Goal: Task Accomplishment & Management: Use online tool/utility

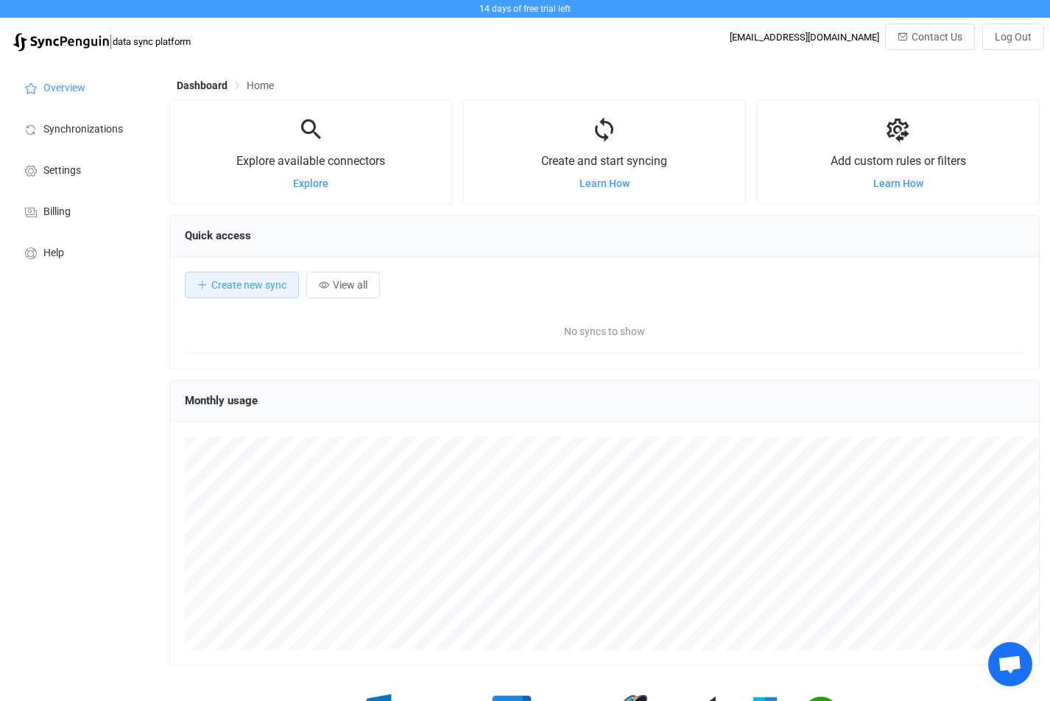
scroll to position [286, 871]
click at [325, 181] on span "Explore" at bounding box center [310, 183] width 35 height 12
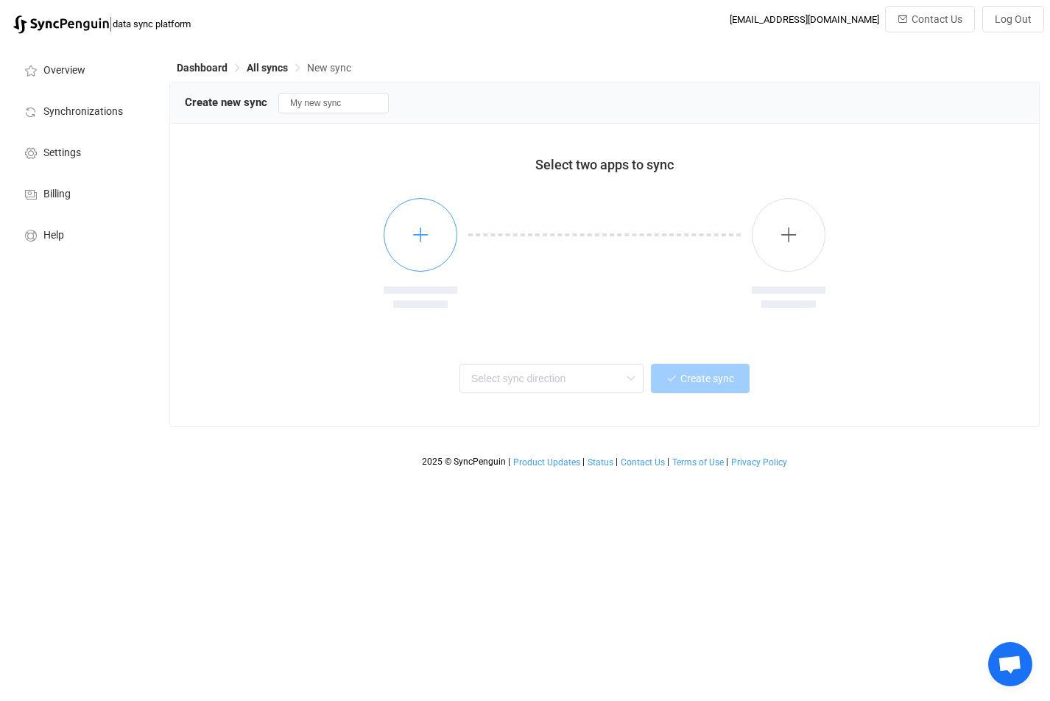
click at [421, 230] on icon "button" at bounding box center [421, 234] width 18 height 18
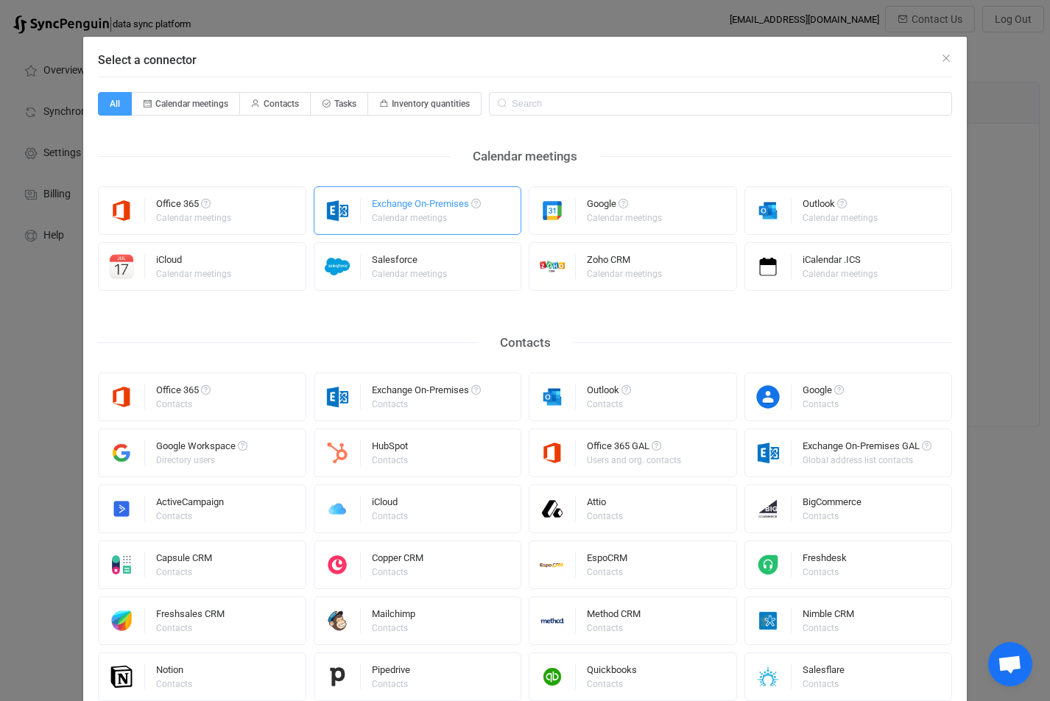
click at [420, 206] on div "Exchange On-Premises" at bounding box center [426, 206] width 109 height 15
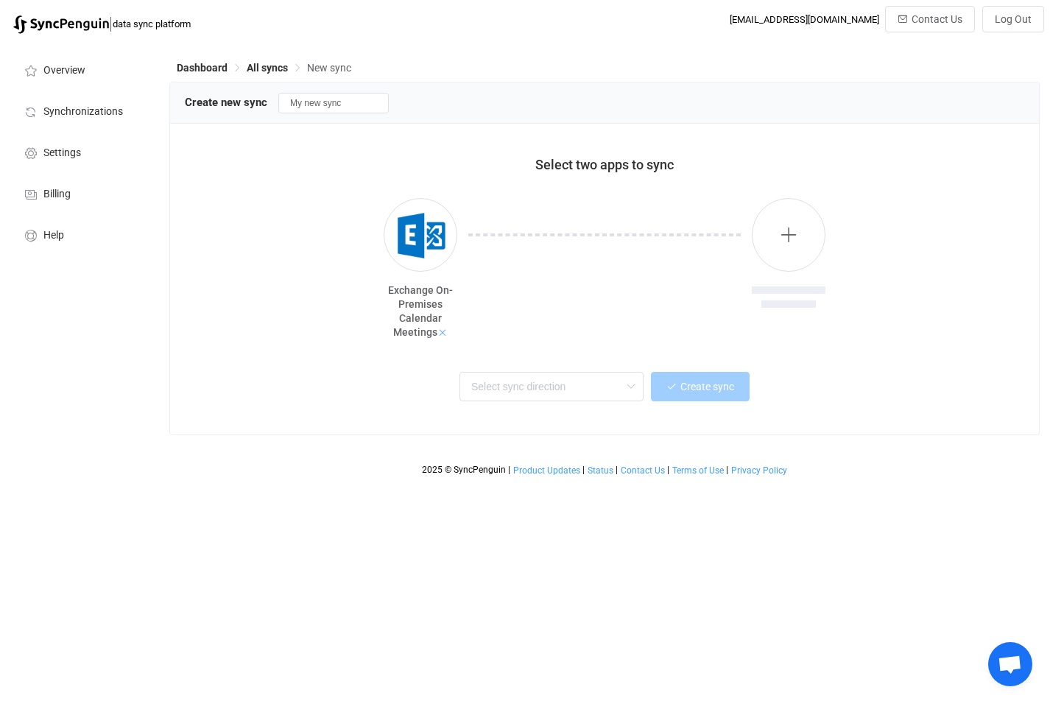
click at [440, 333] on icon at bounding box center [442, 333] width 10 height 10
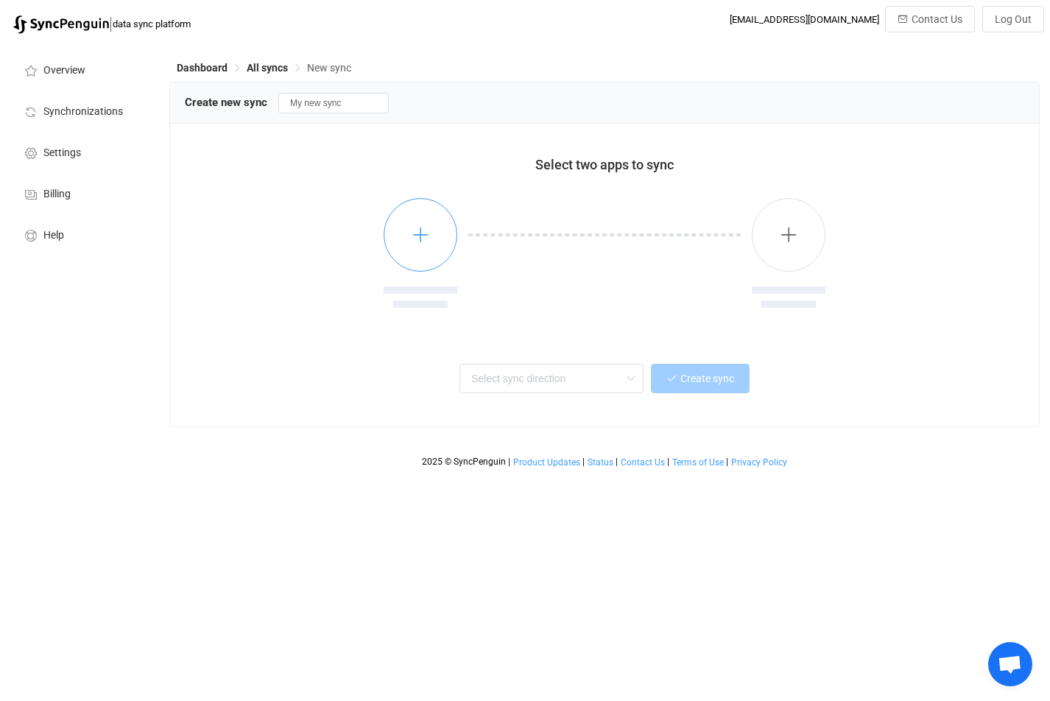
click at [418, 238] on icon "button" at bounding box center [421, 234] width 18 height 18
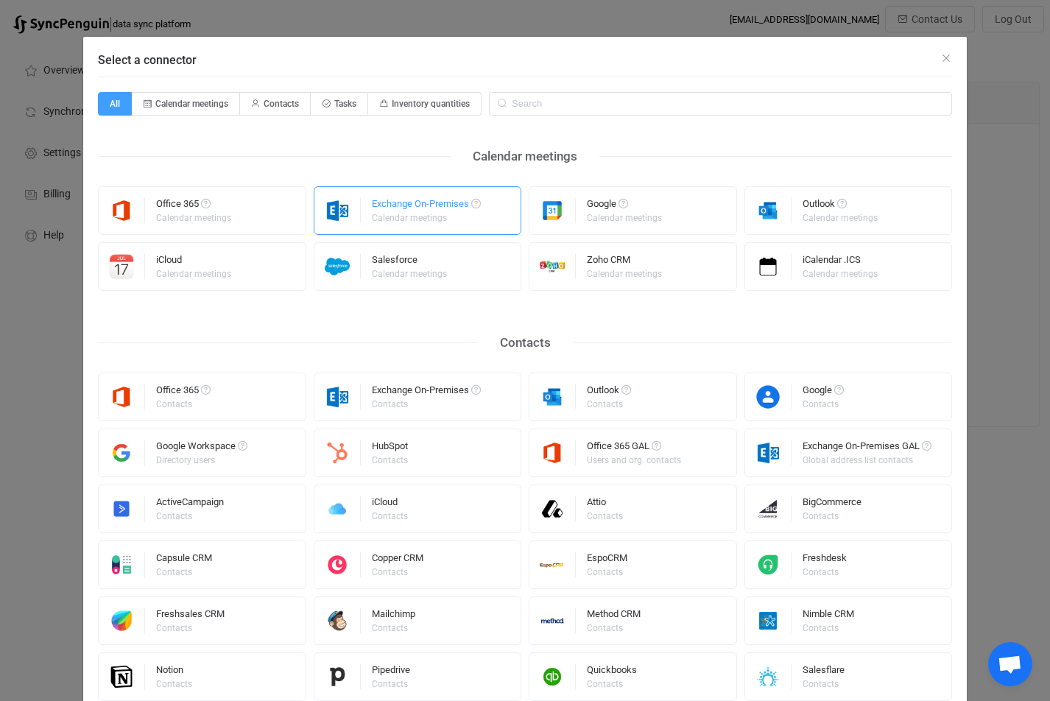
click at [398, 212] on div "Exchange On-Premises" at bounding box center [426, 206] width 109 height 15
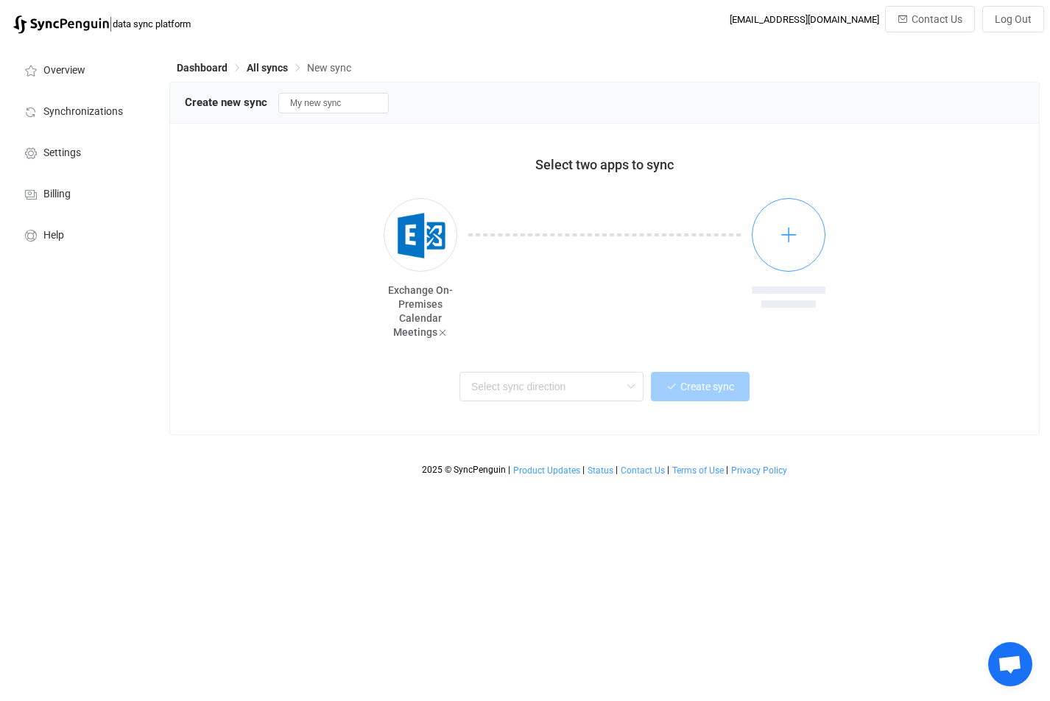
click at [801, 224] on button "button" at bounding box center [789, 235] width 74 height 74
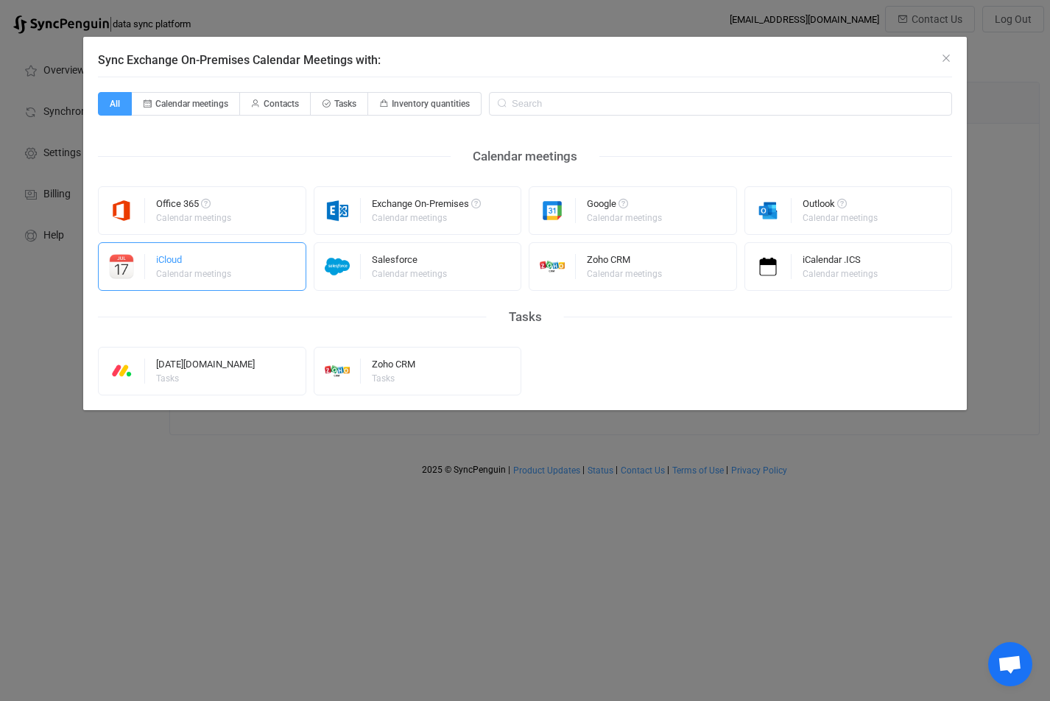
click at [173, 270] on div "Calendar meetings" at bounding box center [193, 274] width 75 height 9
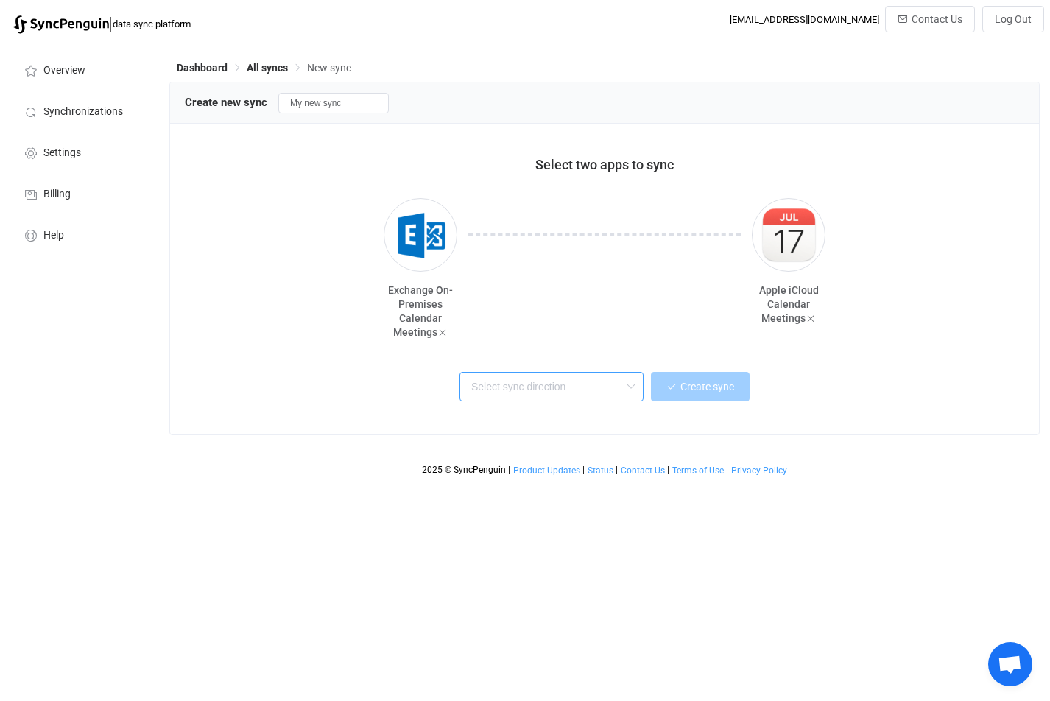
click at [566, 388] on input "text" at bounding box center [552, 386] width 184 height 29
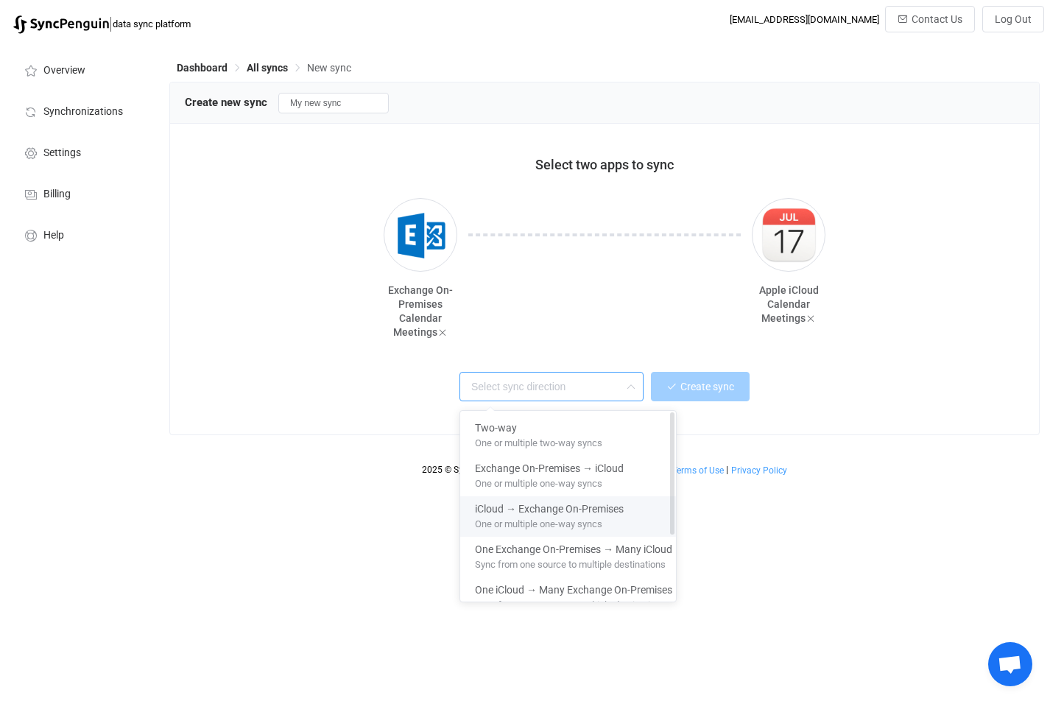
click at [607, 513] on span "iCloud → Exchange On-Premises" at bounding box center [549, 506] width 149 height 17
type input "iCloud → Exchange On-Premises"
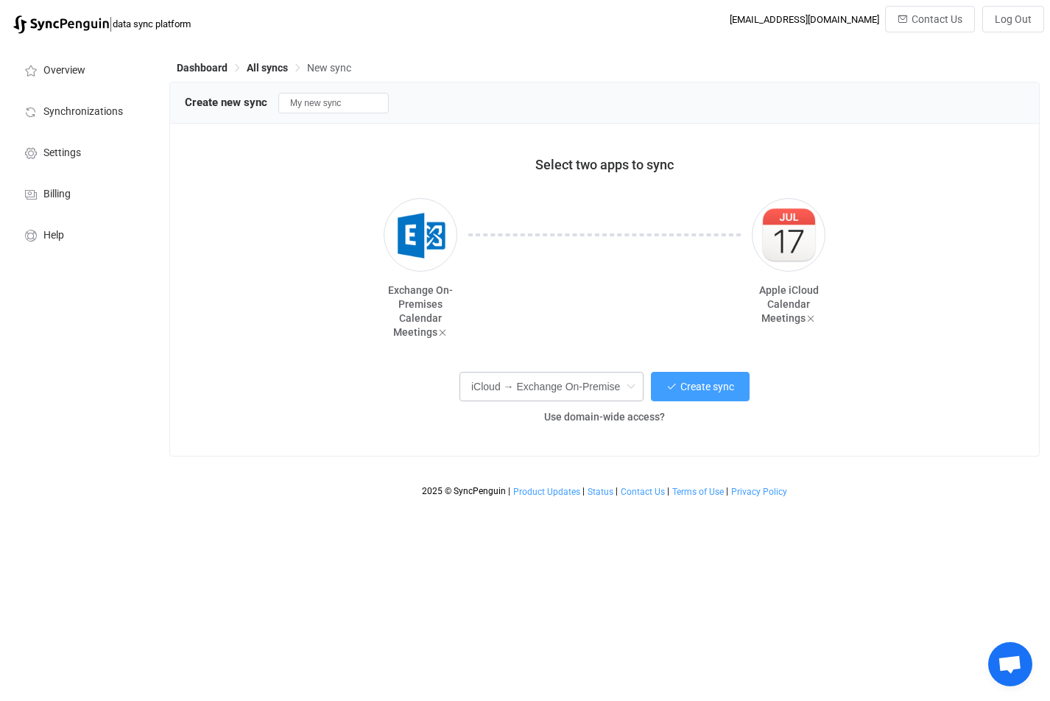
click at [628, 386] on icon at bounding box center [631, 386] width 18 height 29
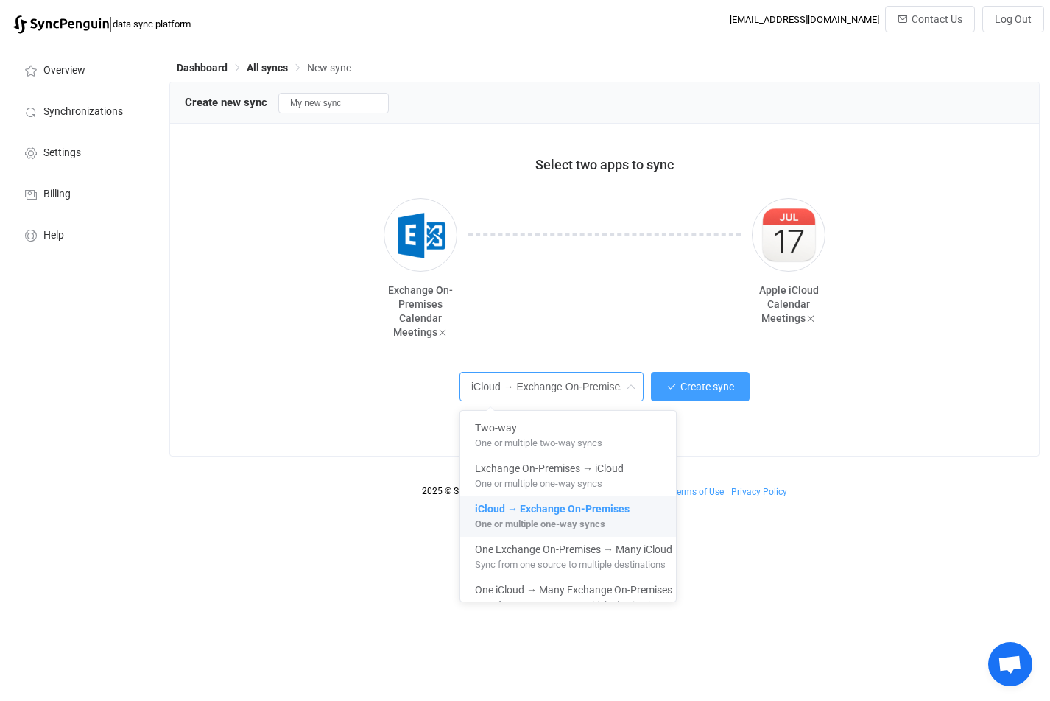
click at [628, 386] on icon at bounding box center [631, 386] width 18 height 29
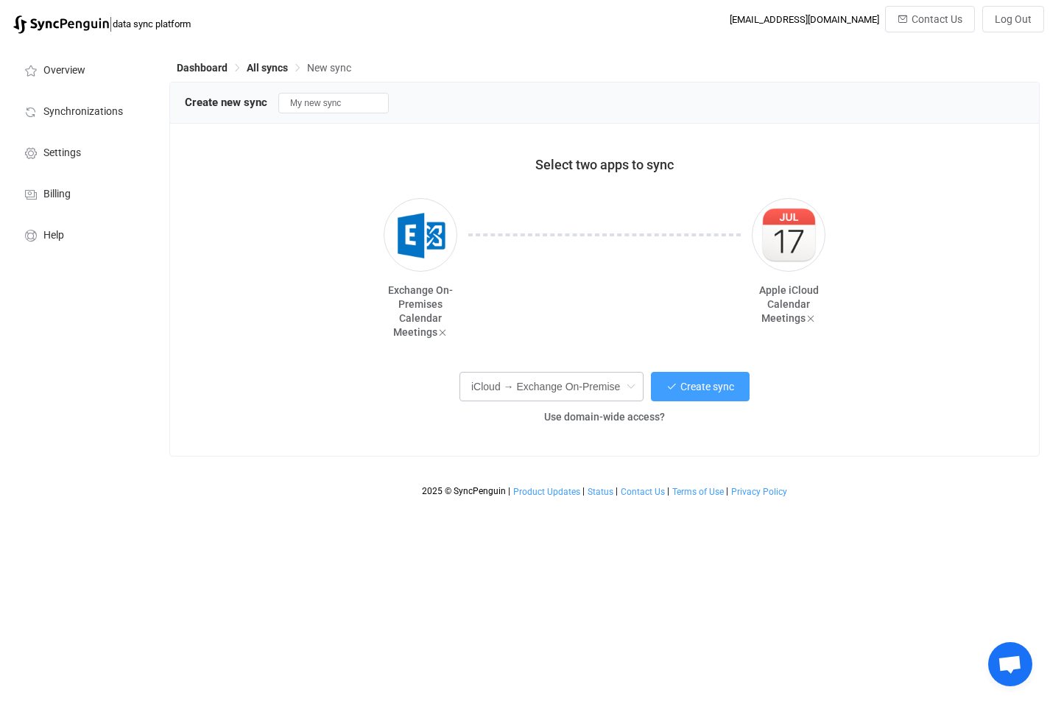
click at [628, 386] on icon at bounding box center [631, 386] width 18 height 29
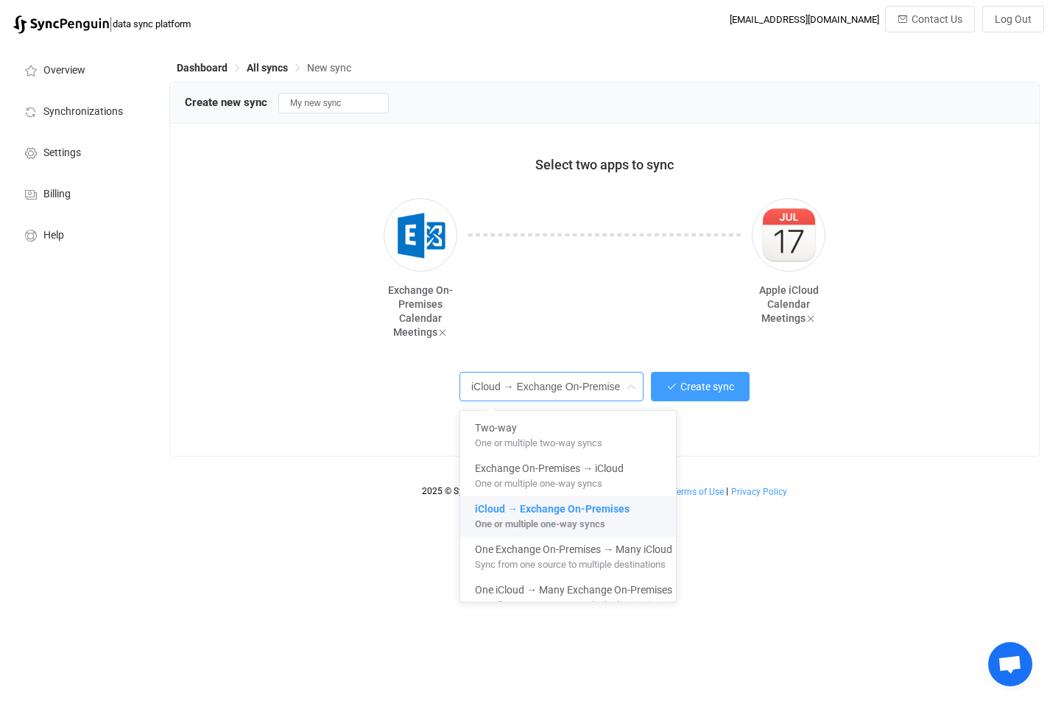
click at [876, 409] on div "Use domain-wide access?" at bounding box center [604, 416] width 803 height 14
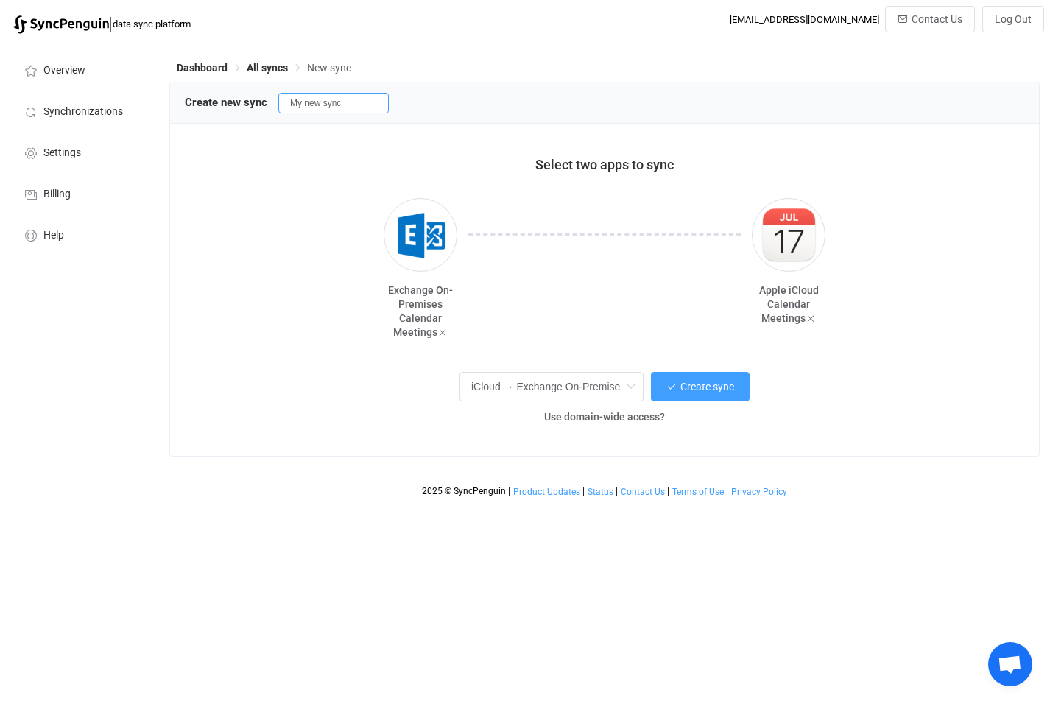
drag, startPoint x: 371, startPoint y: 107, endPoint x: 213, endPoint y: 105, distance: 158.4
click at [213, 105] on div "Create new sync My new sync" at bounding box center [605, 102] width 840 height 22
type input "Personal to CORE"
click at [715, 390] on span "Create sync" at bounding box center [708, 387] width 54 height 12
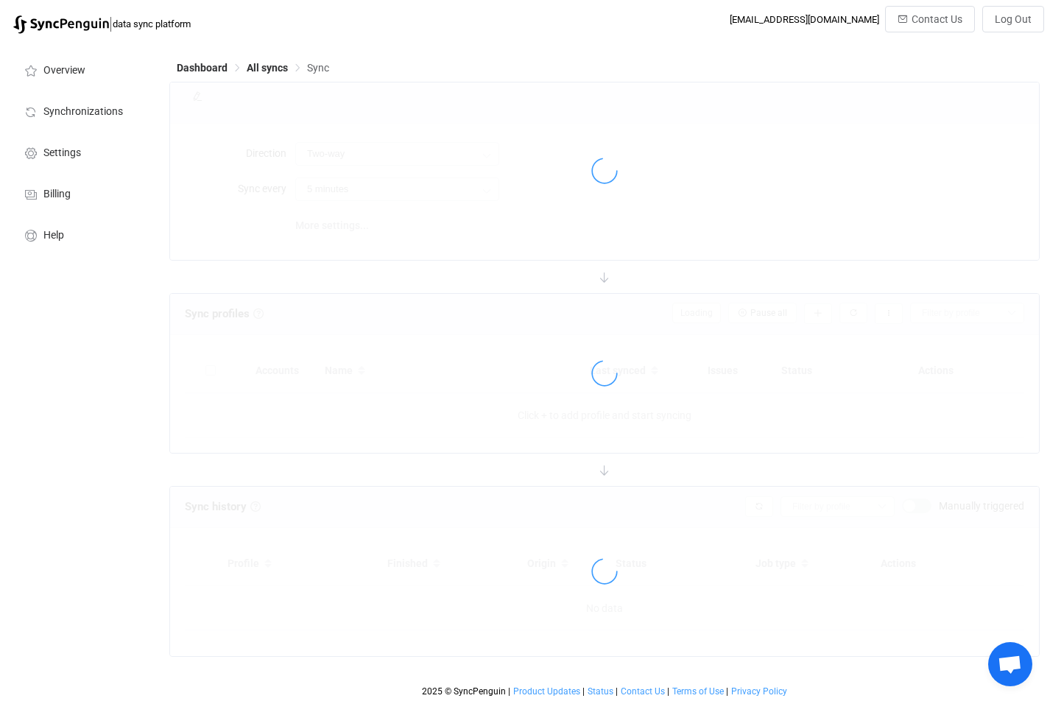
type input "iCloud → Exchange On-Premises"
type input "10 minutes"
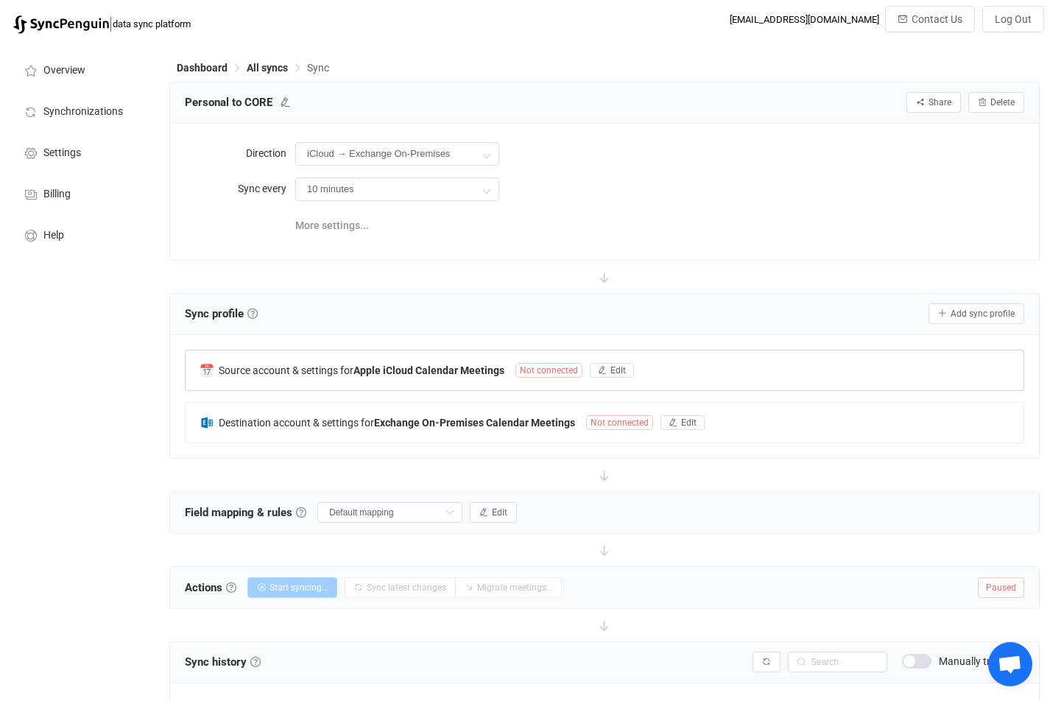
click at [554, 365] on span "Not connected" at bounding box center [549, 370] width 67 height 15
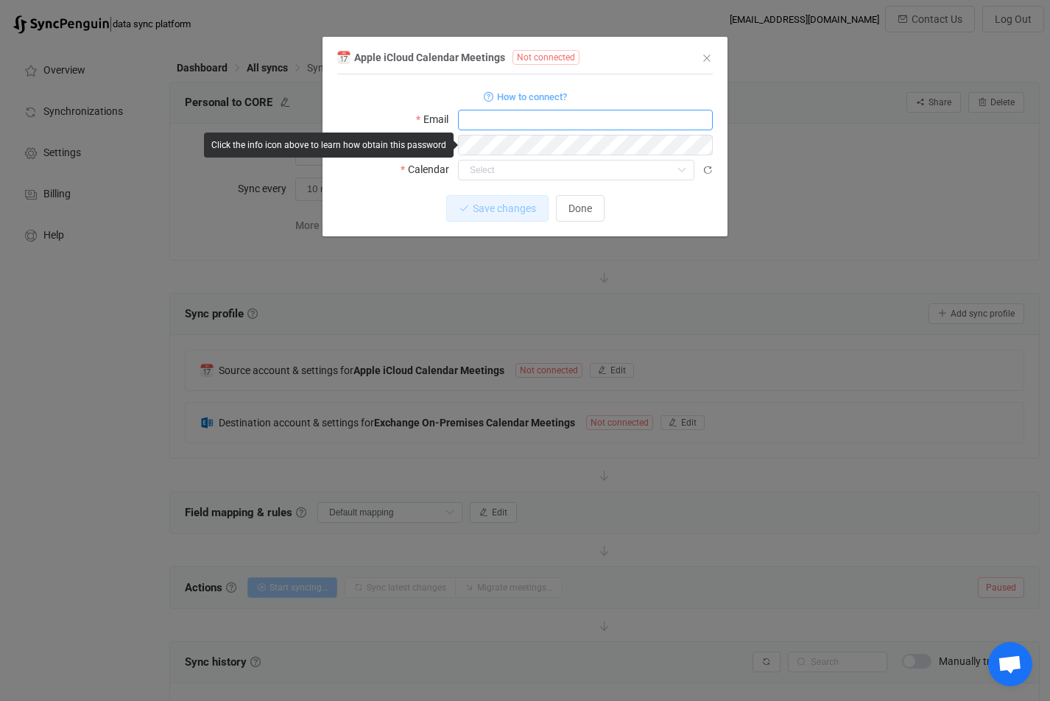
type input "[EMAIL_ADDRESS][DOMAIN_NAME]"
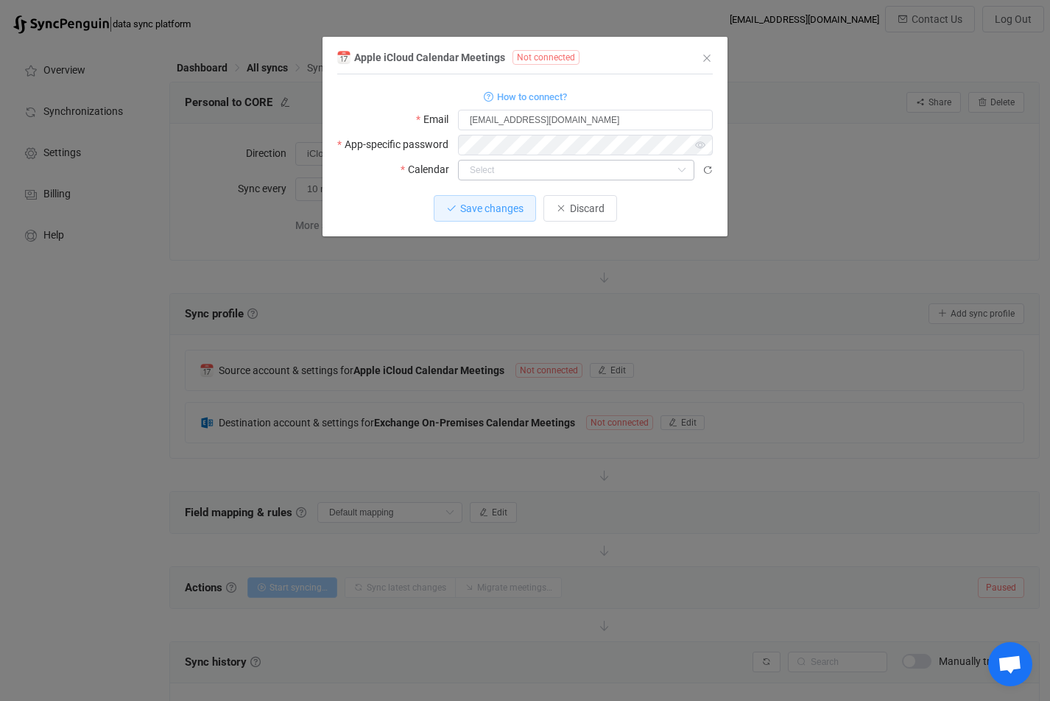
click at [687, 169] on icon "dialog" at bounding box center [681, 170] width 18 height 21
click at [705, 169] on icon "dialog" at bounding box center [708, 170] width 10 height 10
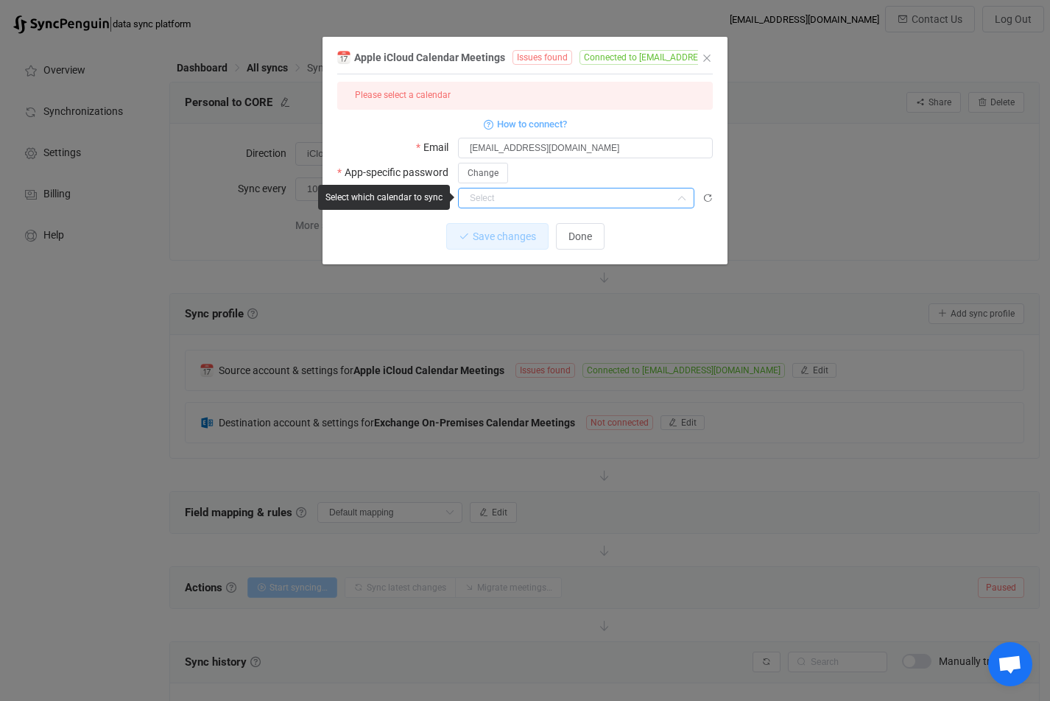
click at [638, 195] on input "dialog" at bounding box center [576, 198] width 236 height 21
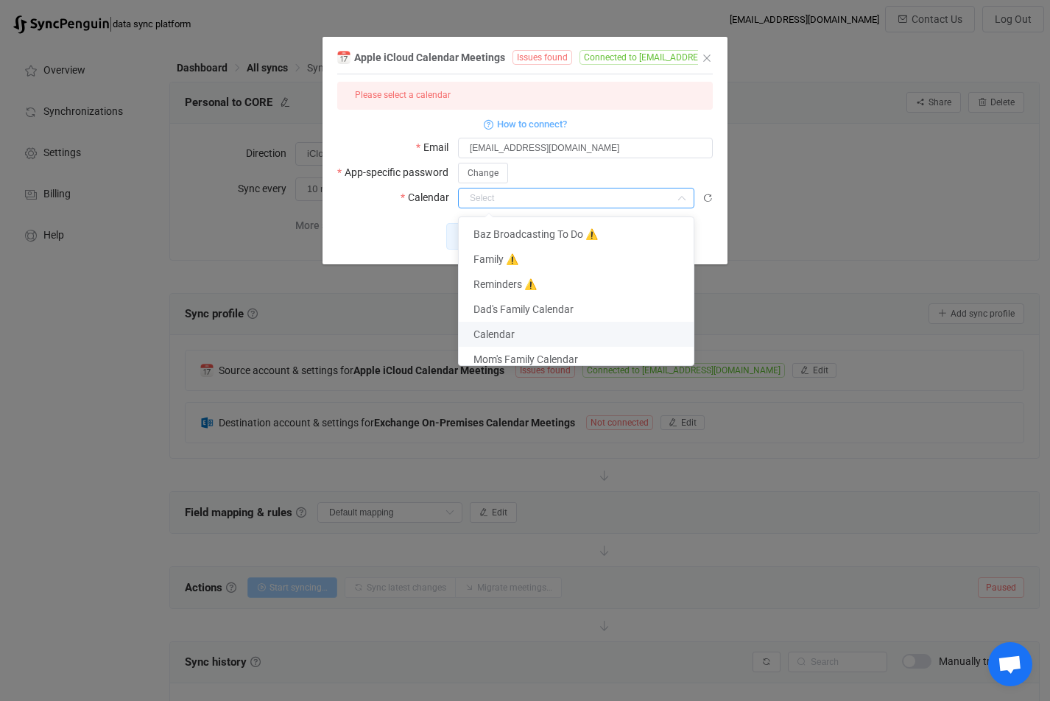
click at [519, 334] on li "Calendar" at bounding box center [582, 334] width 246 height 25
type input "Calendar"
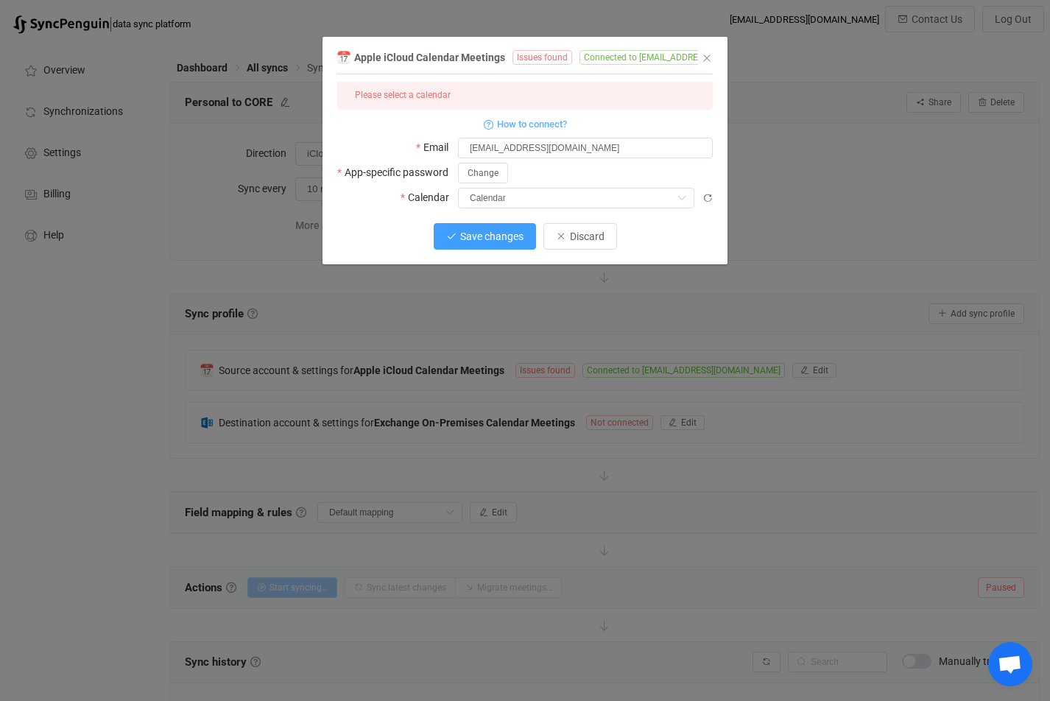
click at [470, 236] on span "Save changes" at bounding box center [491, 237] width 63 height 12
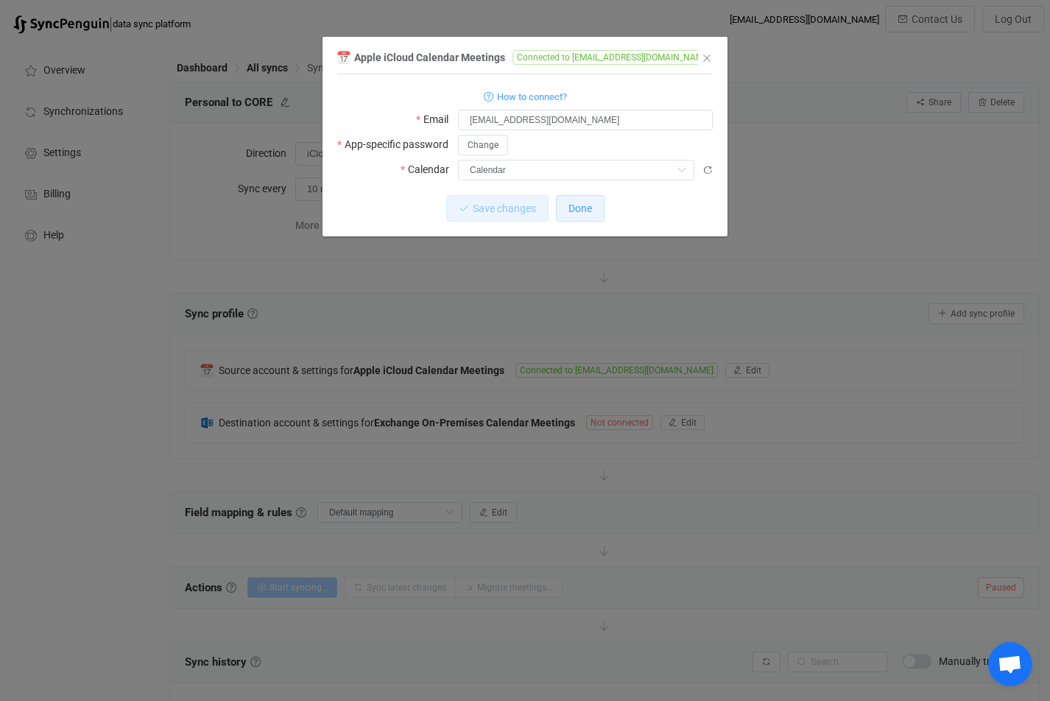
click at [587, 214] on span "Done" at bounding box center [581, 209] width 24 height 12
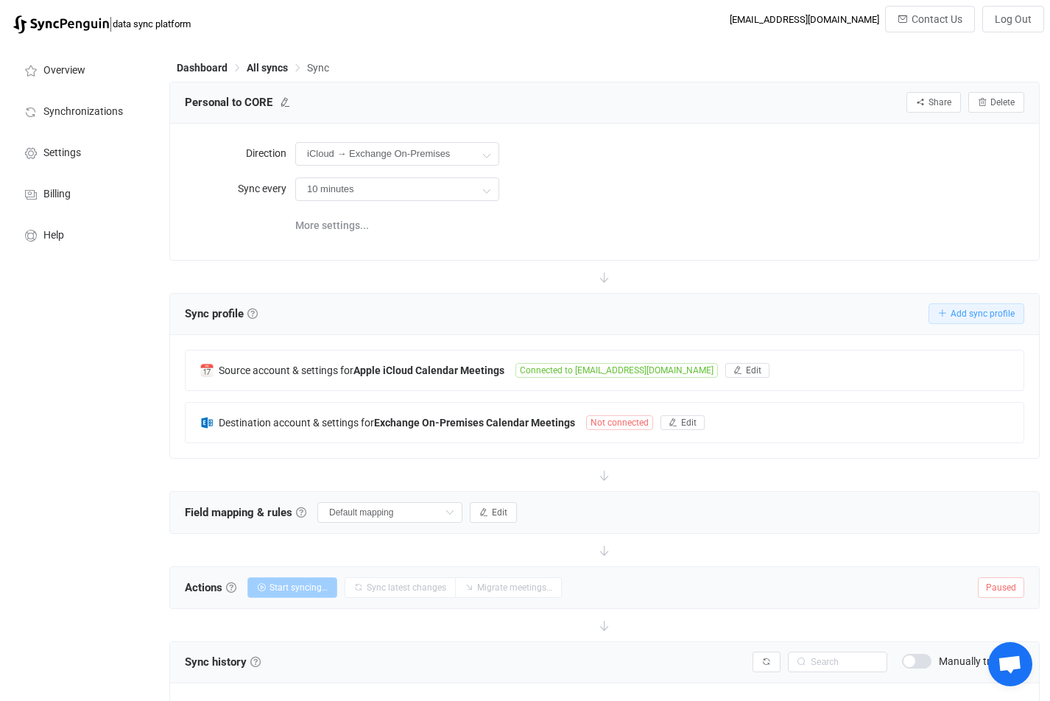
click at [979, 319] on button "Add sync profile" at bounding box center [977, 313] width 96 height 21
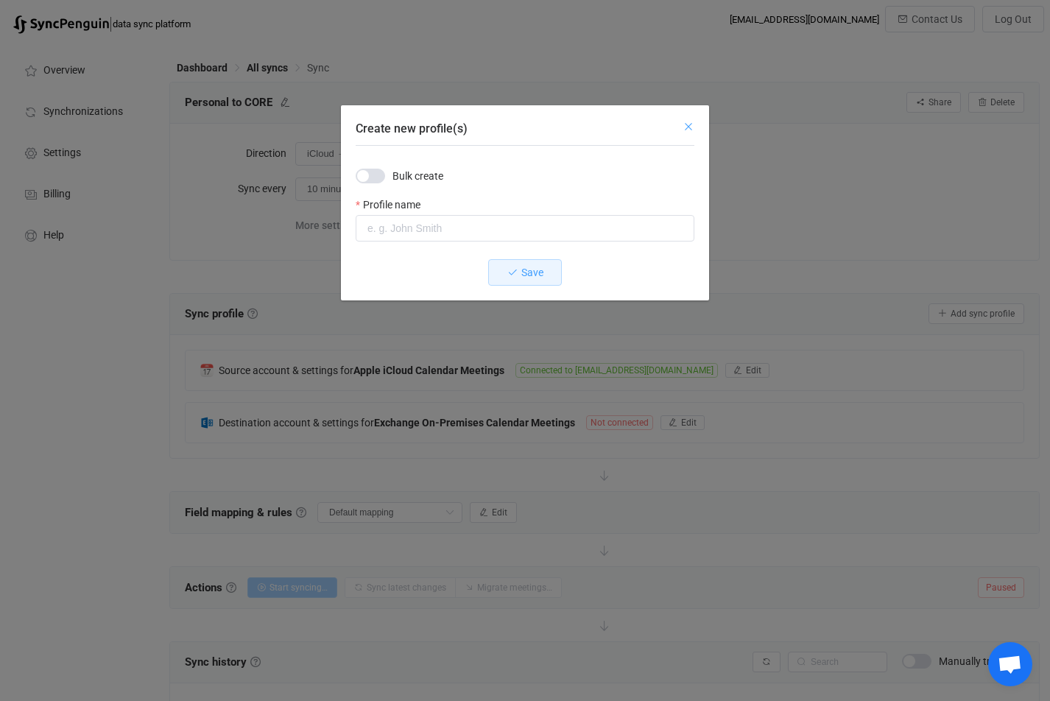
click at [692, 126] on icon "Close" at bounding box center [689, 127] width 12 height 12
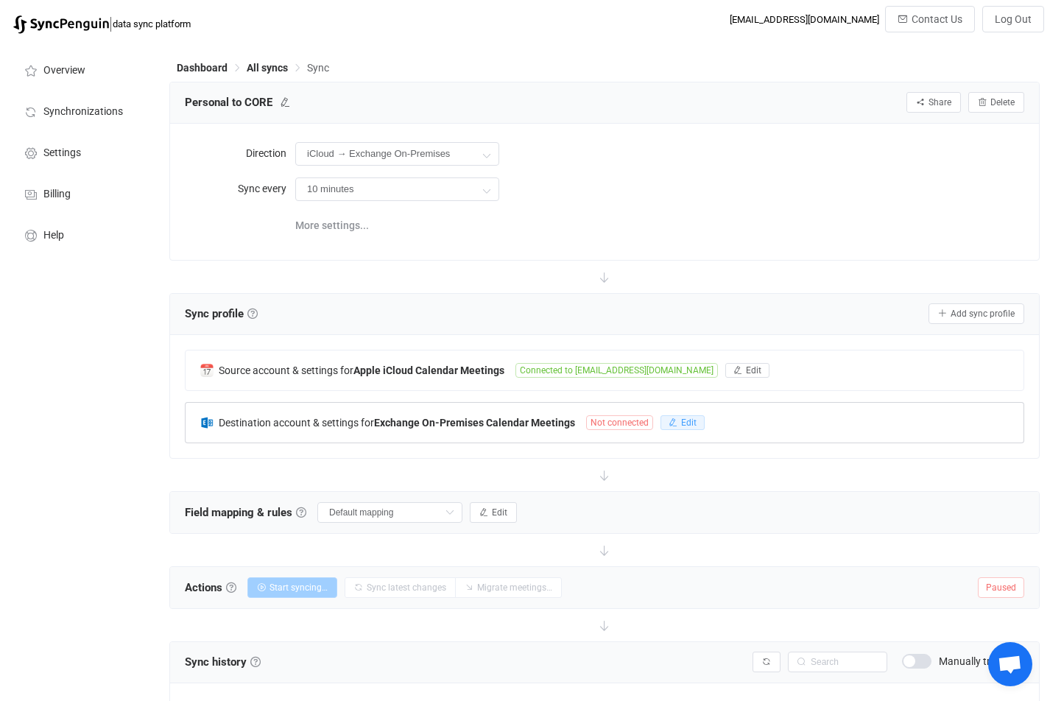
click at [662, 427] on button "Edit" at bounding box center [683, 422] width 44 height 15
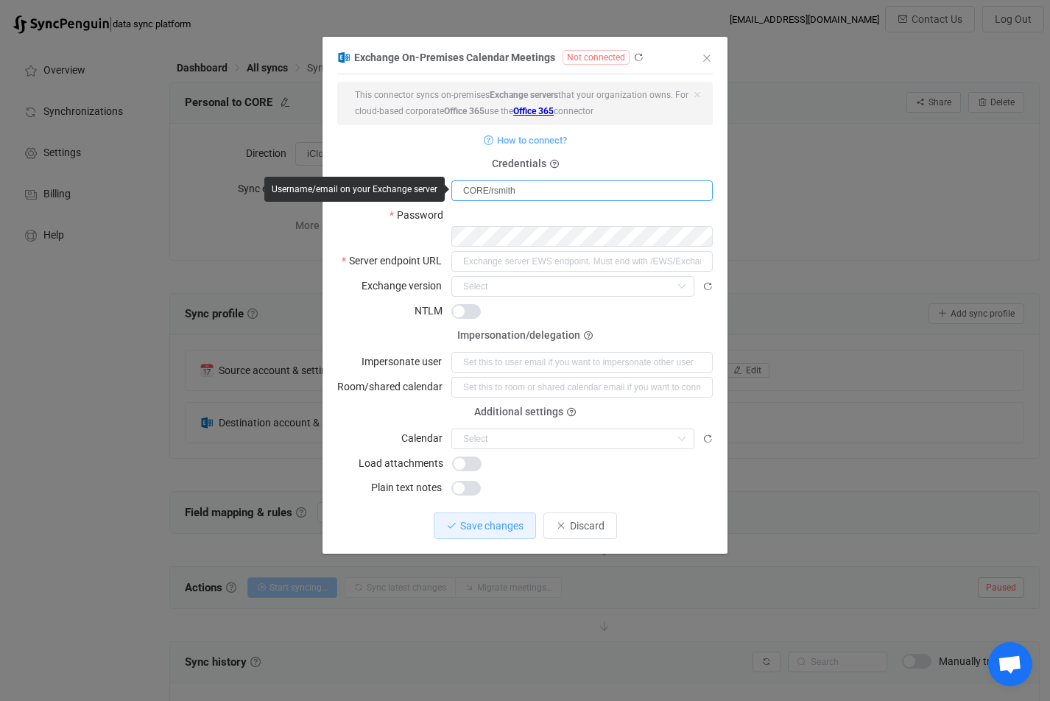
type input "CORE/rsmith"
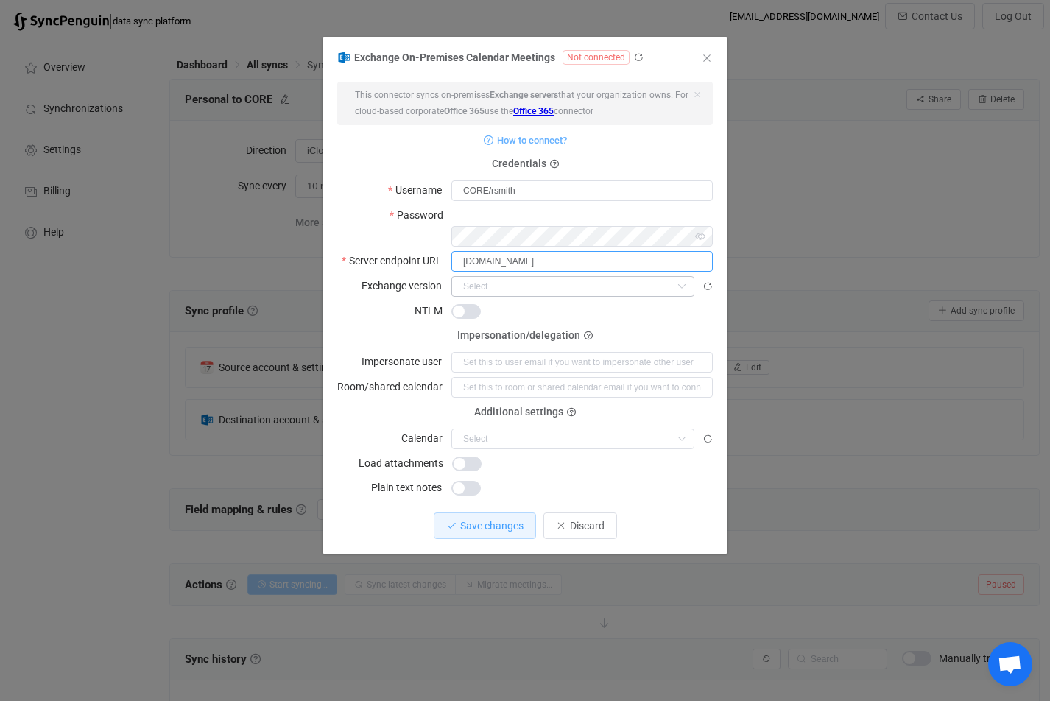
type input "mail.coreintegratedtechnologies.com"
click at [679, 276] on icon "dialog" at bounding box center [681, 286] width 18 height 21
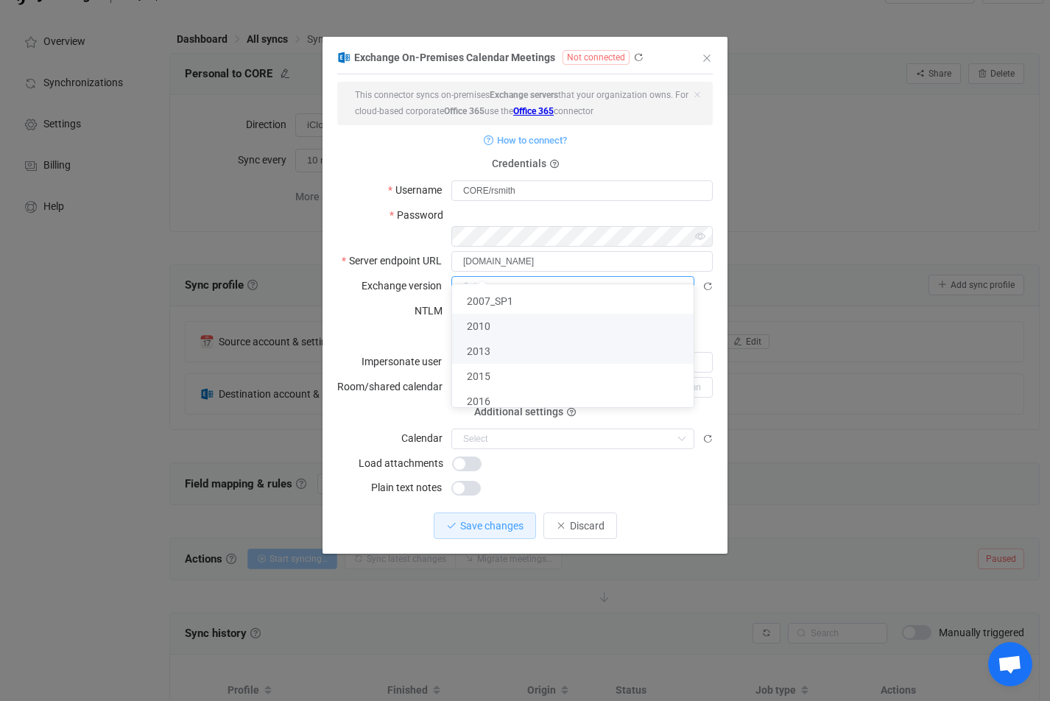
scroll to position [158, 0]
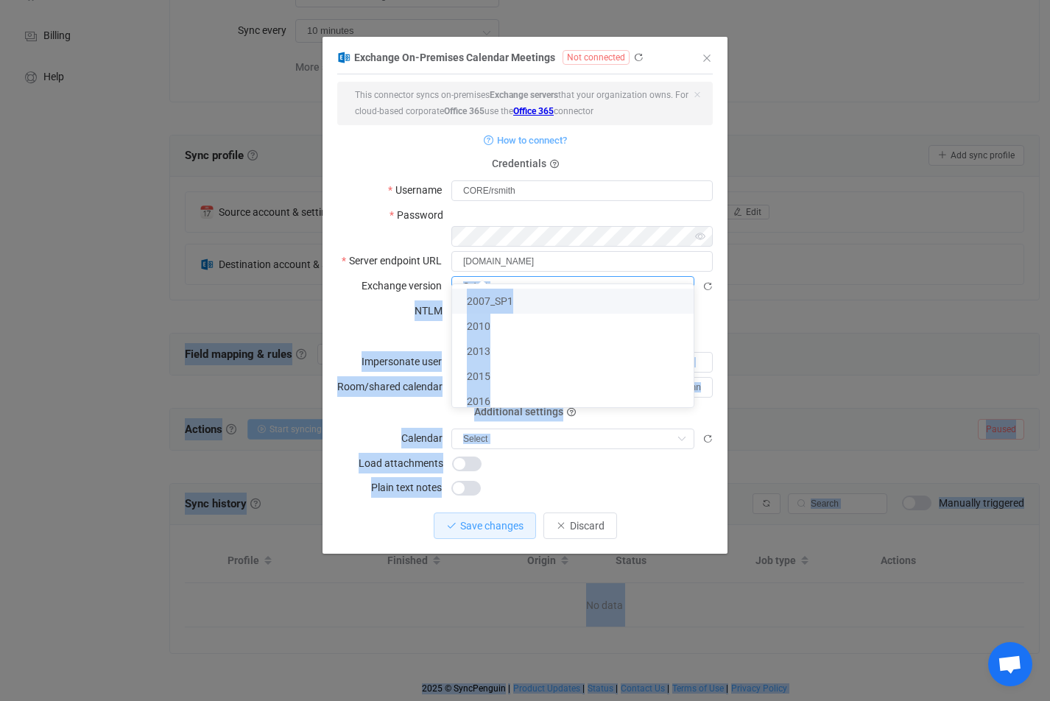
drag, startPoint x: 500, startPoint y: 407, endPoint x: 505, endPoint y: 270, distance: 136.3
click at [505, 270] on body "| data sync platform rsmith@coreintegratedtechnologies.com Contact Us Log Out O…" at bounding box center [525, 275] width 1050 height 854
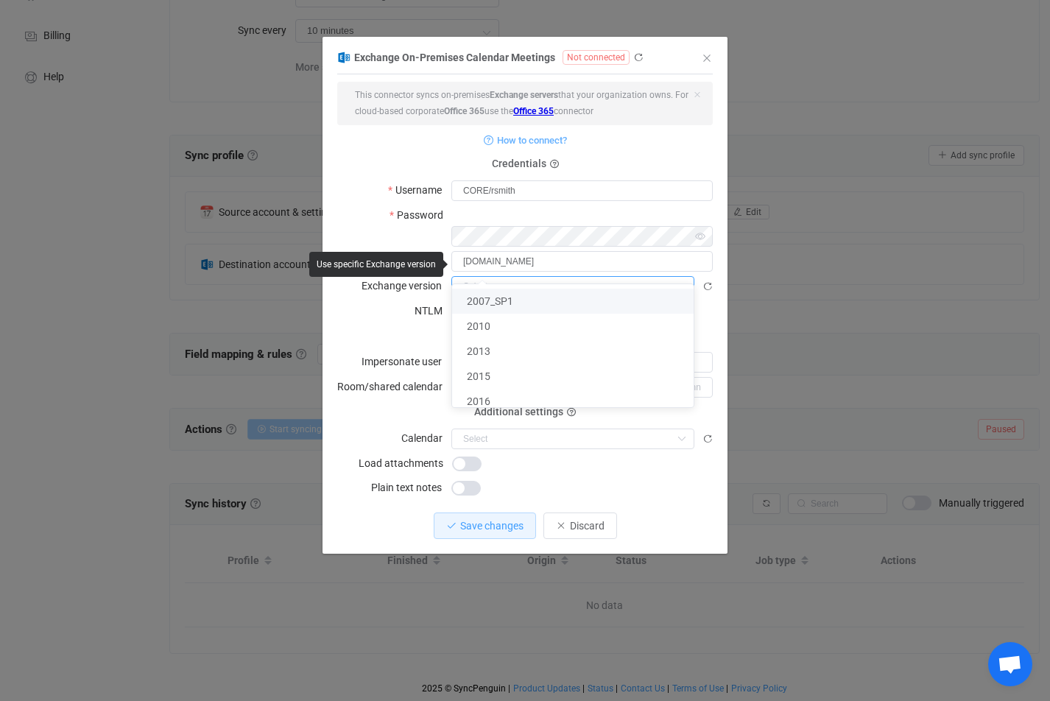
click at [702, 275] on div "dialog" at bounding box center [581, 285] width 261 height 21
click at [706, 281] on icon "dialog" at bounding box center [708, 286] width 10 height 10
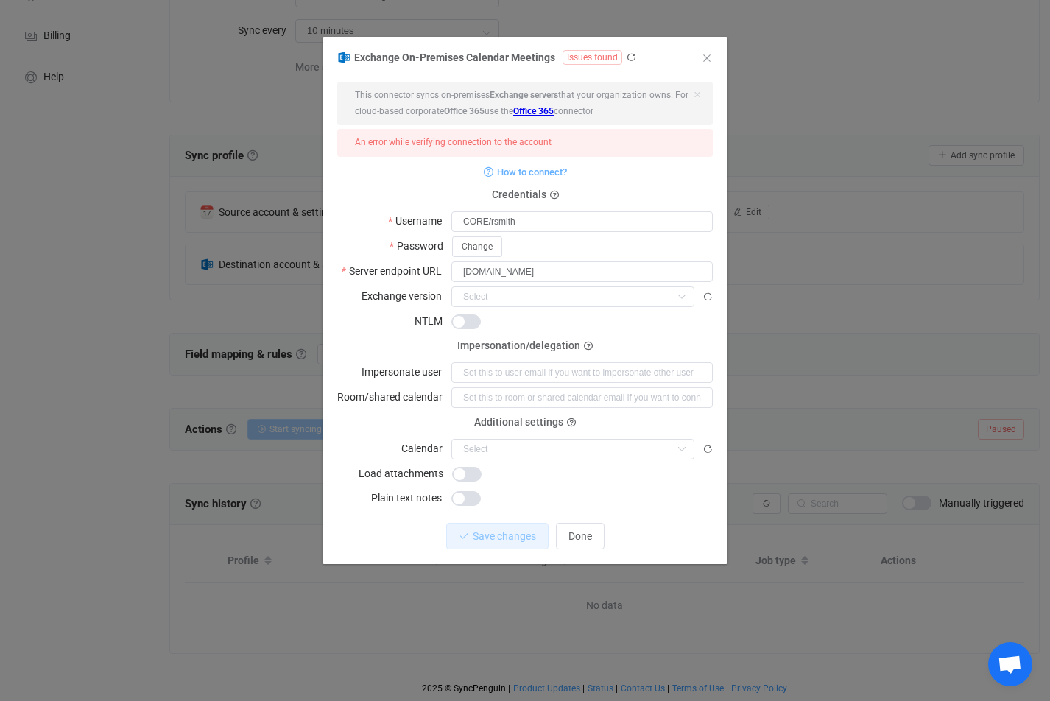
click at [696, 303] on div "dialog" at bounding box center [581, 296] width 261 height 21
click at [683, 296] on icon "dialog" at bounding box center [681, 297] width 18 height 21
click at [495, 430] on li "2016" at bounding box center [578, 432] width 253 height 25
type input "2016"
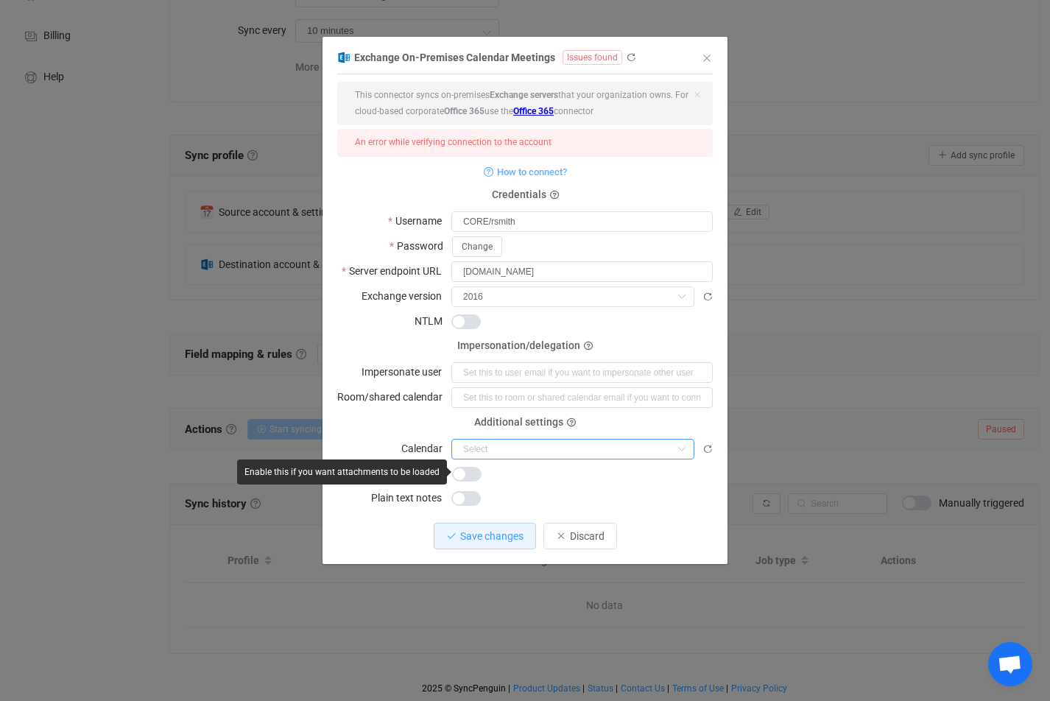
click at [508, 452] on input "dialog" at bounding box center [572, 449] width 243 height 21
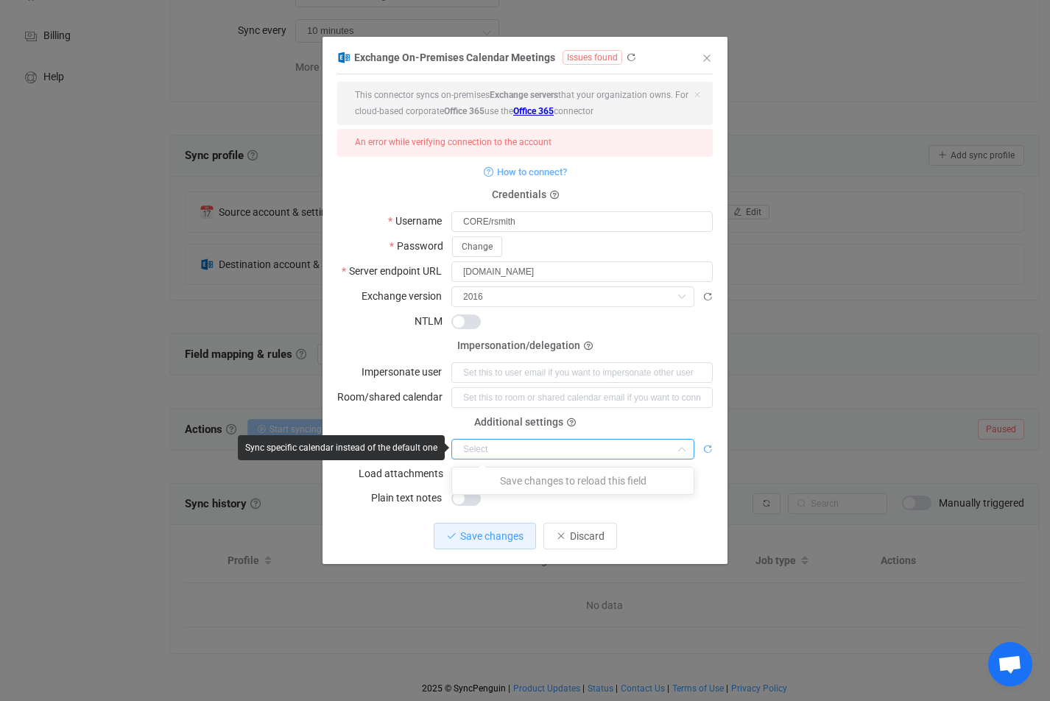
click at [709, 450] on icon "dialog" at bounding box center [708, 449] width 10 height 10
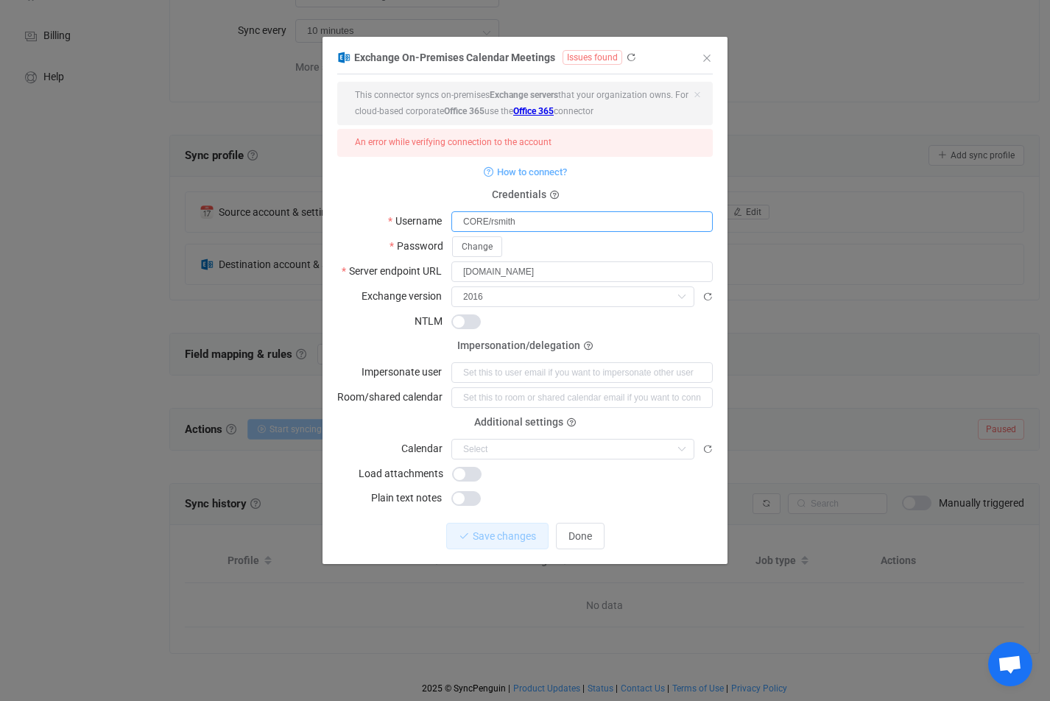
click at [522, 222] on input "CORE/rsmith" at bounding box center [581, 221] width 261 height 21
drag, startPoint x: 462, startPoint y: 216, endPoint x: 407, endPoint y: 214, distance: 54.5
click at [407, 214] on body "| data sync platform rsmith@coreintegratedtechnologies.com Contact Us Log Out O…" at bounding box center [525, 275] width 1050 height 854
click at [485, 242] on span "Change" at bounding box center [477, 247] width 31 height 10
click at [637, 241] on span "Save" at bounding box center [645, 246] width 19 height 10
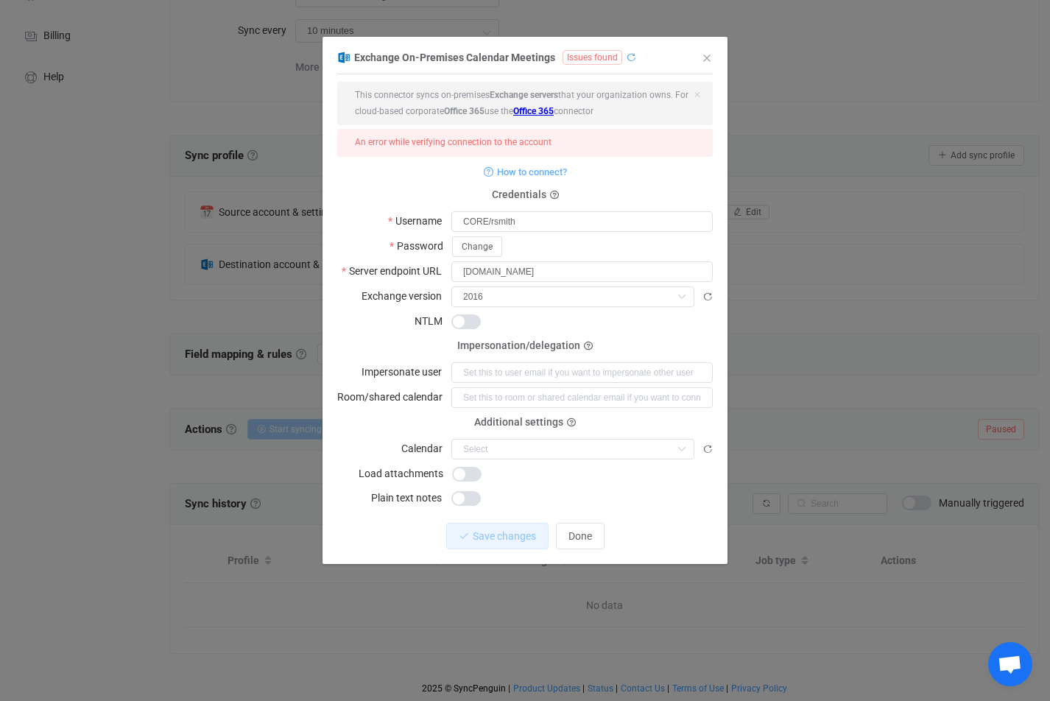
click at [628, 57] on icon "dialog" at bounding box center [631, 57] width 10 height 10
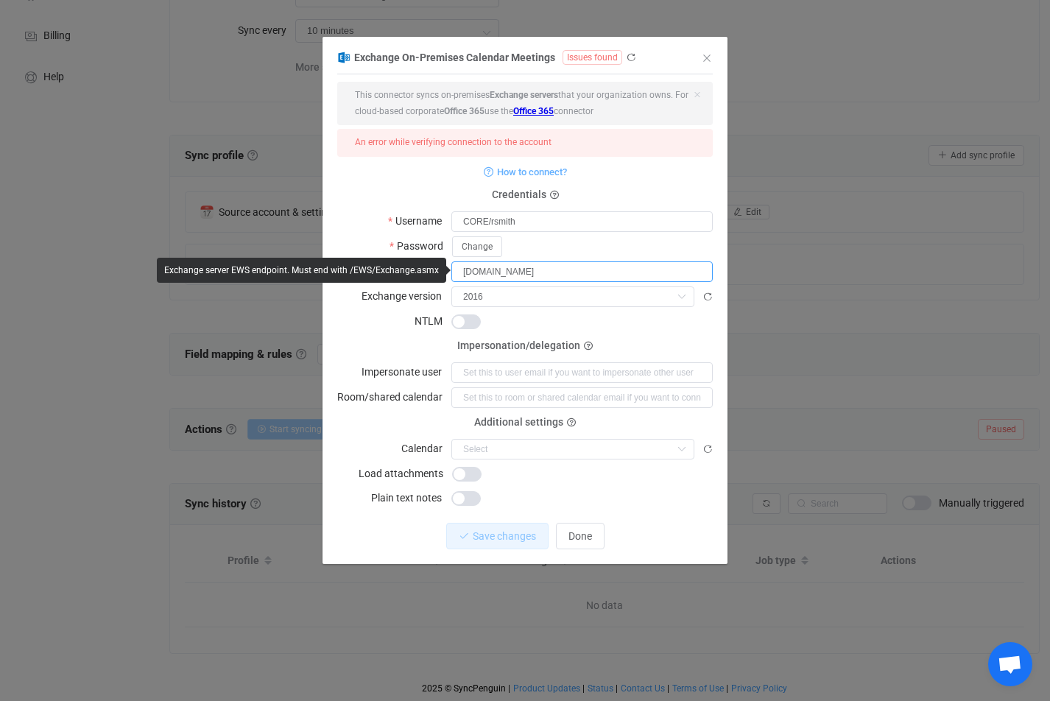
click at [630, 271] on input "mail.coreintegratedtechnologies.com" at bounding box center [581, 271] width 261 height 21
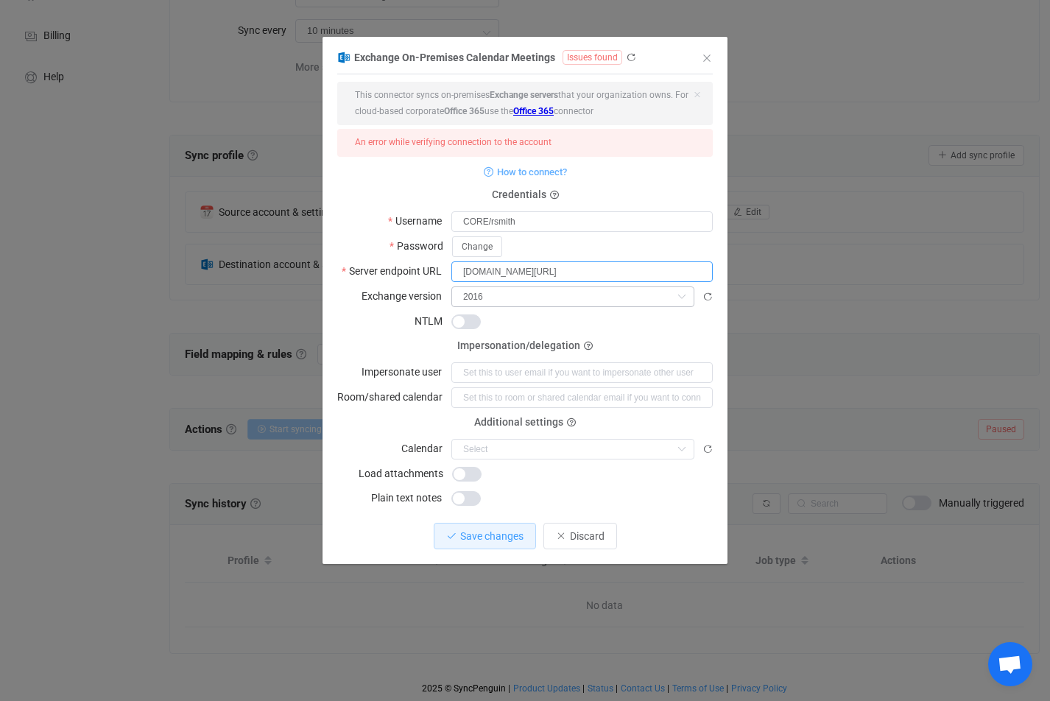
type input "mail.coreintegratedtechnologies.com/EWS/Exchange.asmx"
click at [509, 292] on input "dialog" at bounding box center [572, 297] width 243 height 21
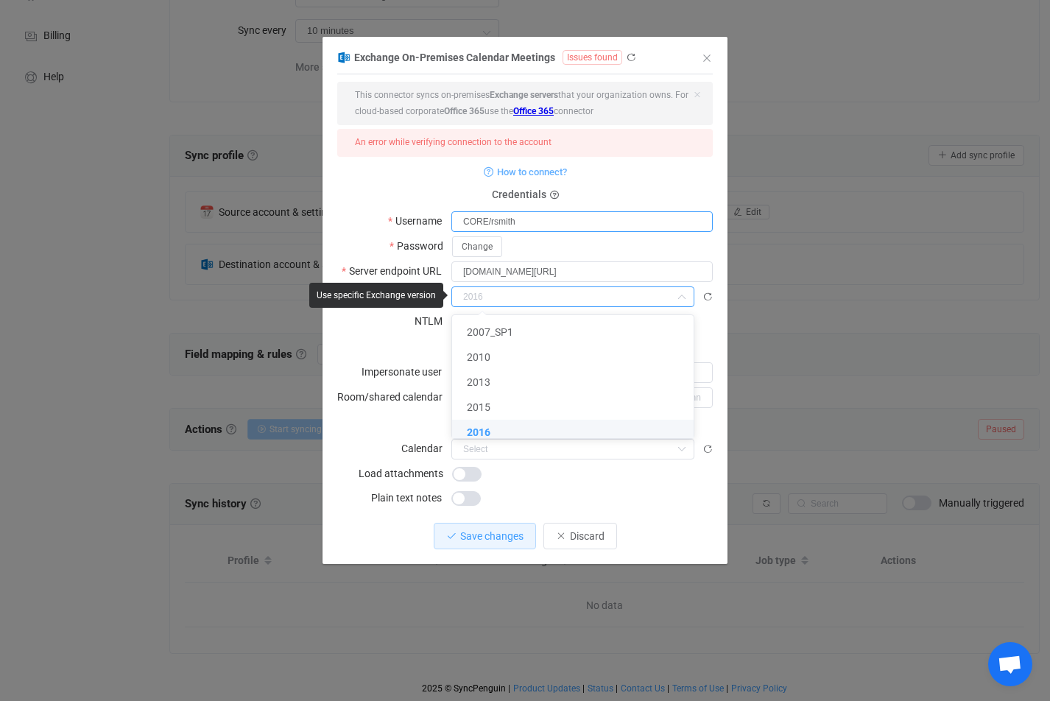
click at [597, 214] on input "CORE/rsmith" at bounding box center [581, 221] width 261 height 21
type input "2016"
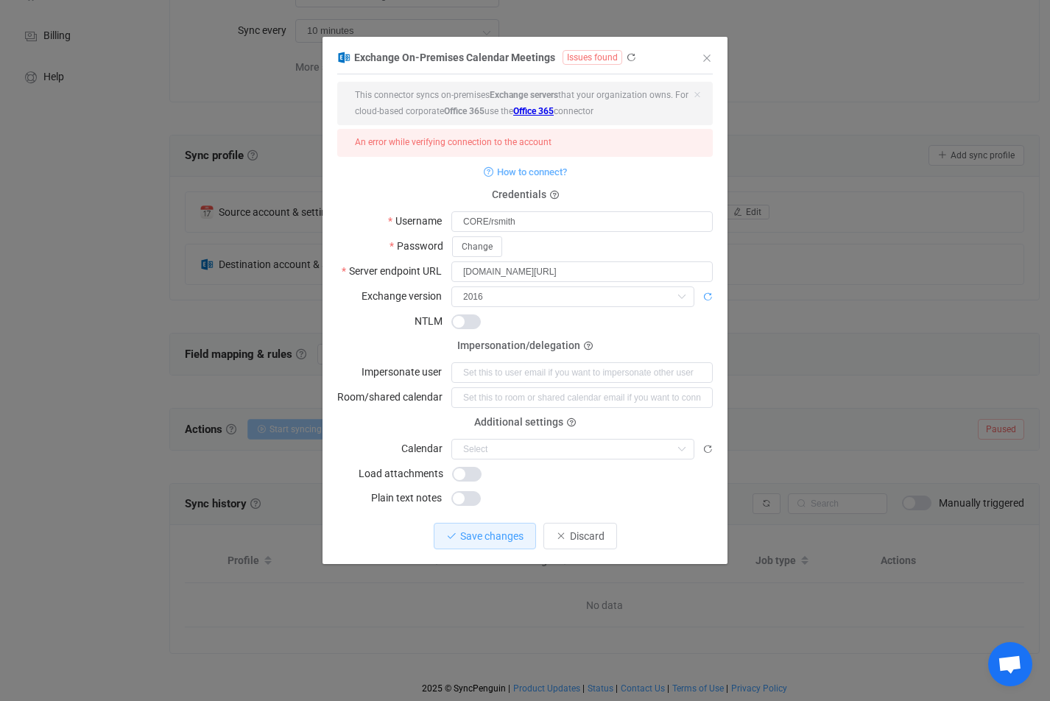
click at [707, 298] on icon "dialog" at bounding box center [708, 297] width 10 height 10
click at [527, 228] on input "CORE/rsmith" at bounding box center [581, 221] width 261 height 21
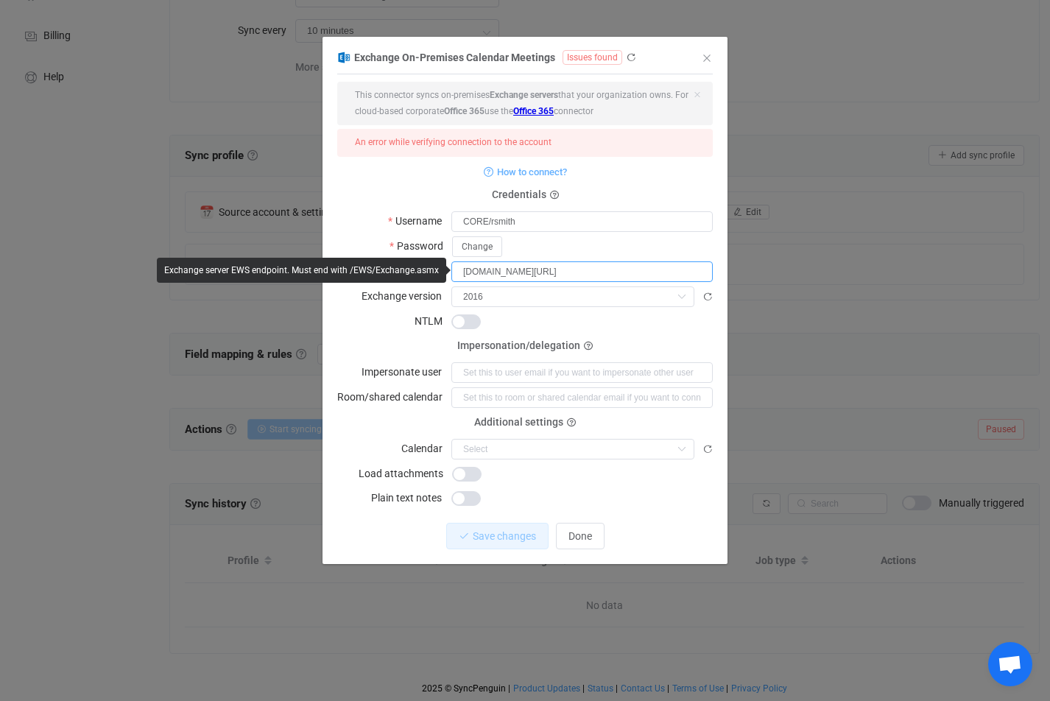
click at [457, 270] on input "mail.coreintegratedtechnologies.com/EWS/Exchange.asmx" at bounding box center [581, 271] width 261 height 21
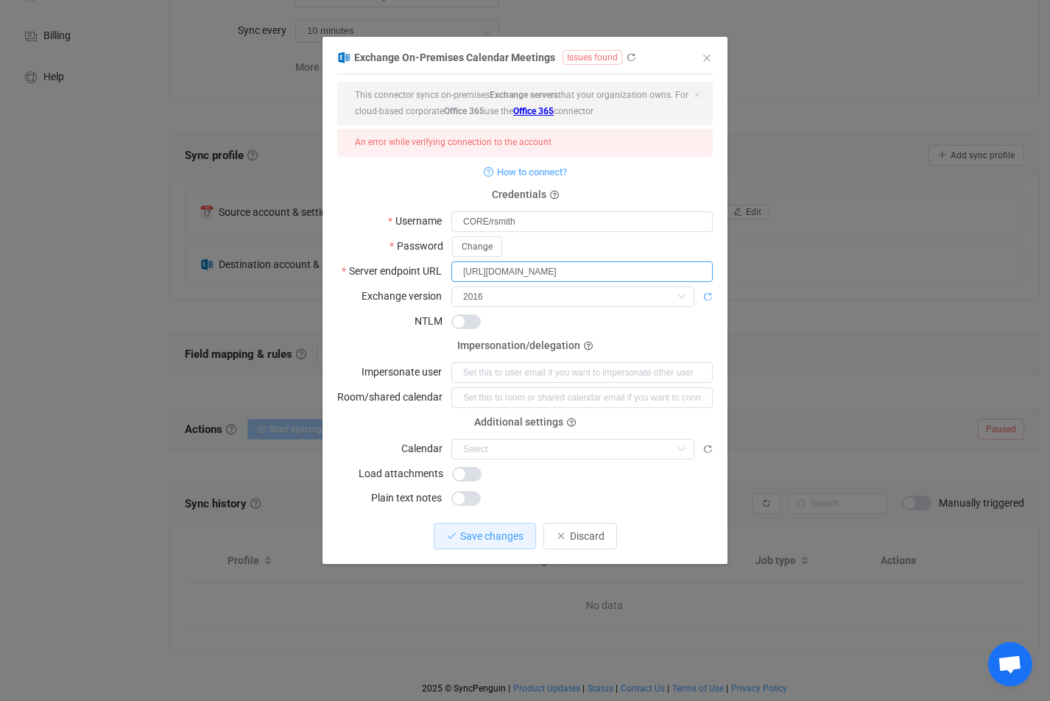
type input "[URL][DOMAIN_NAME]"
click at [707, 296] on icon "dialog" at bounding box center [708, 297] width 10 height 10
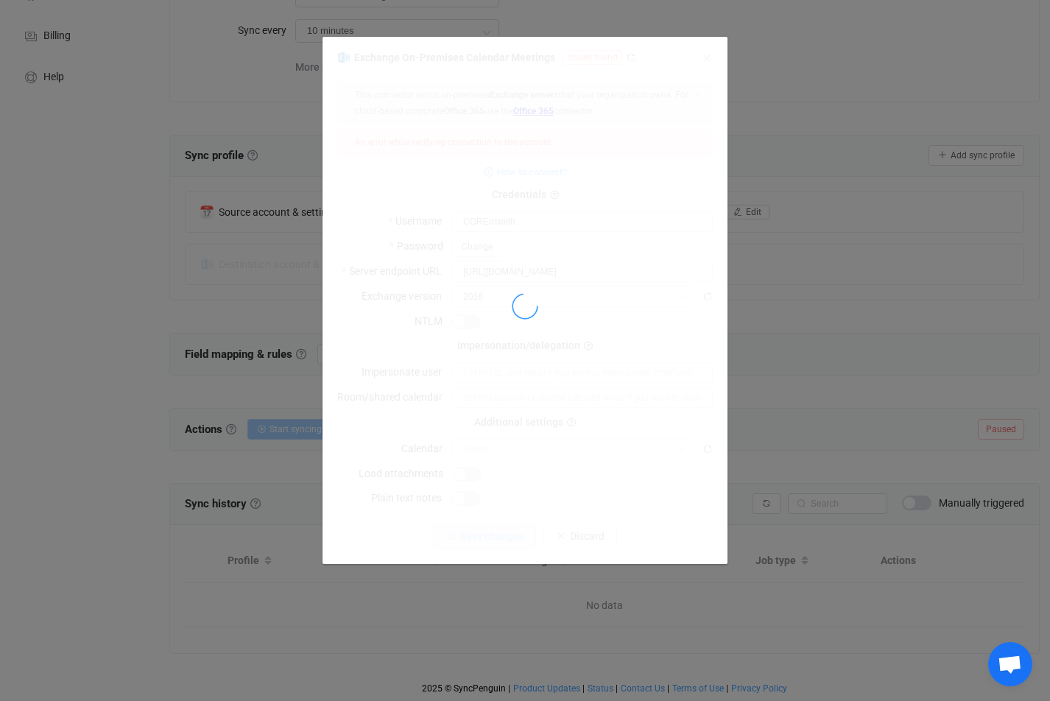
click at [1036, 1] on div "Exchange On-Premises Calendar Meetings Issues found 1 { { "username": "CORE/rsm…" at bounding box center [525, 350] width 1050 height 701
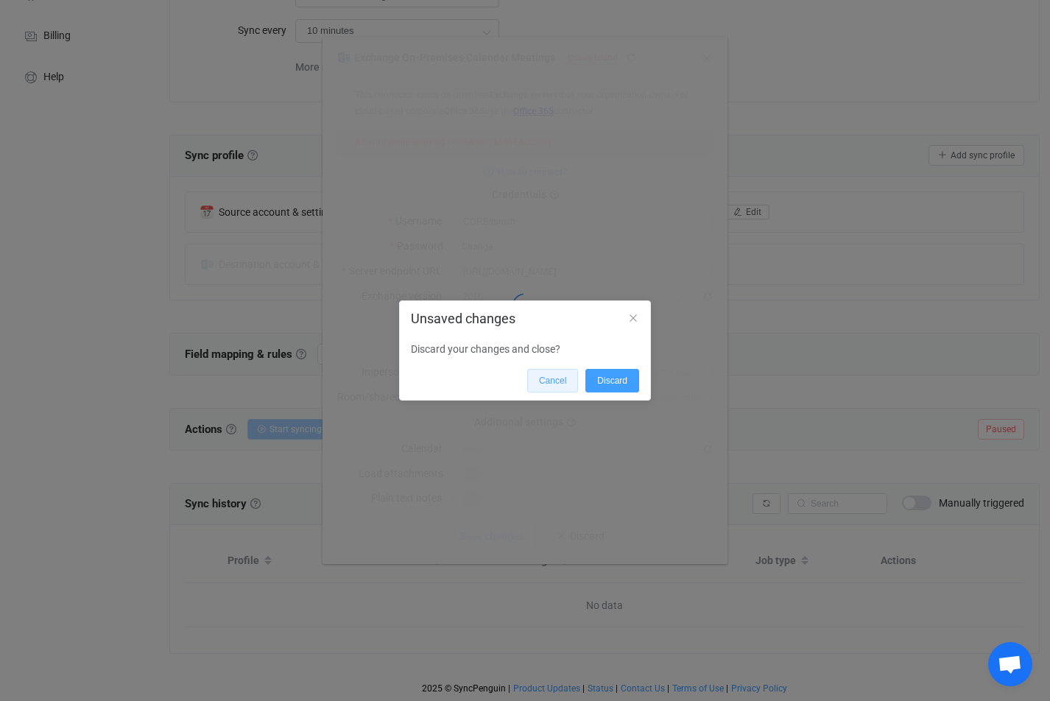
click at [555, 380] on span "Cancel" at bounding box center [552, 381] width 27 height 10
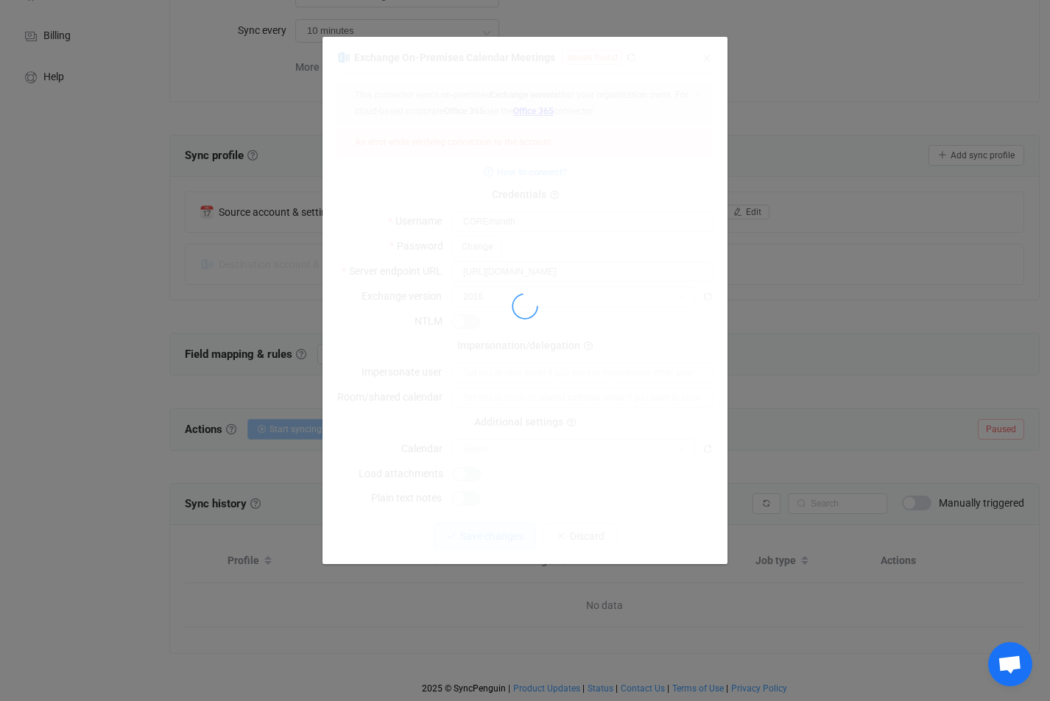
click at [874, 104] on div "Exchange On-Premises Calendar Meetings Issues found 1 { { "username": "CORE/rsm…" at bounding box center [525, 350] width 1050 height 701
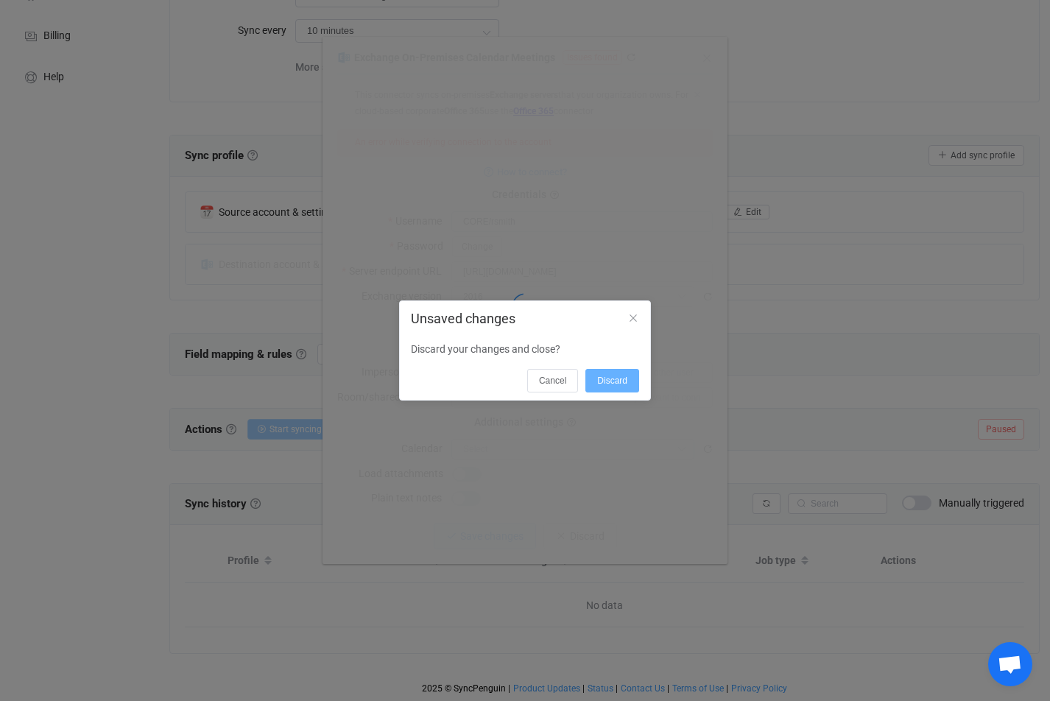
click at [602, 384] on span "Discard" at bounding box center [612, 381] width 30 height 10
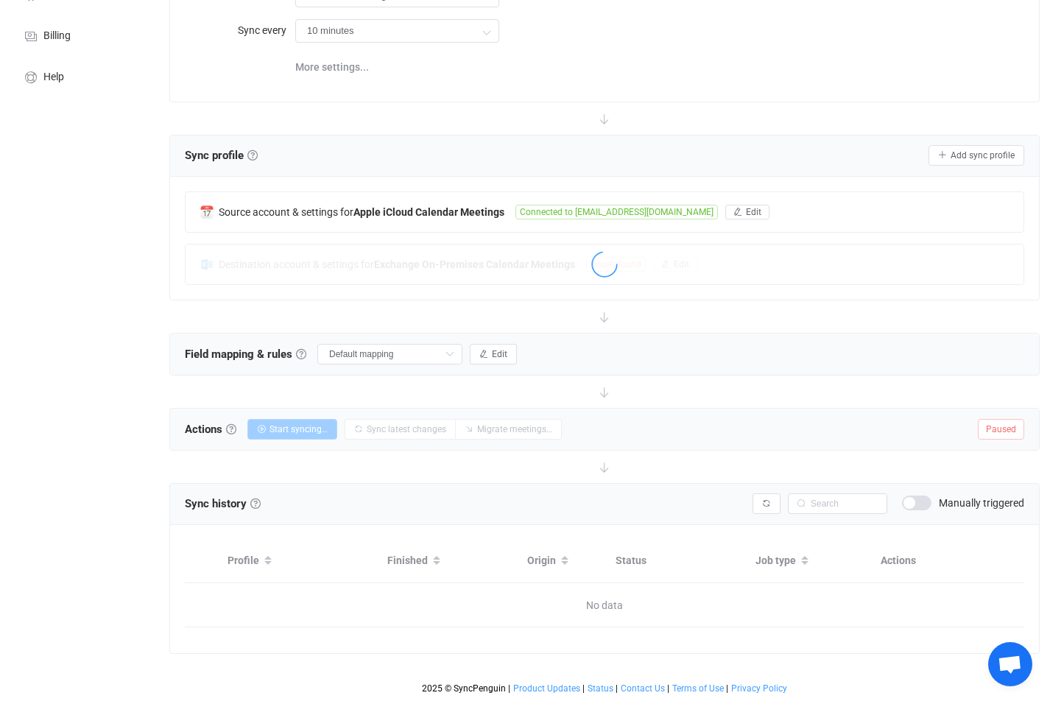
scroll to position [0, 0]
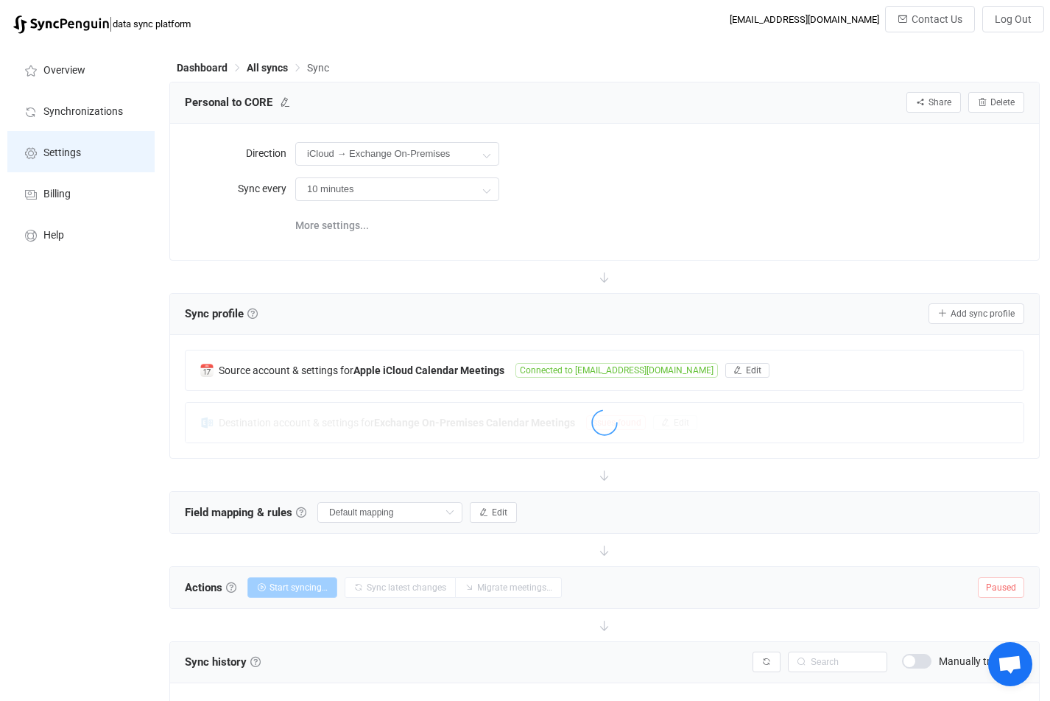
click at [85, 150] on li "Settings" at bounding box center [80, 151] width 147 height 41
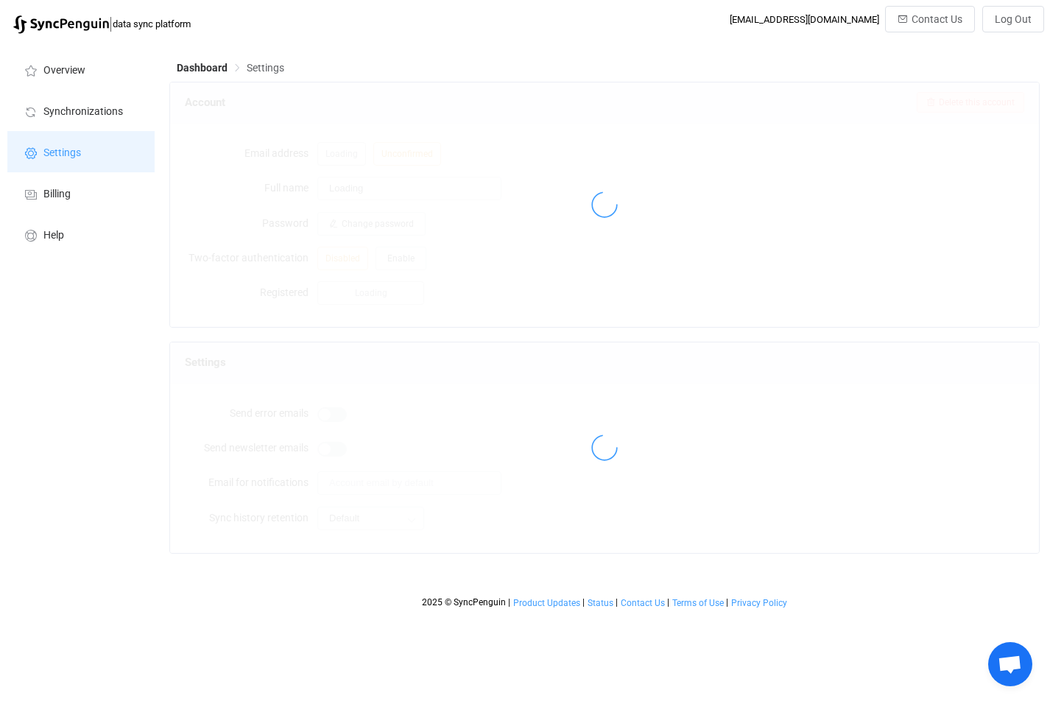
type input "[PERSON_NAME]"
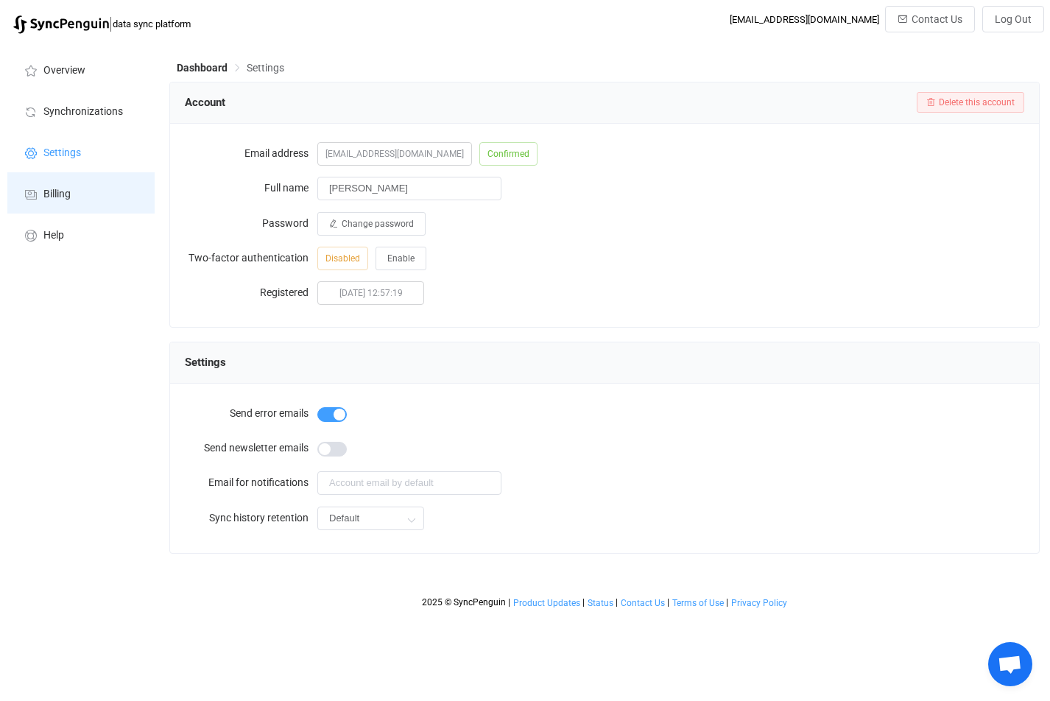
click at [68, 205] on li "Billing" at bounding box center [80, 192] width 147 height 41
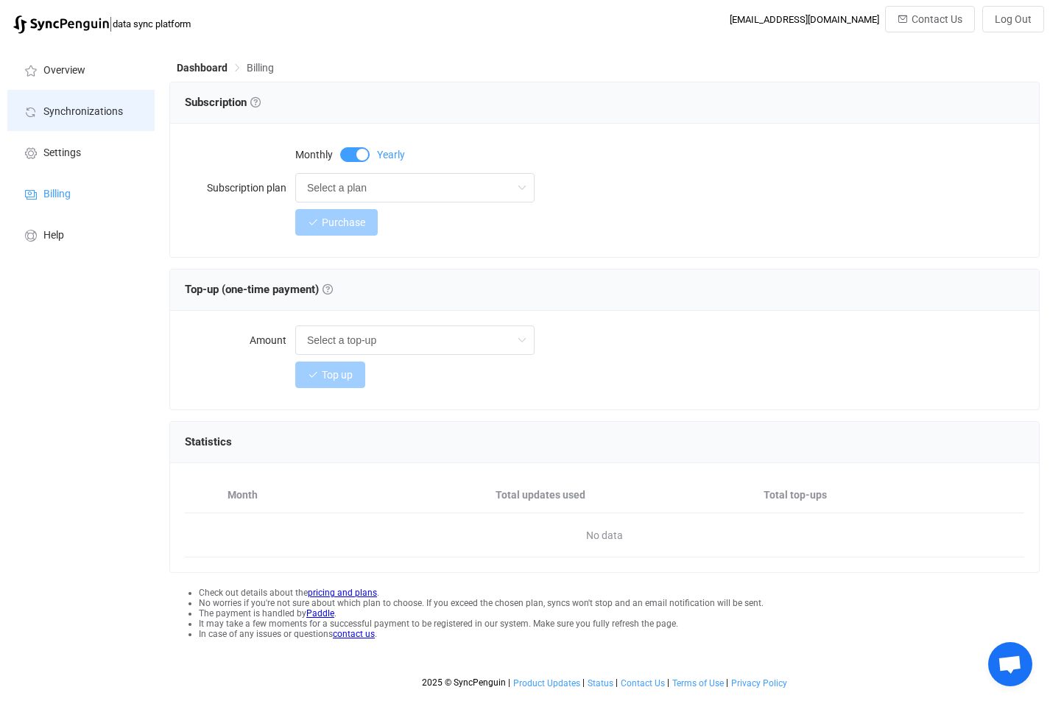
click at [71, 103] on li "Synchronizations" at bounding box center [80, 110] width 147 height 41
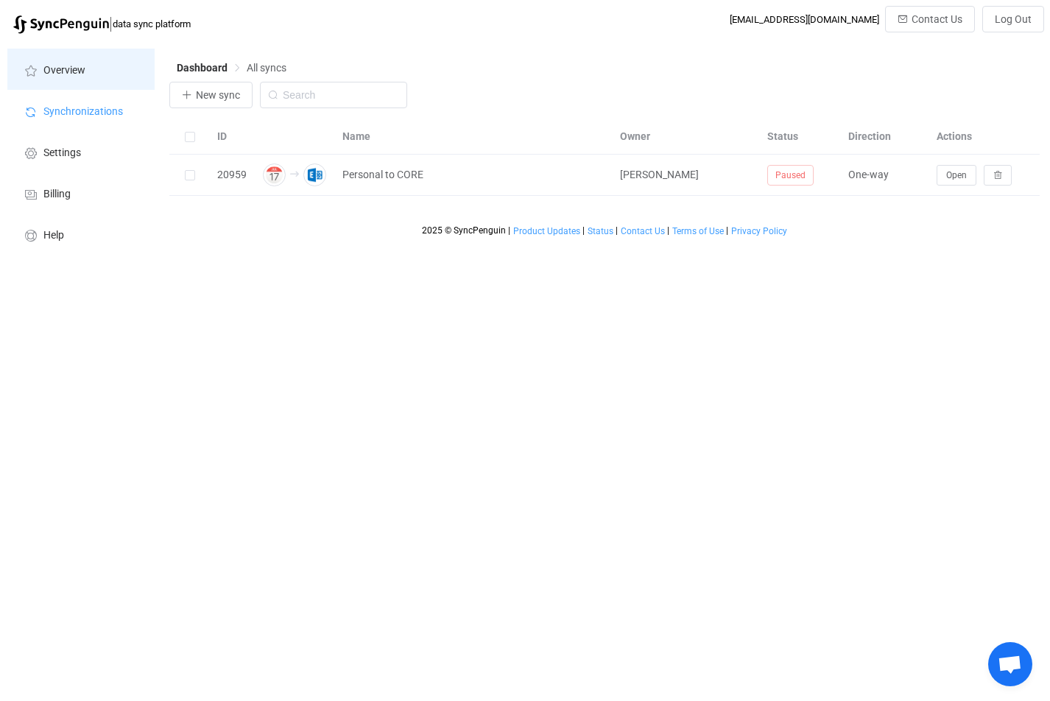
click at [51, 74] on span "Overview" at bounding box center [64, 71] width 42 height 12
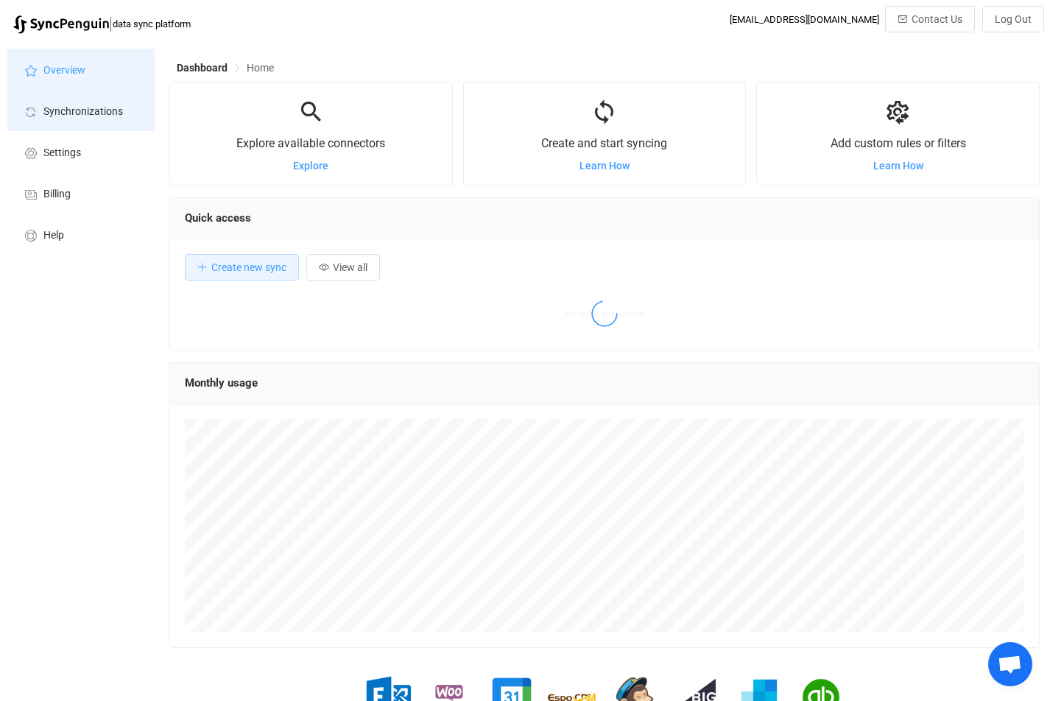
scroll to position [286, 871]
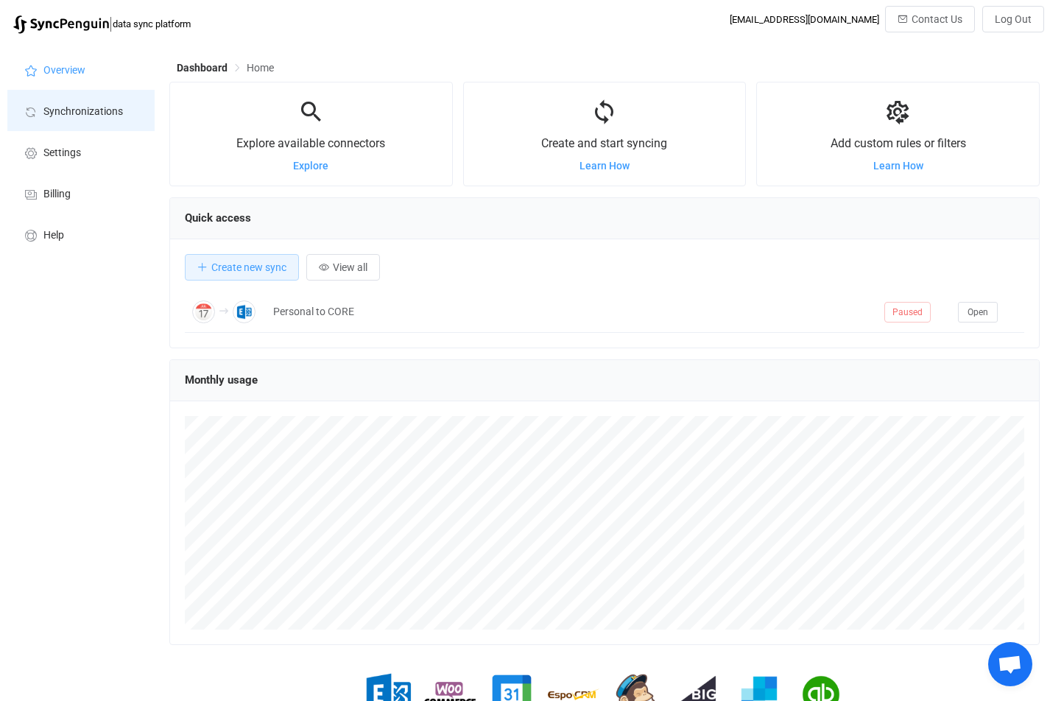
click at [91, 115] on span "Synchronizations" at bounding box center [83, 112] width 80 height 12
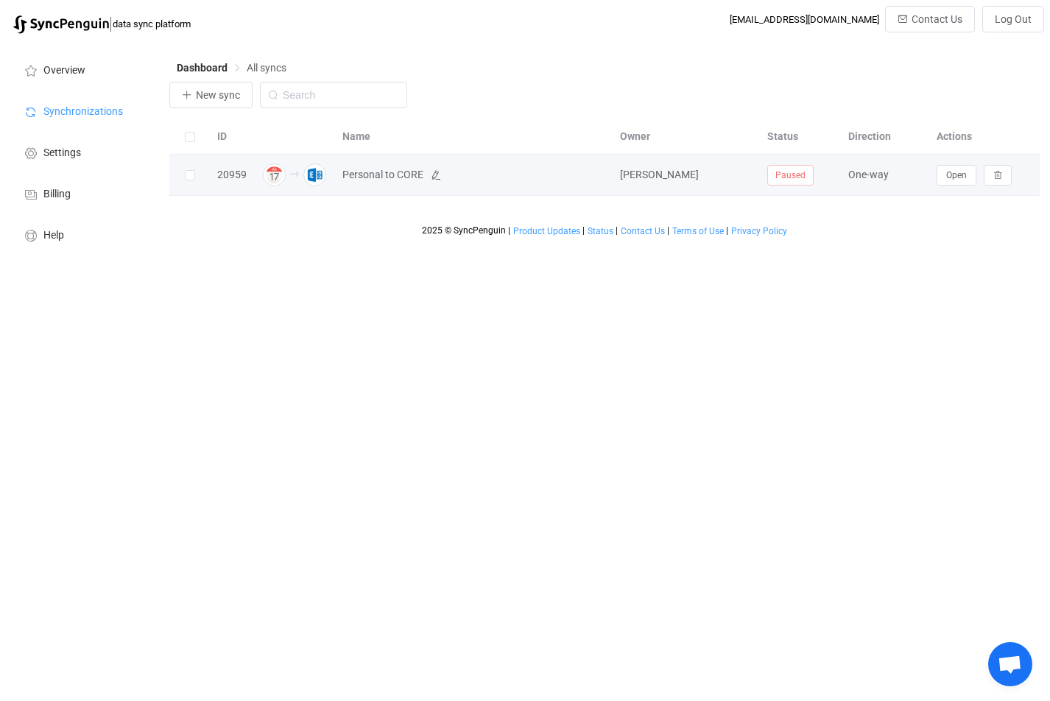
click at [387, 175] on span "Personal to CORE" at bounding box center [382, 174] width 81 height 17
click at [966, 175] on span "Open" at bounding box center [956, 175] width 21 height 10
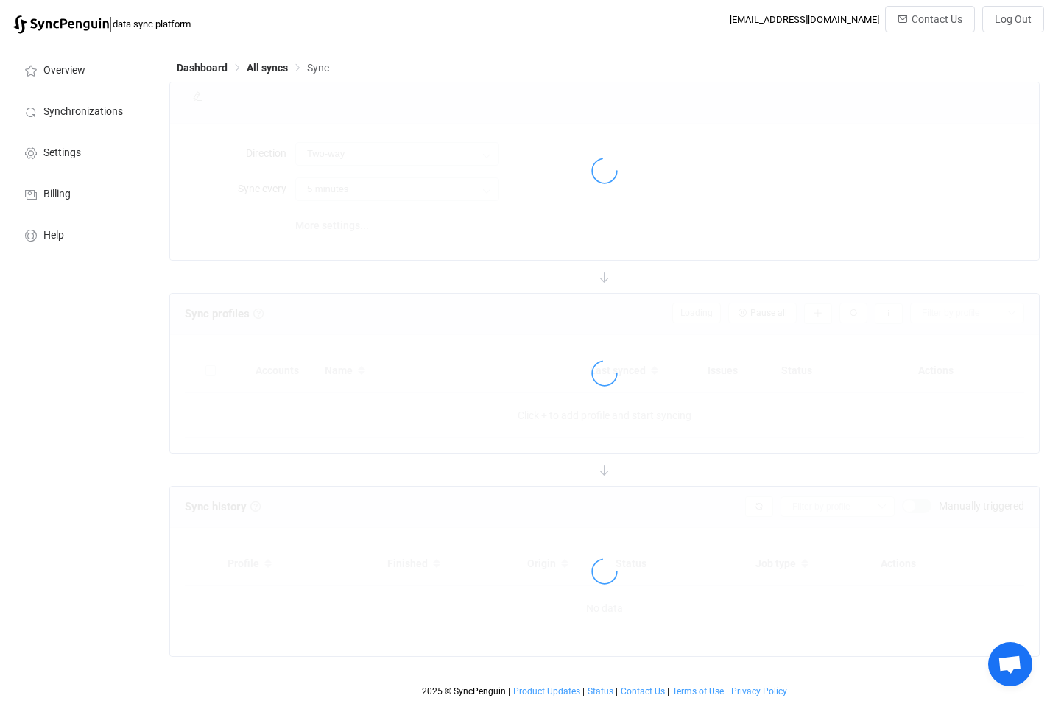
type input "iCloud → Exchange On-Premises"
type input "10 minutes"
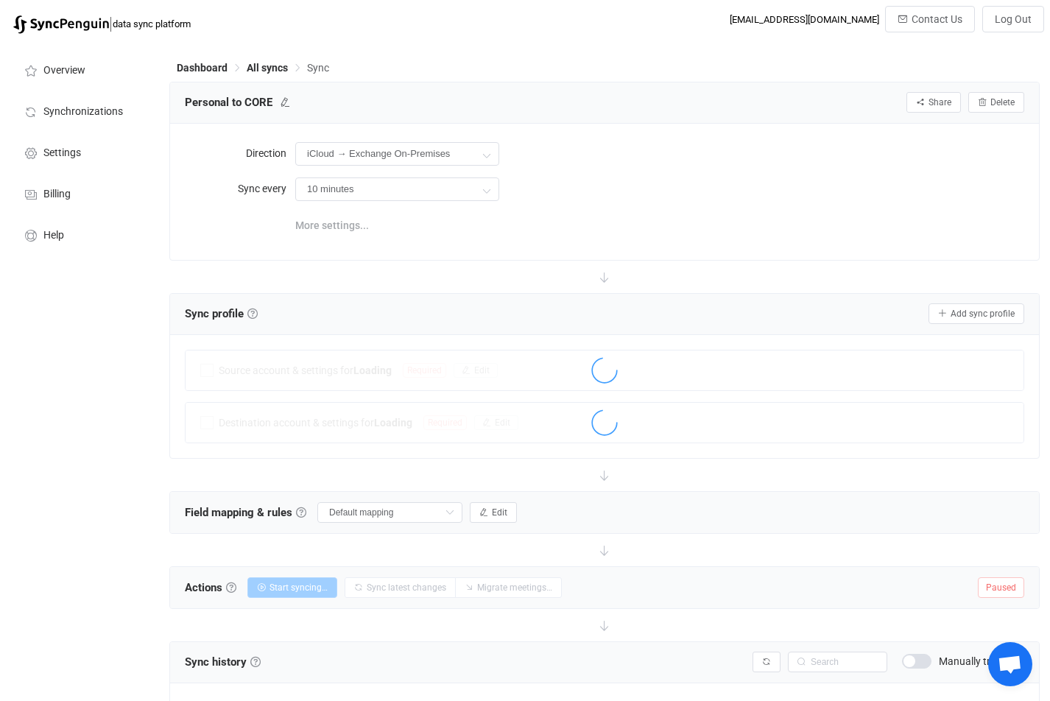
click at [331, 225] on span "More settings..." at bounding box center [332, 225] width 74 height 29
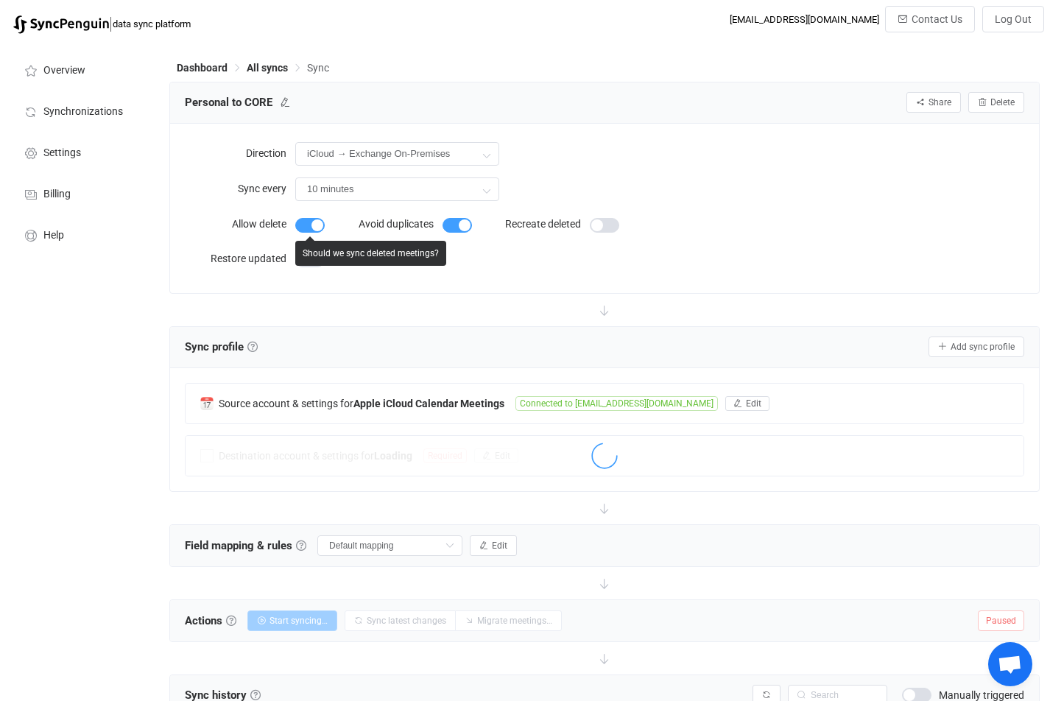
click at [314, 228] on span at bounding box center [309, 225] width 29 height 15
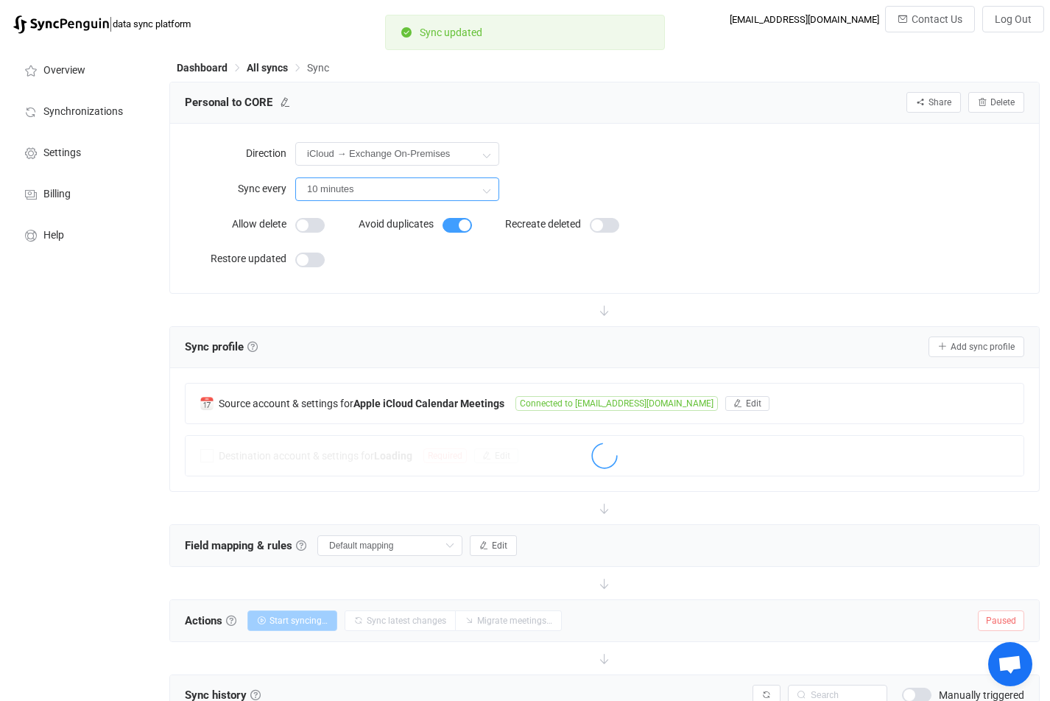
click at [346, 192] on input "10 minutes" at bounding box center [397, 189] width 204 height 24
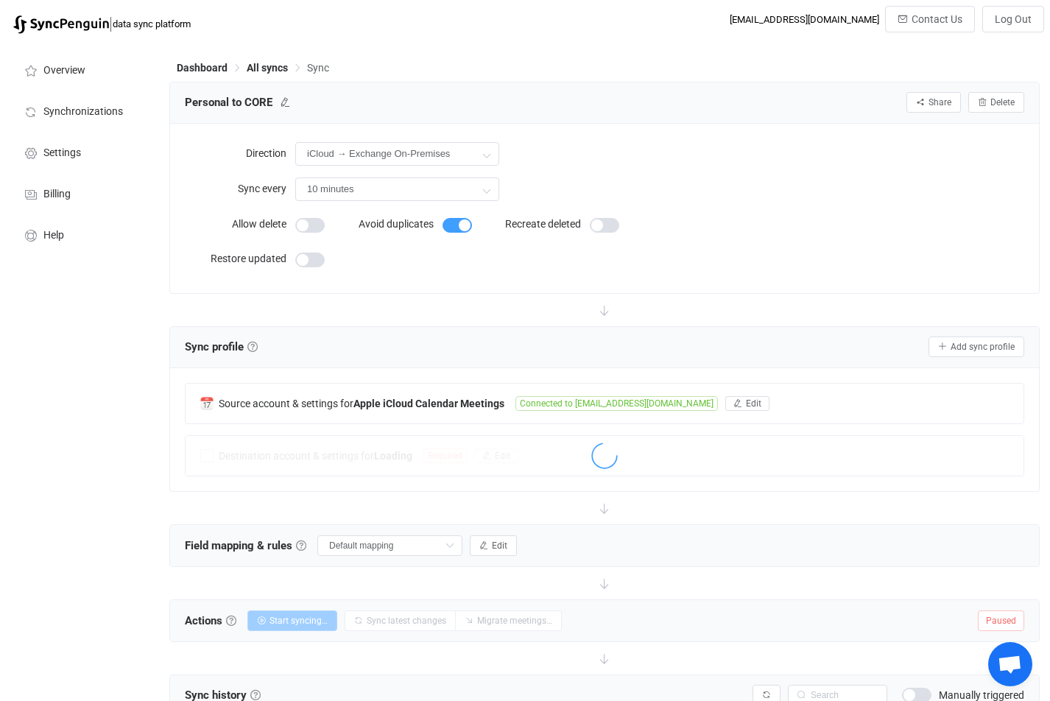
click at [570, 252] on form "Allow delete Avoid duplicates Recreate deleted Restore updated" at bounding box center [443, 243] width 516 height 69
click at [746, 404] on span "Edit" at bounding box center [753, 403] width 15 height 10
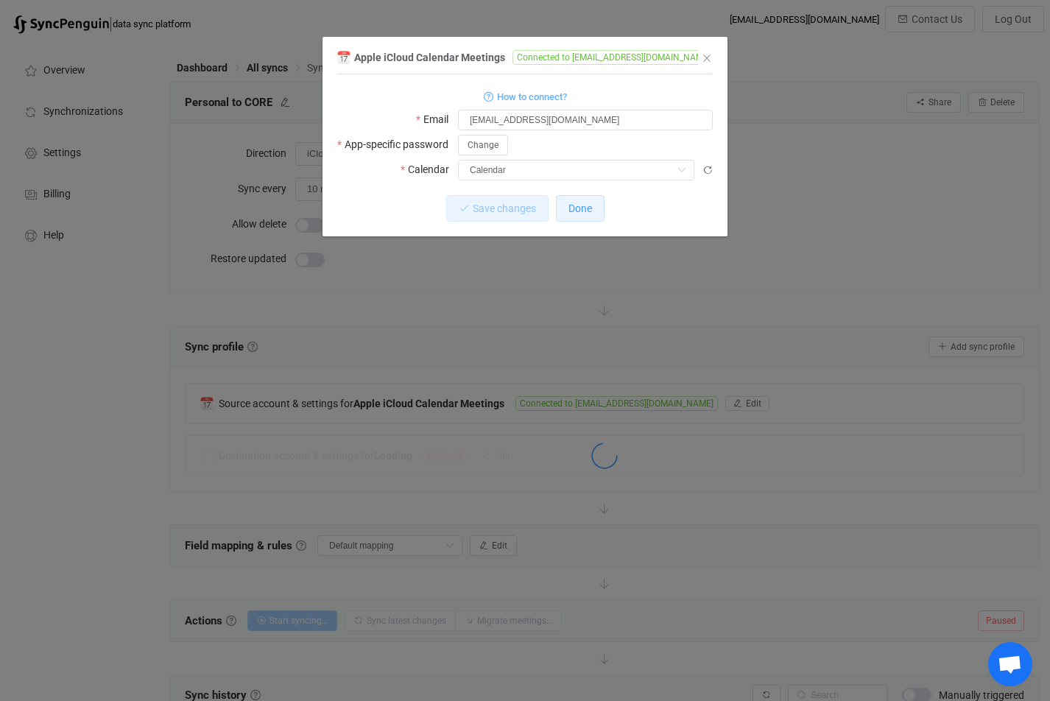
click at [594, 203] on button "Done" at bounding box center [580, 208] width 49 height 27
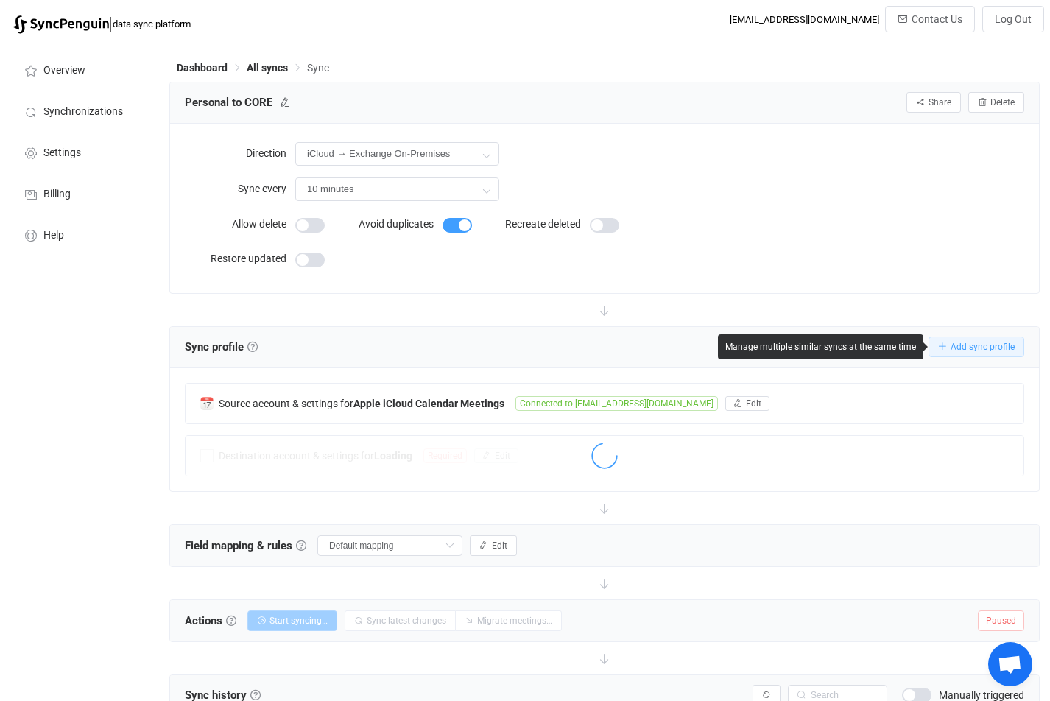
click at [989, 347] on span "Add sync profile" at bounding box center [983, 347] width 64 height 10
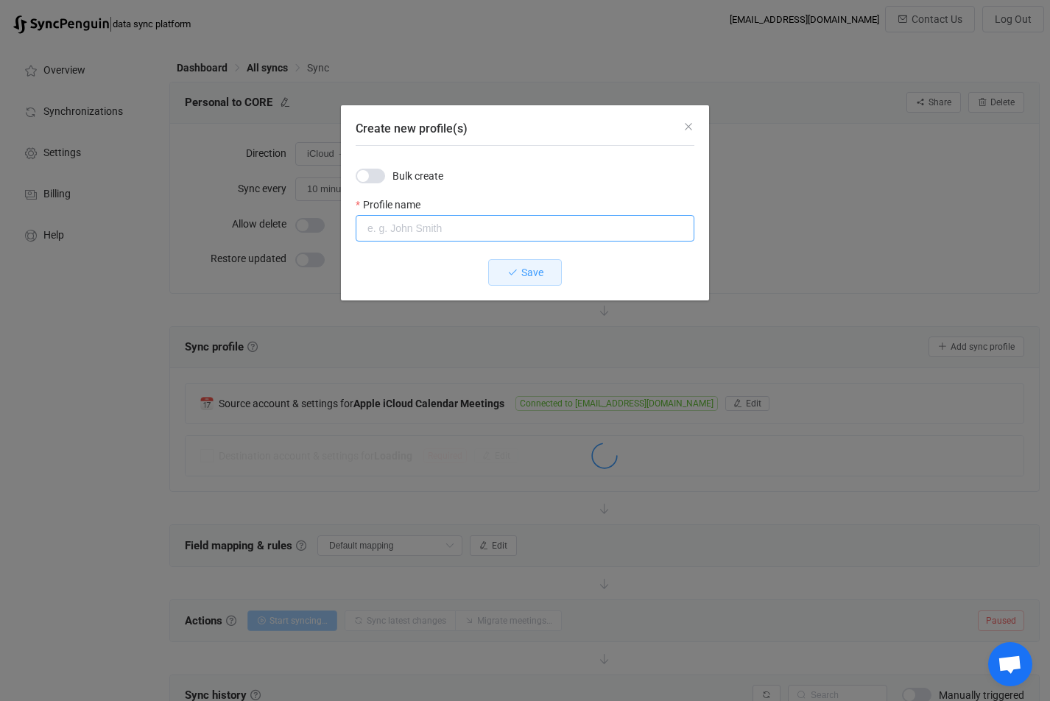
click at [414, 225] on input "Create new profile(s)" at bounding box center [525, 228] width 339 height 27
click at [684, 127] on icon "Close" at bounding box center [689, 127] width 12 height 12
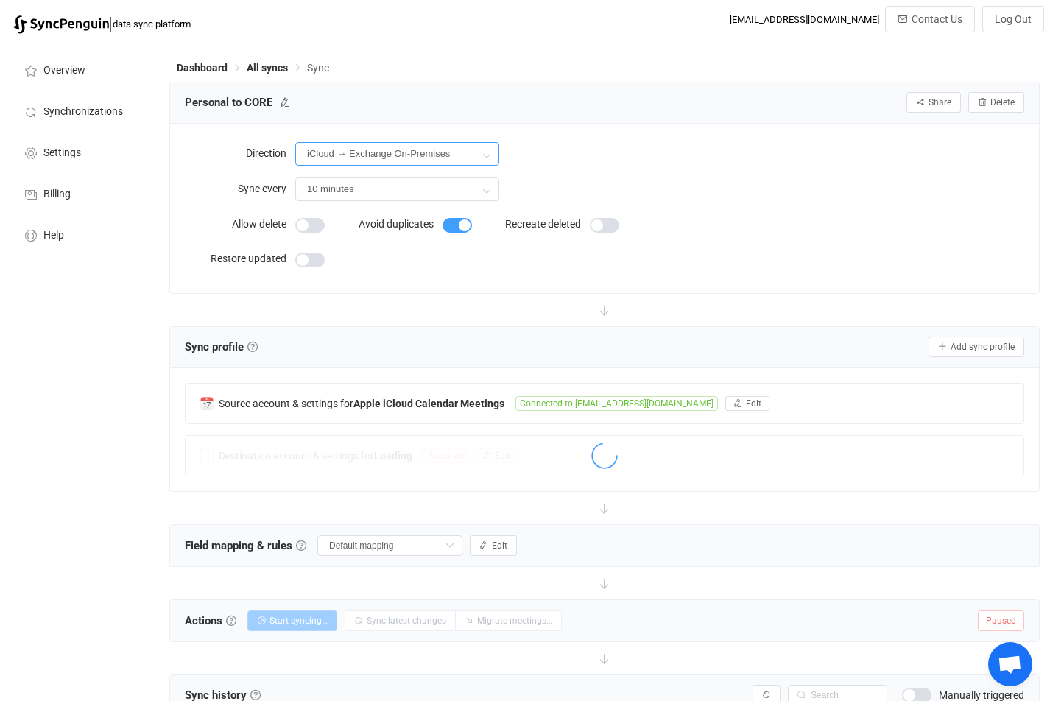
click at [400, 155] on input "iCloud → Exchange On-Premises" at bounding box center [397, 154] width 204 height 24
click at [585, 267] on form "Allow delete Avoid duplicates Recreate deleted Restore updated" at bounding box center [443, 243] width 516 height 69
click at [309, 349] on div "Sync profile Sync profile A sync profile represents a single pair of calendars …" at bounding box center [605, 347] width 840 height 22
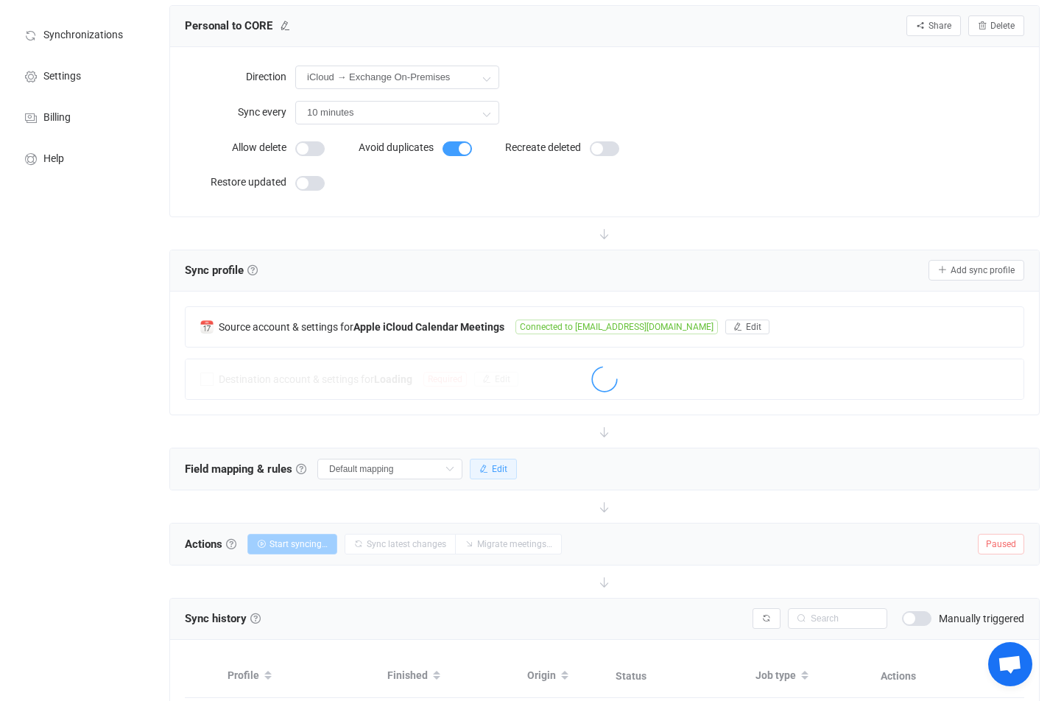
scroll to position [122, 0]
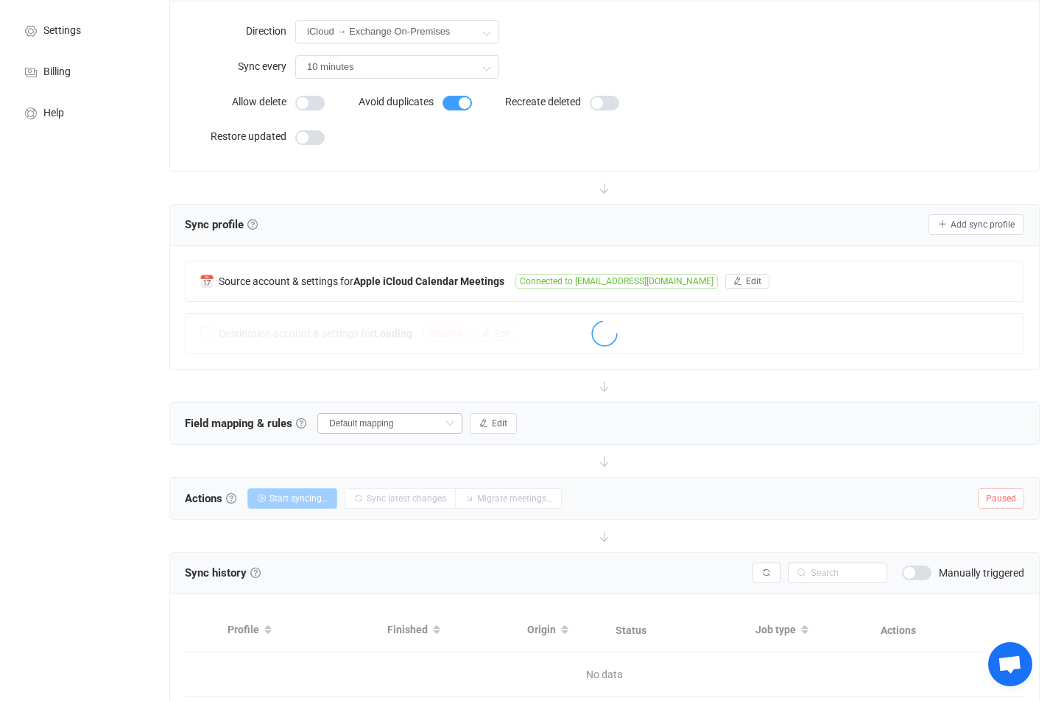
click at [453, 424] on icon at bounding box center [449, 423] width 18 height 21
click at [426, 460] on li "Default mappings" at bounding box center [398, 459] width 155 height 22
click at [488, 423] on icon "button" at bounding box center [483, 423] width 9 height 9
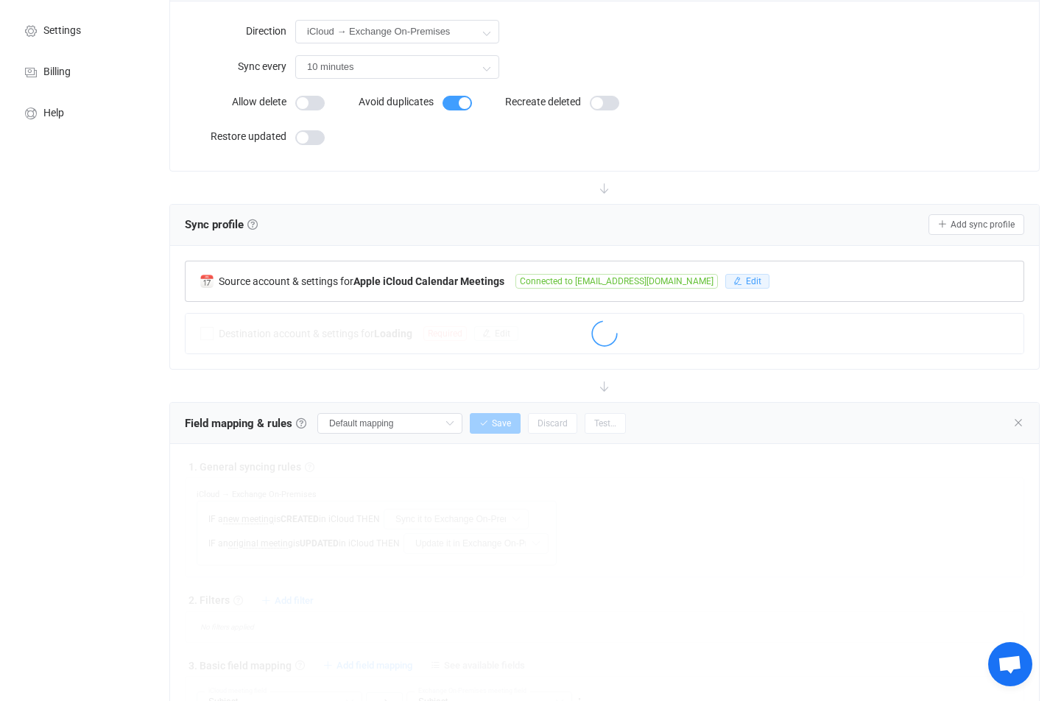
click at [725, 282] on button "Edit" at bounding box center [747, 281] width 44 height 15
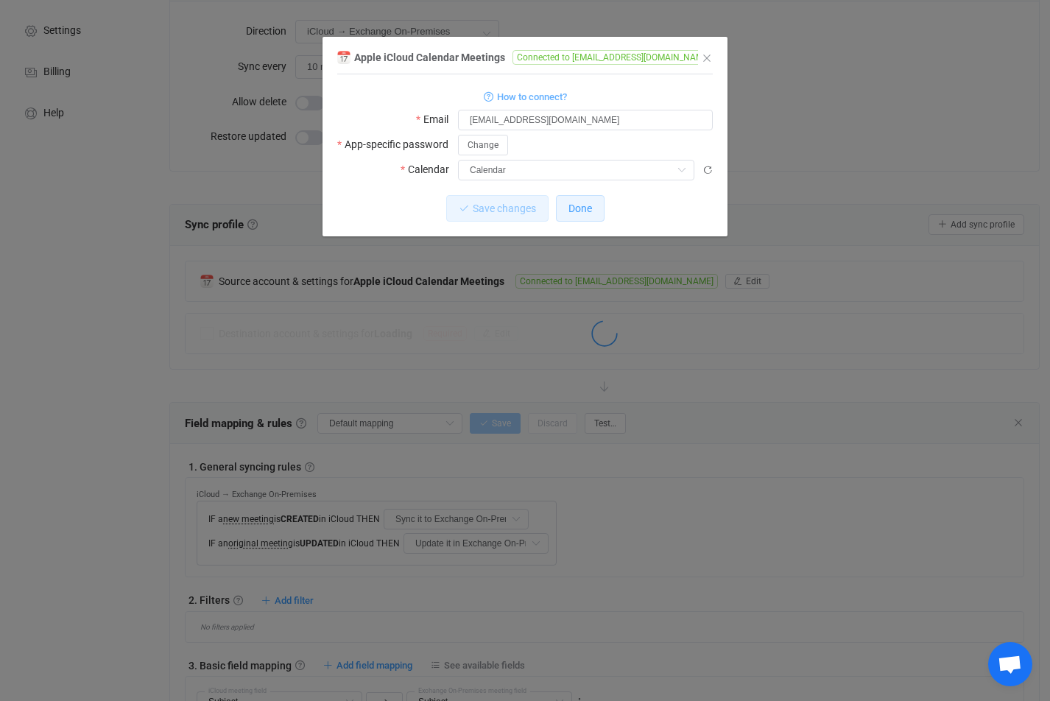
click at [569, 200] on button "Done" at bounding box center [580, 208] width 49 height 27
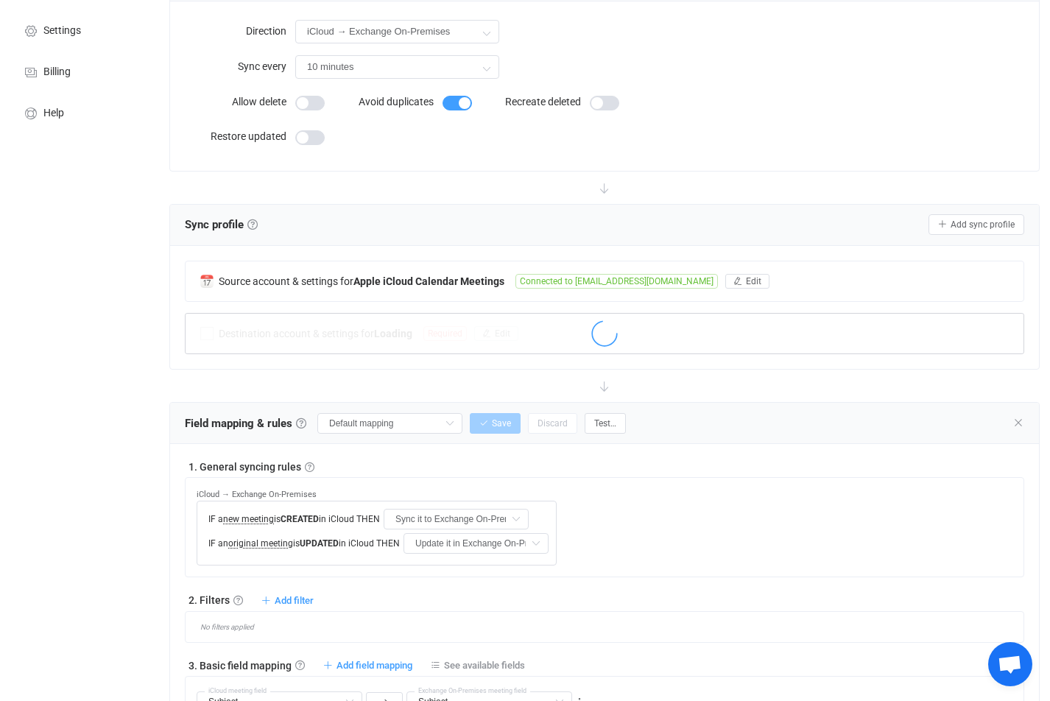
click at [407, 314] on div at bounding box center [605, 334] width 838 height 40
click at [413, 336] on div at bounding box center [605, 335] width 838 height 34
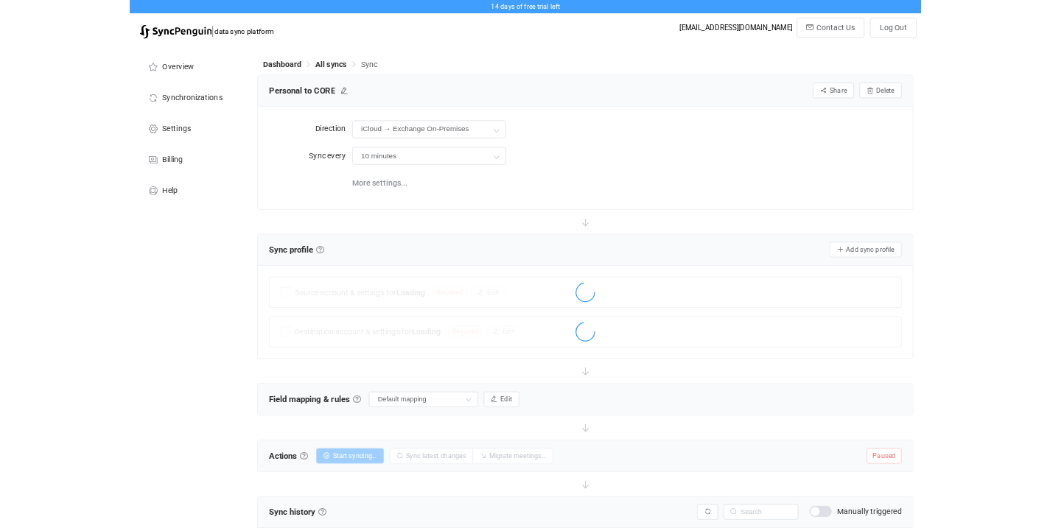
scroll to position [122, 0]
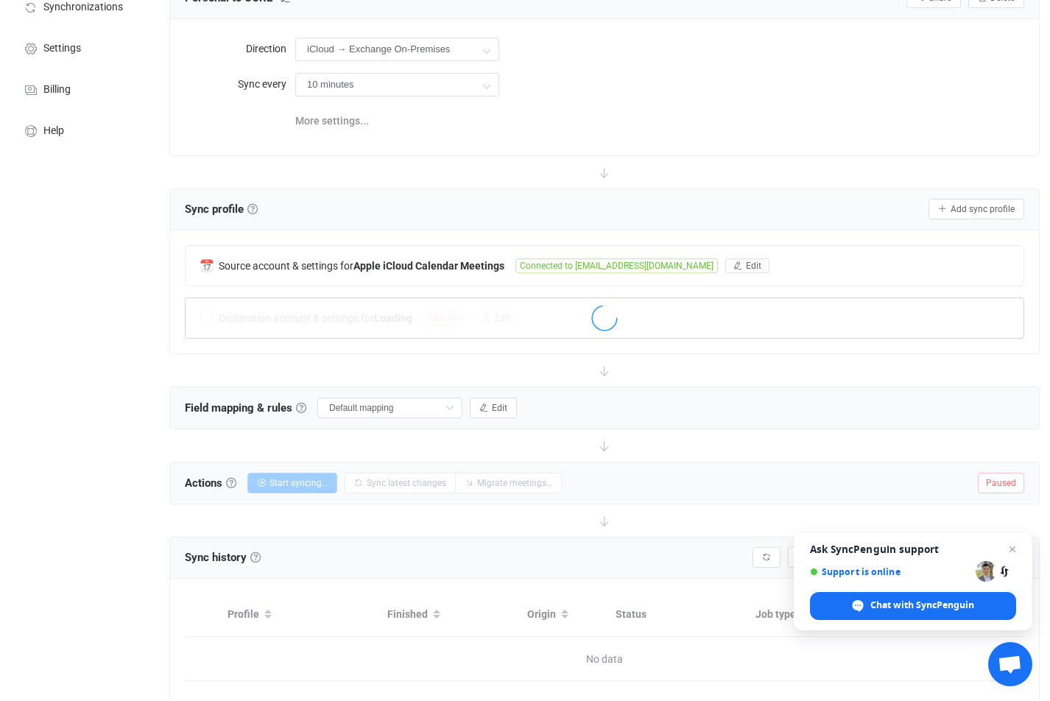
click at [569, 314] on div at bounding box center [605, 320] width 838 height 34
click at [764, 323] on div at bounding box center [605, 320] width 838 height 34
click at [548, 320] on div at bounding box center [605, 320] width 838 height 34
click at [385, 315] on div at bounding box center [605, 320] width 838 height 34
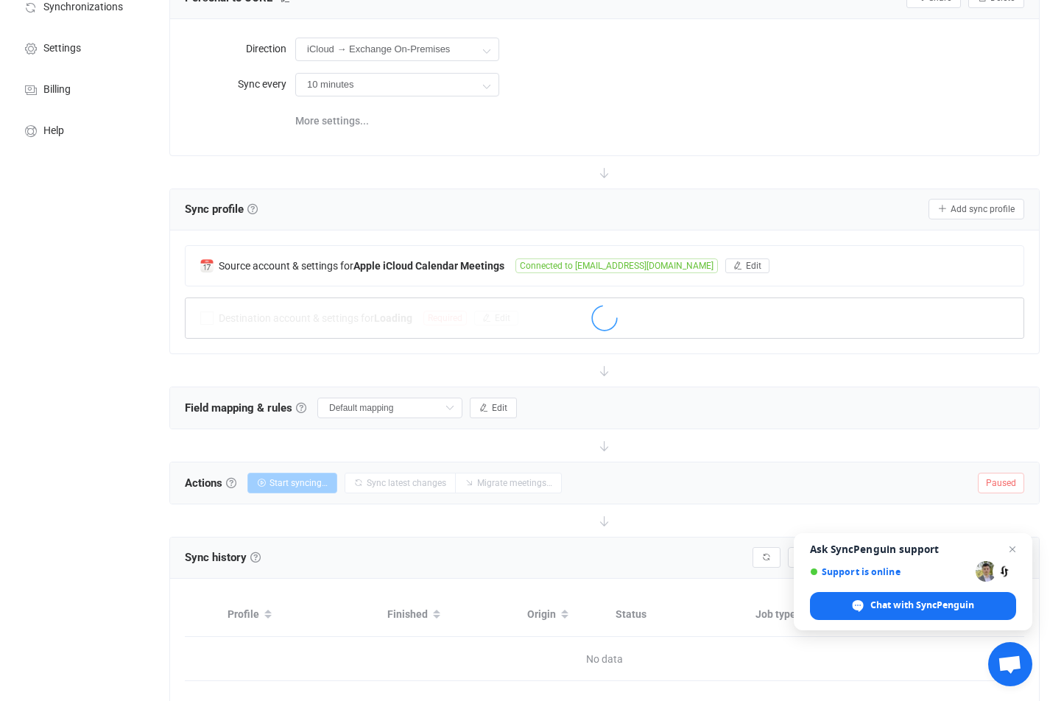
click at [385, 315] on div at bounding box center [605, 320] width 838 height 34
click at [904, 612] on span "Chat with SyncPenguin" at bounding box center [913, 606] width 206 height 28
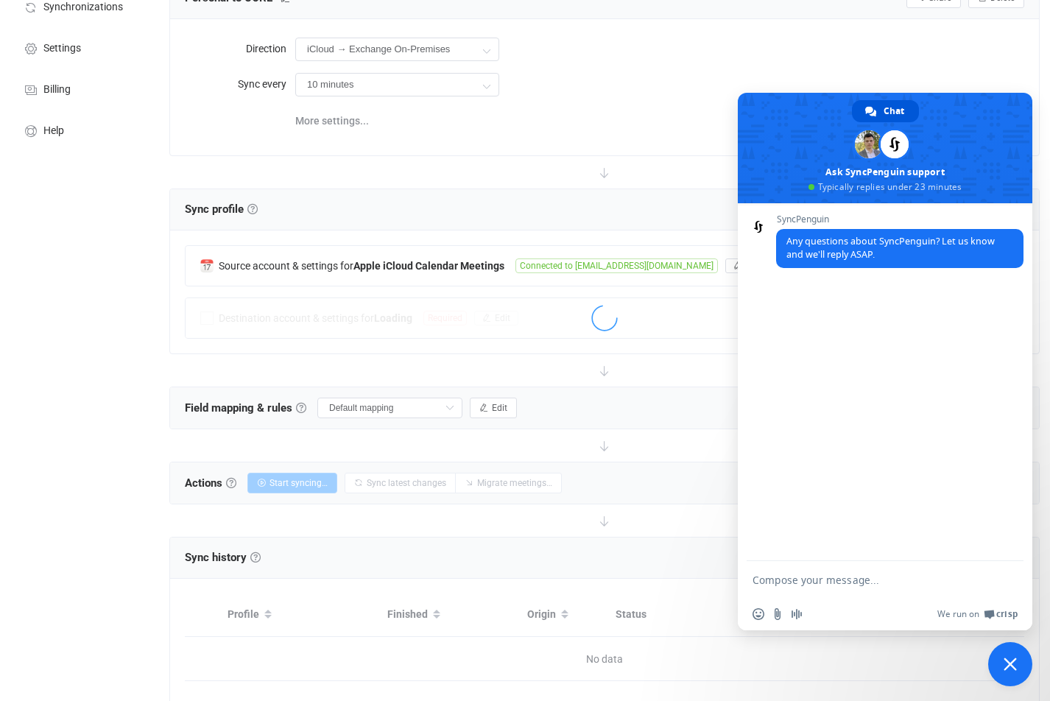
type textarea "H"
type textarea "h"
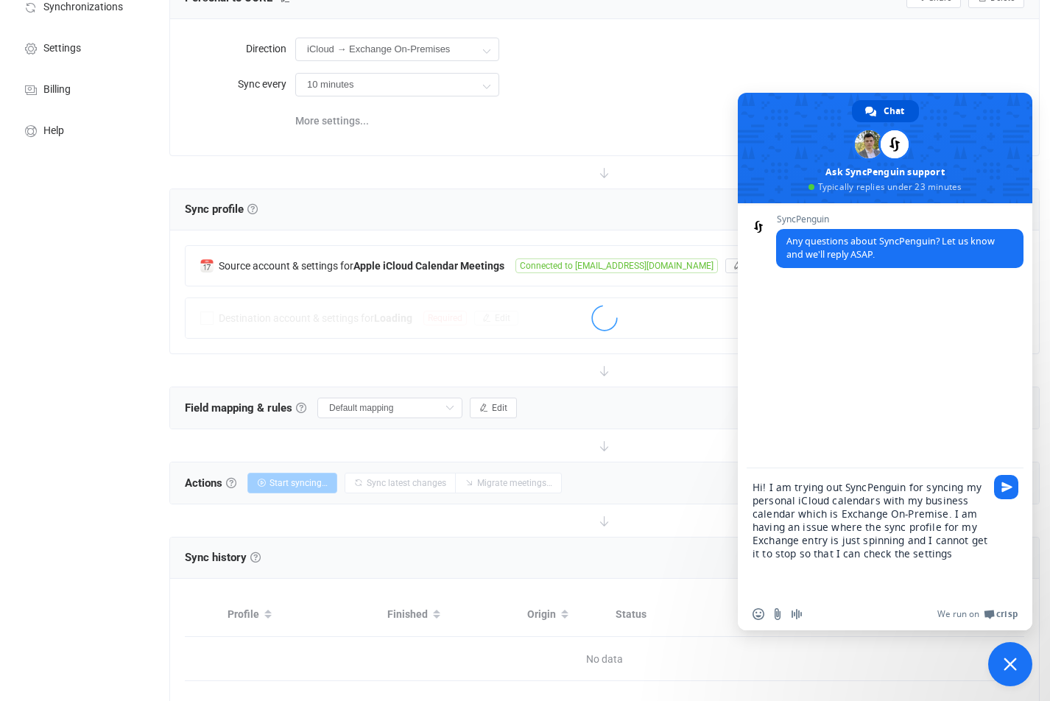
type textarea "Hi! I am trying out SyncPenguin for syncing my personal iCloud calendars with m…"
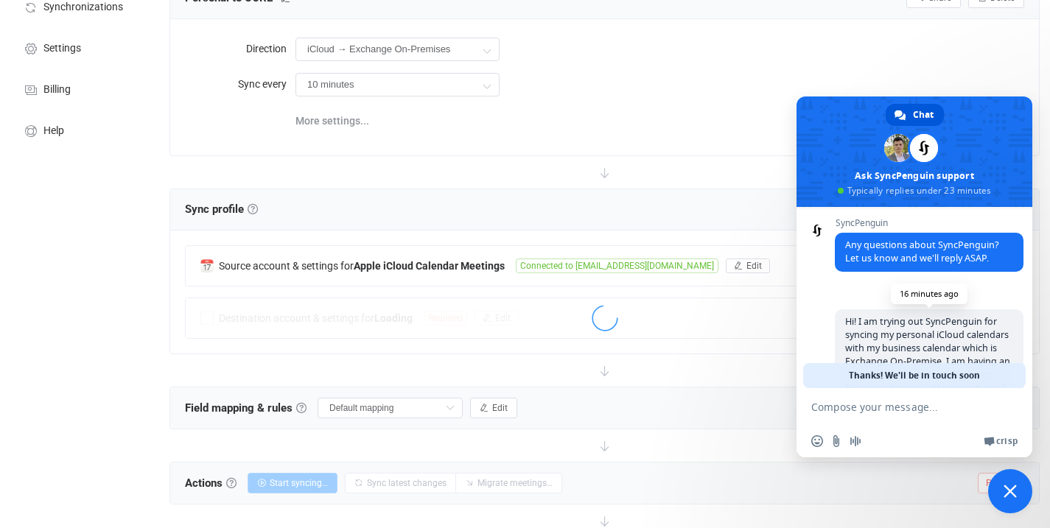
scroll to position [80, 0]
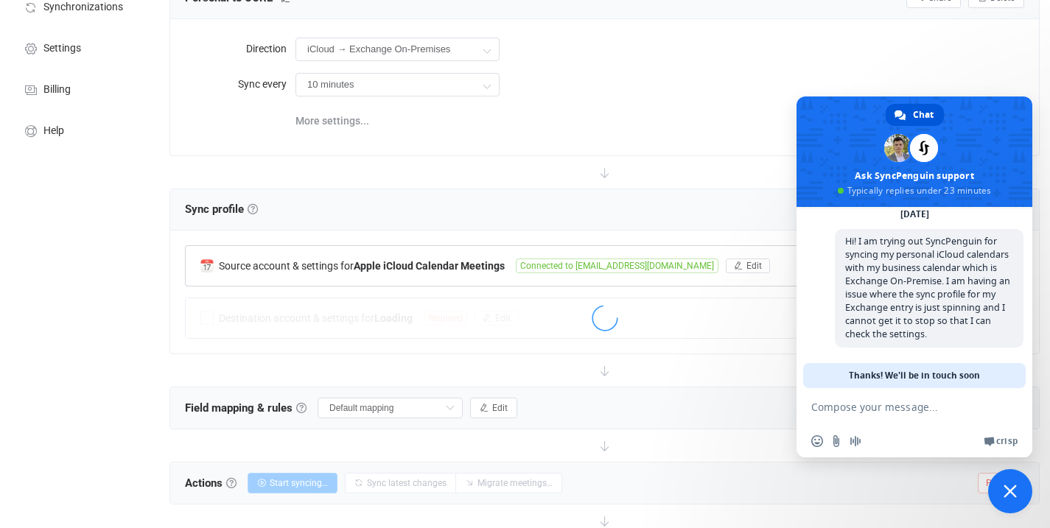
click at [264, 273] on div "Source account & settings for Apple iCloud Calendar Meetings Connected to ryans…" at bounding box center [604, 266] width 837 height 40
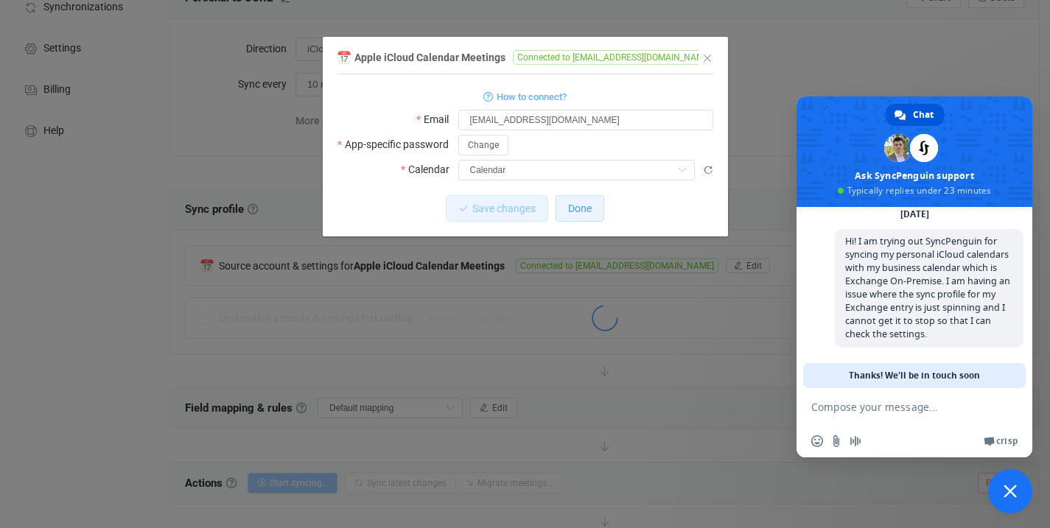
click at [591, 209] on span "Done" at bounding box center [580, 209] width 24 height 12
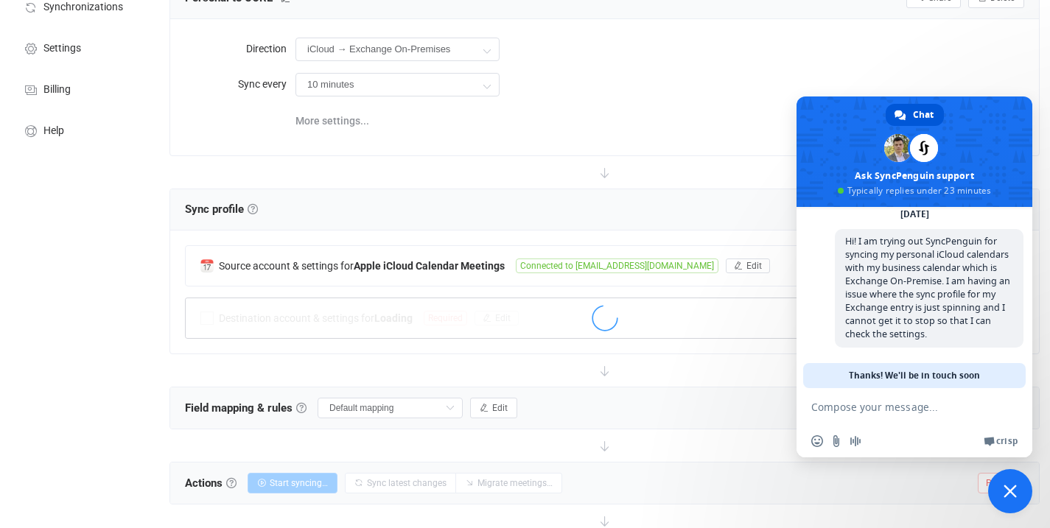
click at [337, 321] on div at bounding box center [604, 320] width 837 height 34
click at [525, 312] on div at bounding box center [604, 320] width 837 height 34
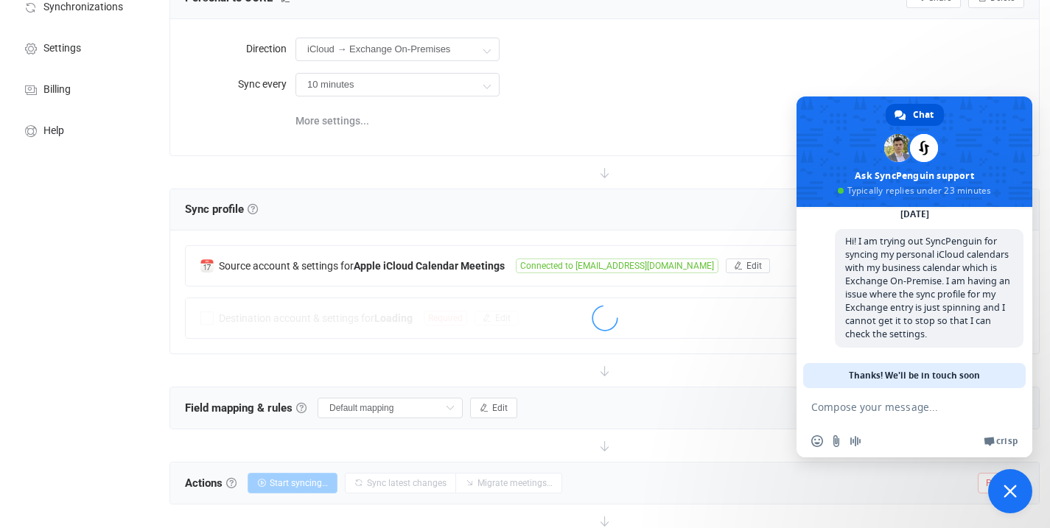
click at [705, 128] on div "More settings..." at bounding box center [659, 120] width 728 height 30
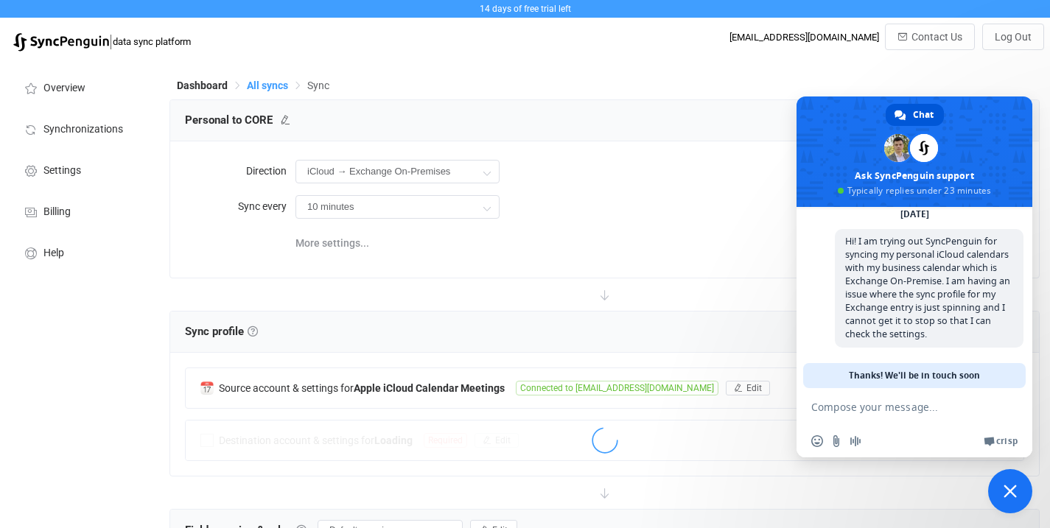
click at [264, 90] on span "All syncs" at bounding box center [267, 86] width 41 height 12
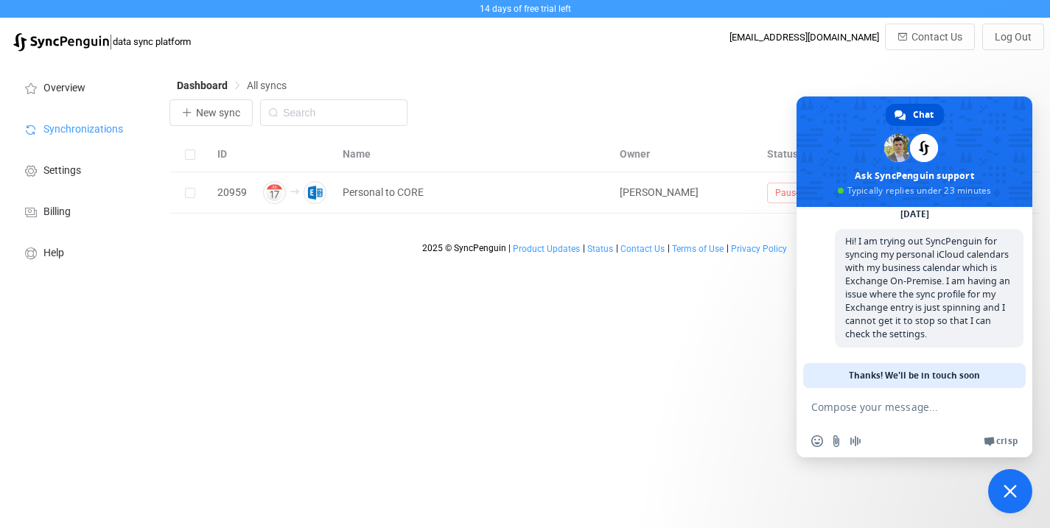
click at [994, 482] on span "Close chat" at bounding box center [1010, 491] width 44 height 44
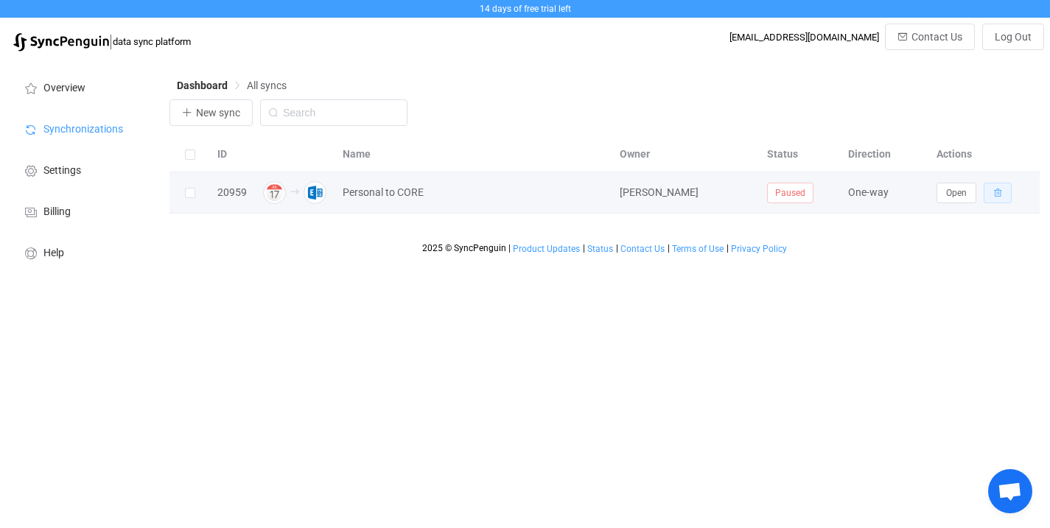
click at [994, 191] on icon "button" at bounding box center [997, 193] width 9 height 9
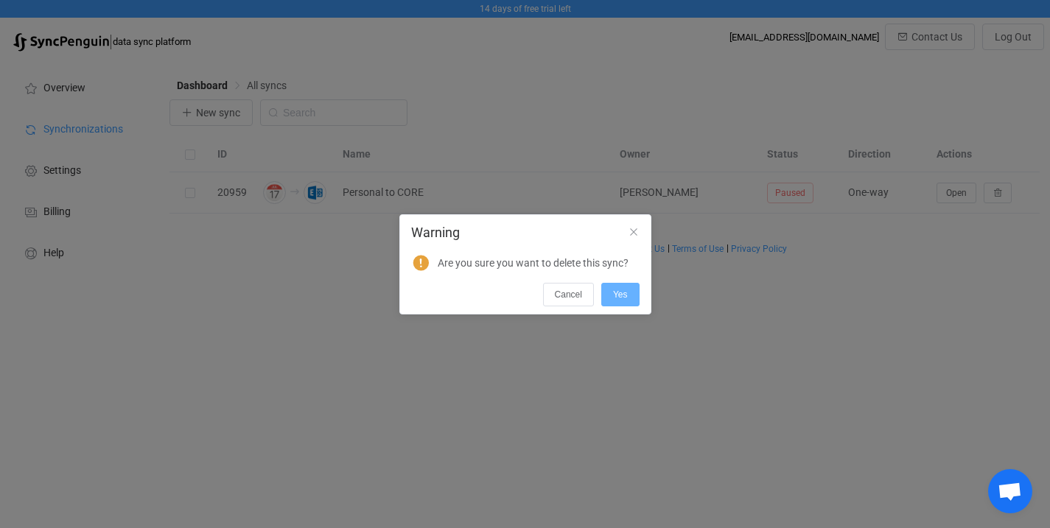
click at [628, 289] on button "Yes" at bounding box center [620, 295] width 38 height 24
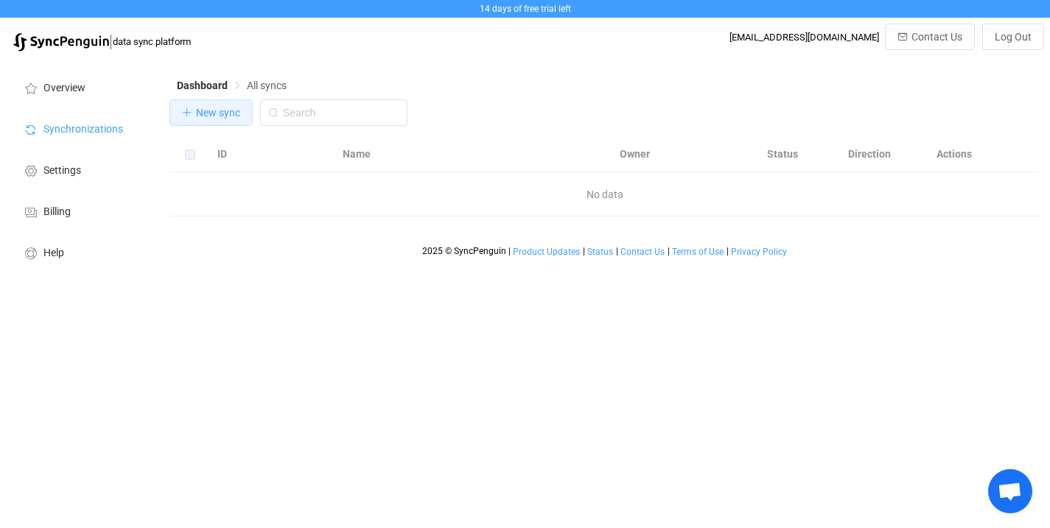
click at [192, 119] on button "New sync" at bounding box center [210, 112] width 83 height 27
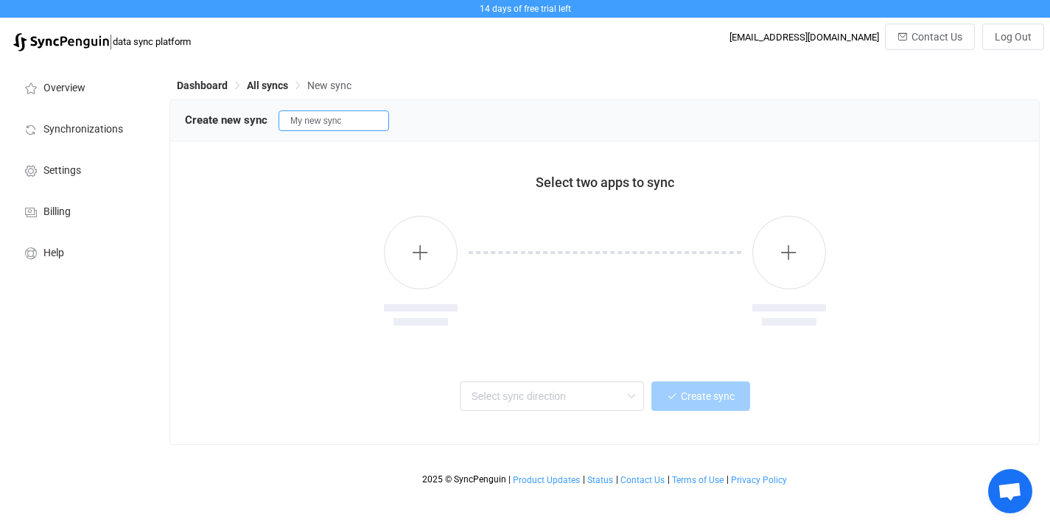
drag, startPoint x: 363, startPoint y: 127, endPoint x: 253, endPoint y: 106, distance: 112.5
click at [253, 106] on div "Create new sync My new sync" at bounding box center [604, 120] width 868 height 41
type input "P"
type input "Personal iCloud to CORE"
click at [428, 261] on icon "button" at bounding box center [420, 252] width 18 height 18
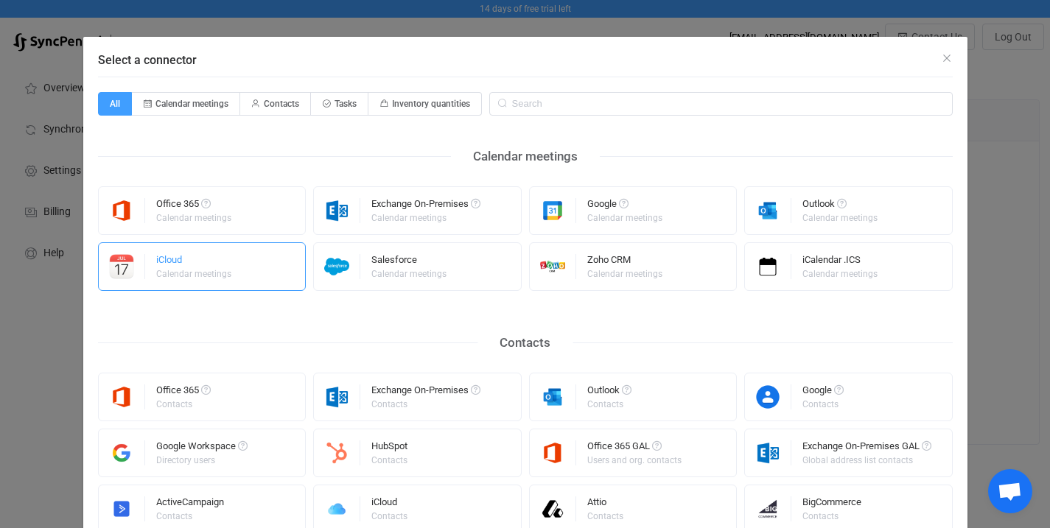
click at [179, 256] on div "iCloud" at bounding box center [194, 262] width 77 height 15
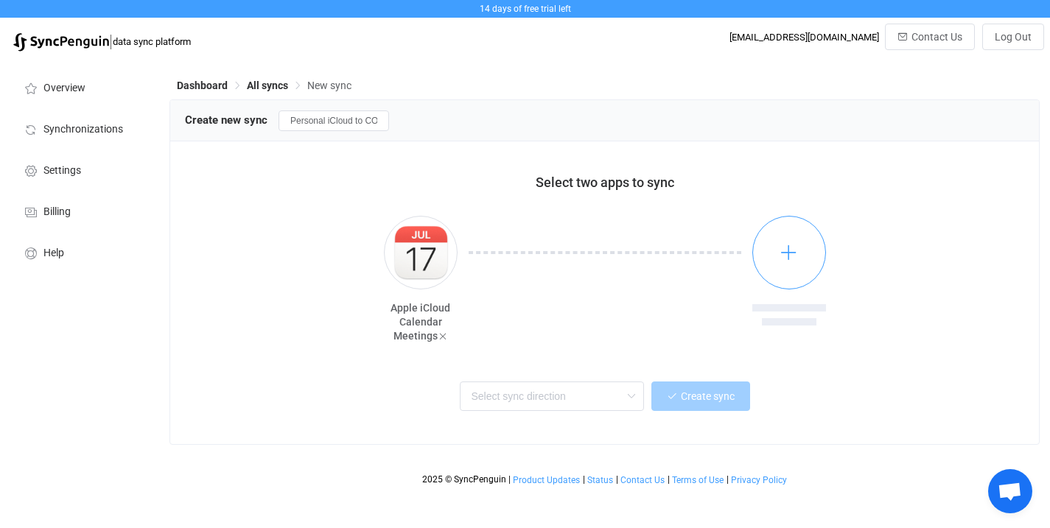
click at [796, 250] on icon "button" at bounding box center [788, 252] width 18 height 18
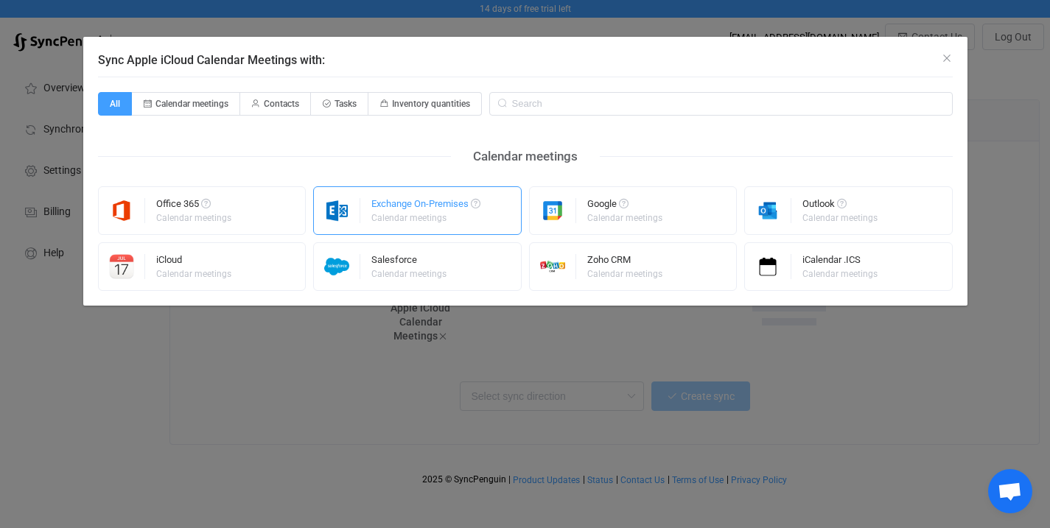
click at [399, 204] on div "Exchange On-Premises" at bounding box center [425, 206] width 109 height 15
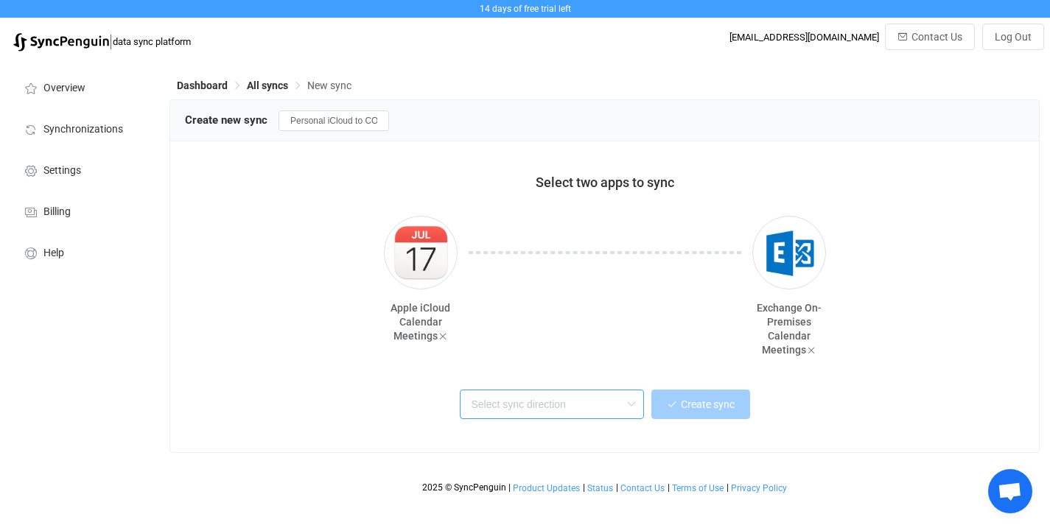
click at [595, 407] on input "text" at bounding box center [552, 404] width 184 height 29
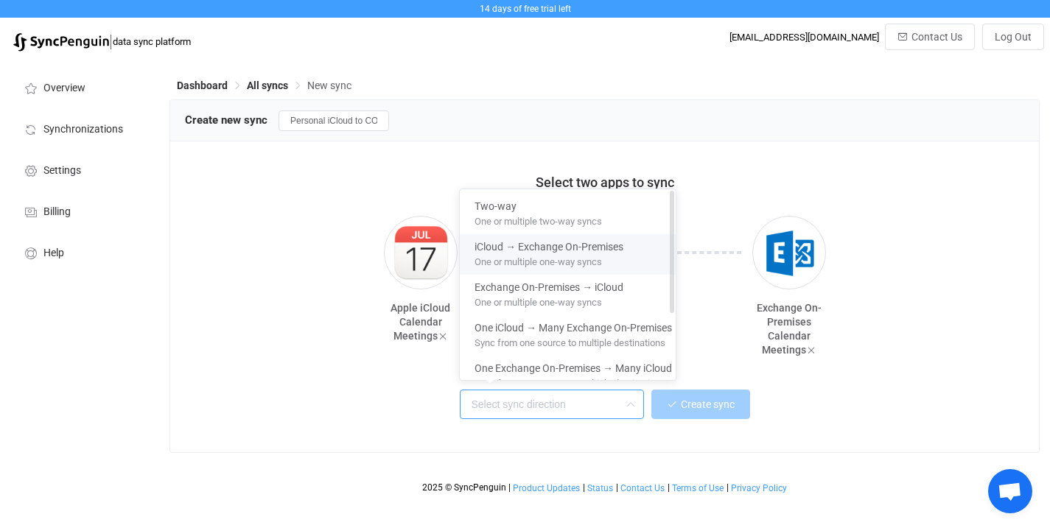
click at [571, 263] on span "One or multiple one-way syncs" at bounding box center [537, 259] width 127 height 16
type input "iCloud → Exchange On-Premises"
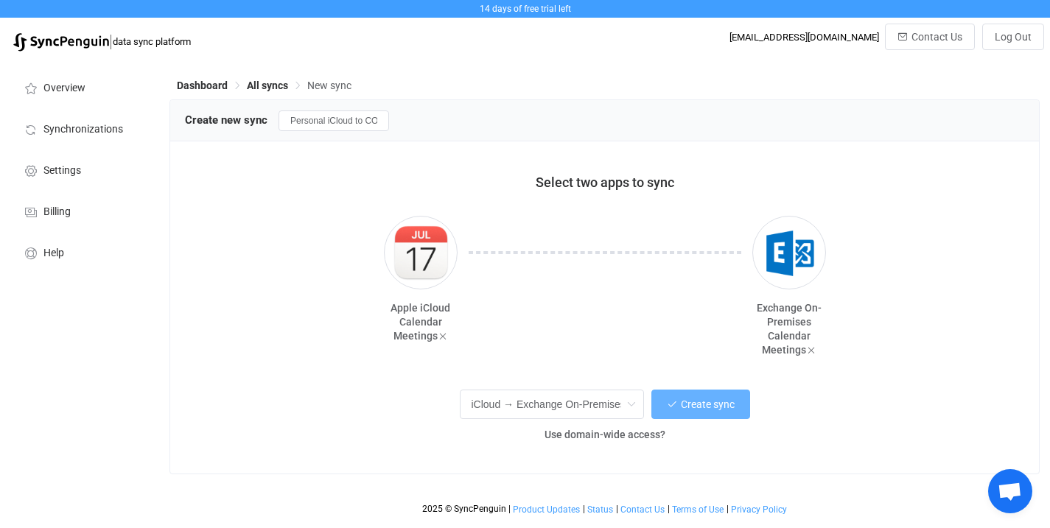
click at [702, 395] on button "Create sync" at bounding box center [700, 404] width 99 height 29
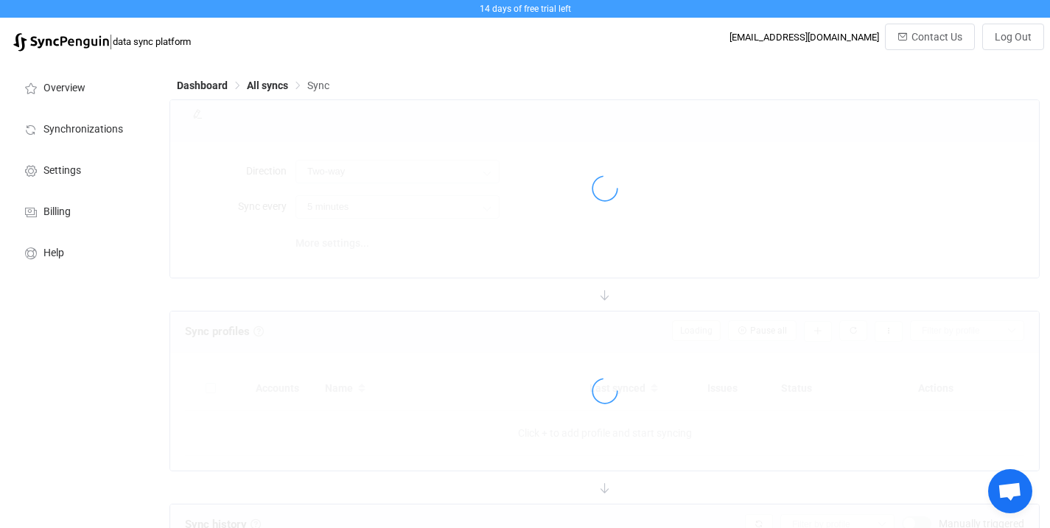
type input "iCloud → Exchange On-Premises"
type input "10 minutes"
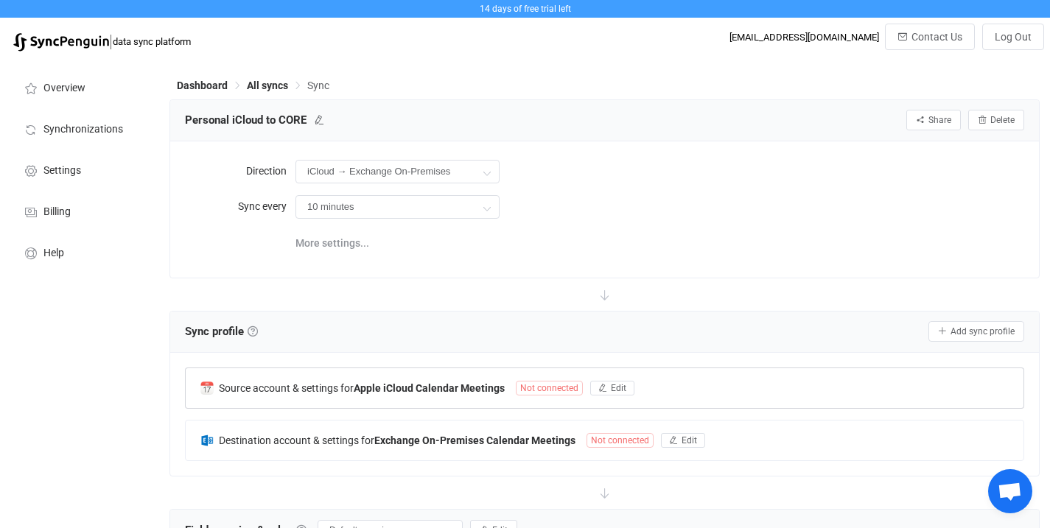
click at [641, 389] on div at bounding box center [604, 390] width 837 height 34
click at [586, 387] on icon at bounding box center [605, 388] width 38 height 38
click at [563, 384] on span "Not connected" at bounding box center [549, 388] width 67 height 15
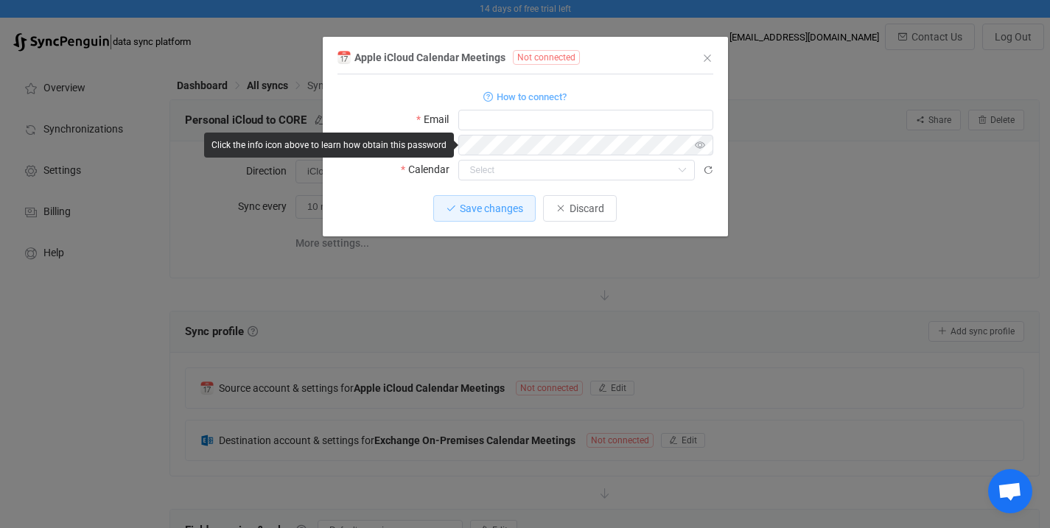
click at [697, 143] on icon "dialog" at bounding box center [700, 145] width 18 height 21
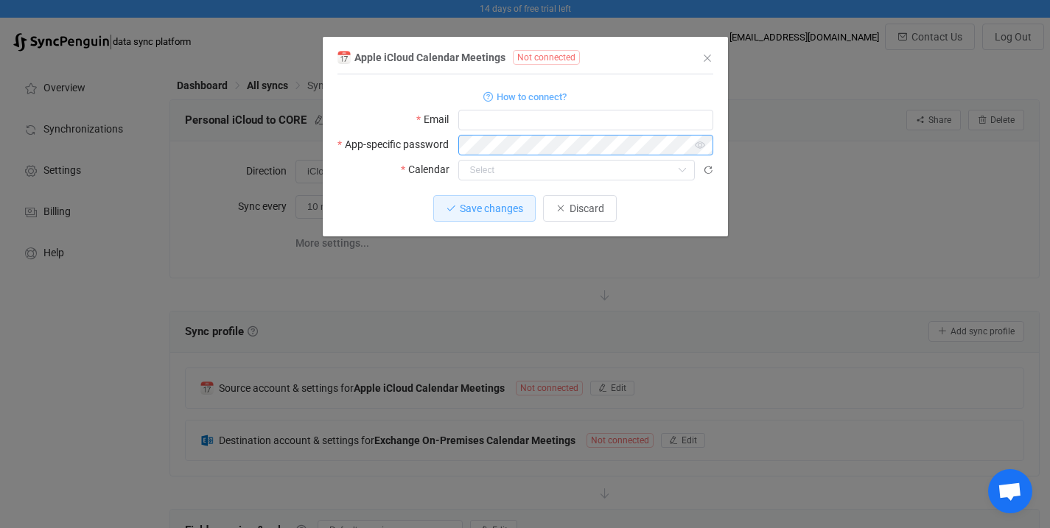
click at [404, 148] on div "App-specific password" at bounding box center [525, 144] width 376 height 21
type input "ryanssmith@mac.com"
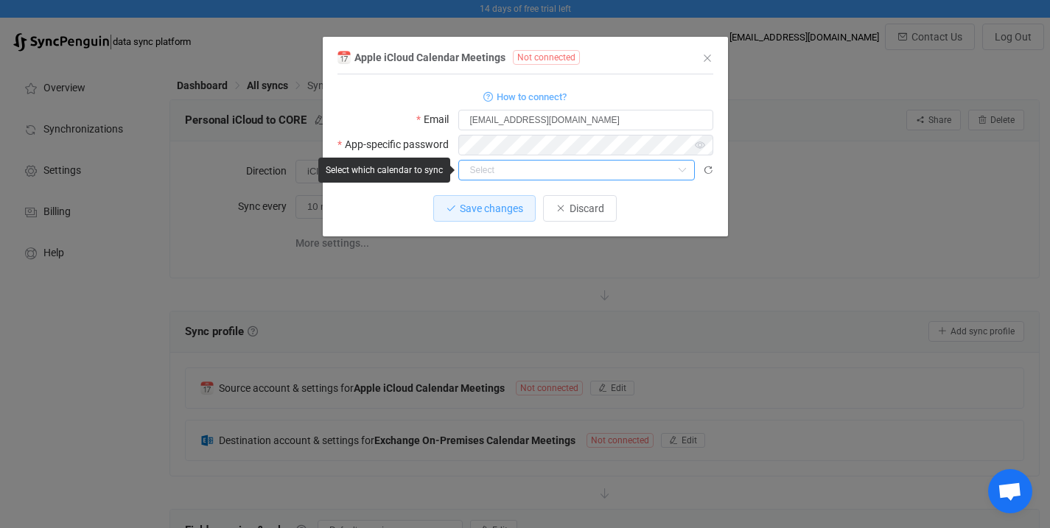
click at [499, 171] on input "dialog" at bounding box center [576, 170] width 236 height 21
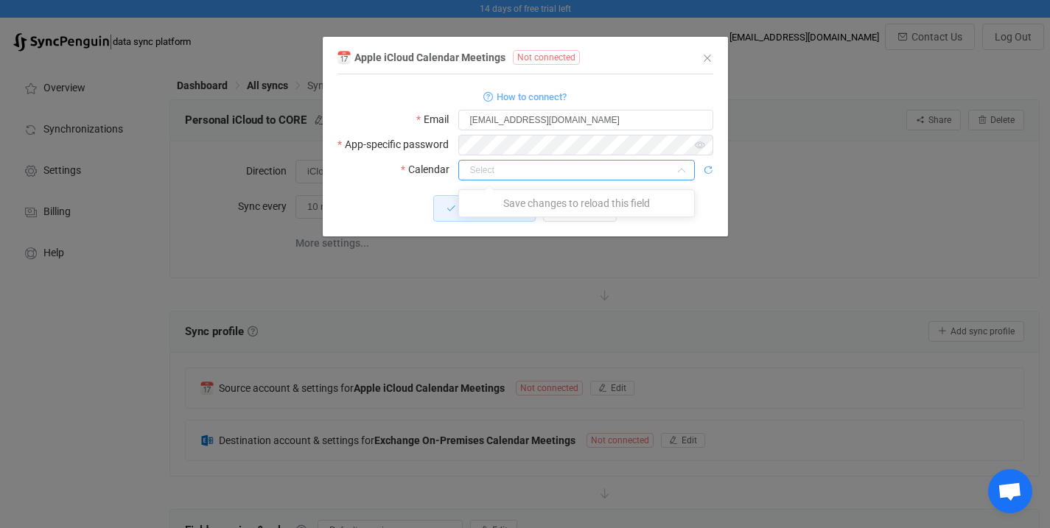
click at [709, 167] on icon "dialog" at bounding box center [708, 170] width 10 height 10
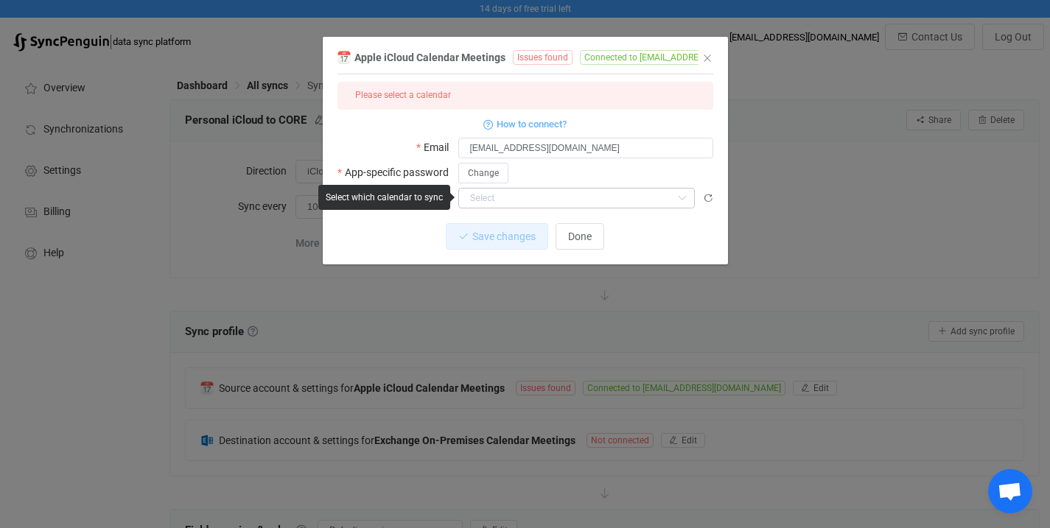
click at [678, 197] on icon "dialog" at bounding box center [681, 198] width 18 height 21
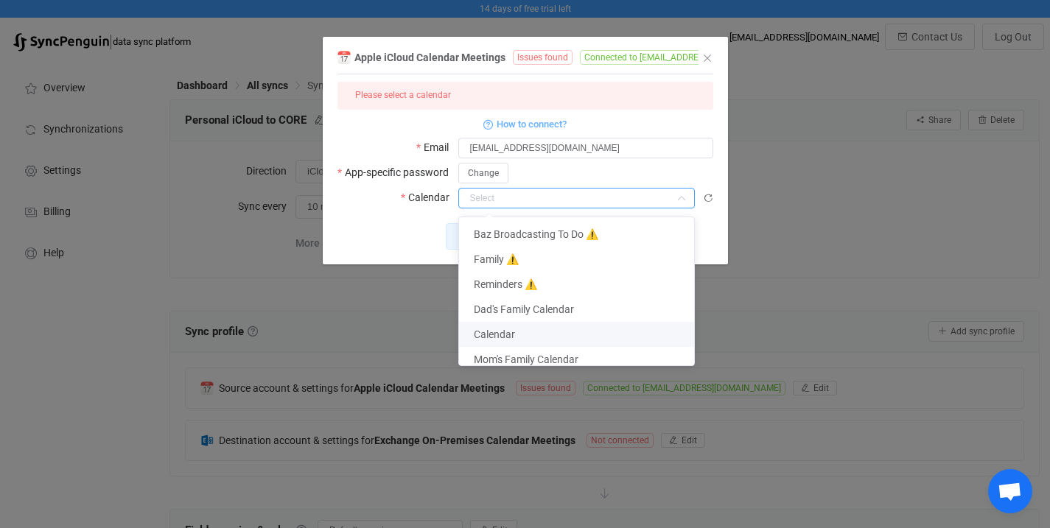
click at [518, 328] on li "Calendar" at bounding box center [582, 334] width 246 height 25
type input "Calendar"
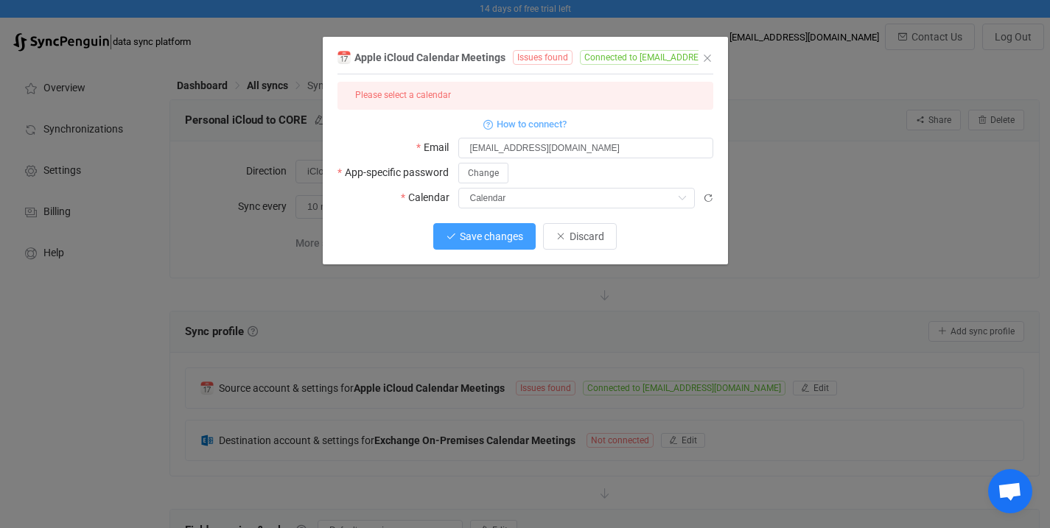
click at [488, 231] on span "Save changes" at bounding box center [491, 237] width 63 height 12
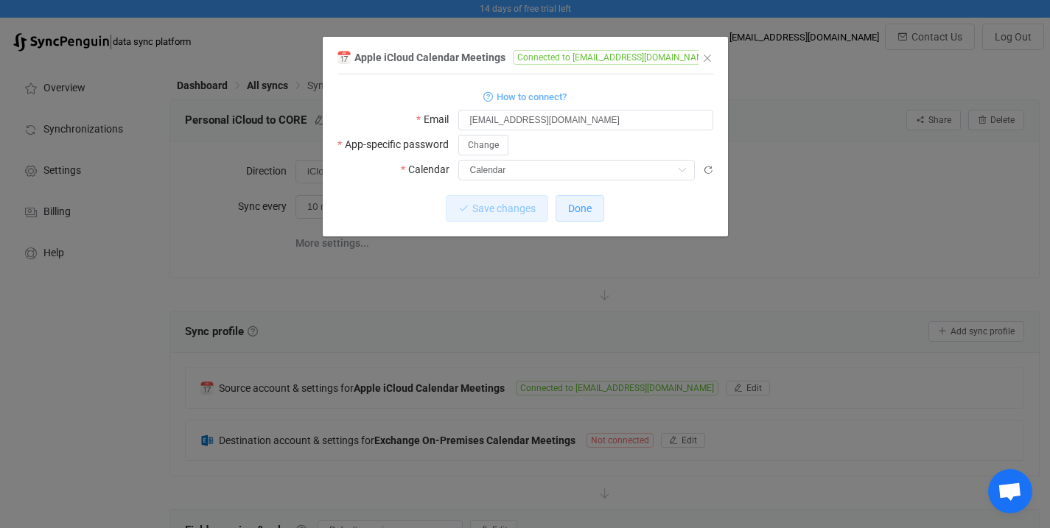
click at [577, 207] on span "Done" at bounding box center [580, 209] width 24 height 12
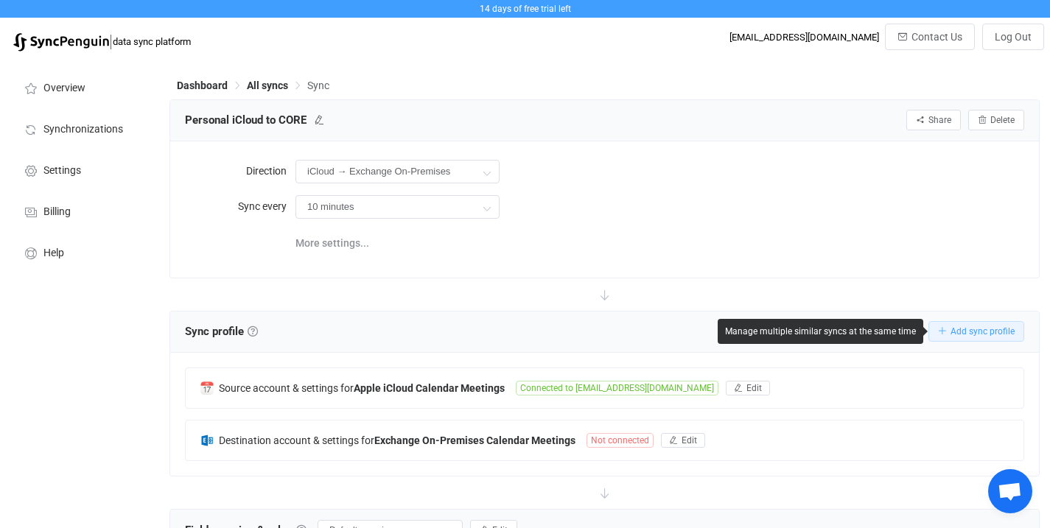
click at [988, 335] on span "Add sync profile" at bounding box center [982, 331] width 64 height 10
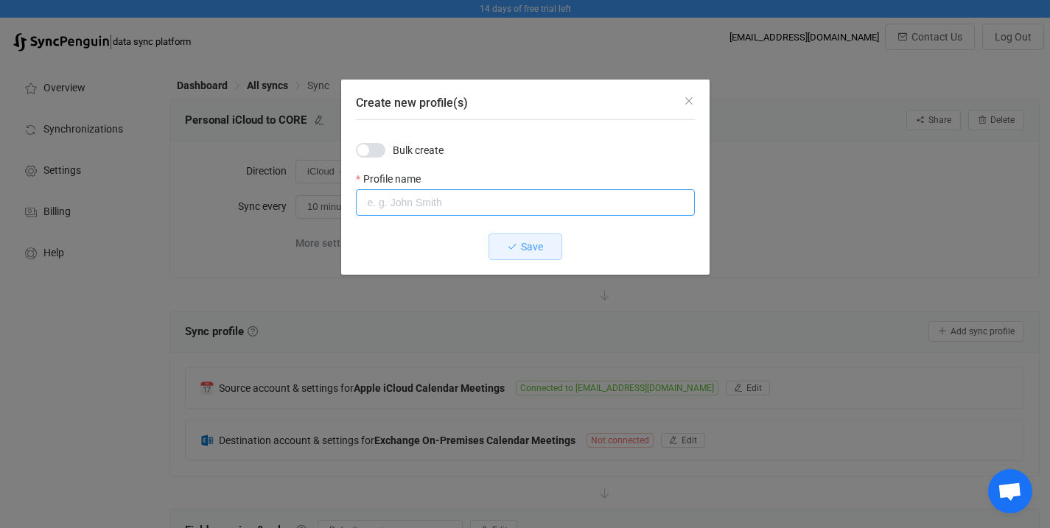
click at [505, 211] on input "Create new profile(s)" at bounding box center [525, 202] width 339 height 27
type input "A"
type input "Dad's Calendar"
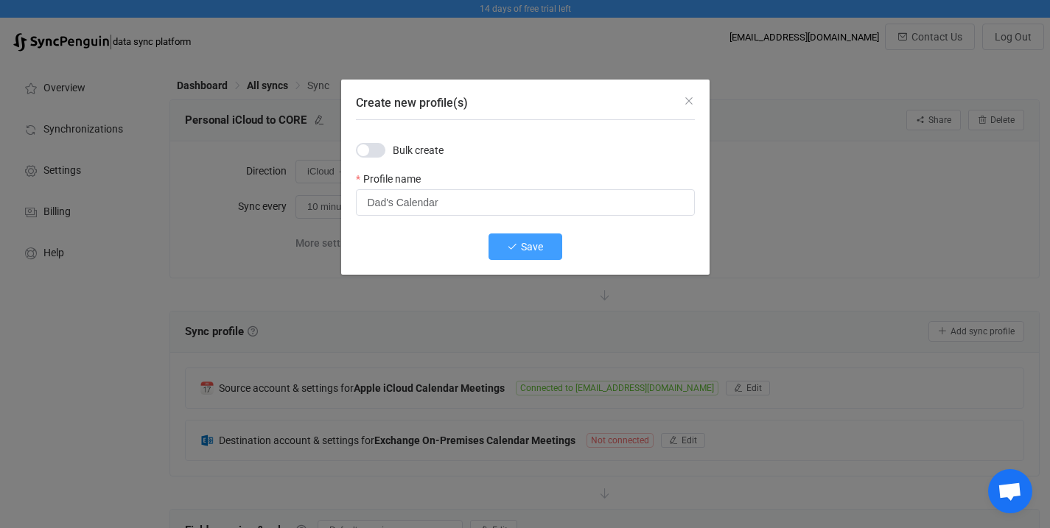
click at [513, 243] on icon "Create new profile(s)" at bounding box center [512, 247] width 10 height 10
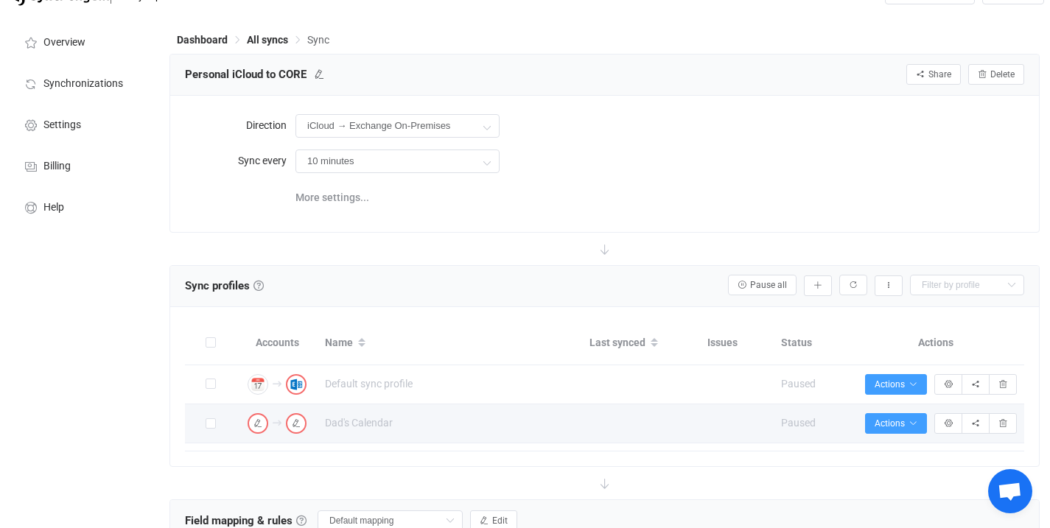
scroll to position [52, 0]
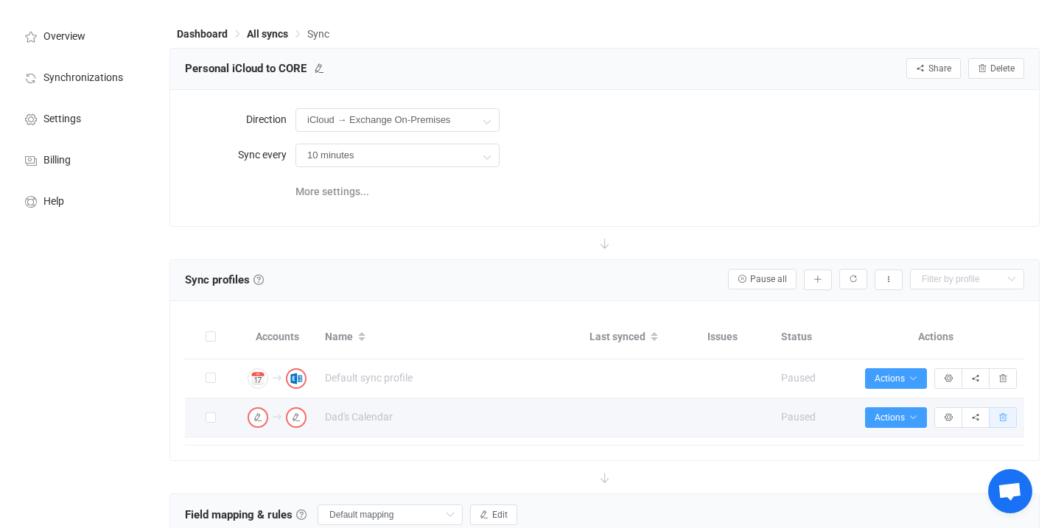
click at [1002, 421] on icon "button" at bounding box center [1002, 417] width 9 height 9
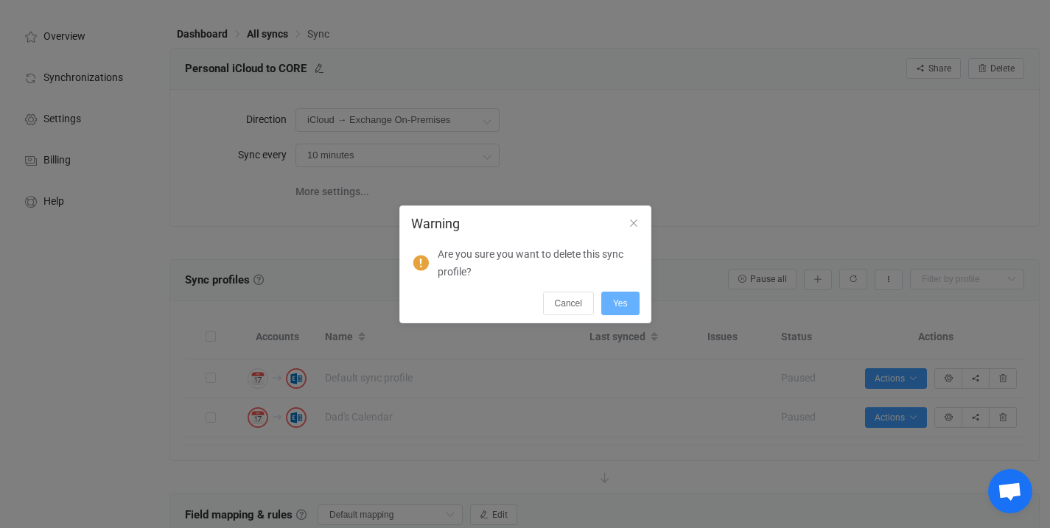
click at [619, 308] on span "Yes" at bounding box center [620, 303] width 15 height 10
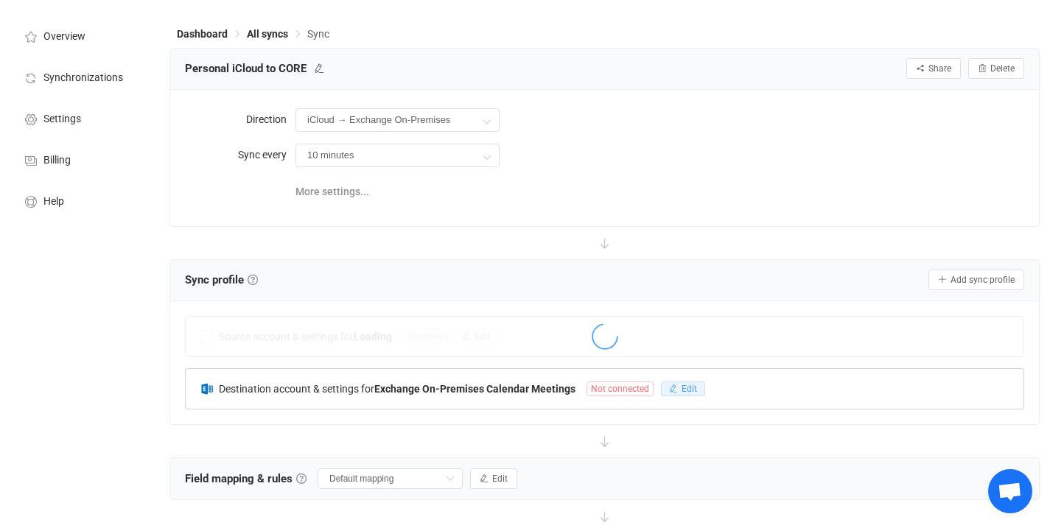
click at [692, 389] on span "Edit" at bounding box center [688, 389] width 15 height 10
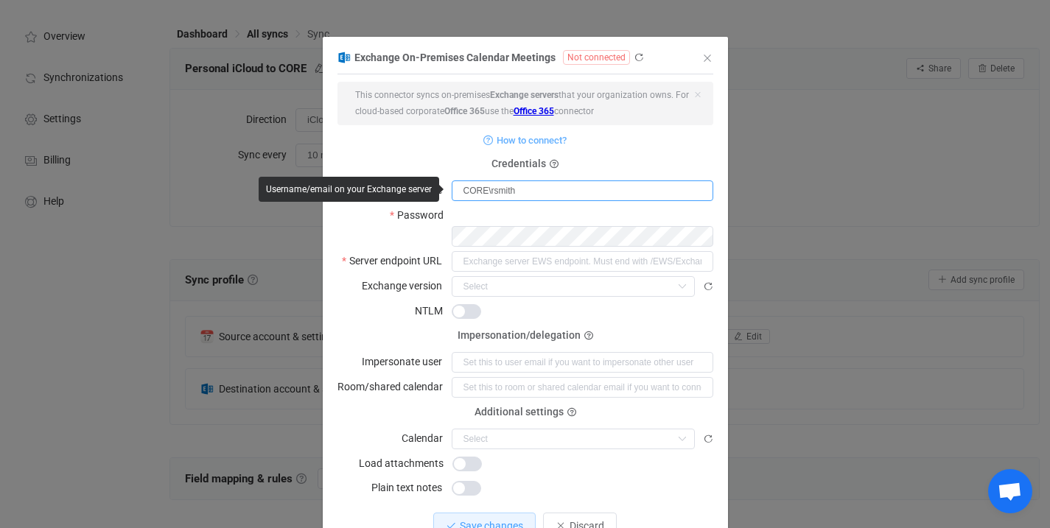
type input "CORE\rsmith"
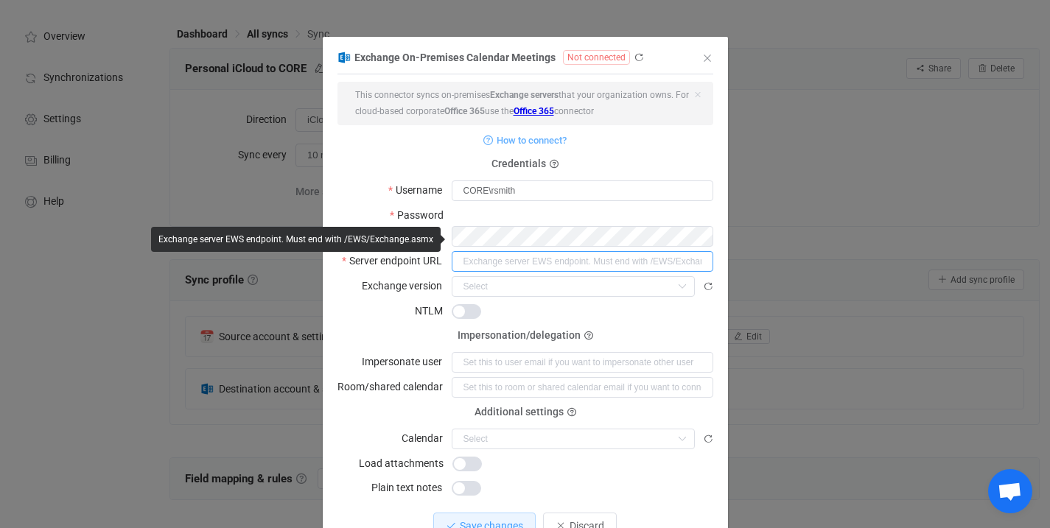
paste input "https://mail.coreintegratedtechnologies.com/owa/#path=/mail"
drag, startPoint x: 606, startPoint y: 239, endPoint x: 818, endPoint y: 244, distance: 211.4
click at [818, 244] on div "Exchange On-Premises Calendar Meetings Not connected 1 { { "username": "CORE\\r…" at bounding box center [525, 264] width 1050 height 528
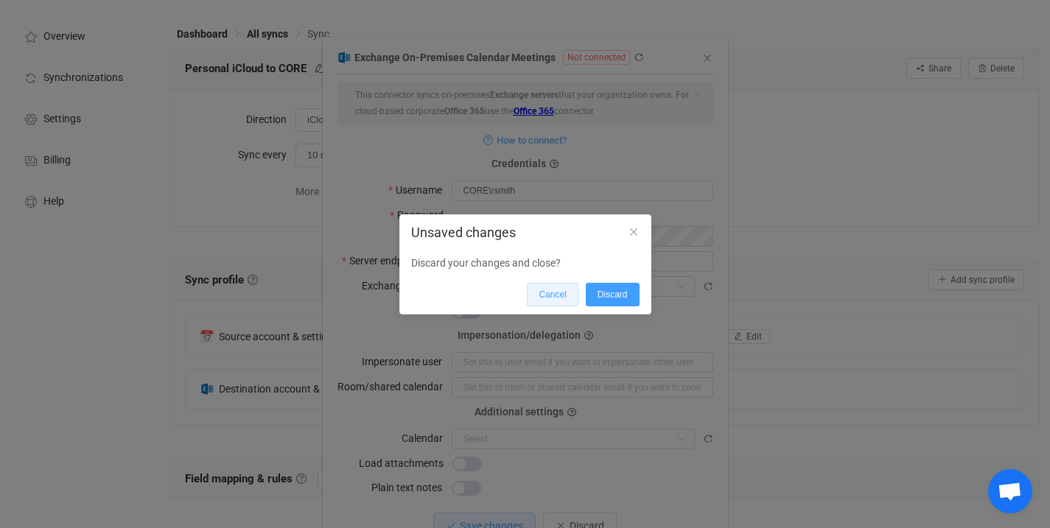
click at [550, 291] on span "Cancel" at bounding box center [551, 294] width 27 height 10
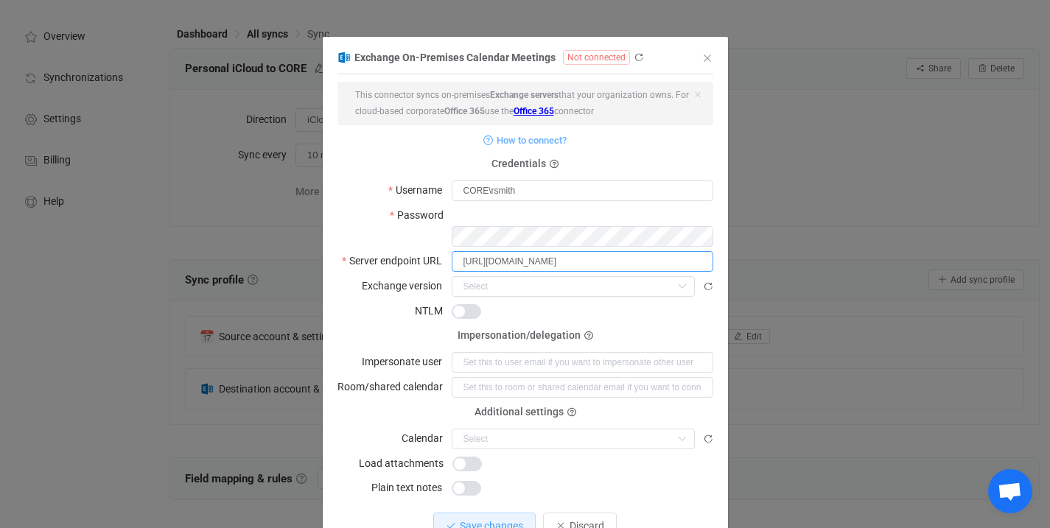
click at [628, 251] on input "https://mail.coreintegratedtechnologies.com/owa/#path=/mail" at bounding box center [581, 261] width 261 height 21
drag, startPoint x: 610, startPoint y: 240, endPoint x: 717, endPoint y: 239, distance: 106.8
click at [717, 239] on div "Exchange On-Premises Calendar Meetings Not connected 1 { { "username": "CORE\\r…" at bounding box center [525, 301] width 405 height 506
type input "[URL][DOMAIN_NAME]"
click at [515, 276] on input "dialog" at bounding box center [572, 286] width 243 height 21
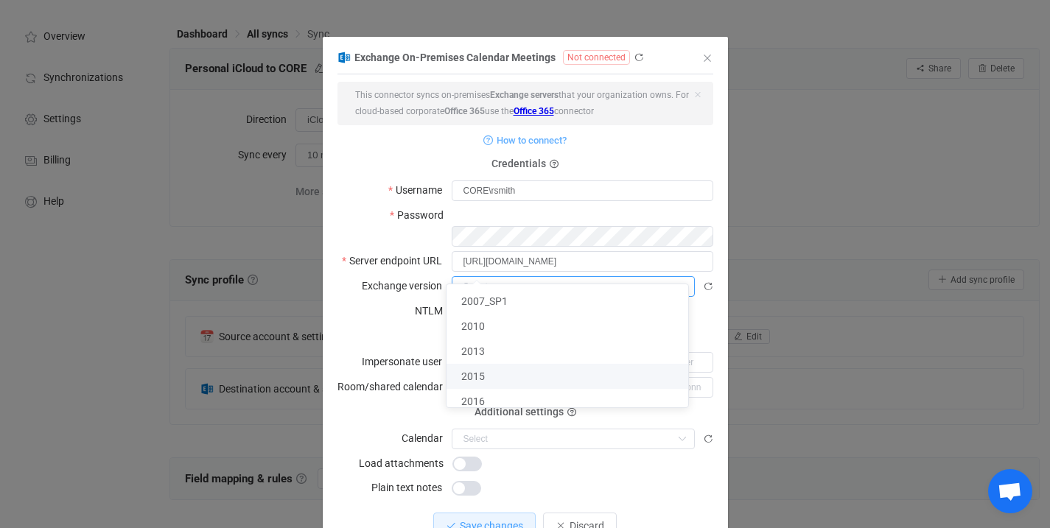
scroll to position [187, 0]
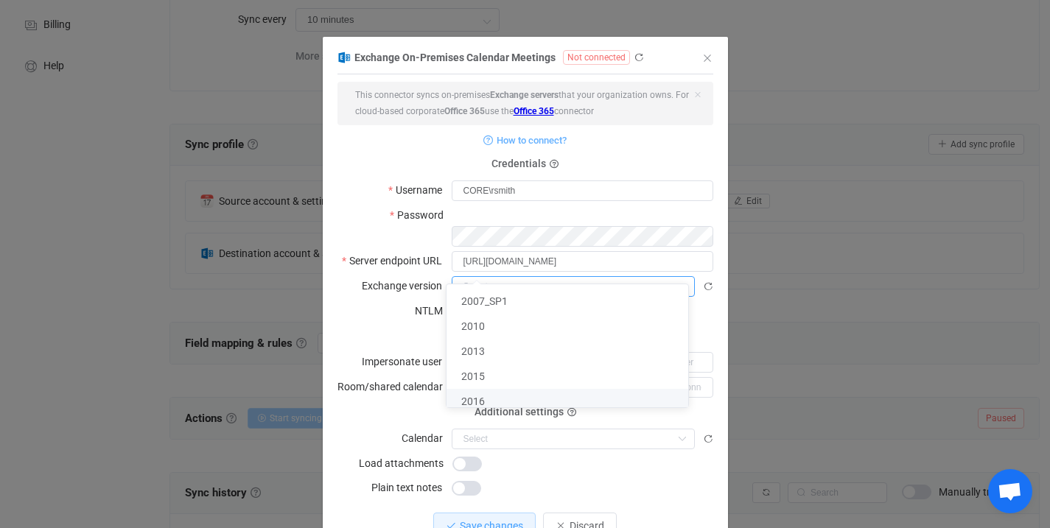
click at [489, 398] on li "2016" at bounding box center [572, 401] width 253 height 25
type input "2016"
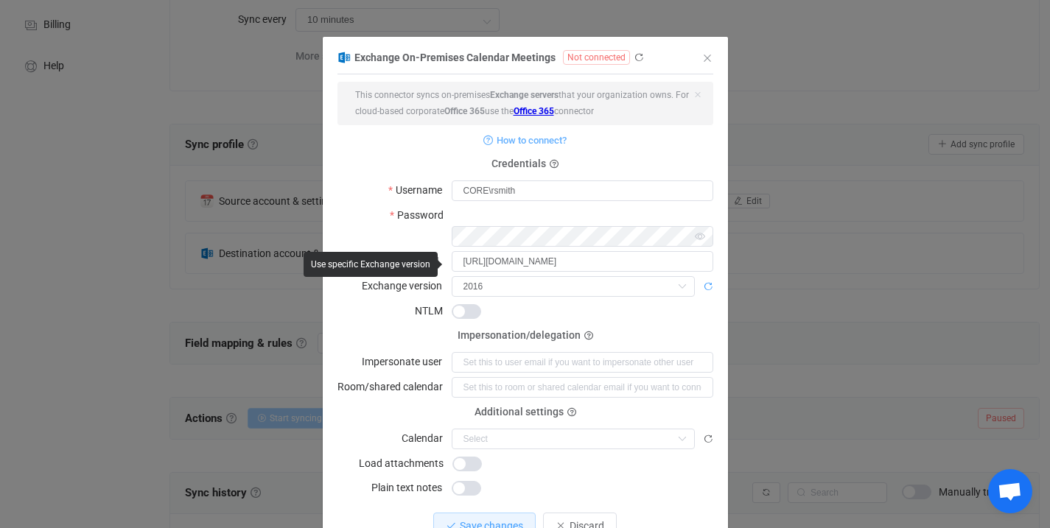
click at [704, 281] on icon "dialog" at bounding box center [708, 286] width 10 height 10
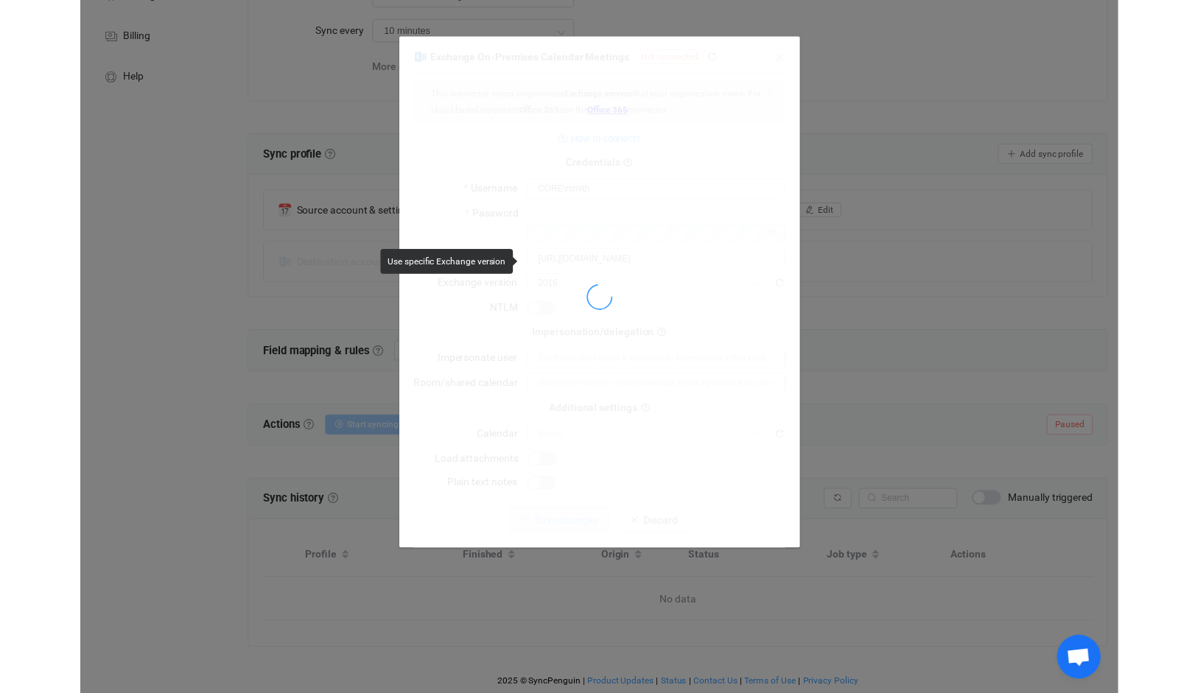
scroll to position [0, 0]
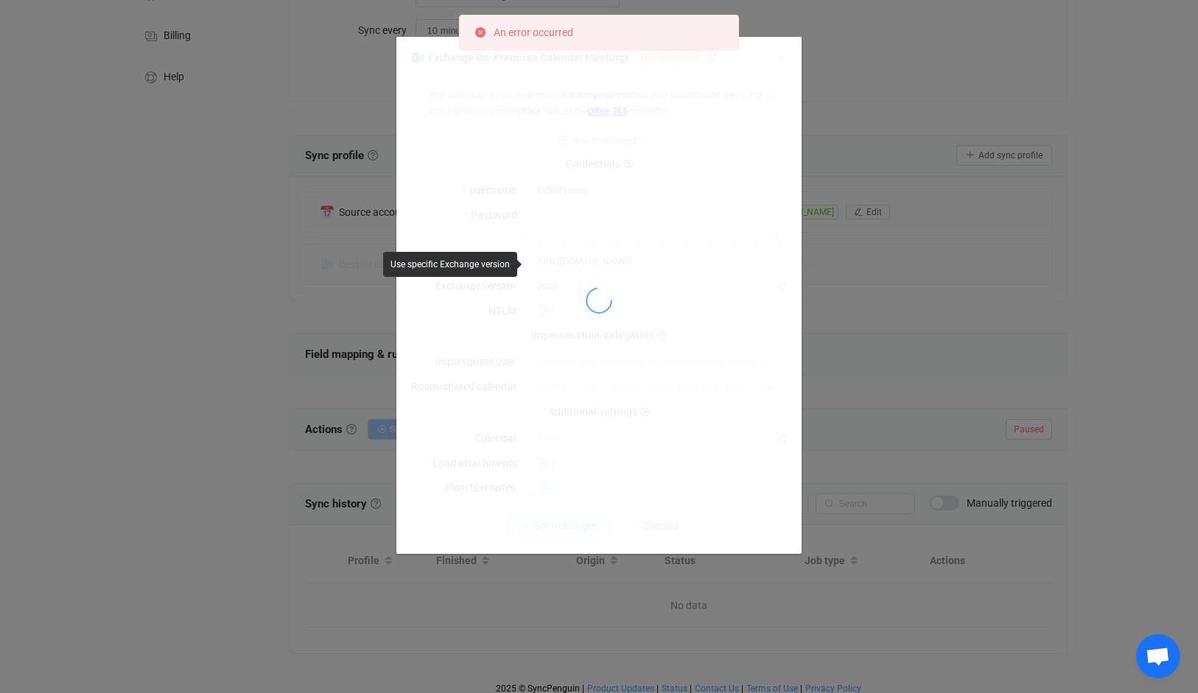
click at [630, 38] on div "An error occurred" at bounding box center [599, 32] width 280 height 35
click at [812, 175] on div "Exchange On-Premises Calendar Meetings Not connected 1 { { "username": "CORE\\r…" at bounding box center [599, 346] width 1198 height 693
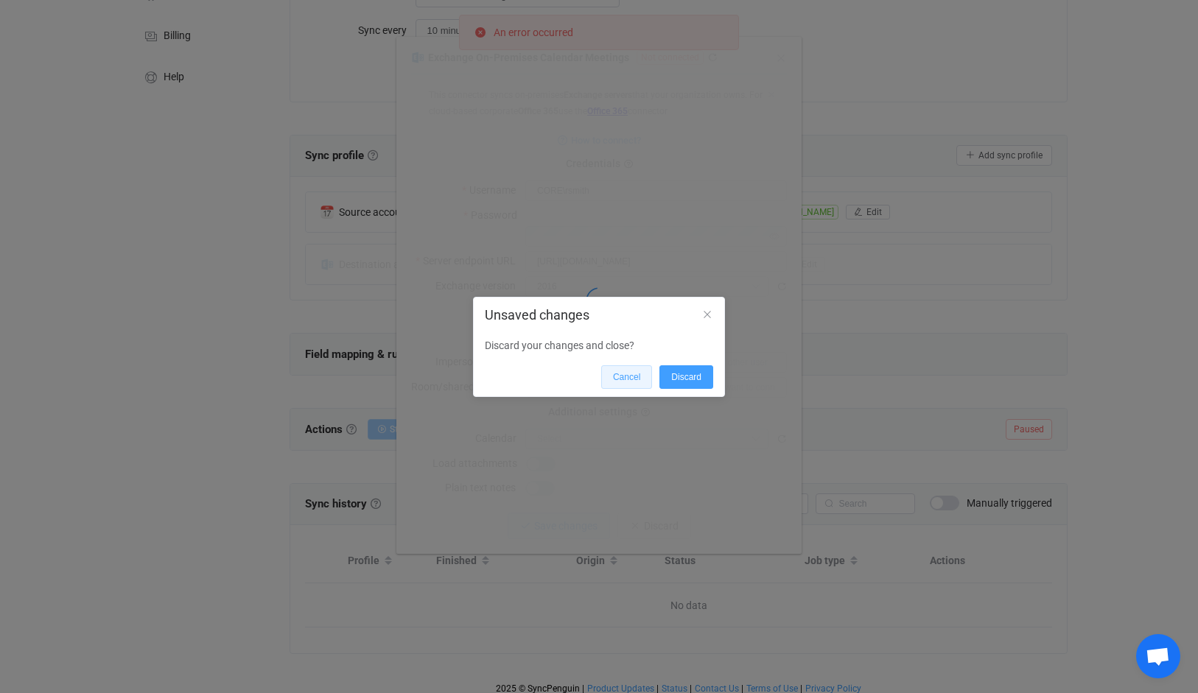
click at [613, 372] on span "Cancel" at bounding box center [626, 377] width 27 height 10
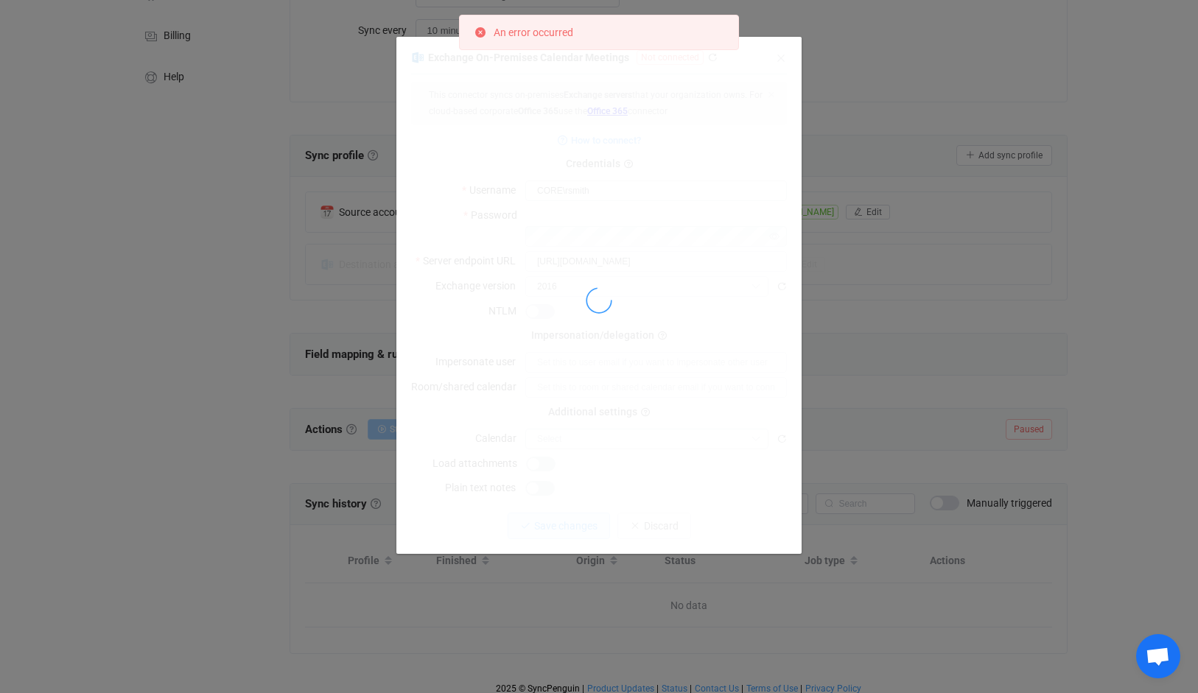
click at [668, 194] on div "dialog" at bounding box center [599, 301] width 376 height 506
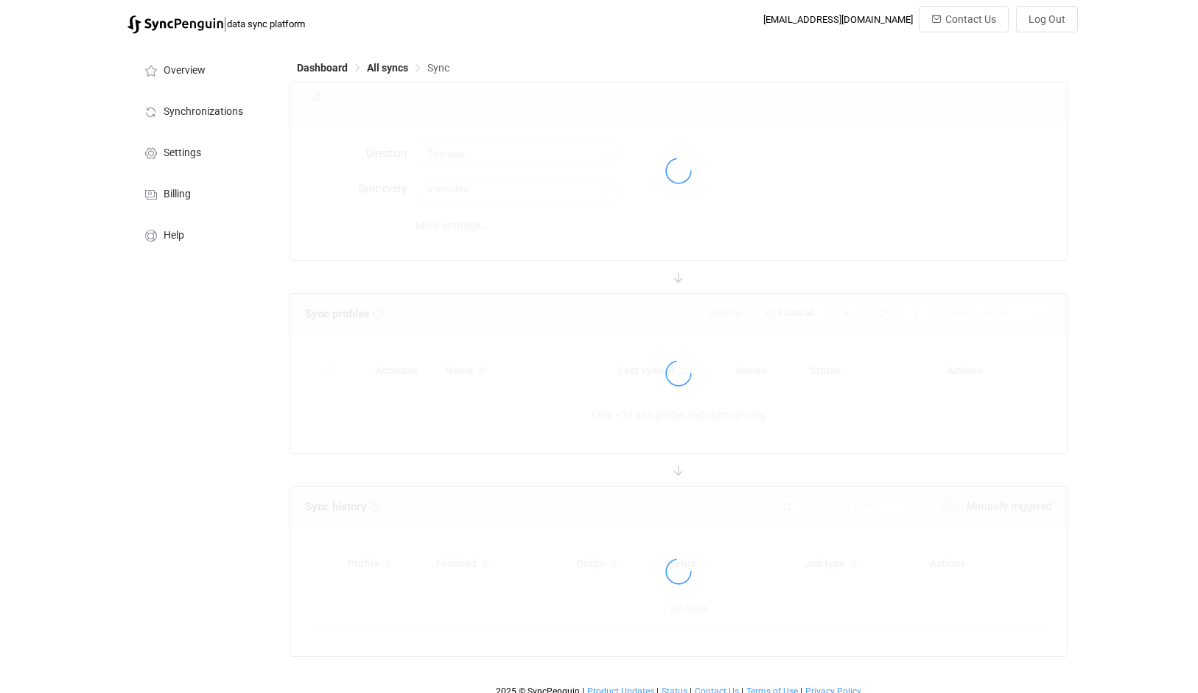
type input "iCloud → Exchange On-Premises"
type input "10 minutes"
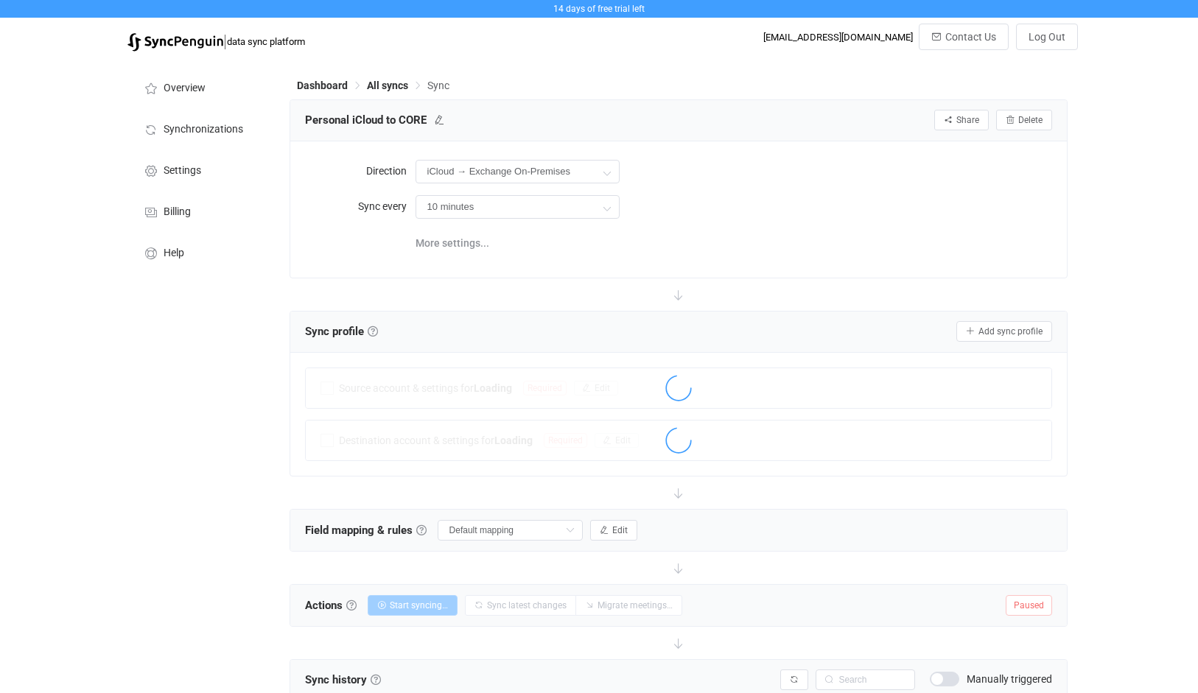
scroll to position [176, 0]
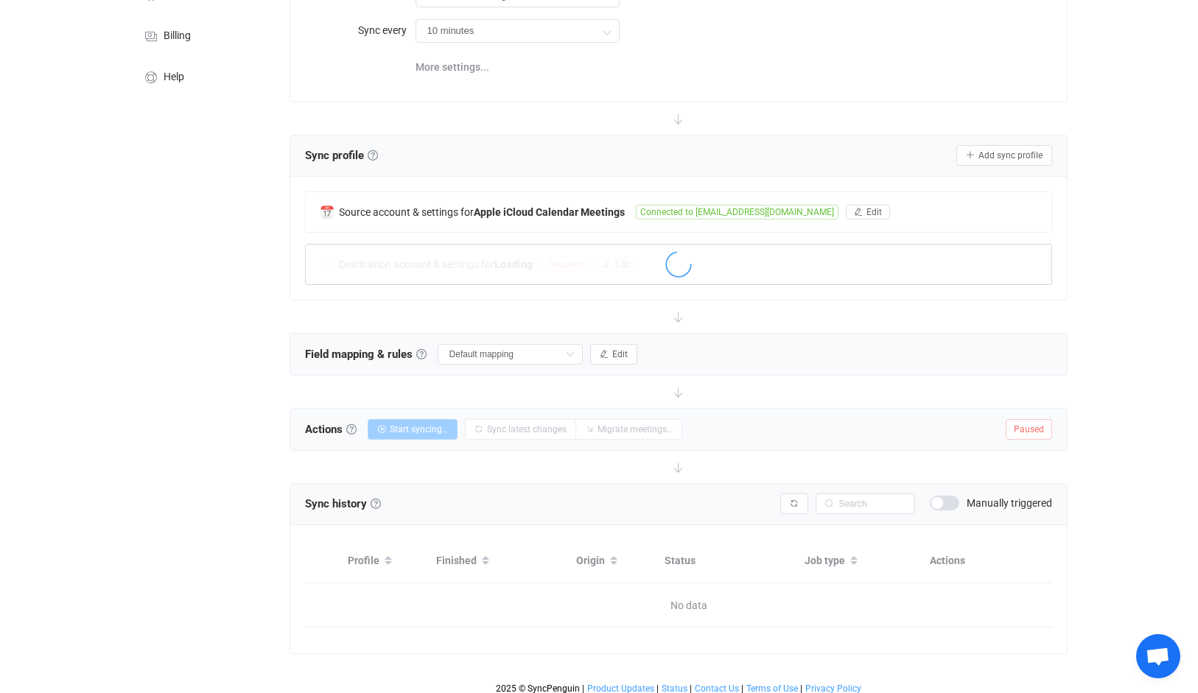
click at [641, 257] on div at bounding box center [679, 266] width 746 height 34
click at [691, 261] on icon at bounding box center [678, 264] width 31 height 31
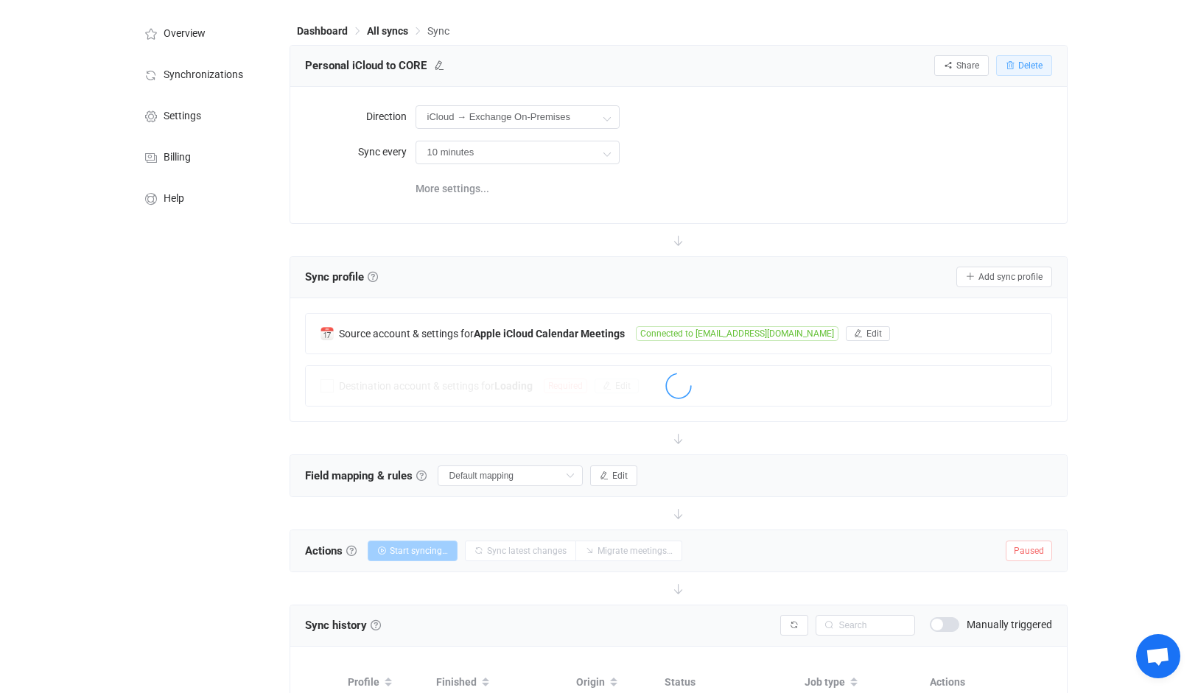
click at [1033, 64] on span "Delete" at bounding box center [1030, 65] width 24 height 10
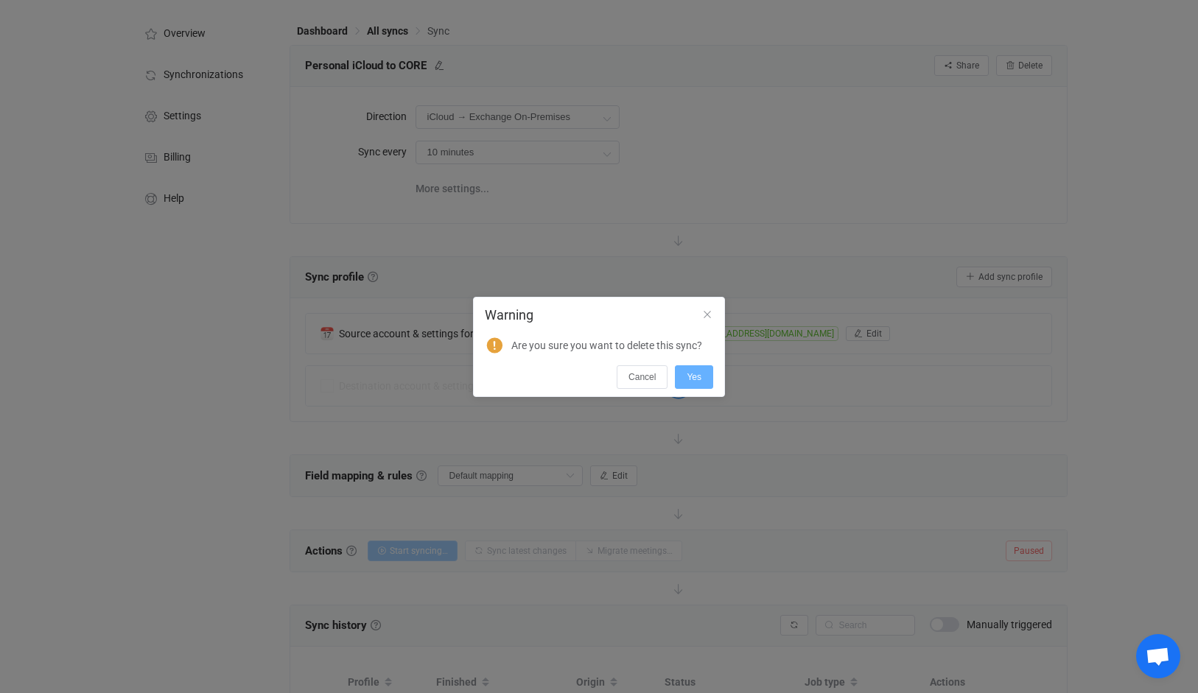
click at [709, 381] on button "Yes" at bounding box center [694, 377] width 38 height 24
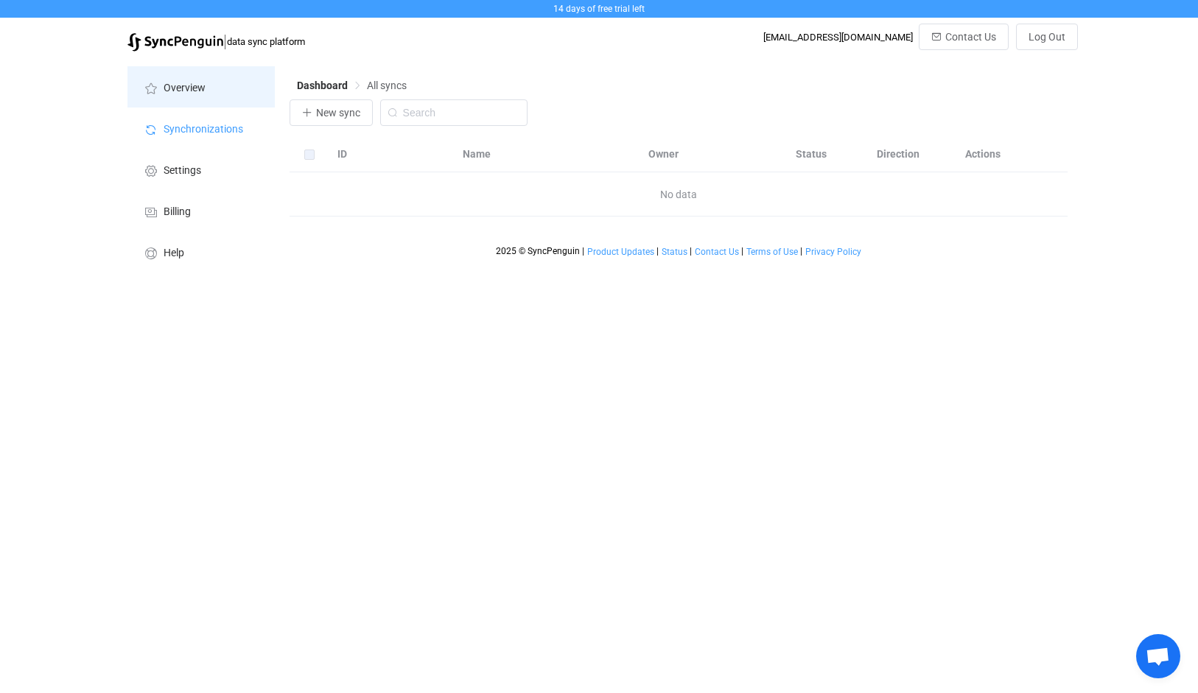
click at [192, 94] on span "Overview" at bounding box center [185, 88] width 42 height 12
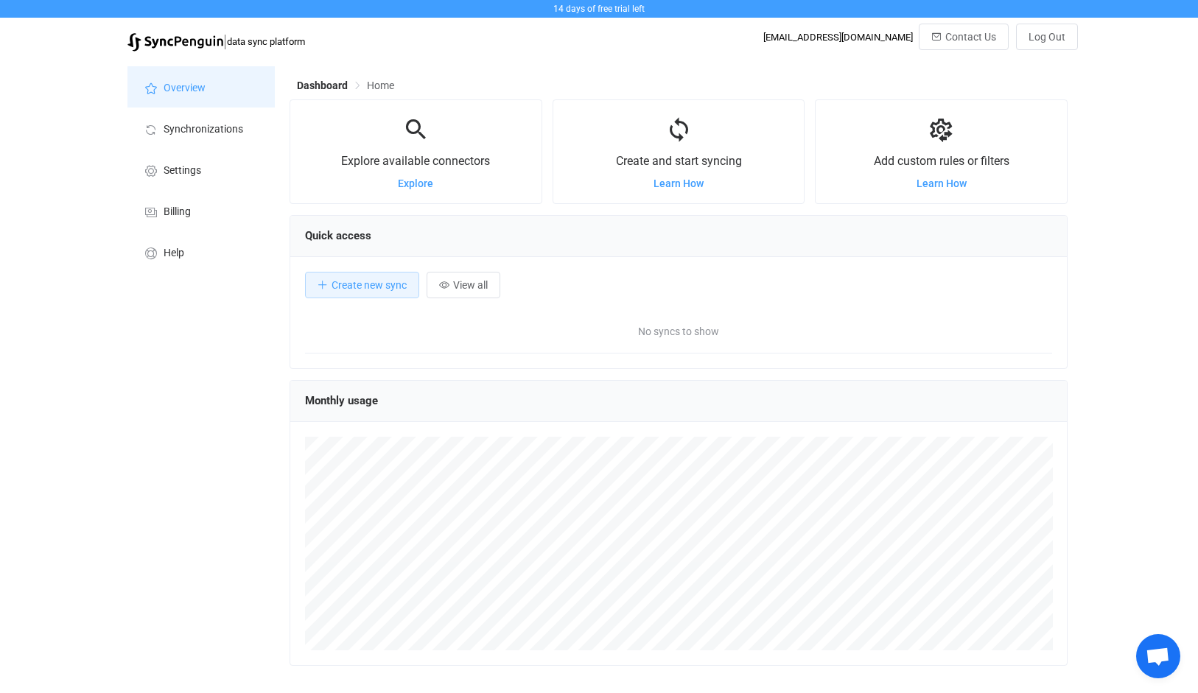
scroll to position [286, 778]
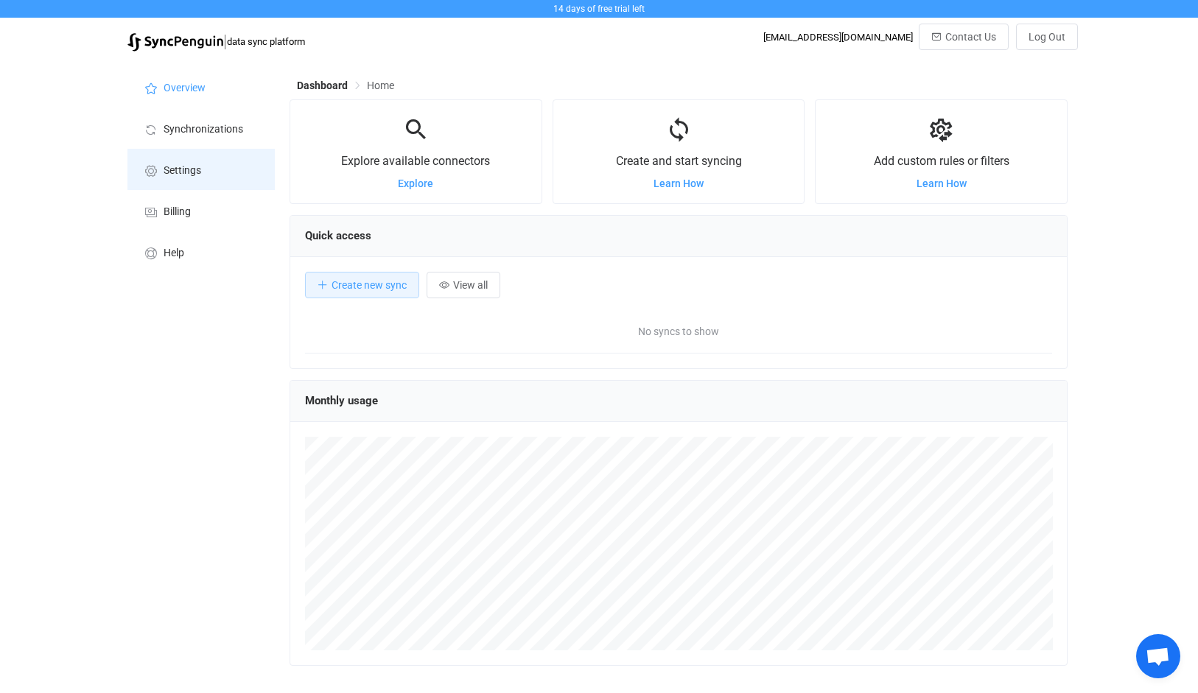
click at [180, 166] on span "Settings" at bounding box center [183, 171] width 38 height 12
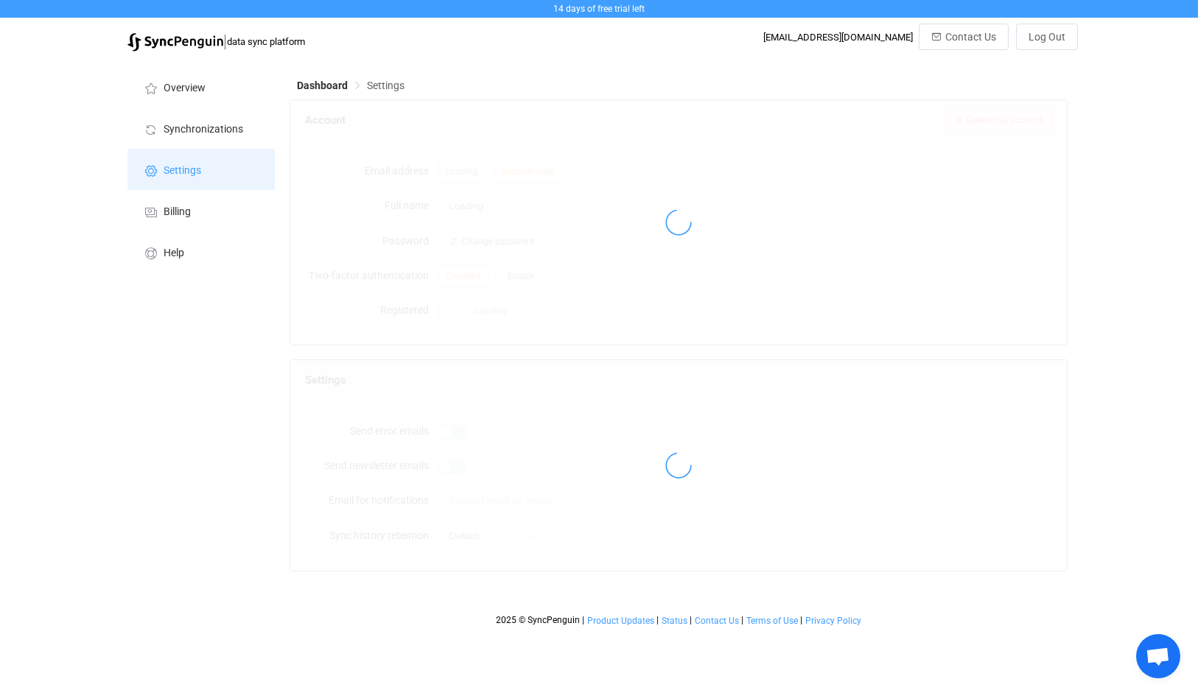
type input "[PERSON_NAME]"
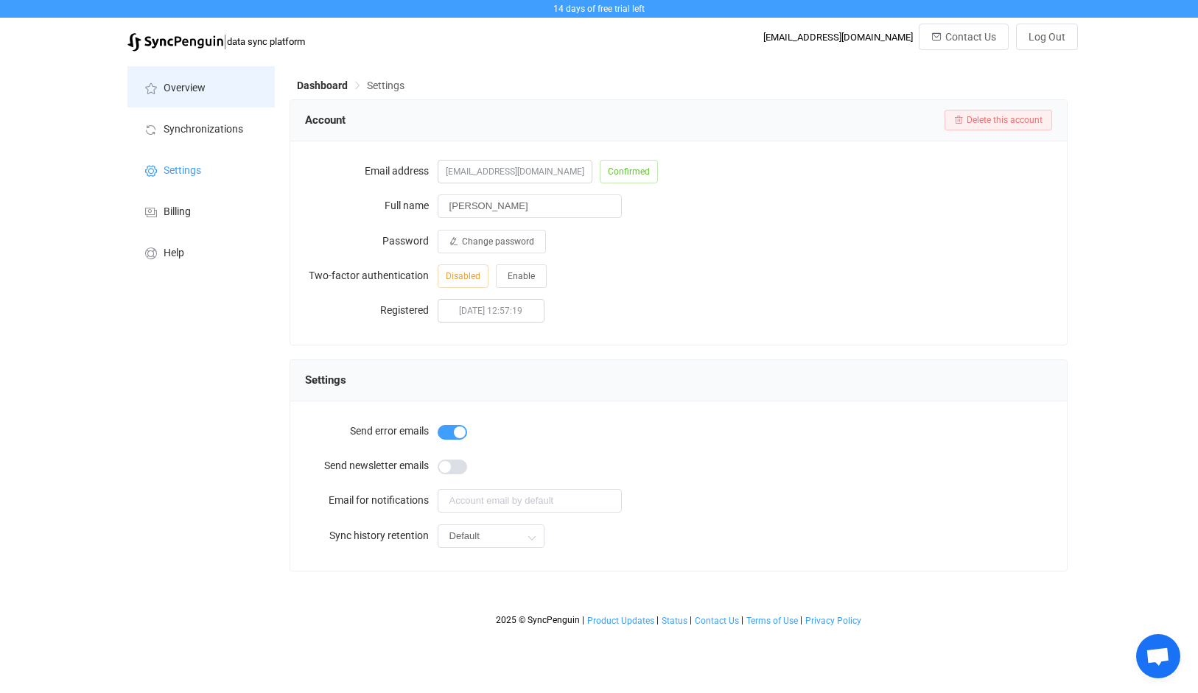
click at [175, 95] on li "Overview" at bounding box center [200, 86] width 147 height 41
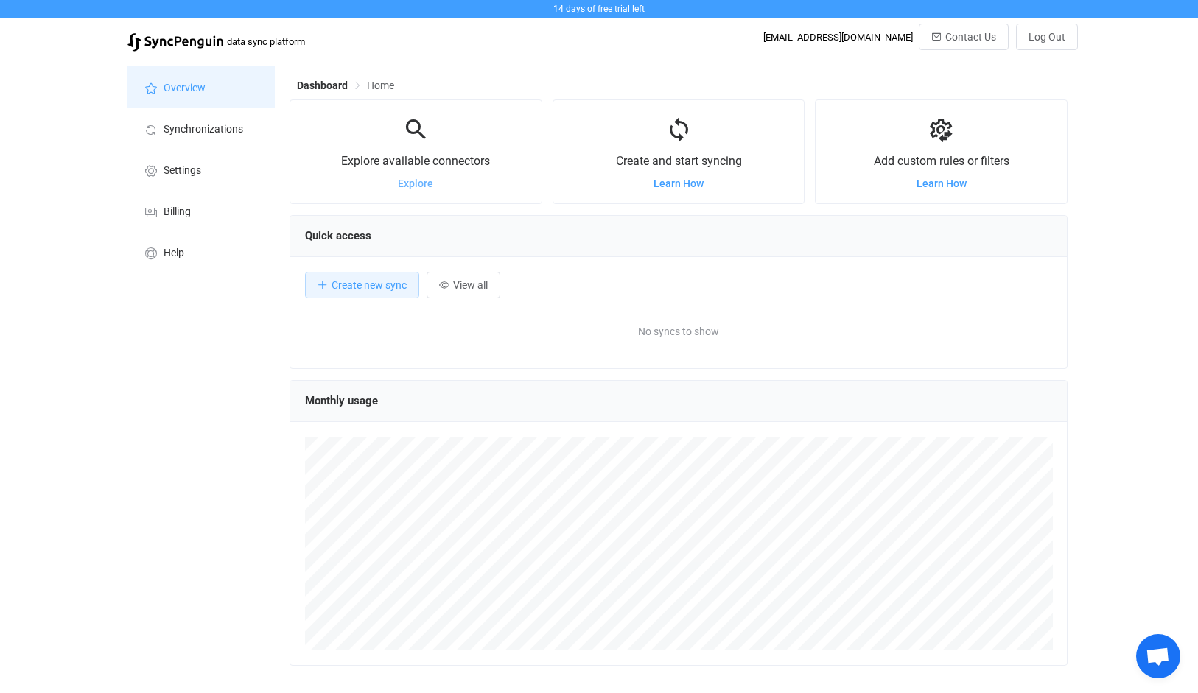
scroll to position [286, 778]
click at [423, 182] on span "Explore" at bounding box center [415, 183] width 35 height 12
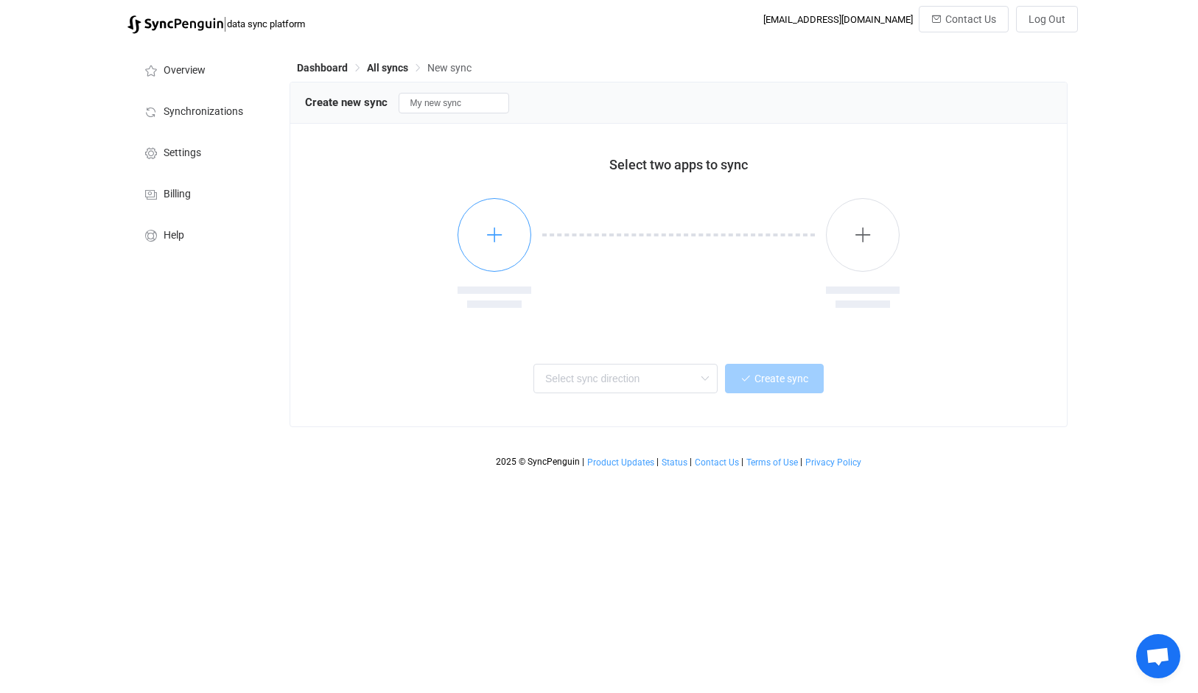
click at [483, 233] on button "button" at bounding box center [494, 235] width 74 height 74
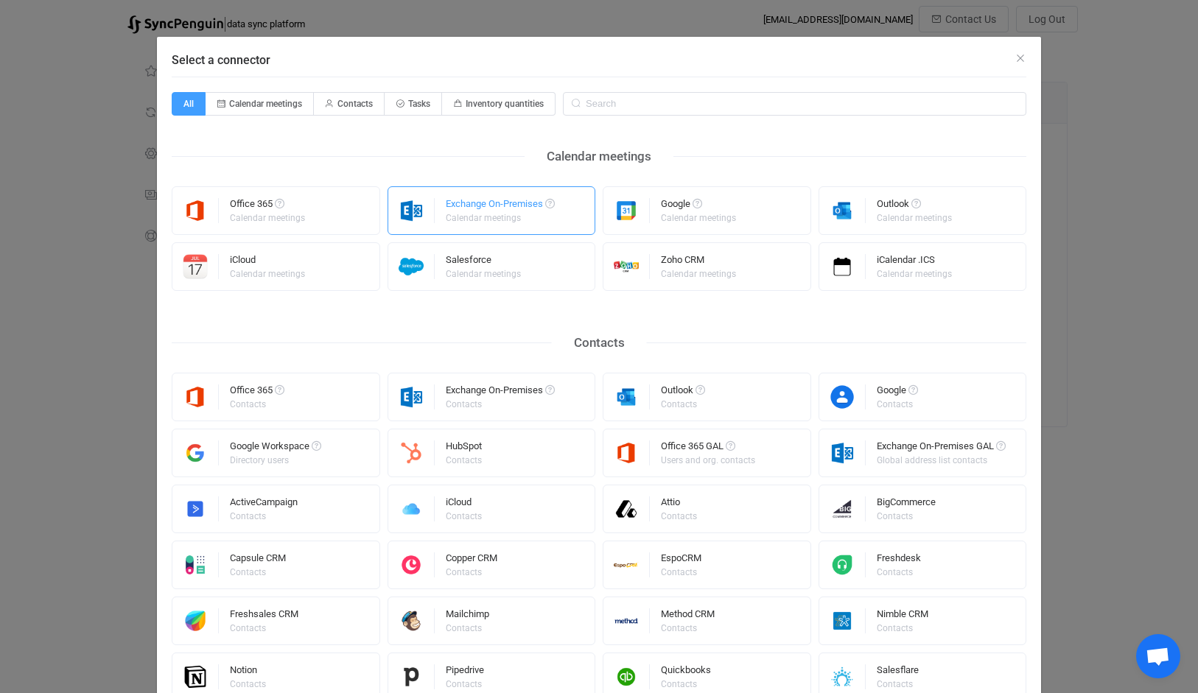
click at [487, 209] on div "Exchange On-Premises" at bounding box center [500, 206] width 109 height 15
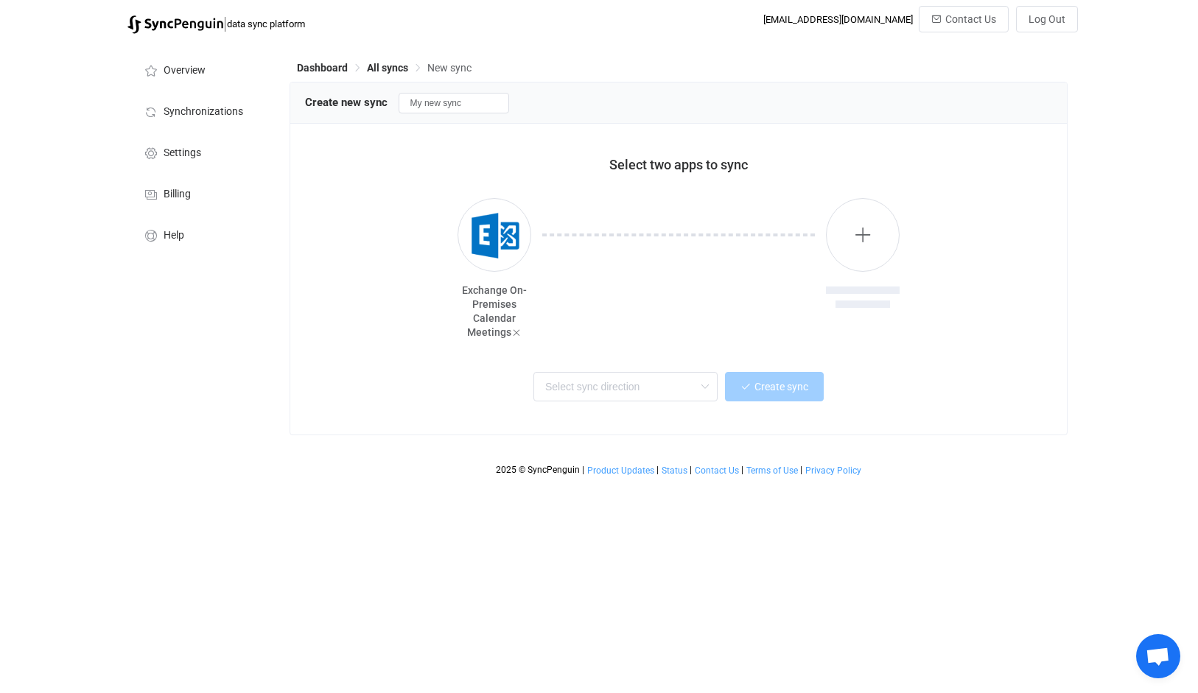
click at [531, 267] on div at bounding box center [678, 268] width 295 height 141
click at [493, 238] on img "button" at bounding box center [494, 235] width 55 height 55
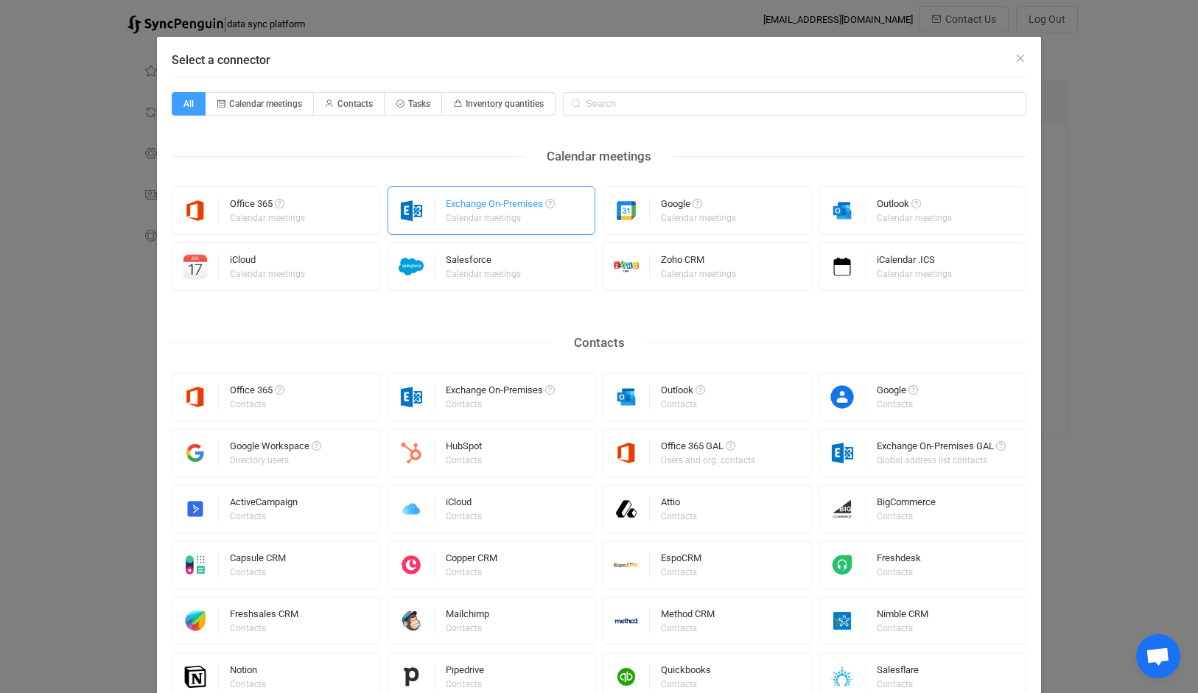
click at [511, 217] on div "Calendar meetings" at bounding box center [499, 218] width 107 height 9
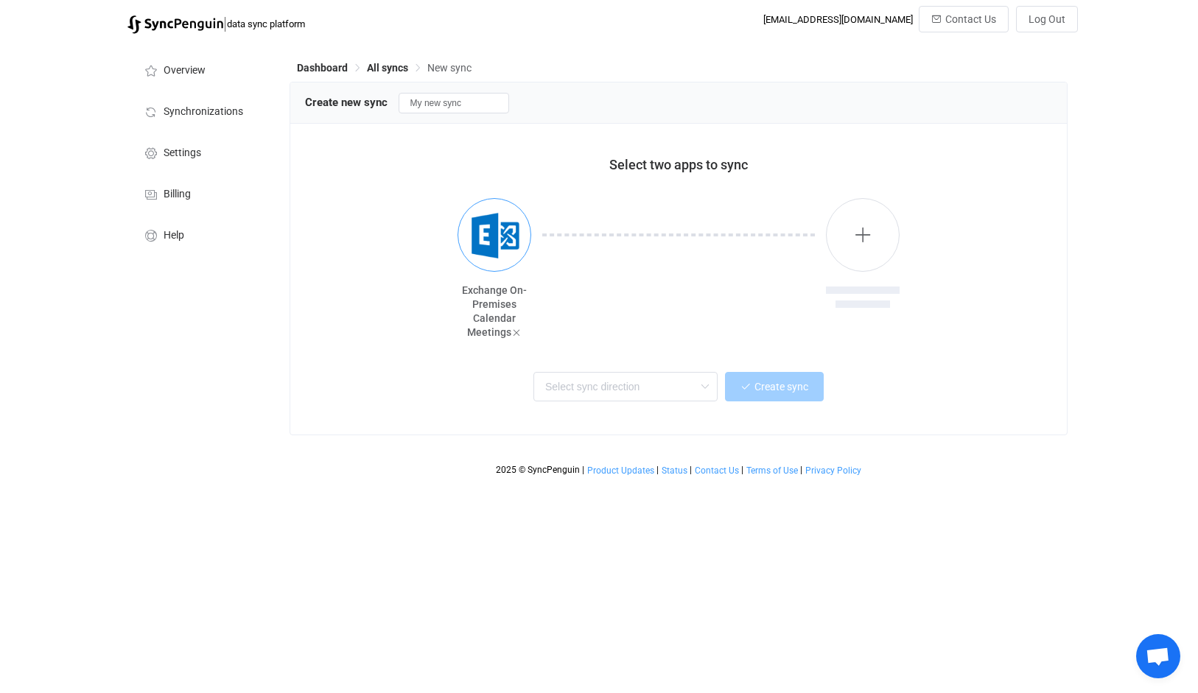
click at [471, 235] on img "button" at bounding box center [494, 235] width 55 height 55
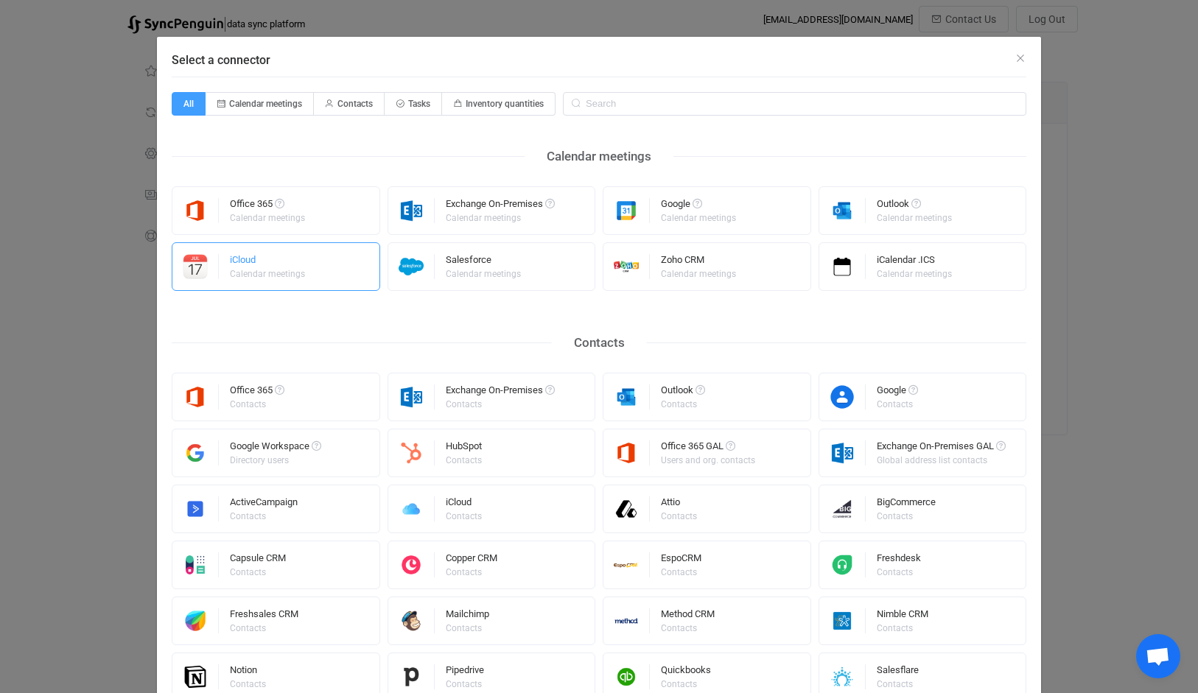
click at [277, 270] on div "Calendar meetings" at bounding box center [267, 274] width 75 height 9
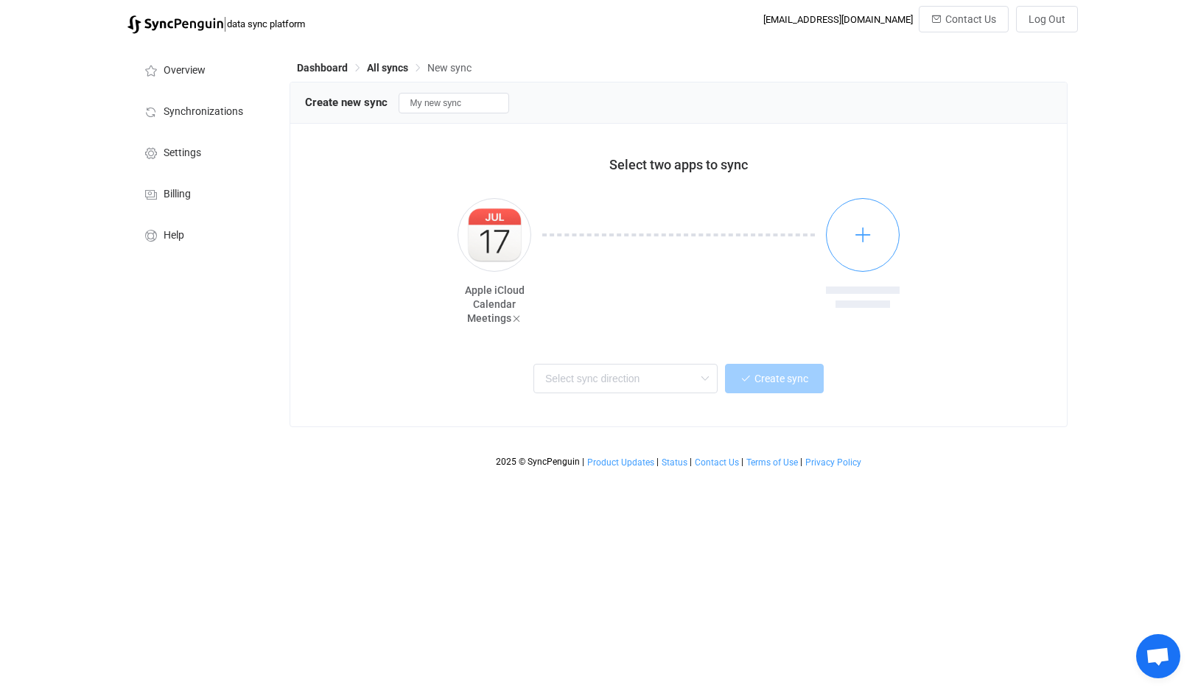
click at [871, 232] on icon "button" at bounding box center [863, 234] width 18 height 18
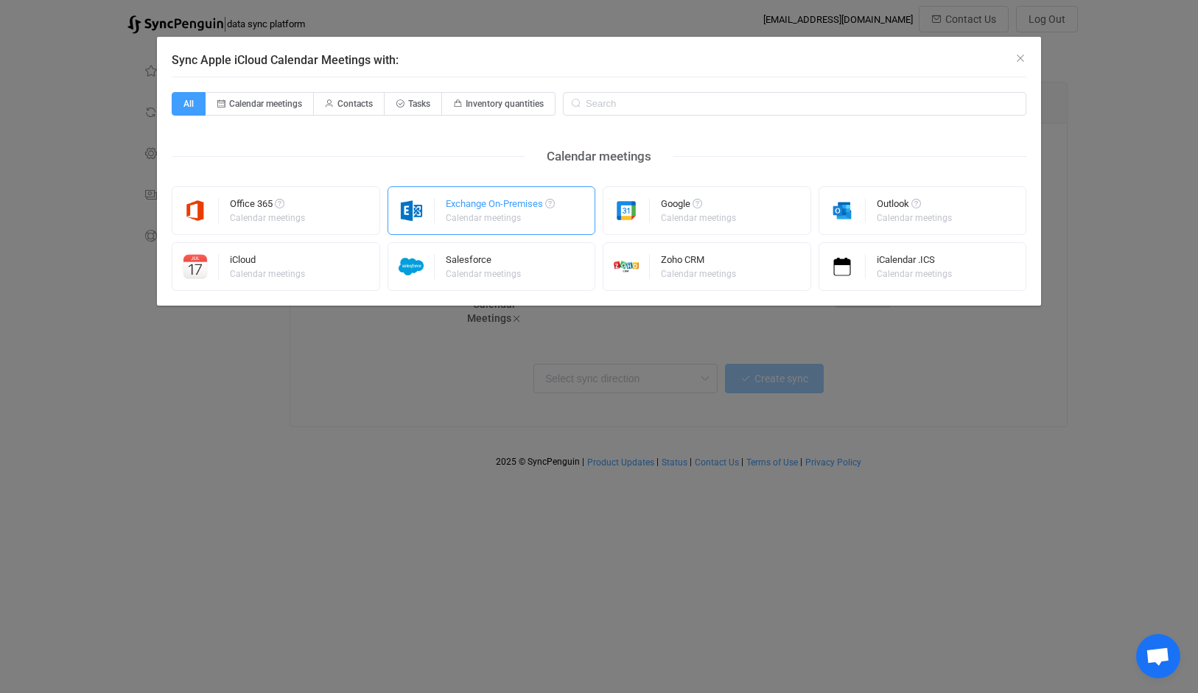
click at [492, 214] on div "Calendar meetings" at bounding box center [499, 218] width 107 height 9
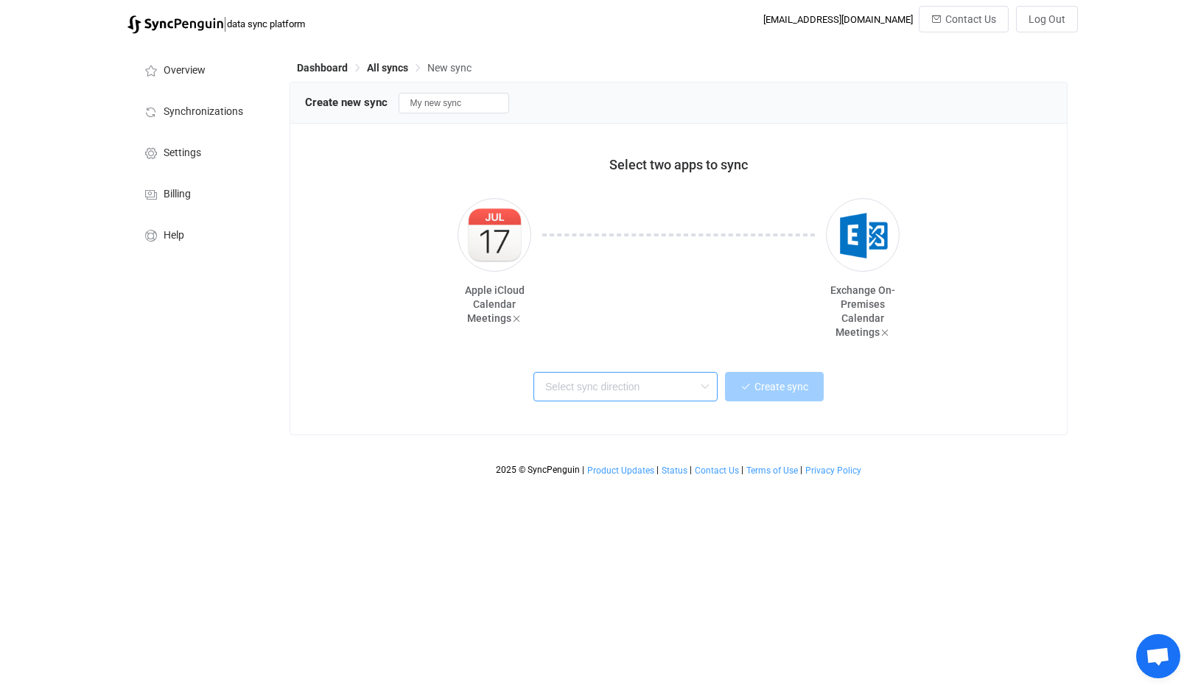
click at [653, 377] on input "text" at bounding box center [625, 386] width 184 height 29
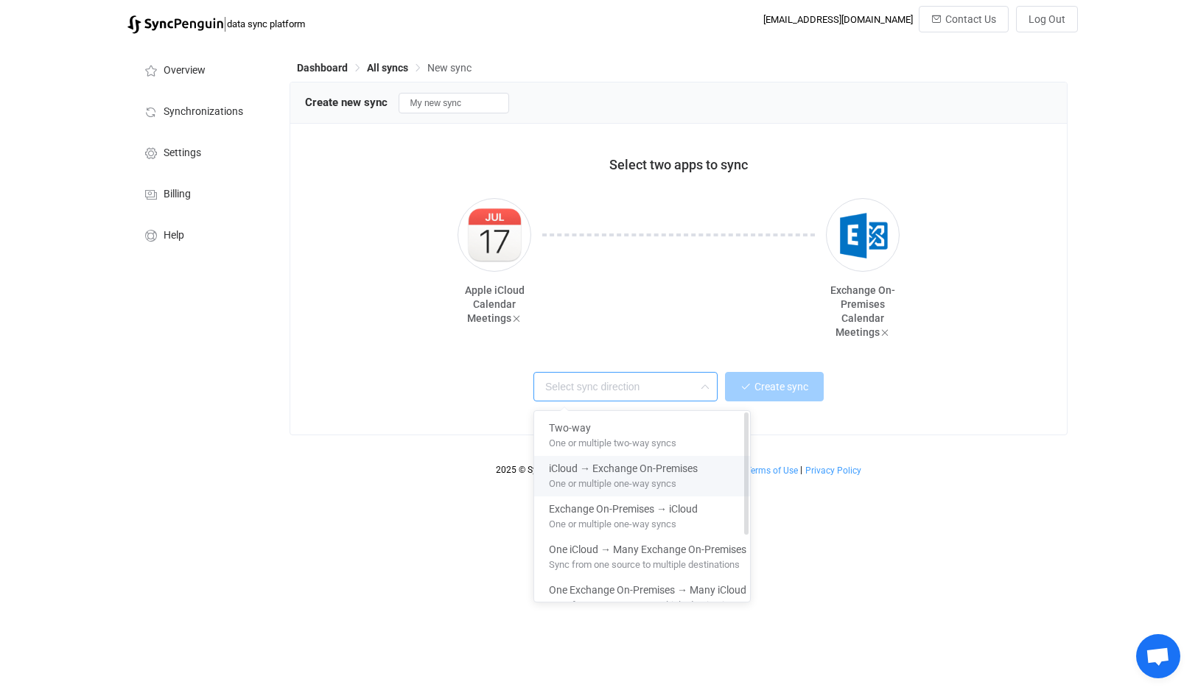
click at [650, 487] on span "One or multiple one-way syncs" at bounding box center [612, 481] width 127 height 16
type input "iCloud → Exchange On-Premises"
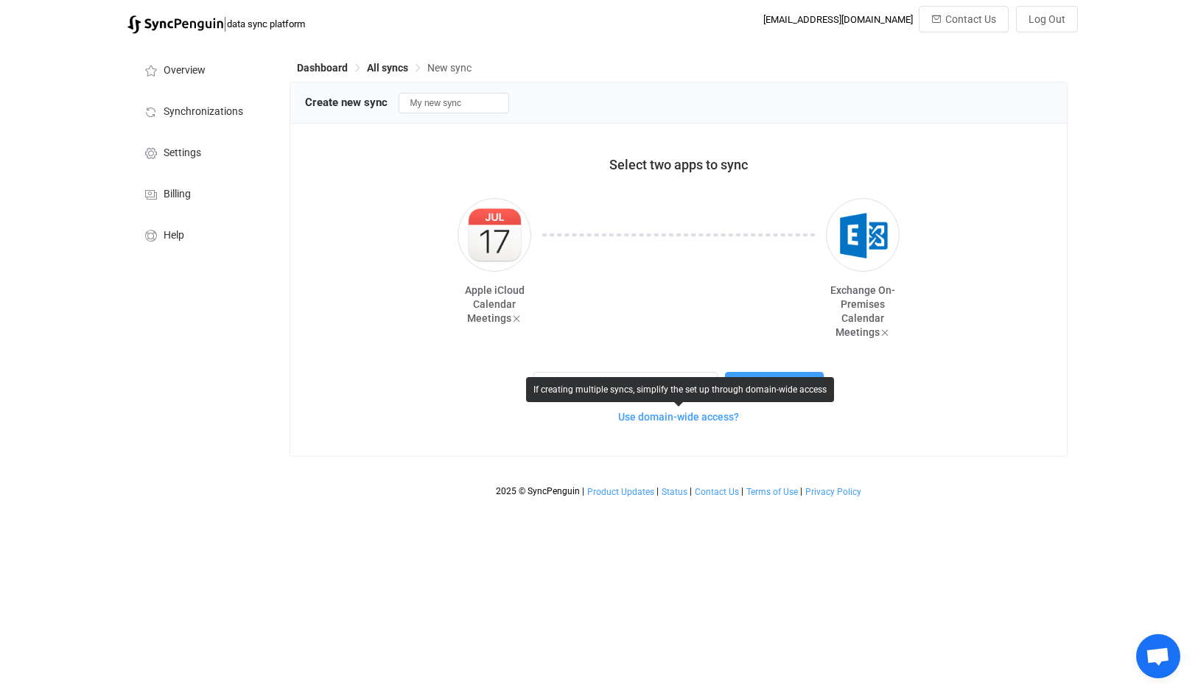
click at [694, 418] on span "Use domain-wide access?" at bounding box center [678, 417] width 121 height 12
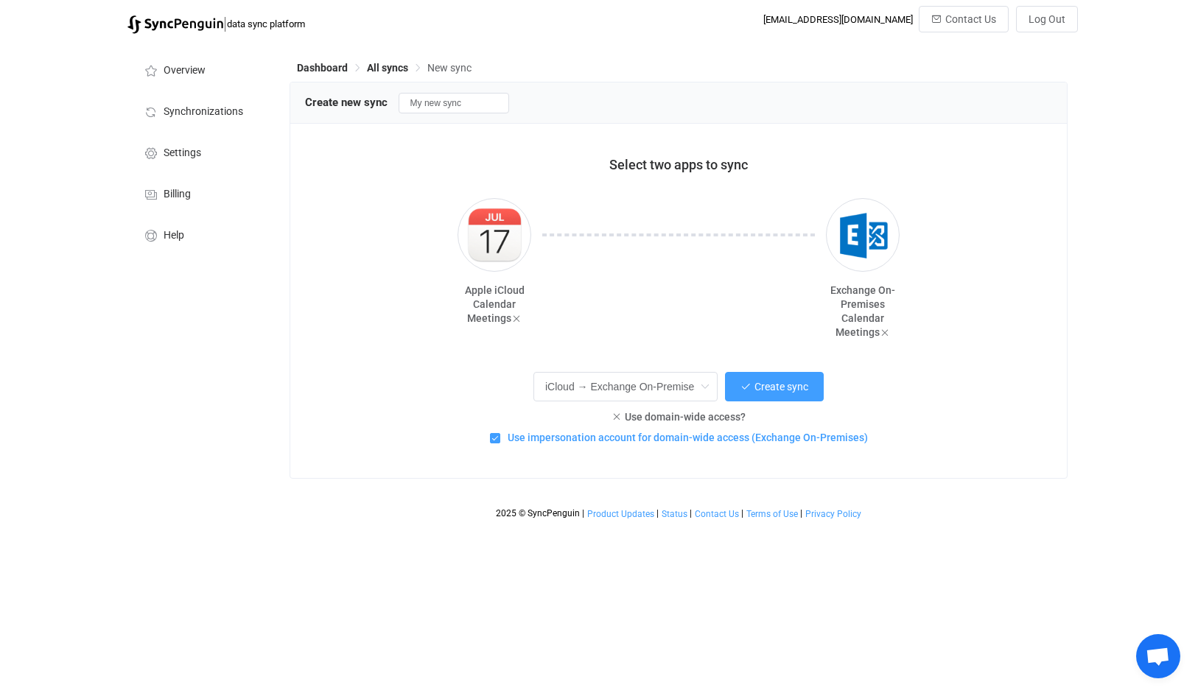
click at [657, 438] on span "Use impersonation account for domain-wide access (Exchange On-Premises)" at bounding box center [684, 438] width 368 height 14
click at [500, 433] on input "Use impersonation account for domain-wide access (Exchange On-Premises)" at bounding box center [500, 433] width 0 height 0
click at [664, 411] on span "Use domain-wide access?" at bounding box center [685, 417] width 121 height 12
click at [622, 415] on div "Use domain-wide access?" at bounding box center [678, 416] width 711 height 14
click at [621, 415] on icon at bounding box center [616, 417] width 10 height 10
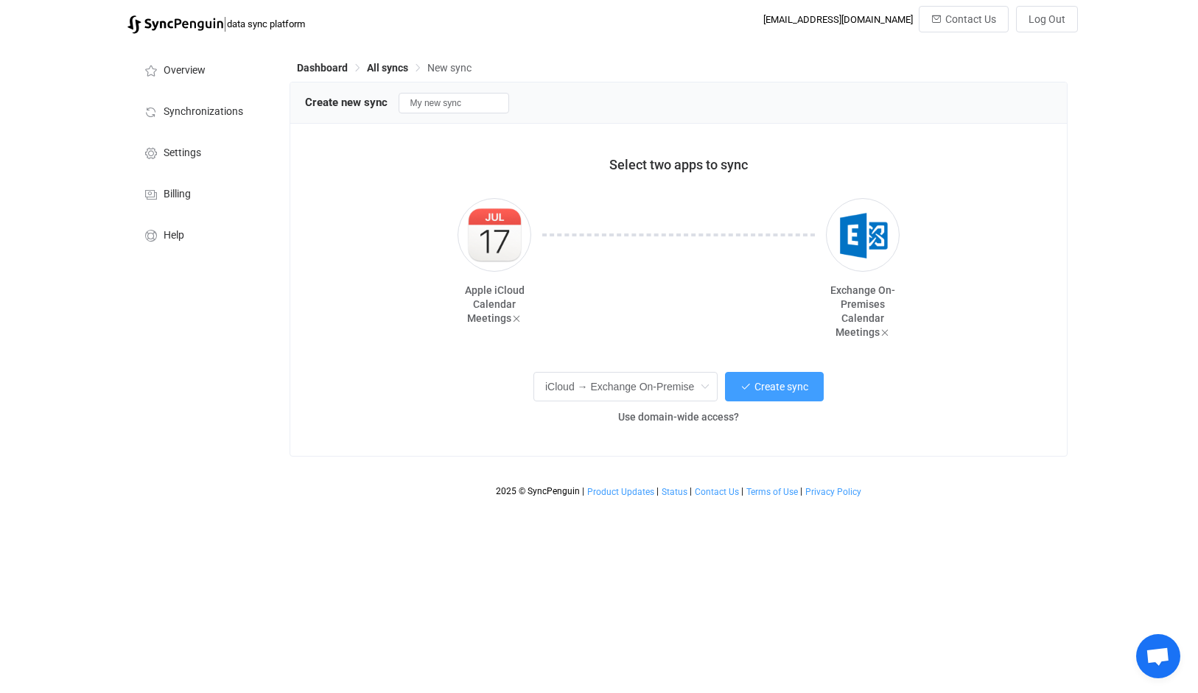
click at [614, 419] on div "Use domain-wide access?" at bounding box center [678, 416] width 711 height 14
click at [633, 415] on span "Use domain-wide access?" at bounding box center [678, 417] width 121 height 12
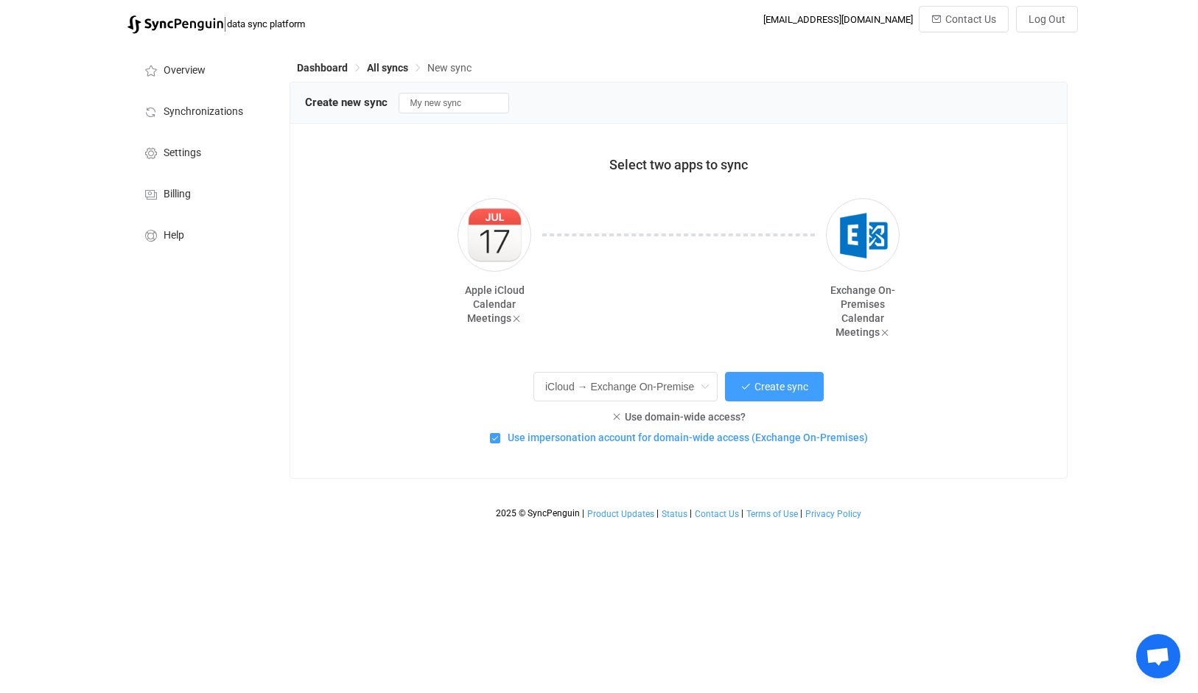
click at [535, 438] on span "Use impersonation account for domain-wide access (Exchange On-Premises)" at bounding box center [684, 438] width 368 height 14
click at [500, 433] on input "Use impersonation account for domain-wide access (Exchange On-Premises)" at bounding box center [500, 433] width 0 height 0
click at [617, 420] on icon at bounding box center [616, 417] width 10 height 10
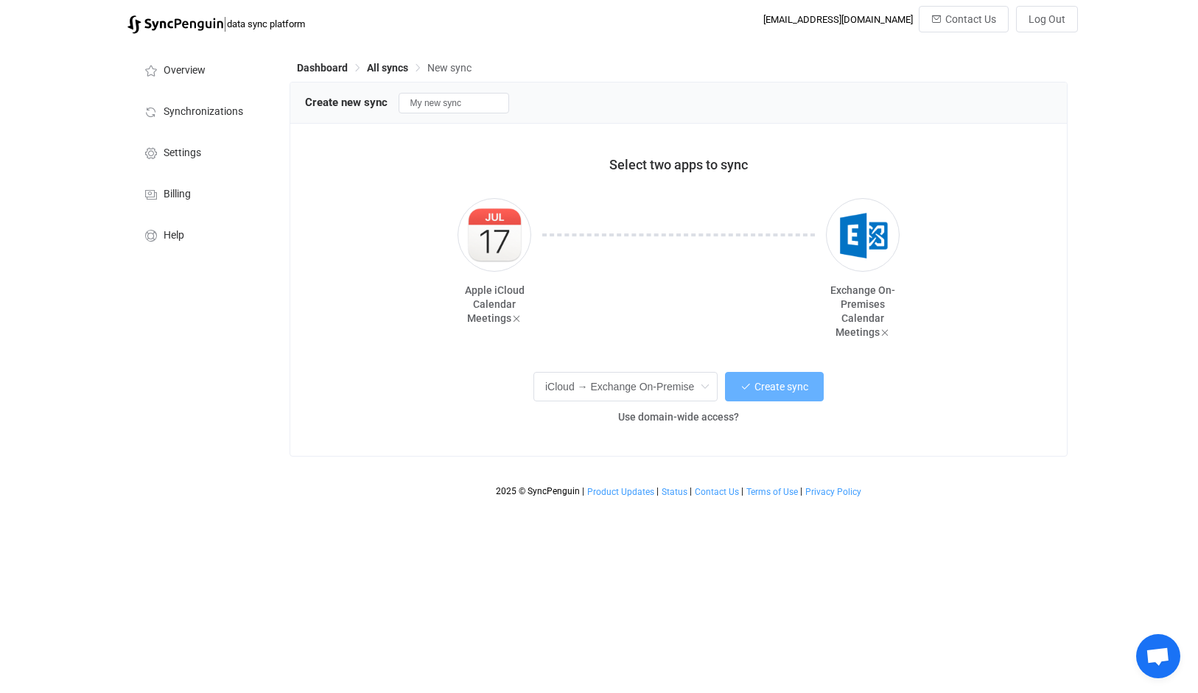
click at [774, 381] on span "Create sync" at bounding box center [781, 387] width 54 height 12
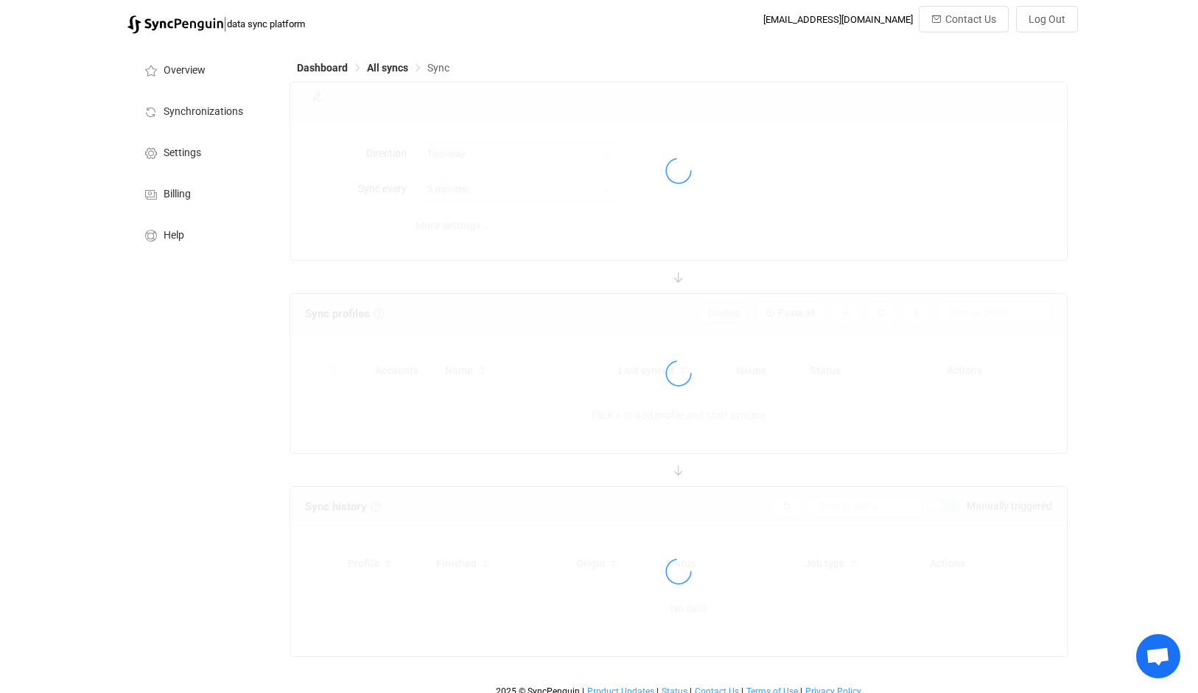
type input "iCloud → Exchange On-Premises"
type input "10 minutes"
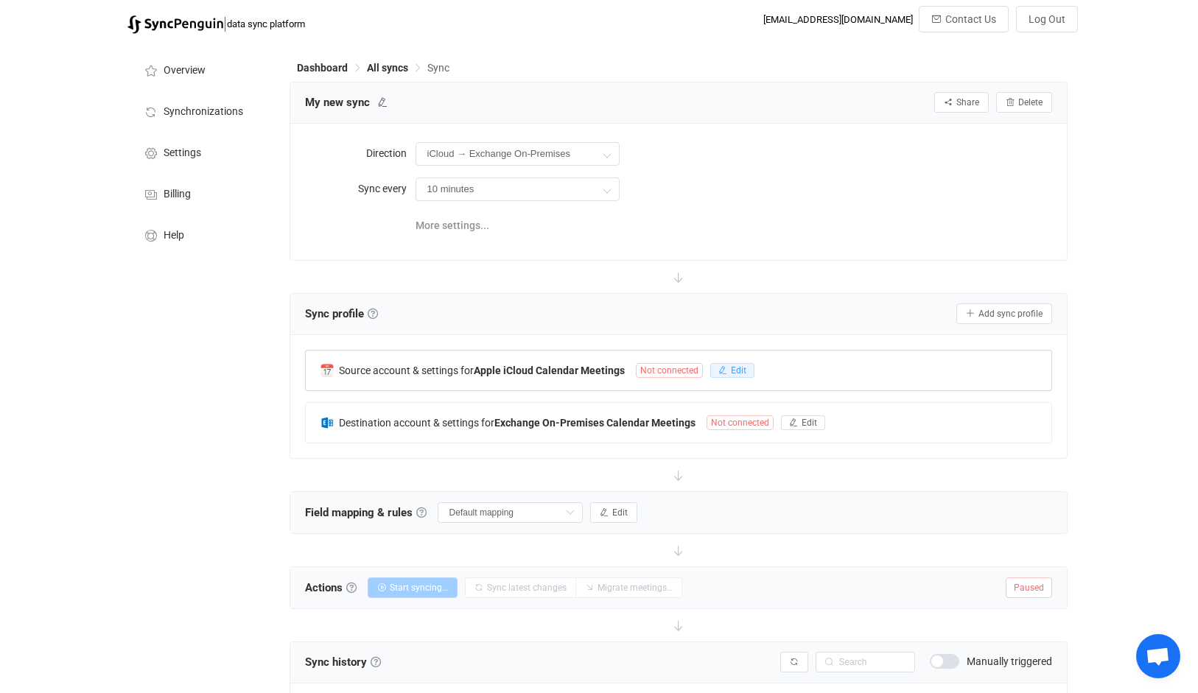
click at [711, 374] on button "Edit" at bounding box center [732, 370] width 44 height 15
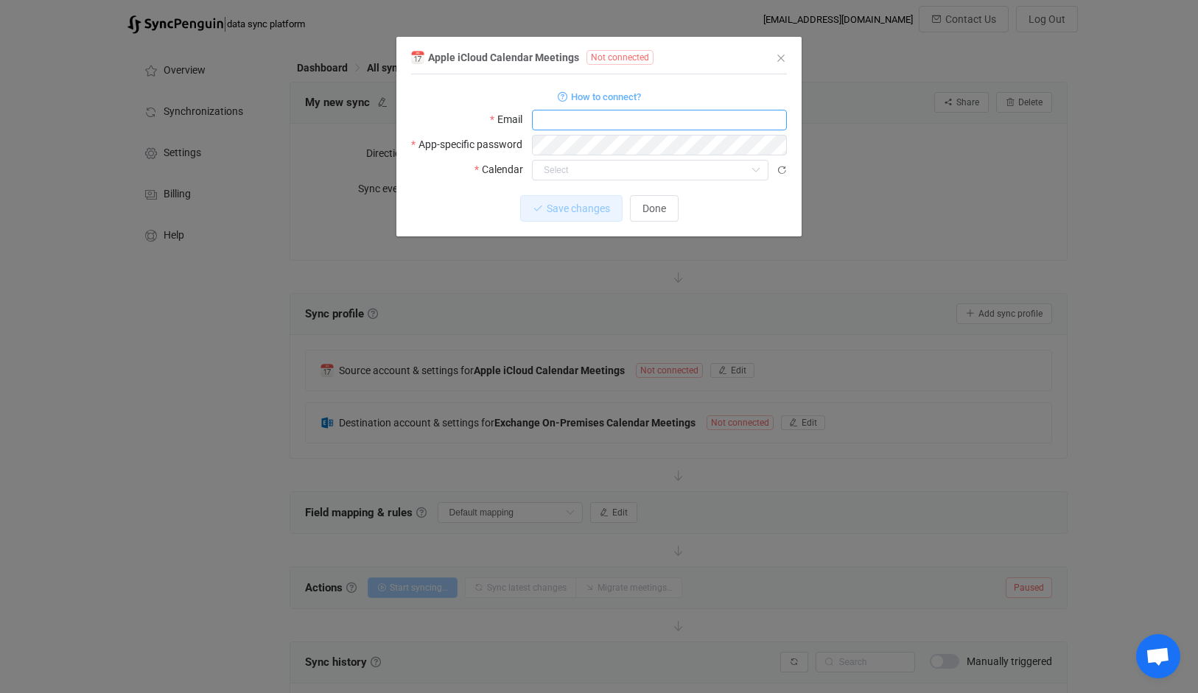
type input "[EMAIL_ADDRESS][DOMAIN_NAME]"
click at [780, 174] on icon "dialog" at bounding box center [781, 170] width 10 height 10
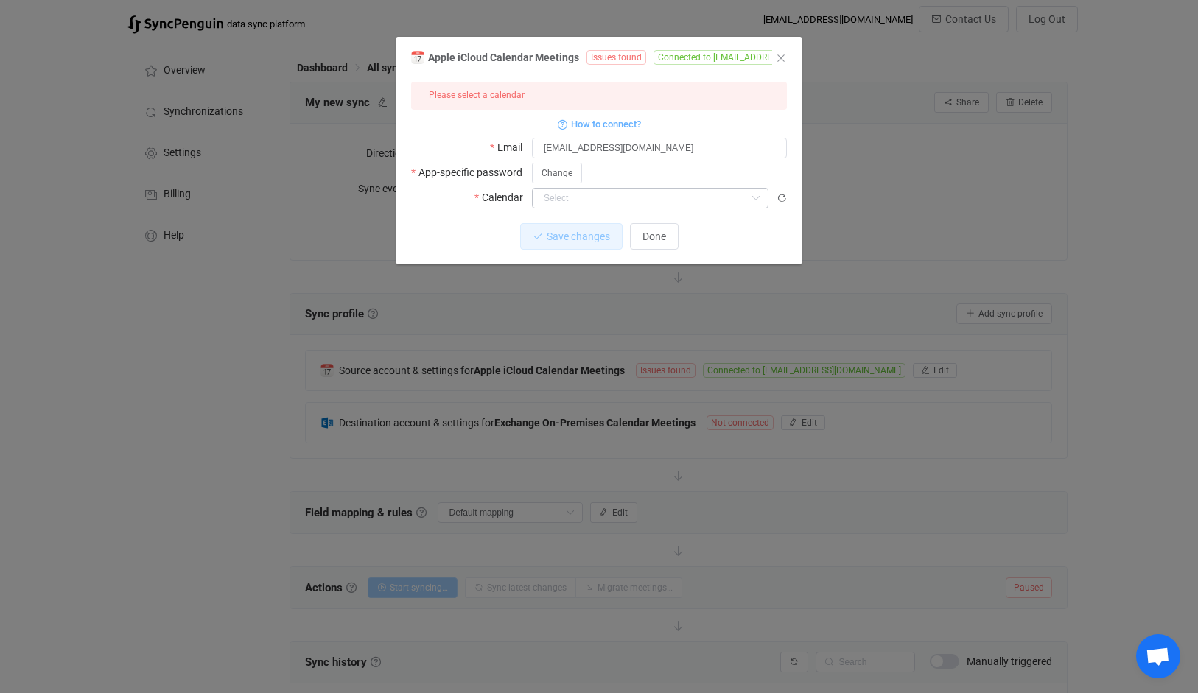
click at [761, 193] on icon "dialog" at bounding box center [755, 198] width 18 height 21
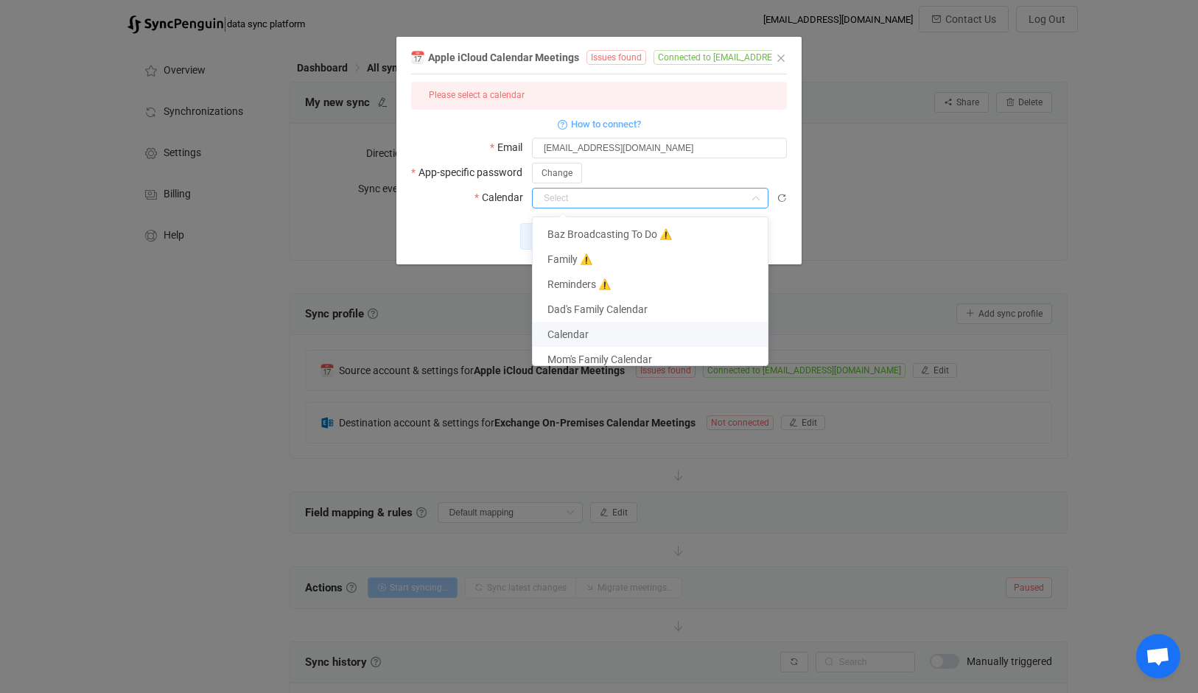
click at [586, 328] on span "Calendar" at bounding box center [567, 334] width 41 height 12
type input "Calendar"
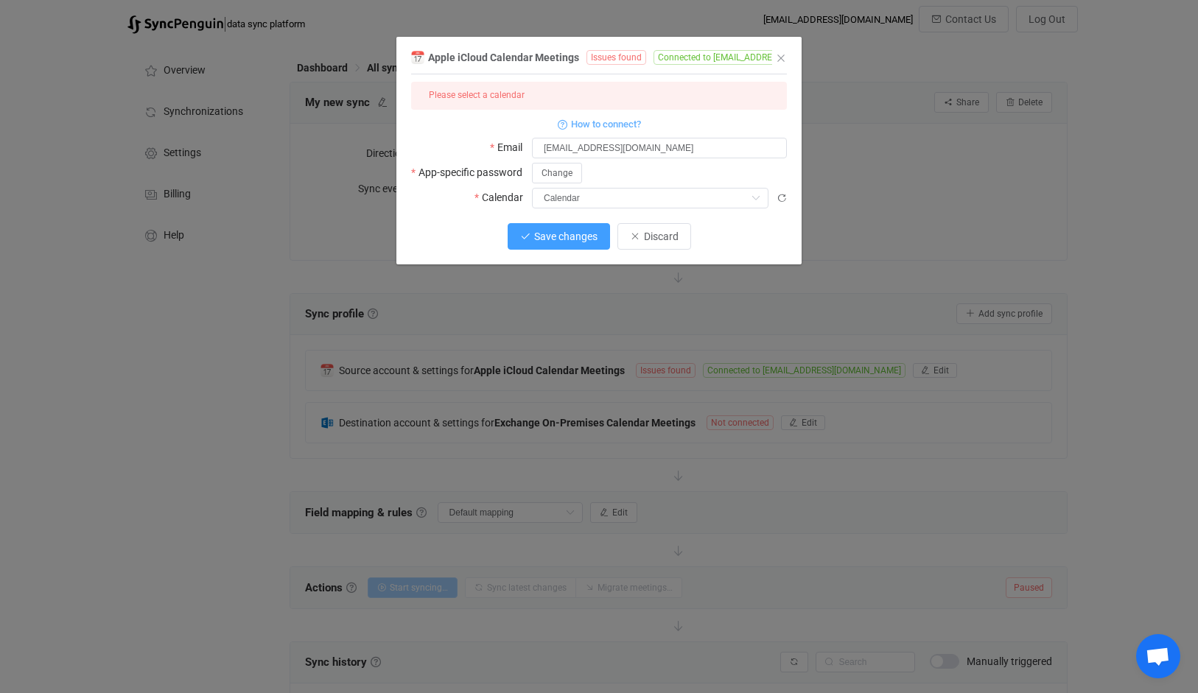
click at [566, 231] on span "Save changes" at bounding box center [565, 237] width 63 height 12
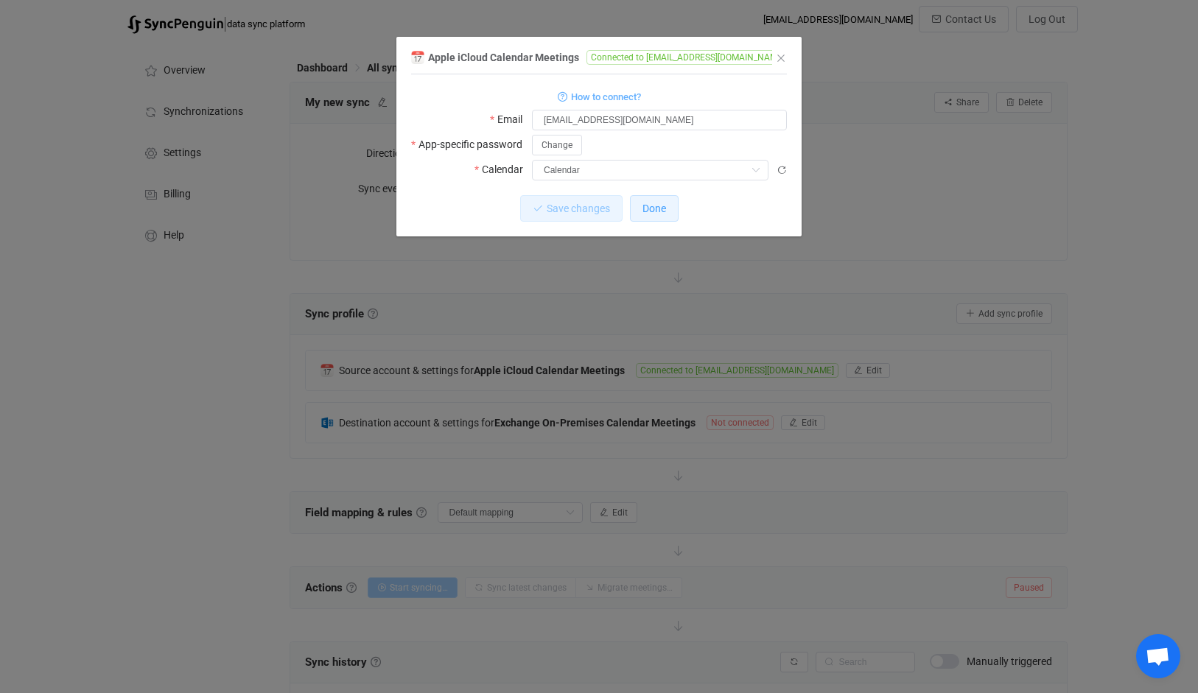
click at [644, 217] on button "Done" at bounding box center [654, 208] width 49 height 27
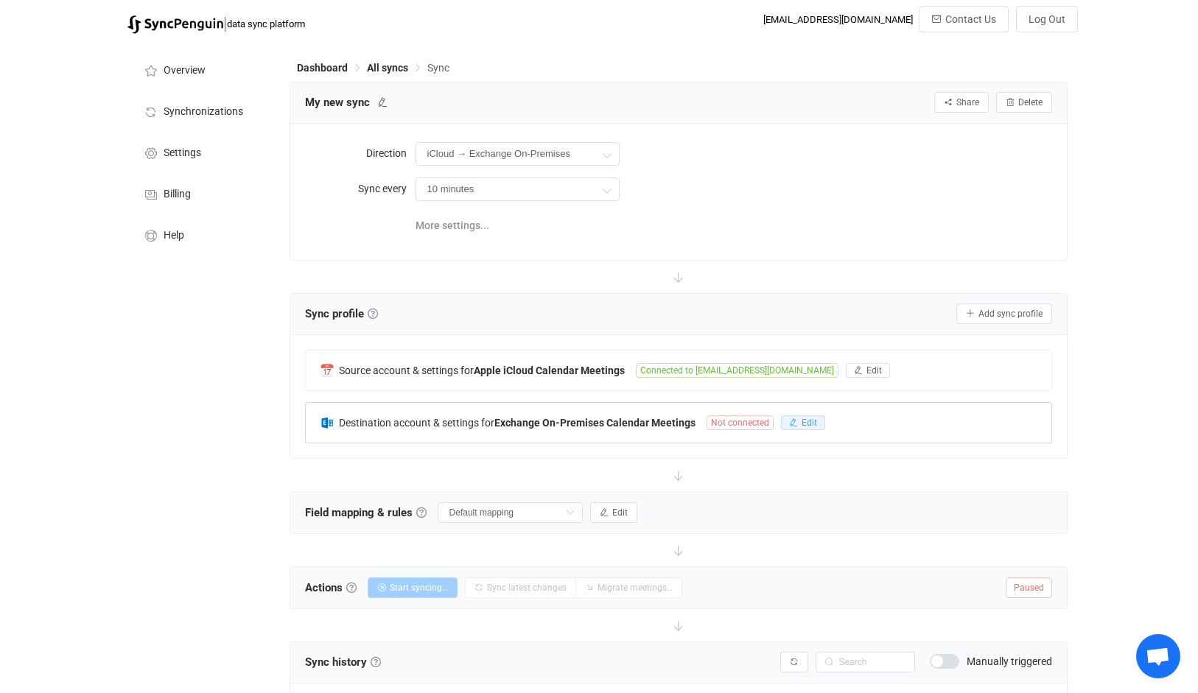
click at [809, 427] on span "Edit" at bounding box center [808, 423] width 15 height 10
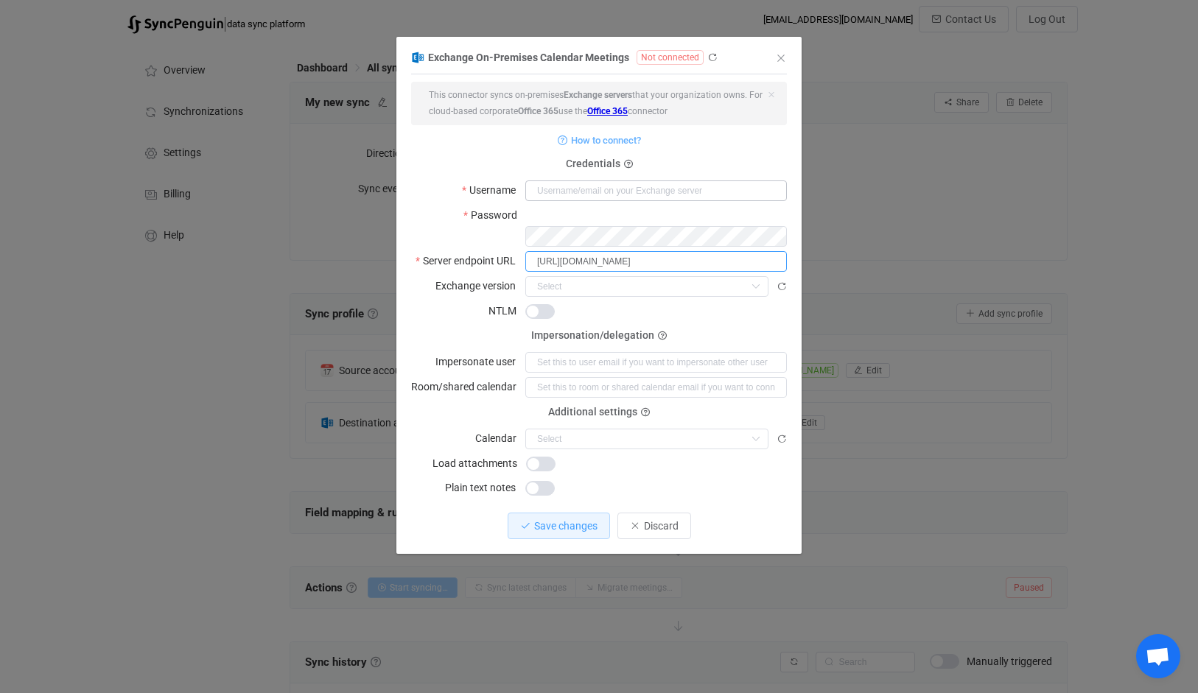
type input "https://mail.coreintegratedtechnologies.com/EWS/Exchange.asmx"
click at [689, 198] on input "dialog" at bounding box center [655, 190] width 261 height 21
type input "C"
type input "[EMAIL_ADDRESS][DOMAIN_NAME]"
click at [773, 226] on icon "dialog" at bounding box center [773, 236] width 18 height 21
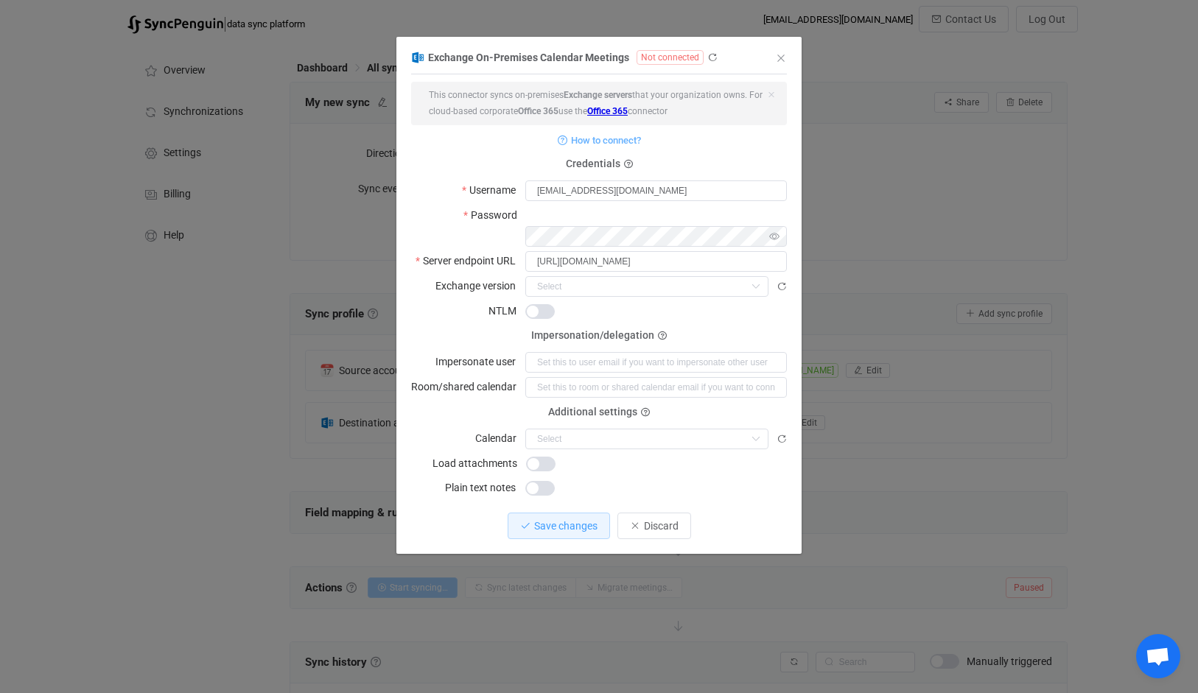
click at [773, 226] on icon "dialog" at bounding box center [773, 236] width 18 height 21
click at [653, 276] on input "dialog" at bounding box center [646, 286] width 243 height 21
click at [575, 408] on li "2016" at bounding box center [652, 401] width 253 height 25
type input "2016"
click at [632, 429] on input "dialog" at bounding box center [646, 439] width 243 height 21
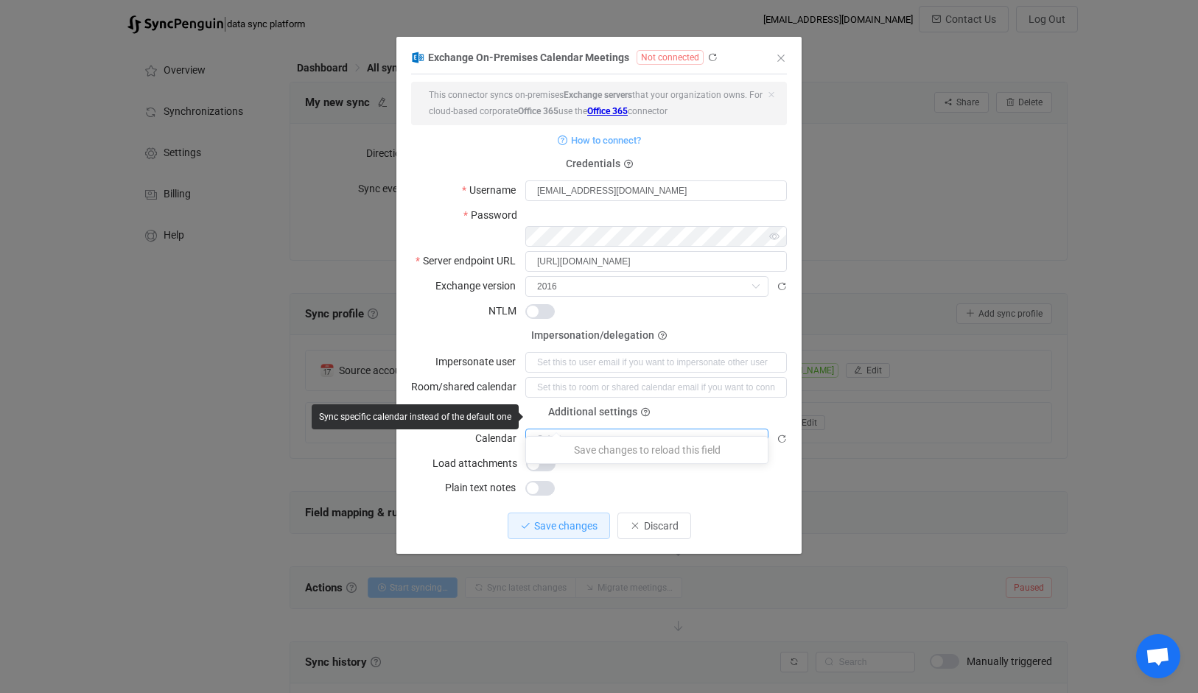
click at [632, 429] on input "dialog" at bounding box center [646, 439] width 243 height 21
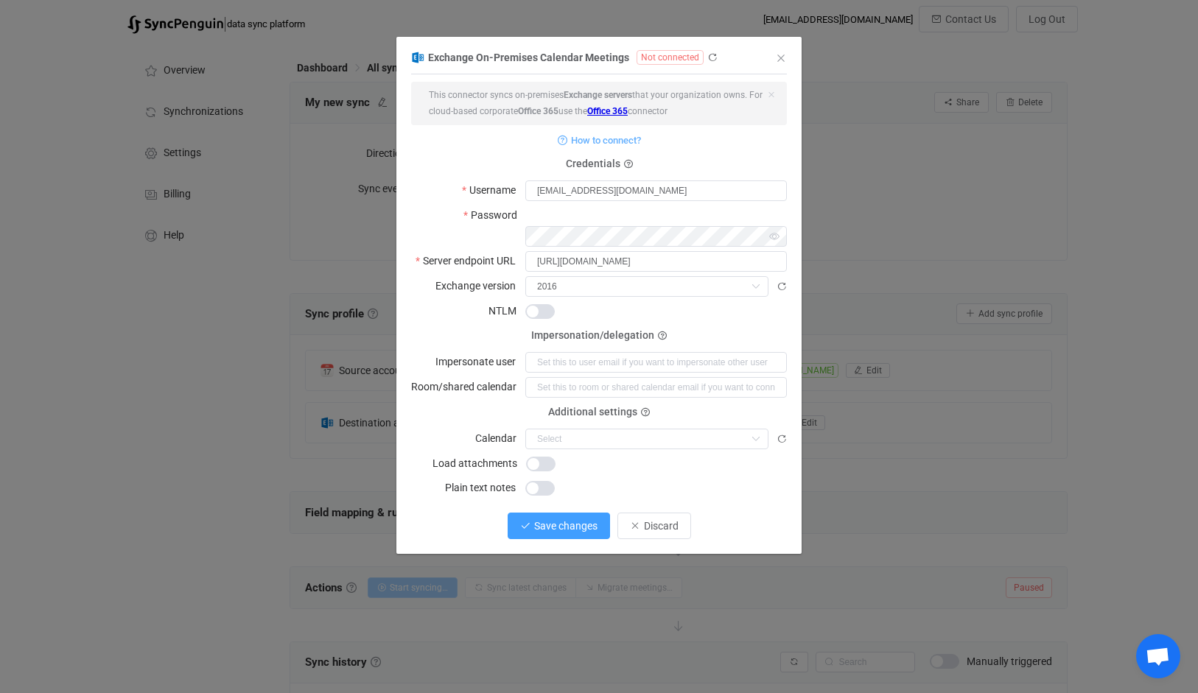
click at [588, 513] on button "Save changes" at bounding box center [558, 526] width 102 height 27
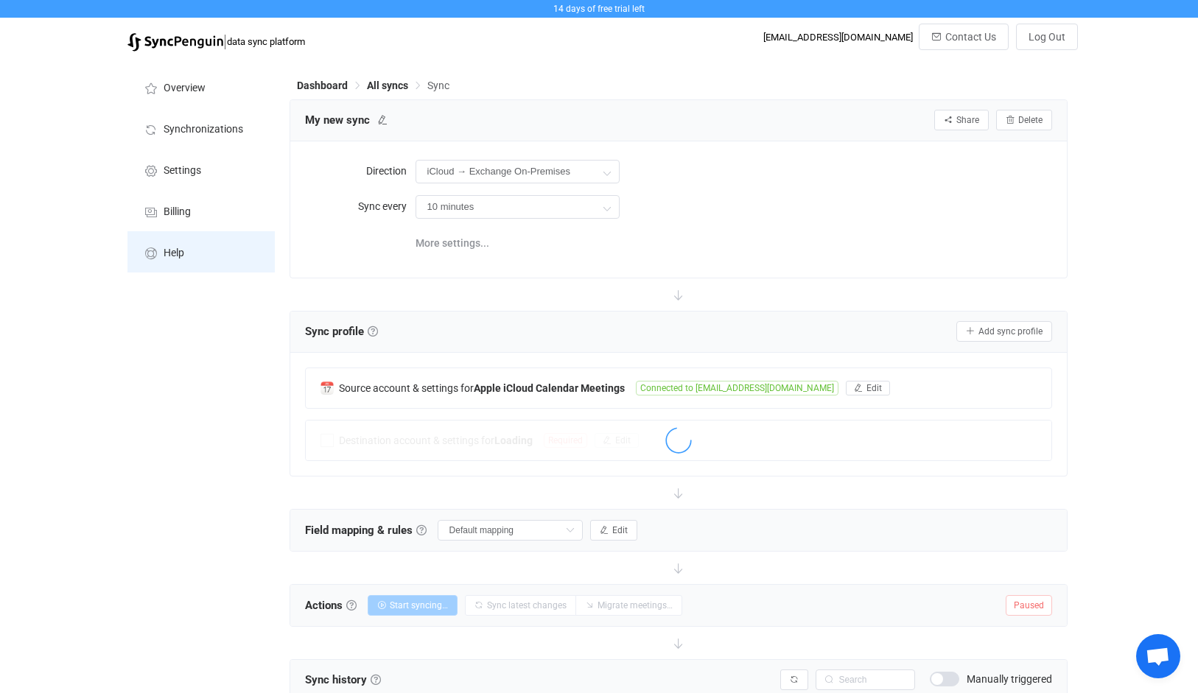
click at [197, 251] on li "Help" at bounding box center [200, 251] width 147 height 41
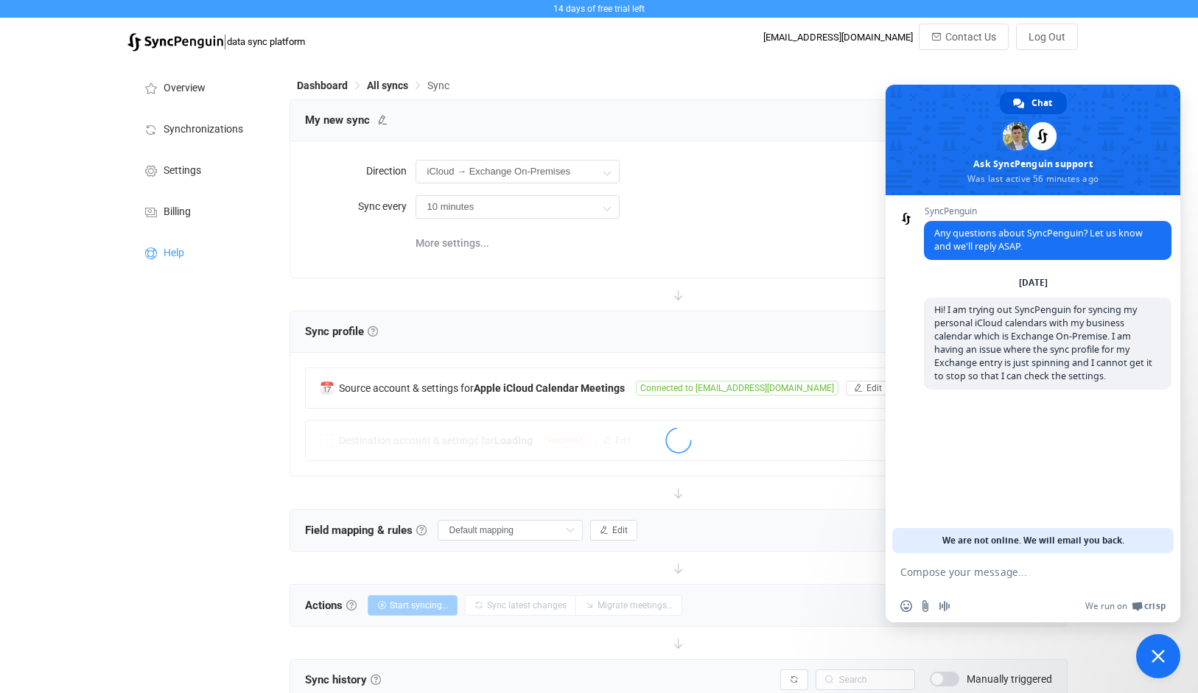
click at [537, 295] on div at bounding box center [678, 294] width 778 height 32
click at [1153, 662] on span "Close chat" at bounding box center [1157, 656] width 13 height 13
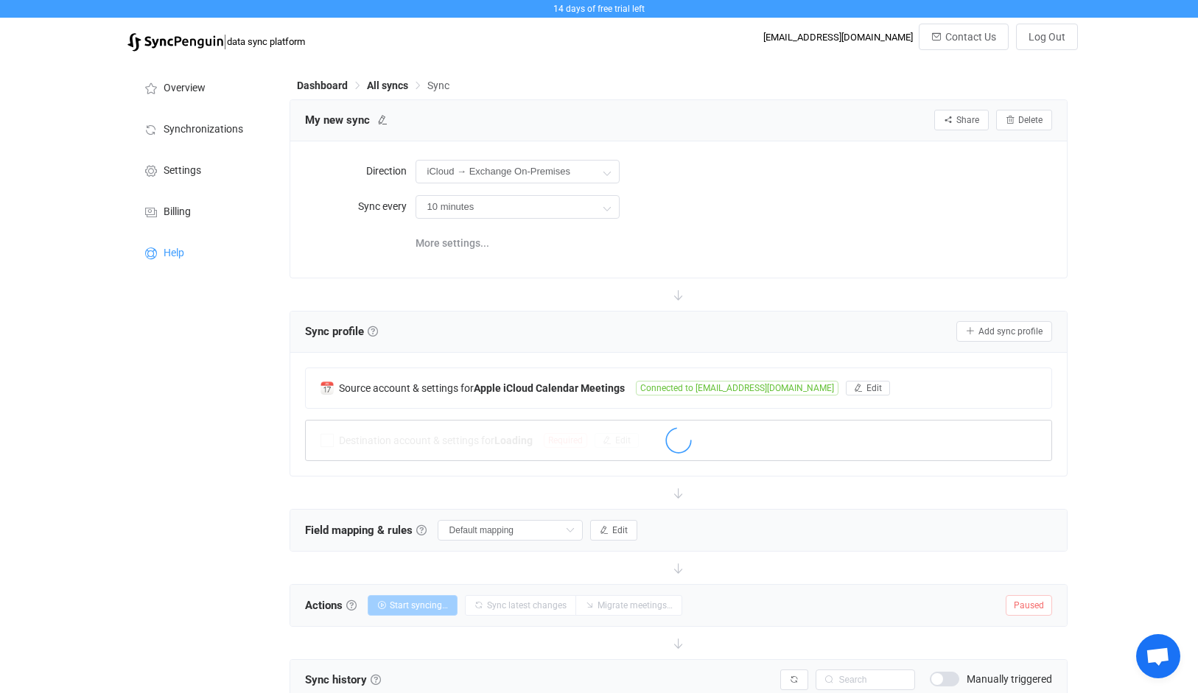
click at [787, 422] on div at bounding box center [679, 441] width 746 height 40
click at [645, 473] on div "Source account & settings for Apple iCloud Calendar Meetings Connected to ryans…" at bounding box center [678, 414] width 777 height 123
click at [440, 449] on div at bounding box center [679, 442] width 746 height 34
click at [1162, 659] on span "Open chat" at bounding box center [1157, 657] width 24 height 21
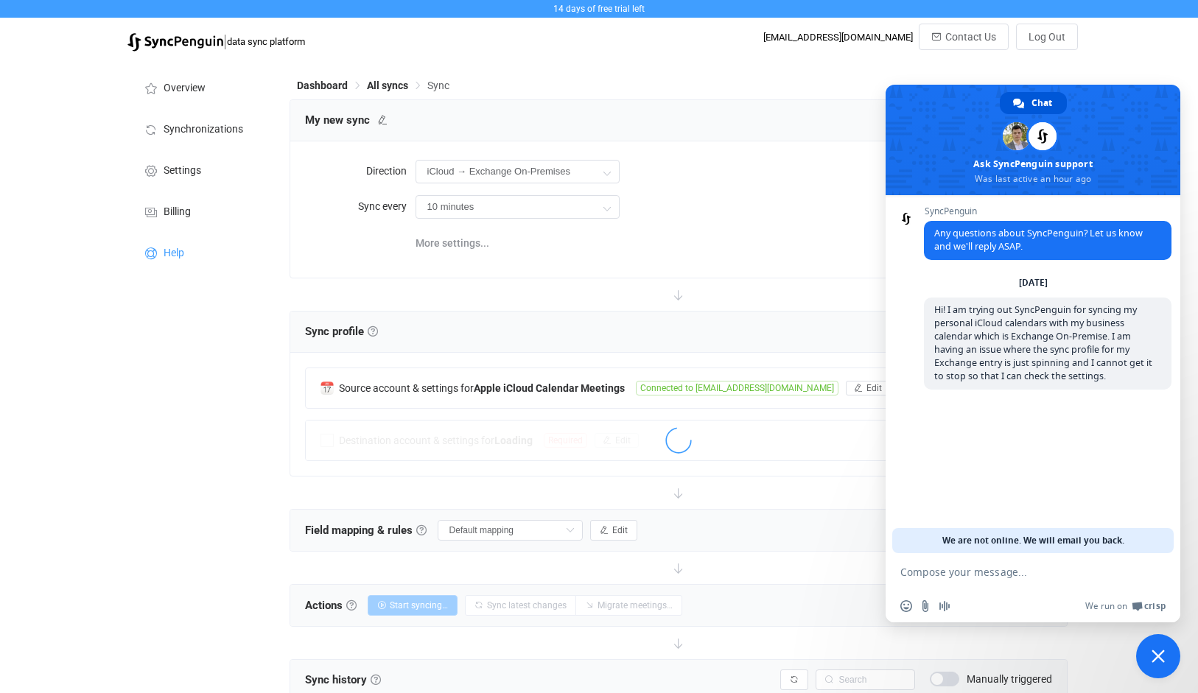
click at [1005, 573] on textarea "Compose your message..." at bounding box center [1018, 571] width 236 height 37
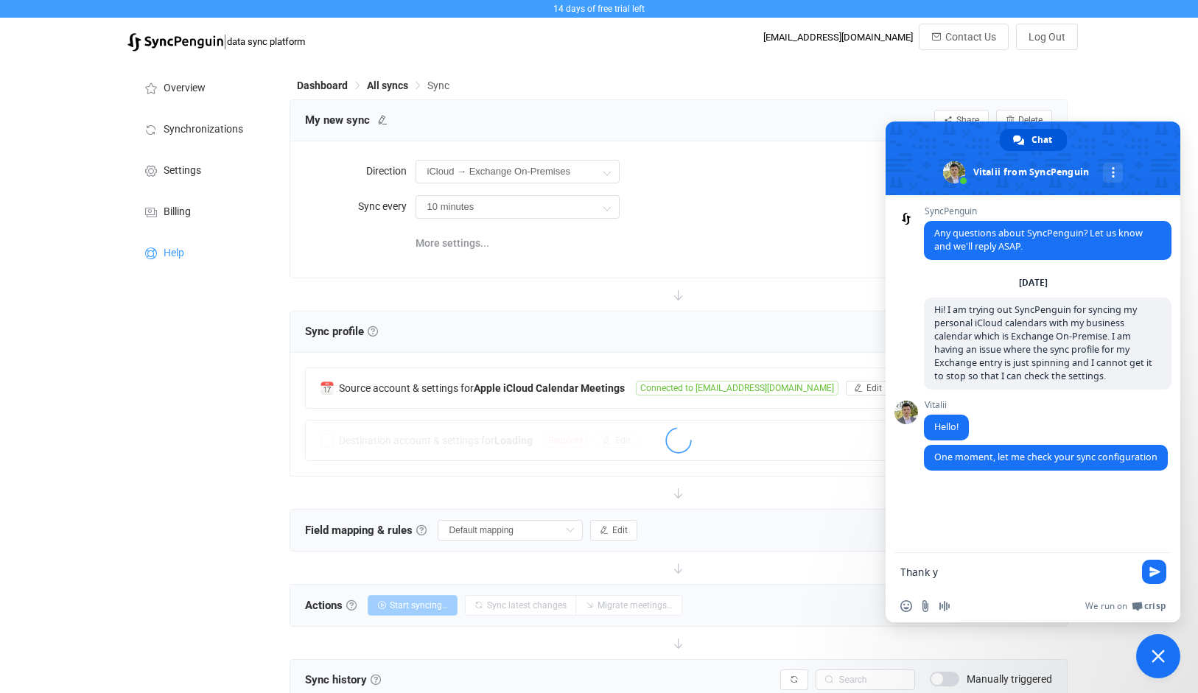
type textarea "Thank y!"
type textarea "Thank you!"
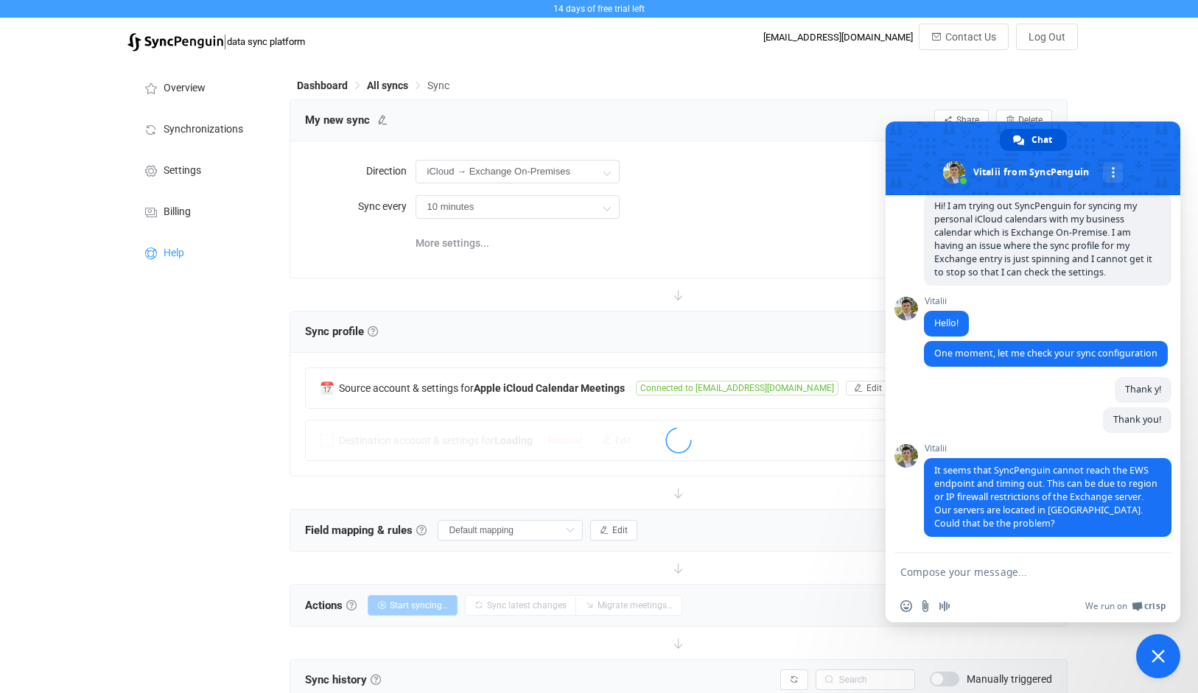
click at [991, 575] on textarea "Compose your message..." at bounding box center [1018, 571] width 236 height 37
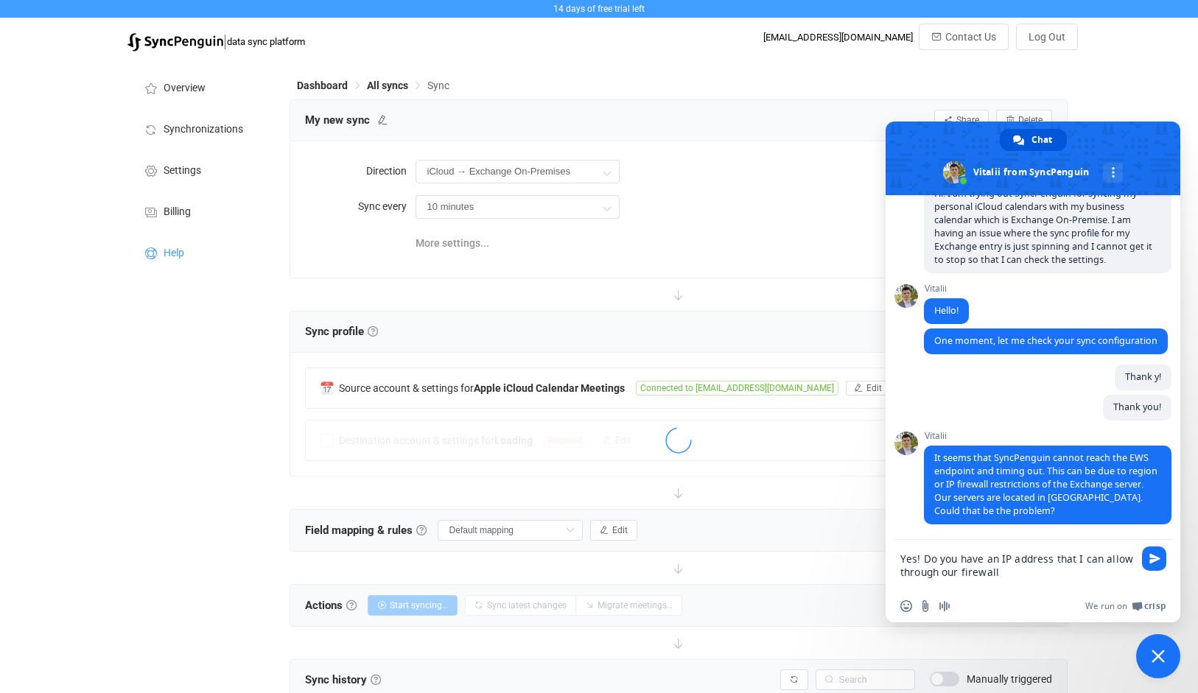
type textarea "Yes! Do you have an IP address that I can allow through our firewall?"
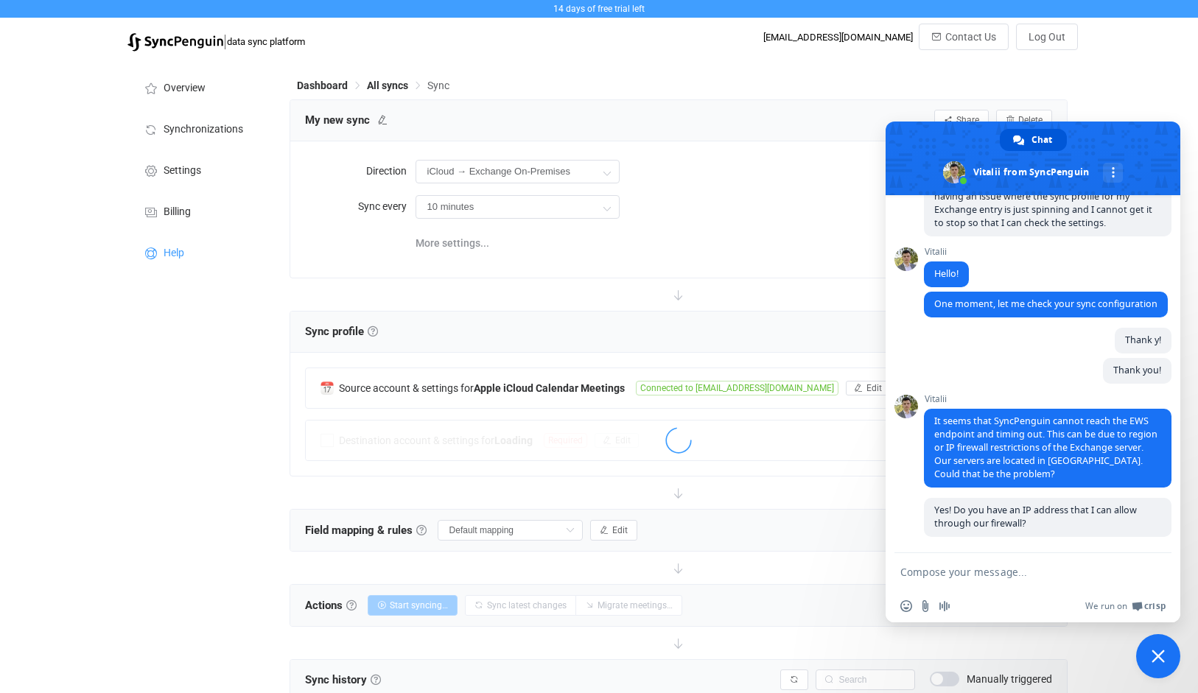
scroll to position [166, 0]
click at [1015, 575] on textarea "Compose your message..." at bounding box center [1018, 571] width 236 height 37
type textarea "I"
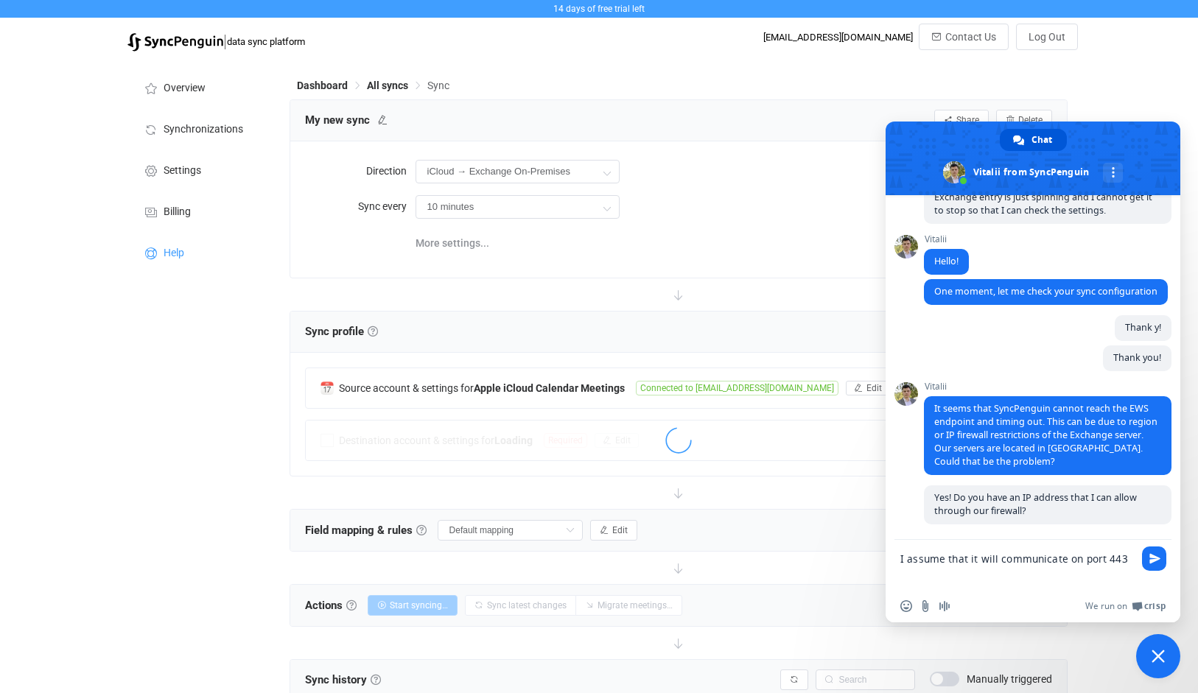
type textarea "I assume that it will communicate on port 443?"
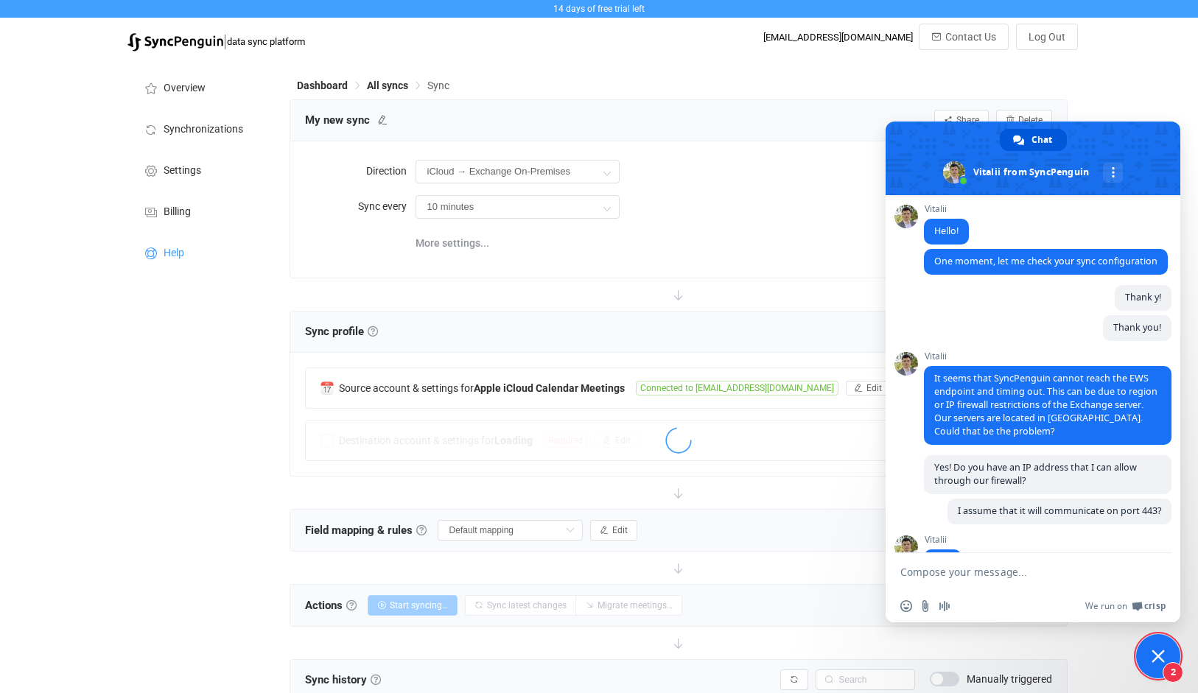
scroll to position [290, 0]
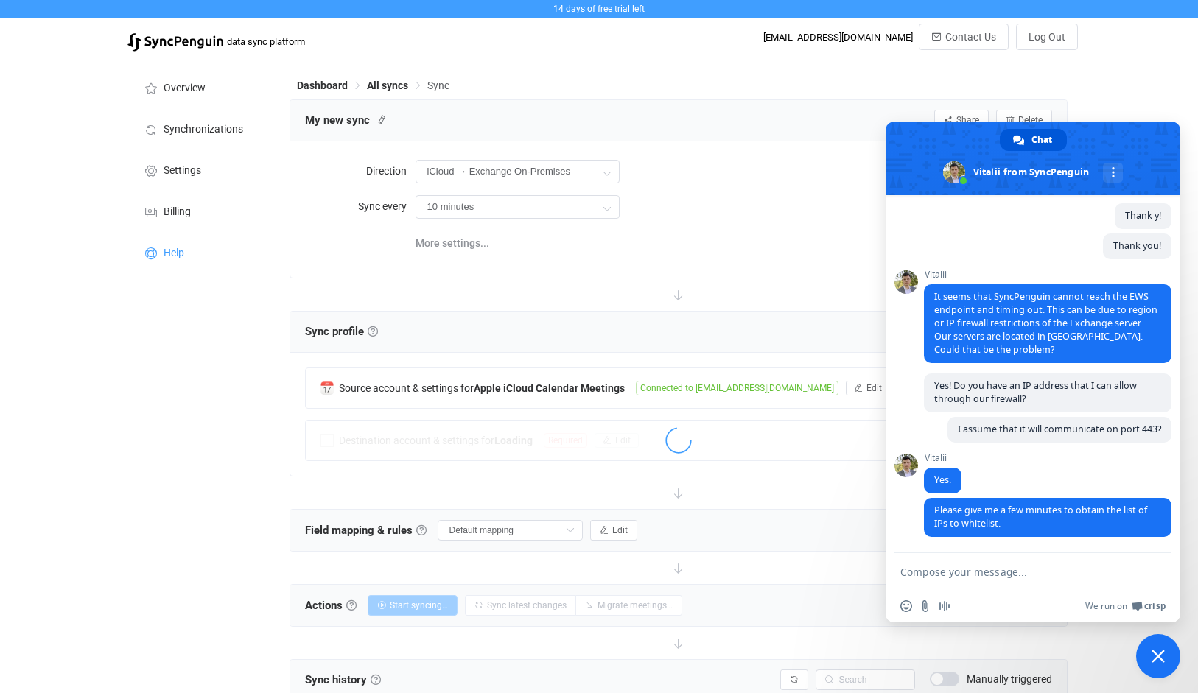
click at [1009, 574] on textarea "Compose your message..." at bounding box center [1018, 571] width 236 height 37
click at [977, 580] on textarea "Compose your message..." at bounding box center [1018, 571] width 236 height 37
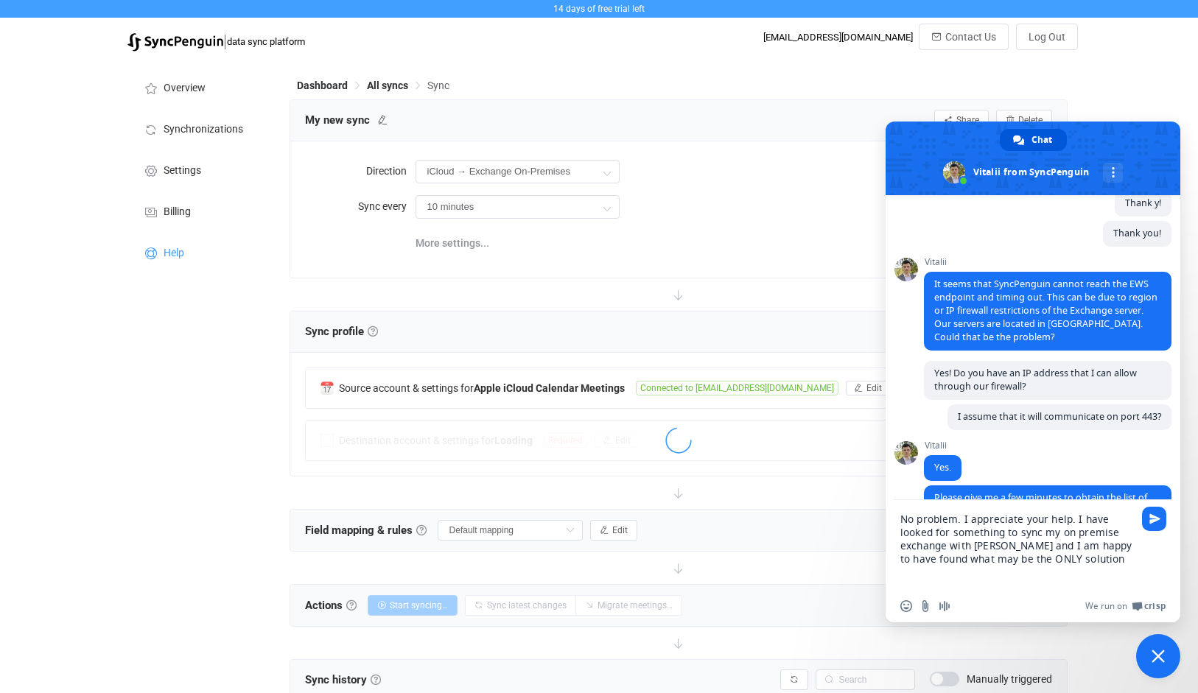
type textarea "No problem. I appreciate your help. I have looked for something to sync my on p…"
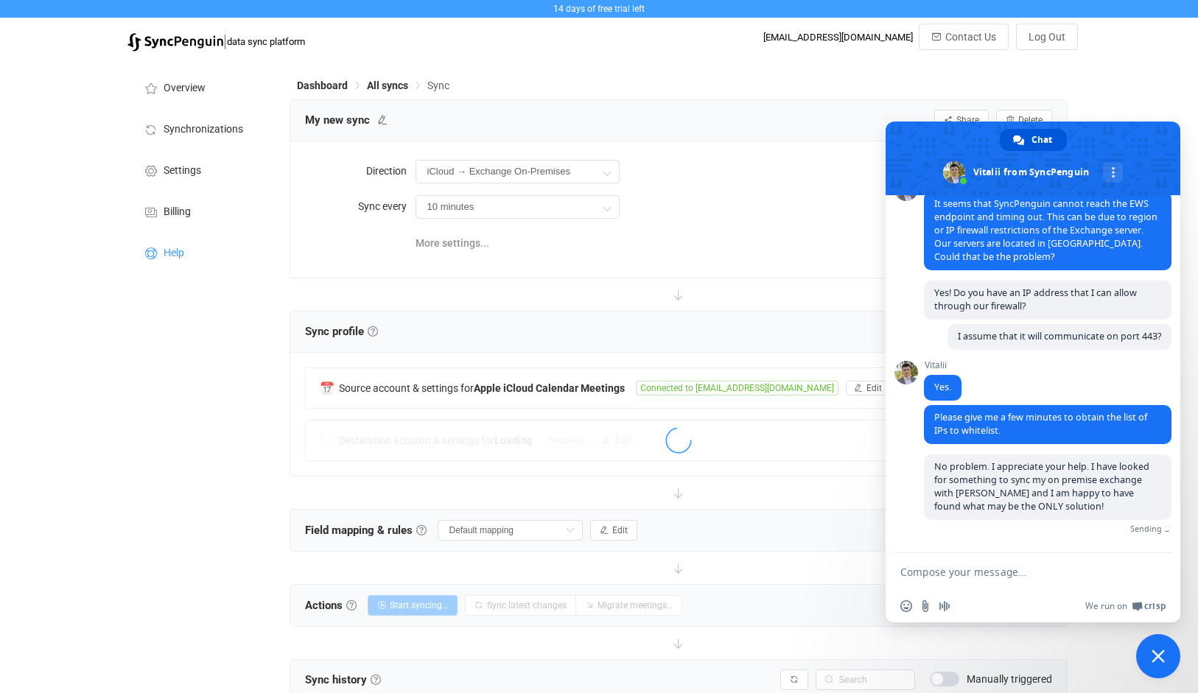
scroll to position [366, 0]
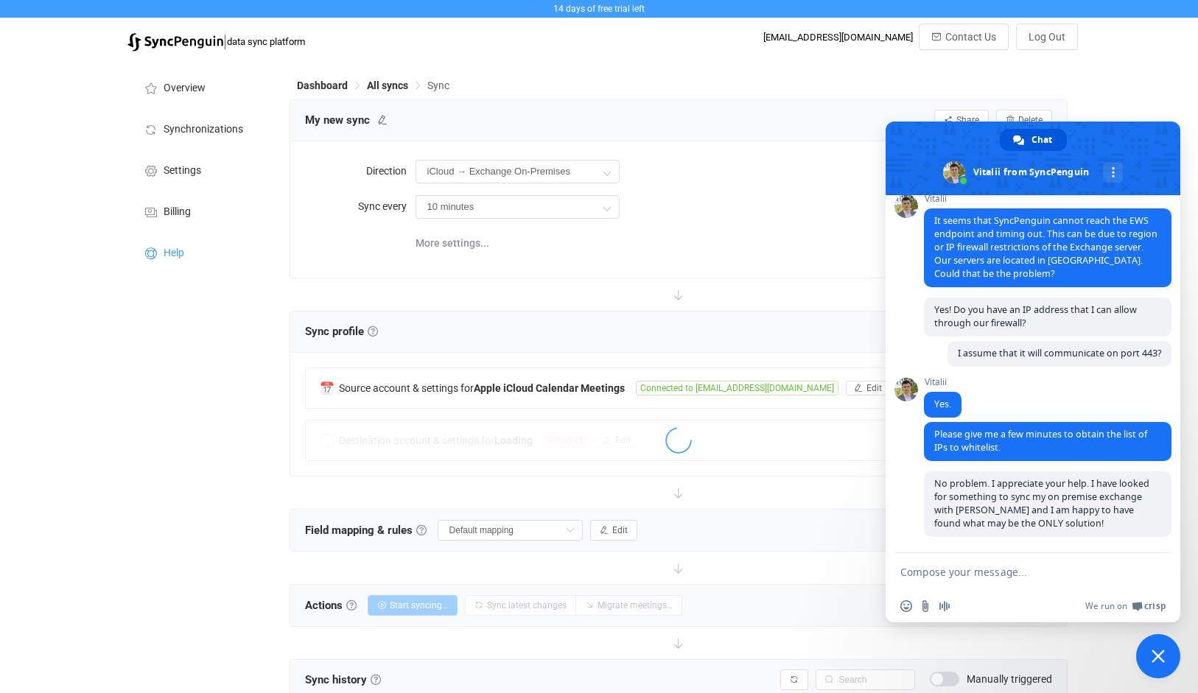
click at [997, 572] on textarea "Compose your message..." at bounding box center [1018, 571] width 236 height 37
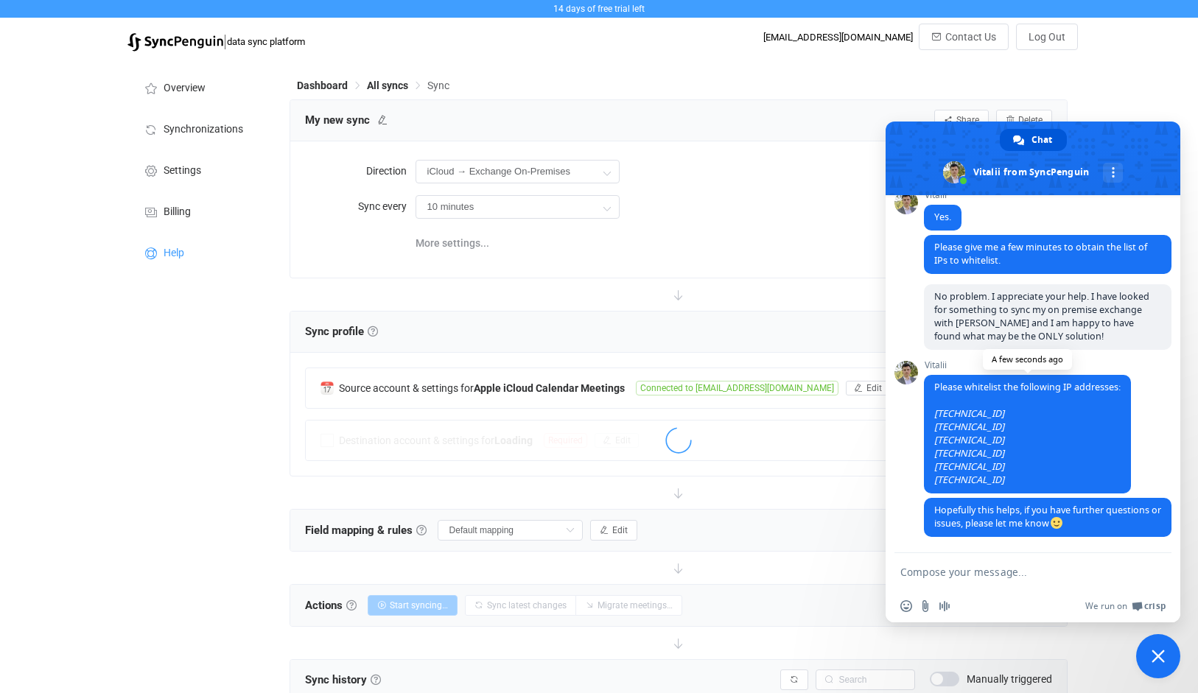
scroll to position [553, 0]
click at [1005, 578] on textarea "Compose your message..." at bounding box center [1018, 571] width 236 height 37
type textarea "Is it port 443?"
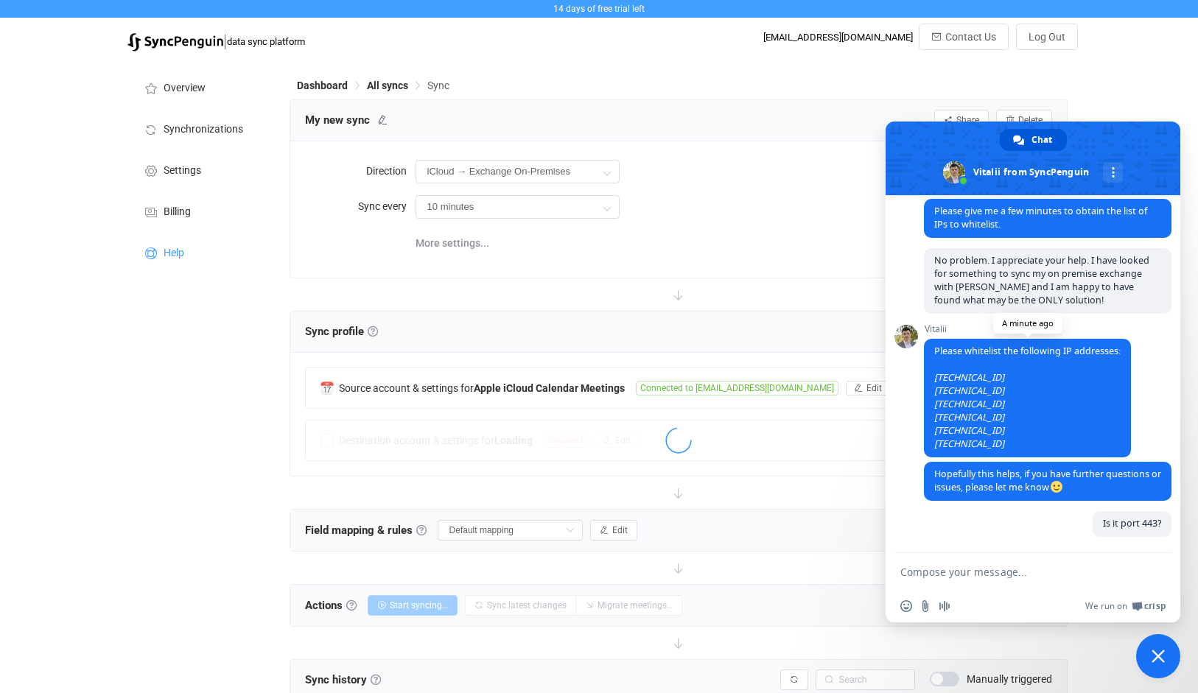
scroll to position [589, 0]
drag, startPoint x: 991, startPoint y: 446, endPoint x: 935, endPoint y: 379, distance: 87.8
click at [935, 379] on span "Please whitelist the following IP addresses: 139.59.137.51 206.81.25.76 167.99.…" at bounding box center [1027, 398] width 207 height 119
click at [1000, 391] on span "Please whitelist the following IP addresses: 139.59.137.51 206.81.25.76 167.99.…" at bounding box center [1027, 398] width 207 height 119
drag, startPoint x: 999, startPoint y: 374, endPoint x: 930, endPoint y: 375, distance: 68.5
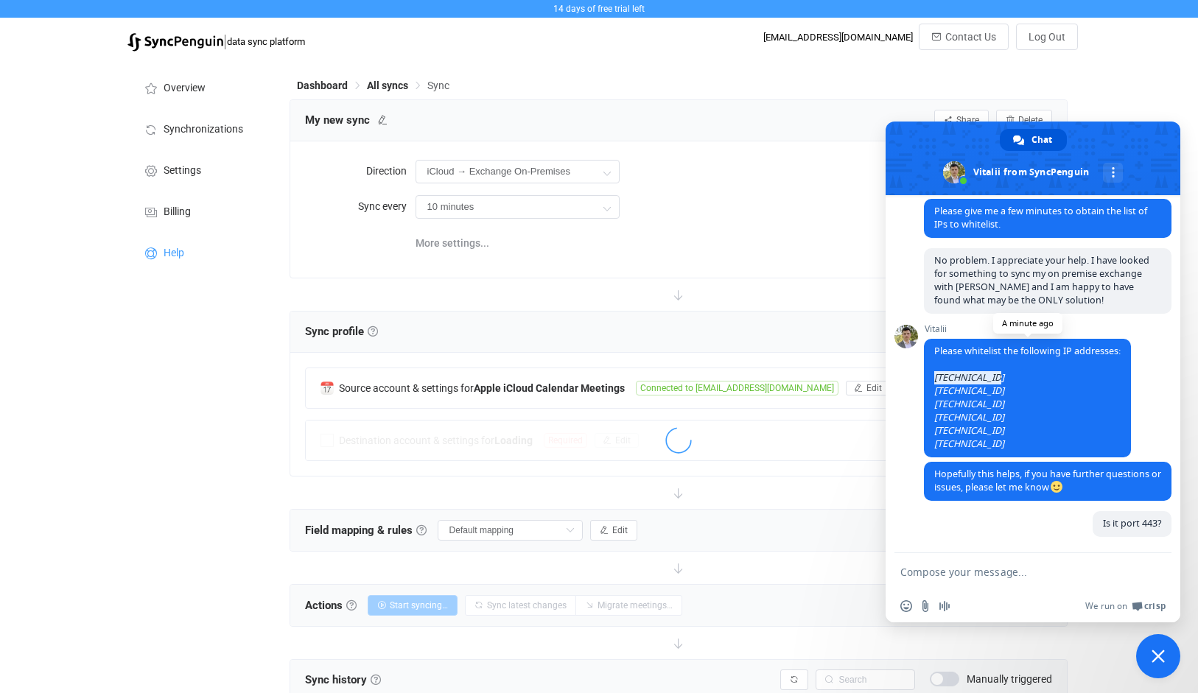
click at [930, 375] on span "Please whitelist the following IP addresses: 139.59.137.51 206.81.25.76 167.99.…" at bounding box center [1027, 398] width 207 height 119
copy span "[TECHNICAL_ID]"
drag, startPoint x: 1008, startPoint y: 443, endPoint x: 935, endPoint y: 382, distance: 95.6
click at [935, 382] on span "Please whitelist the following IP addresses: 139.59.137.51 206.81.25.76 167.99.…" at bounding box center [1027, 398] width 207 height 119
copy span "139.59.137.51 206.81.25.76 167.99.135.30 167.71.48.78 104.248.246.168 159.89.1.…"
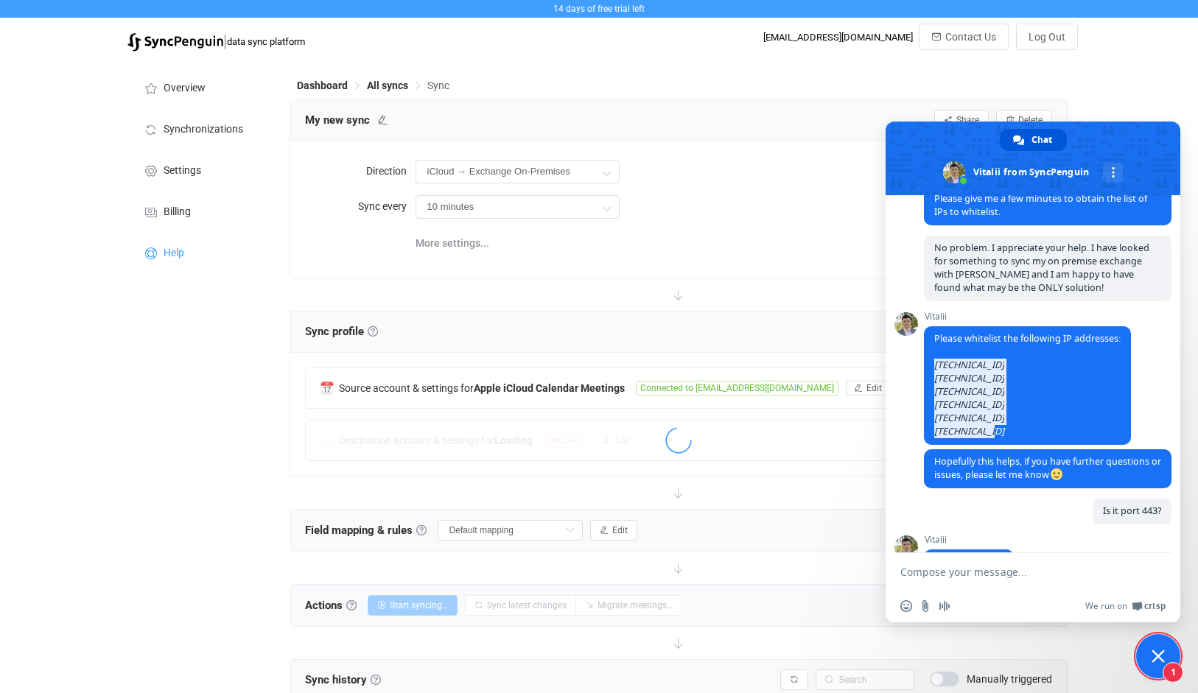
scroll to position [640, 0]
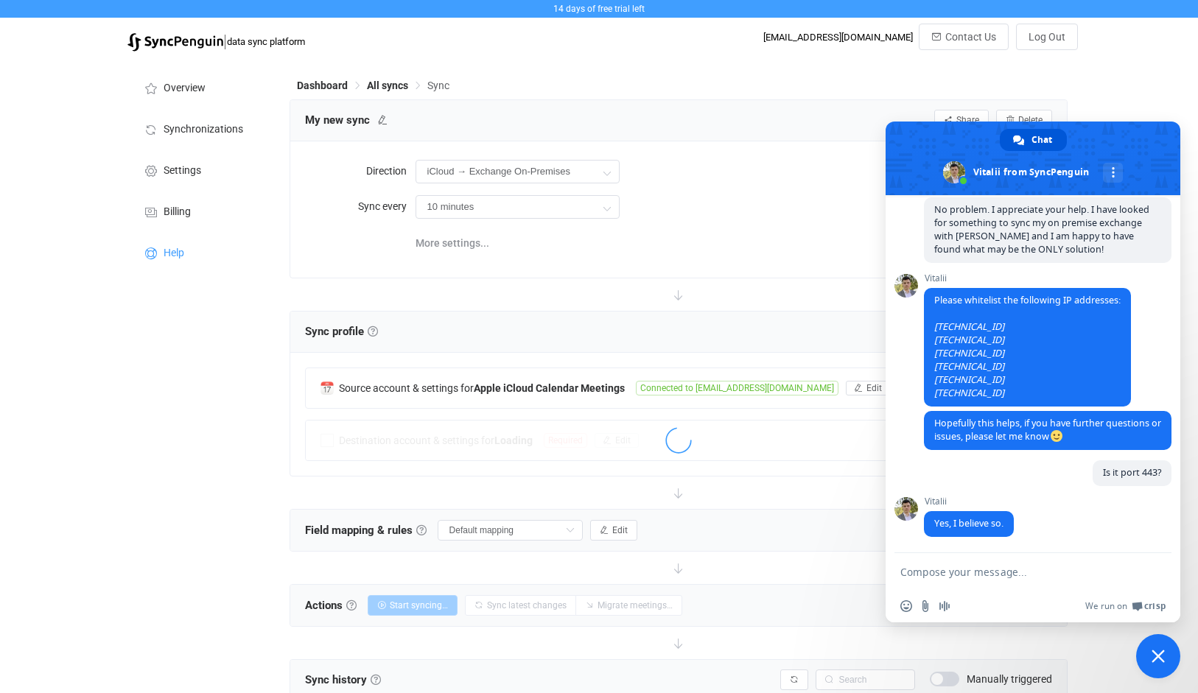
click at [992, 583] on textarea "Compose your message..." at bounding box center [1018, 571] width 236 height 37
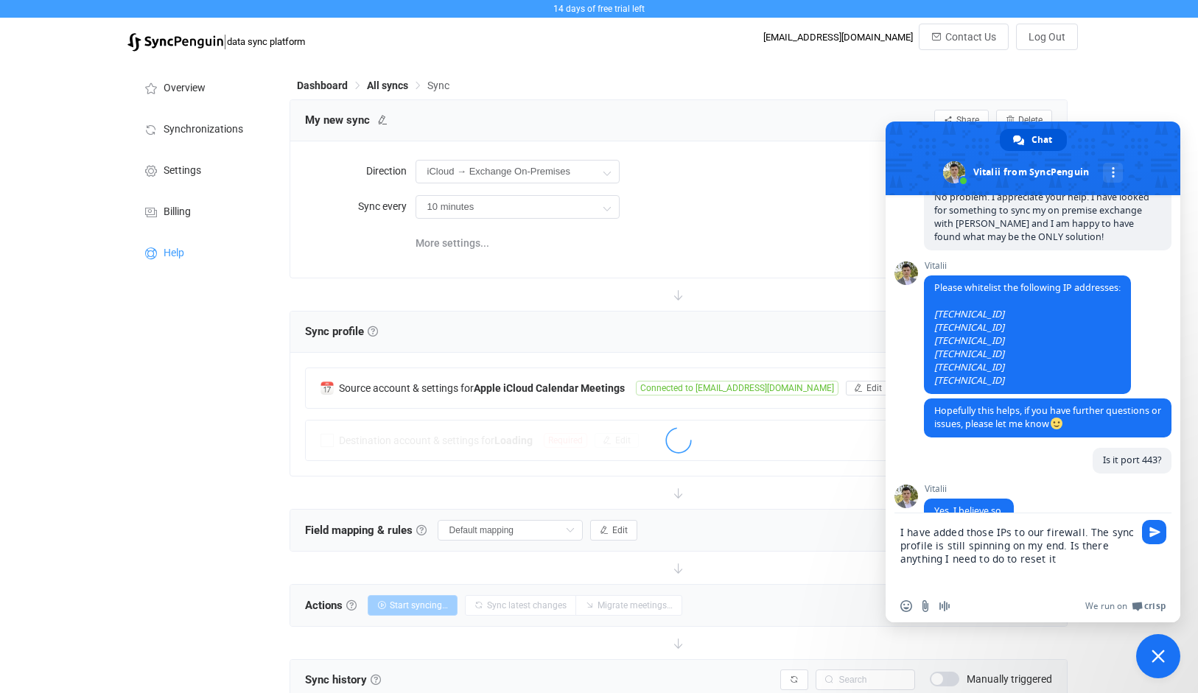
type textarea "I have added those IPs to our firewall. The sync profile is still spinning on m…"
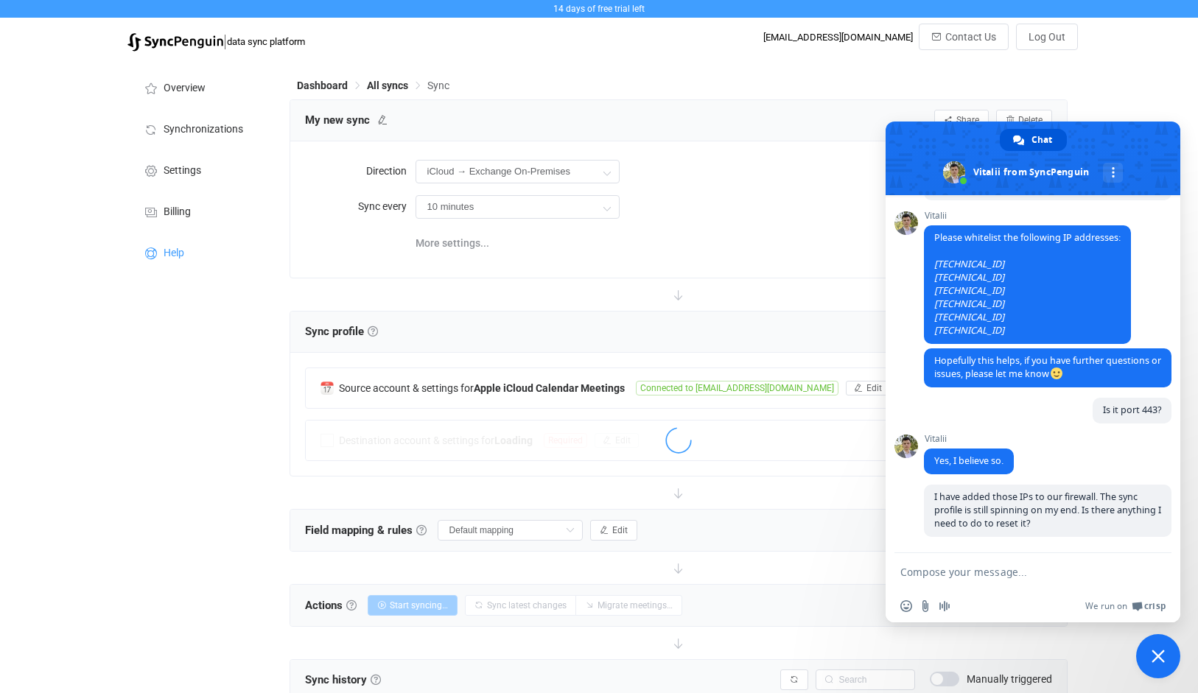
scroll to position [703, 0]
click at [733, 169] on div "iCloud → Exchange On-Premises Two-way iCloud Exchange On-Premises Exchange On-P…" at bounding box center [733, 171] width 637 height 30
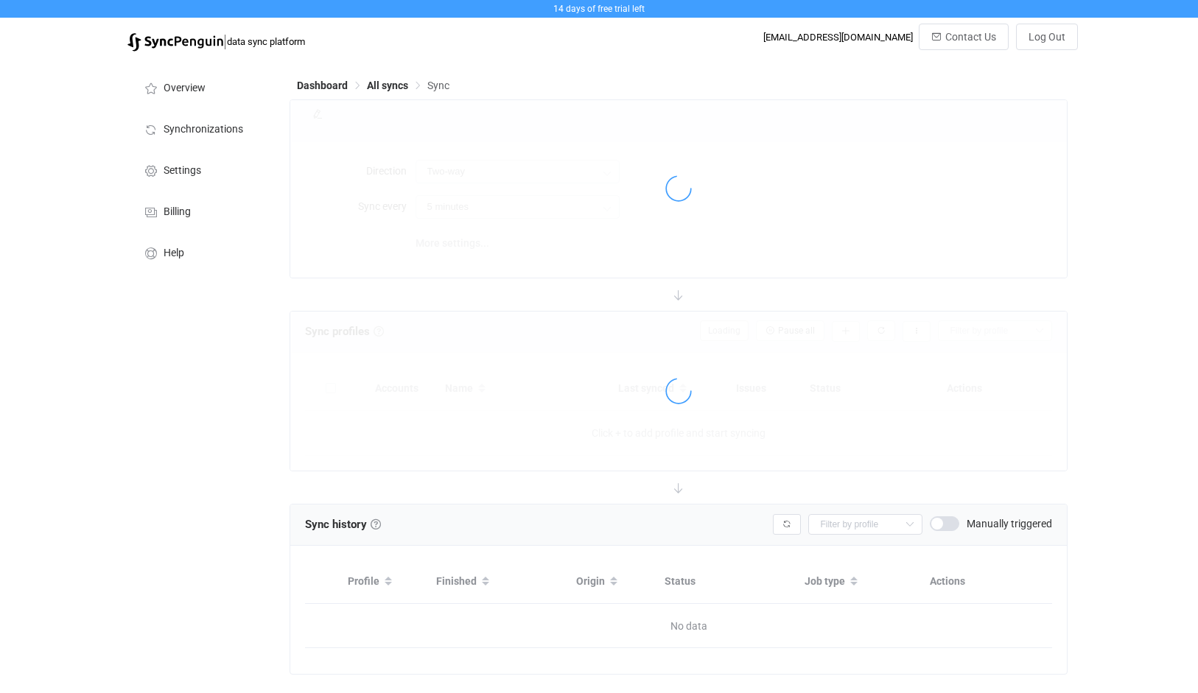
type input "iCloud → Exchange On-Premises"
type input "10 minutes"
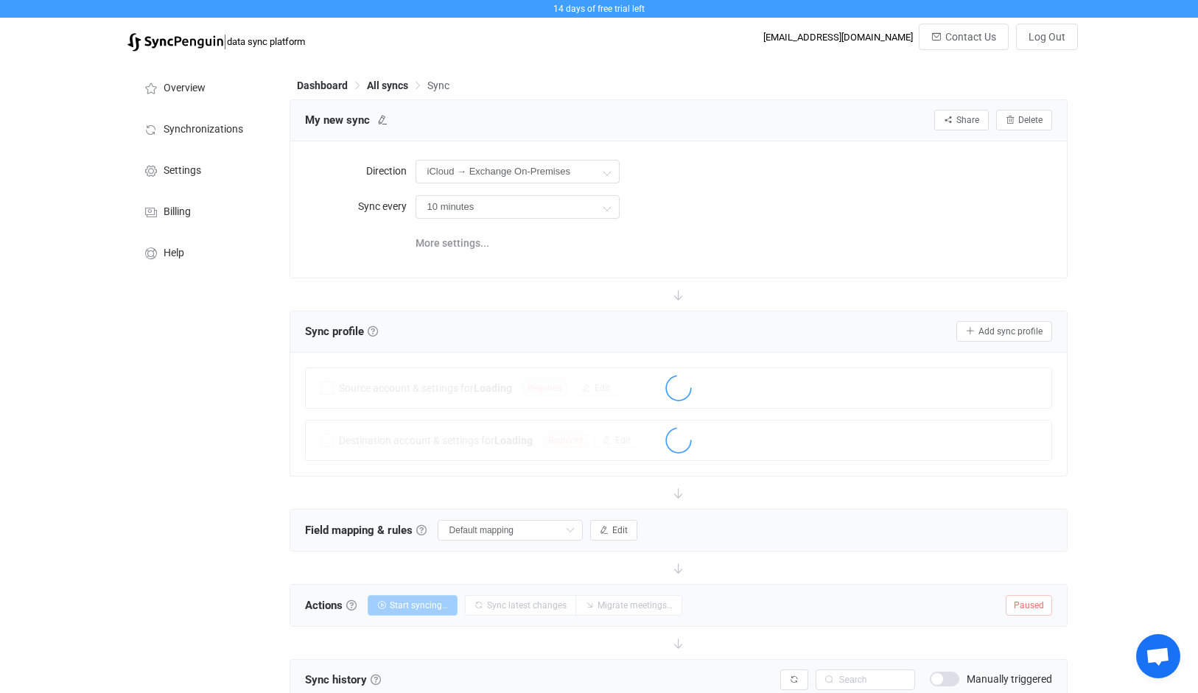
scroll to position [703, 0]
click at [1158, 654] on span "Open chat" at bounding box center [1157, 657] width 24 height 21
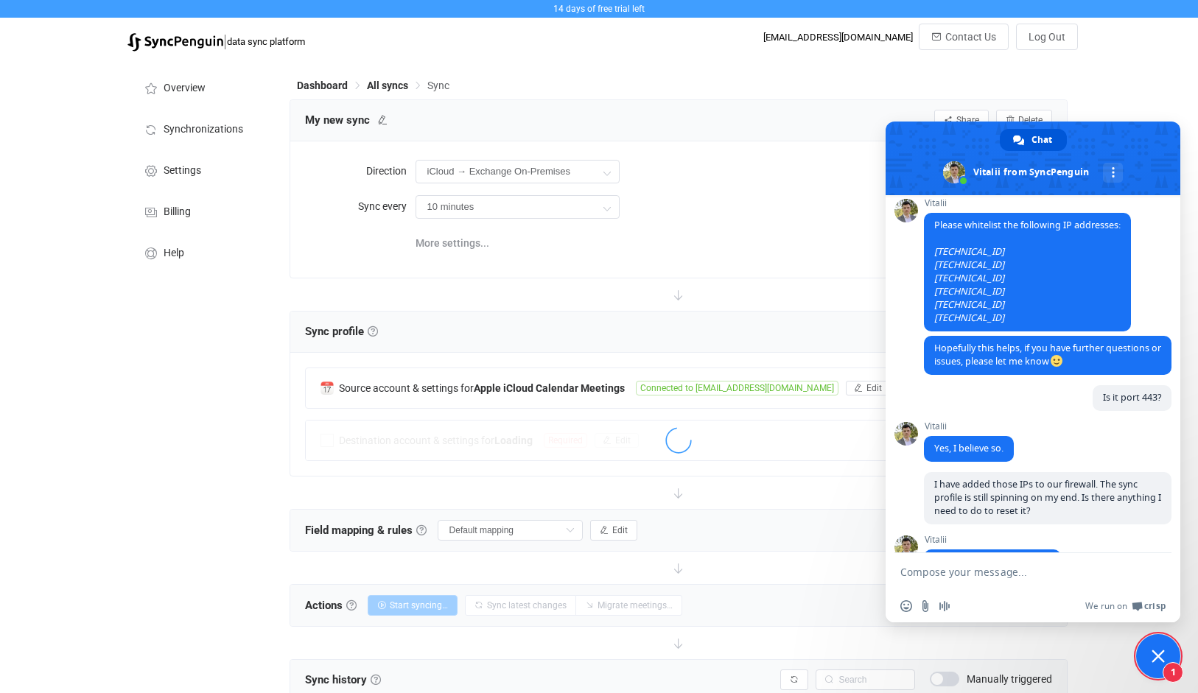
scroll to position [753, 0]
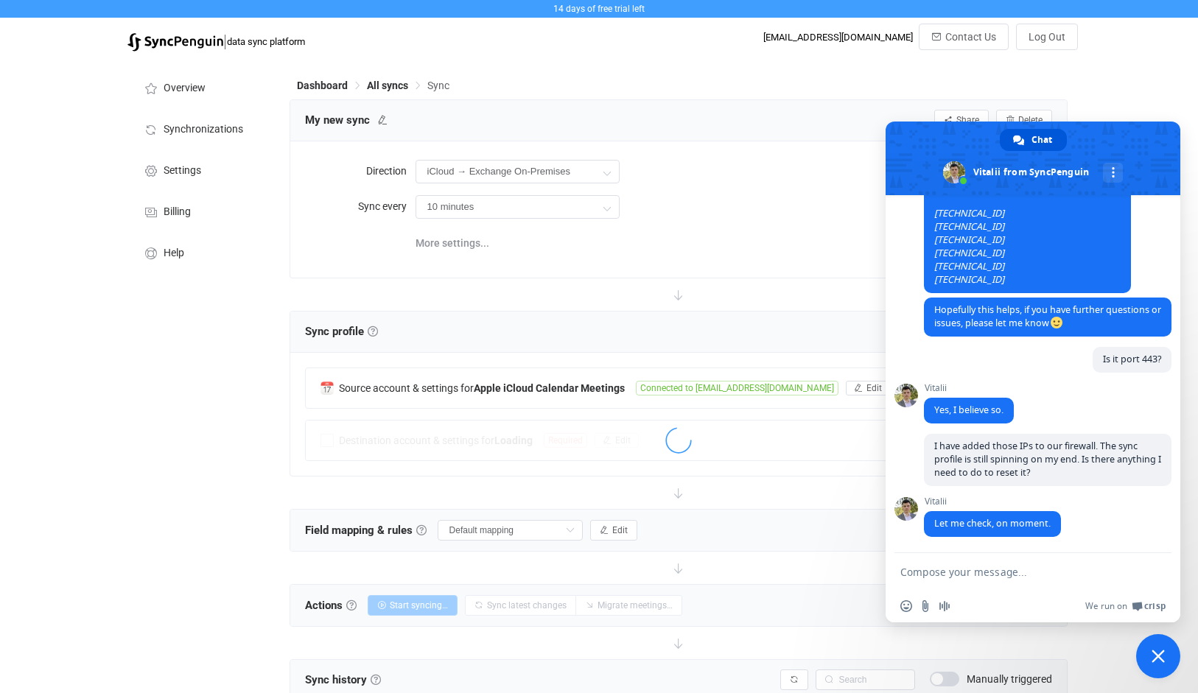
click at [999, 565] on textarea "Compose your message..." at bounding box center [1018, 571] width 236 height 37
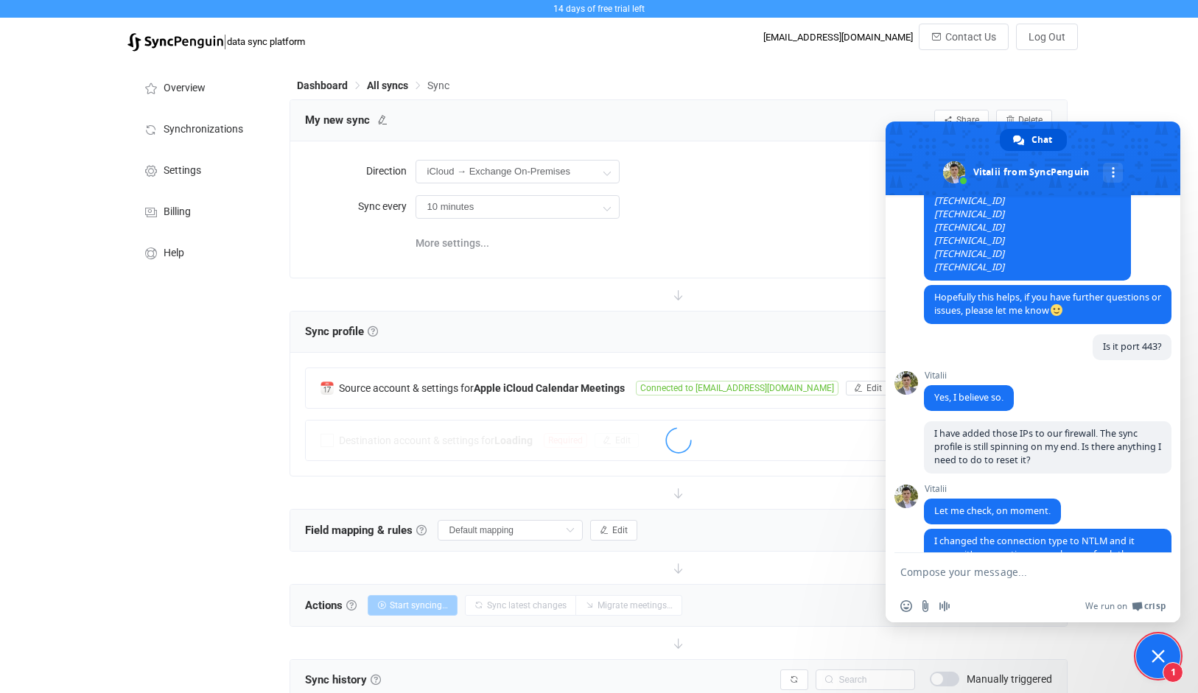
scroll to position [810, 0]
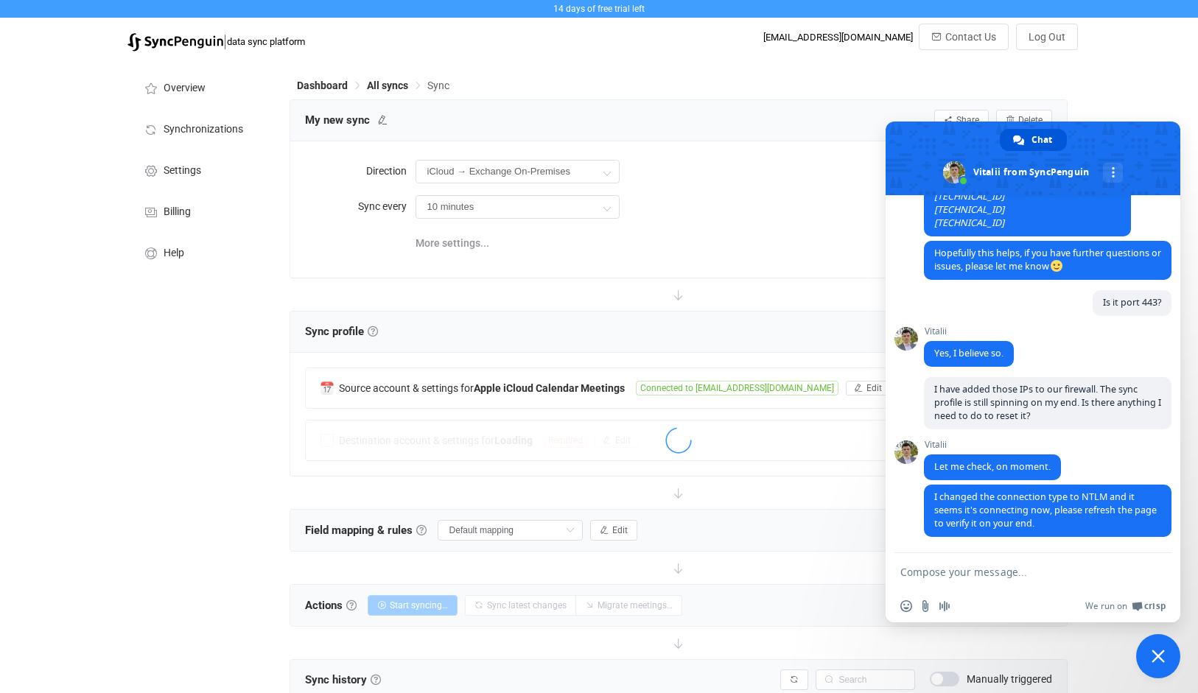
click at [1004, 575] on textarea "Compose your message..." at bounding box center [1018, 571] width 236 height 37
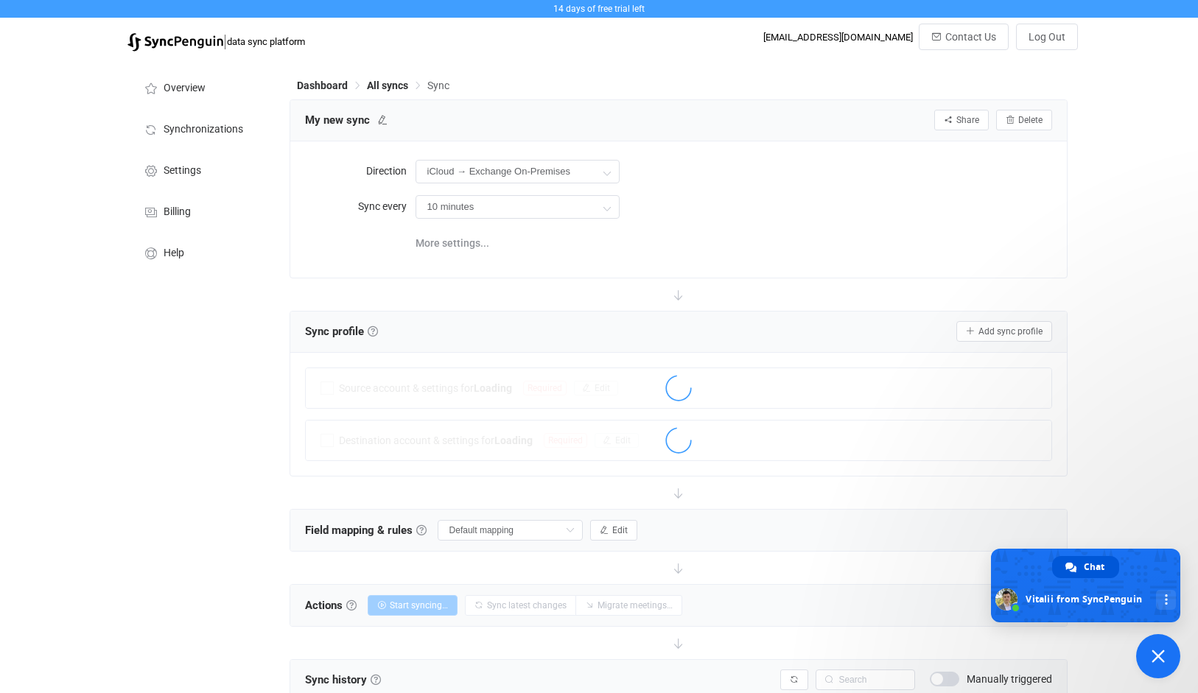
scroll to position [810, 0]
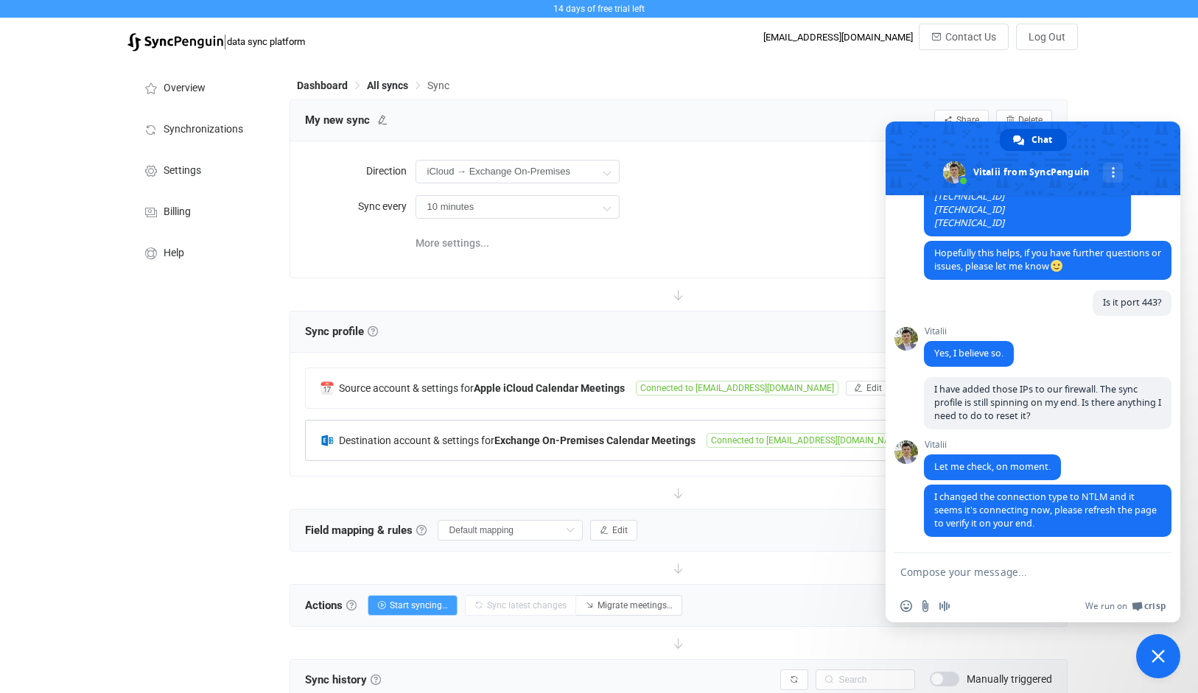
click at [613, 449] on div "Destination account & settings for Exchange On-Premises Calendar Meetings Conne…" at bounding box center [679, 441] width 746 height 40
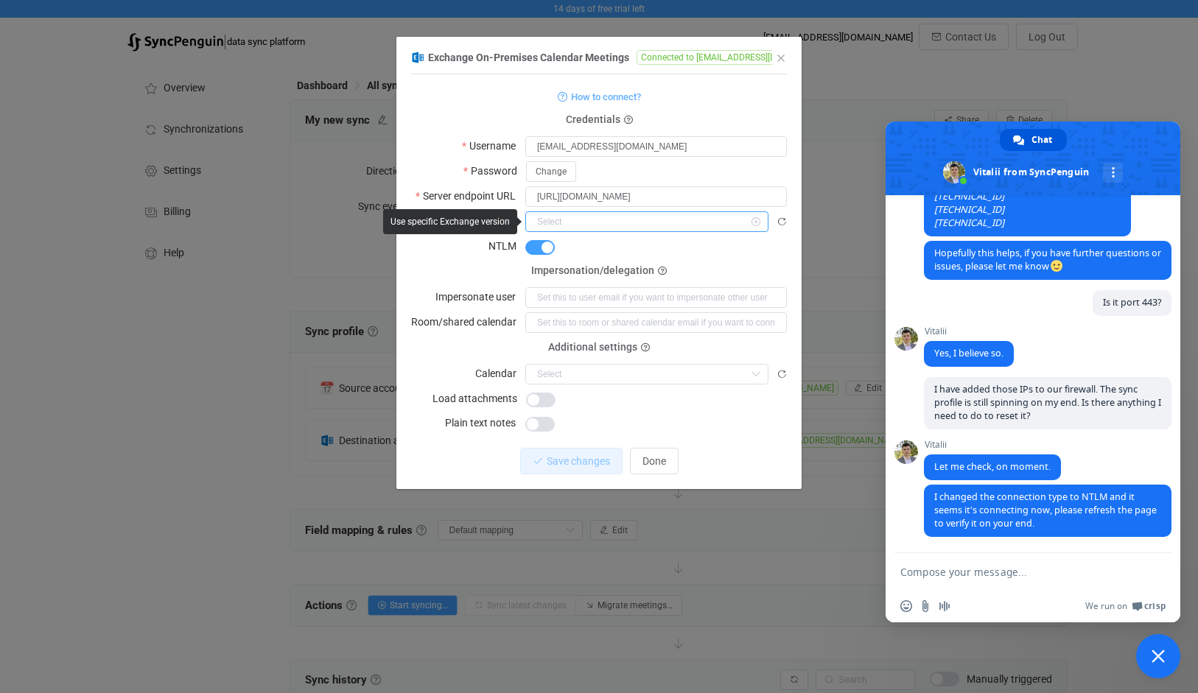
click at [700, 225] on input "dialog" at bounding box center [646, 221] width 243 height 21
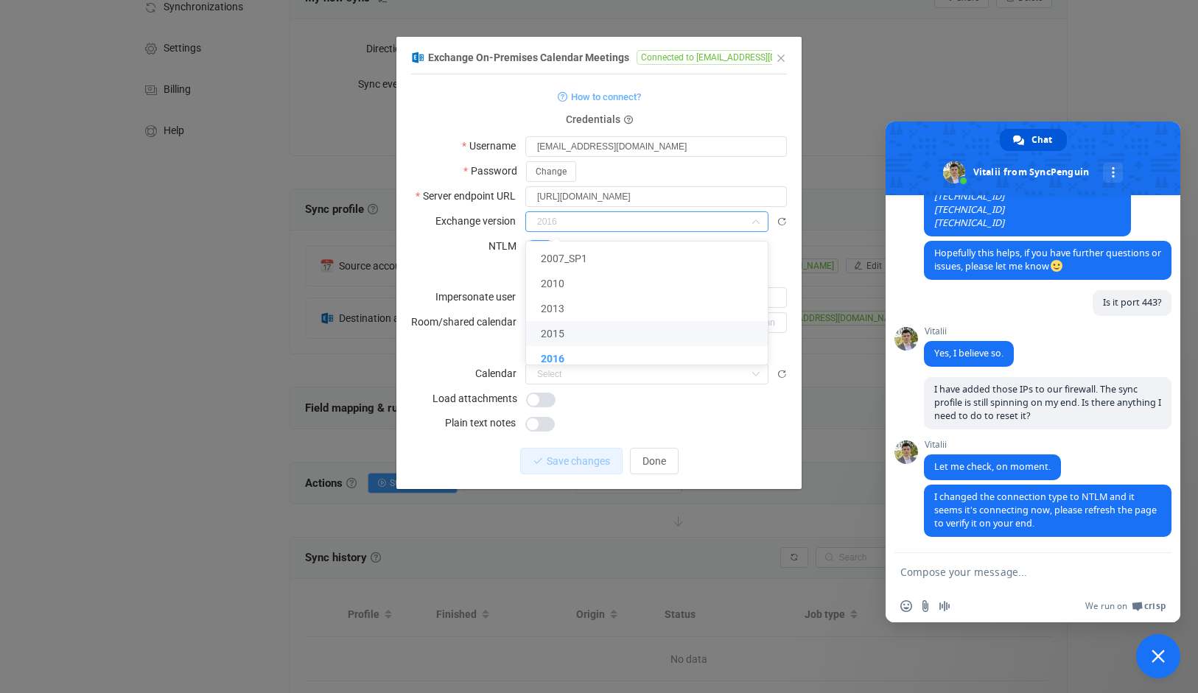
scroll to position [195, 0]
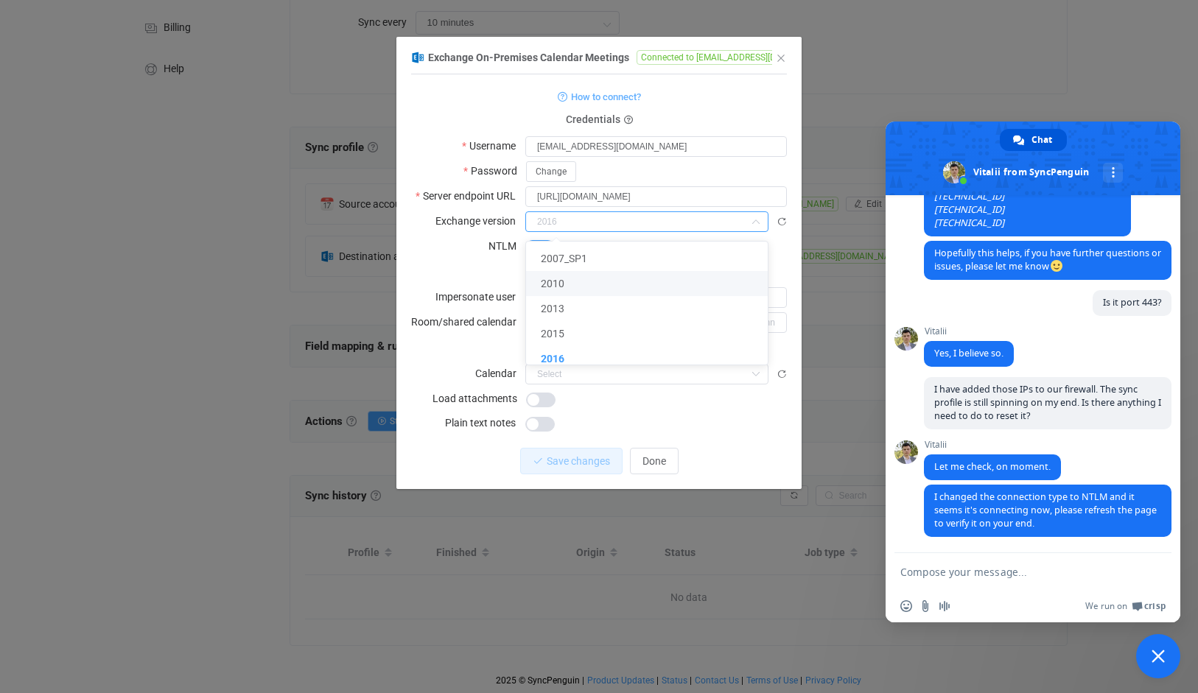
click at [460, 260] on form "How to connect? Credentials Username [EMAIL_ADDRESS][DOMAIN_NAME] Password Chan…" at bounding box center [599, 260] width 376 height 346
type input "2016"
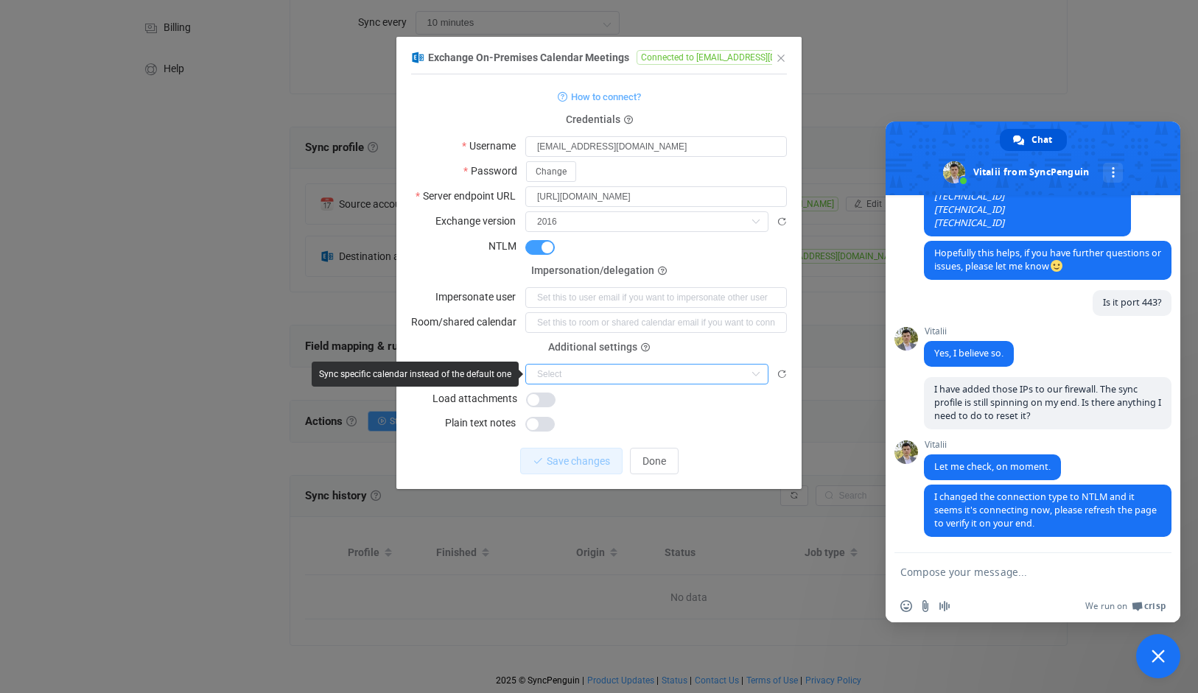
click at [572, 368] on input "dialog" at bounding box center [646, 374] width 243 height 21
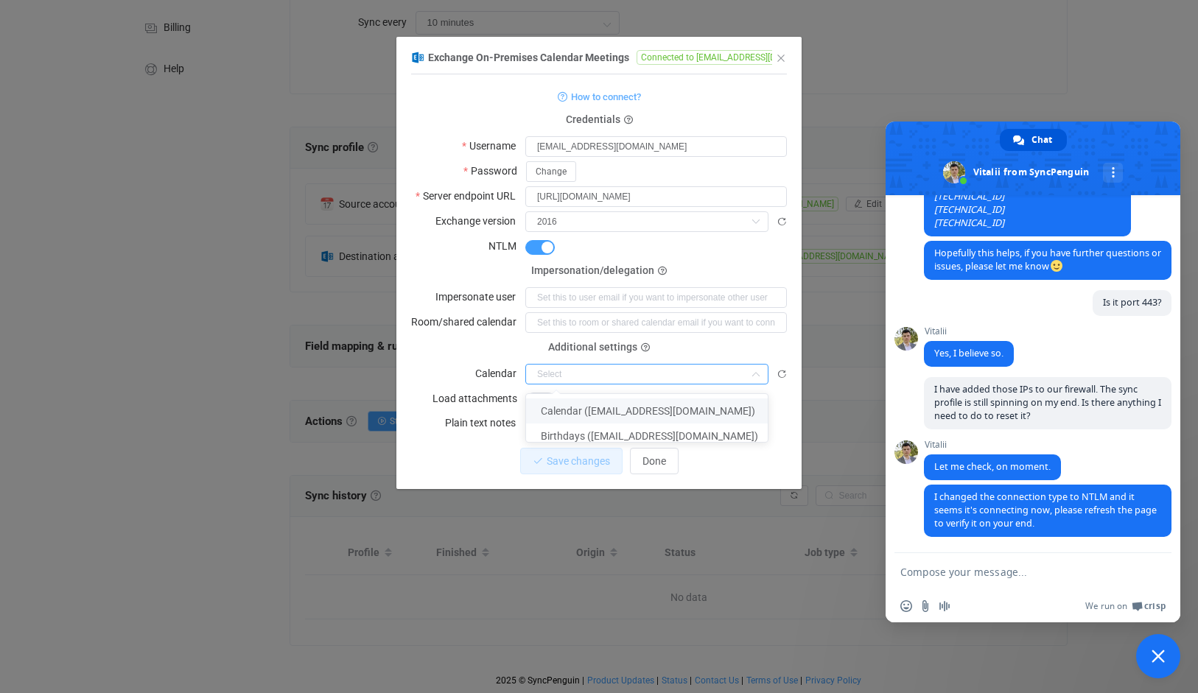
click at [586, 412] on span "Calendar ([EMAIL_ADDRESS][DOMAIN_NAME])" at bounding box center [648, 411] width 214 height 12
type input "Calendar ([EMAIL_ADDRESS][DOMAIN_NAME])"
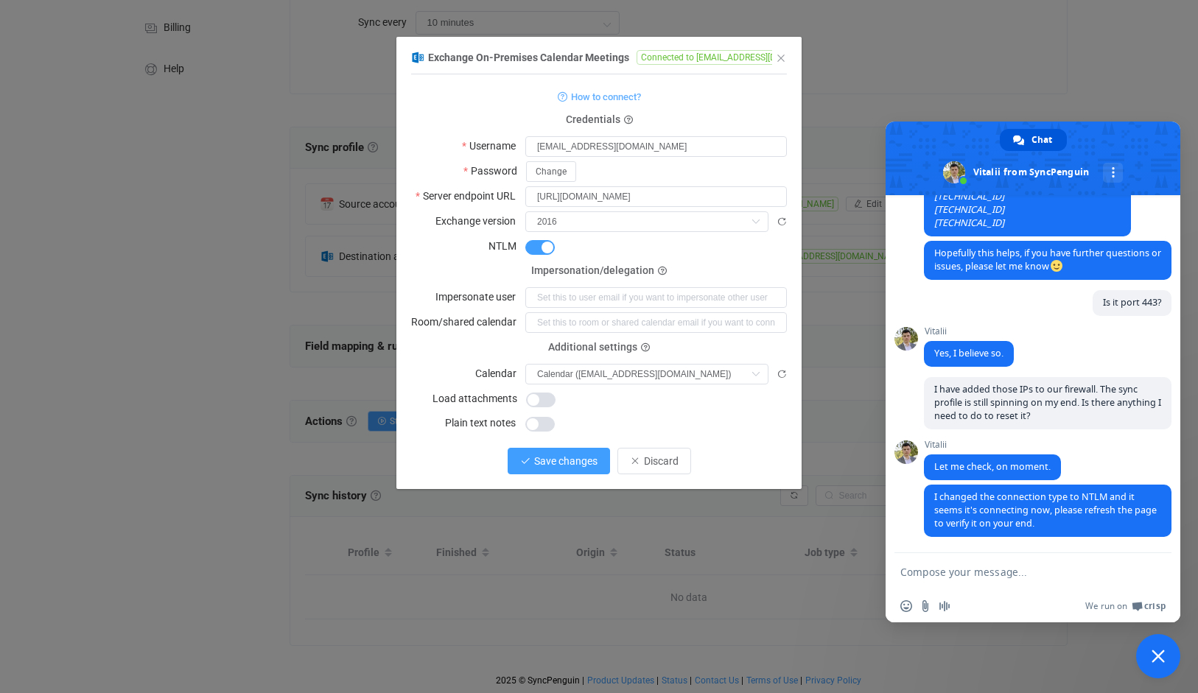
click at [563, 461] on span "Save changes" at bounding box center [565, 461] width 63 height 12
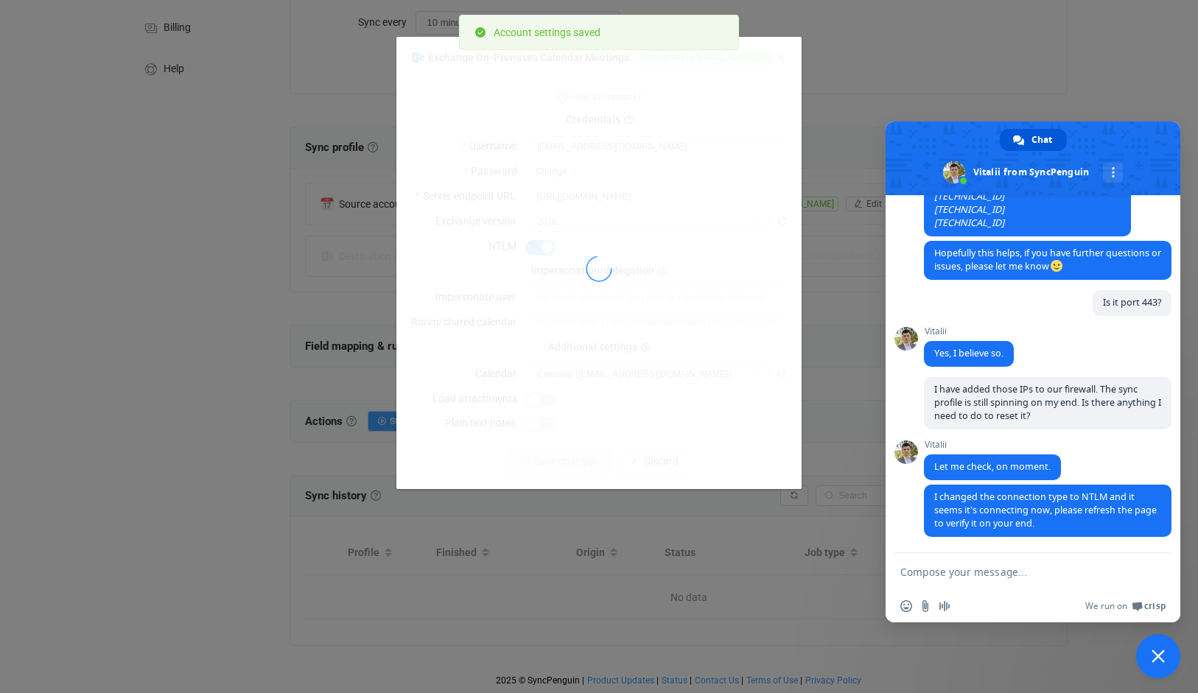
click at [926, 569] on textarea "Compose your message..." at bounding box center [1018, 571] width 236 height 37
type textarea "Awesome. Thank you!"
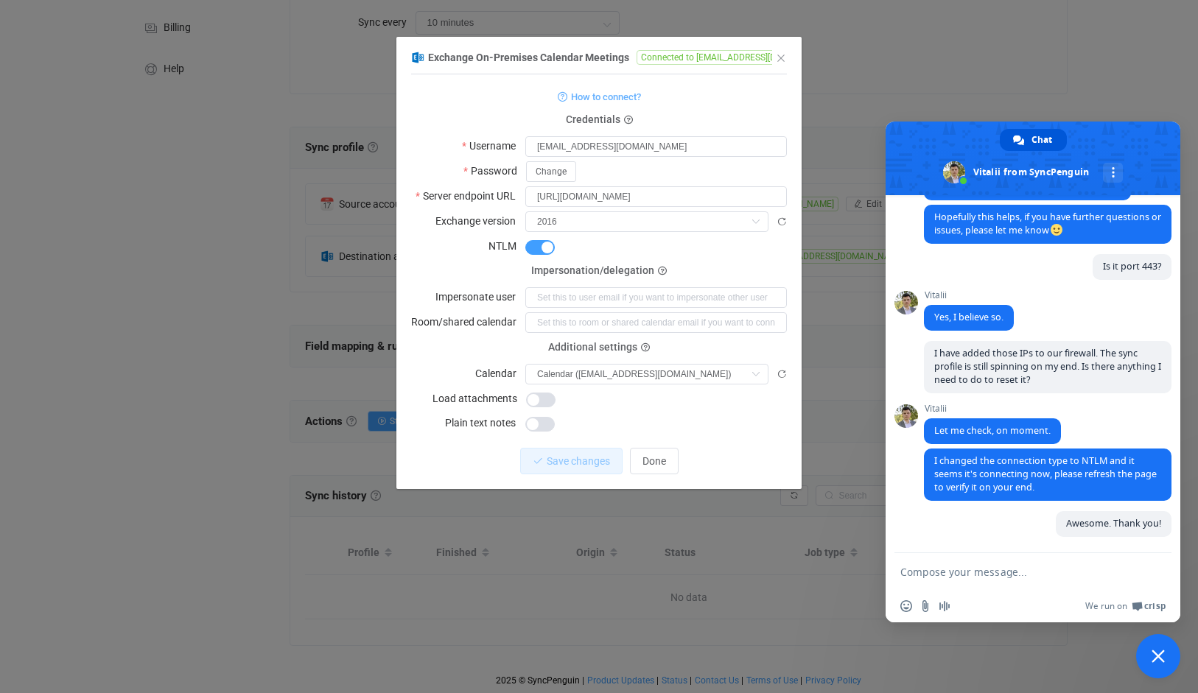
scroll to position [846, 0]
click at [656, 461] on span "Done" at bounding box center [654, 461] width 24 height 12
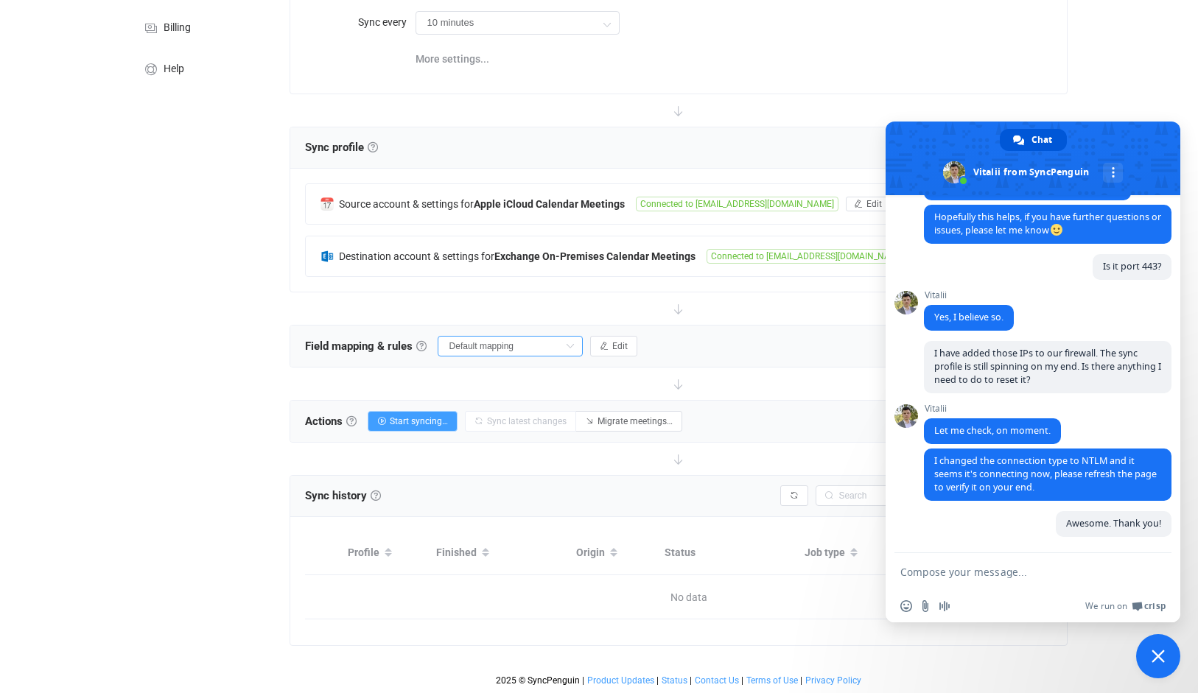
click at [529, 336] on input "Default mapping" at bounding box center [509, 346] width 145 height 21
click at [694, 337] on div "Field mapping & rules Field mapping & rules By default, all meetings of the con…" at bounding box center [678, 346] width 777 height 41
click at [606, 342] on icon "button" at bounding box center [604, 346] width 9 height 9
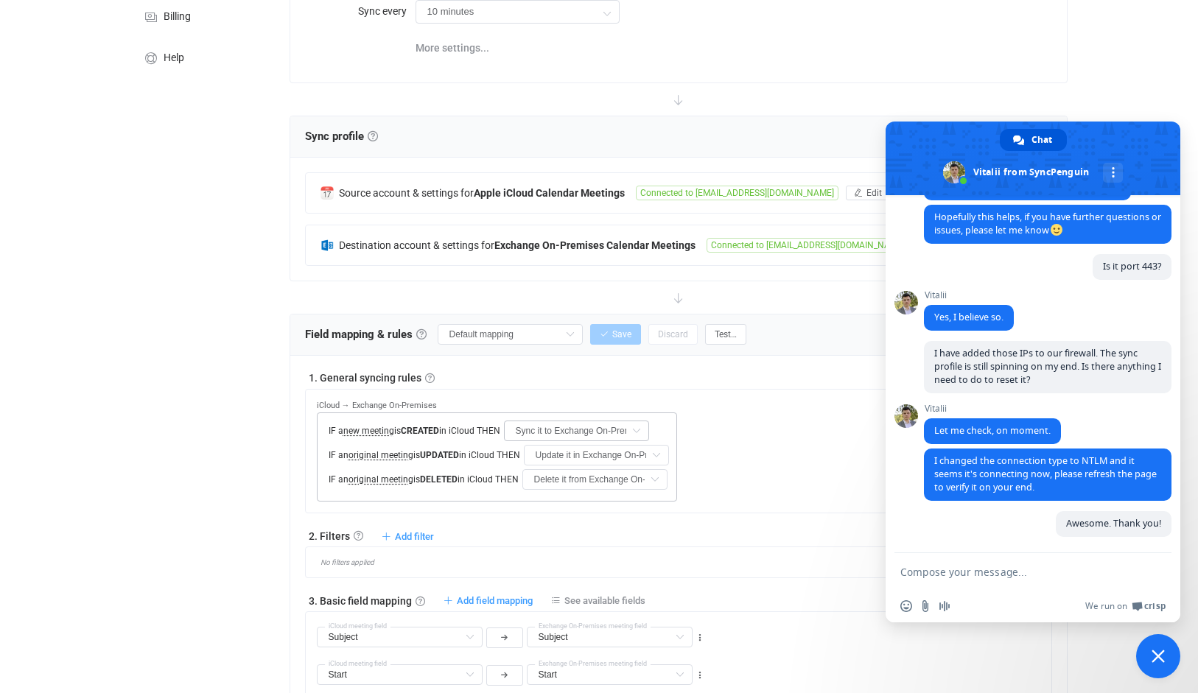
click at [645, 432] on icon at bounding box center [636, 431] width 18 height 21
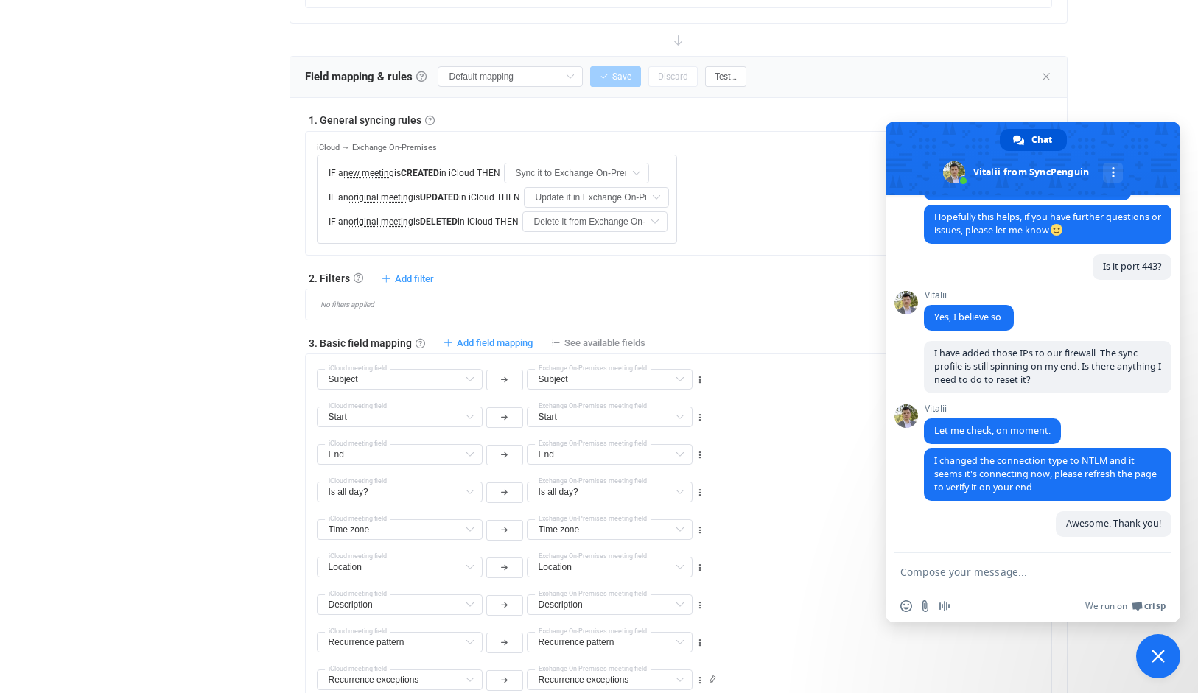
scroll to position [0, 0]
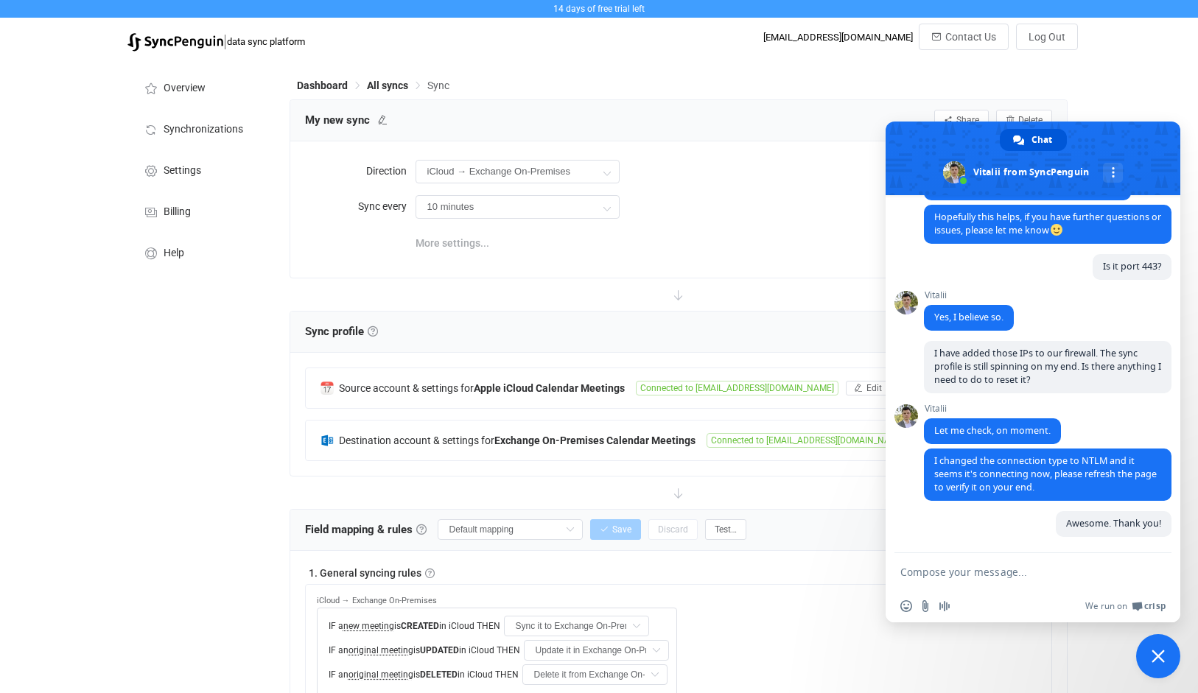
click at [467, 247] on span "More settings..." at bounding box center [452, 242] width 74 height 29
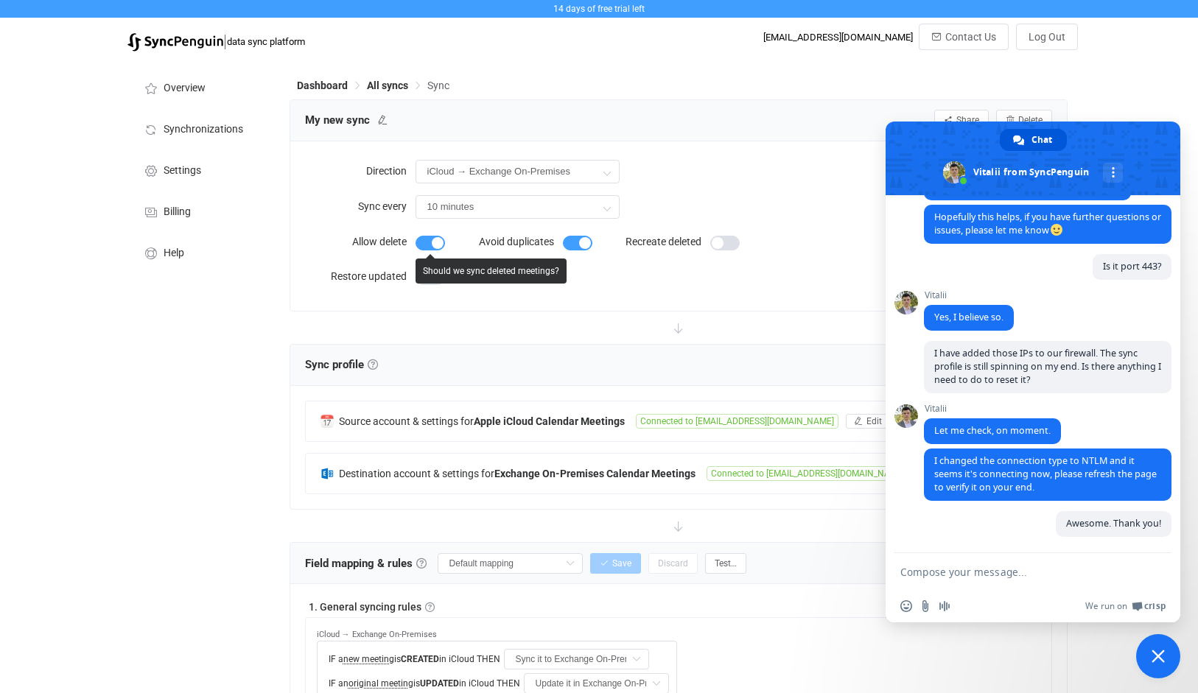
click at [440, 242] on span at bounding box center [429, 243] width 29 height 15
click at [654, 291] on form "Allow delete Avoid duplicates Recreate deleted Restore updated" at bounding box center [563, 261] width 516 height 69
click at [1164, 661] on span "Close chat" at bounding box center [1157, 656] width 13 height 13
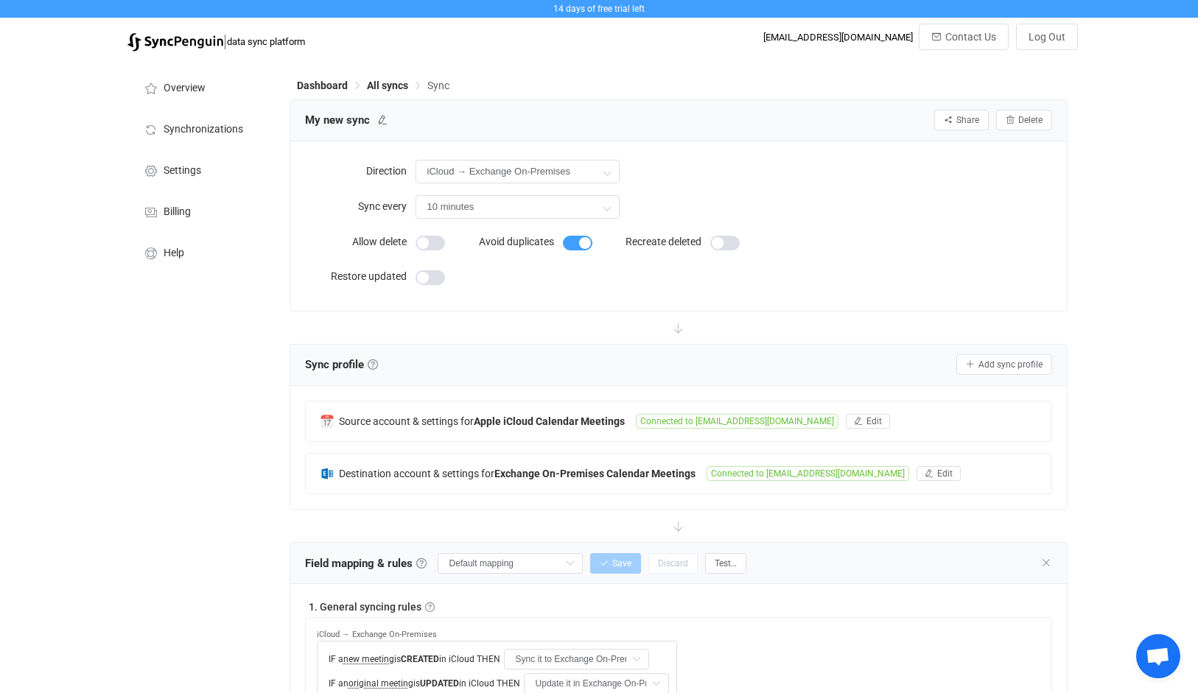
click at [425, 390] on div "Source account & settings for Apple iCloud Calendar Meetings Connected to [EMAI…" at bounding box center [678, 447] width 777 height 123
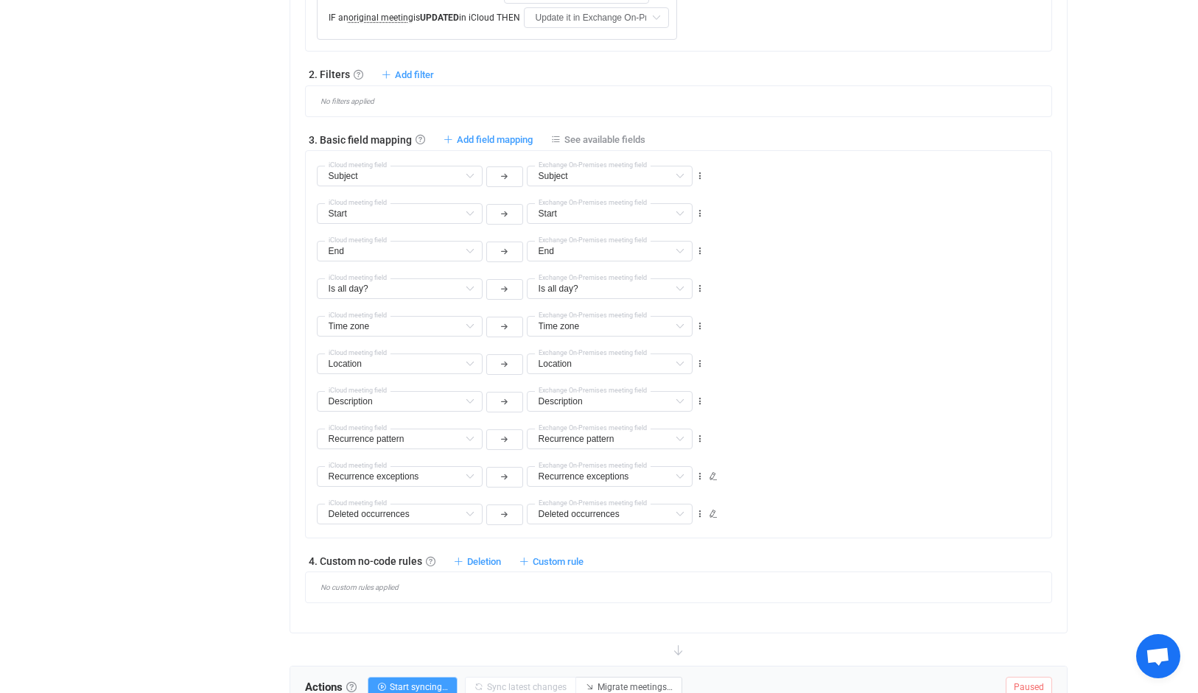
scroll to position [297, 0]
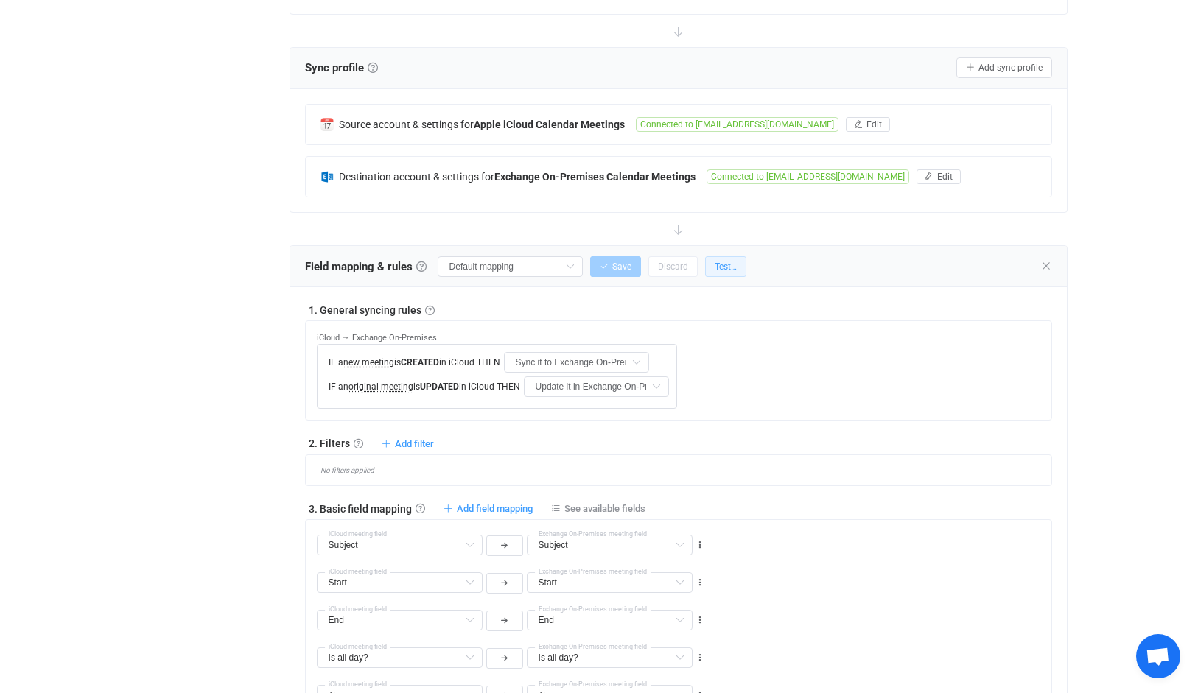
click at [733, 267] on span "Test…" at bounding box center [725, 266] width 22 height 10
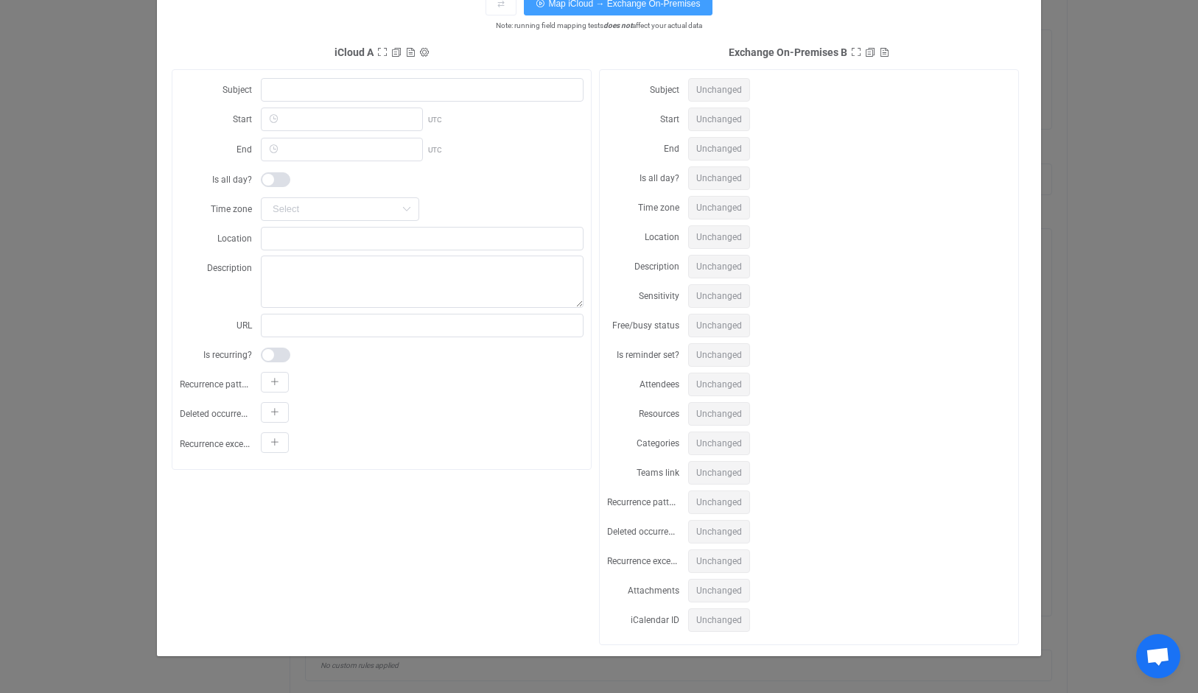
scroll to position [591, 0]
click at [1052, 100] on div "⇄ Map iCloud → Exchange On-Premises Note: running field mapping tests does not …" at bounding box center [599, 346] width 1198 height 693
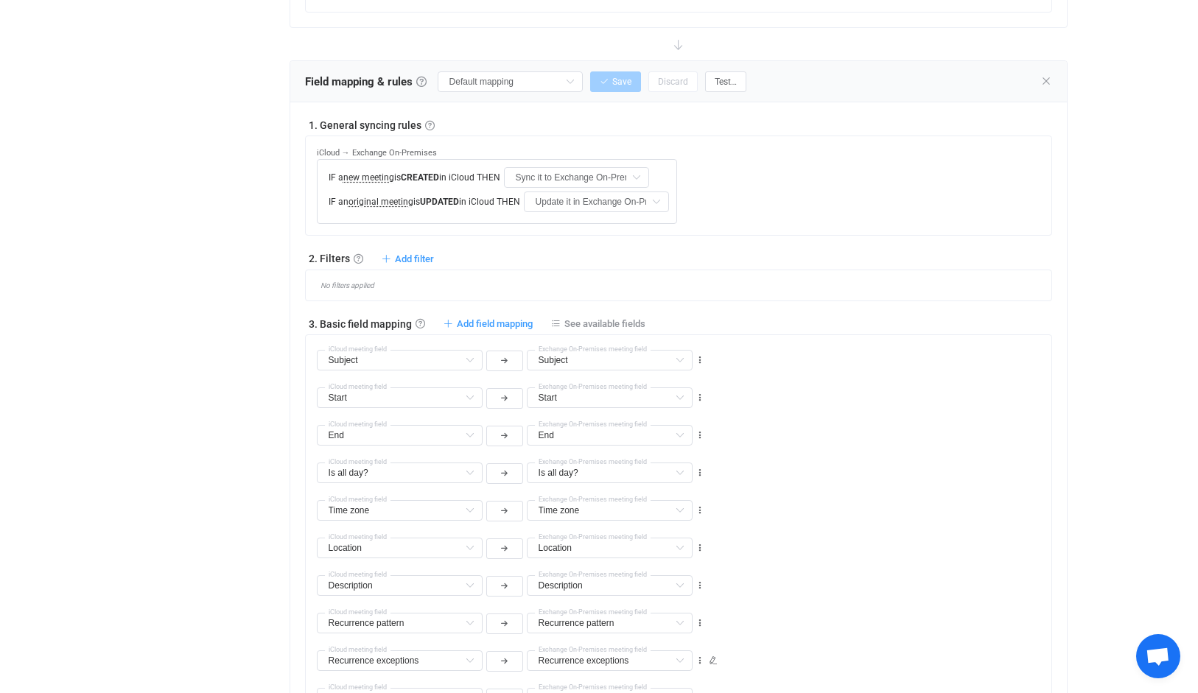
scroll to position [943, 0]
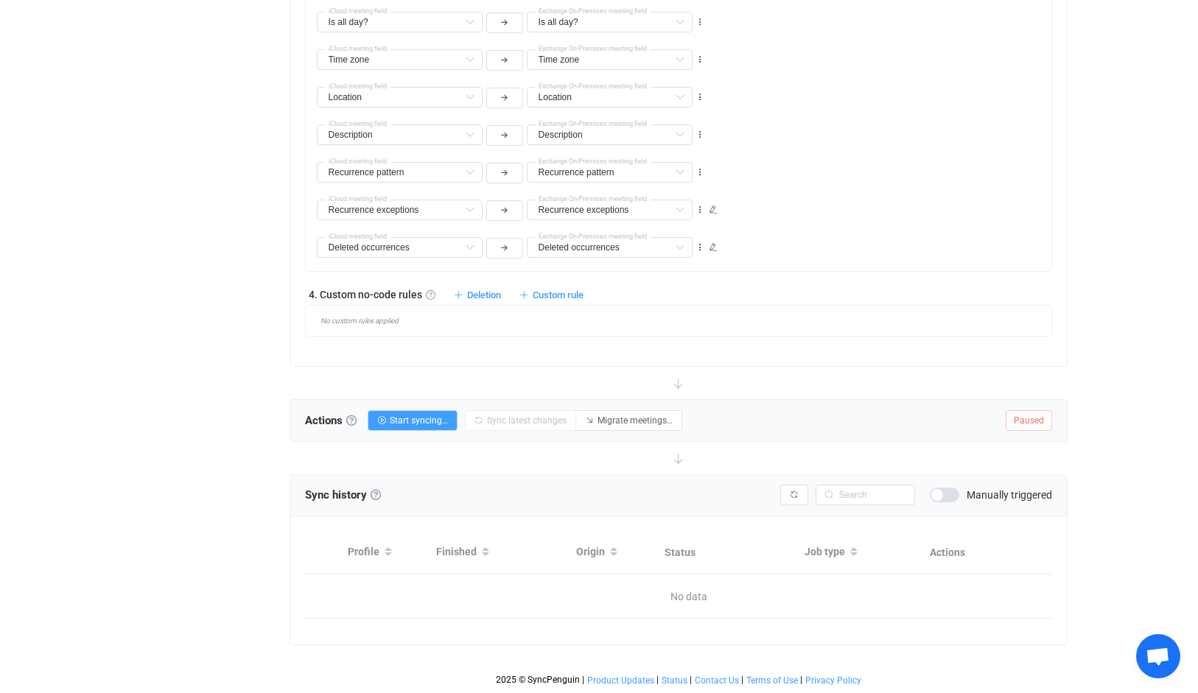
click at [427, 290] on link at bounding box center [431, 295] width 10 height 10
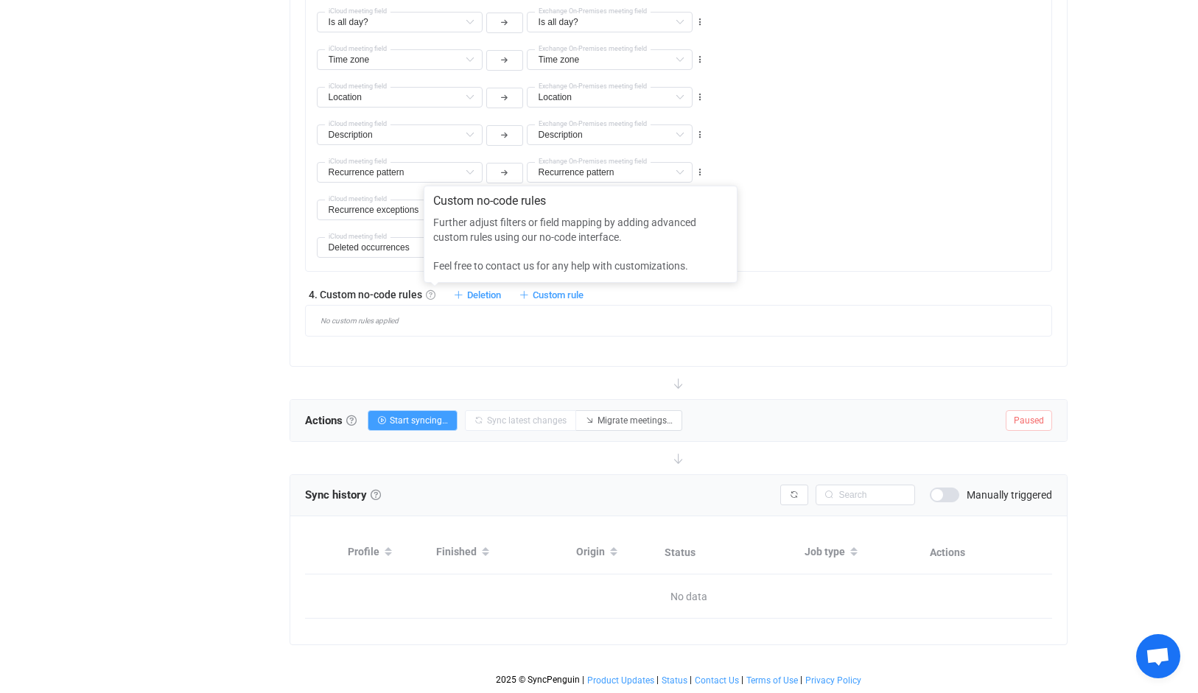
click at [429, 290] on link at bounding box center [431, 295] width 10 height 10
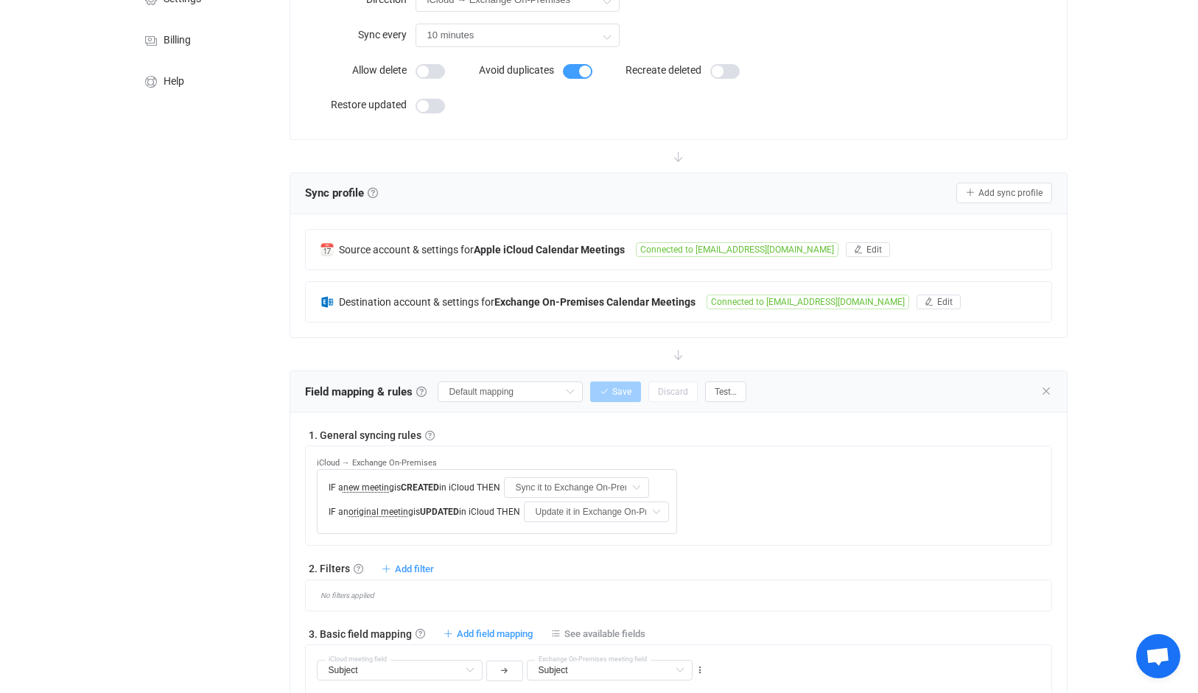
scroll to position [0, 0]
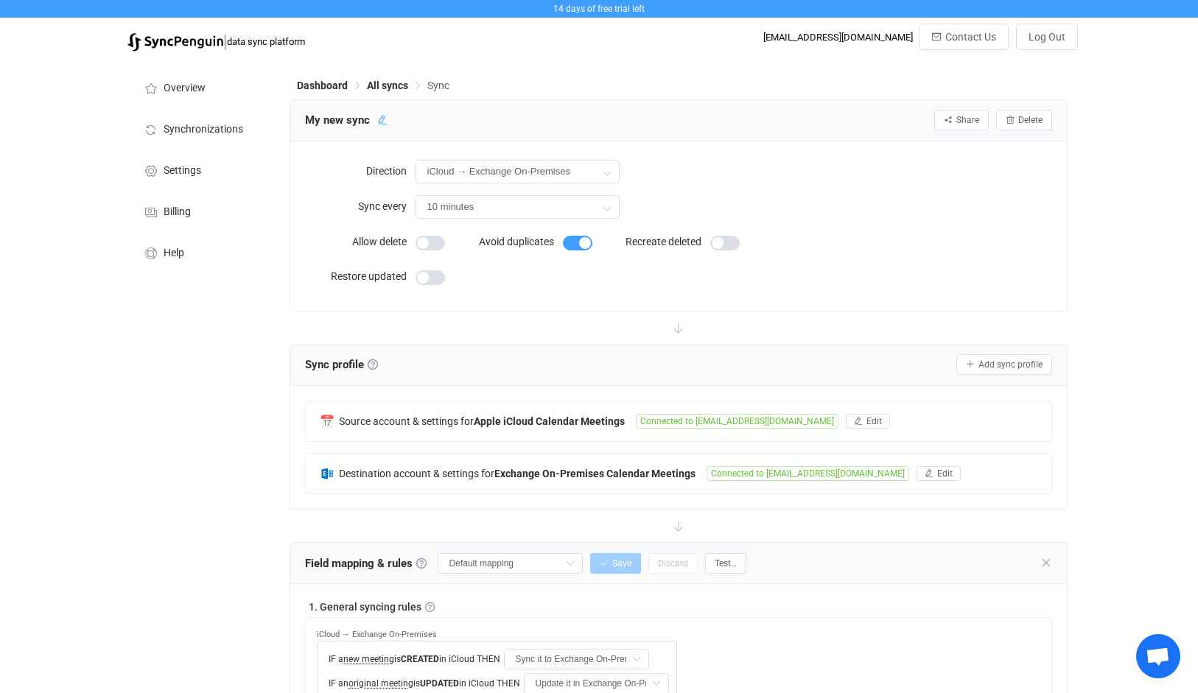
click at [385, 119] on icon at bounding box center [382, 120] width 10 height 10
click at [385, 119] on input "My new sync" at bounding box center [368, 120] width 140 height 22
drag, startPoint x: 384, startPoint y: 119, endPoint x: 289, endPoint y: 109, distance: 95.6
click at [290, 109] on div "My new sync Share Sync sharing Delete" at bounding box center [678, 120] width 777 height 41
click at [337, 120] on input "iCloud to CORE" at bounding box center [368, 120] width 140 height 22
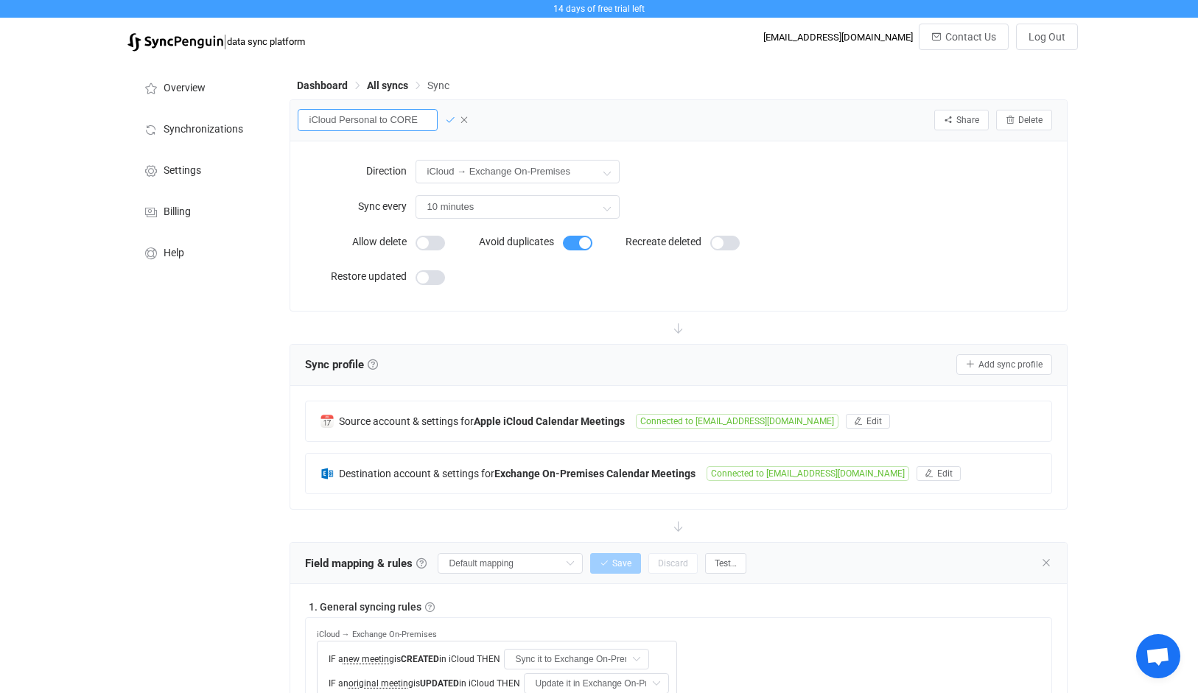
type input "iCloud Personal to CORE"
click at [449, 119] on icon at bounding box center [450, 120] width 10 height 10
click at [398, 85] on span "All syncs" at bounding box center [387, 86] width 41 height 12
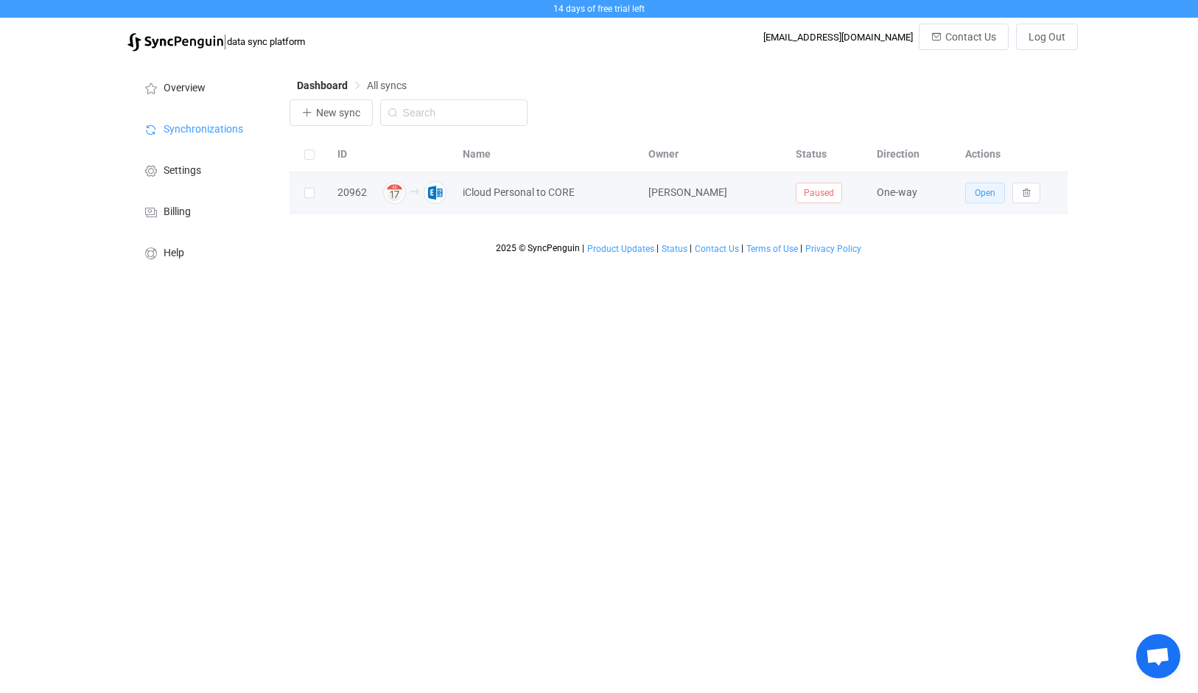
click at [983, 198] on button "Open" at bounding box center [985, 193] width 40 height 21
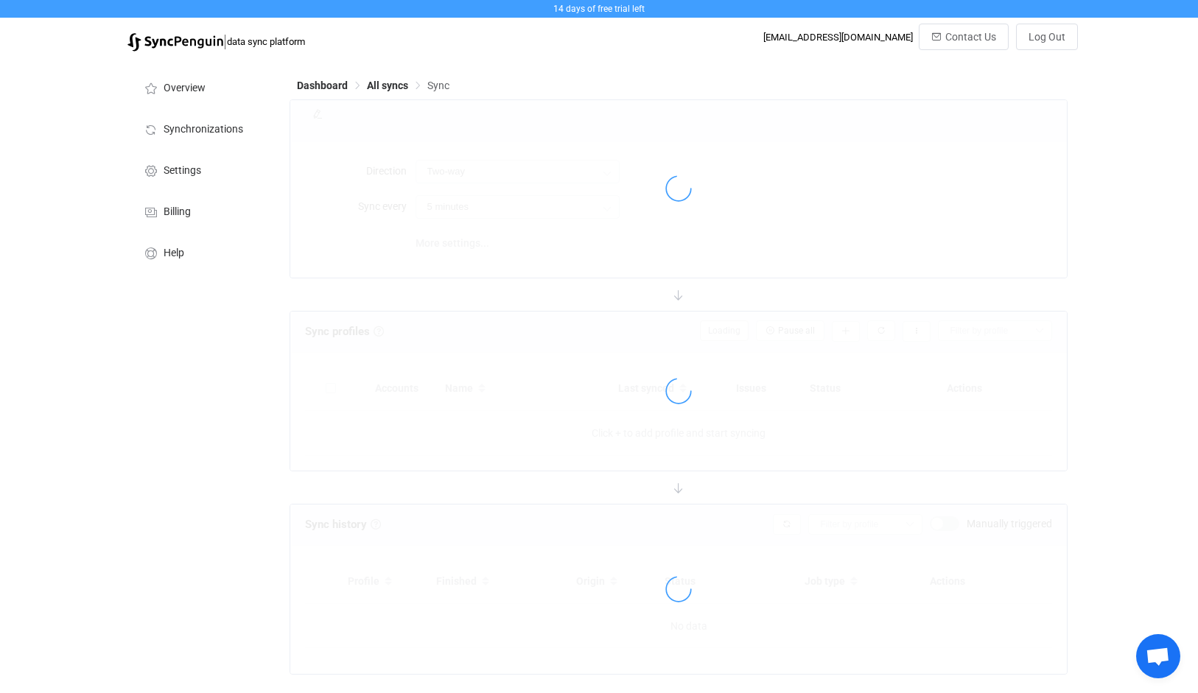
type input "iCloud → Exchange On-Premises"
type input "10 minutes"
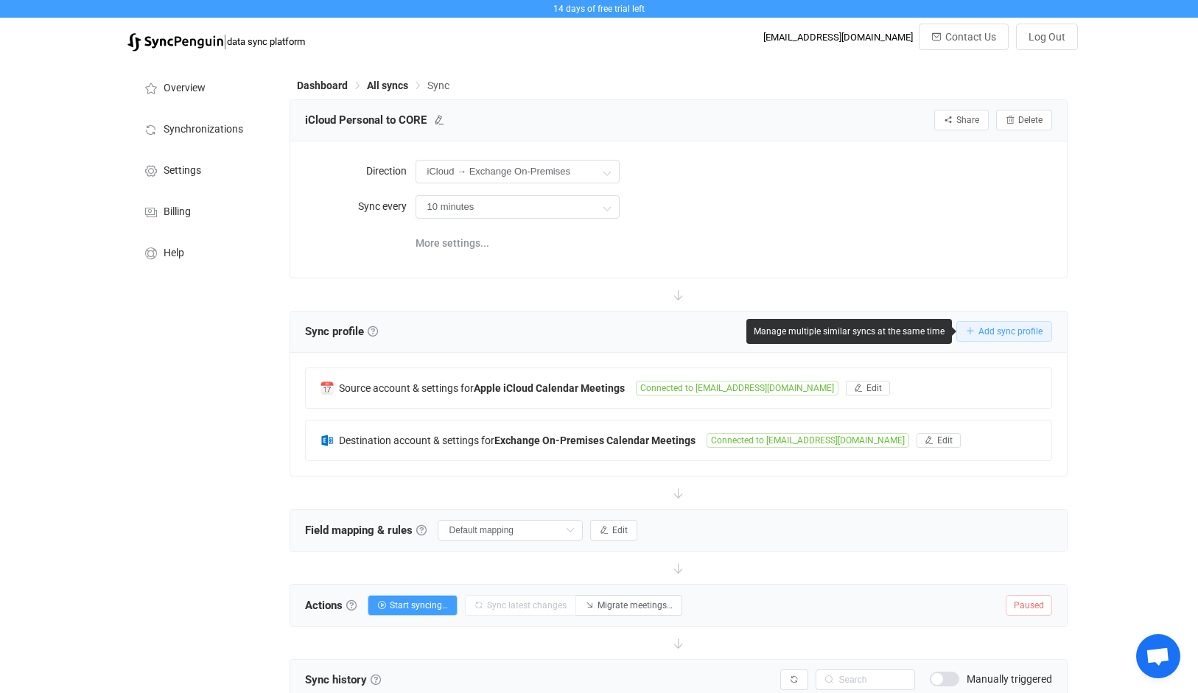
click at [1007, 337] on button "Add sync profile" at bounding box center [1004, 331] width 96 height 21
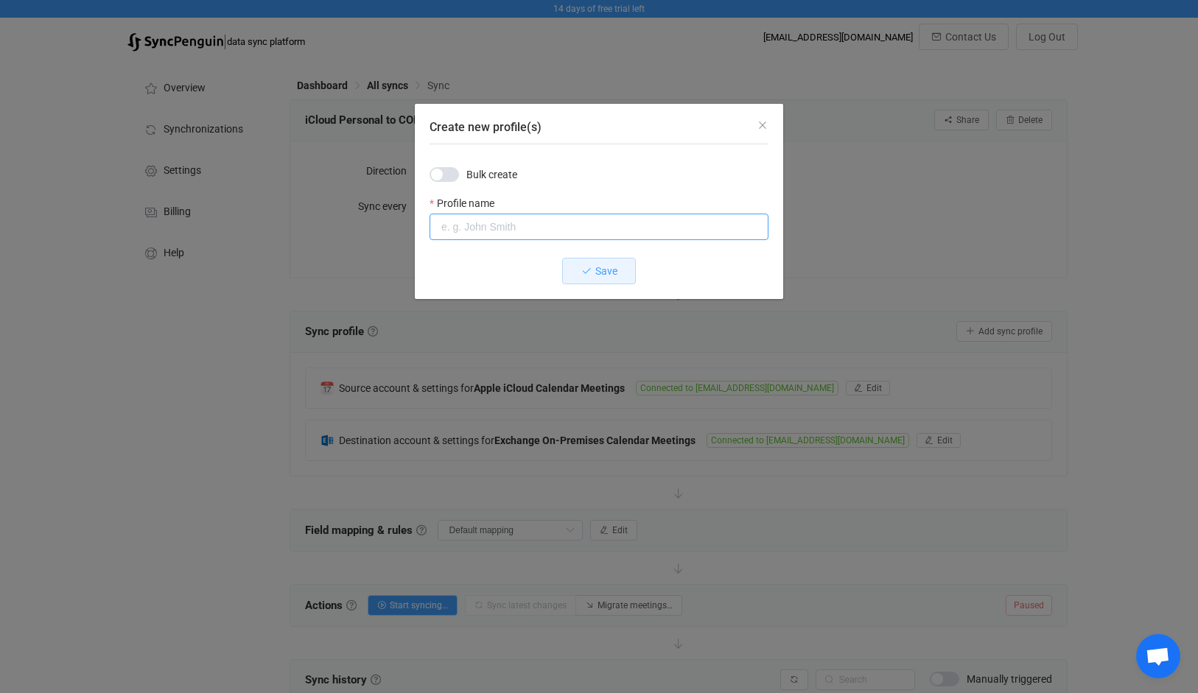
click at [471, 221] on input "Create new profile(s)" at bounding box center [598, 227] width 339 height 27
type input "iCloud Dad to CORE"
click at [595, 267] on span "Save" at bounding box center [606, 271] width 22 height 12
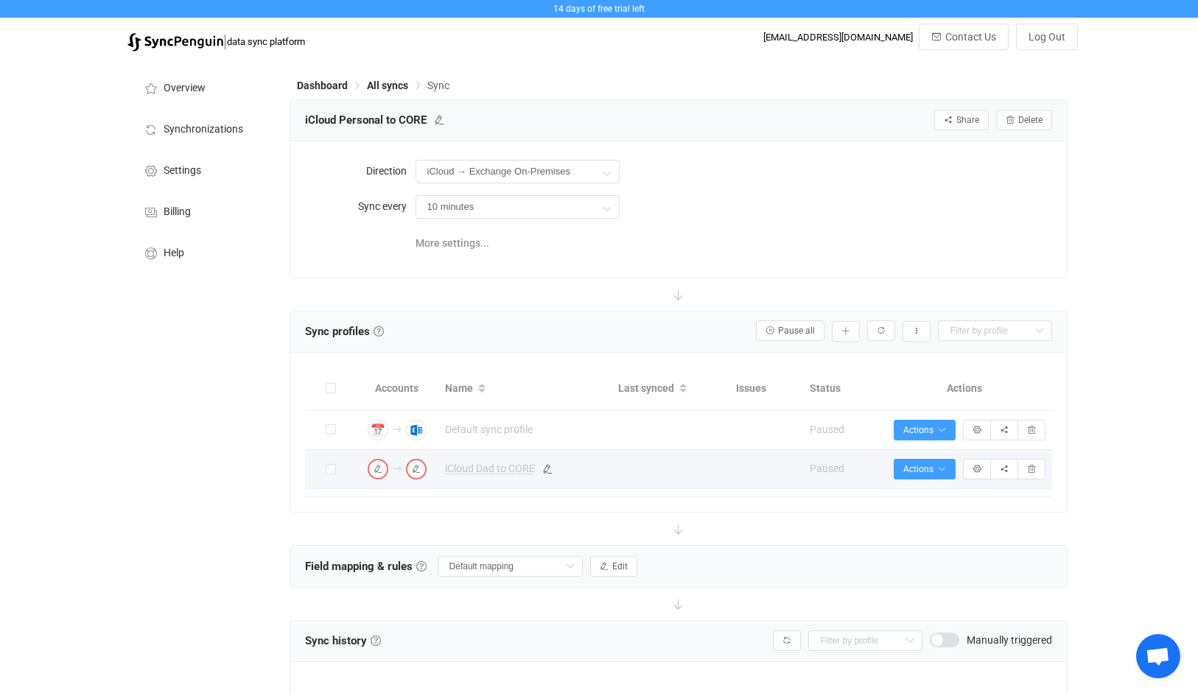
click at [532, 474] on span "iCloud Dad to CORE" at bounding box center [490, 468] width 90 height 17
type input "iCloud Dad to CORE"
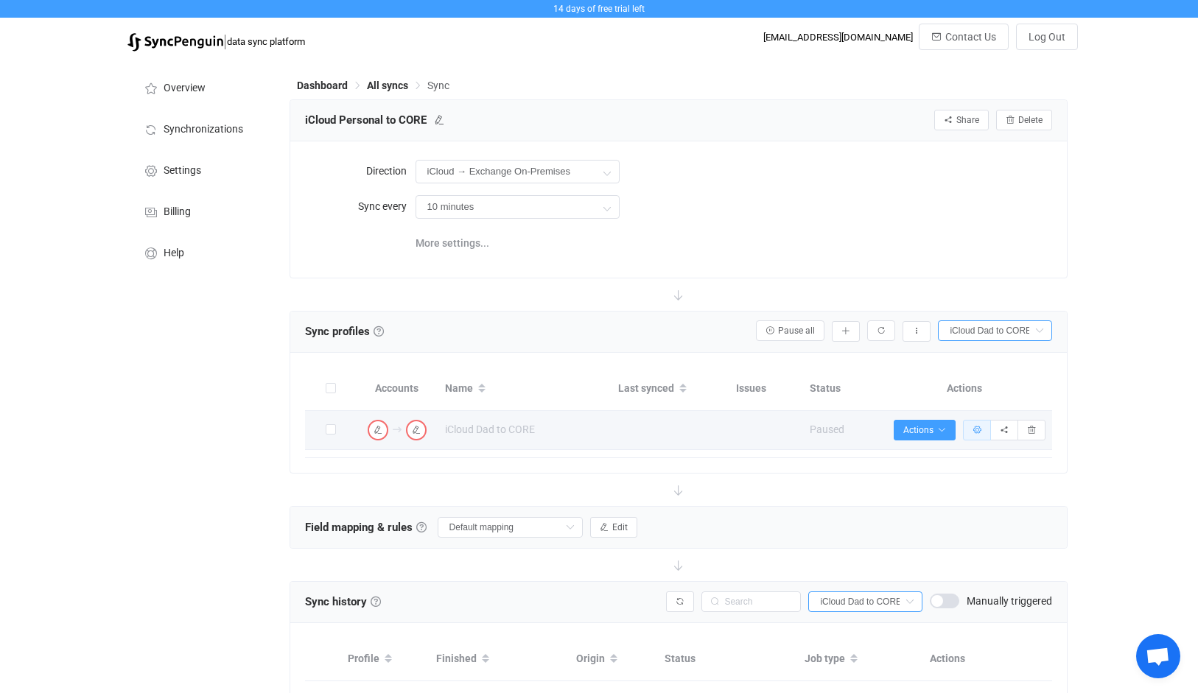
click at [966, 429] on button "button" at bounding box center [977, 430] width 28 height 21
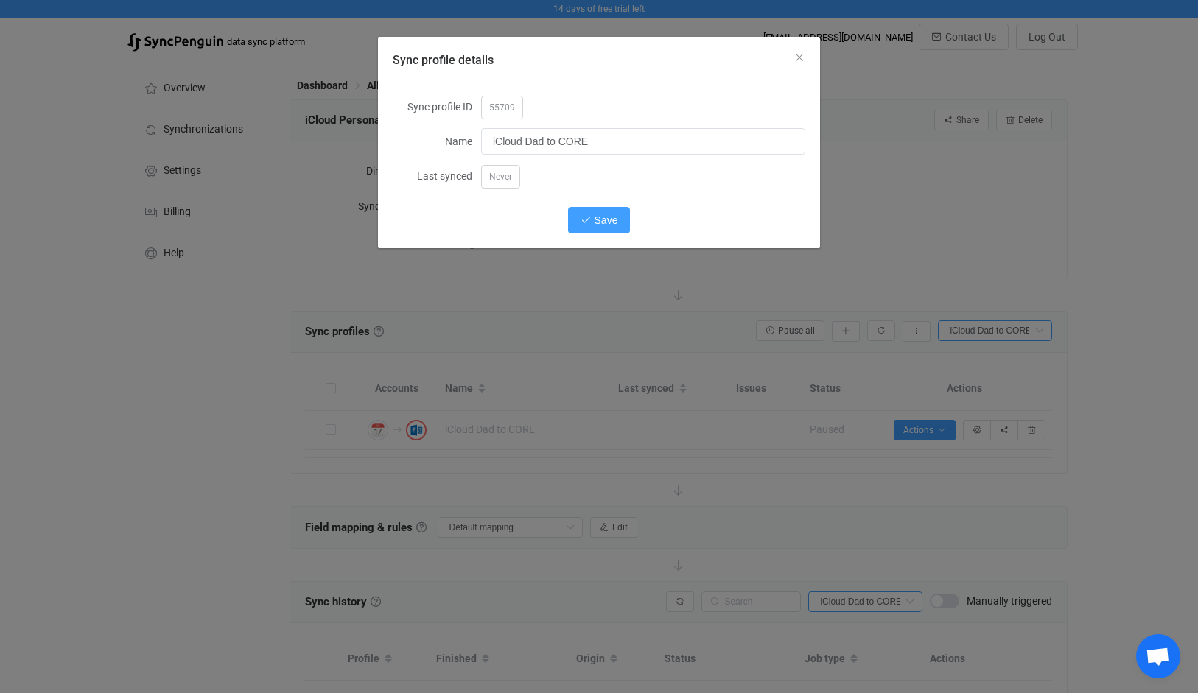
click at [612, 223] on span "Save" at bounding box center [606, 220] width 24 height 12
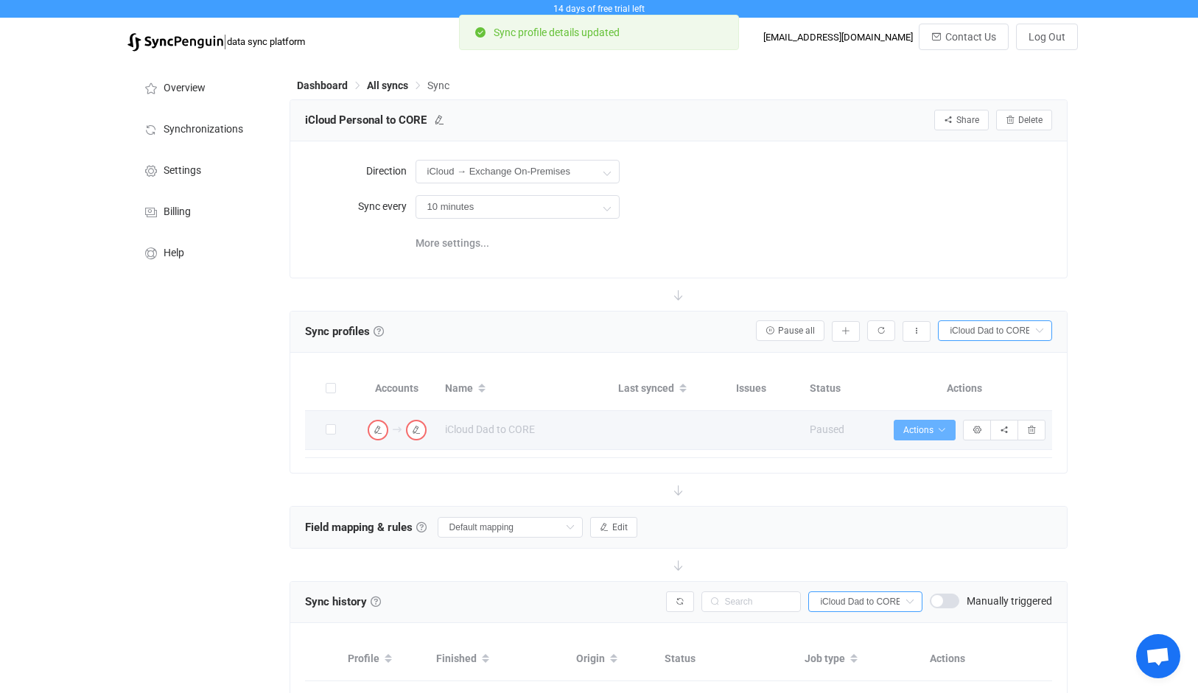
click at [929, 426] on span "Actions" at bounding box center [924, 430] width 43 height 10
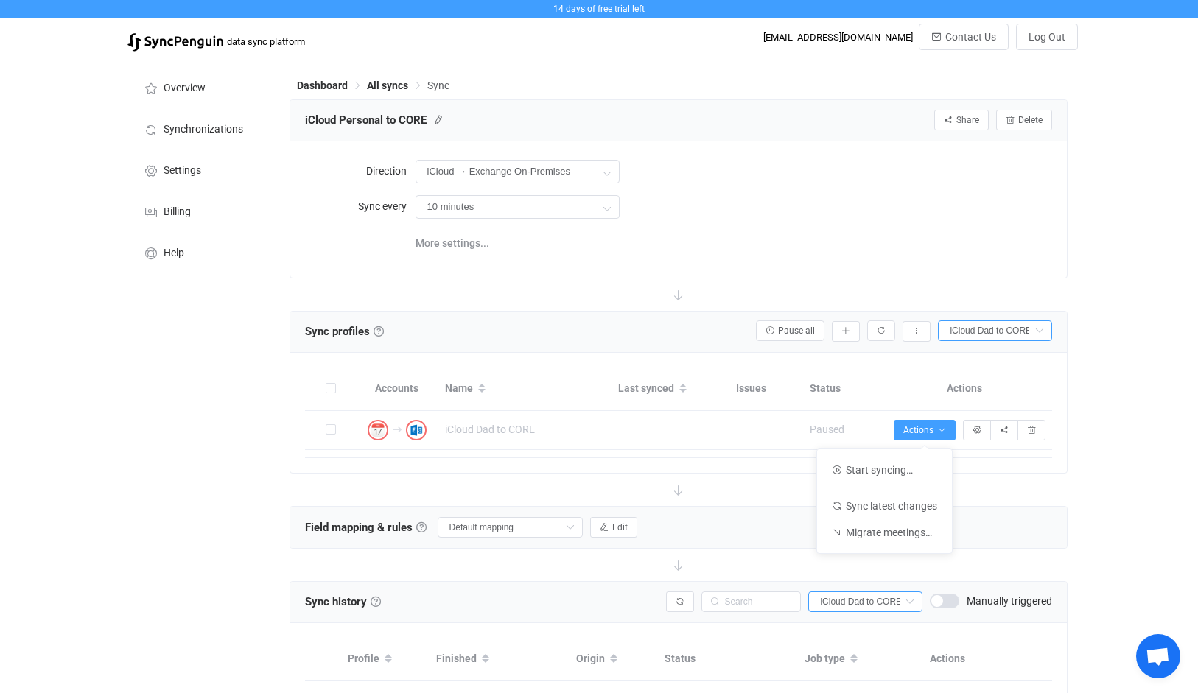
click at [1108, 442] on div "14 days of free trial left | data sync platform rsmith@coreintegratedtechnologi…" at bounding box center [599, 399] width 1198 height 799
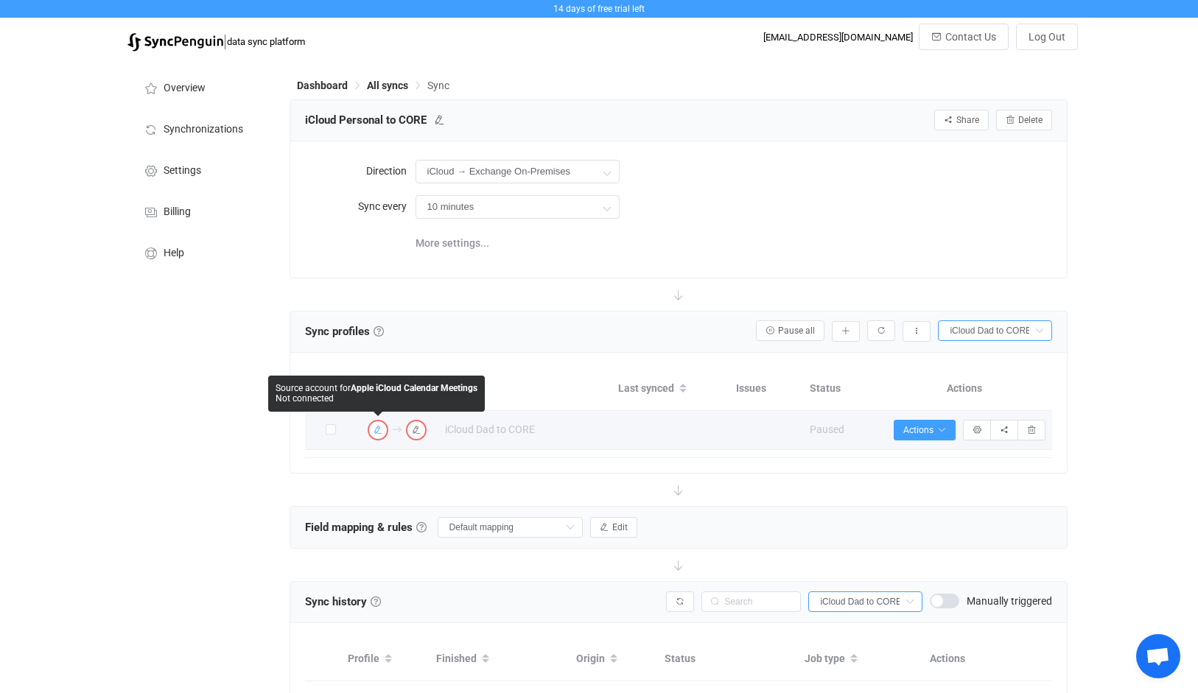
click at [381, 430] on icon "button" at bounding box center [377, 430] width 9 height 9
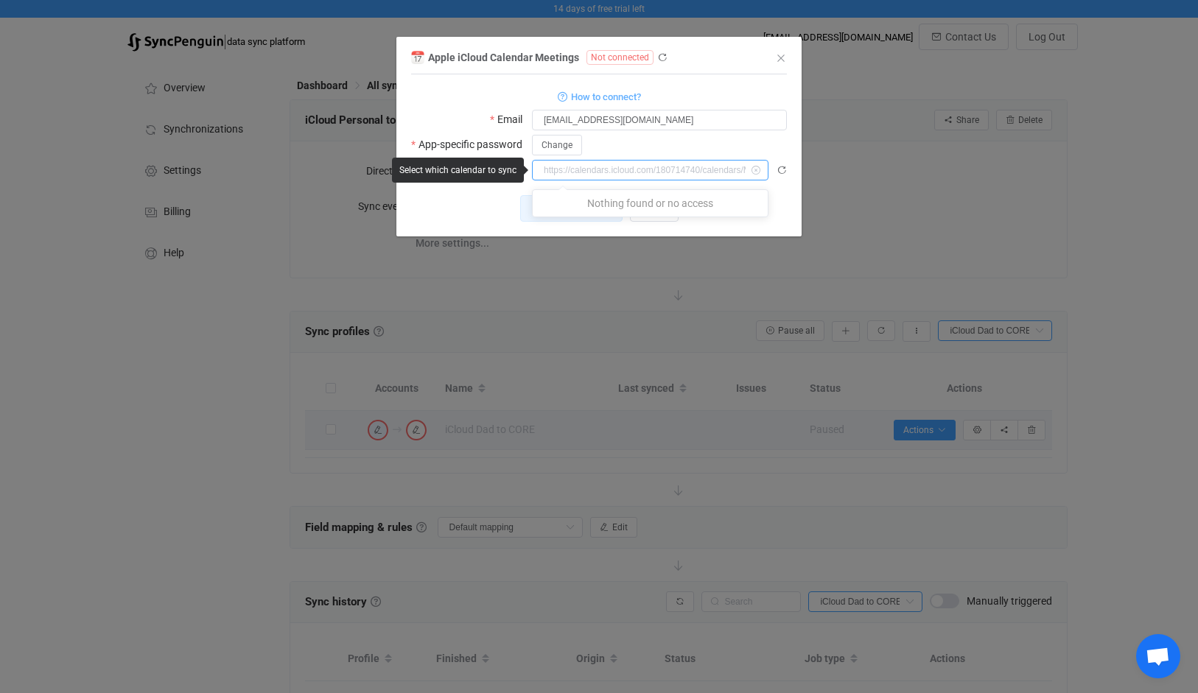
click at [664, 178] on input "dialog" at bounding box center [650, 170] width 236 height 21
click at [778, 193] on div "1 { { "username": "ryanssmith@mac.com", "password": "***", "calendarUrl": "http…" at bounding box center [599, 155] width 376 height 162
type input "https://calendars.icloud.com/180714740/calendars/M2CD-1-1-D2BB14E9-8120-E049-BB…"
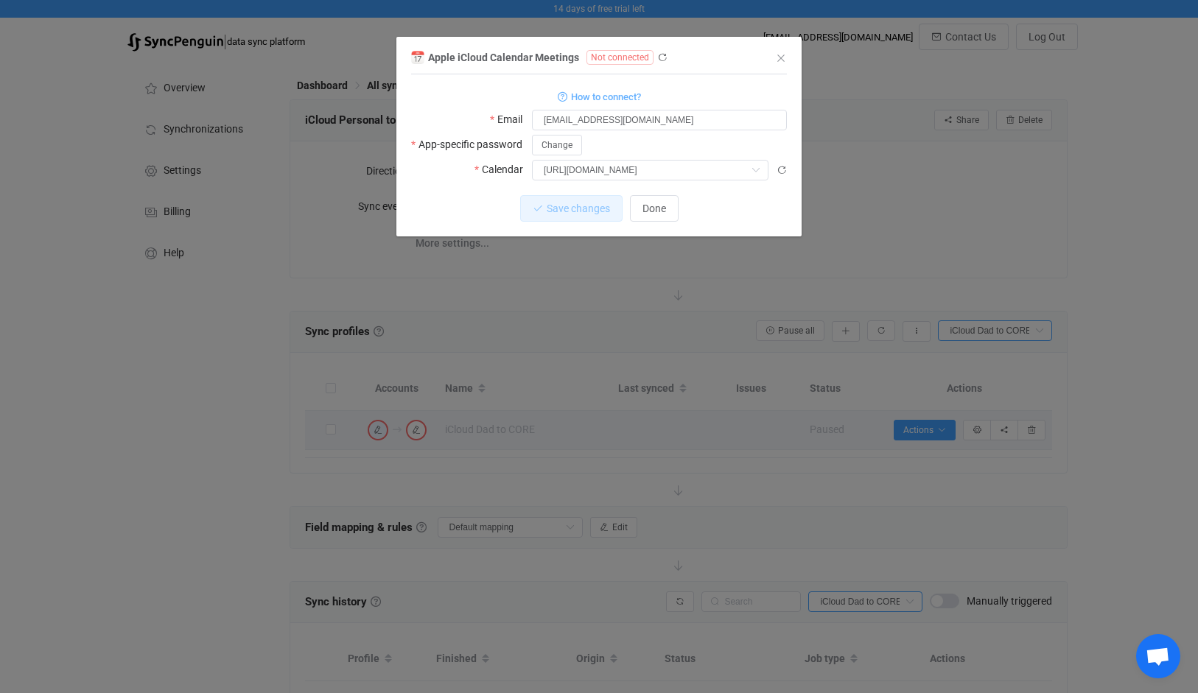
click at [781, 160] on div "https://calendars.icloud.com/180714740/calendars/M2CD-1-1-D2BB14E9-8120-E049-BB…" at bounding box center [659, 169] width 255 height 21
click at [791, 182] on div "Apple iCloud Calendar Meetings Not connected 1 { { "username": "ryanssmith@mac.…" at bounding box center [598, 142] width 405 height 189
click at [787, 174] on div "Apple iCloud Calendar Meetings Not connected 1 { { "username": "ryanssmith@mac.…" at bounding box center [598, 142] width 405 height 189
click at [780, 173] on icon "dialog" at bounding box center [781, 170] width 10 height 10
click at [756, 172] on icon "dialog" at bounding box center [755, 170] width 18 height 21
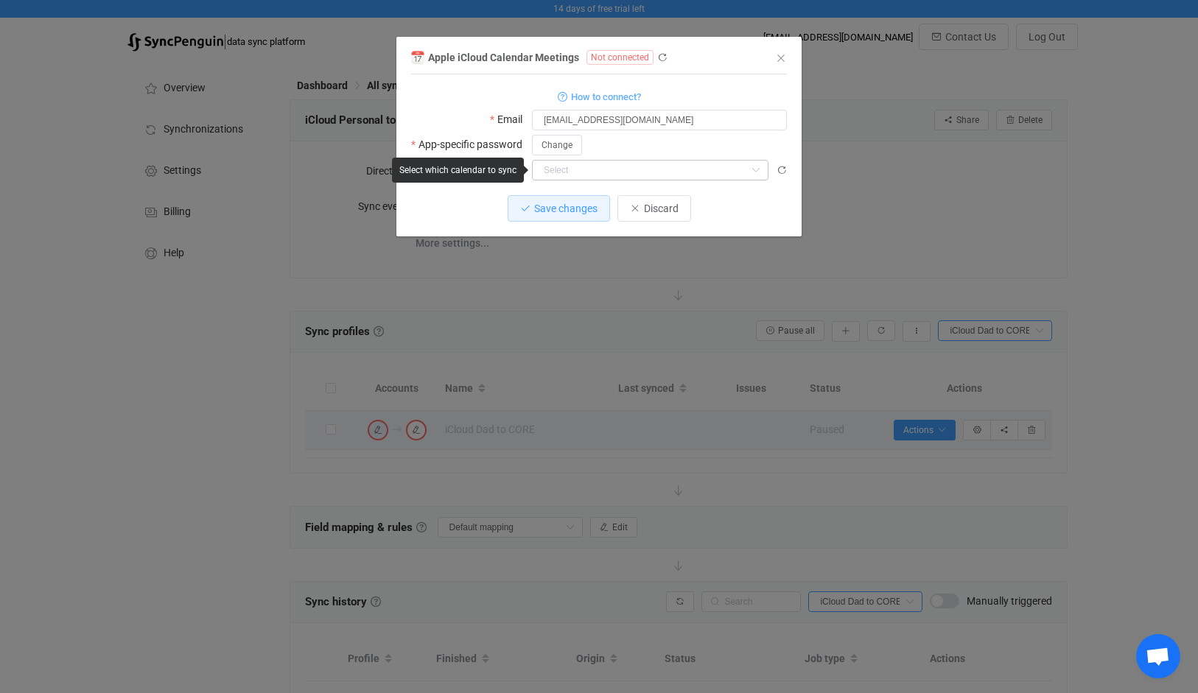
click at [756, 172] on icon "dialog" at bounding box center [755, 170] width 18 height 21
click at [778, 168] on icon "dialog" at bounding box center [781, 170] width 10 height 10
click at [671, 208] on button "Done" at bounding box center [654, 208] width 49 height 27
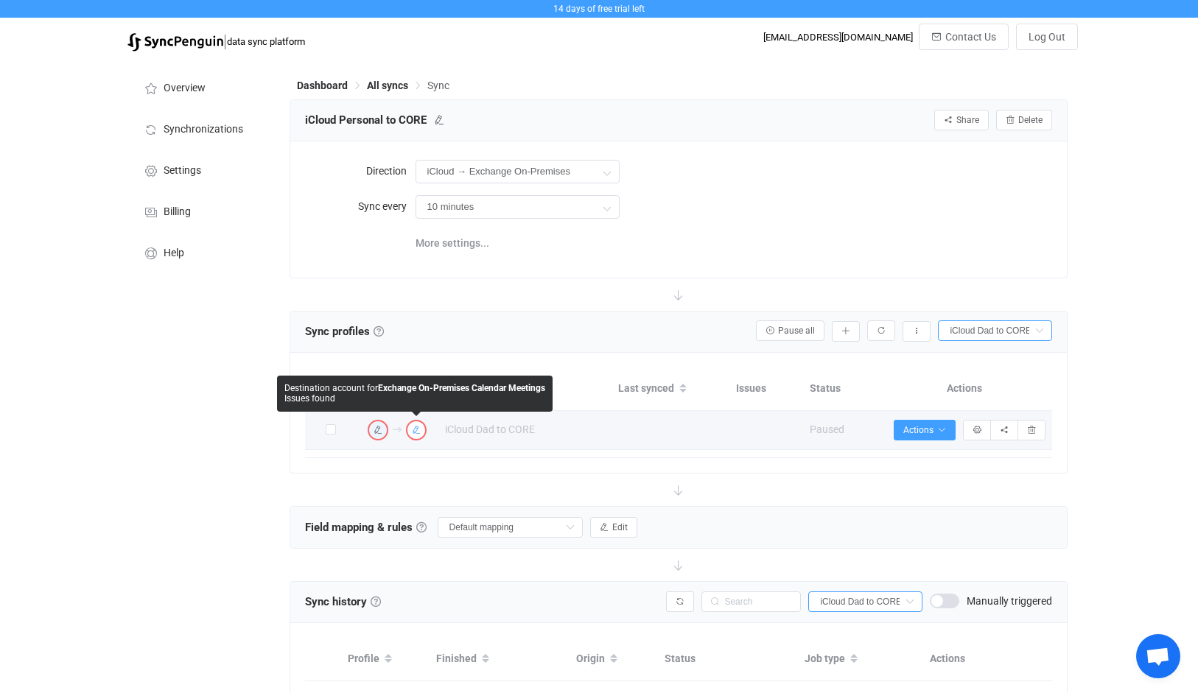
click at [423, 430] on button "button" at bounding box center [416, 430] width 21 height 21
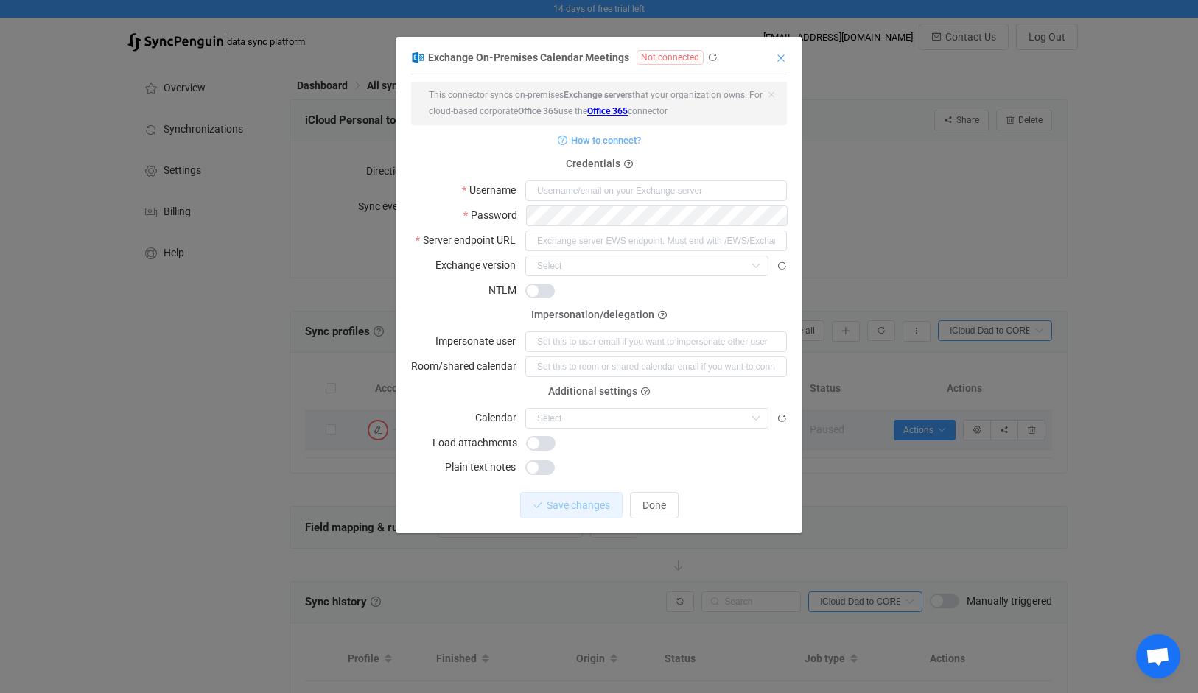
click at [785, 60] on icon "Close" at bounding box center [781, 58] width 12 height 12
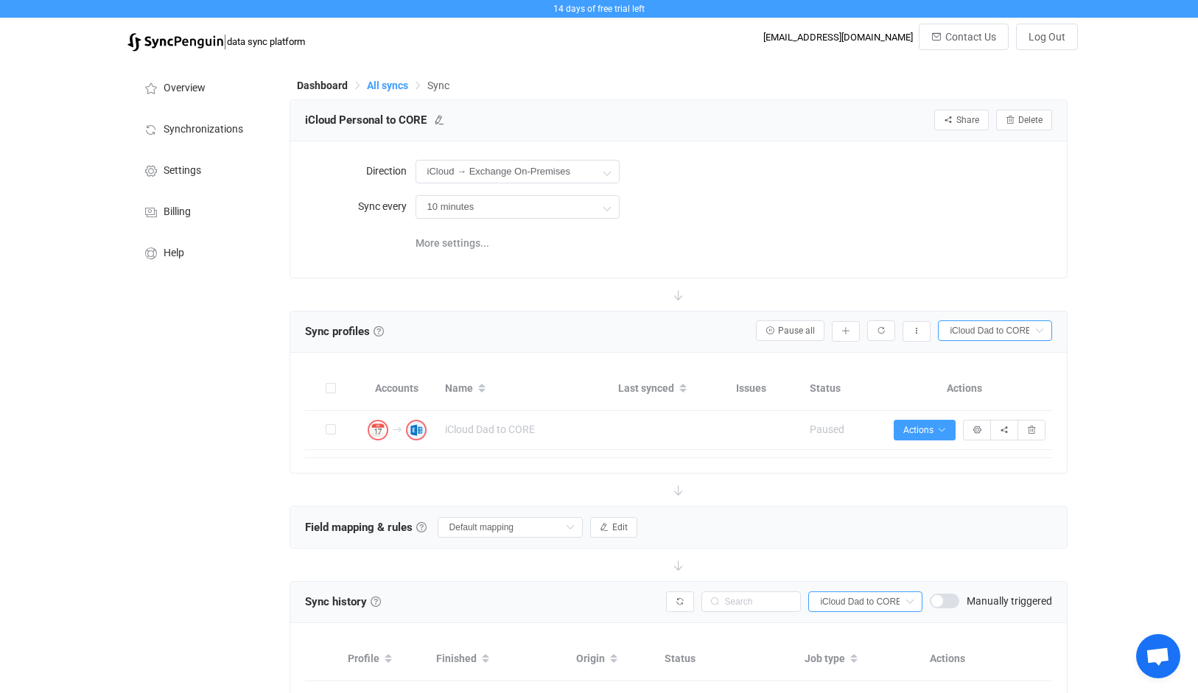
click at [389, 89] on span "All syncs" at bounding box center [387, 86] width 41 height 12
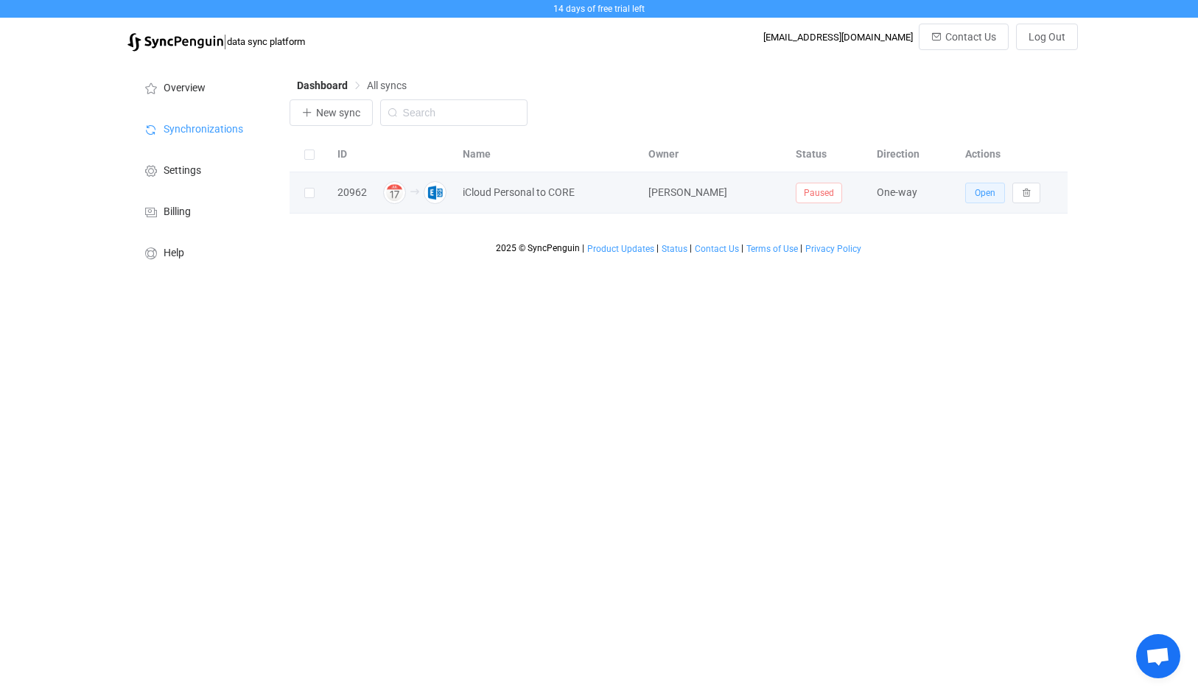
click at [982, 197] on span "Open" at bounding box center [984, 193] width 21 height 10
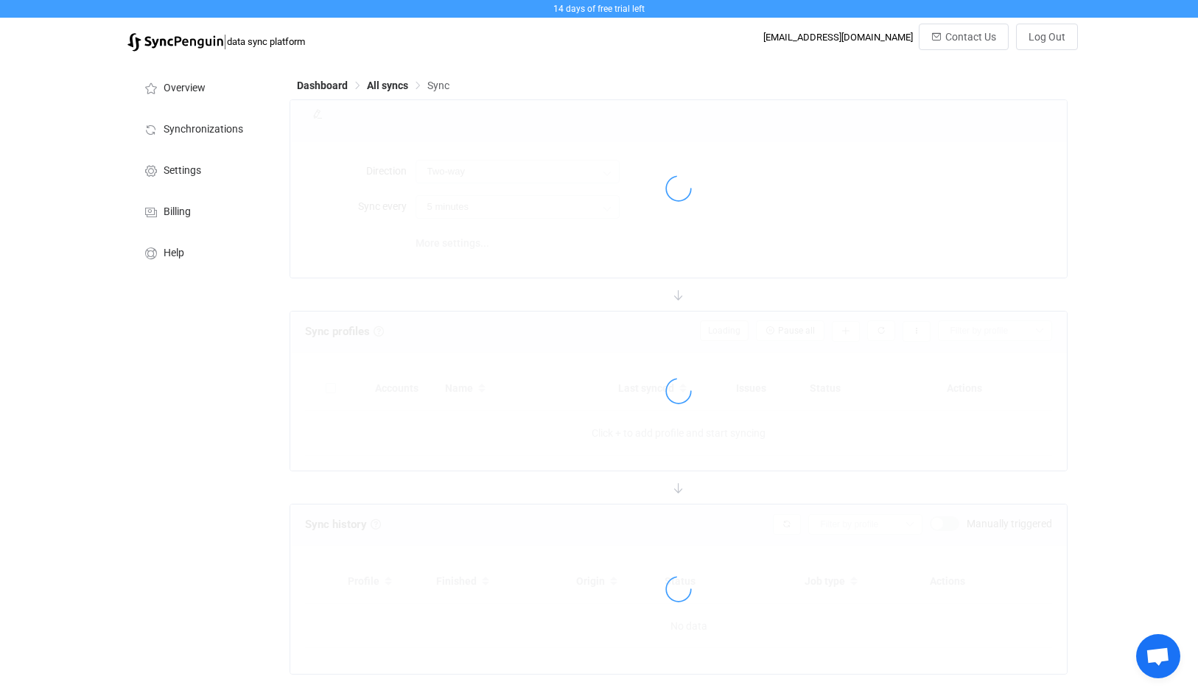
type input "iCloud → Exchange On-Premises"
type input "10 minutes"
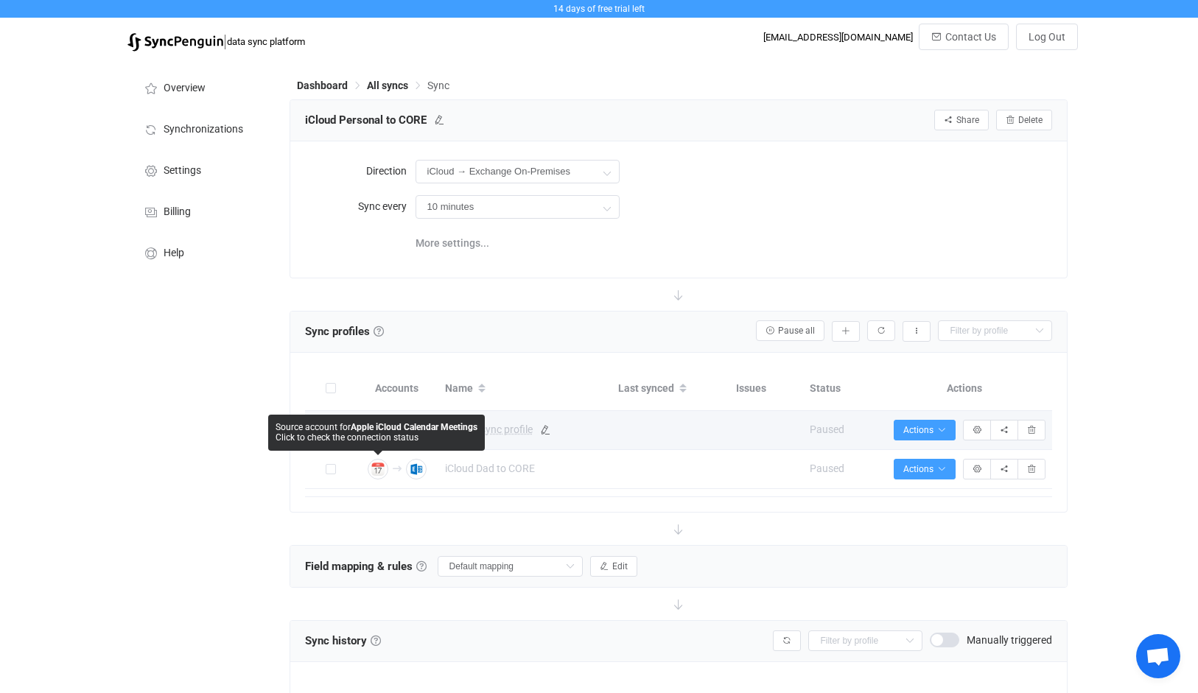
click at [580, 436] on span "Default sync profile" at bounding box center [524, 429] width 158 height 17
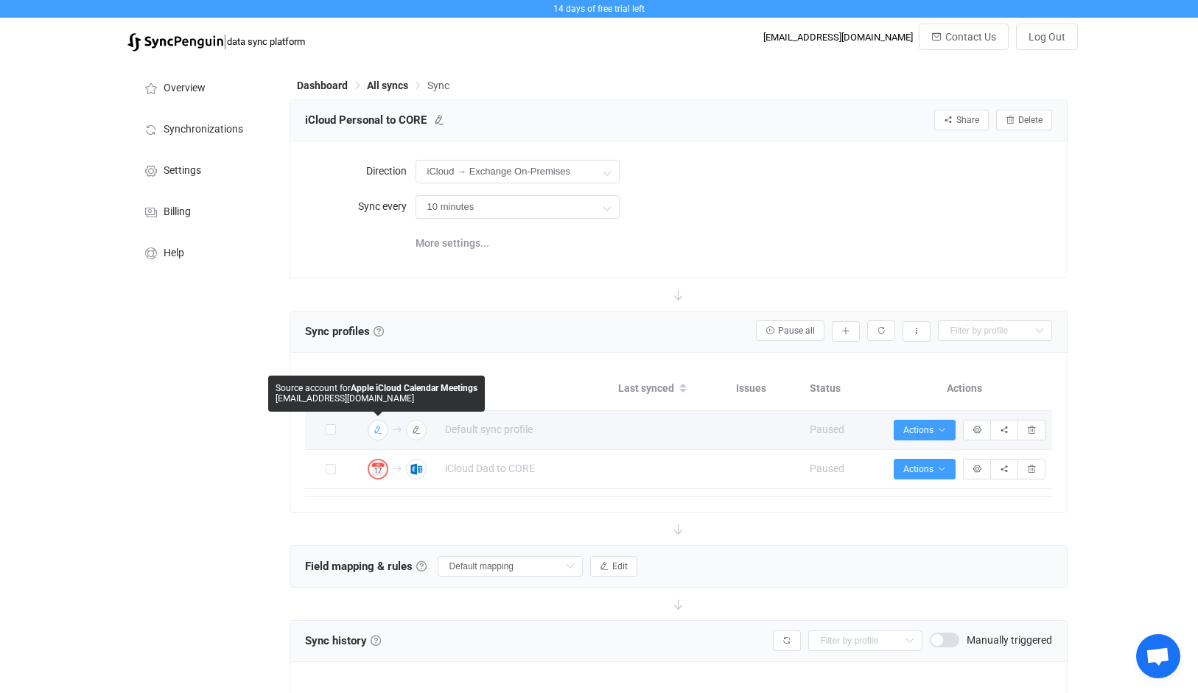
click at [382, 432] on img "button" at bounding box center [377, 429] width 13 height 13
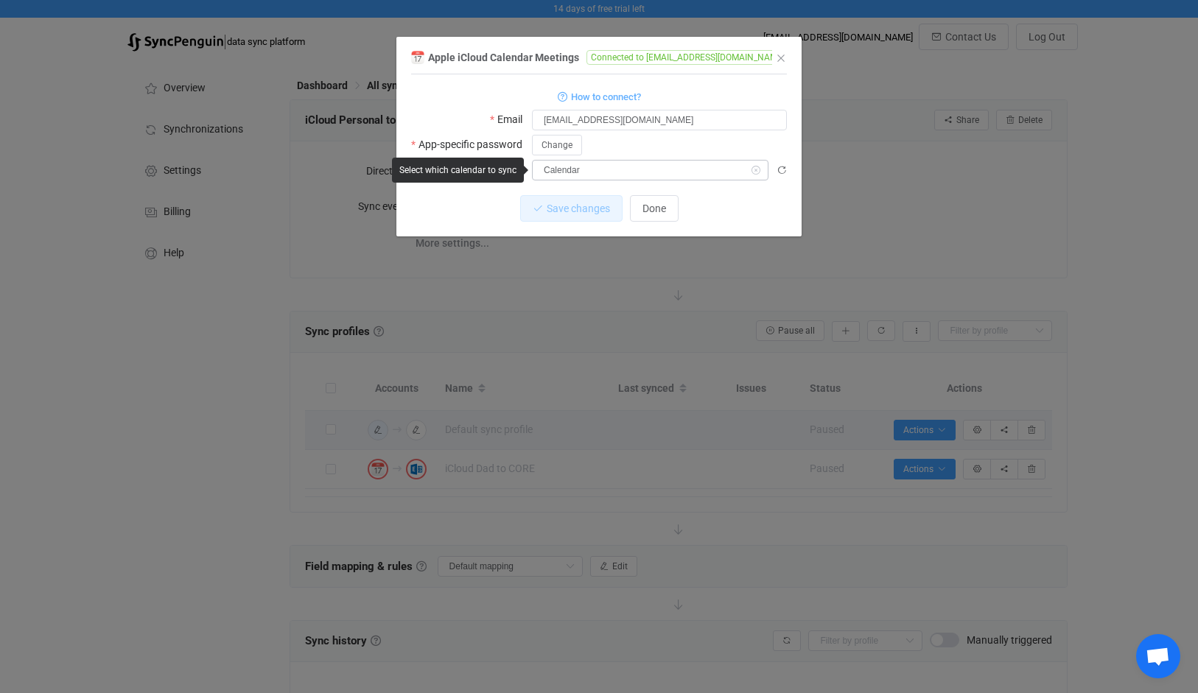
click at [752, 169] on icon "dialog" at bounding box center [755, 170] width 18 height 21
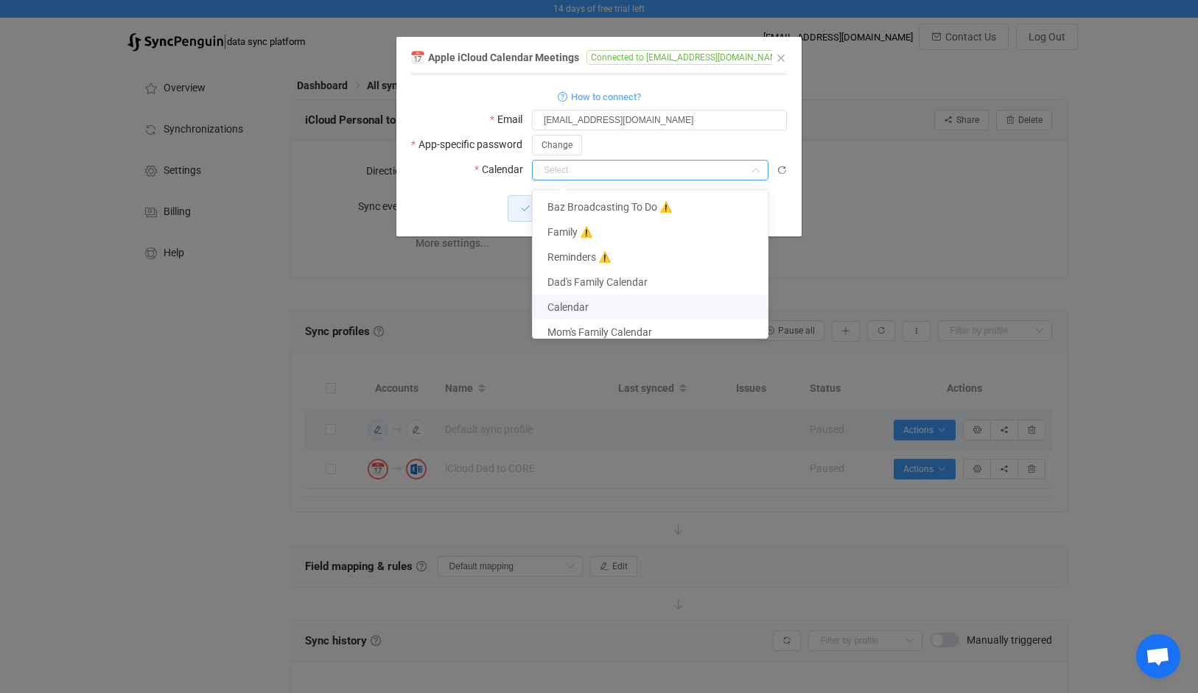
click at [568, 306] on span "Calendar" at bounding box center [567, 307] width 41 height 12
type input "Calendar"
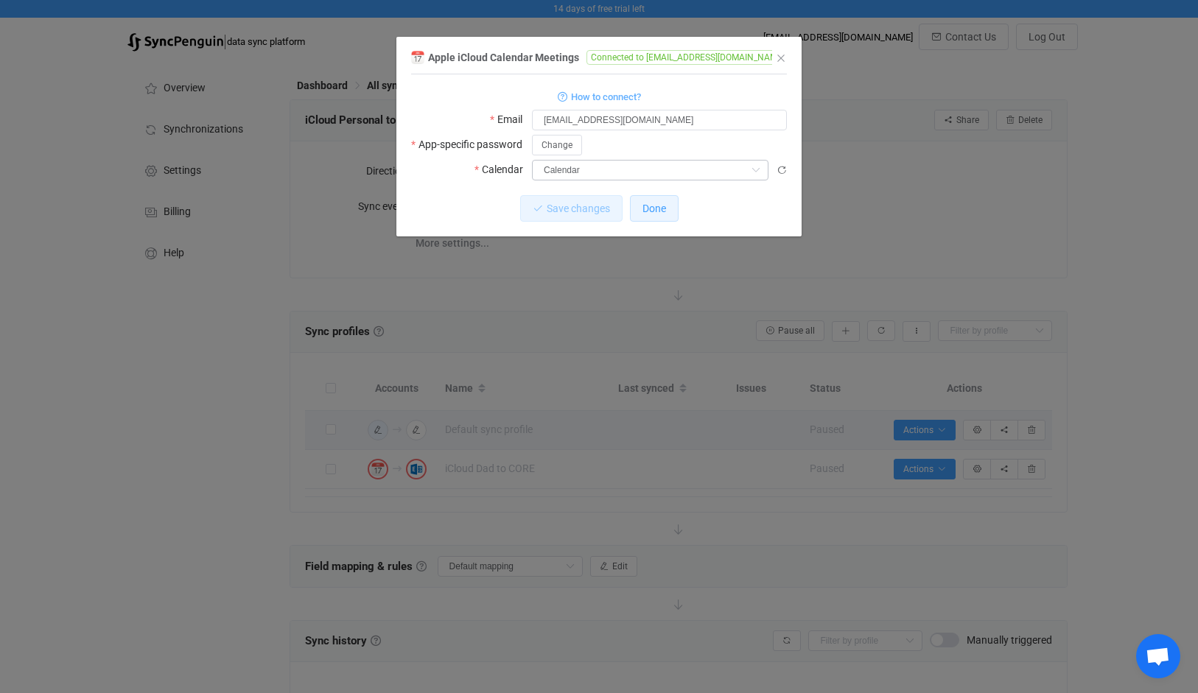
click at [661, 203] on span "Done" at bounding box center [654, 209] width 24 height 12
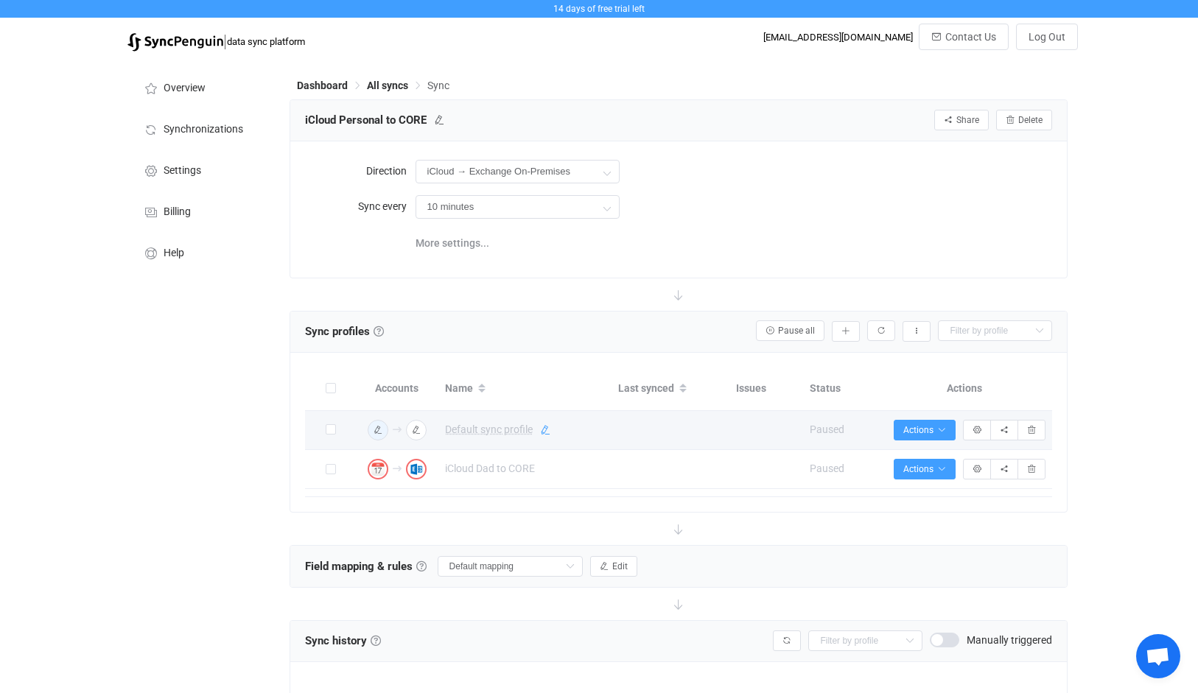
click at [542, 426] on icon at bounding box center [545, 430] width 10 height 10
drag, startPoint x: 541, startPoint y: 428, endPoint x: 375, endPoint y: 408, distance: 167.6
click at [375, 408] on div "Accounts Name Last synced Issues Status Actions Apple iCloud Calendar Meetings …" at bounding box center [679, 433] width 748 height 130
type input "iCloud Personal to CORE"
click at [580, 431] on icon at bounding box center [584, 431] width 10 height 10
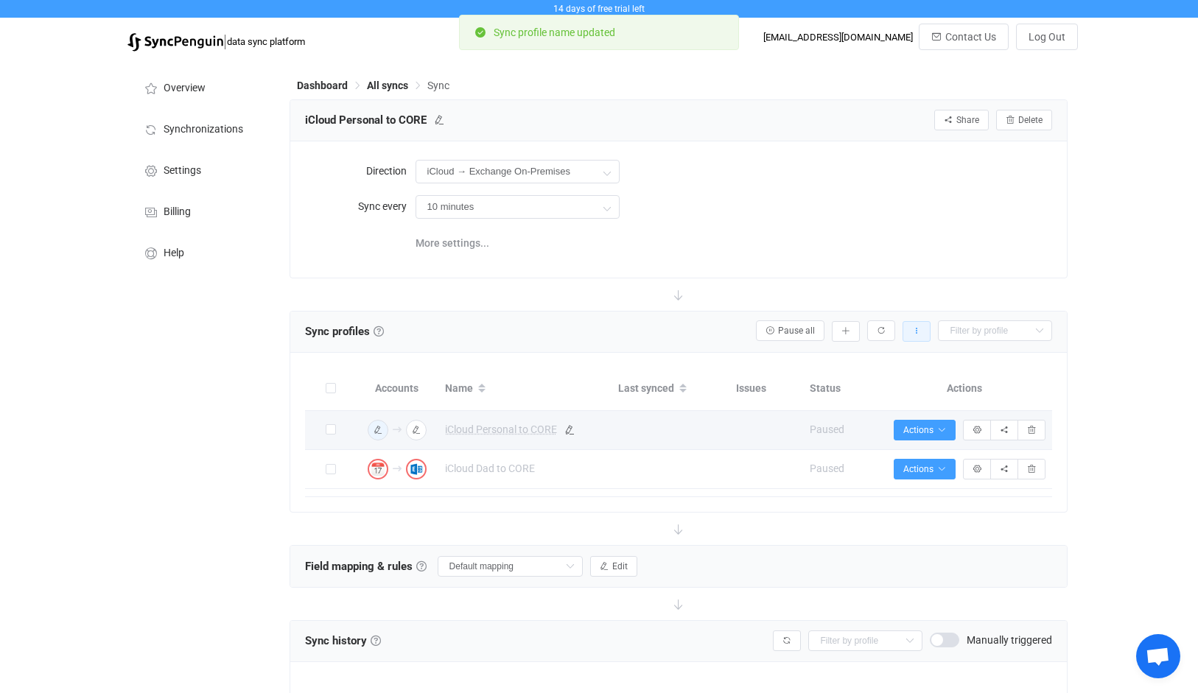
click at [915, 331] on icon "button" at bounding box center [916, 331] width 9 height 9
click at [887, 331] on button "button" at bounding box center [881, 330] width 28 height 21
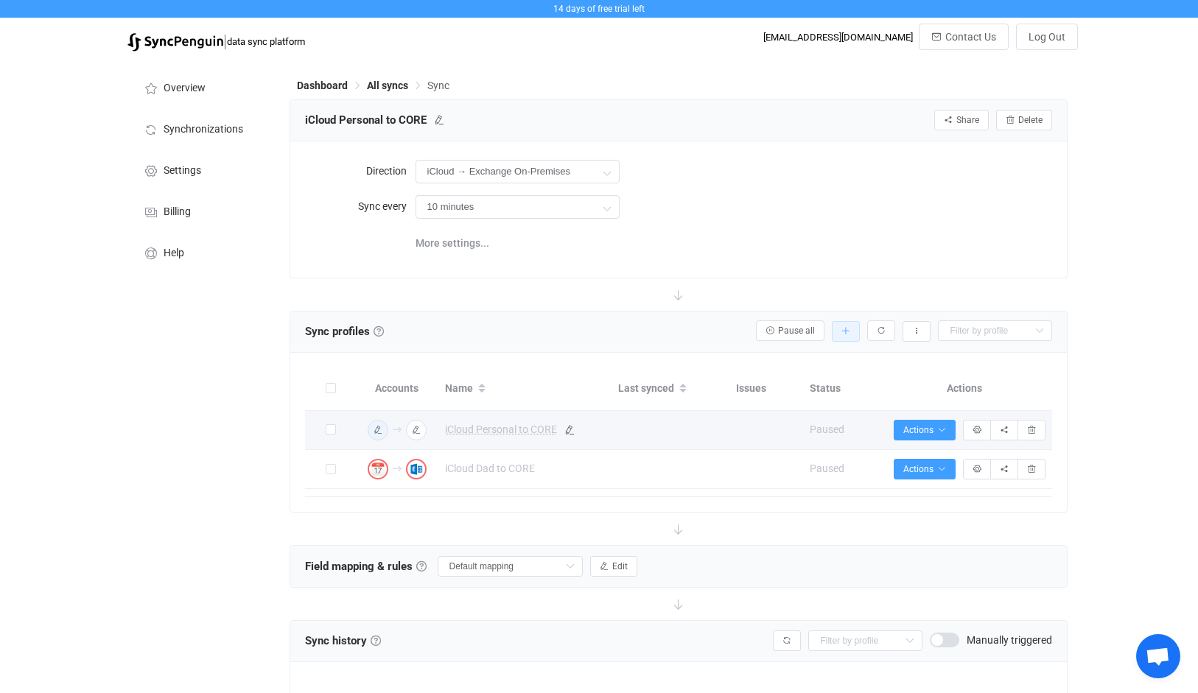
click at [853, 333] on button "button" at bounding box center [846, 331] width 28 height 21
click at [828, 259] on div "Direction iCloud → Exchange On-Premises Two-way iCloud Exchange On-Premises Exc…" at bounding box center [679, 209] width 748 height 106
click at [937, 429] on icon "button" at bounding box center [941, 430] width 9 height 9
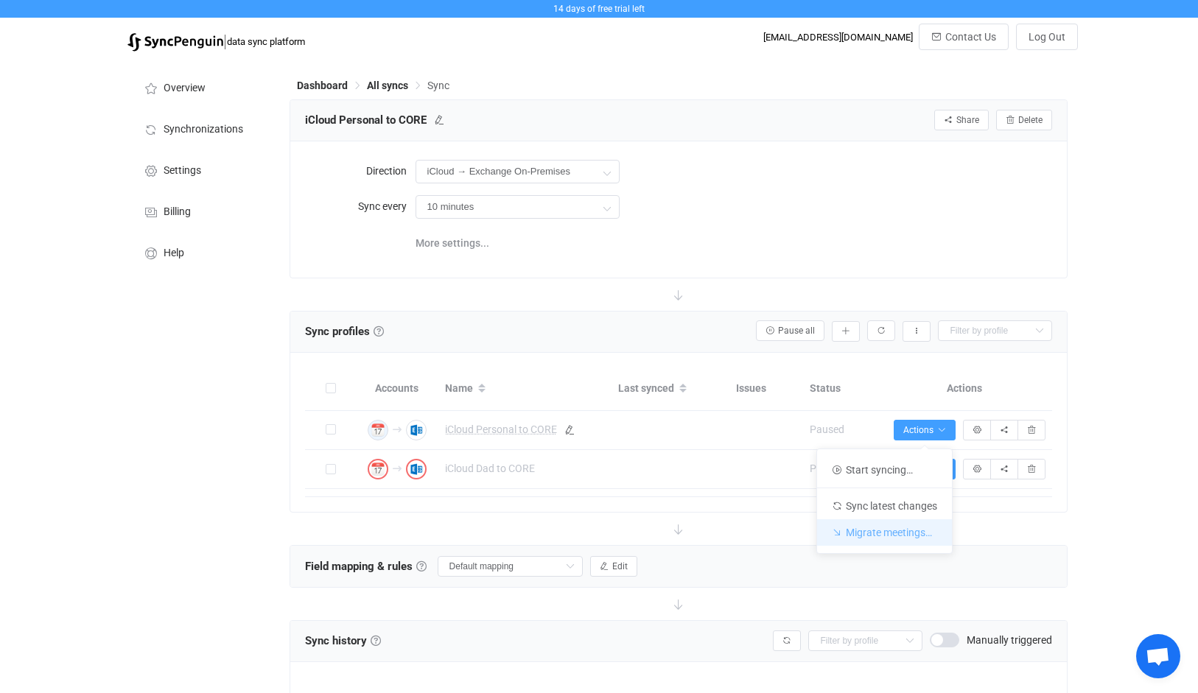
click at [910, 530] on li "Migrate meetings…" at bounding box center [884, 532] width 135 height 27
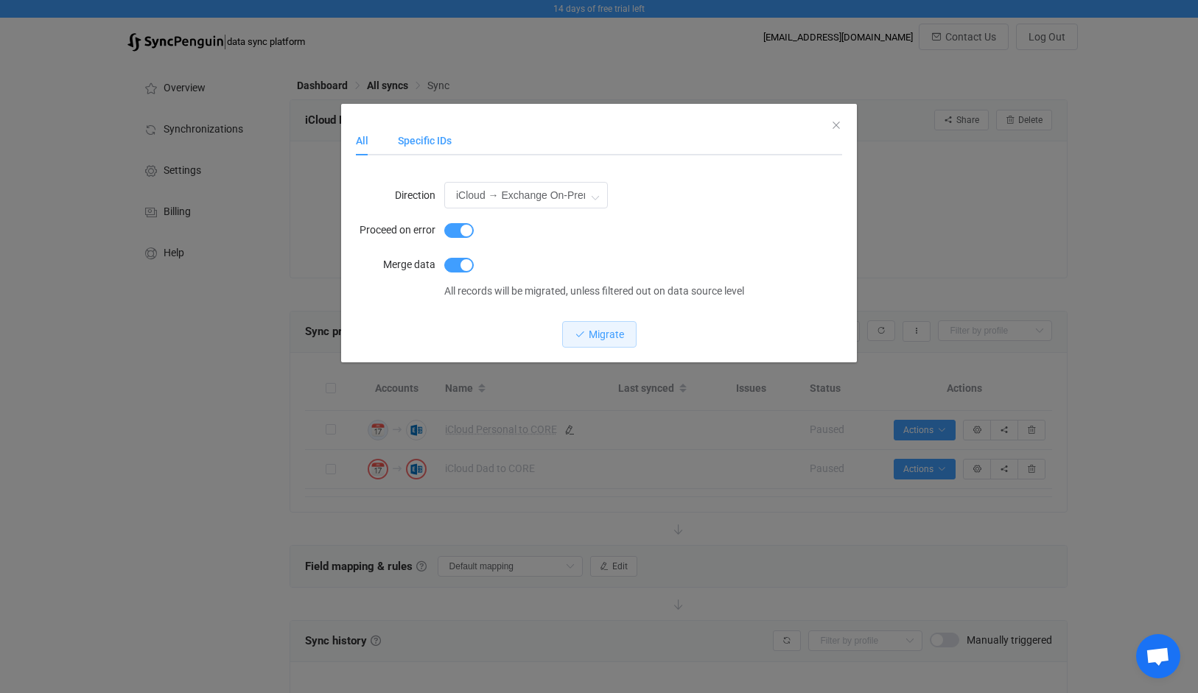
click at [438, 141] on div "Specific IDs" at bounding box center [417, 140] width 68 height 29
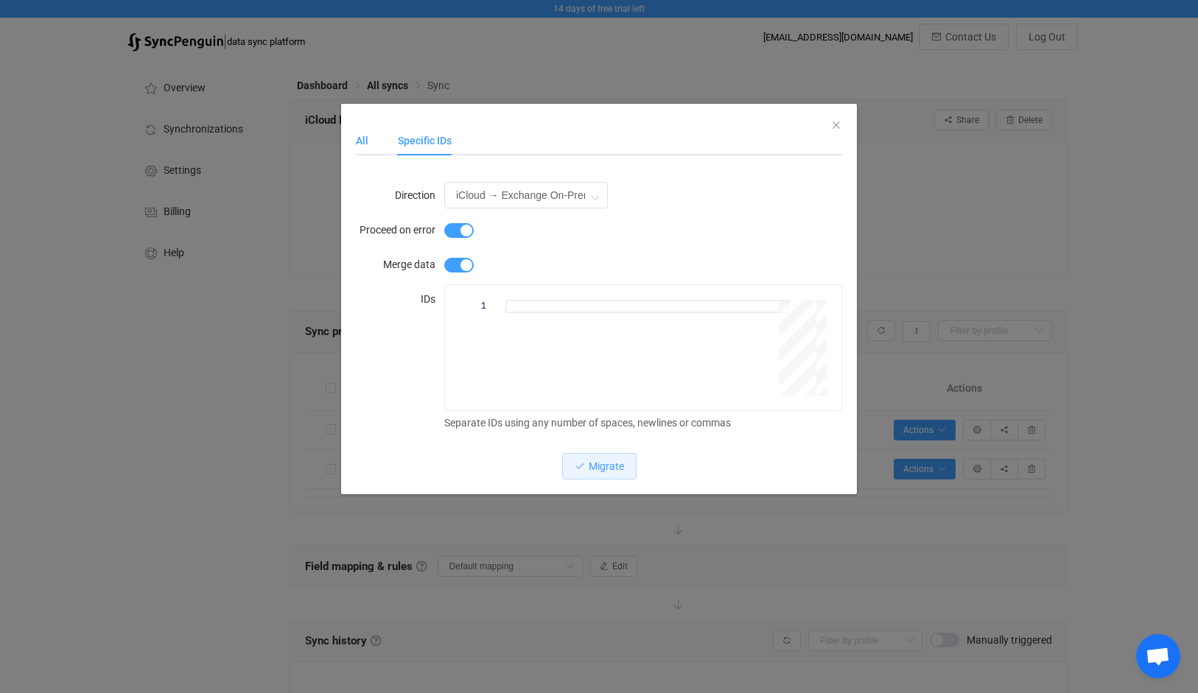
click at [370, 140] on div "All" at bounding box center [369, 140] width 27 height 29
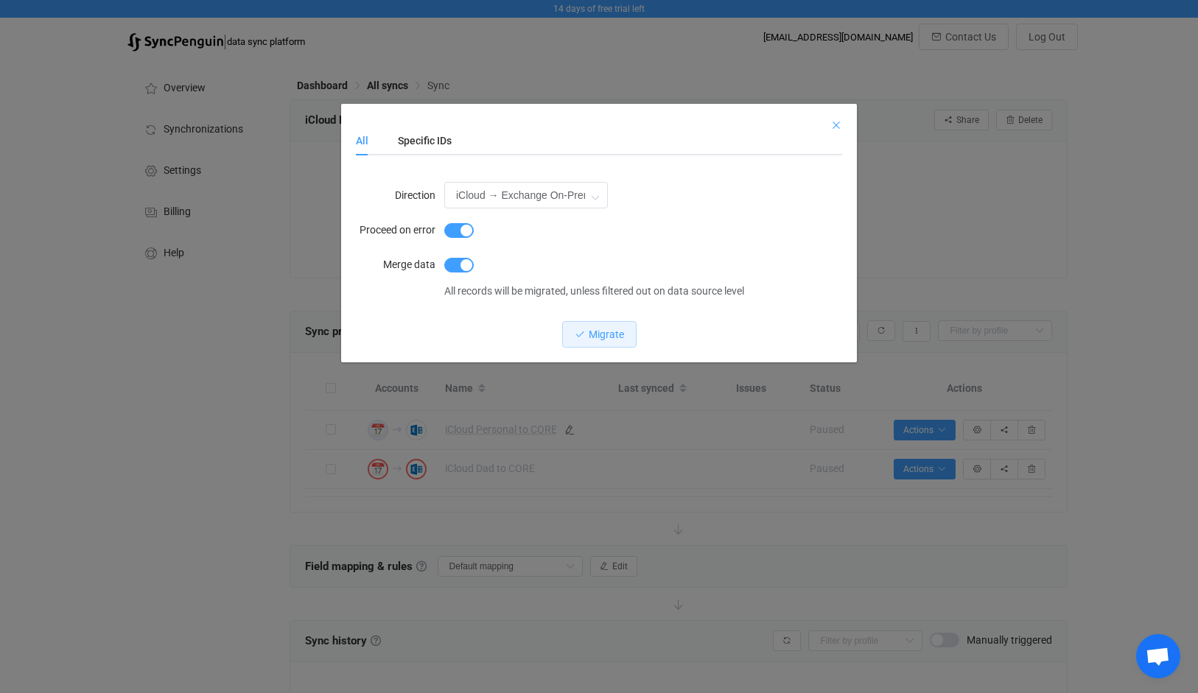
click at [834, 124] on icon "Close" at bounding box center [836, 125] width 12 height 12
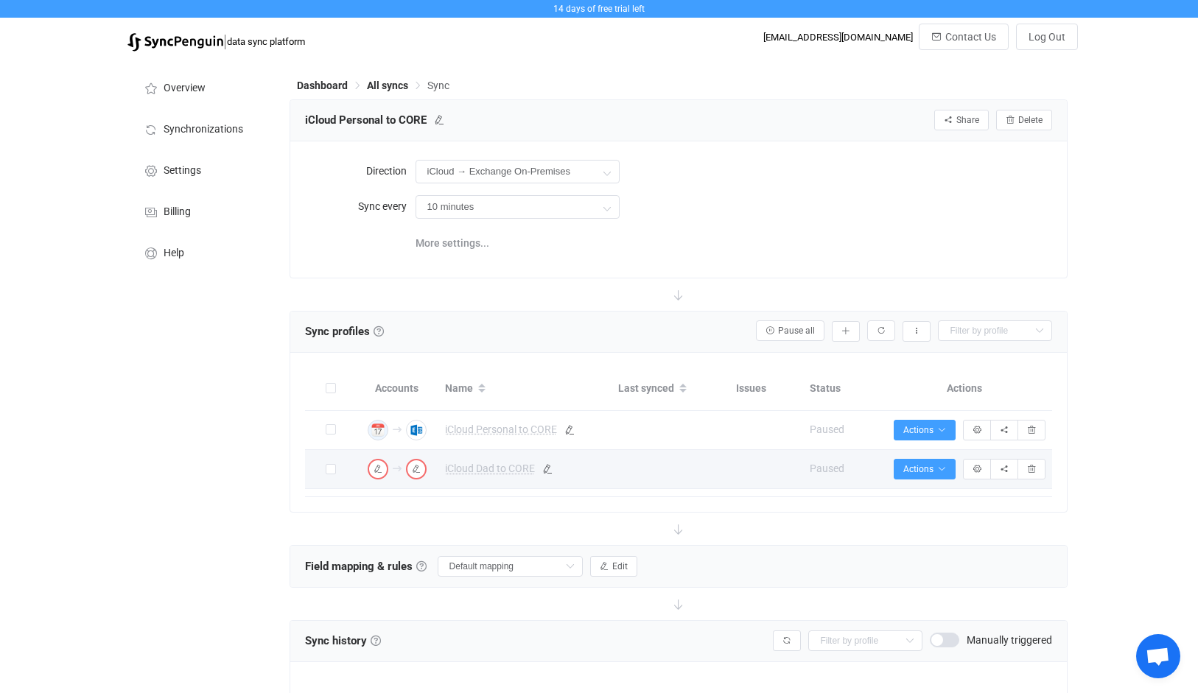
click at [583, 467] on span "iCloud Dad to CORE" at bounding box center [524, 468] width 158 height 17
click at [729, 465] on td "Syncing issues" at bounding box center [765, 469] width 74 height 39
click at [976, 471] on icon "button" at bounding box center [976, 469] width 9 height 9
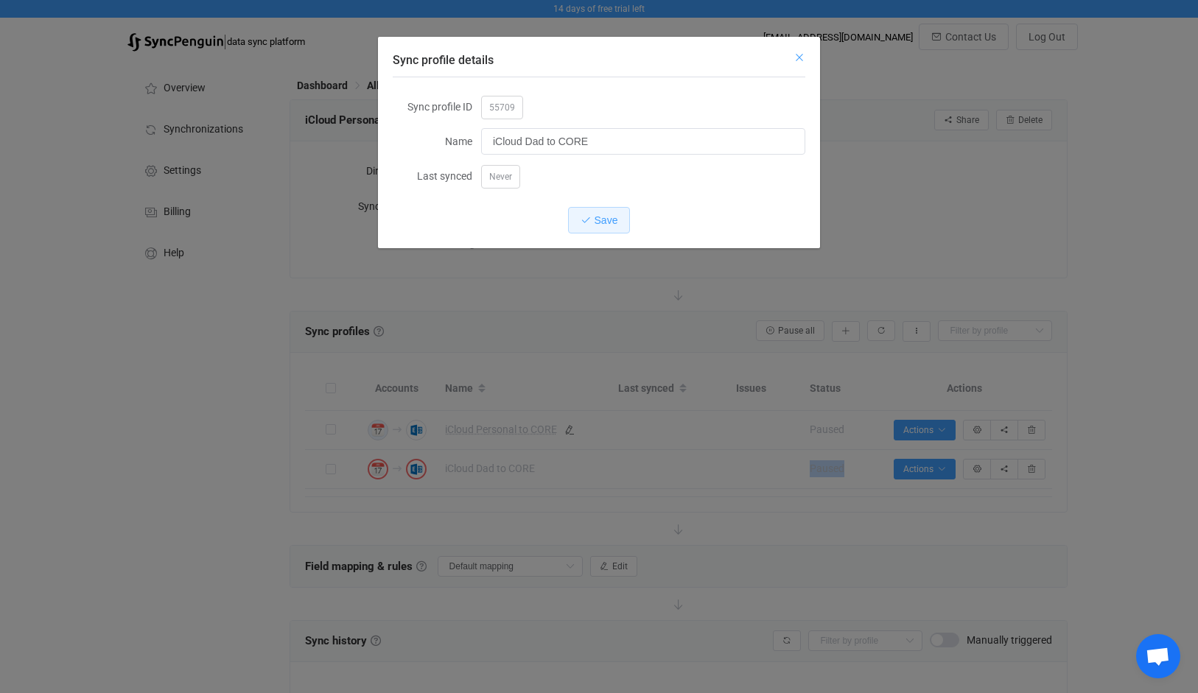
click at [802, 58] on icon "Close" at bounding box center [799, 58] width 12 height 12
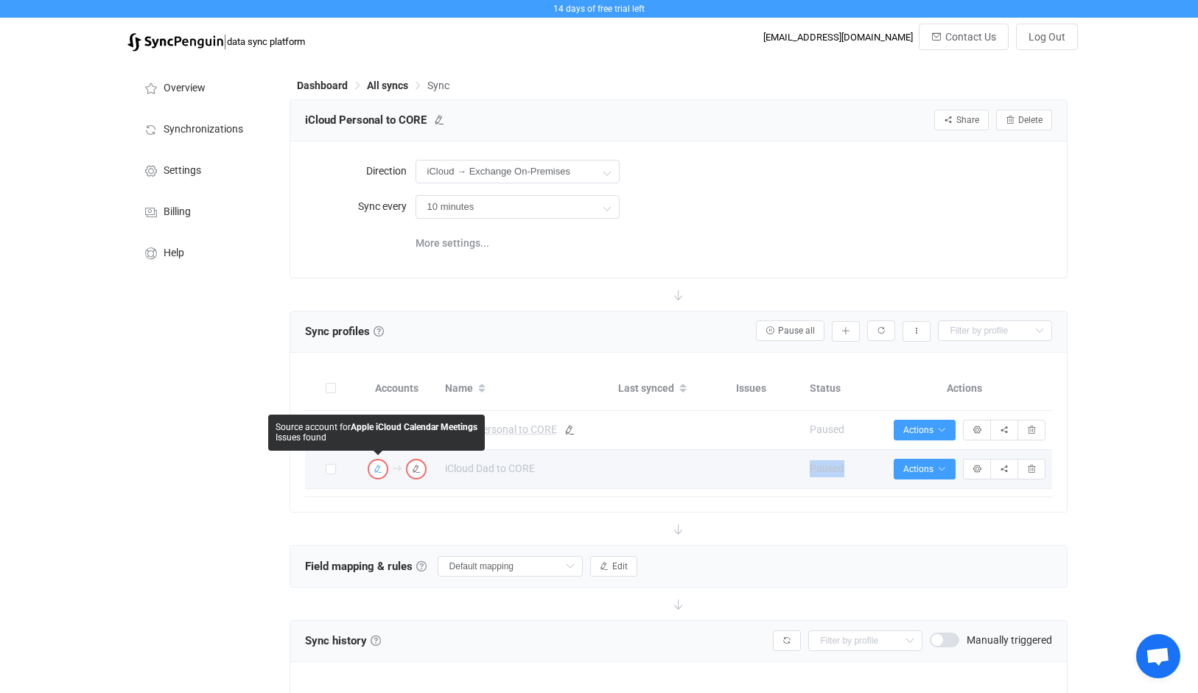
click at [373, 467] on img "button" at bounding box center [377, 469] width 13 height 13
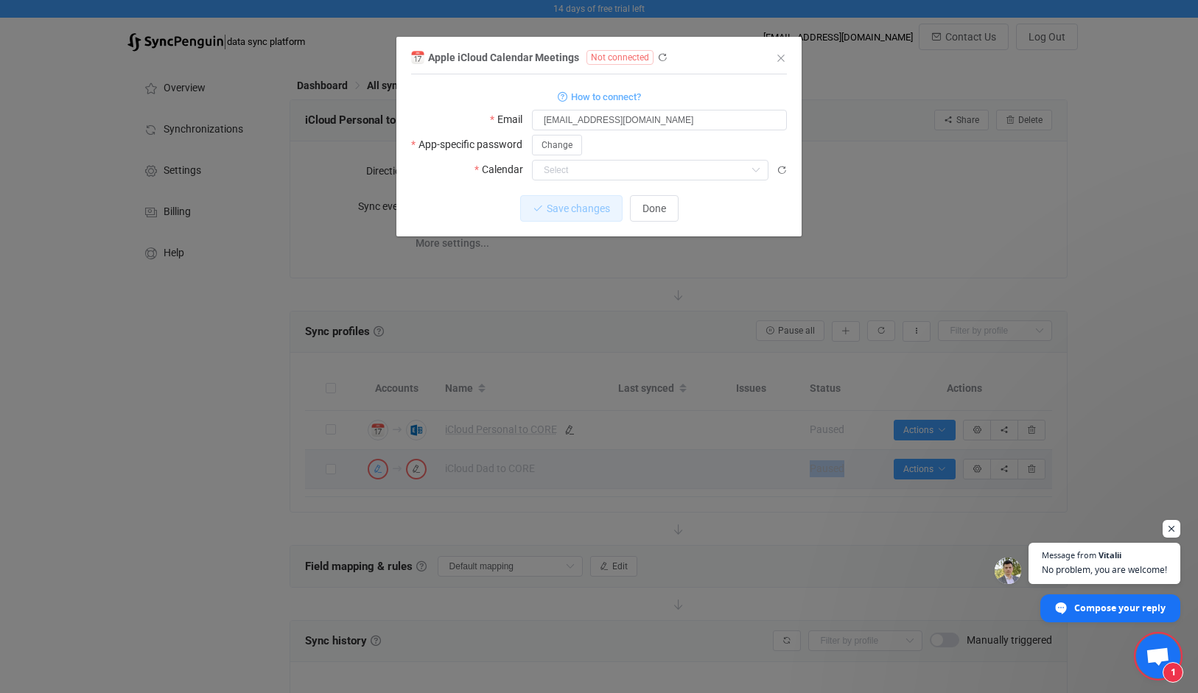
scroll to position [840, 0]
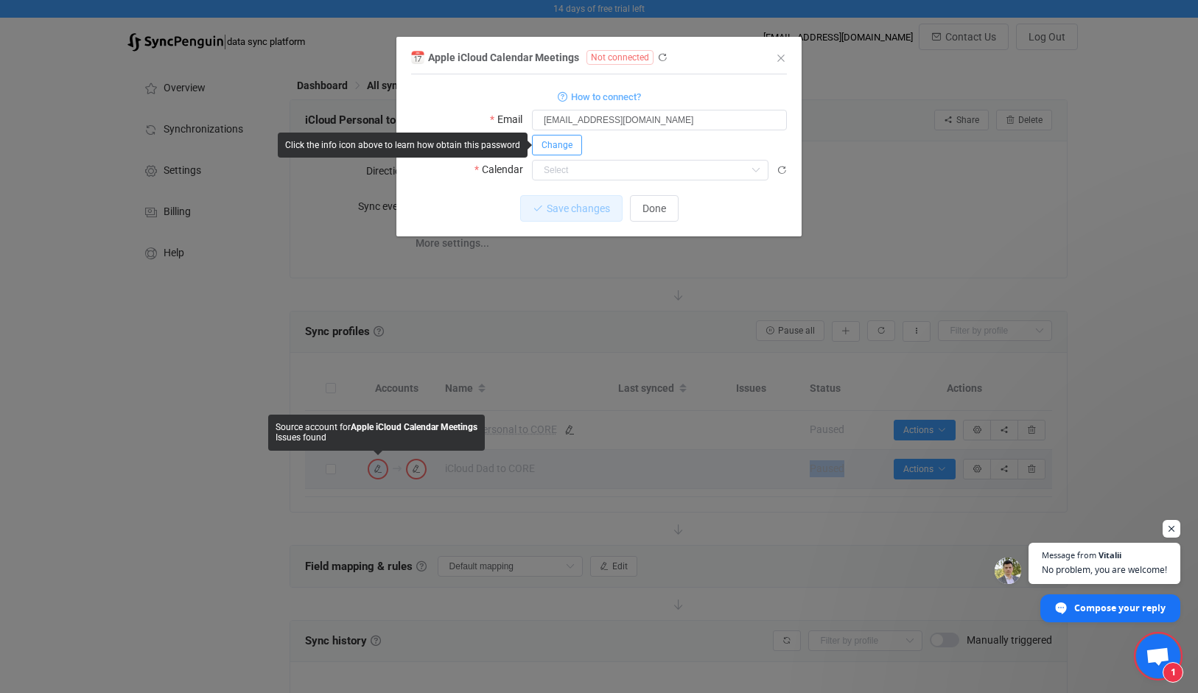
click at [571, 148] on span "Change" at bounding box center [556, 145] width 31 height 10
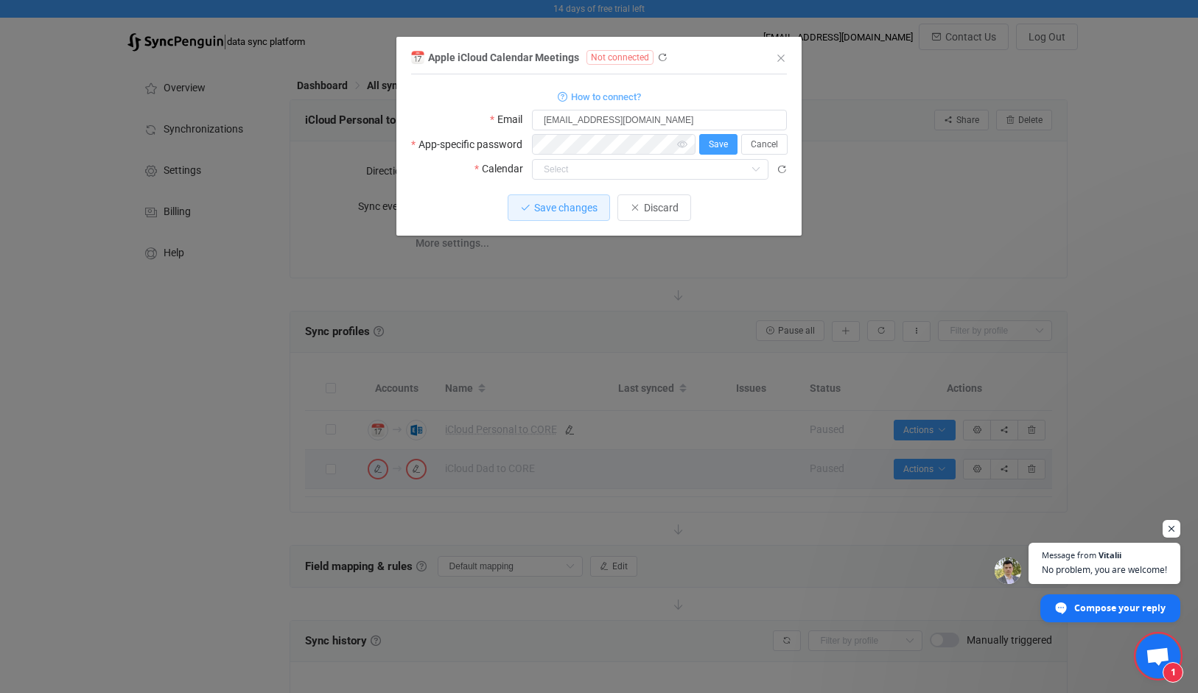
click at [728, 148] on button "Save" at bounding box center [718, 144] width 38 height 21
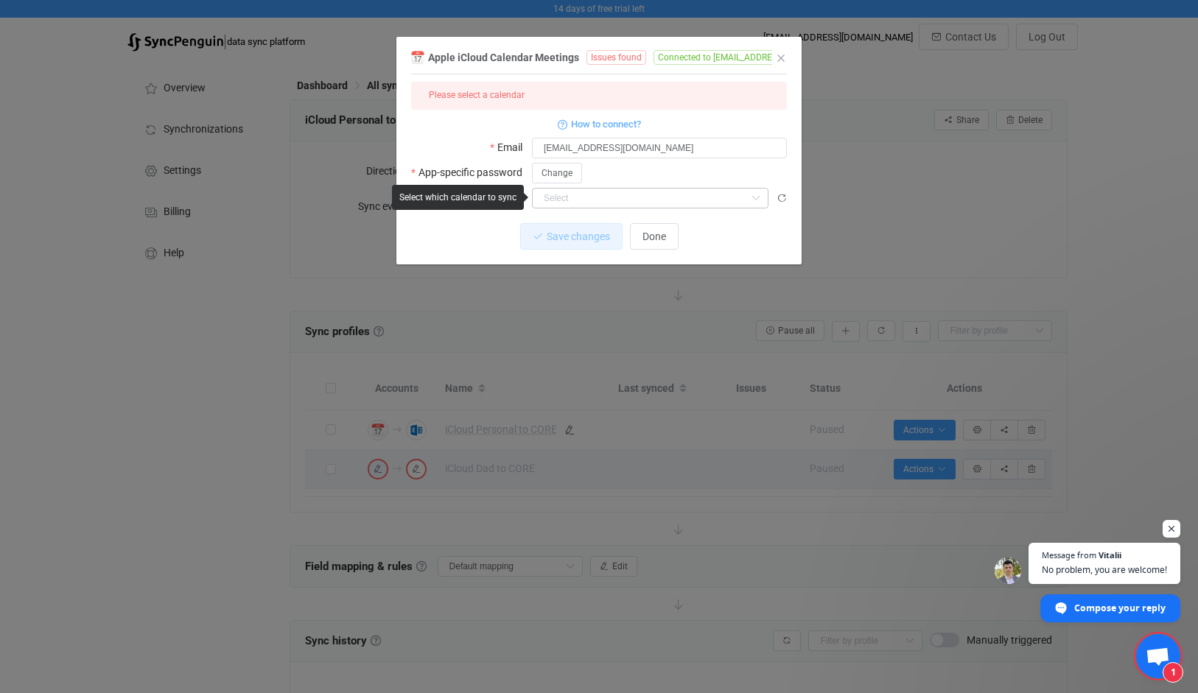
click at [755, 196] on icon "dialog" at bounding box center [755, 198] width 18 height 21
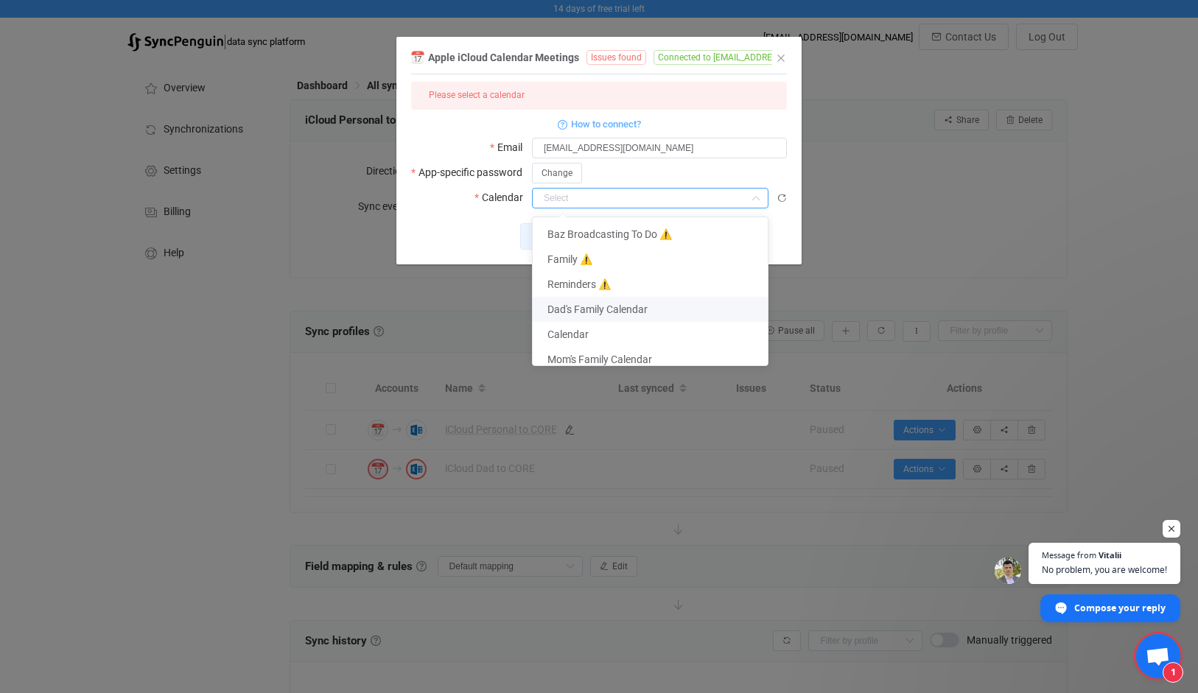
click at [614, 313] on span "Dad's Family Calendar" at bounding box center [597, 309] width 100 height 12
type input "Dad's Family Calendar"
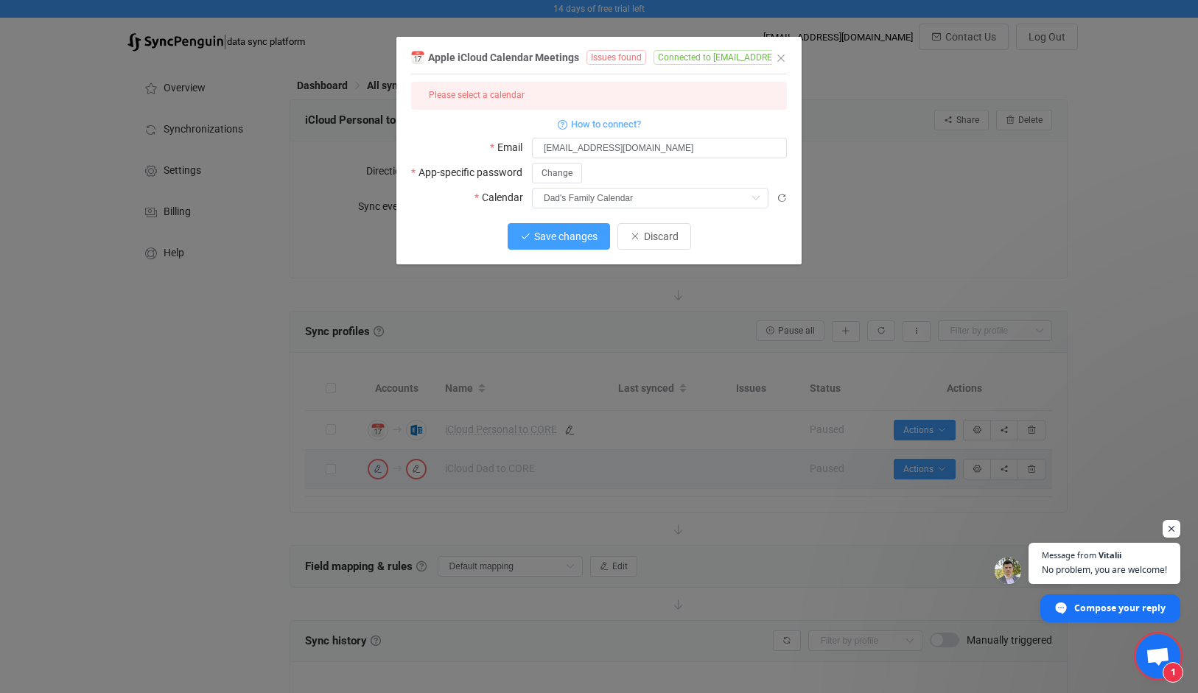
click at [574, 231] on span "Save changes" at bounding box center [565, 237] width 63 height 12
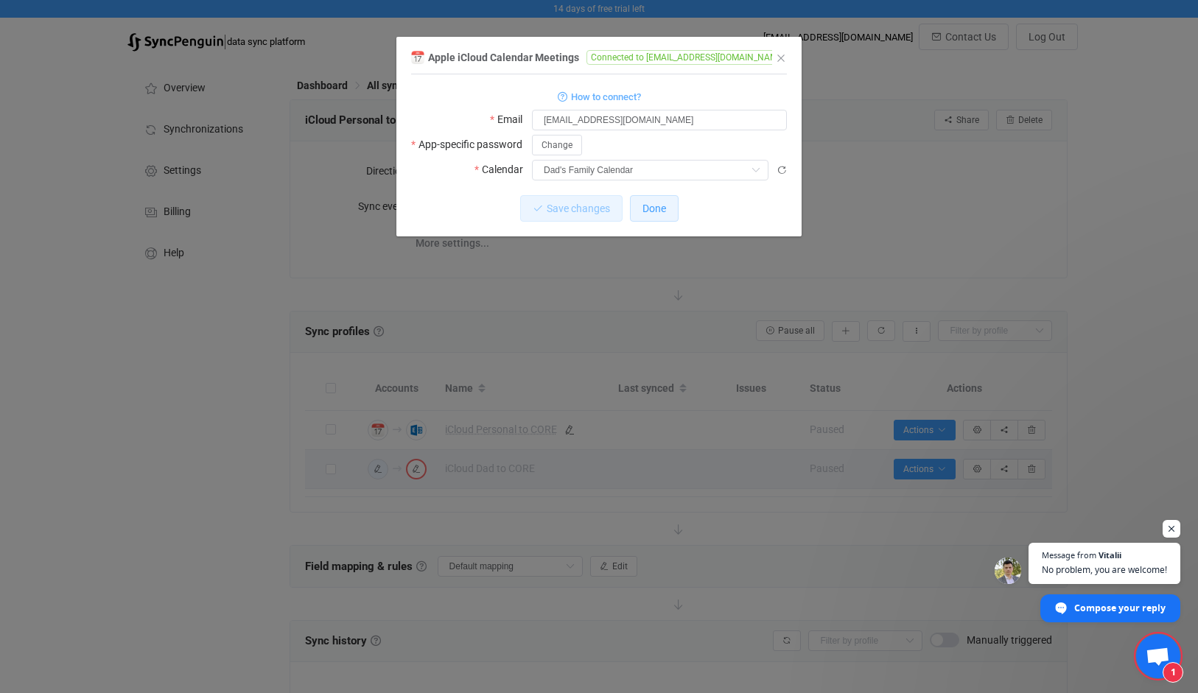
click at [655, 203] on span "Done" at bounding box center [654, 209] width 24 height 12
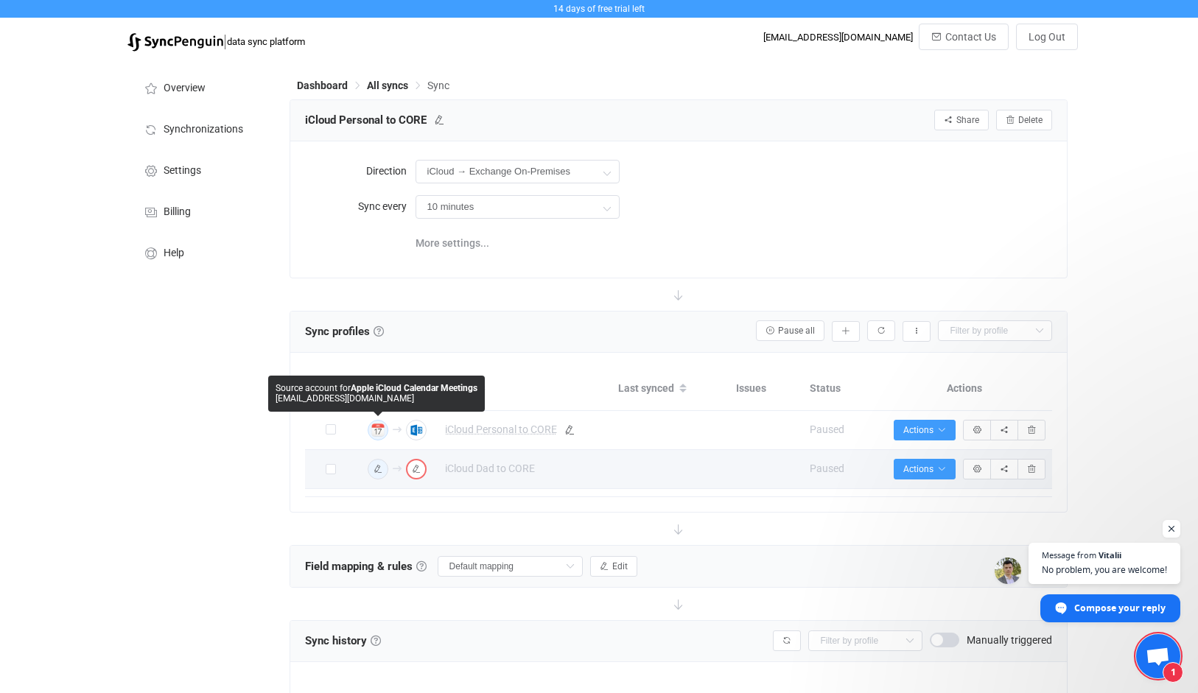
click at [382, 432] on icon "button" at bounding box center [377, 430] width 9 height 9
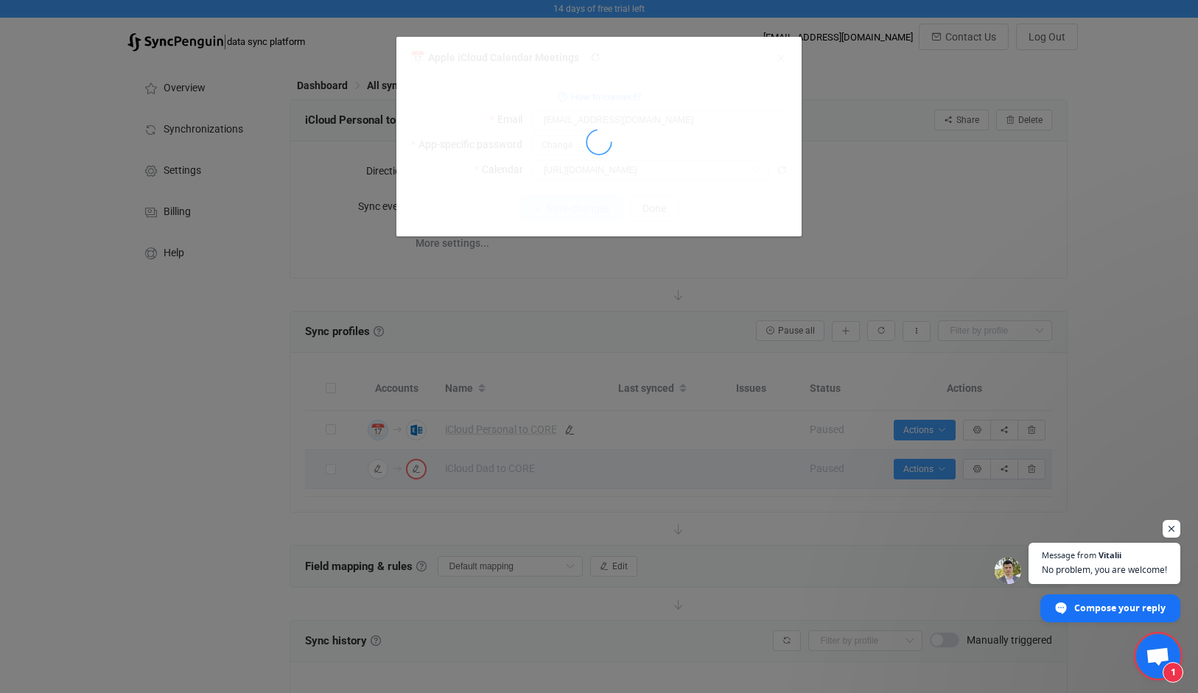
type input "Calendar"
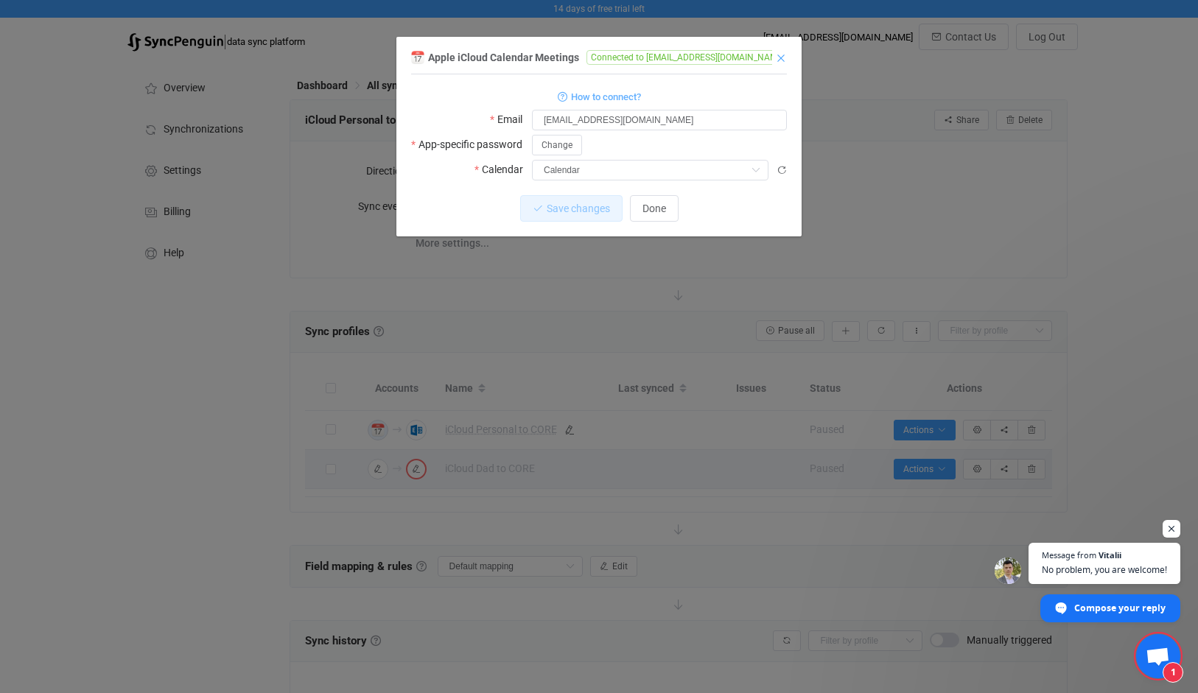
click at [778, 55] on icon "Close" at bounding box center [781, 58] width 12 height 12
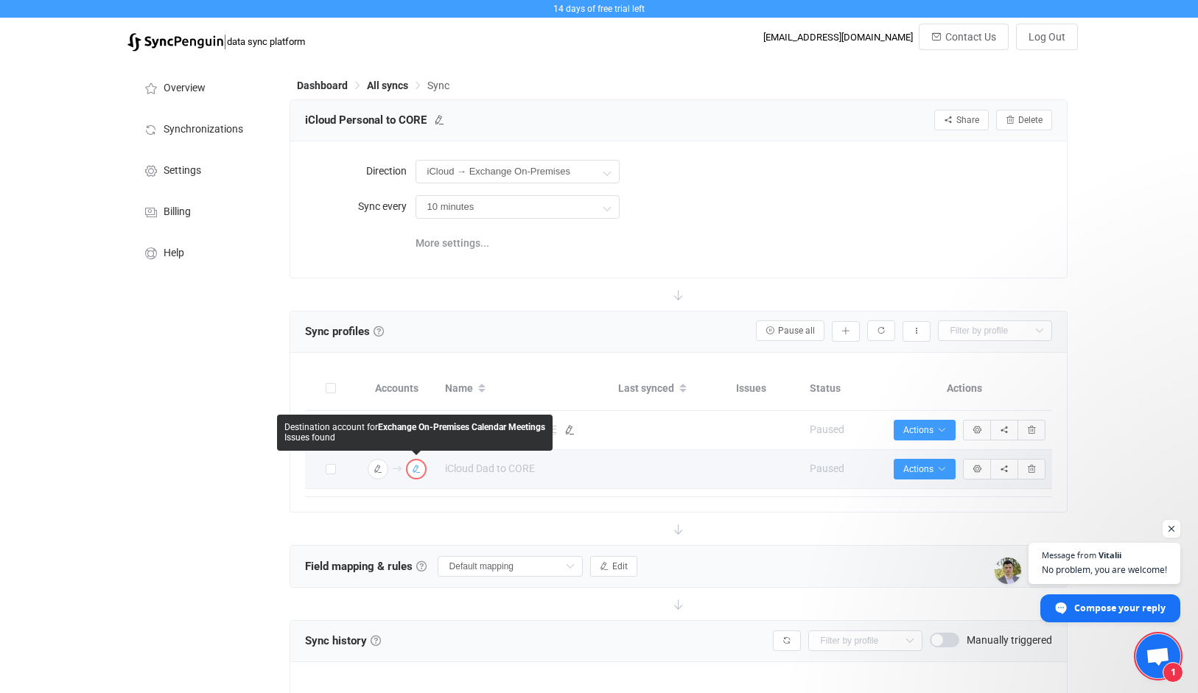
click at [415, 469] on icon "button" at bounding box center [416, 469] width 9 height 9
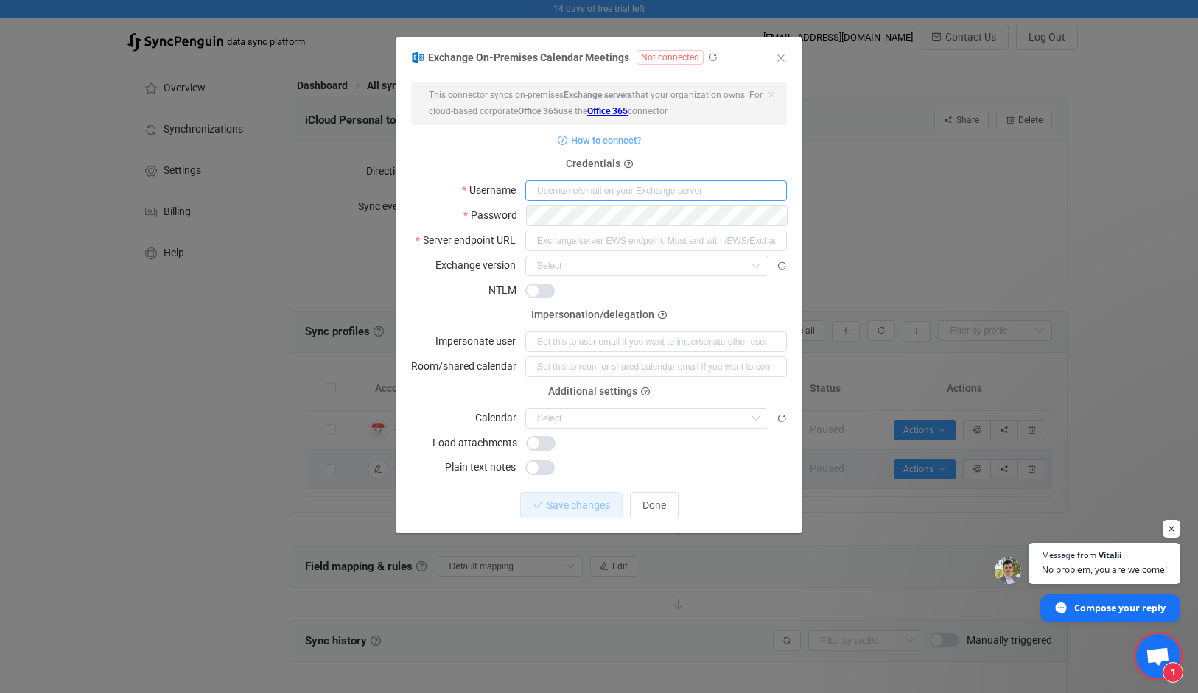
type input "[EMAIL_ADDRESS][DOMAIN_NAME]"
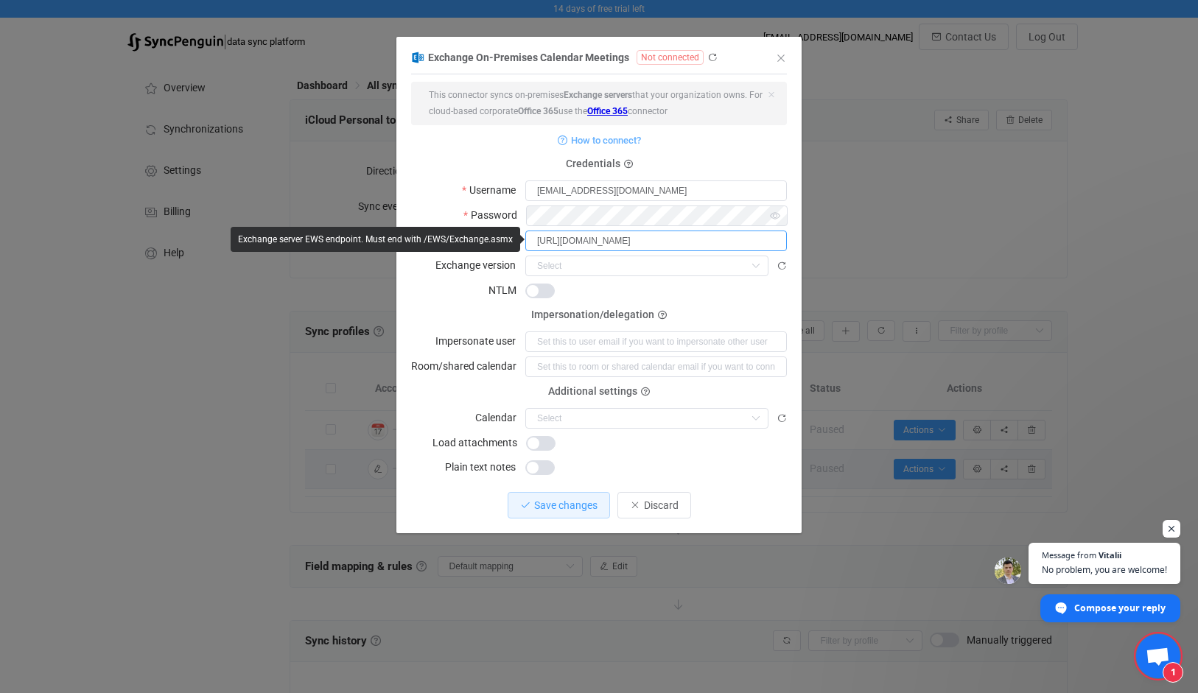
type input "[URL][DOMAIN_NAME]"
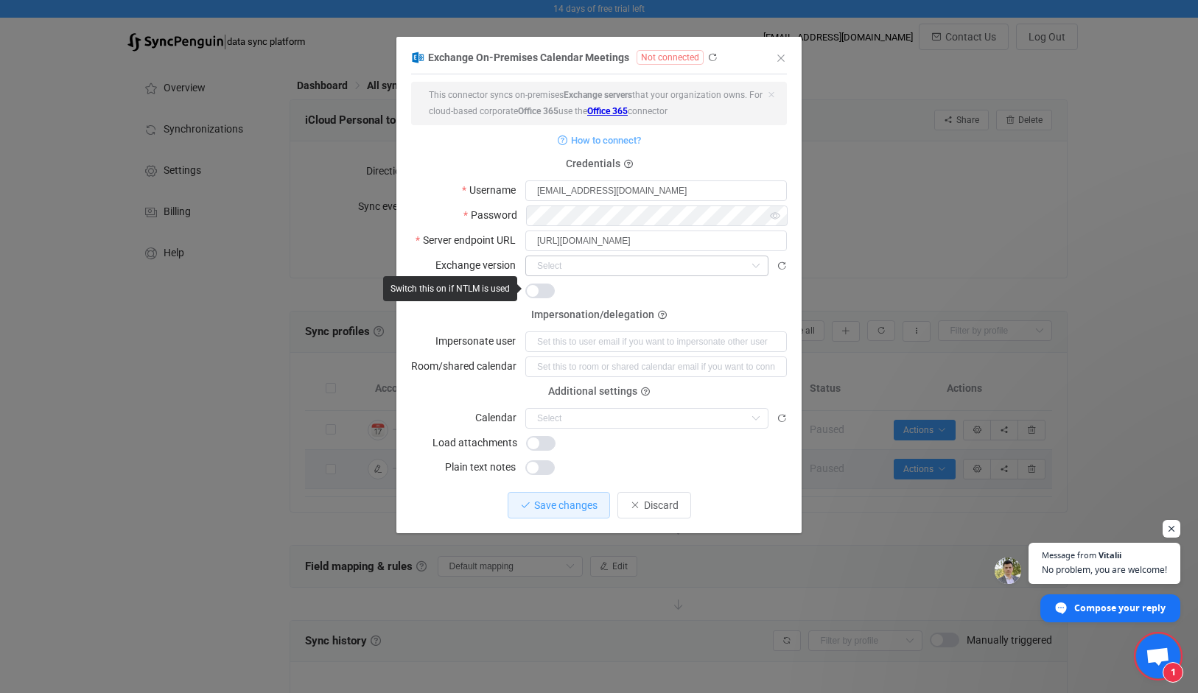
click at [753, 262] on icon "dialog" at bounding box center [755, 266] width 18 height 21
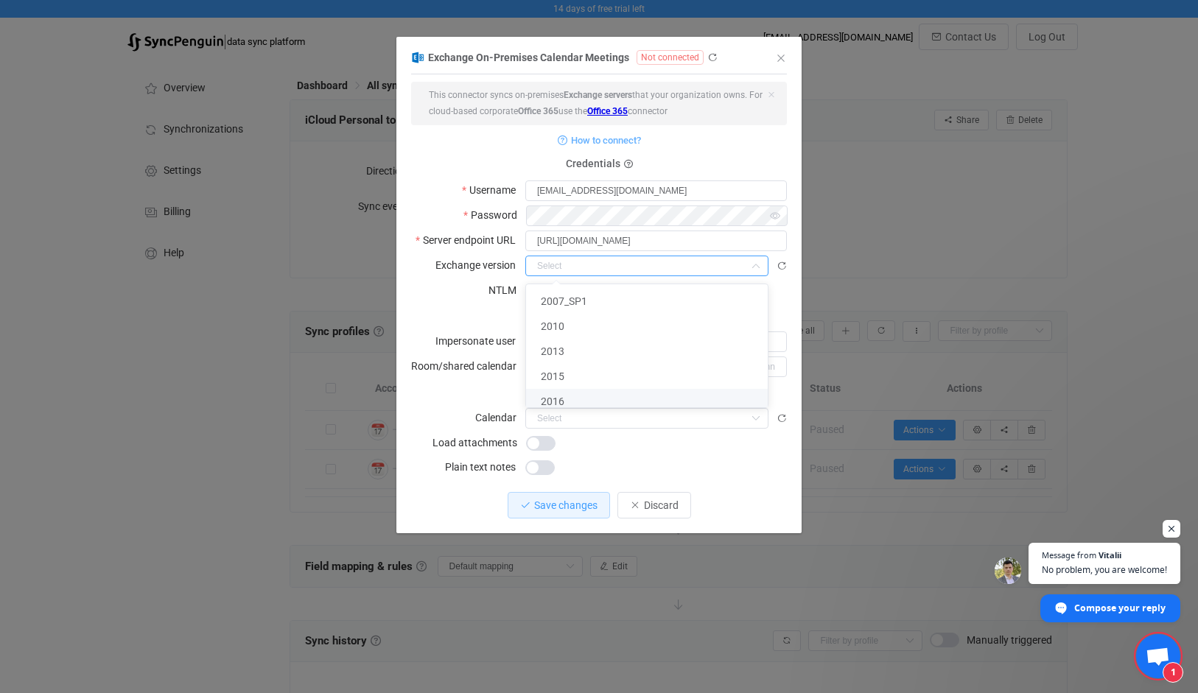
click at [585, 399] on li "2016" at bounding box center [652, 401] width 253 height 25
type input "2016"
click at [538, 292] on span "dialog" at bounding box center [539, 291] width 29 height 15
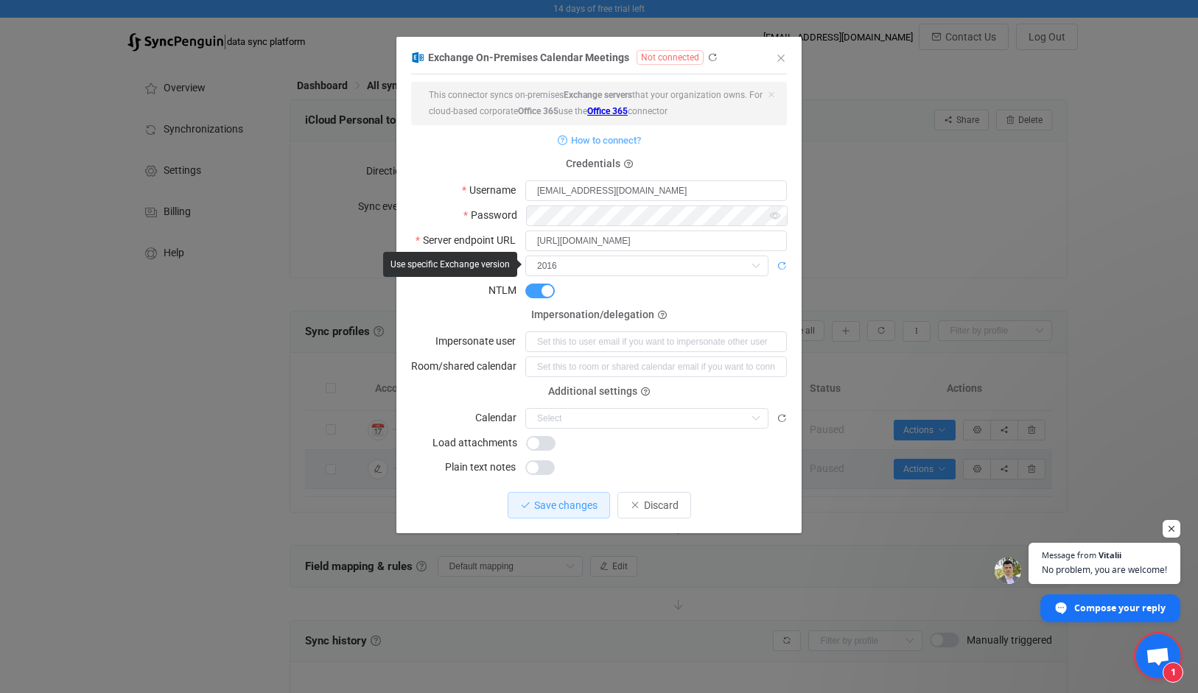
click at [782, 261] on icon "dialog" at bounding box center [781, 266] width 10 height 10
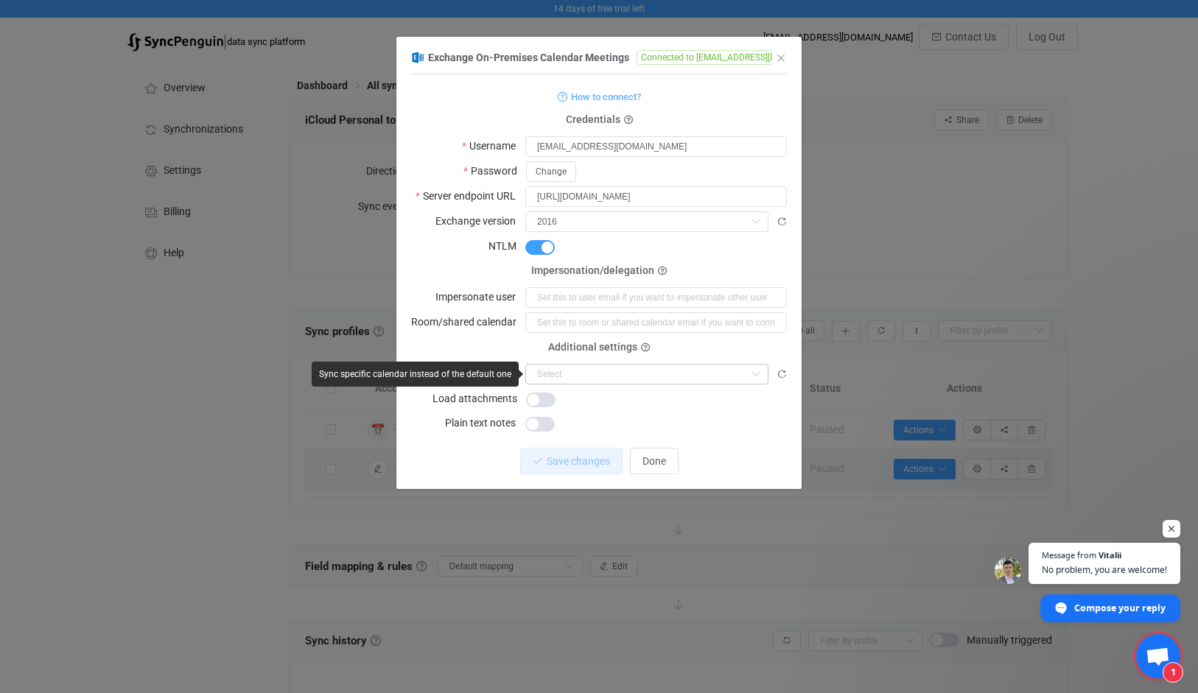
click at [761, 379] on icon "dialog" at bounding box center [755, 374] width 18 height 21
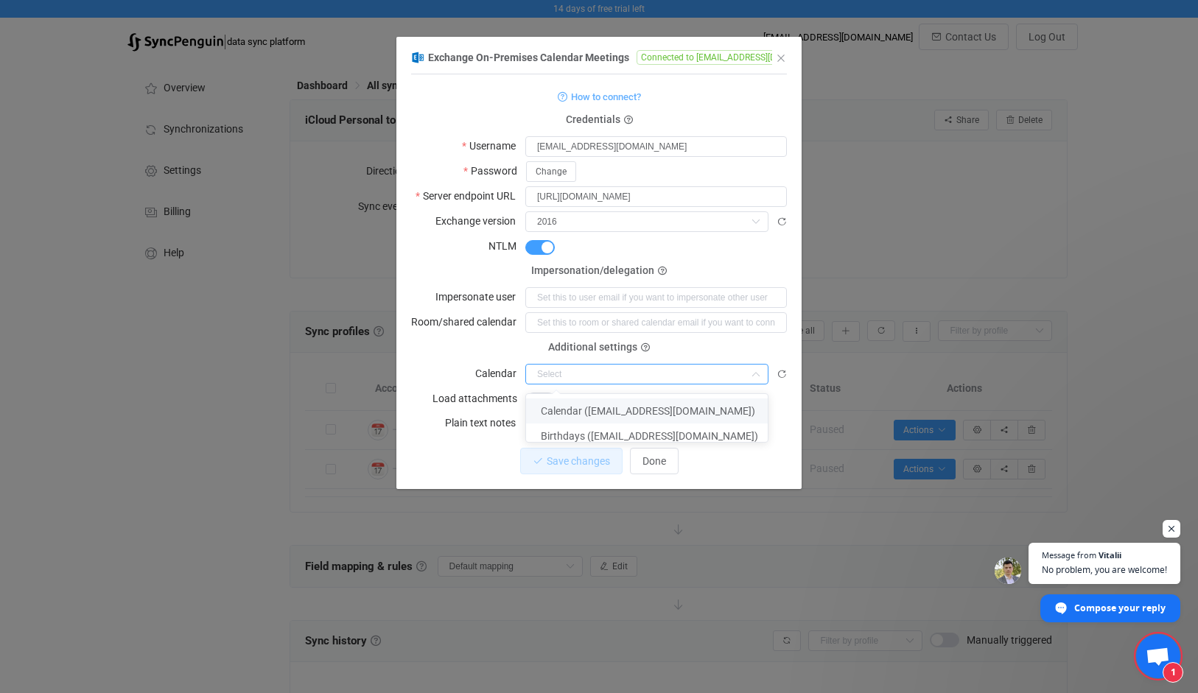
click at [683, 404] on li "Calendar (rsmith@coreintegratedtechnologies.com)" at bounding box center [652, 410] width 253 height 25
type input "Calendar (rsmith@coreintegratedtechnologies.com)"
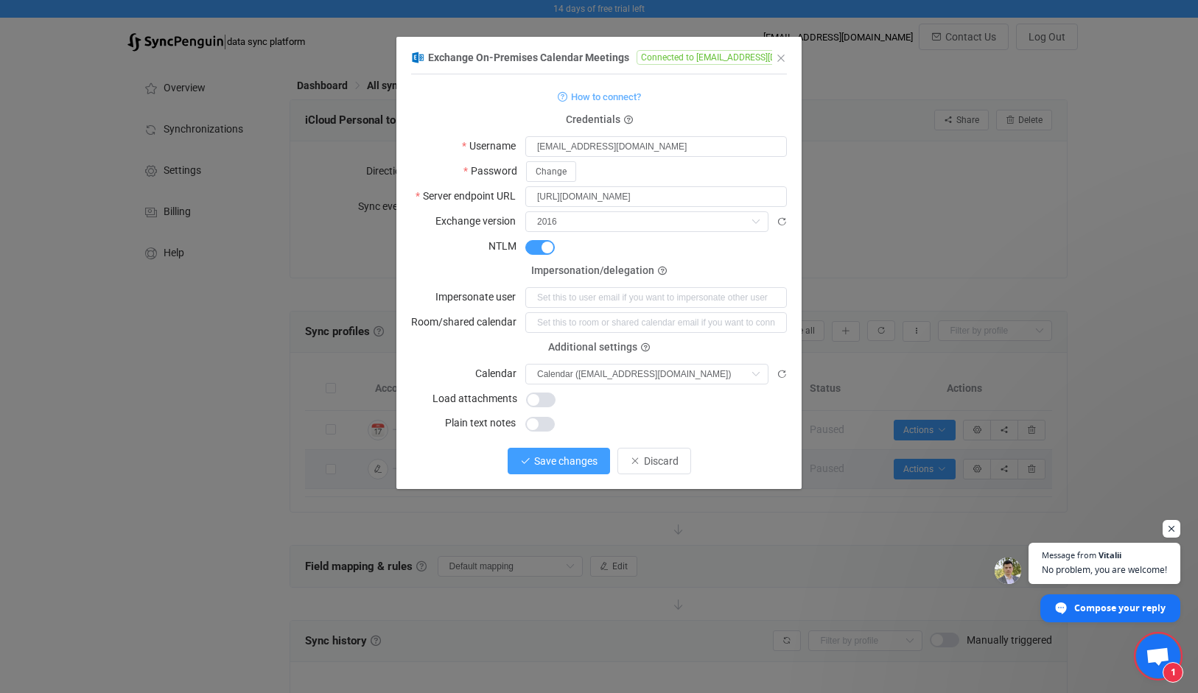
click at [592, 460] on span "Save changes" at bounding box center [565, 461] width 63 height 12
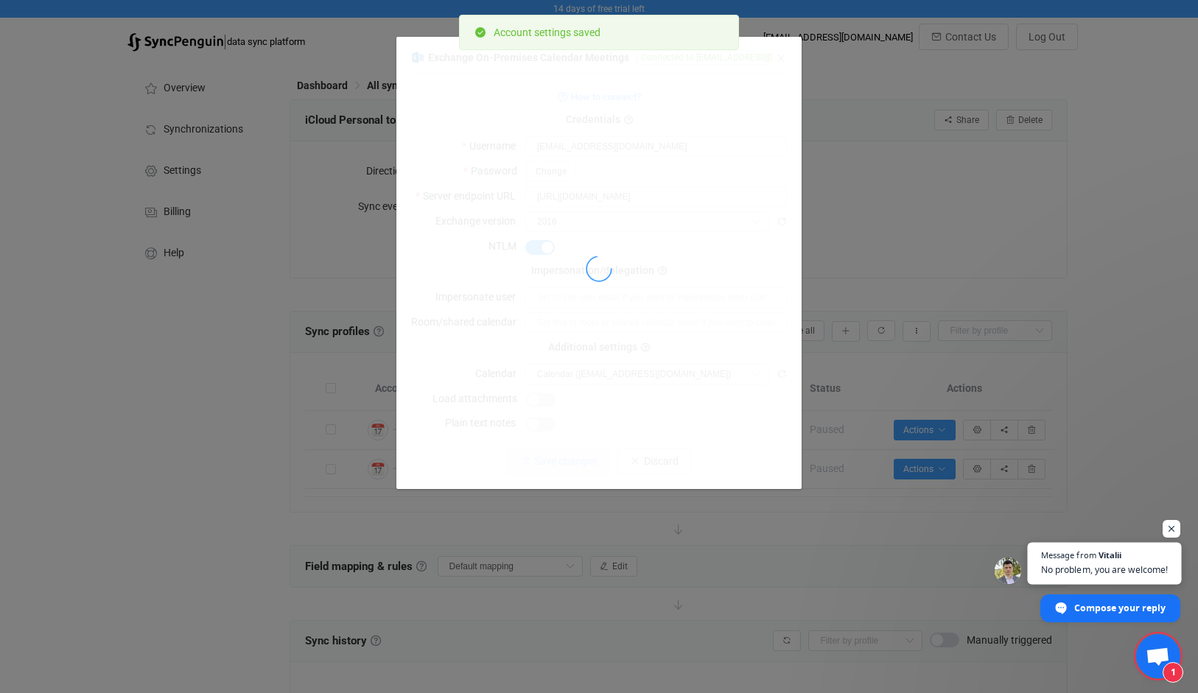
click at [1089, 569] on span "No problem, you are welcome!" at bounding box center [1104, 570] width 127 height 14
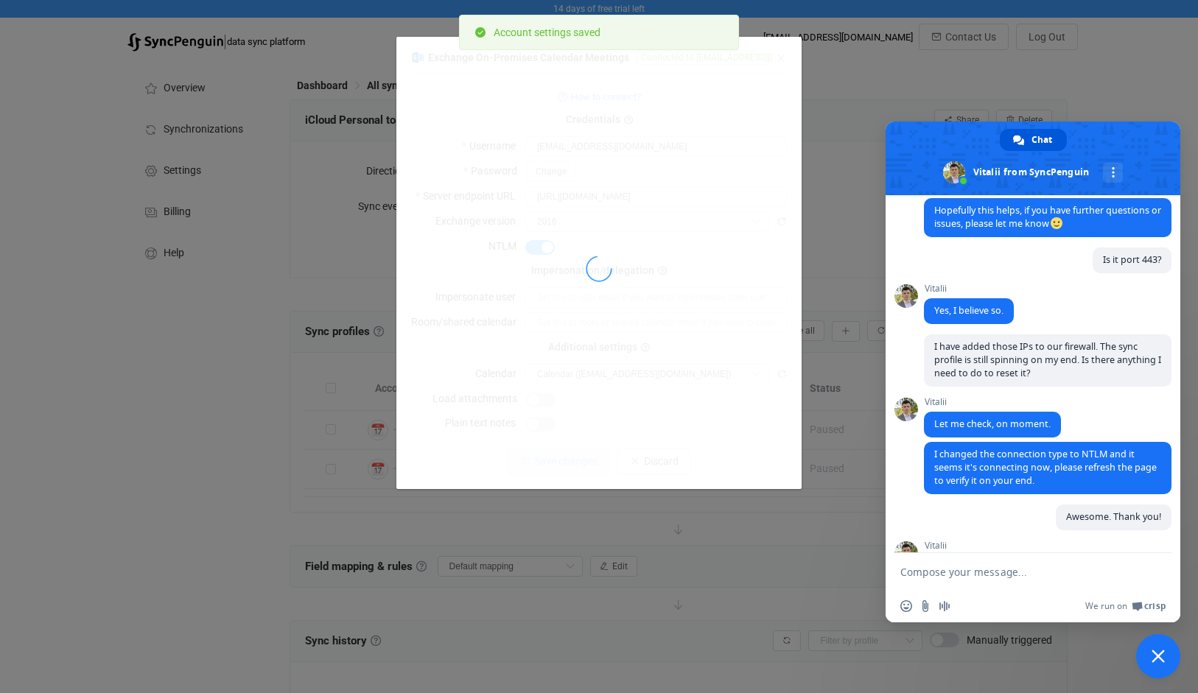
scroll to position [897, 0]
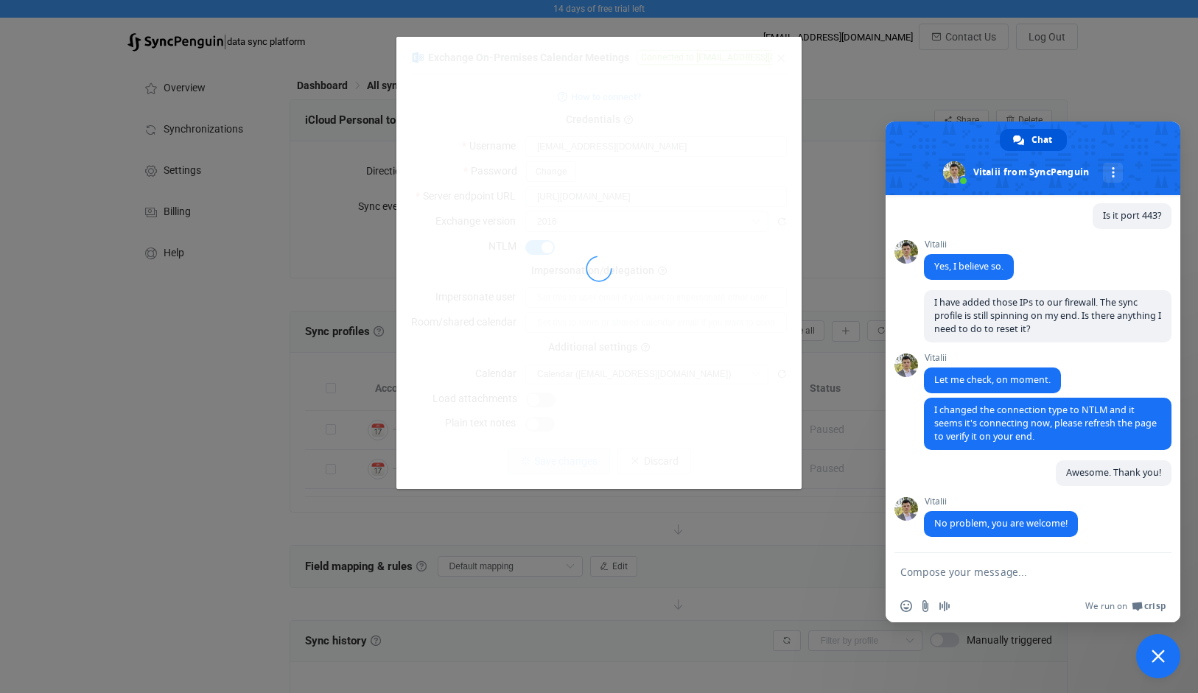
click at [1167, 671] on span "Close chat" at bounding box center [1158, 656] width 44 height 44
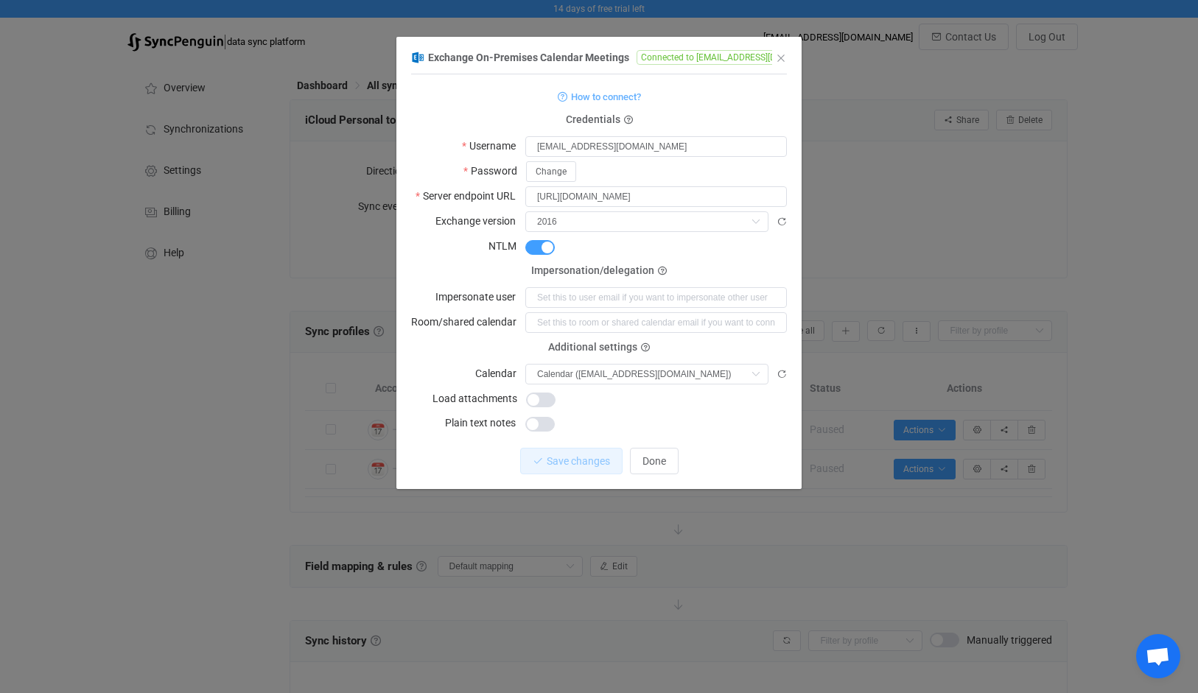
click at [1164, 651] on span "Open chat" at bounding box center [1157, 657] width 24 height 21
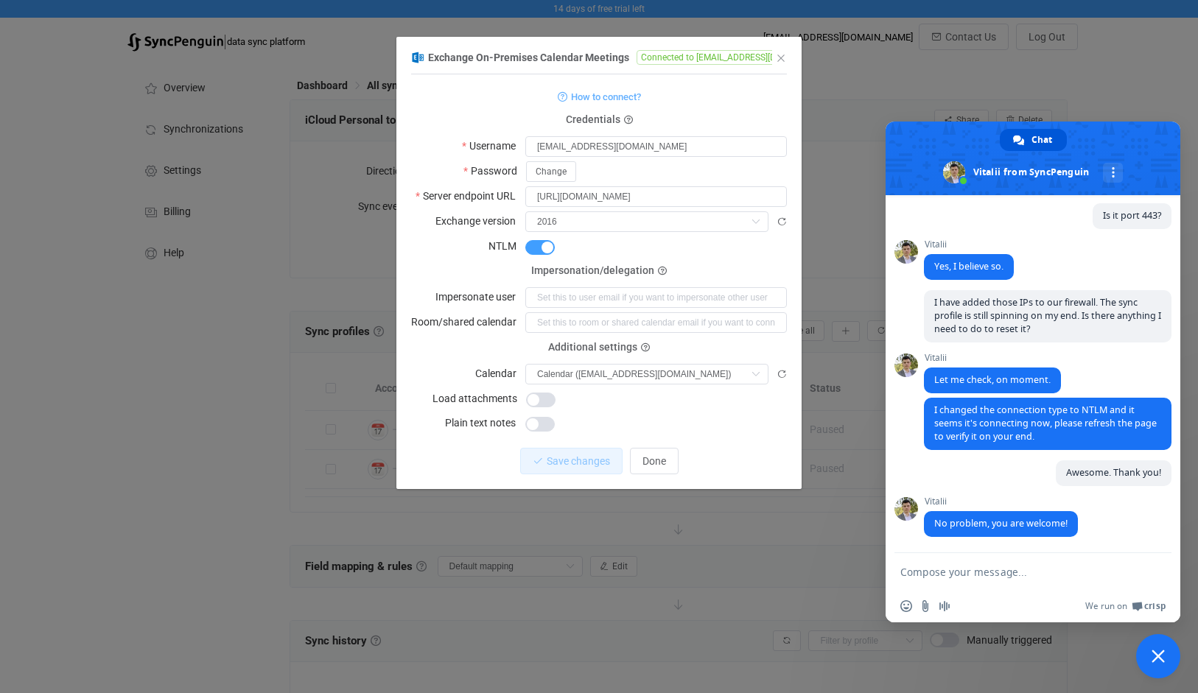
click at [1009, 591] on div "Insert an emoji Send a file Audio message We run on Crisp" at bounding box center [1032, 606] width 295 height 32
click at [996, 566] on textarea "Compose your message..." at bounding box center [1018, 571] width 236 height 37
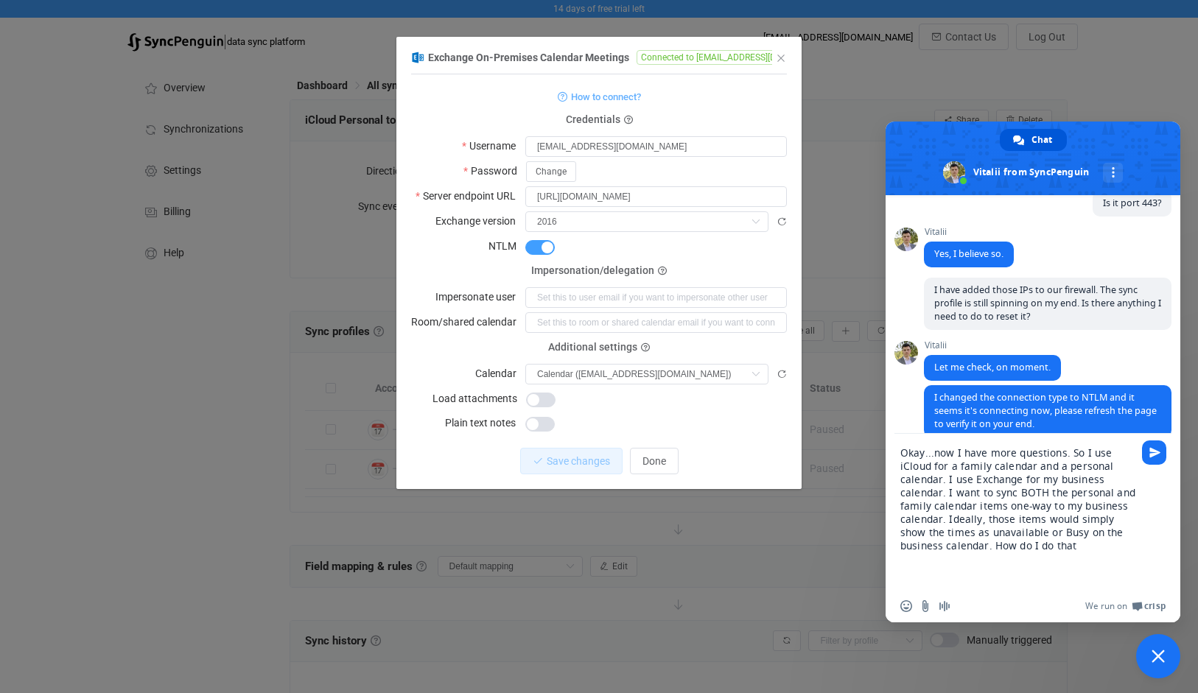
type textarea "Okay...now I have more questions. So I use iCloud for a family calendar and a p…"
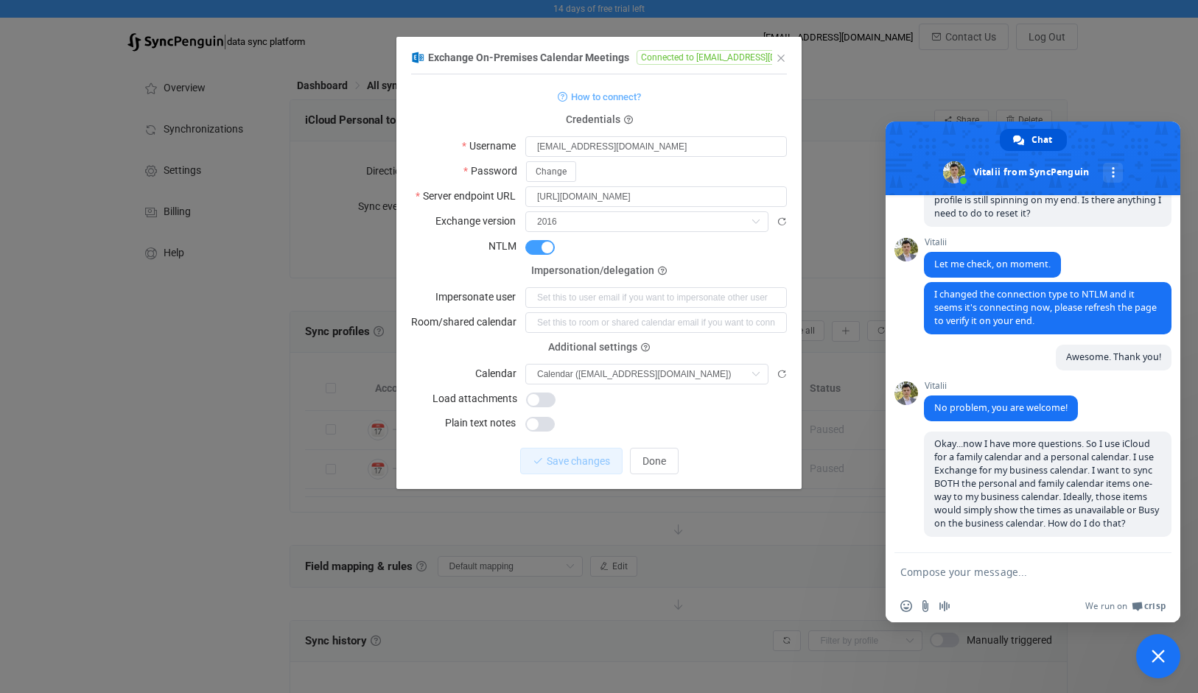
scroll to position [1026, 0]
click at [644, 458] on span "Done" at bounding box center [654, 461] width 24 height 12
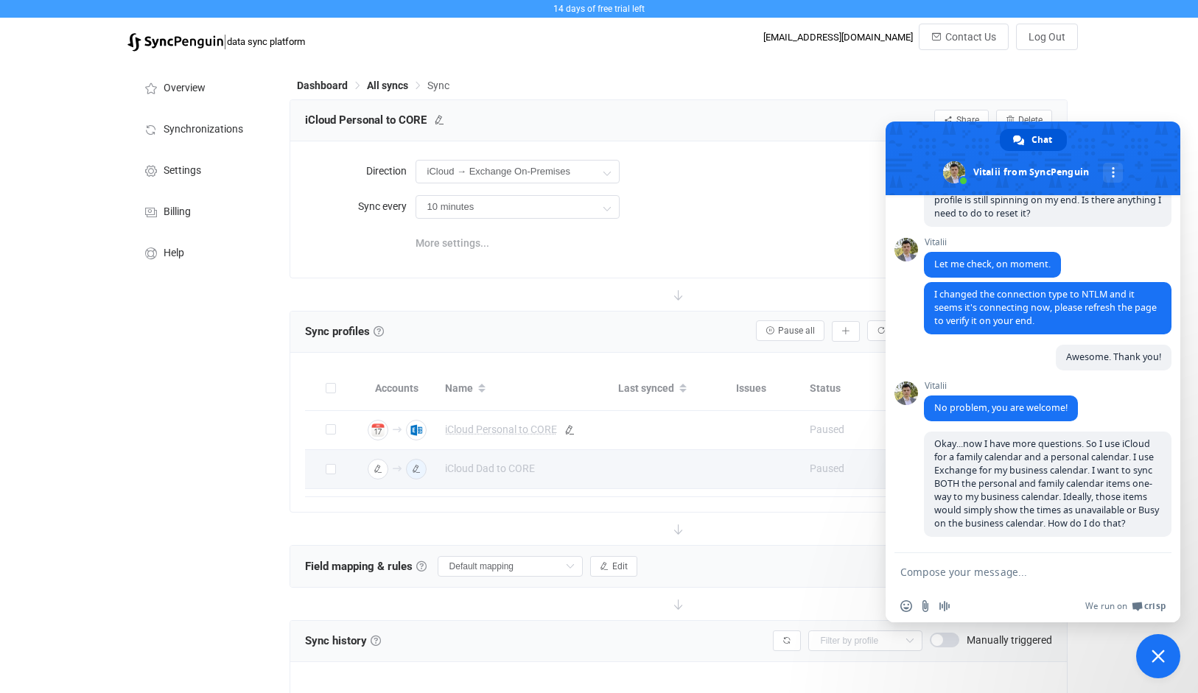
click at [465, 241] on span "More settings..." at bounding box center [452, 242] width 74 height 29
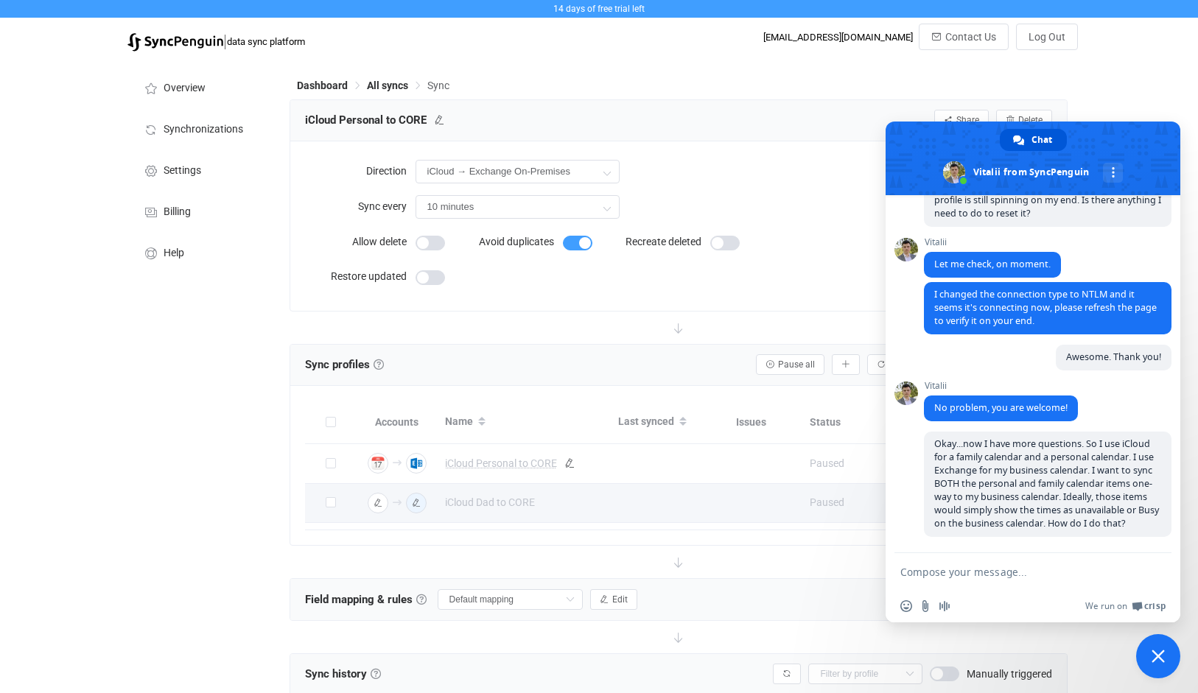
click at [503, 292] on form "Allow delete Avoid duplicates Recreate deleted Restore updated" at bounding box center [563, 261] width 516 height 69
click at [1167, 665] on span "Close chat" at bounding box center [1158, 656] width 44 height 44
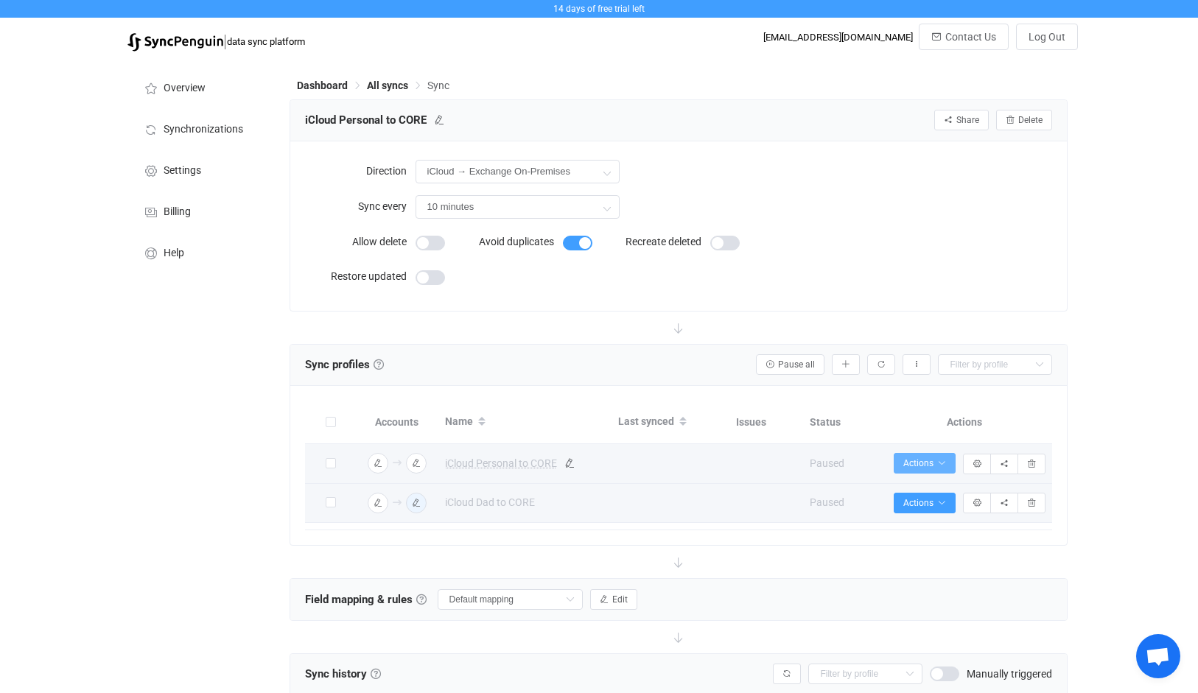
click at [925, 472] on button "Actions" at bounding box center [924, 463] width 62 height 21
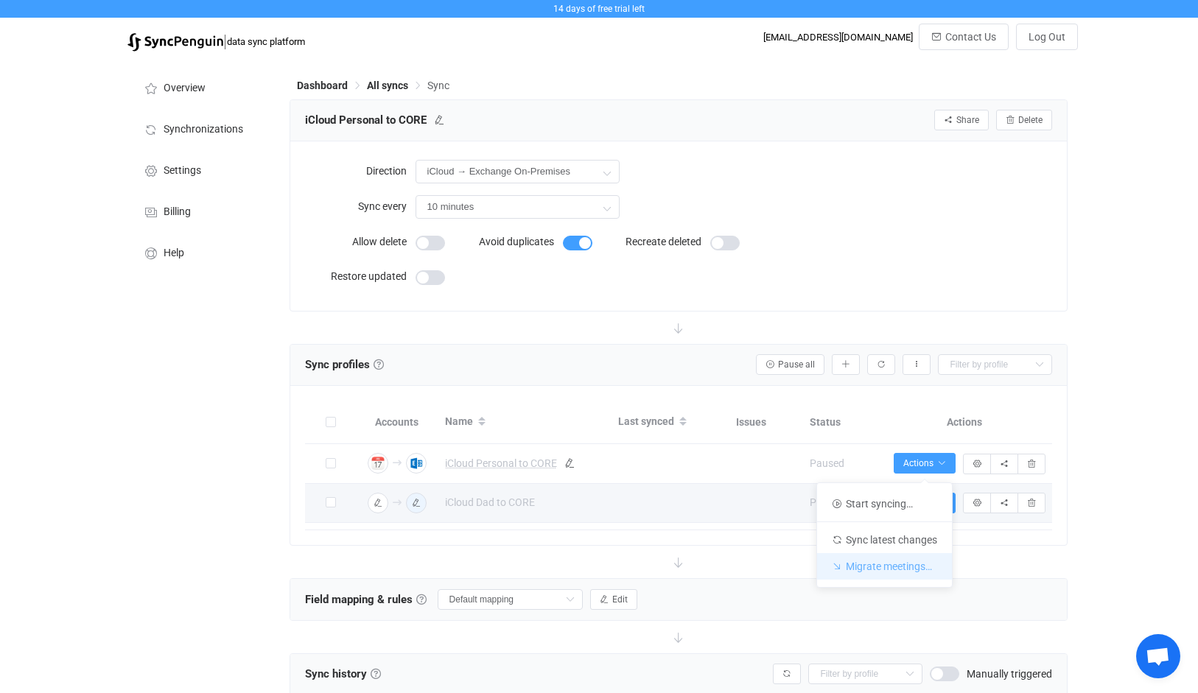
click at [908, 560] on li "Migrate meetings…" at bounding box center [884, 566] width 135 height 27
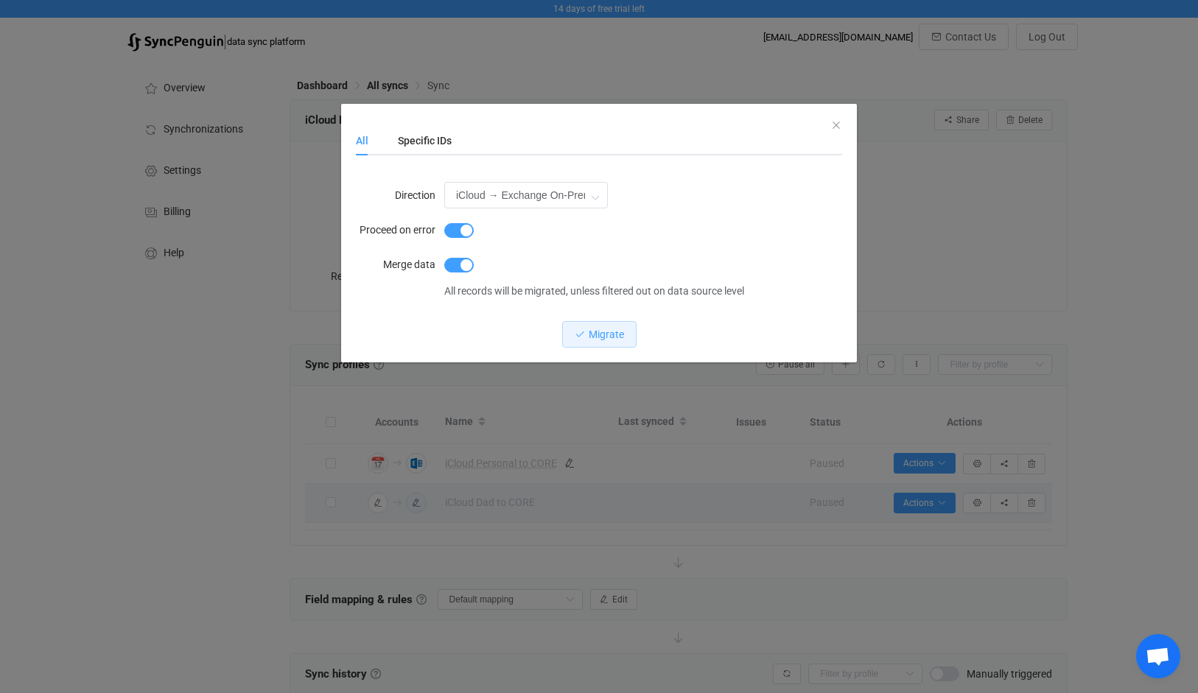
click at [1192, 628] on div "All Specific IDs Direction iCloud → Exchange On-Premises iCloud → Exchange On-P…" at bounding box center [599, 346] width 1198 height 693
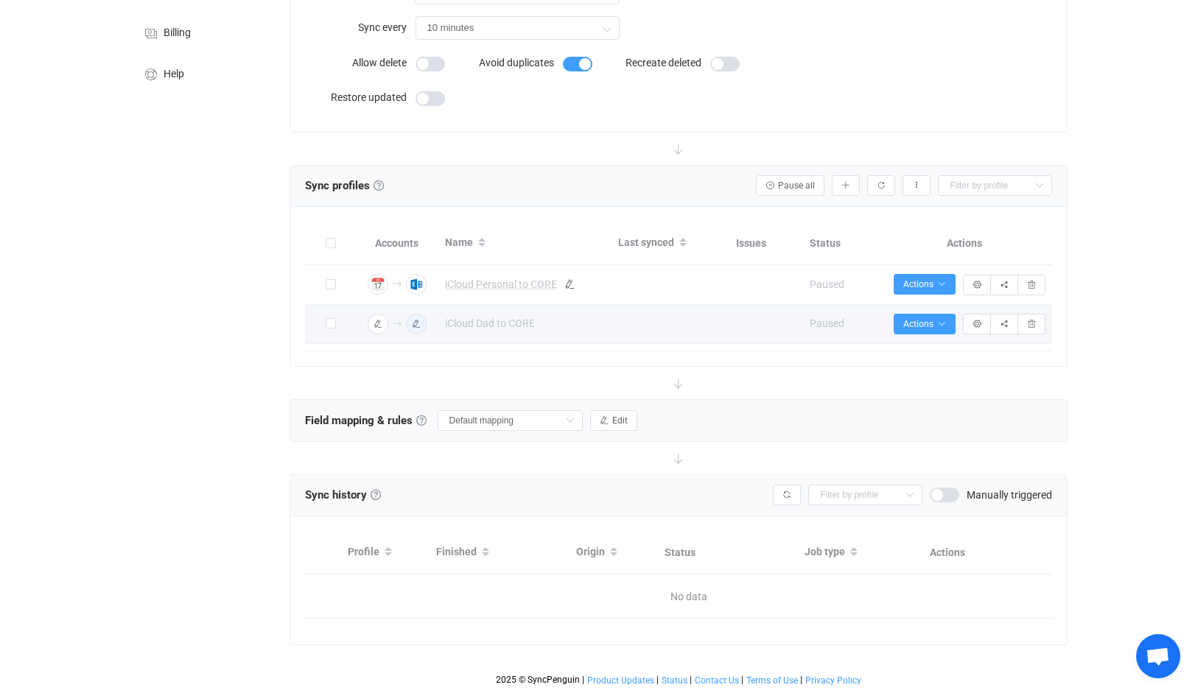
scroll to position [190, 0]
click at [1159, 650] on span "Open chat" at bounding box center [1157, 657] width 24 height 21
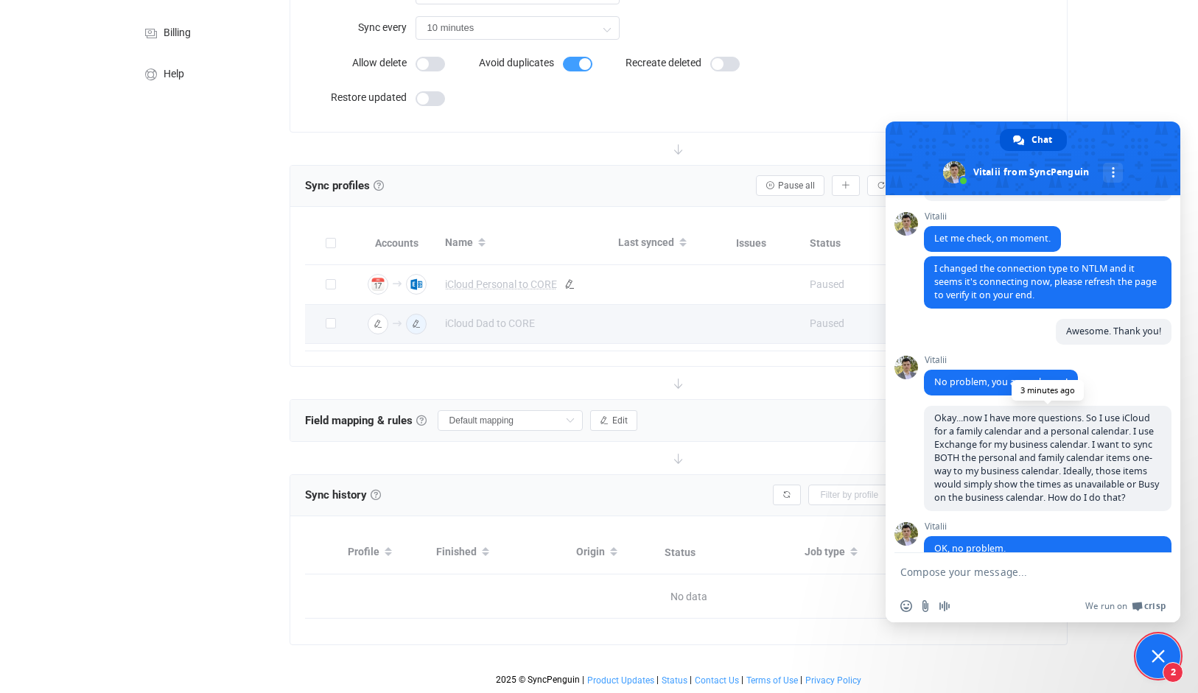
scroll to position [1187, 0]
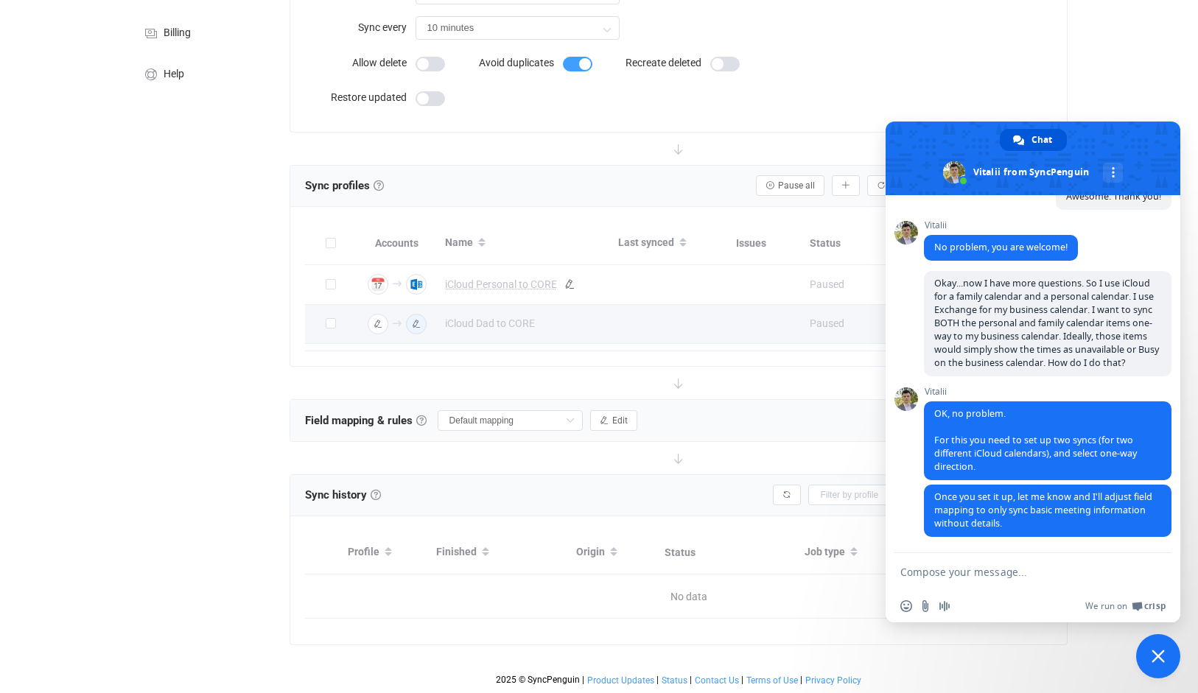
click at [1036, 567] on textarea "Compose your message..." at bounding box center [1018, 571] width 236 height 37
type textarea "I think I have them setup."
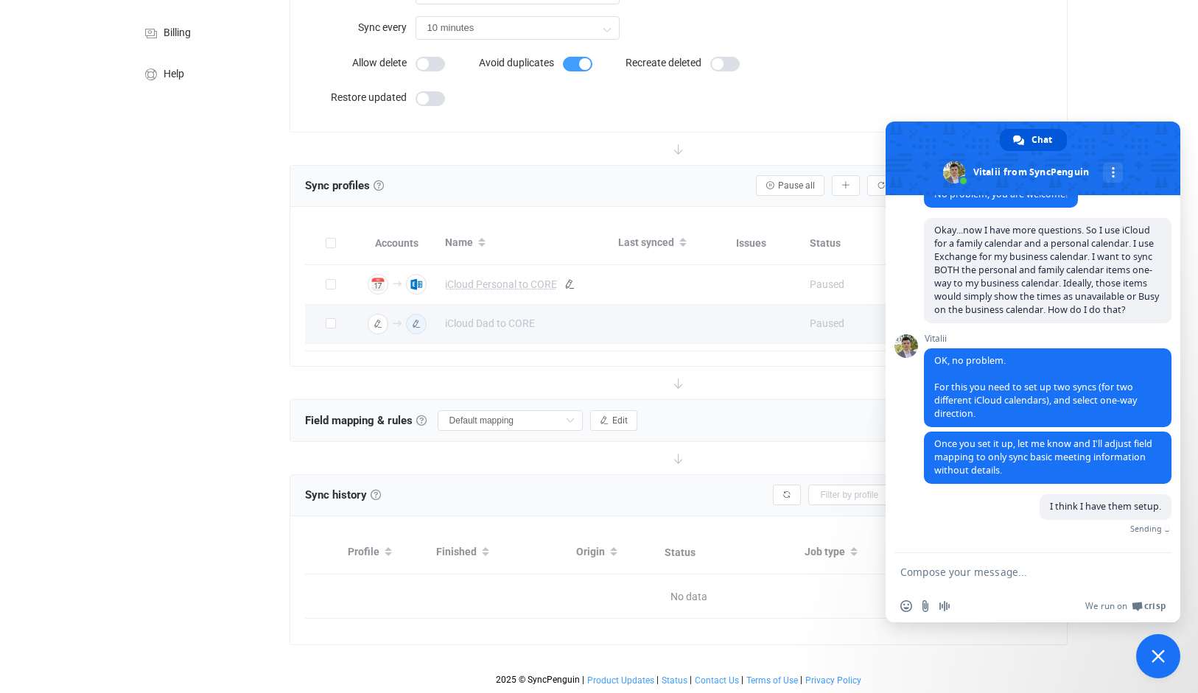
scroll to position [1223, 0]
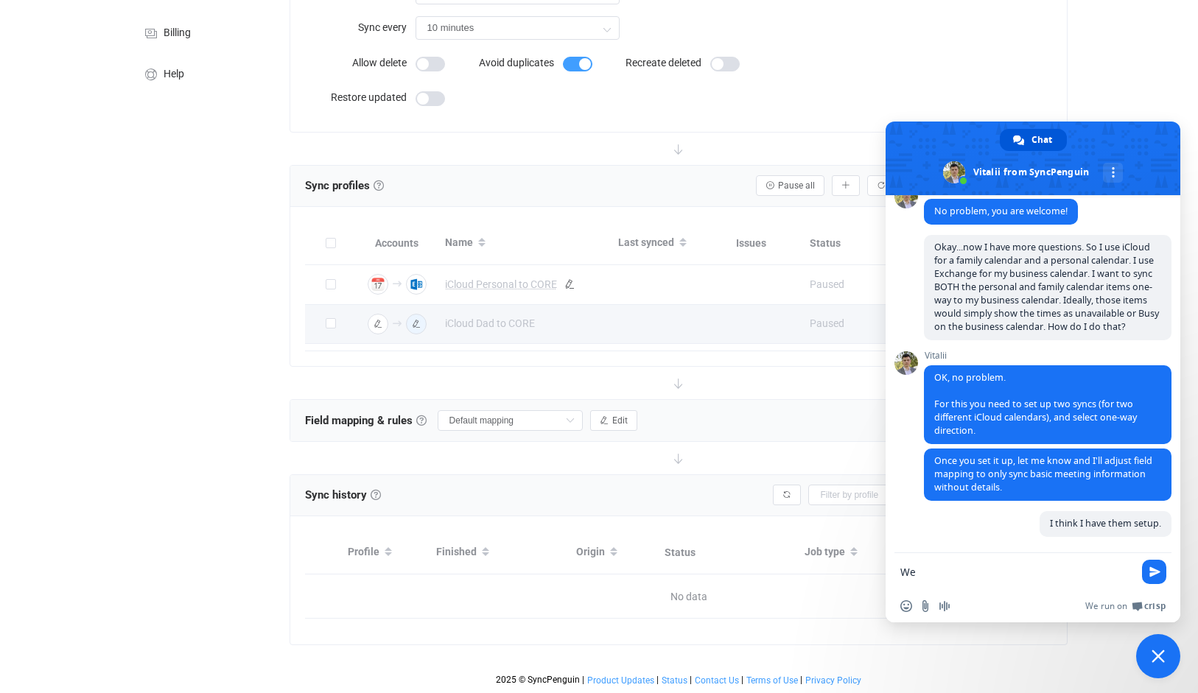
type textarea "W"
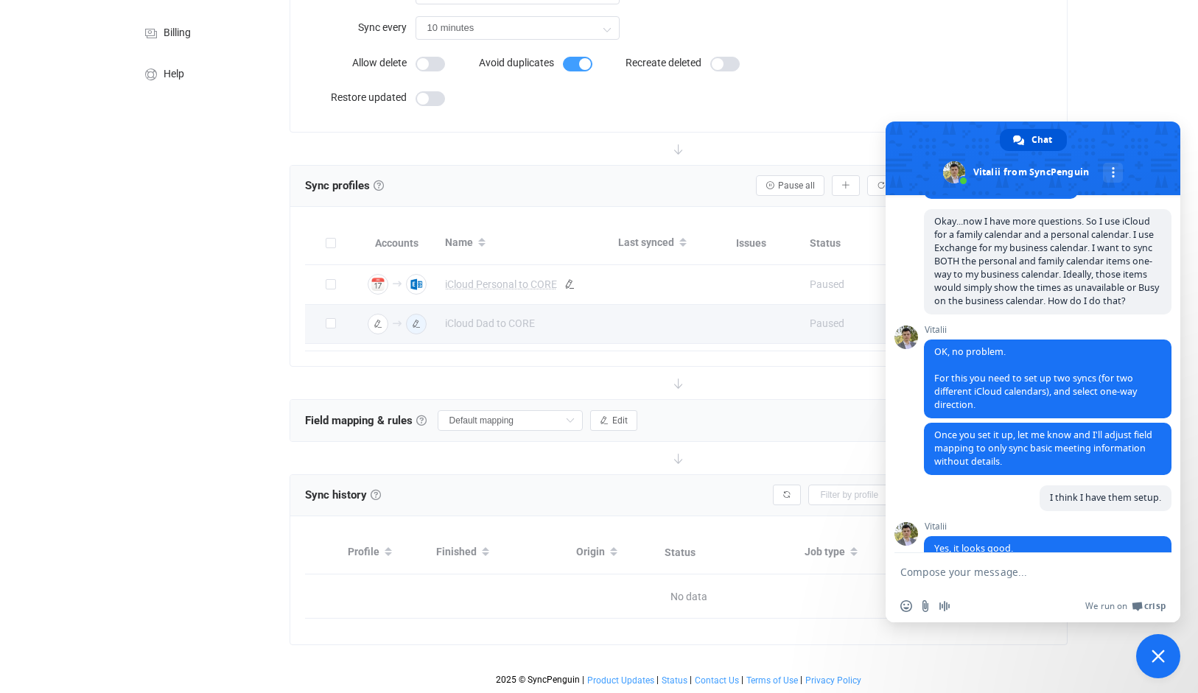
scroll to position [1396, 0]
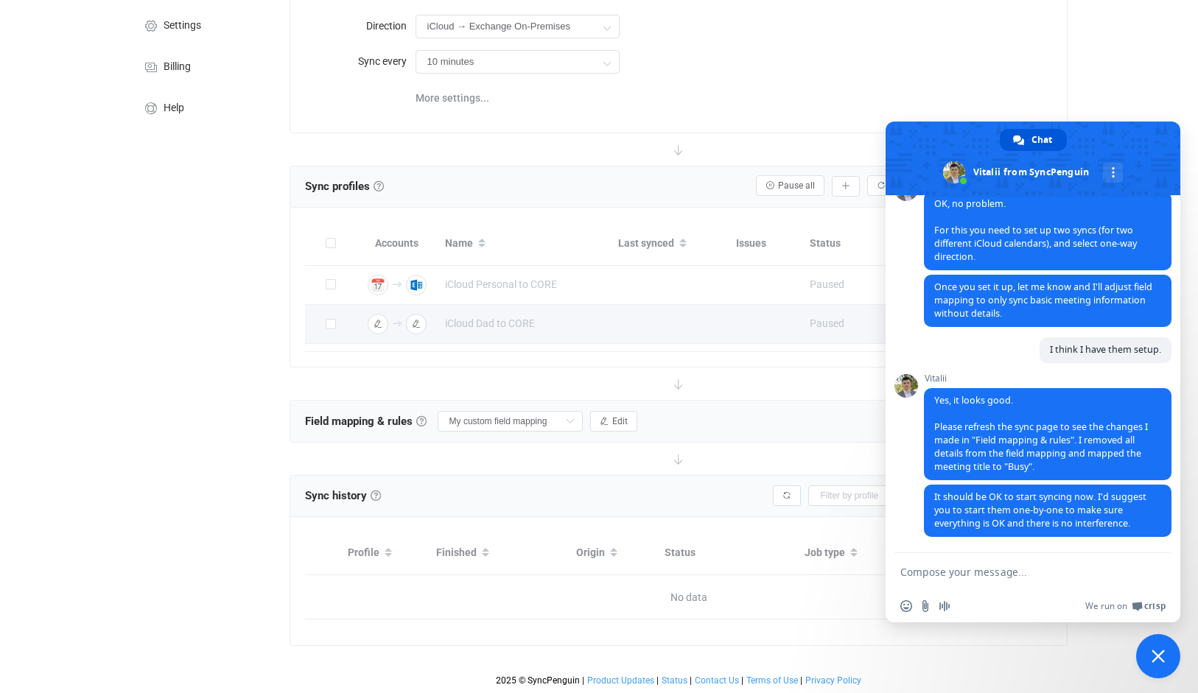
scroll to position [1396, 0]
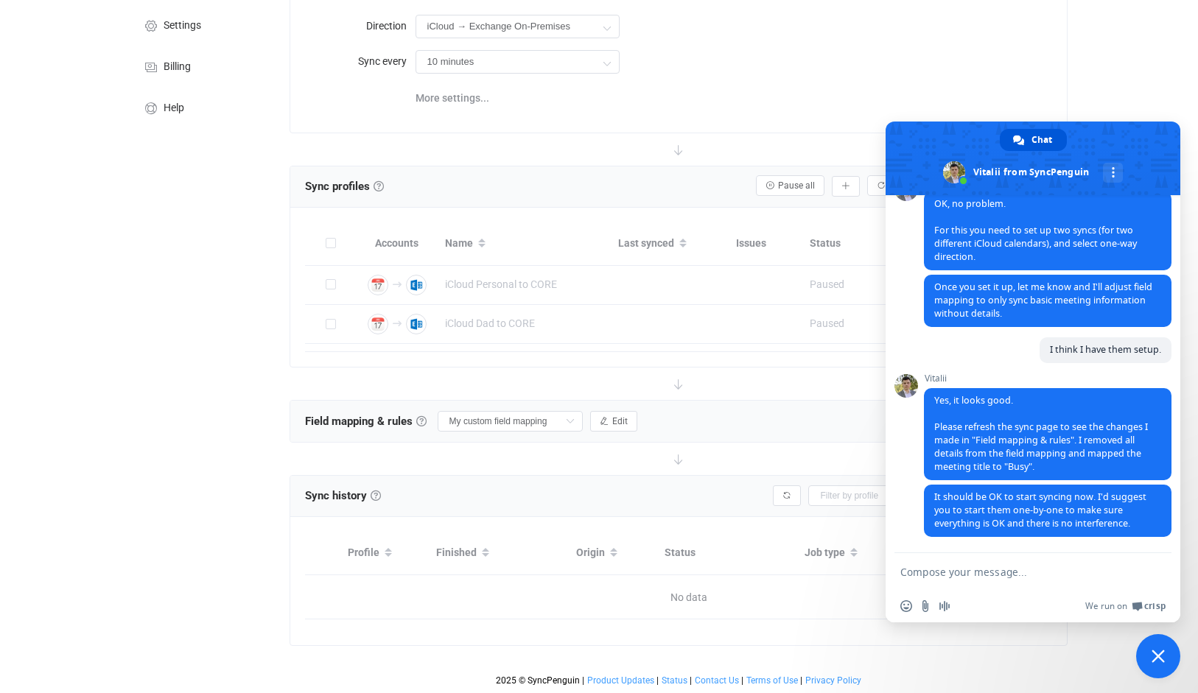
click at [1159, 653] on span "Close chat" at bounding box center [1157, 656] width 13 height 13
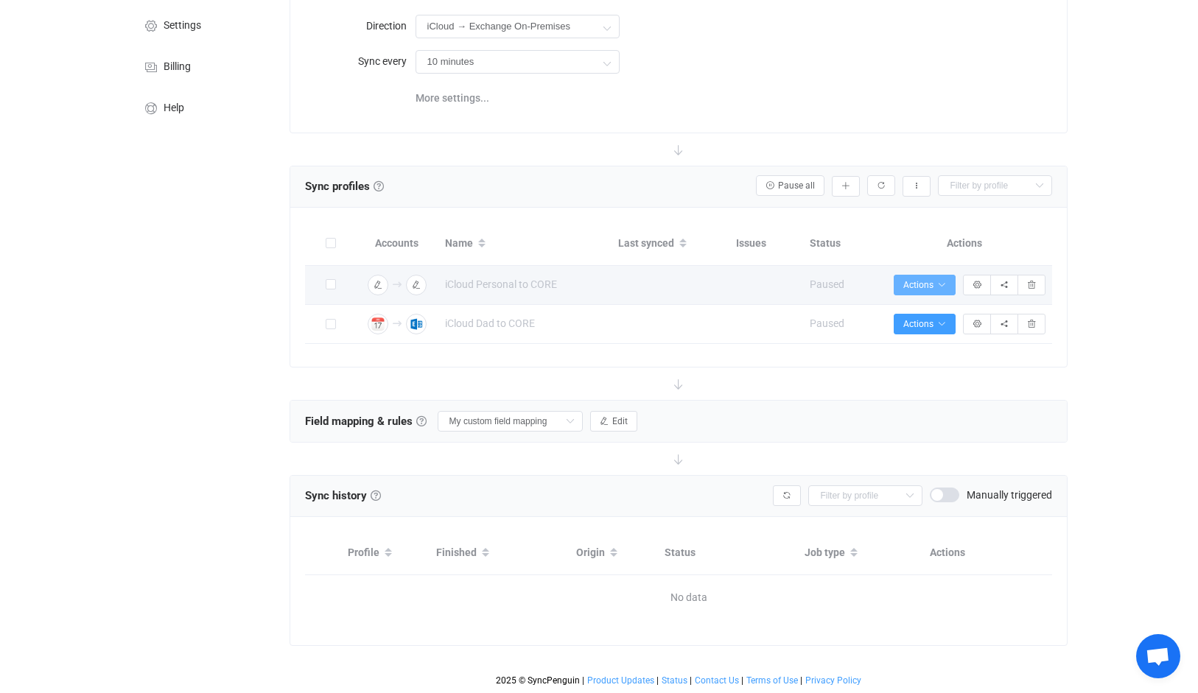
click at [925, 280] on span "Actions" at bounding box center [924, 285] width 43 height 10
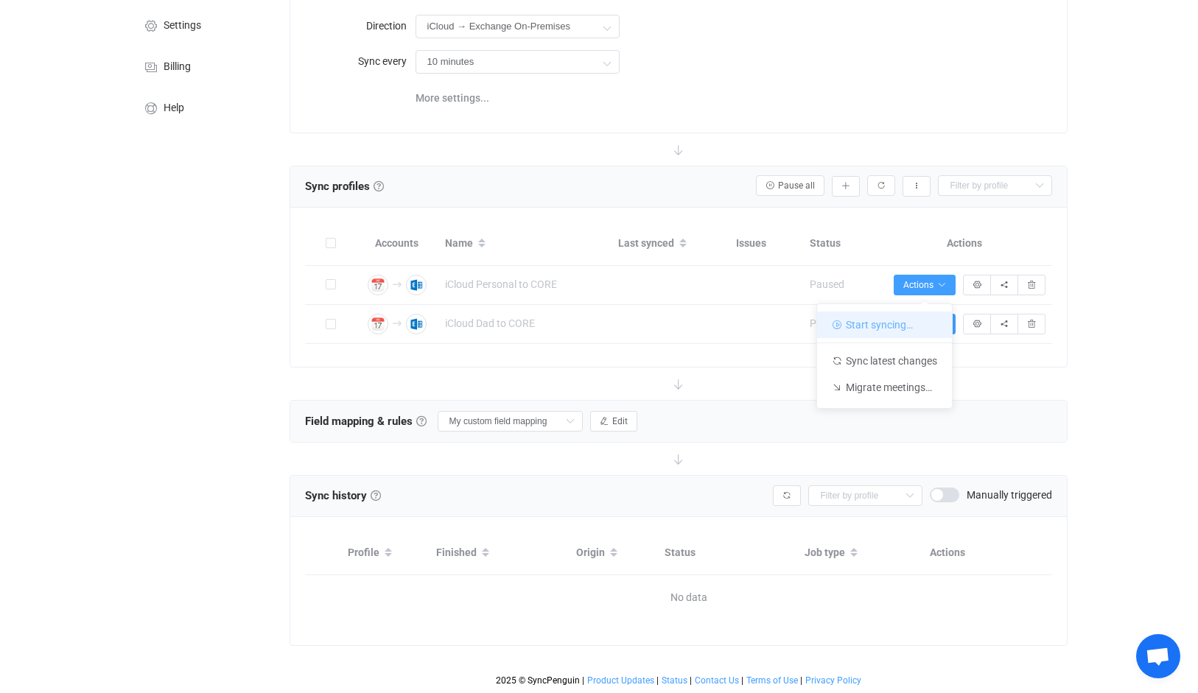
click at [904, 313] on li "Start syncing…" at bounding box center [884, 325] width 135 height 27
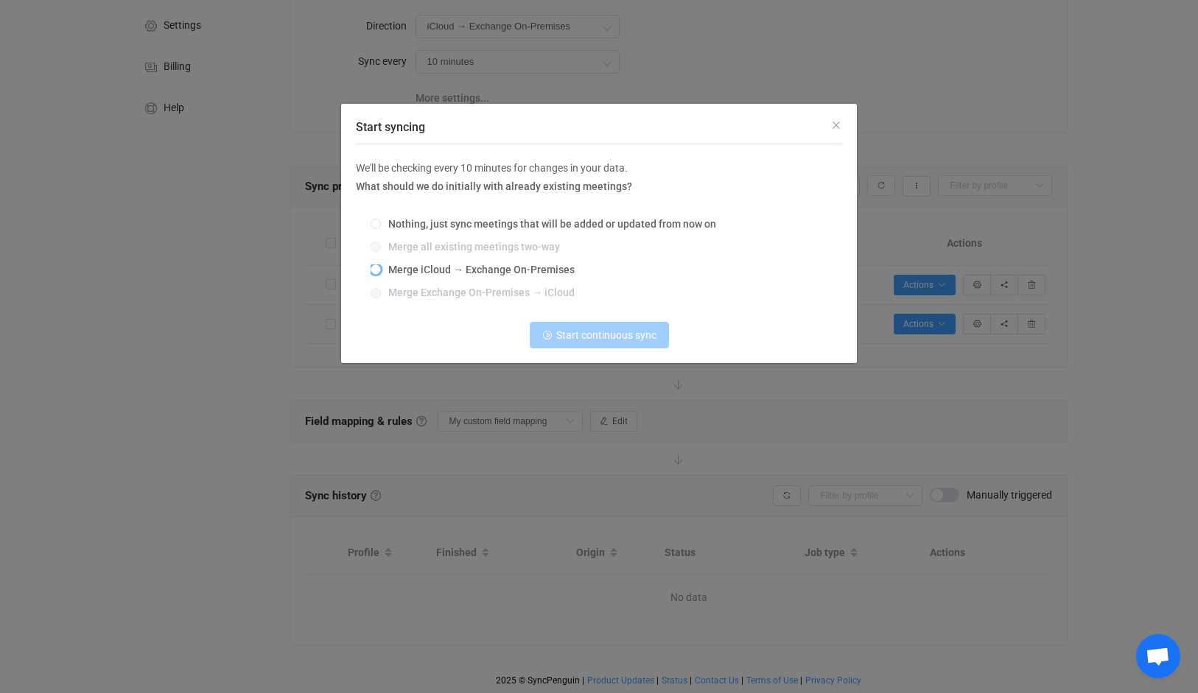
click at [437, 271] on span "Merge iCloud → Exchange On-Premises" at bounding box center [478, 270] width 194 height 12
click at [381, 271] on input "Merge iCloud → Exchange On-Premises" at bounding box center [375, 270] width 10 height 12
radio input "true"
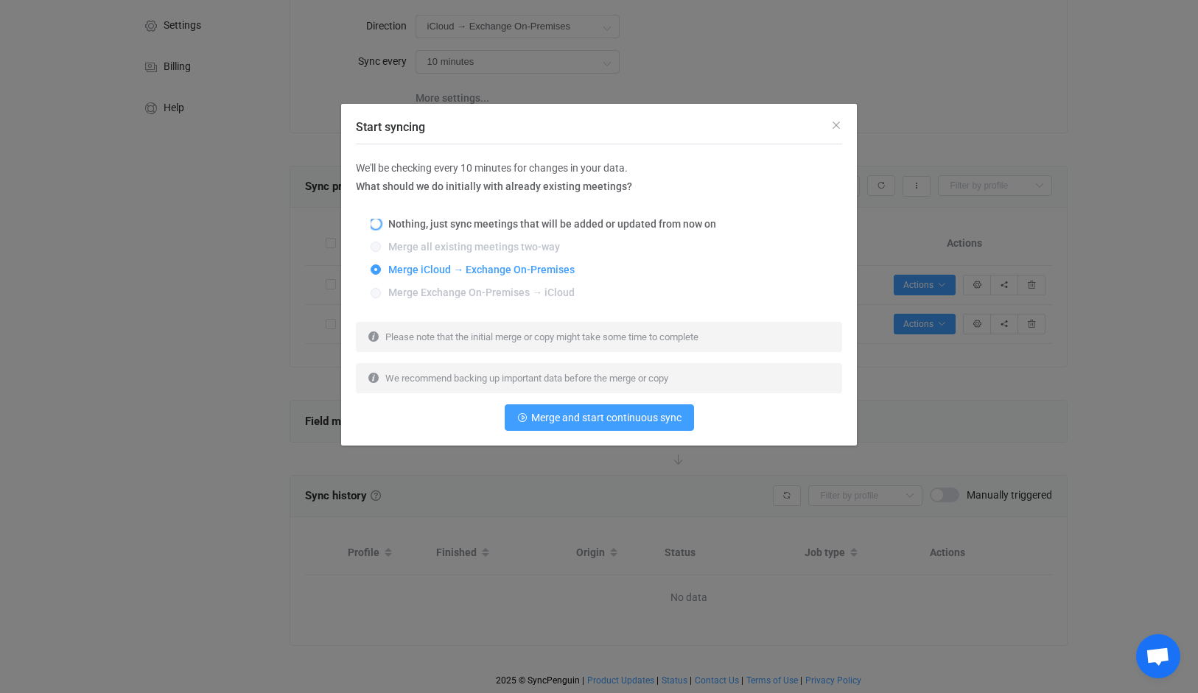
click at [558, 220] on span "Nothing, just sync meetings that will be added or updated from now on" at bounding box center [548, 224] width 335 height 12
click at [381, 220] on input "Nothing, just sync meetings that will be added or updated from now on" at bounding box center [375, 225] width 10 height 12
radio input "true"
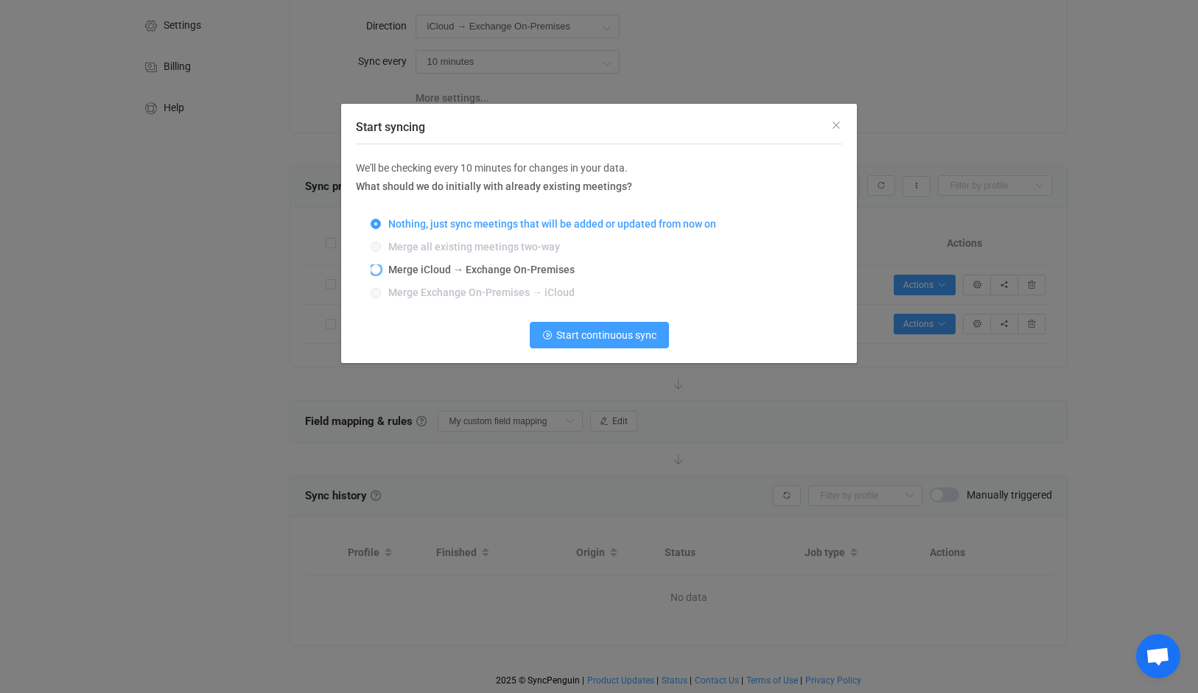
click at [544, 270] on span "Merge iCloud → Exchange On-Premises" at bounding box center [478, 270] width 194 height 12
click at [381, 270] on input "Merge iCloud → Exchange On-Premises" at bounding box center [375, 270] width 10 height 12
radio input "true"
radio input "false"
radio input "true"
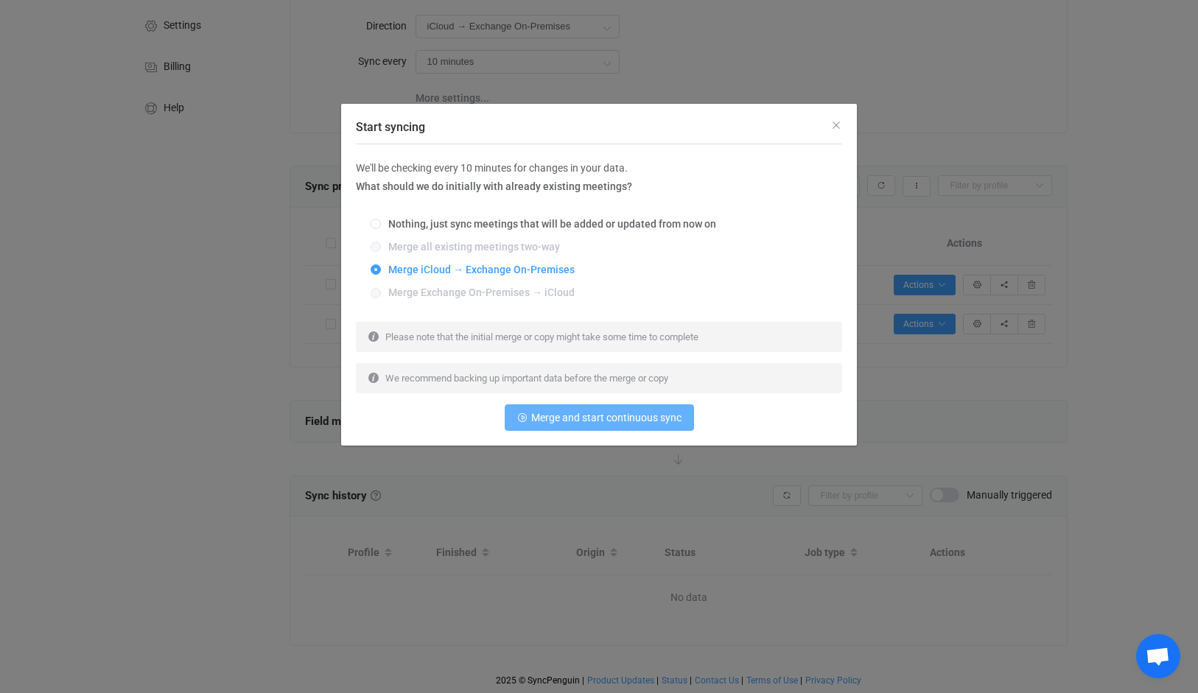
click at [593, 425] on button "Merge and start continuous sync" at bounding box center [599, 417] width 189 height 27
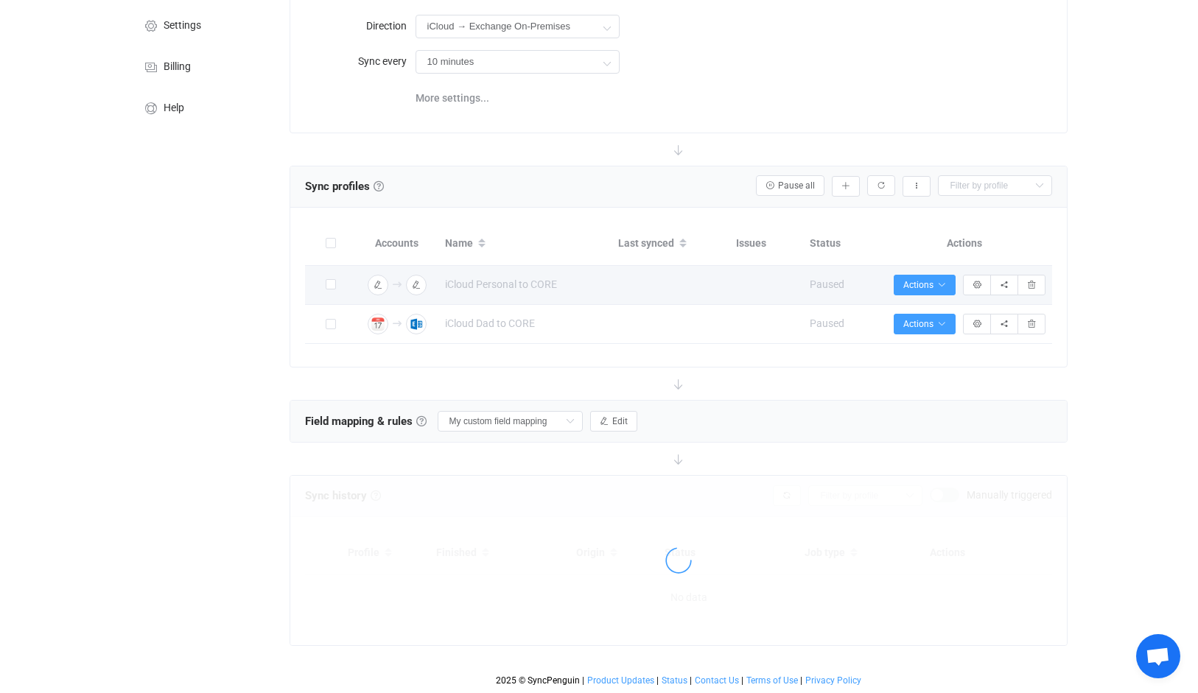
scroll to position [151, 0]
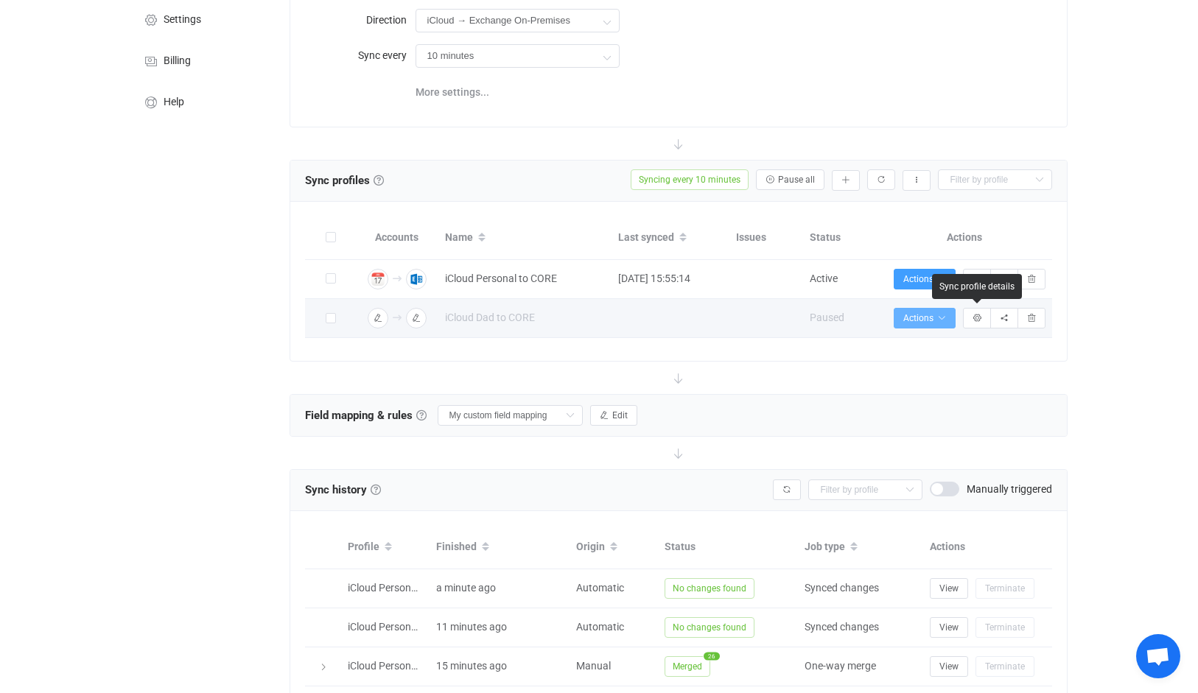
click at [954, 320] on button "Actions" at bounding box center [924, 318] width 62 height 21
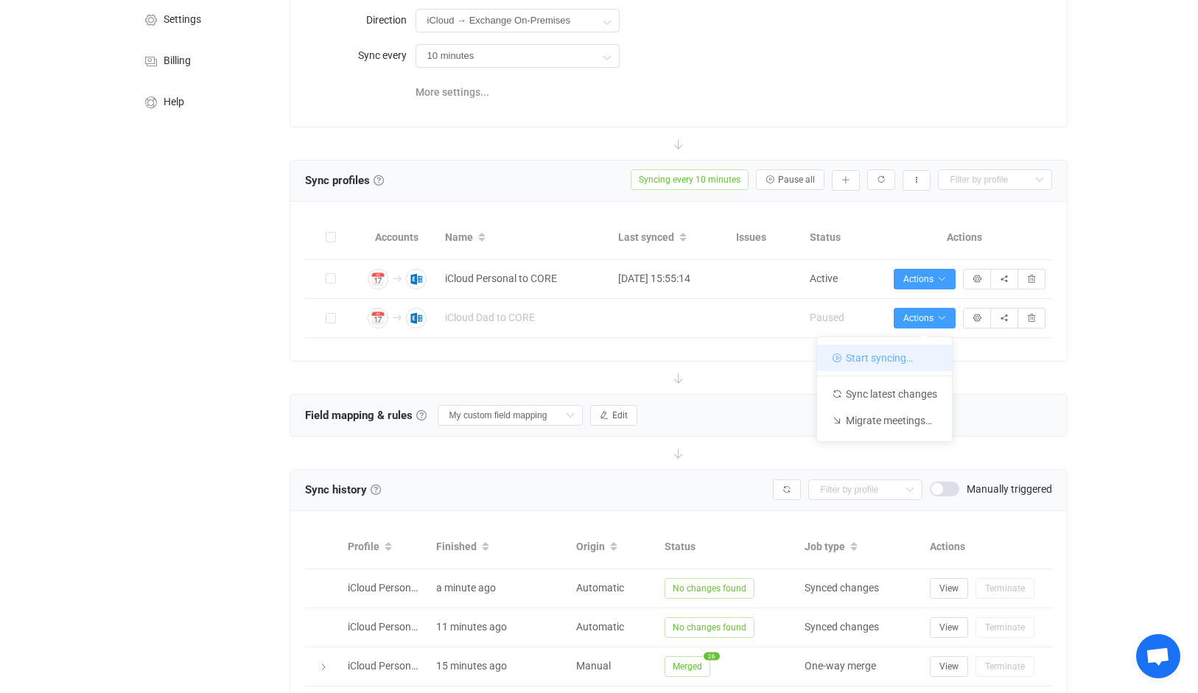
click at [885, 358] on li "Start syncing…" at bounding box center [884, 358] width 135 height 27
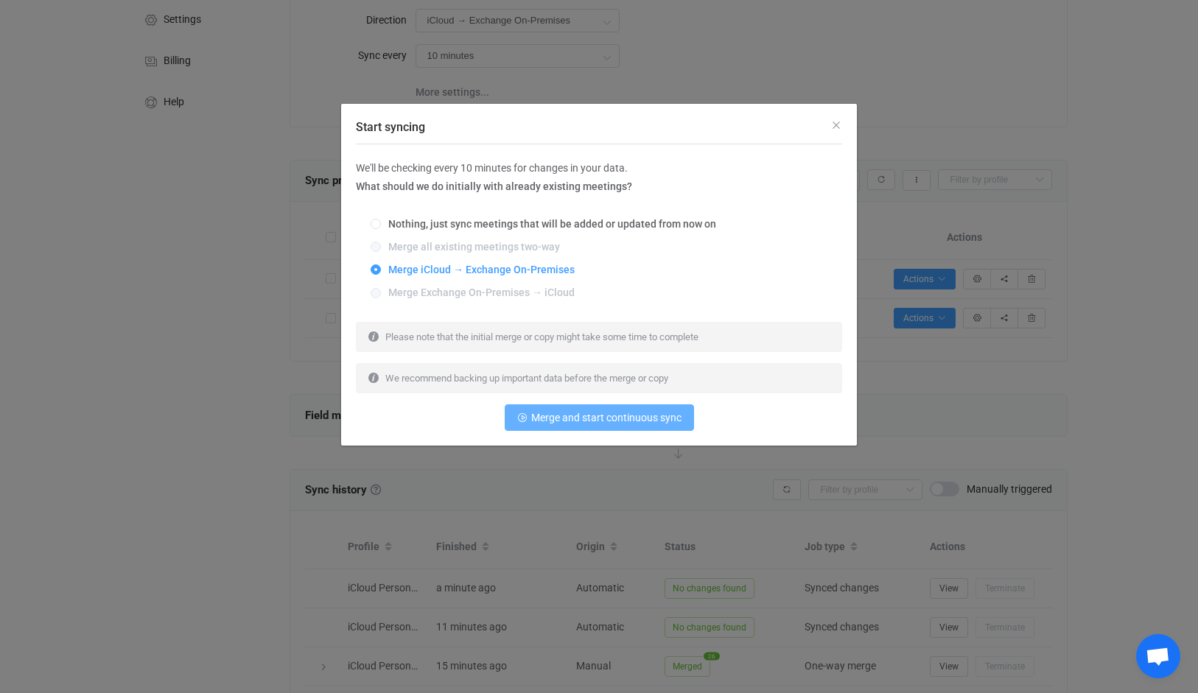
click at [579, 418] on span "Merge and start continuous sync" at bounding box center [606, 418] width 150 height 12
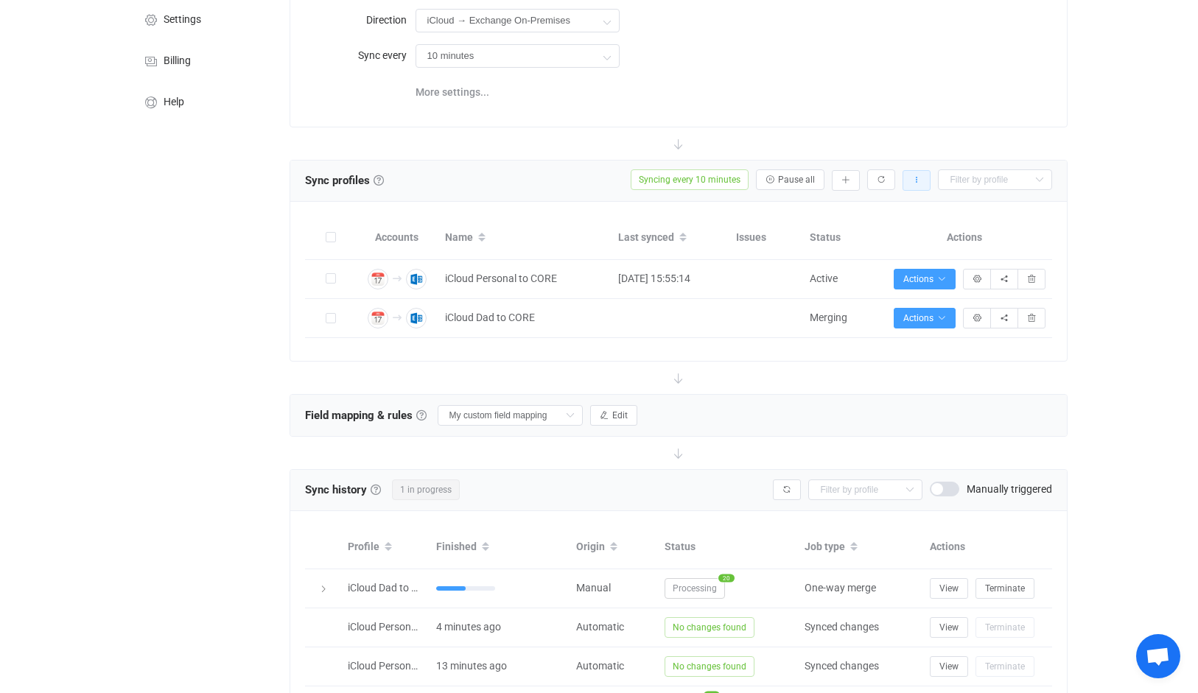
click at [919, 182] on icon "button" at bounding box center [916, 180] width 9 height 9
click at [909, 104] on div "More settings..." at bounding box center [733, 91] width 637 height 30
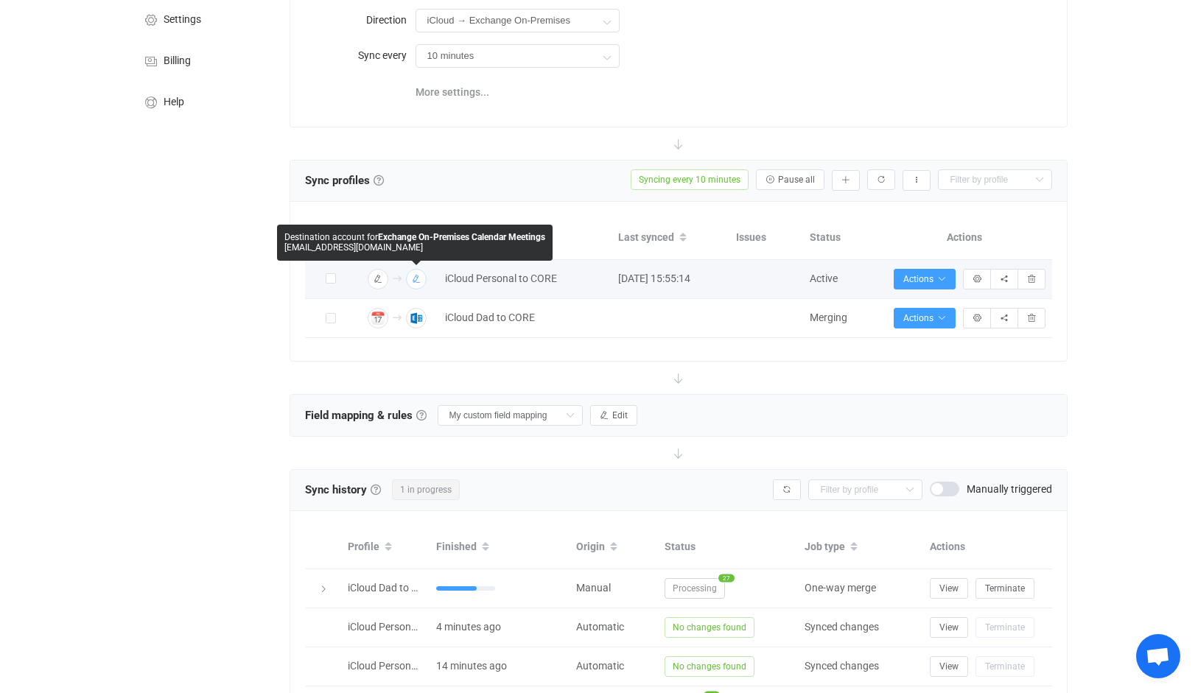
click at [418, 279] on icon "button" at bounding box center [416, 279] width 9 height 9
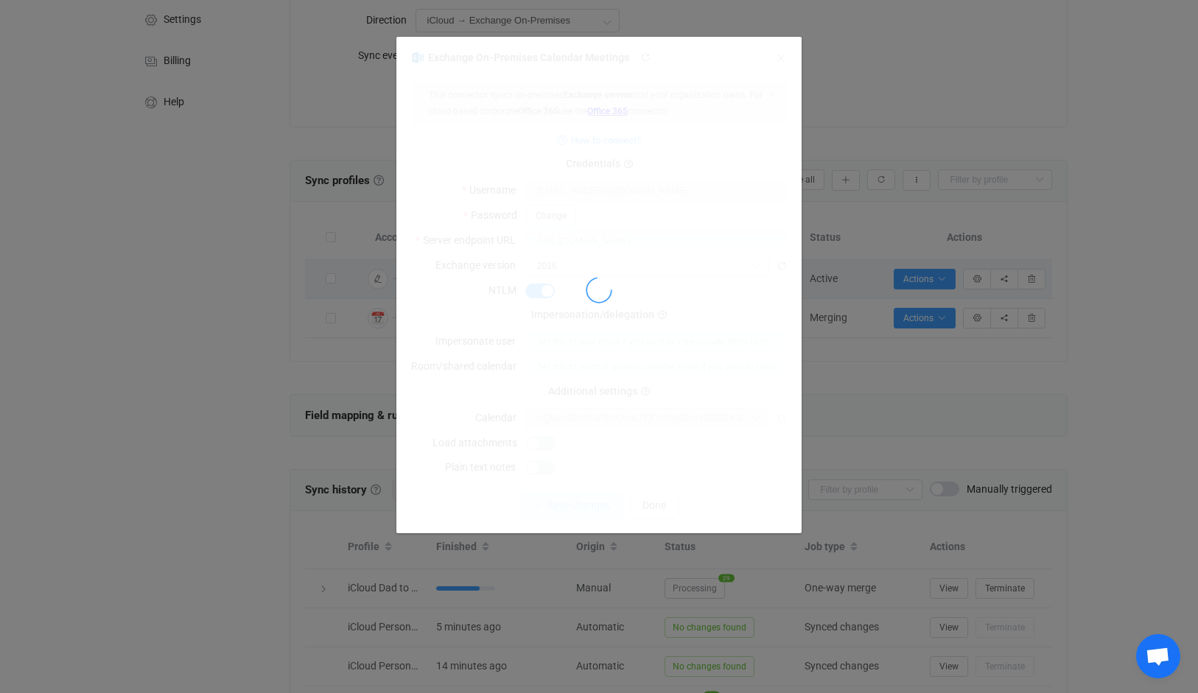
type input "Calendar ([EMAIL_ADDRESS][DOMAIN_NAME])"
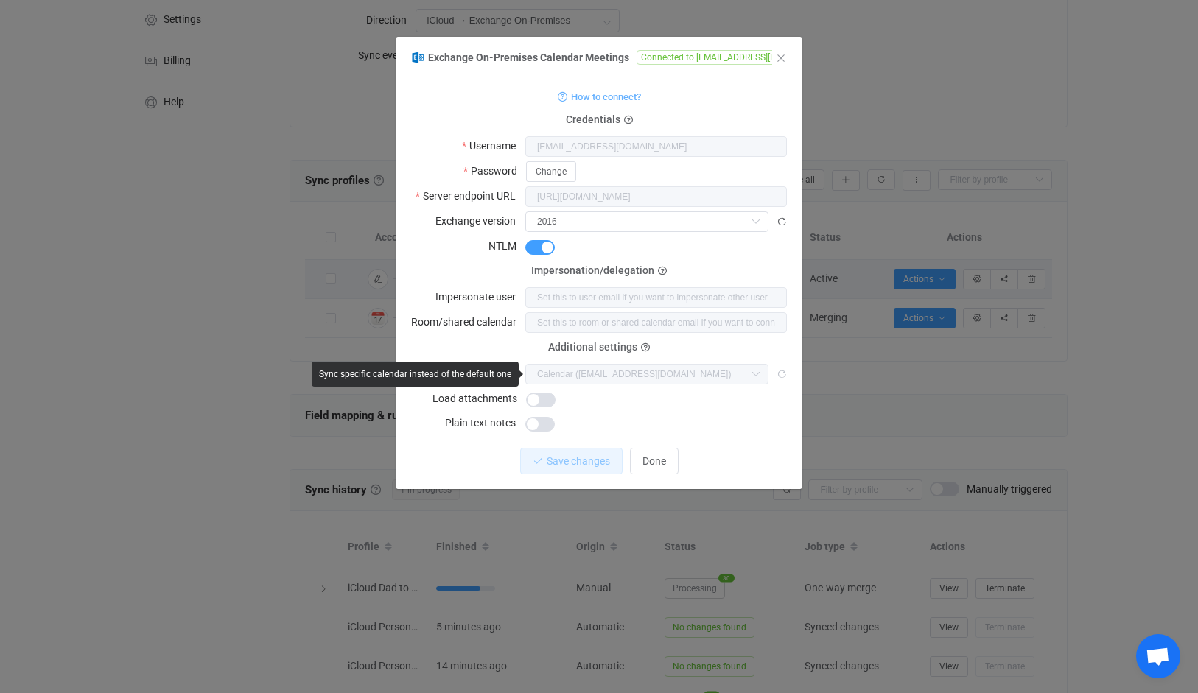
click at [779, 376] on icon "dialog" at bounding box center [781, 374] width 10 height 10
click at [782, 224] on icon "dialog" at bounding box center [781, 222] width 10 height 10
click at [754, 373] on icon "dialog" at bounding box center [755, 374] width 18 height 21
click at [753, 373] on icon "dialog" at bounding box center [755, 374] width 18 height 21
click at [772, 373] on div "Calendar ([EMAIL_ADDRESS][DOMAIN_NAME]) Calendar ([EMAIL_ADDRESS][DOMAIN_NAME])…" at bounding box center [655, 373] width 261 height 21
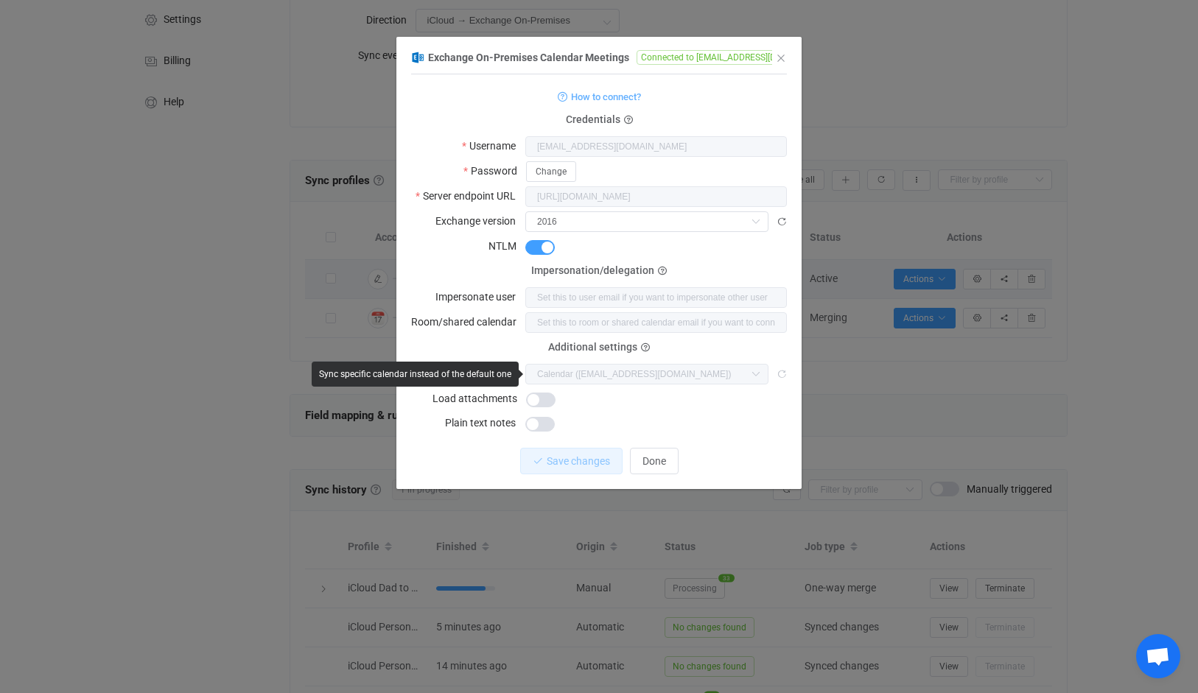
click at [782, 374] on icon "dialog" at bounding box center [781, 374] width 10 height 10
click at [654, 460] on span "Done" at bounding box center [654, 461] width 24 height 12
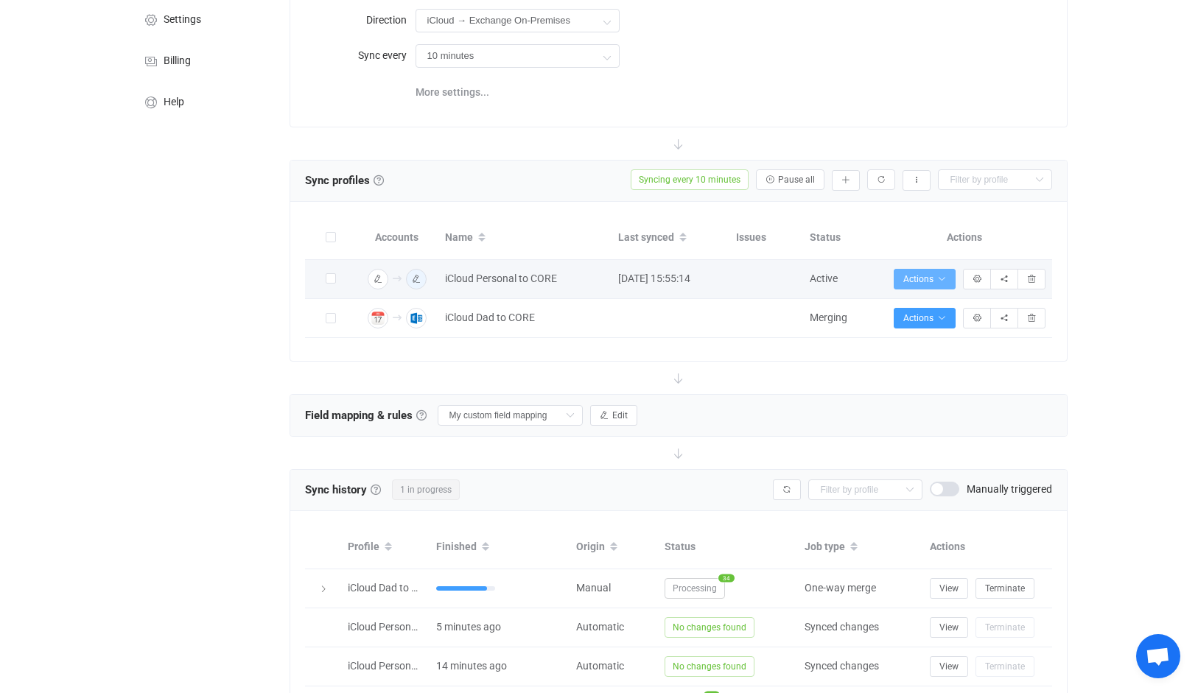
click at [932, 278] on span "Actions" at bounding box center [924, 279] width 43 height 10
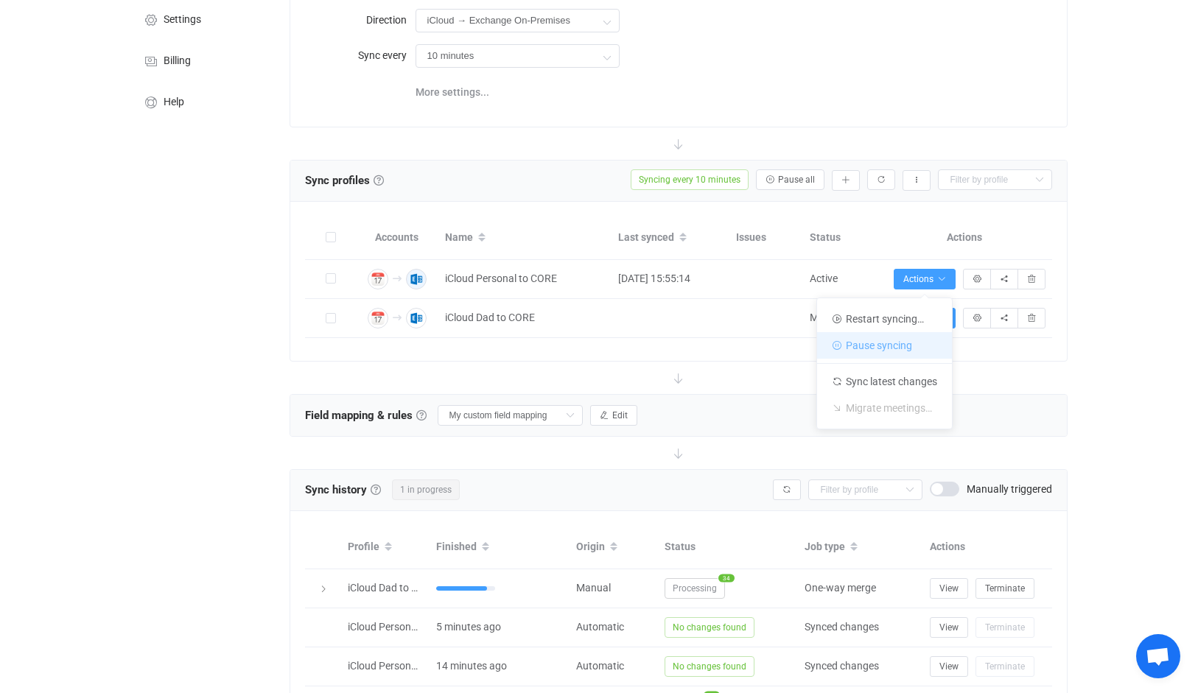
click at [872, 342] on li "Pause syncing" at bounding box center [884, 345] width 135 height 27
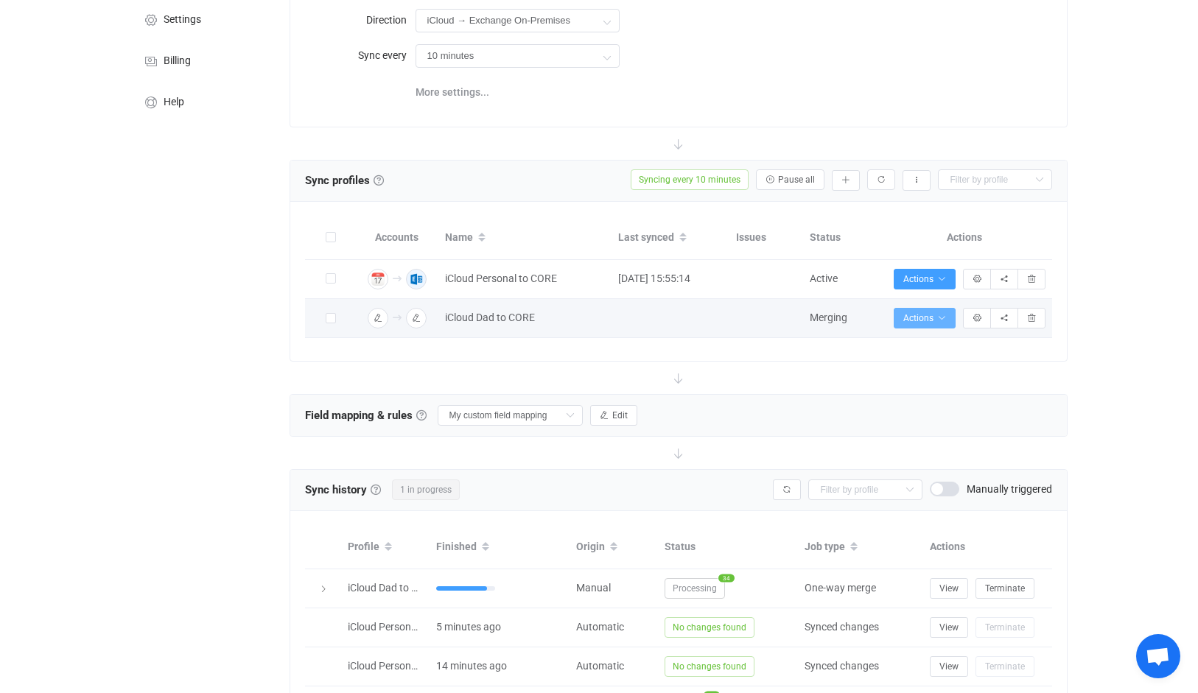
click at [942, 317] on icon "button" at bounding box center [941, 318] width 9 height 9
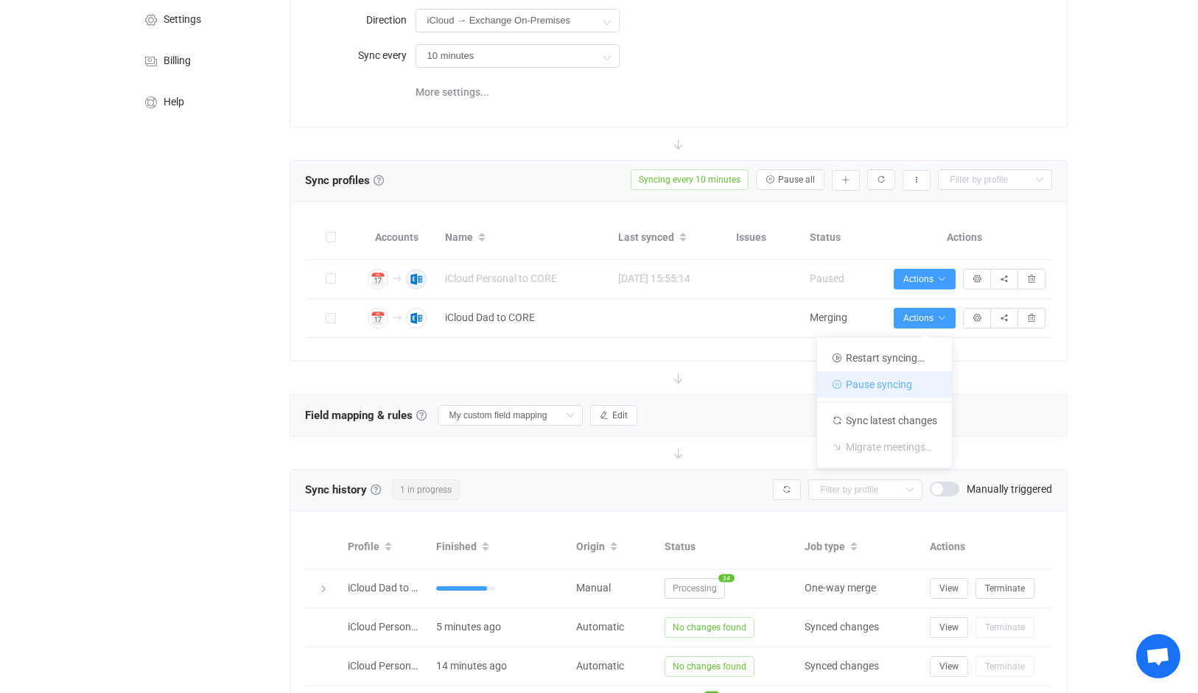
click at [909, 381] on li "Pause syncing" at bounding box center [884, 384] width 135 height 27
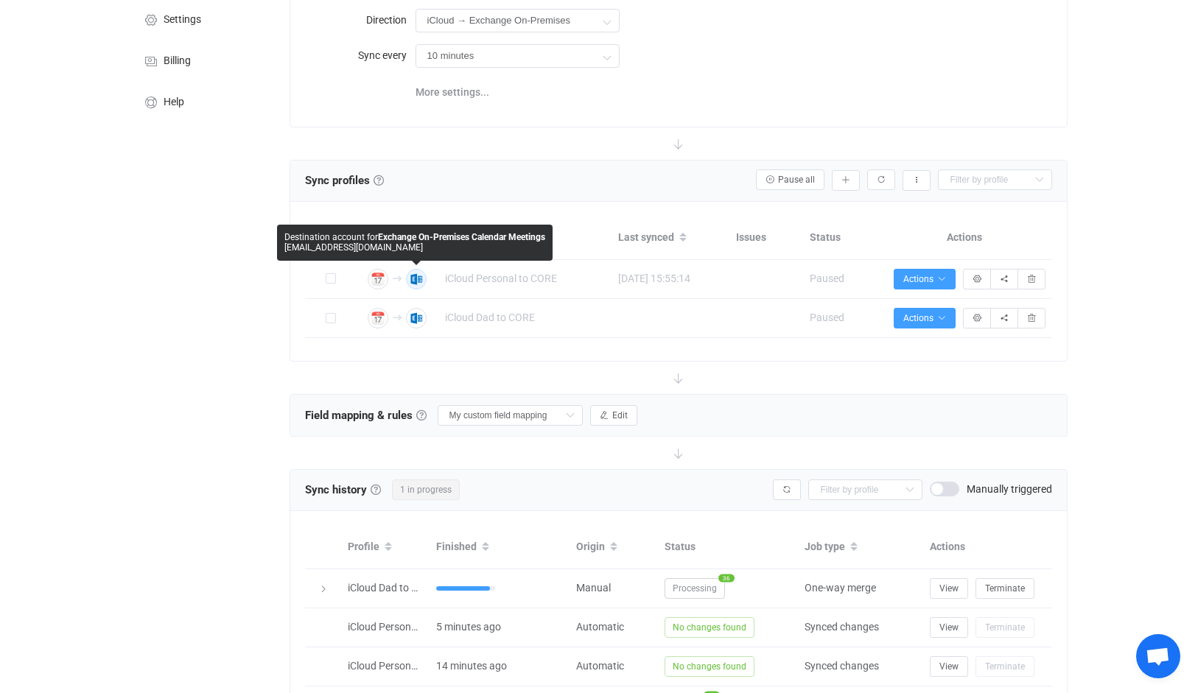
click at [418, 277] on icon "button" at bounding box center [416, 279] width 9 height 9
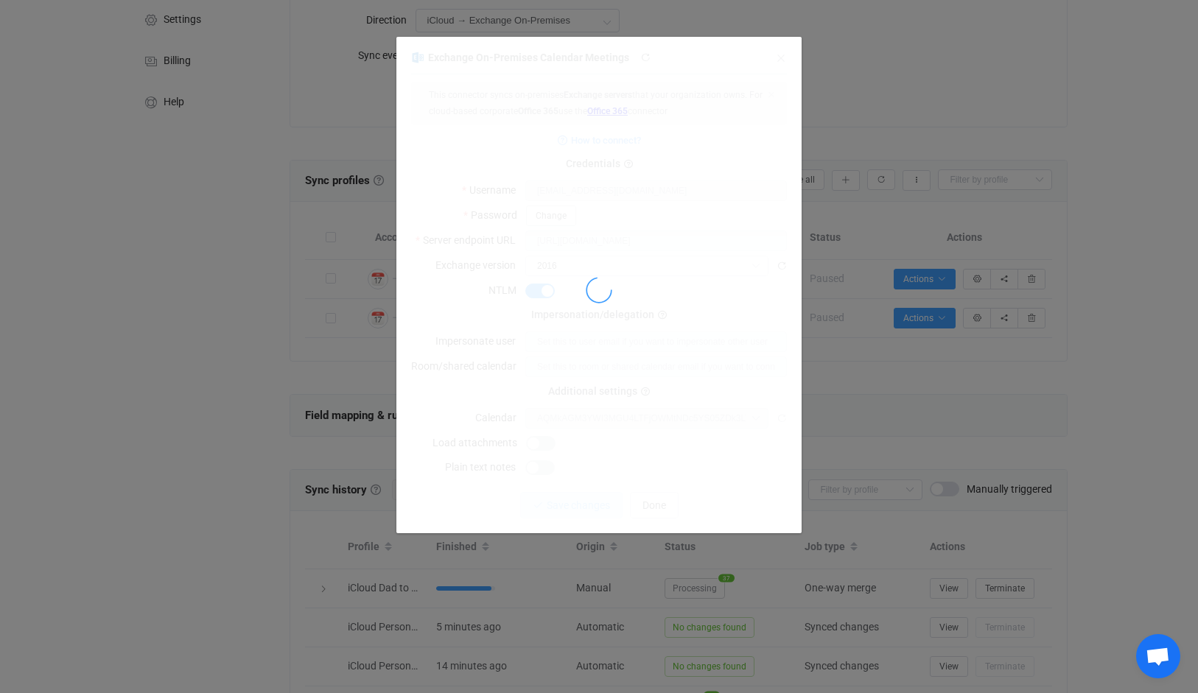
type input "Calendar ([EMAIL_ADDRESS][DOMAIN_NAME])"
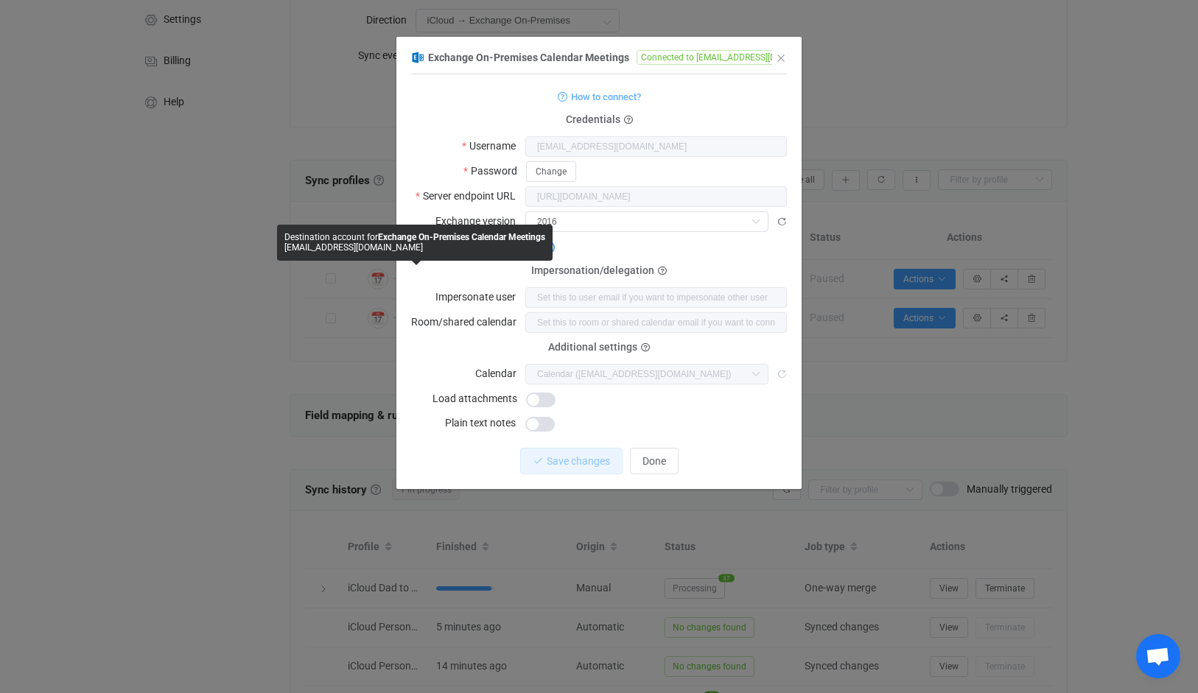
click at [787, 370] on div "Exchange On-Premises Calendar Meetings Connected to [EMAIL_ADDRESS][DOMAIN_NAME…" at bounding box center [598, 268] width 405 height 441
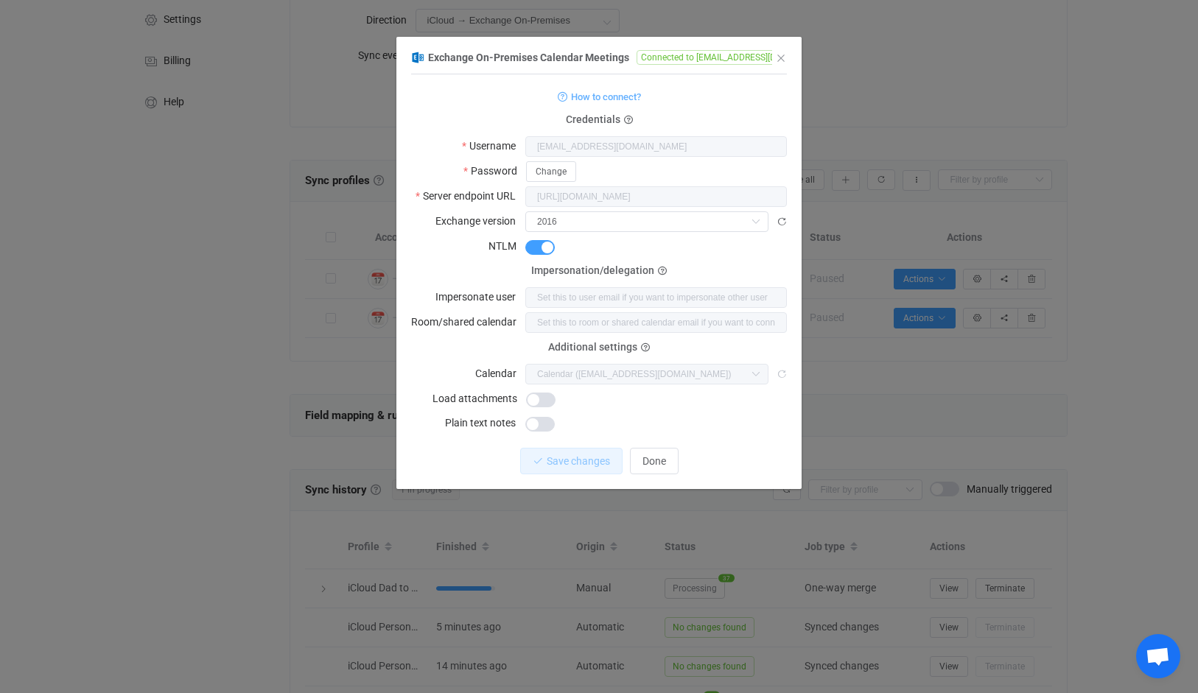
click at [784, 373] on icon "dialog" at bounding box center [781, 374] width 10 height 10
click at [781, 220] on icon "dialog" at bounding box center [781, 222] width 10 height 10
click at [653, 463] on span "Done" at bounding box center [654, 461] width 24 height 12
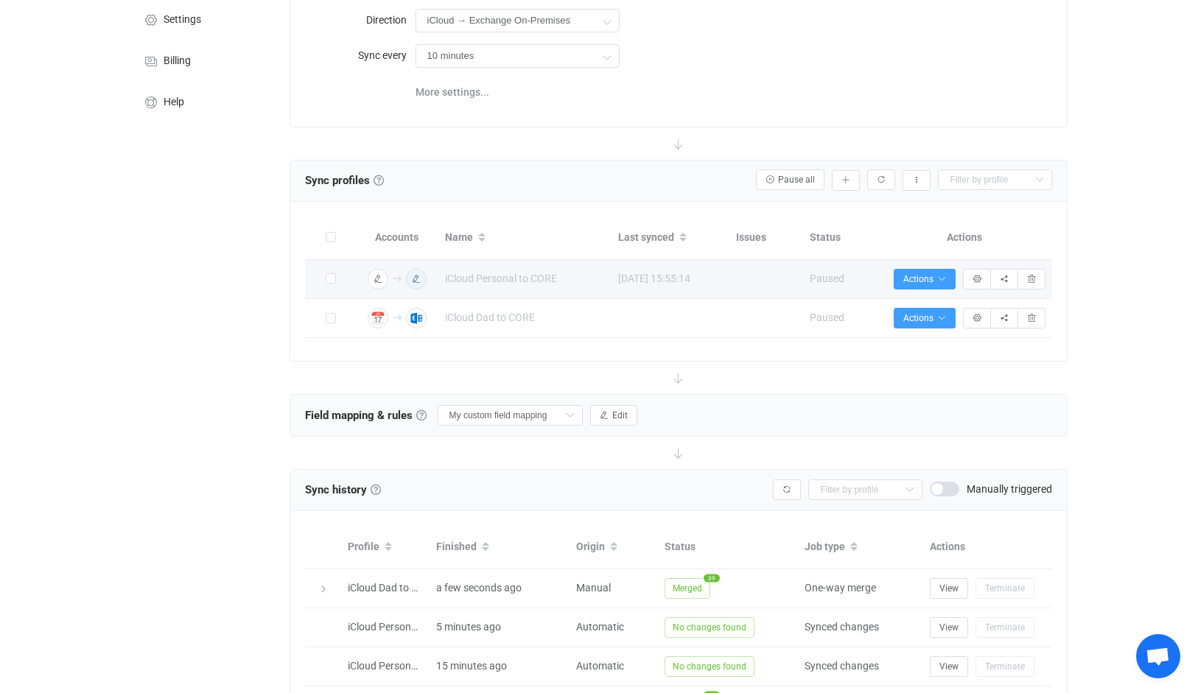
click at [767, 278] on td "Syncing issues" at bounding box center [765, 279] width 74 height 39
click at [969, 282] on button "button" at bounding box center [977, 279] width 28 height 21
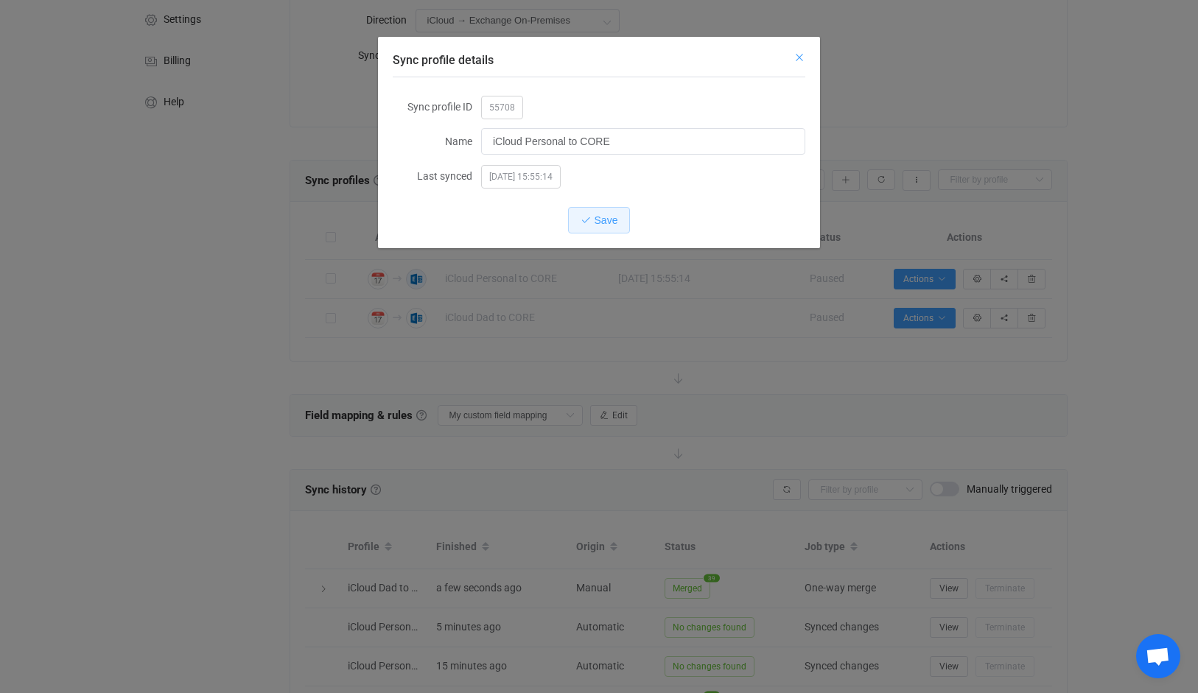
click at [803, 57] on icon "Close" at bounding box center [799, 58] width 12 height 12
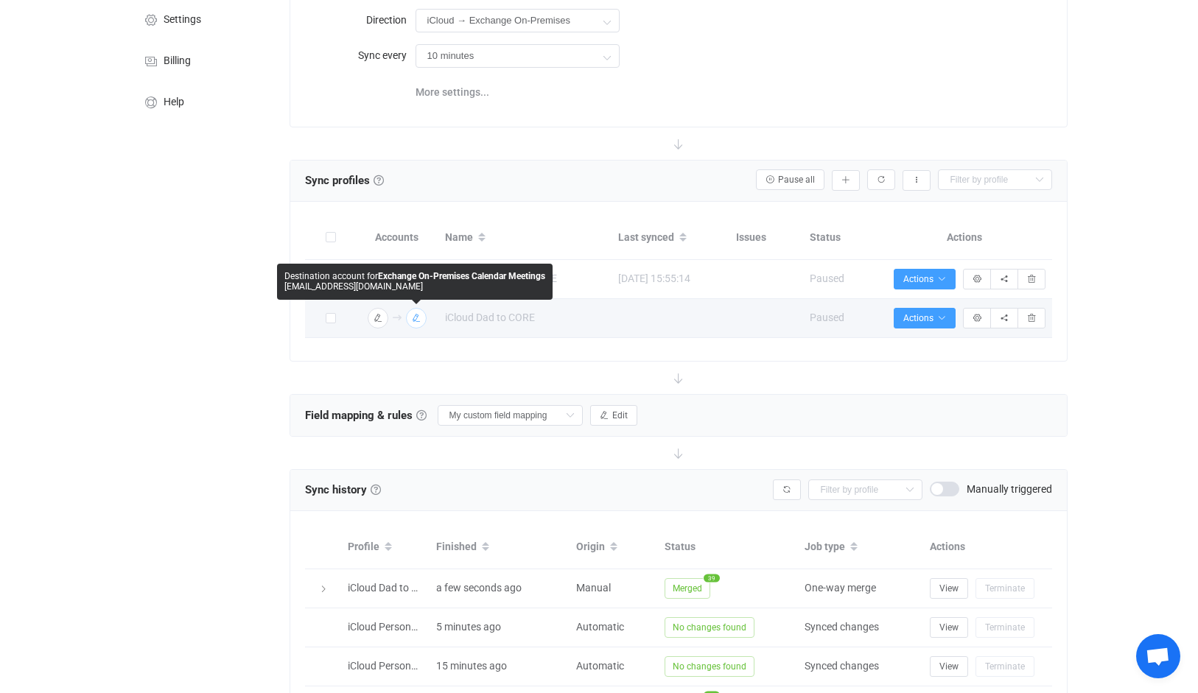
click at [412, 318] on icon "button" at bounding box center [416, 318] width 9 height 9
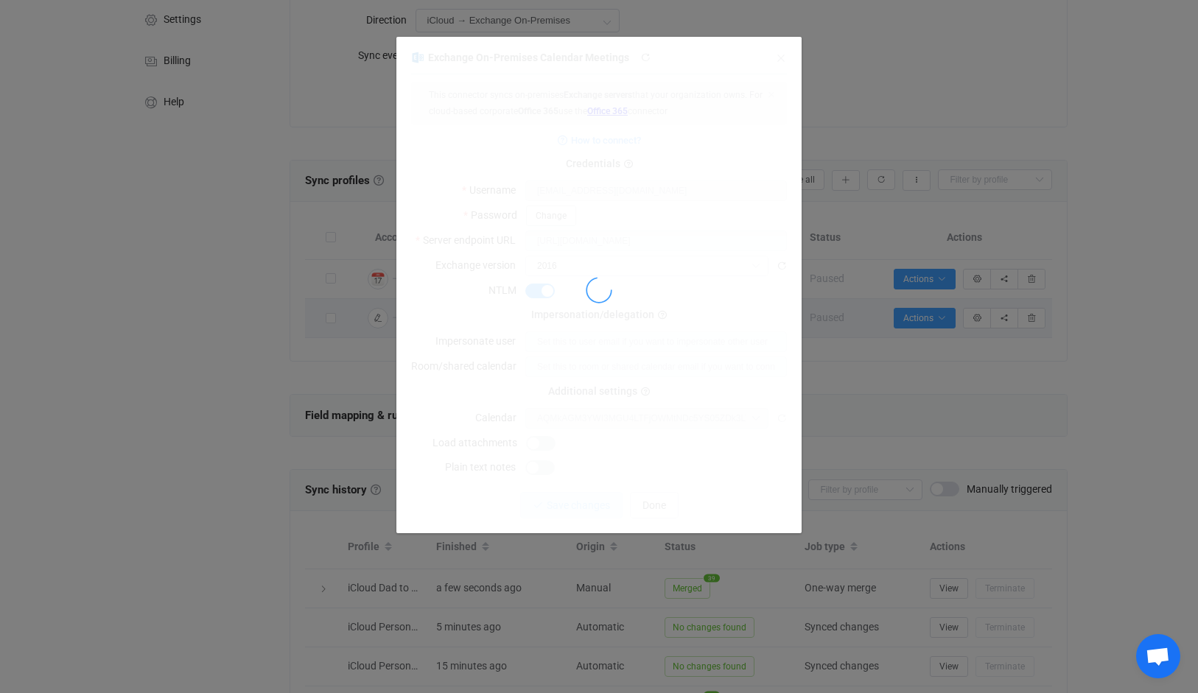
type input "Calendar ([EMAIL_ADDRESS][DOMAIN_NAME])"
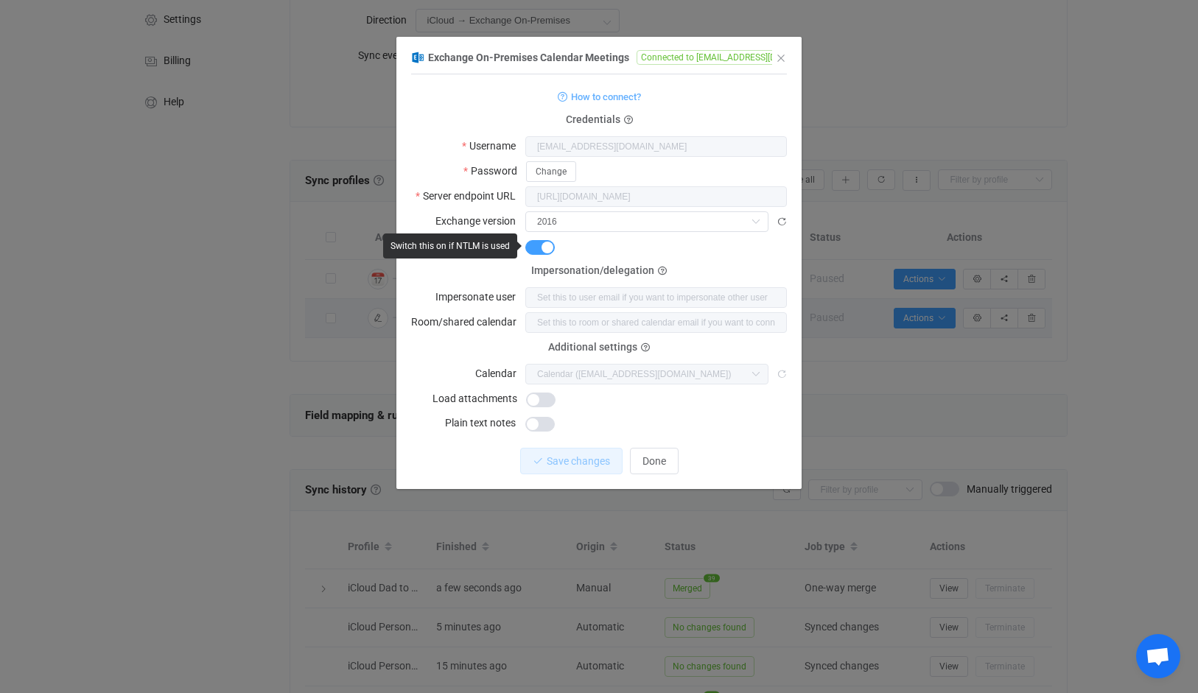
click at [551, 246] on span "dialog" at bounding box center [539, 247] width 29 height 15
click at [785, 222] on icon "dialog" at bounding box center [781, 222] width 10 height 10
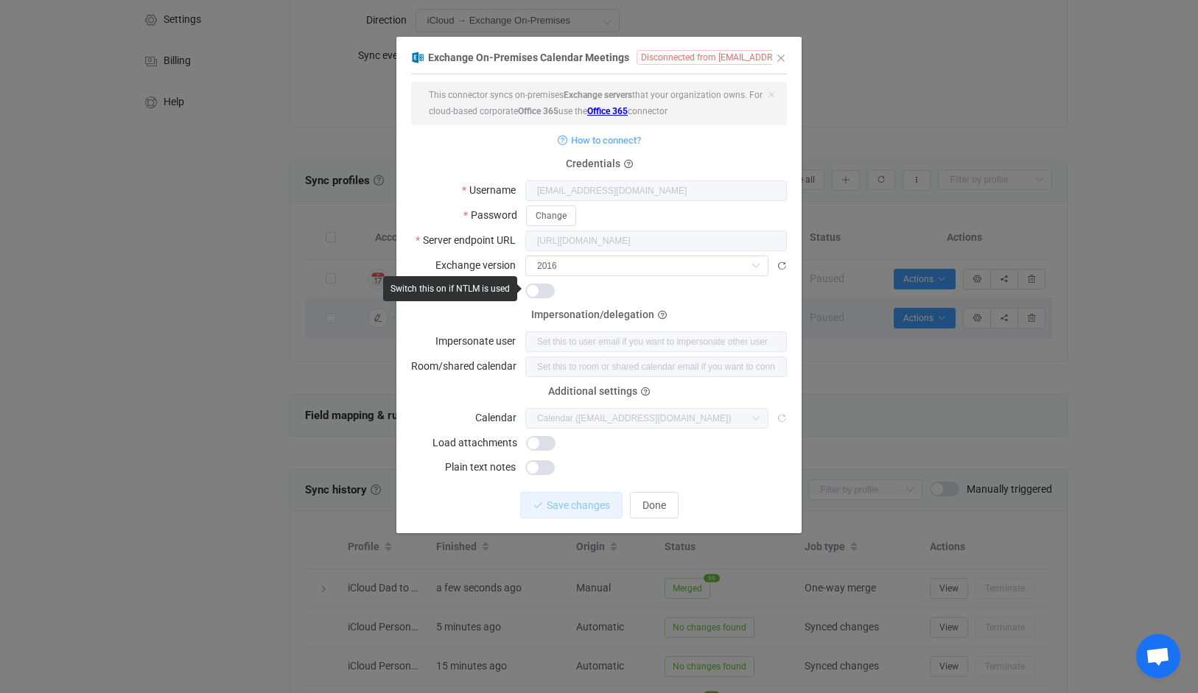
click at [546, 290] on span "dialog" at bounding box center [539, 291] width 29 height 15
click at [580, 501] on span "Save changes" at bounding box center [565, 505] width 63 height 12
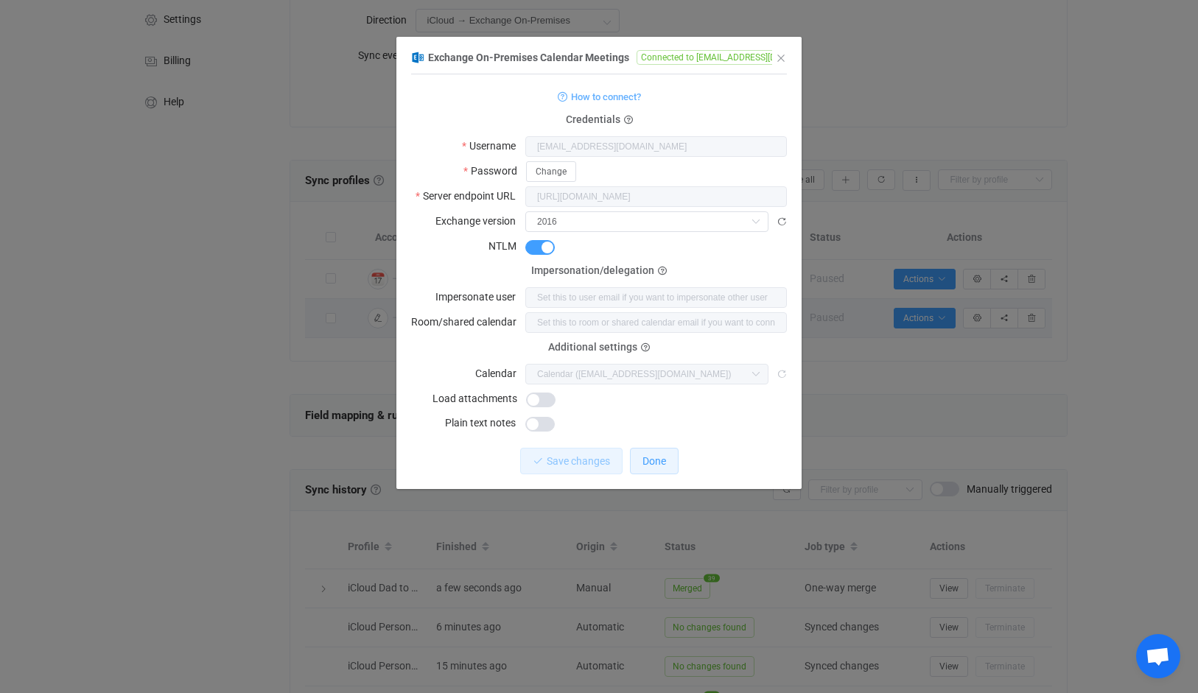
click at [651, 457] on span "Done" at bounding box center [654, 461] width 24 height 12
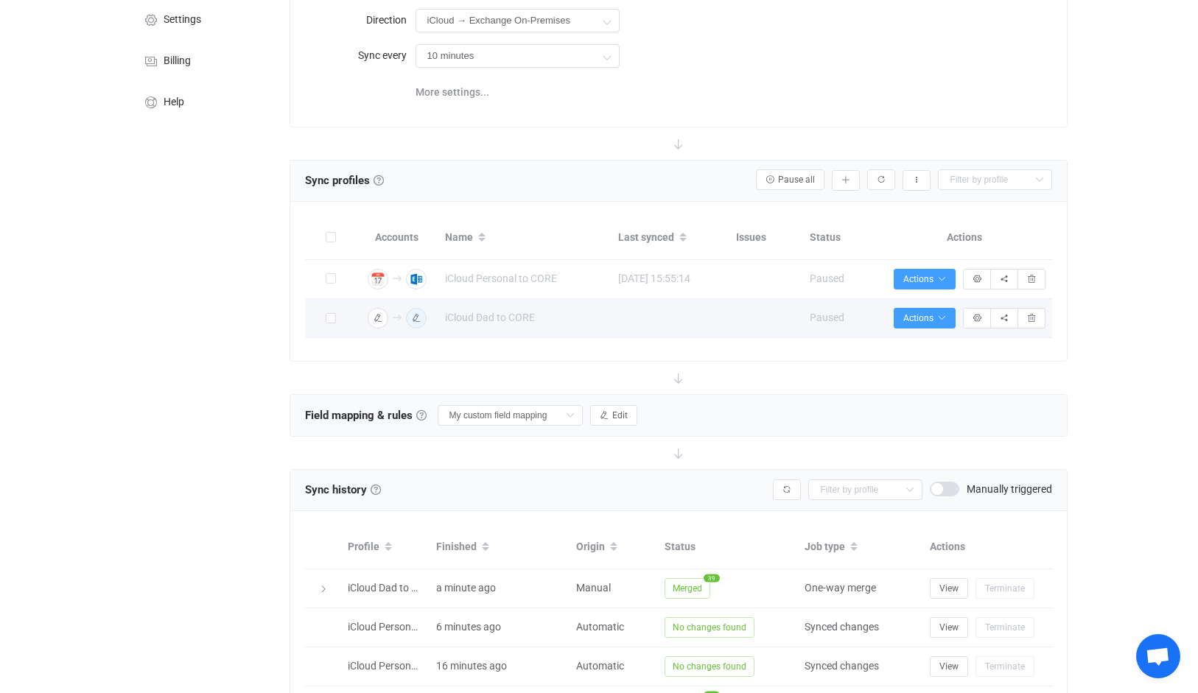
click at [618, 416] on span "Edit" at bounding box center [619, 415] width 15 height 10
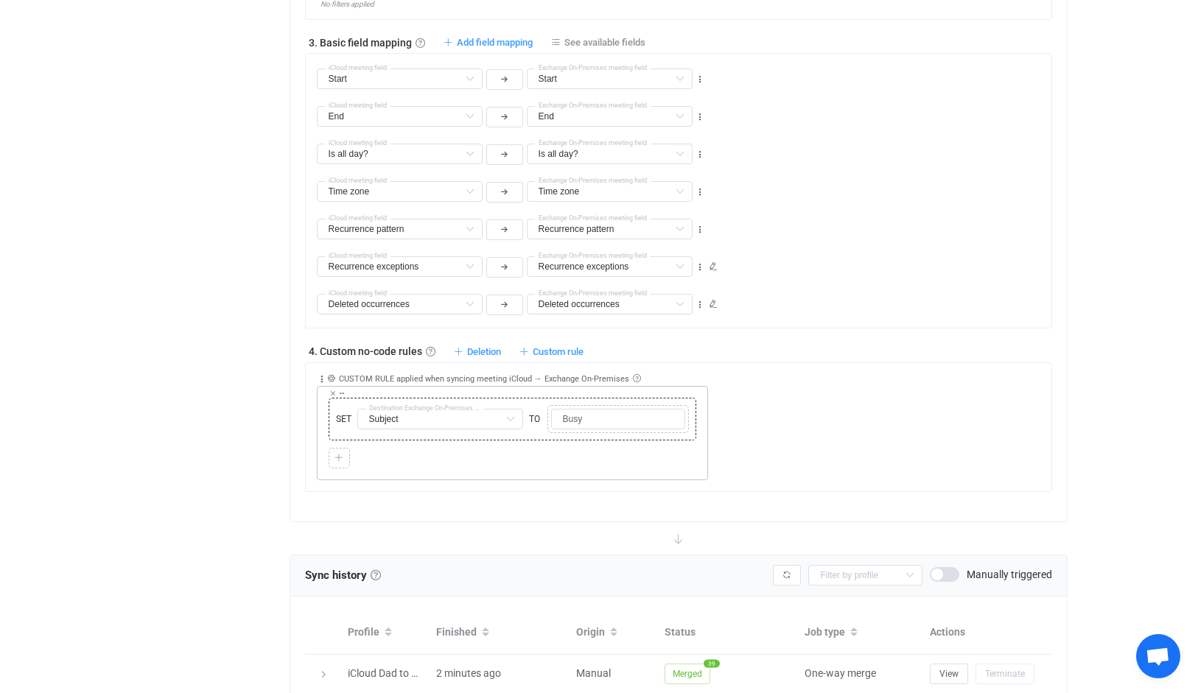
scroll to position [968, 0]
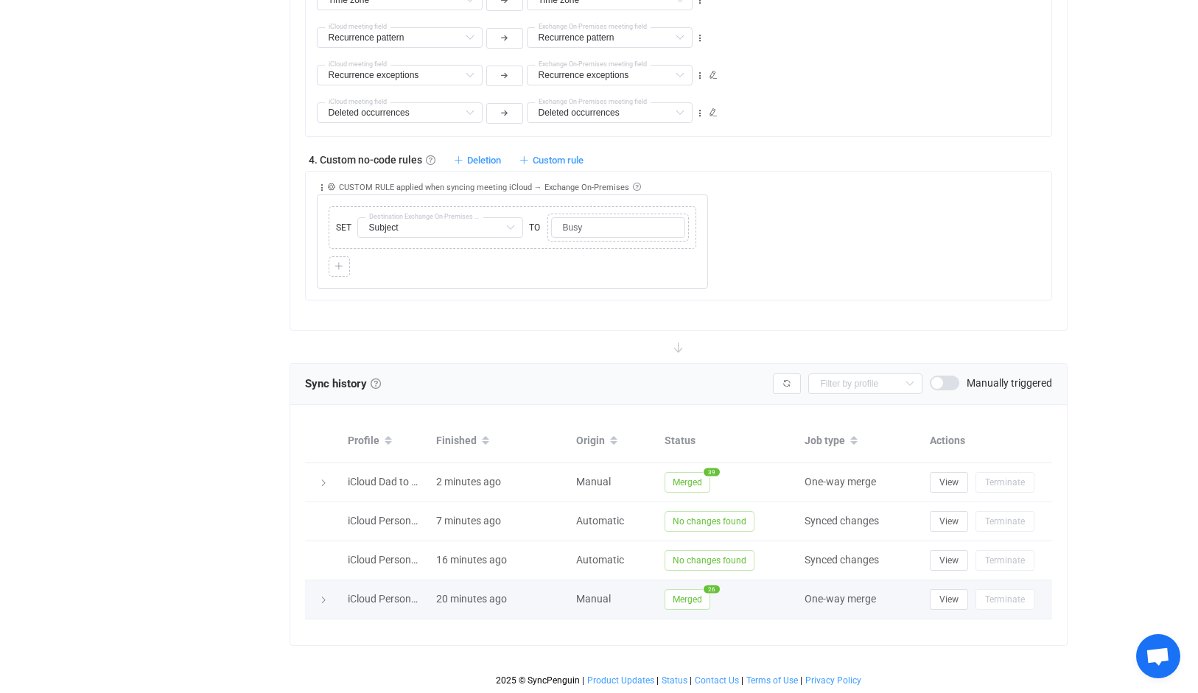
click at [316, 592] on div at bounding box center [322, 599] width 21 height 15
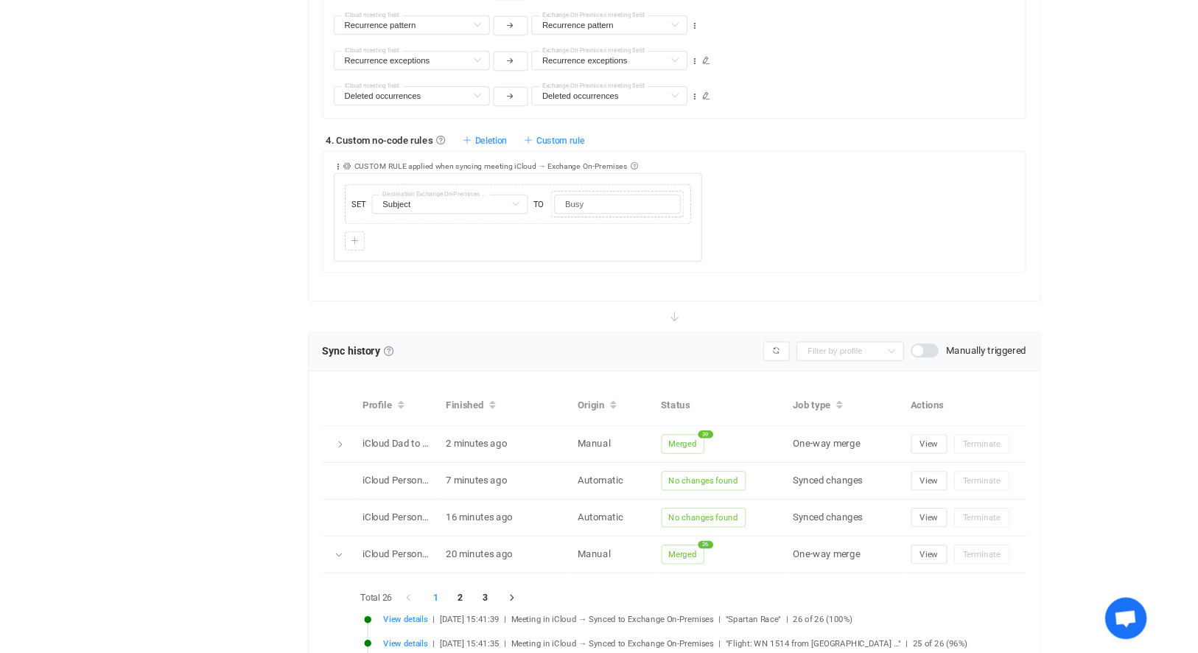
scroll to position [1286, 0]
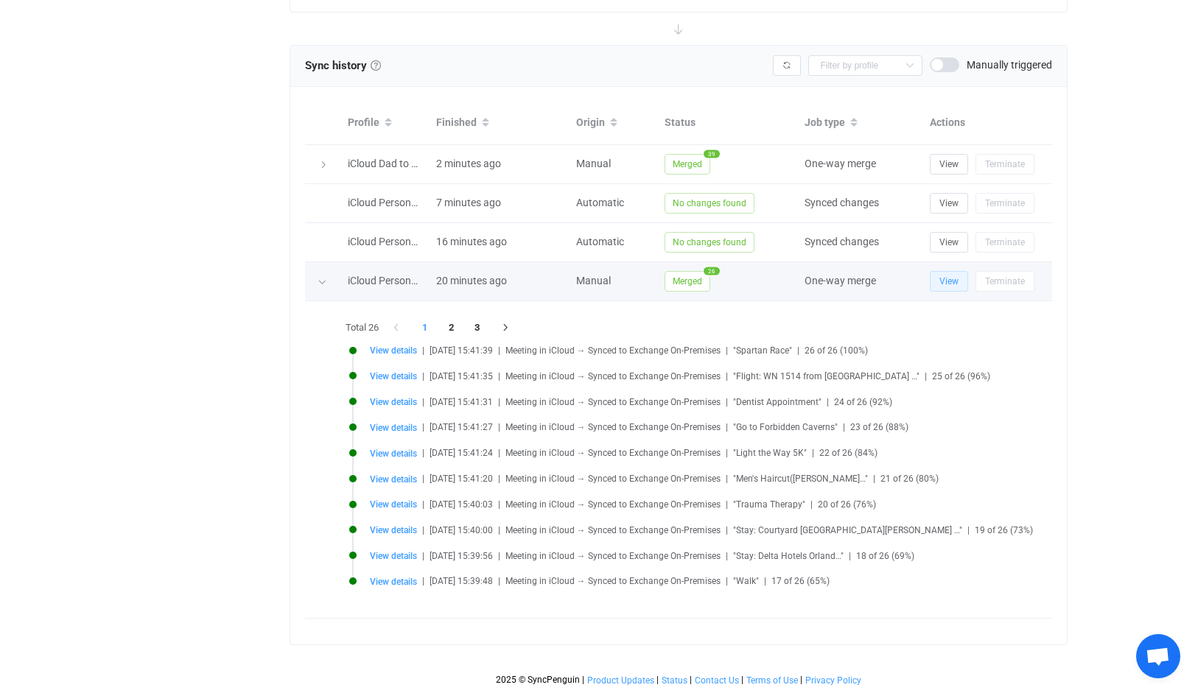
click at [944, 276] on span "View" at bounding box center [948, 281] width 19 height 10
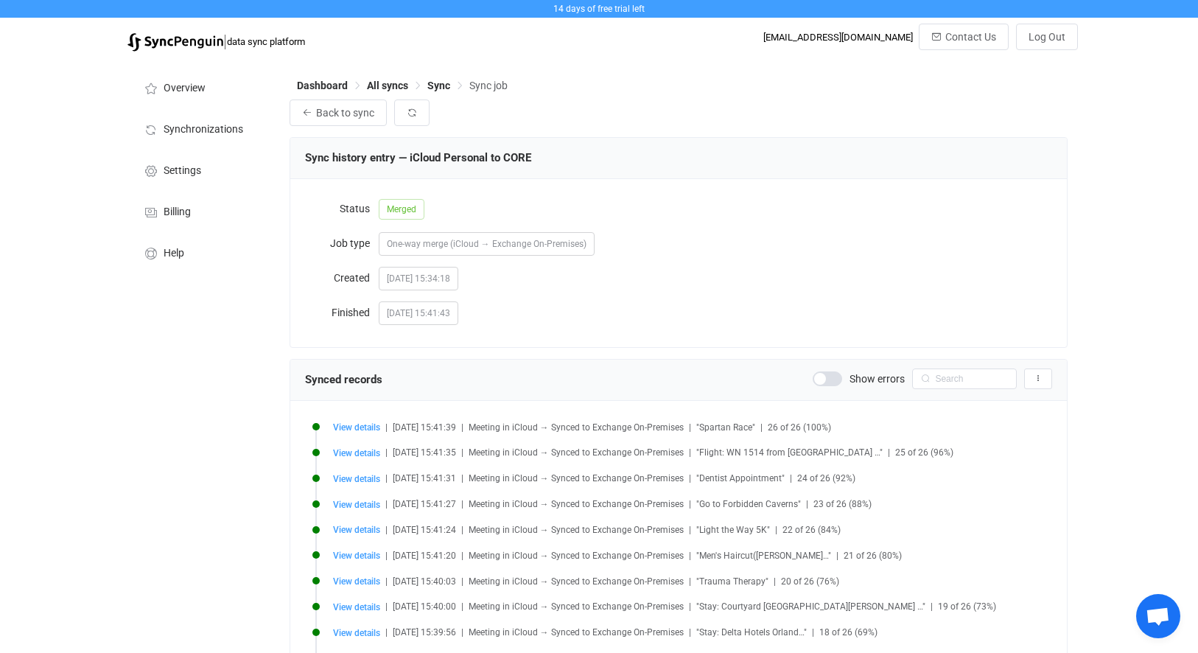
click at [518, 118] on div "Back to sync" at bounding box center [678, 112] width 778 height 27
click at [420, 110] on button "button" at bounding box center [411, 112] width 35 height 27
click at [186, 144] on li "Synchronizations" at bounding box center [200, 128] width 147 height 41
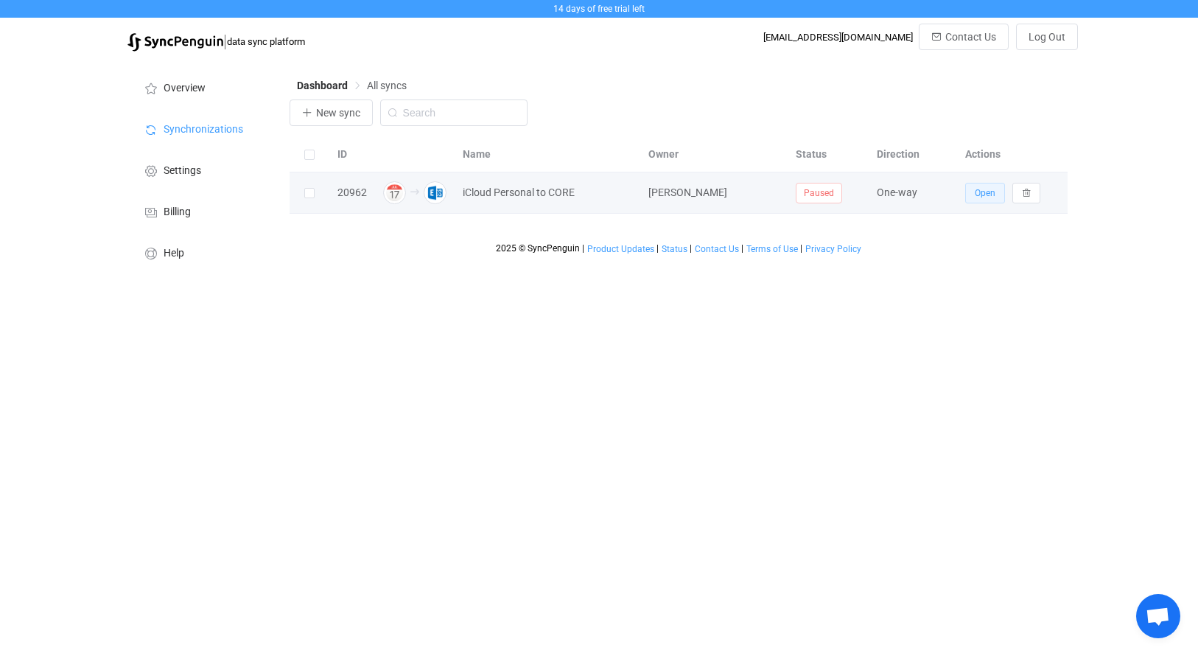
click at [977, 190] on span "Open" at bounding box center [984, 193] width 21 height 10
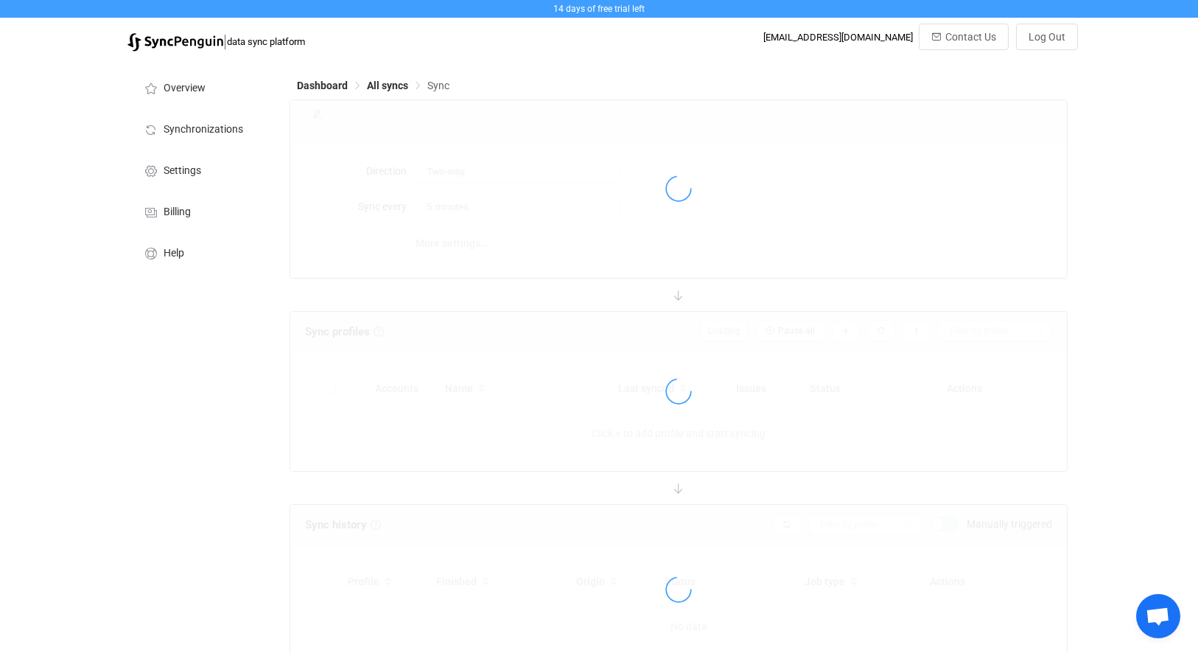
type input "iCloud → Exchange On-Premises"
type input "10 minutes"
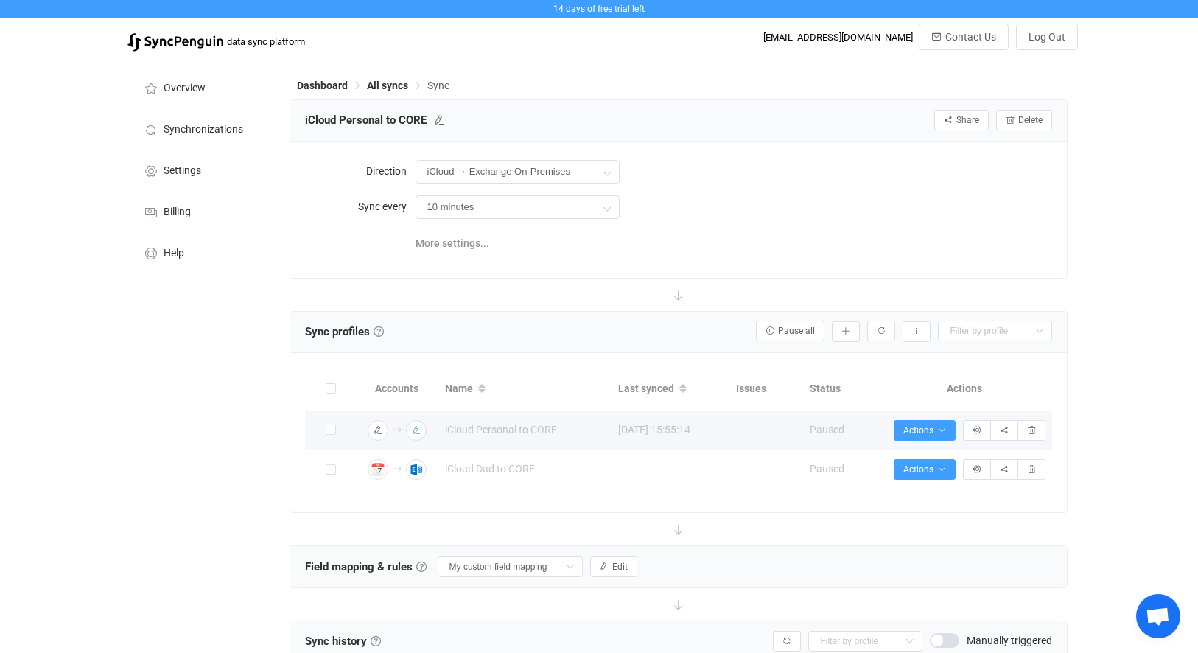
click at [425, 430] on button "button" at bounding box center [416, 430] width 21 height 21
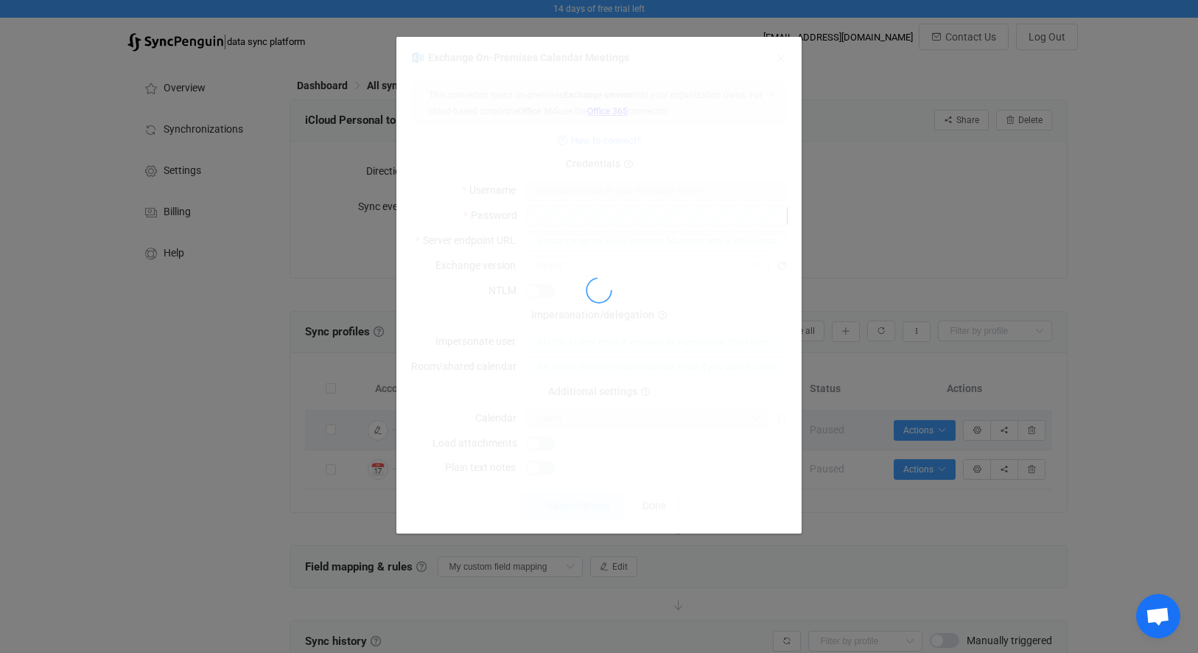
type input "[EMAIL_ADDRESS][DOMAIN_NAME]"
type input "https://mail.coreintegratedtechnologies.com/EWS/Exchange.asmx"
type input "2016"
type input "Calendar (rsmith@coreintegratedtechnologies.com)"
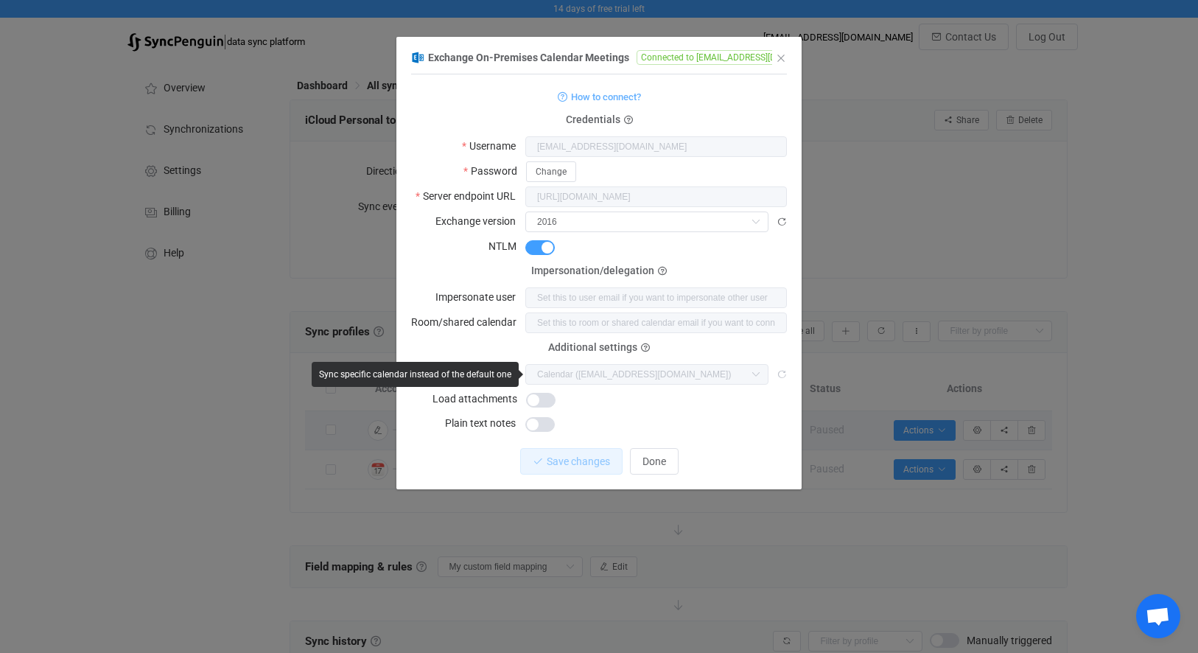
click at [780, 376] on icon "dialog" at bounding box center [781, 374] width 10 height 10
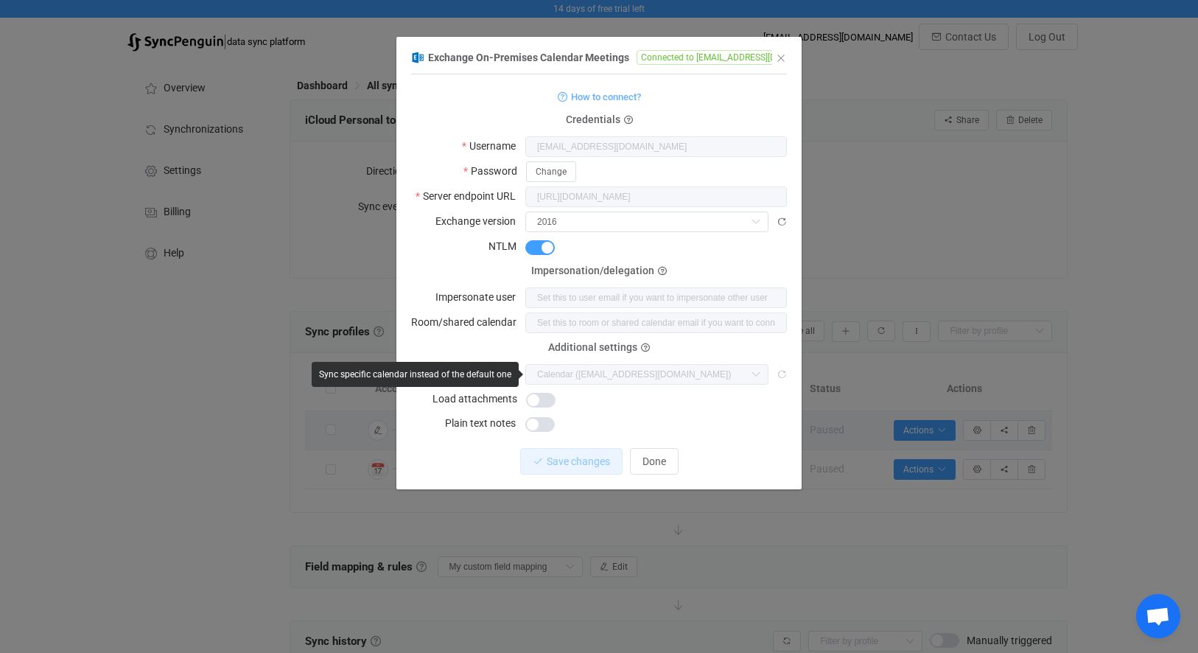
click at [780, 376] on icon "dialog" at bounding box center [781, 374] width 10 height 10
click at [725, 63] on span "Connected to rsmith@coreintegratedtechnologies.com" at bounding box center [737, 57] width 203 height 15
click at [717, 58] on span "Connected to rsmith@coreintegratedtechnologies.com" at bounding box center [737, 57] width 203 height 15
click at [505, 58] on span "Exchange On-Premises Calendar Meetings" at bounding box center [528, 58] width 201 height 12
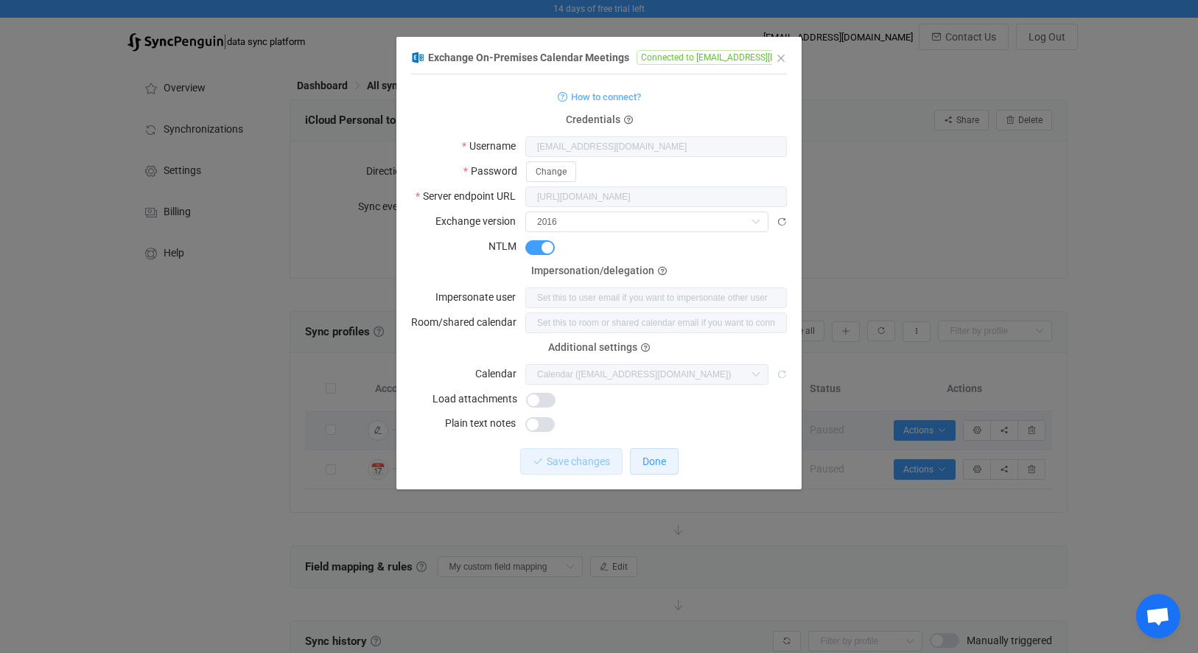
click at [661, 465] on span "Done" at bounding box center [654, 461] width 24 height 12
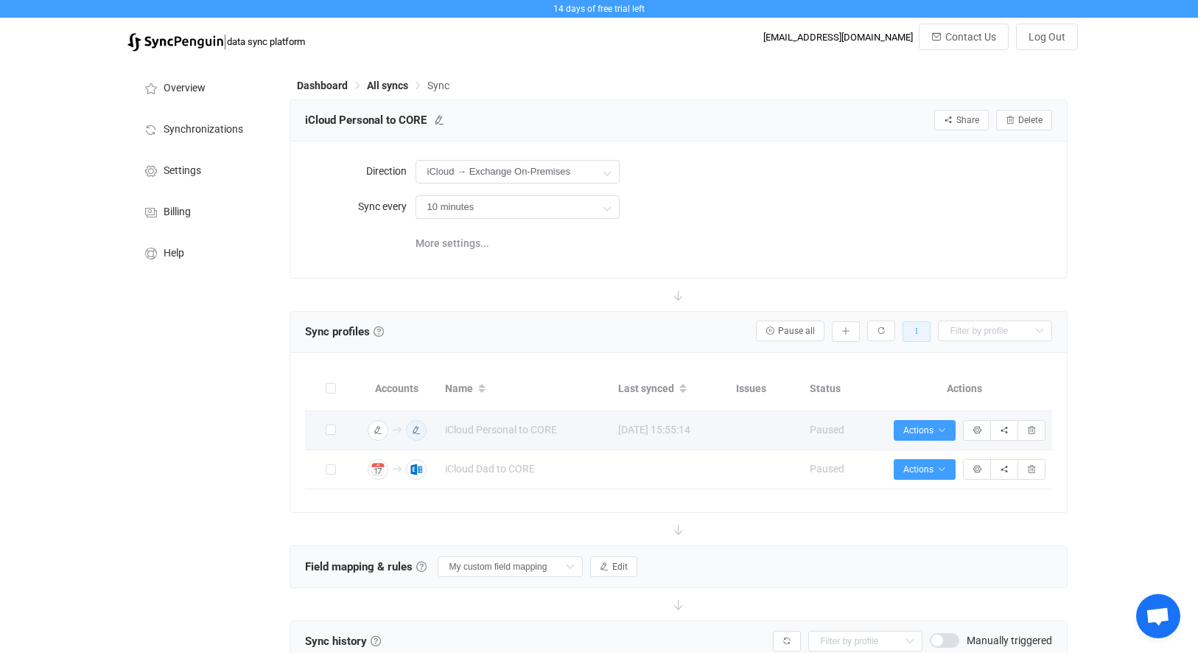
click at [922, 337] on button "button" at bounding box center [916, 331] width 28 height 21
click at [1152, 303] on div "14 days of free trial left | data sync platform rsmith@coreintegratedtechnologi…" at bounding box center [599, 475] width 1198 height 950
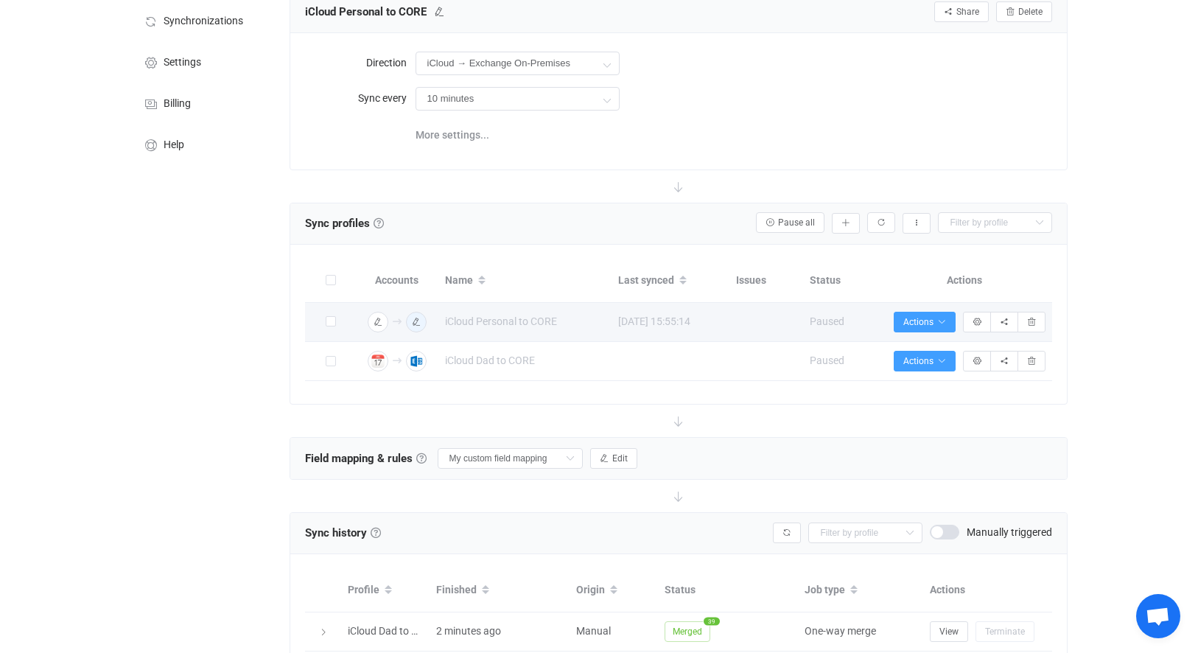
scroll to position [309, 0]
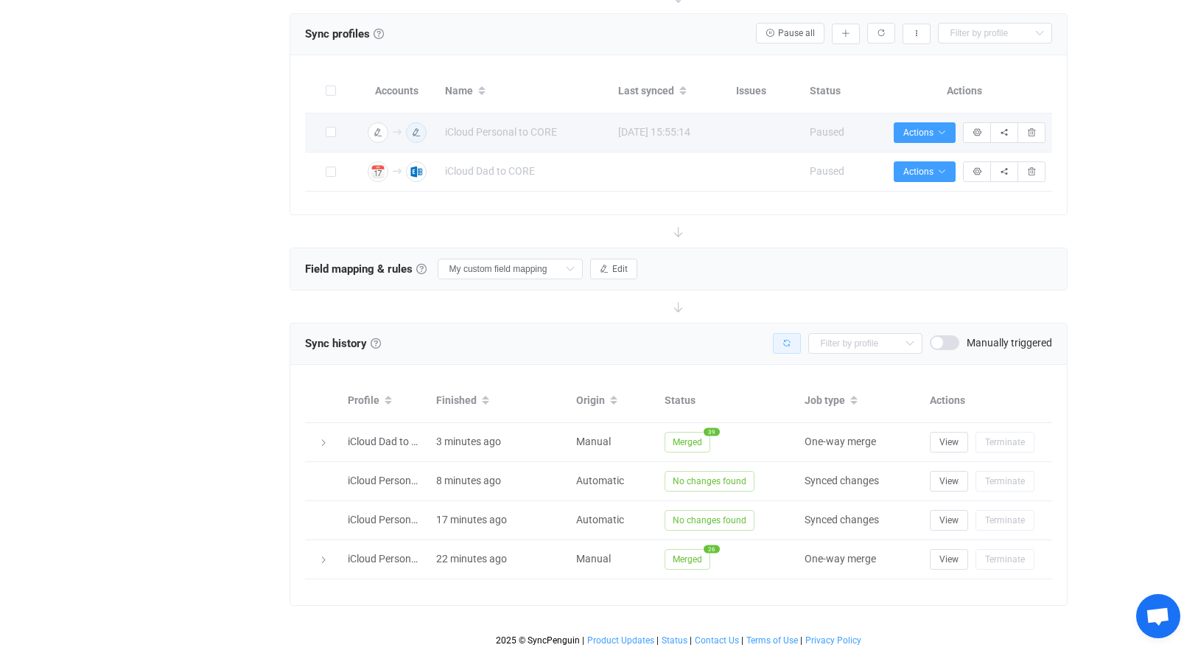
click at [794, 333] on button "button" at bounding box center [787, 343] width 28 height 21
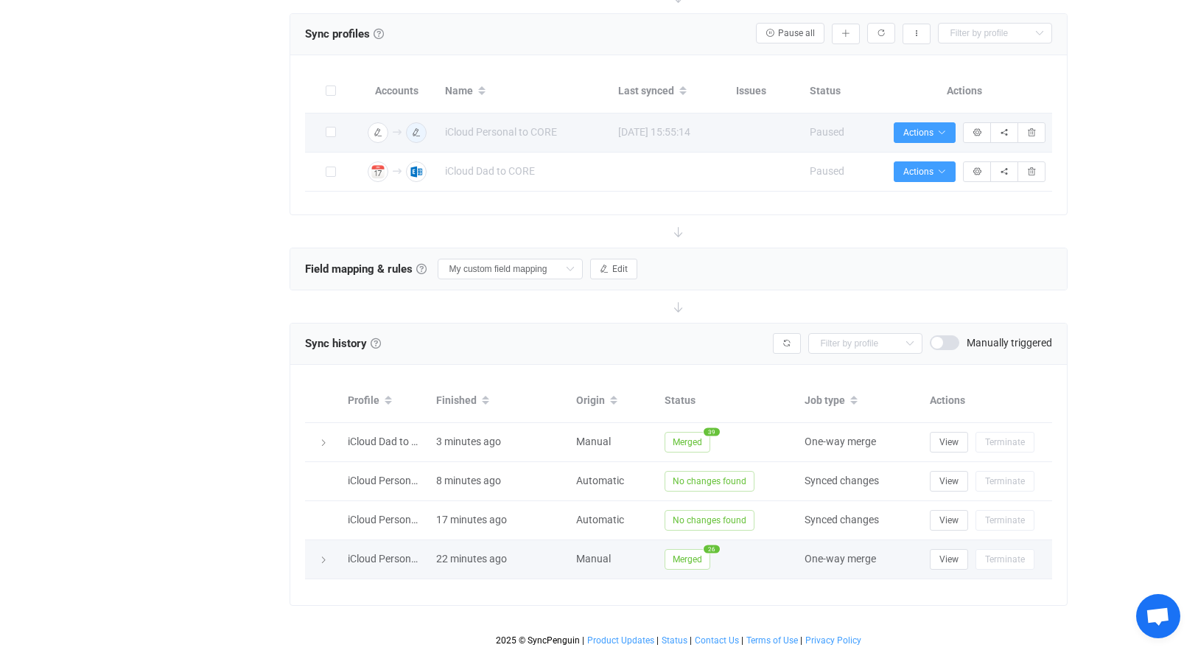
click at [835, 552] on span "One-way merge" at bounding box center [839, 558] width 71 height 12
click at [312, 555] on div at bounding box center [322, 559] width 21 height 15
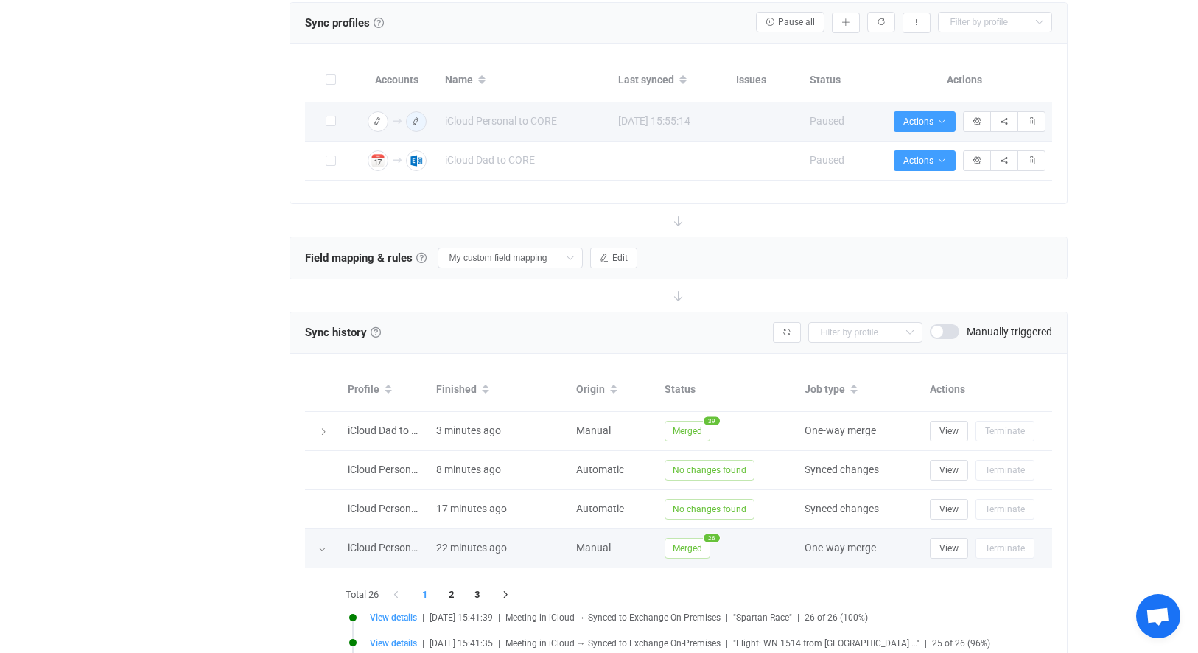
scroll to position [627, 0]
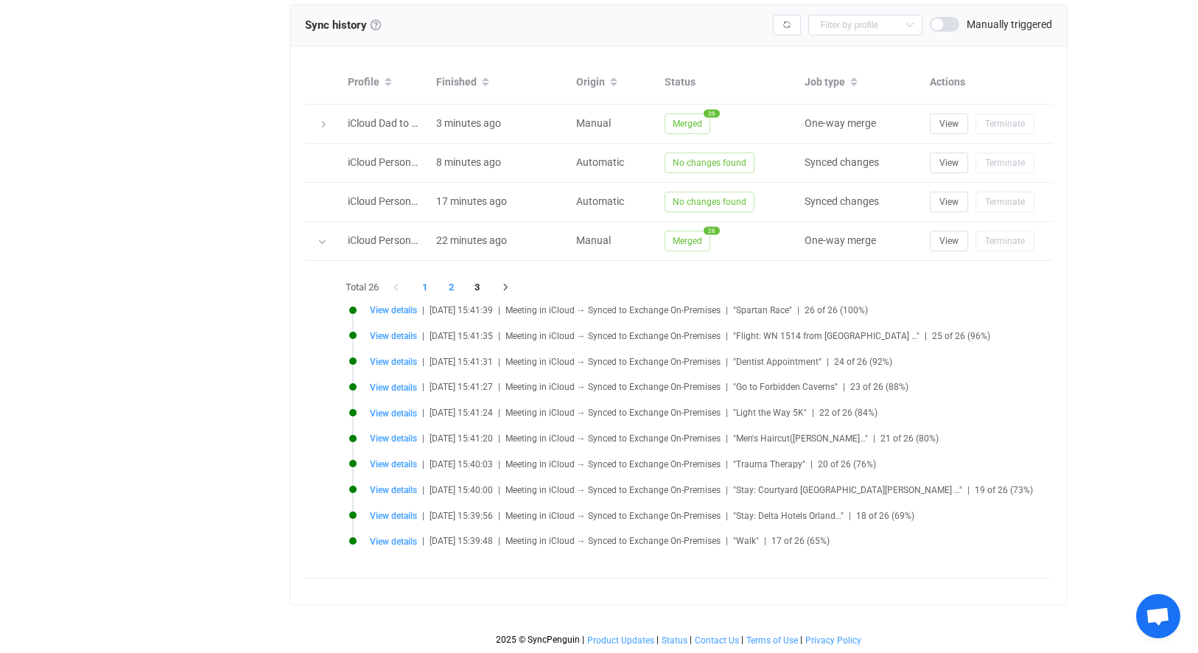
click at [449, 277] on li "2" at bounding box center [451, 287] width 27 height 21
click at [491, 277] on button "button" at bounding box center [504, 287] width 27 height 21
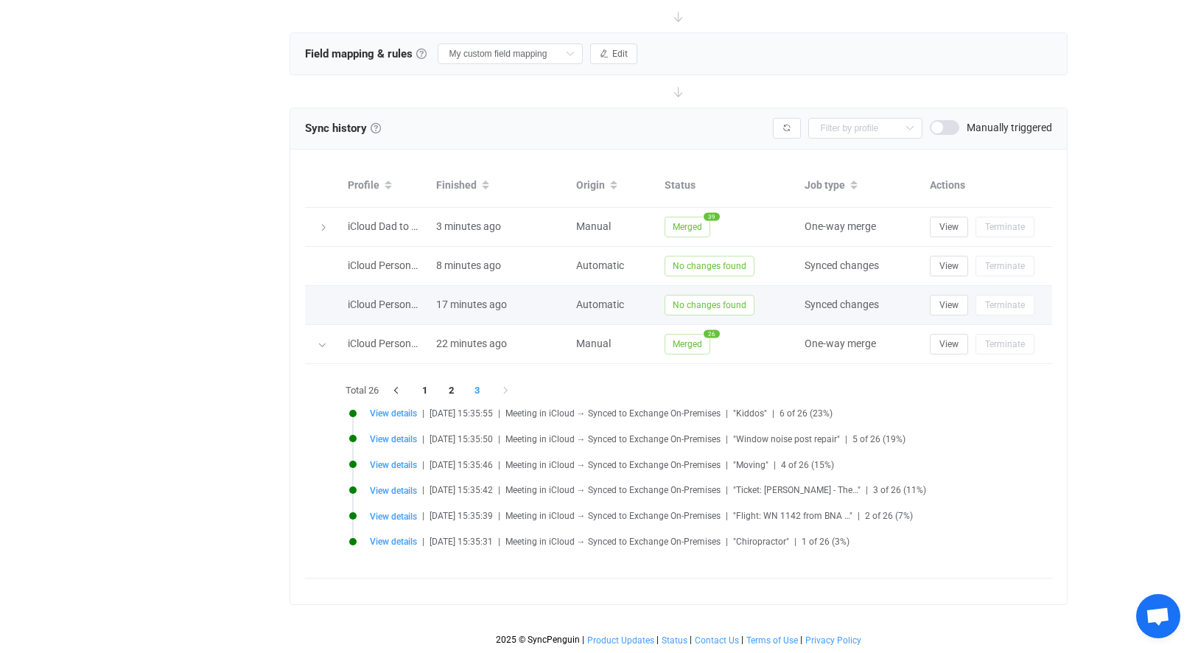
scroll to position [535, 0]
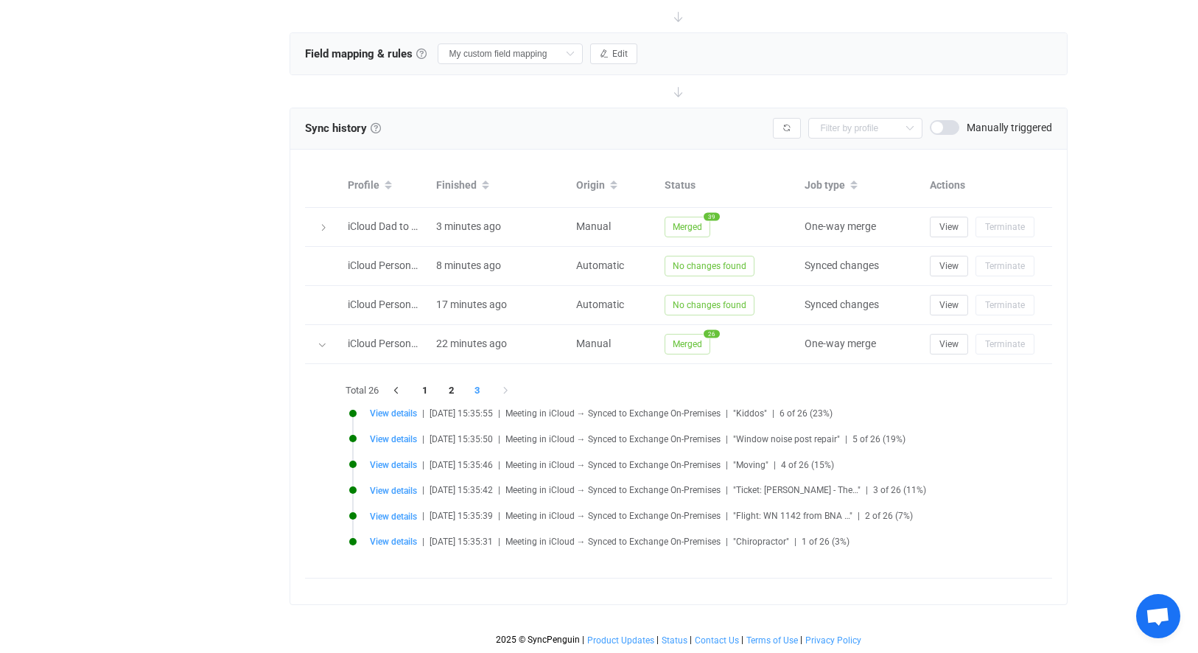
click at [833, 536] on span "1 of 26 (3%)" at bounding box center [825, 541] width 48 height 10
click at [398, 386] on icon "button" at bounding box center [396, 390] width 13 height 9
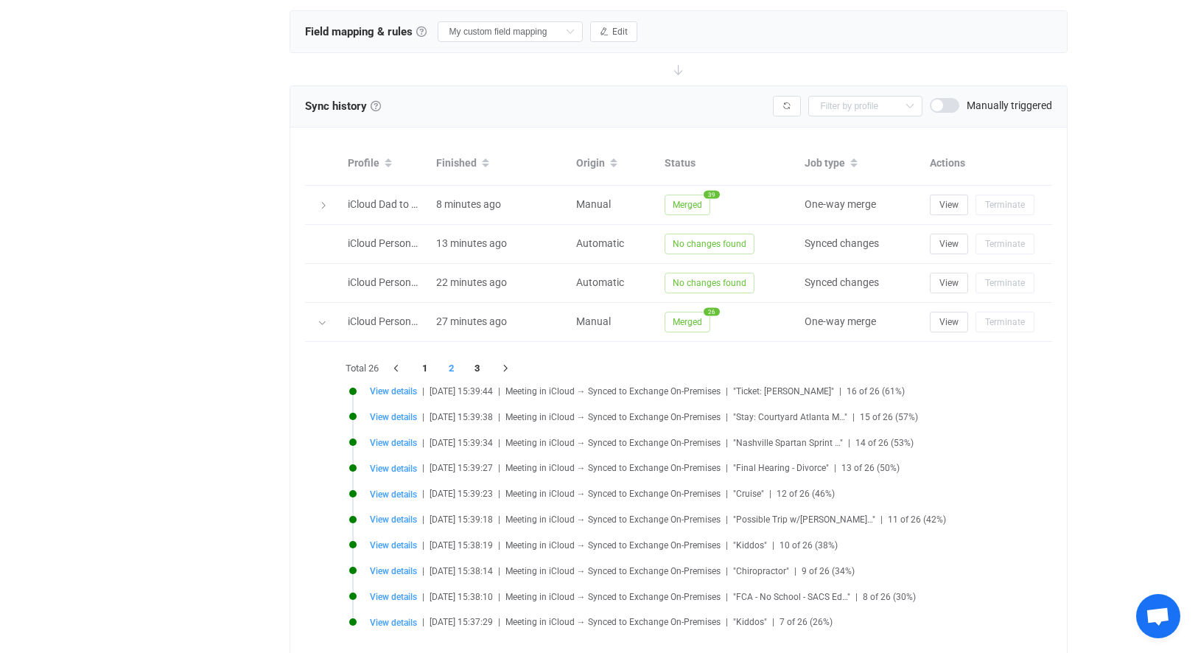
scroll to position [287, 0]
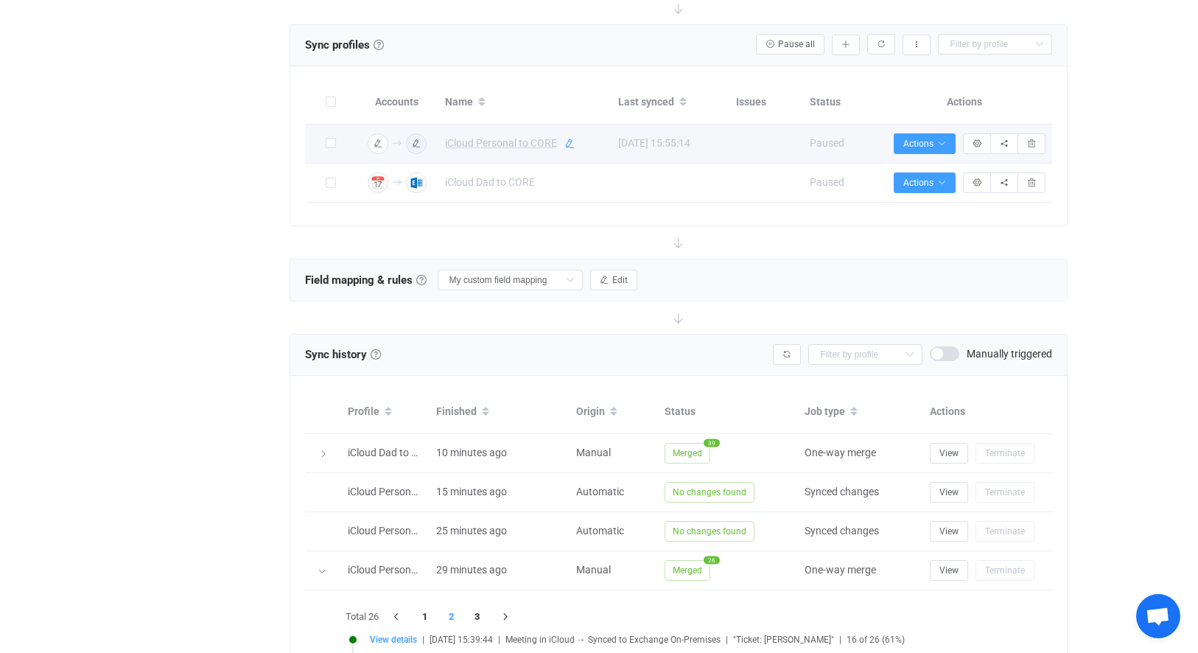
click at [569, 139] on icon at bounding box center [569, 143] width 10 height 10
click at [563, 148] on input "iCloud Personal to CORE" at bounding box center [504, 144] width 134 height 22
type input "iCloud Personal to CORE Old"
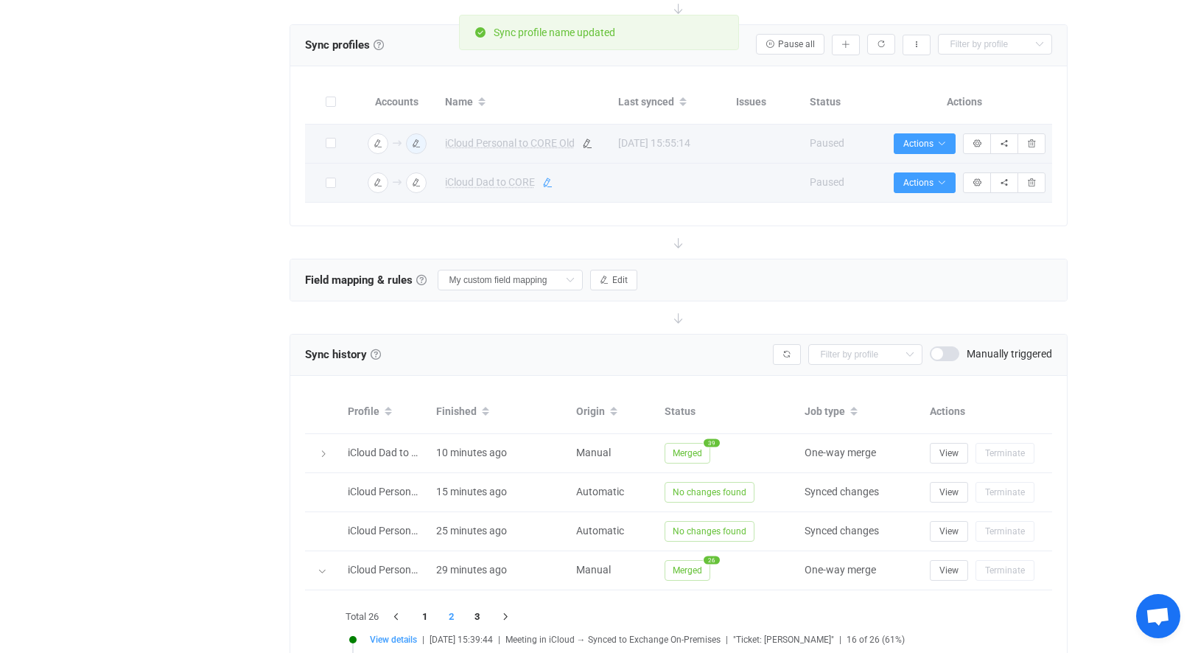
click at [546, 183] on icon at bounding box center [547, 182] width 10 height 10
click at [552, 182] on input "iCloud Dad to CORE" at bounding box center [504, 183] width 134 height 22
type input "iCloud Dad to CORE Old"
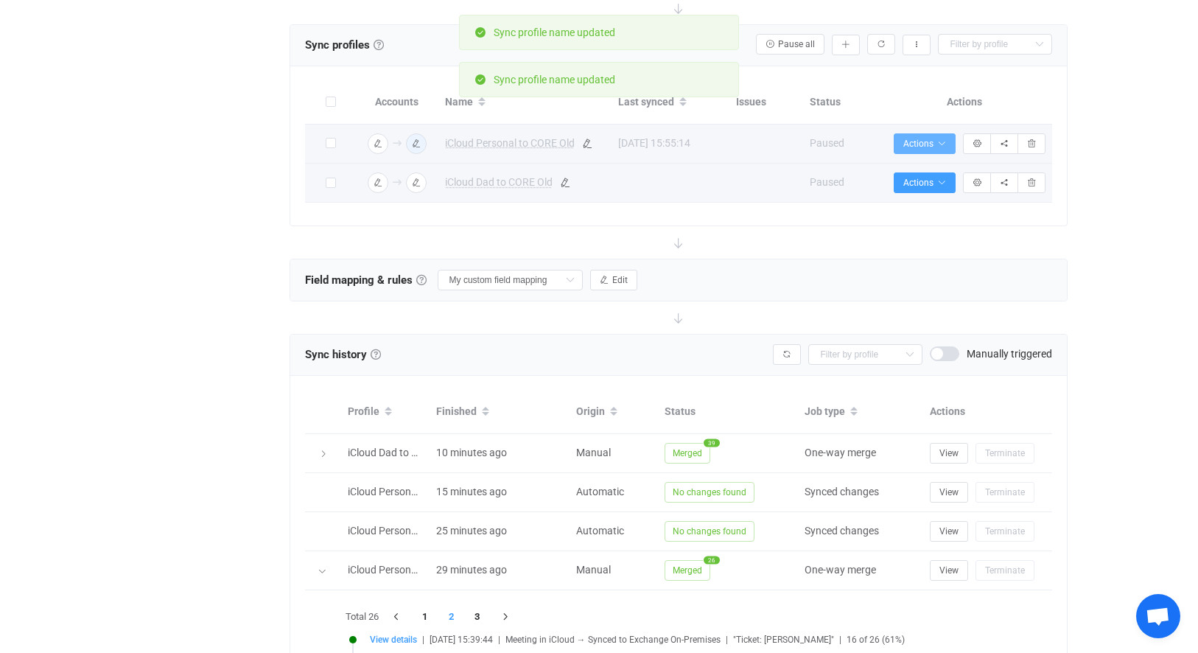
click at [943, 150] on button "Actions" at bounding box center [924, 143] width 62 height 21
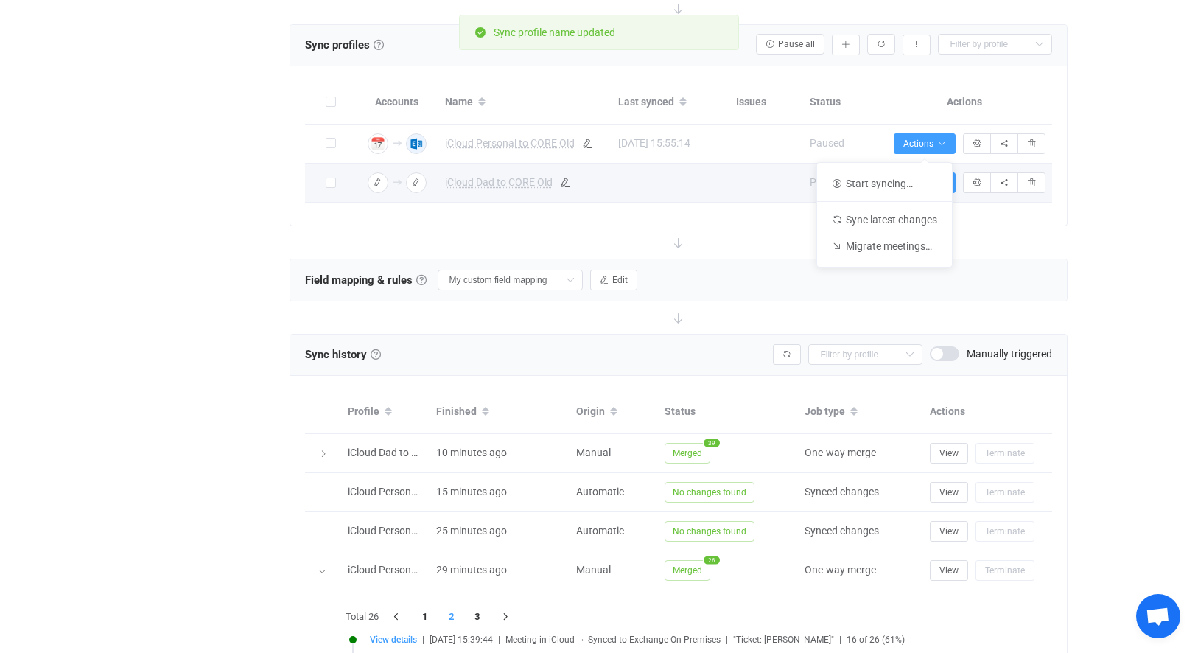
click at [1098, 164] on div "14 days of free trial left | data sync platform rsmith@coreintegratedtechnologi…" at bounding box center [599, 347] width 1198 height 1268
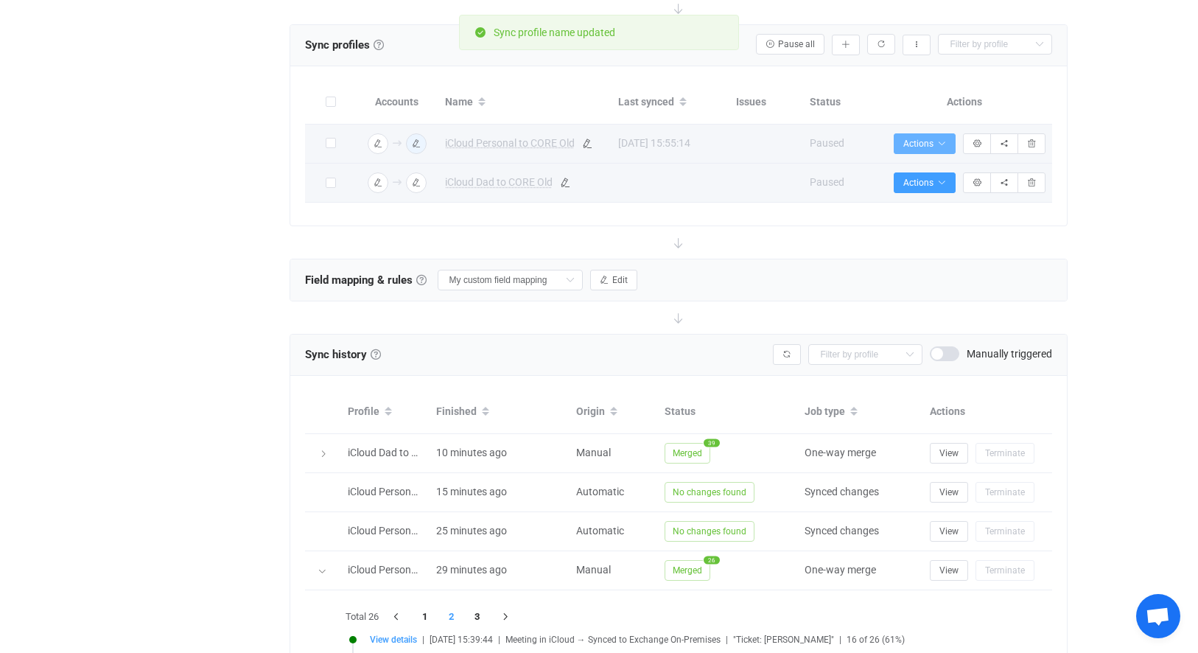
click at [948, 138] on button "Actions" at bounding box center [924, 143] width 62 height 21
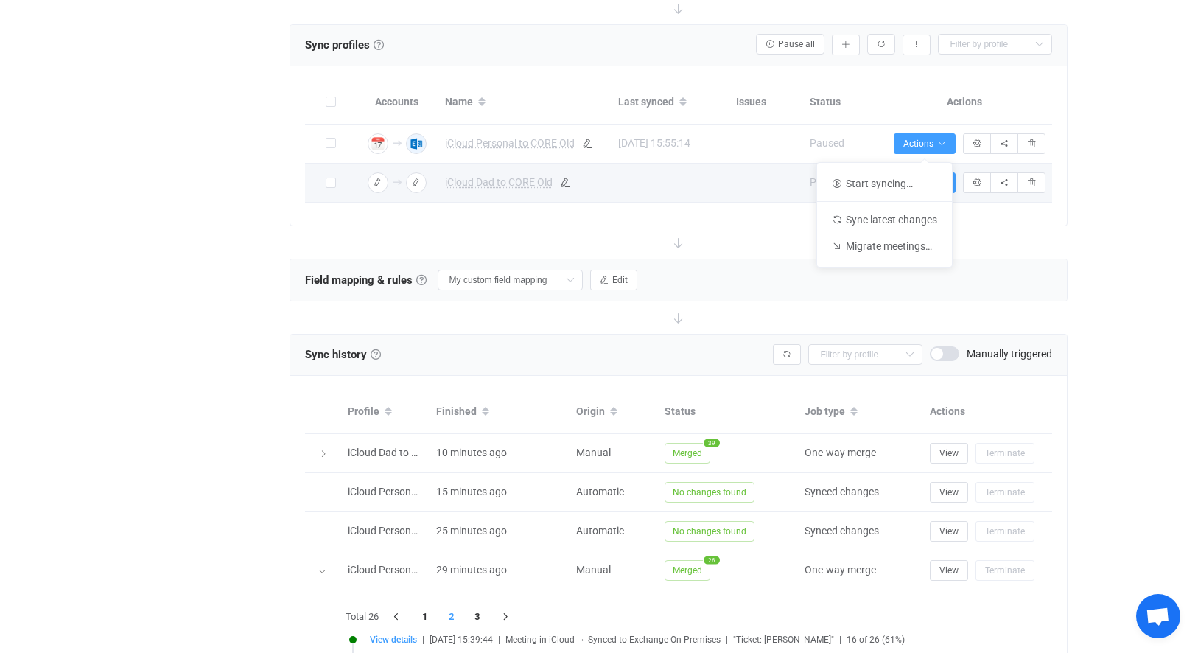
click at [1098, 160] on div "14 days of free trial left | data sync platform rsmith@coreintegratedtechnologi…" at bounding box center [599, 347] width 1198 height 1268
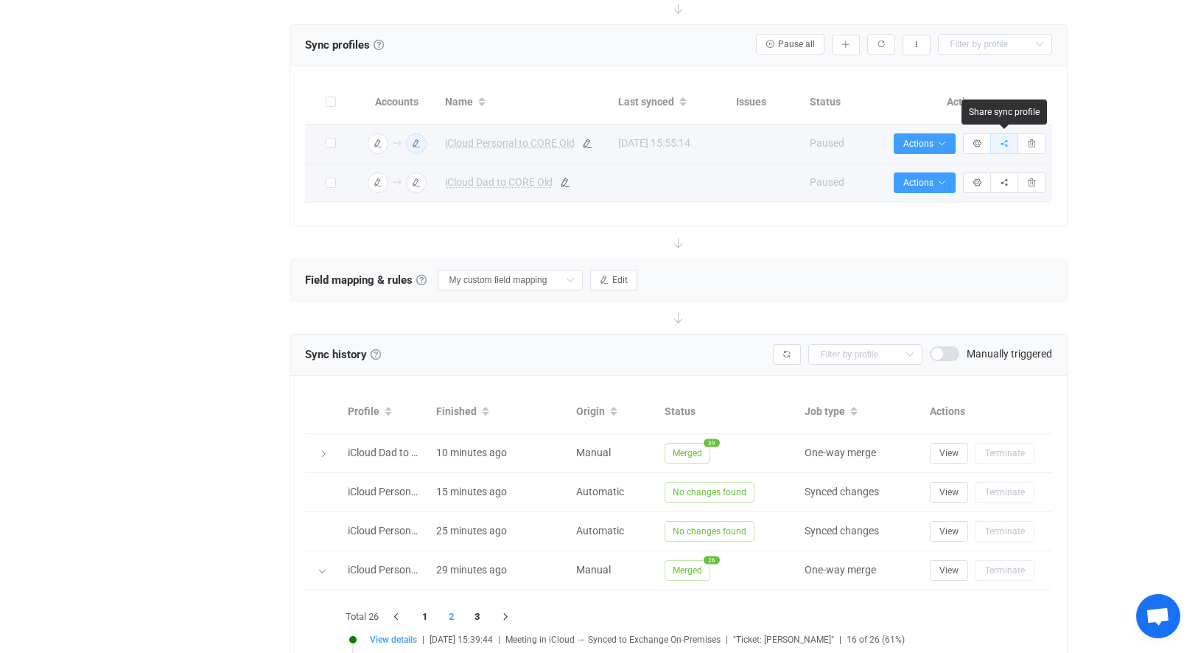
click at [1006, 143] on icon "button" at bounding box center [1003, 143] width 9 height 9
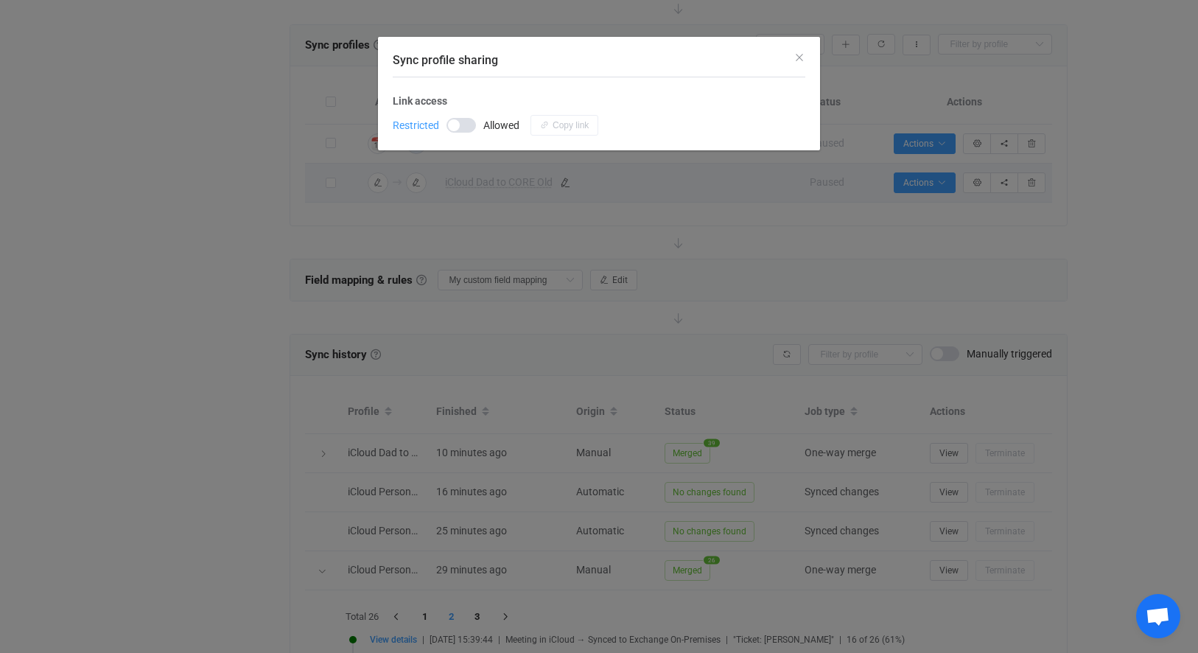
click at [806, 66] on div "Sync profile sharing" at bounding box center [599, 57] width 442 height 40
click at [801, 62] on icon "Close" at bounding box center [799, 58] width 12 height 12
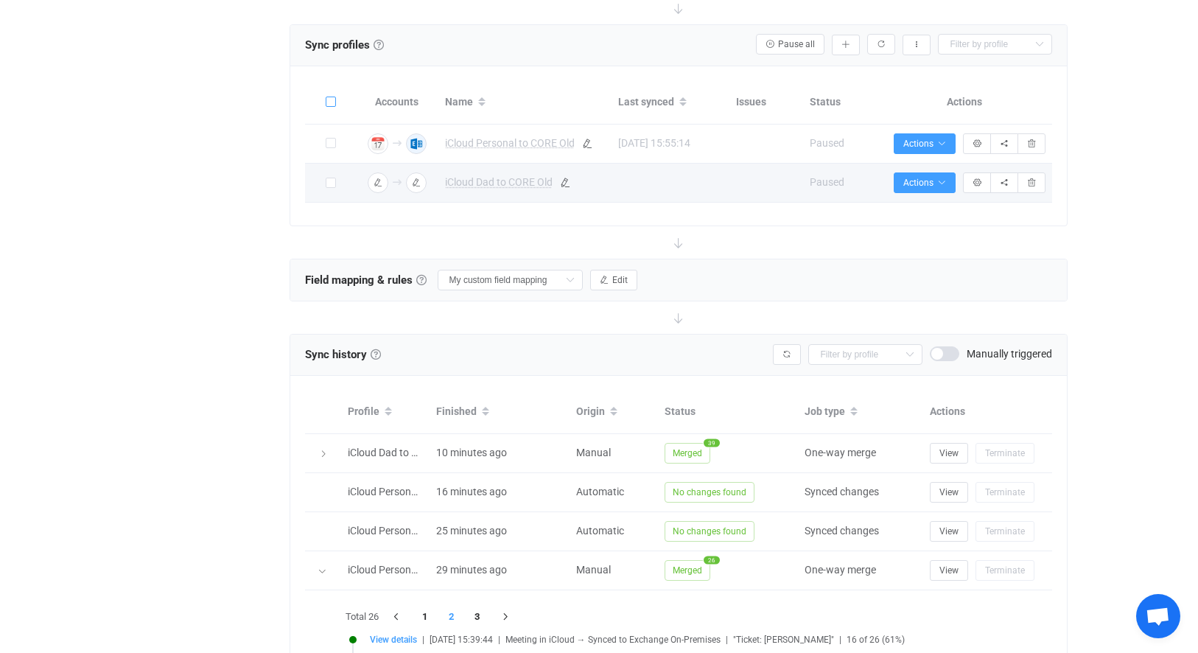
click at [328, 102] on span at bounding box center [331, 101] width 10 height 10
click at [336, 96] on input "checkbox" at bounding box center [336, 96] width 0 height 0
click at [933, 46] on div "Bulk actions Start syncing (2)… Delete (2) Start syncing Add manually… Import f…" at bounding box center [890, 44] width 323 height 21
click at [930, 46] on button "button" at bounding box center [916, 45] width 28 height 21
click at [1060, 71] on div "Accounts Name Last synced Issues Status Actions Connection results Exchange On-…" at bounding box center [678, 145] width 777 height 159
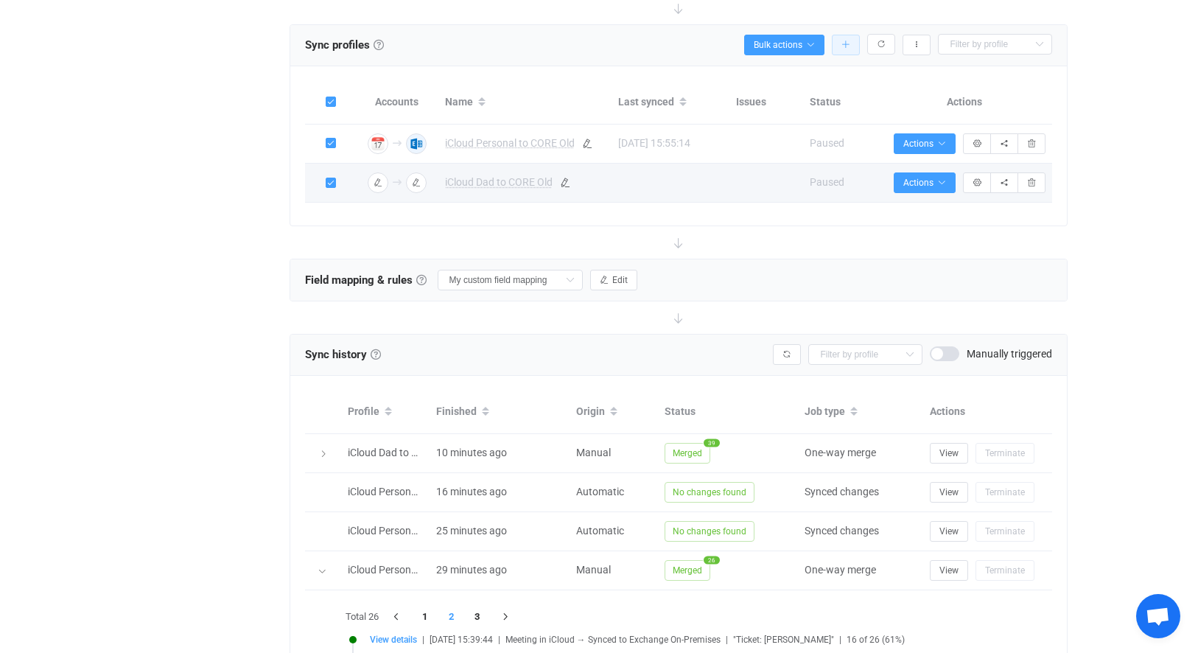
click at [847, 50] on button "button" at bounding box center [846, 45] width 28 height 21
click at [913, 84] on th "Actions" at bounding box center [964, 102] width 177 height 43
click at [916, 48] on icon "button" at bounding box center [916, 45] width 9 height 9
click at [896, 87] on li "Export sync profiles to CSV" at bounding box center [842, 84] width 166 height 27
click at [816, 46] on button "Bulk actions" at bounding box center [784, 45] width 80 height 21
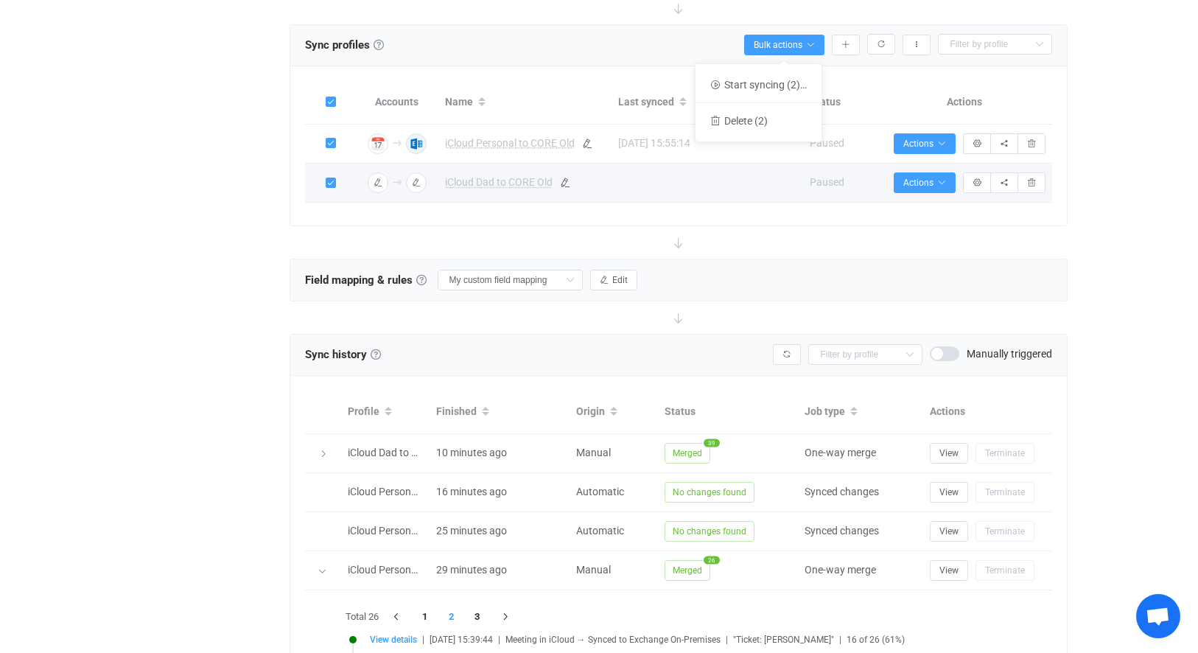
click at [854, 55] on div "Sync profiles Sync profiles Sync profiles A sync profile represents a single pa…" at bounding box center [679, 45] width 748 height 22
click at [851, 40] on button "button" at bounding box center [846, 45] width 28 height 21
click at [764, 111] on li "Import from CSV…" at bounding box center [792, 111] width 125 height 27
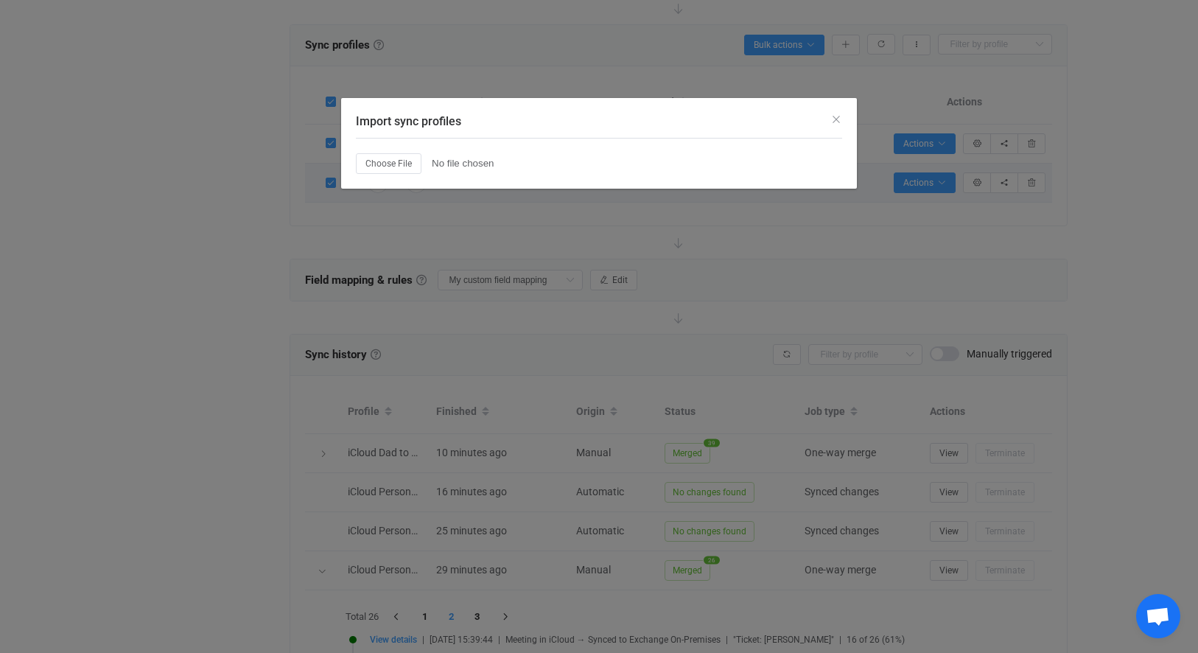
click at [398, 163] on input "Import sync profiles" at bounding box center [540, 163] width 368 height 21
type input "C:\fakepath\sync-profiles-20962.csv"
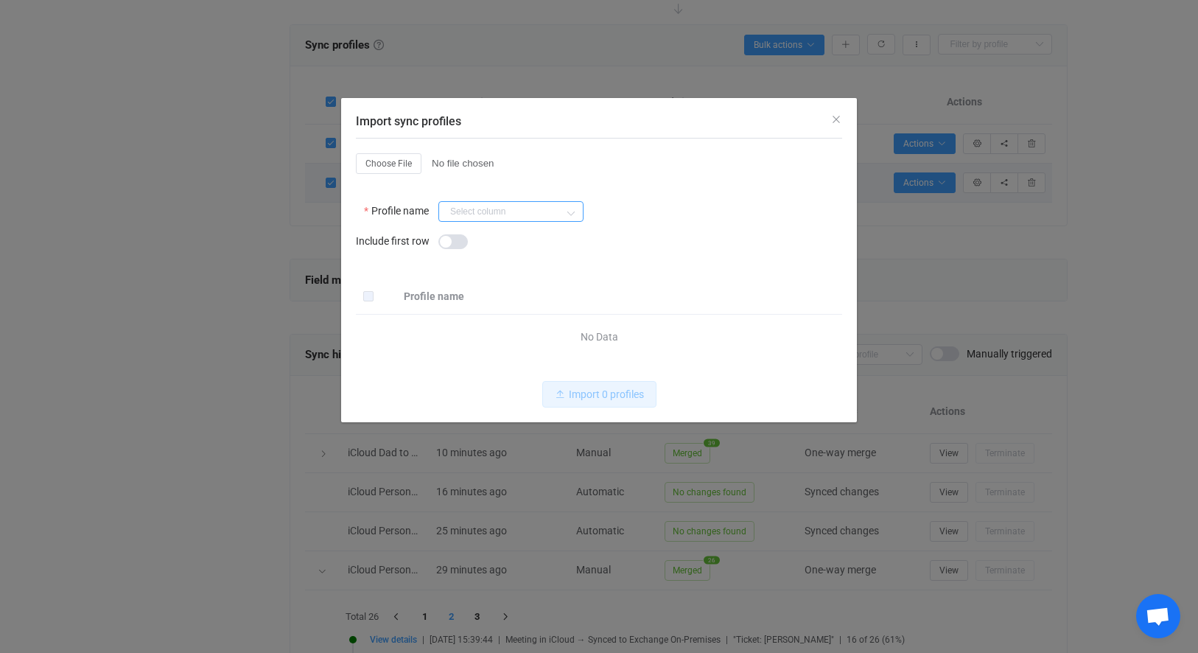
click at [475, 216] on input "Import sync profiles" at bounding box center [510, 211] width 145 height 21
click at [707, 281] on th "Profile name" at bounding box center [619, 296] width 446 height 37
click at [443, 215] on input "Import sync profiles" at bounding box center [510, 211] width 145 height 21
click at [756, 281] on th "Profile name" at bounding box center [619, 296] width 446 height 37
click at [457, 241] on span "Import sync profiles" at bounding box center [452, 241] width 29 height 15
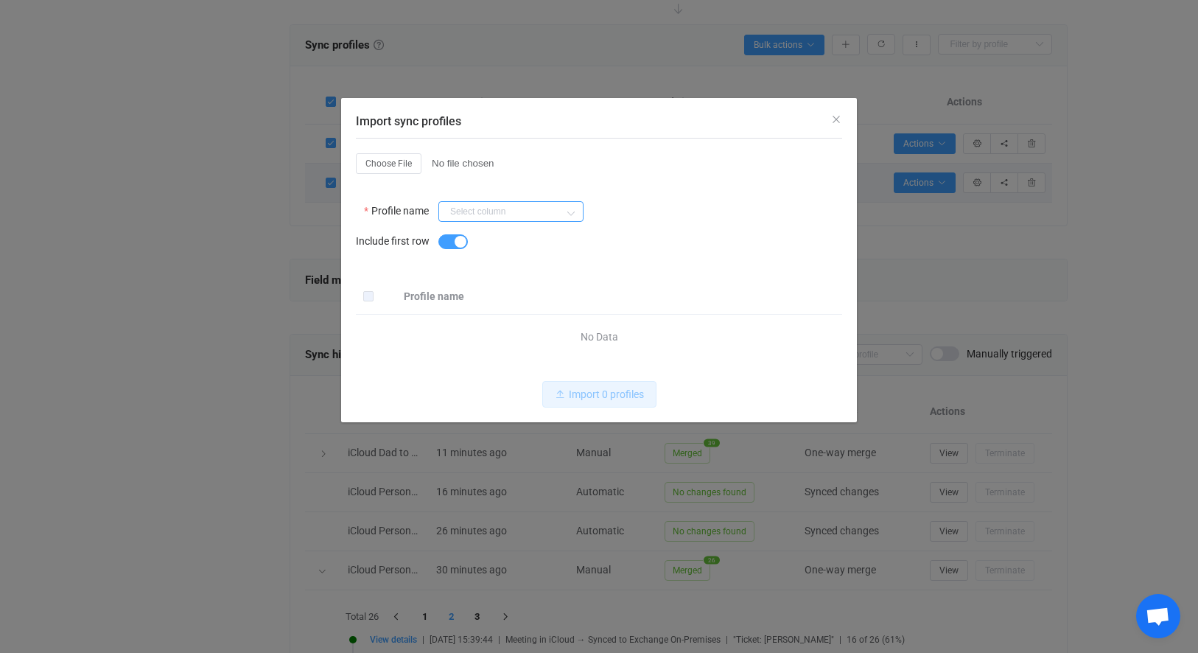
click at [508, 204] on input "Import sync profiles" at bounding box center [510, 211] width 145 height 21
click at [491, 275] on li "Name" at bounding box center [516, 276] width 155 height 25
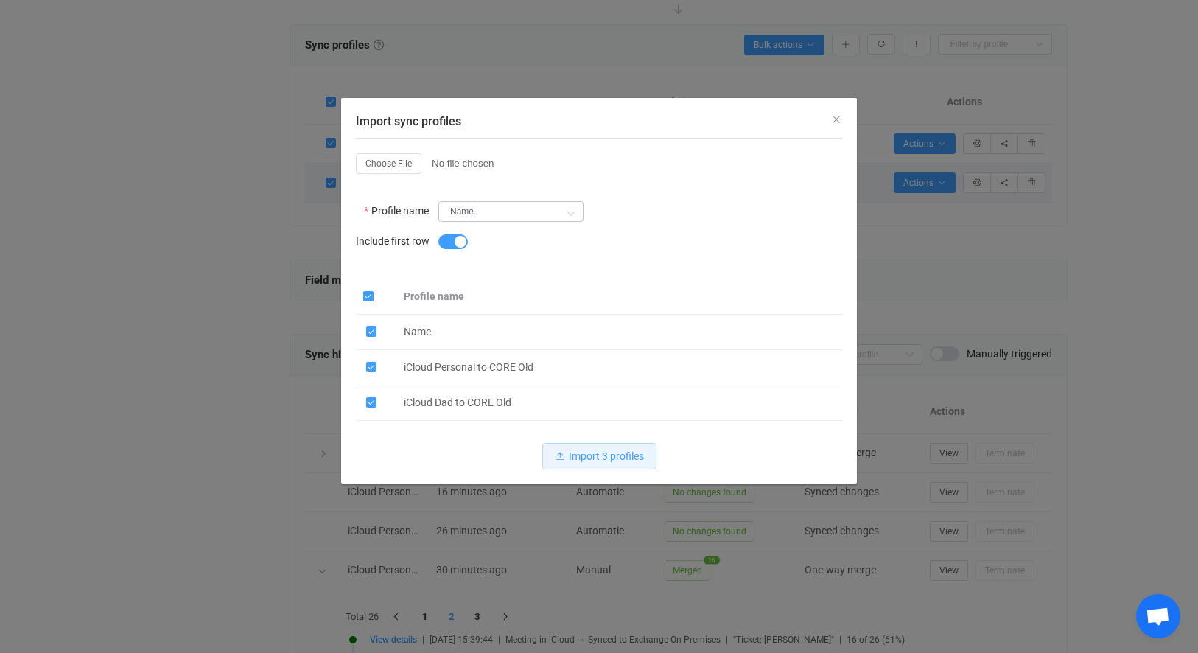
click at [516, 199] on div "Name" at bounding box center [510, 211] width 145 height 29
click at [510, 216] on input "Name" at bounding box center [510, 211] width 145 height 21
click at [480, 223] on div "Name" at bounding box center [510, 211] width 145 height 29
click at [480, 222] on div "Name" at bounding box center [510, 211] width 145 height 29
click at [472, 219] on input "Name" at bounding box center [510, 211] width 145 height 21
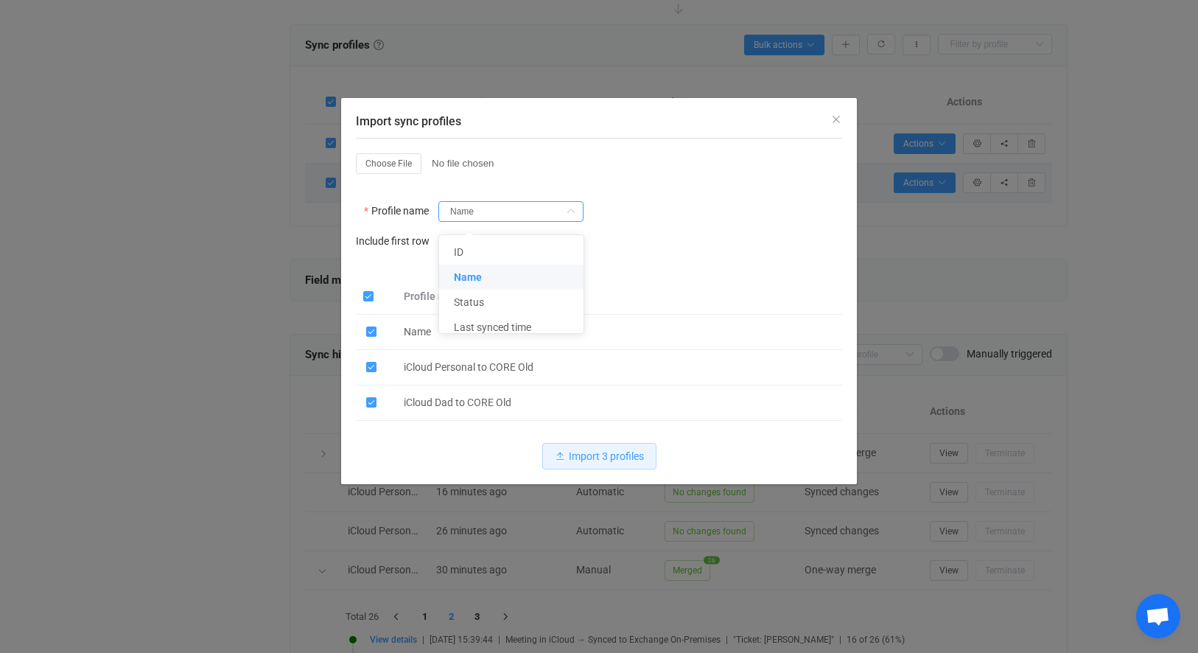
click at [705, 278] on th "Profile name" at bounding box center [619, 296] width 446 height 37
click at [373, 336] on span "Import sync profiles" at bounding box center [371, 331] width 10 height 10
click at [376, 326] on input "Import sync profiles" at bounding box center [376, 326] width 0 height 0
click at [447, 242] on span "Import sync profiles" at bounding box center [452, 241] width 29 height 15
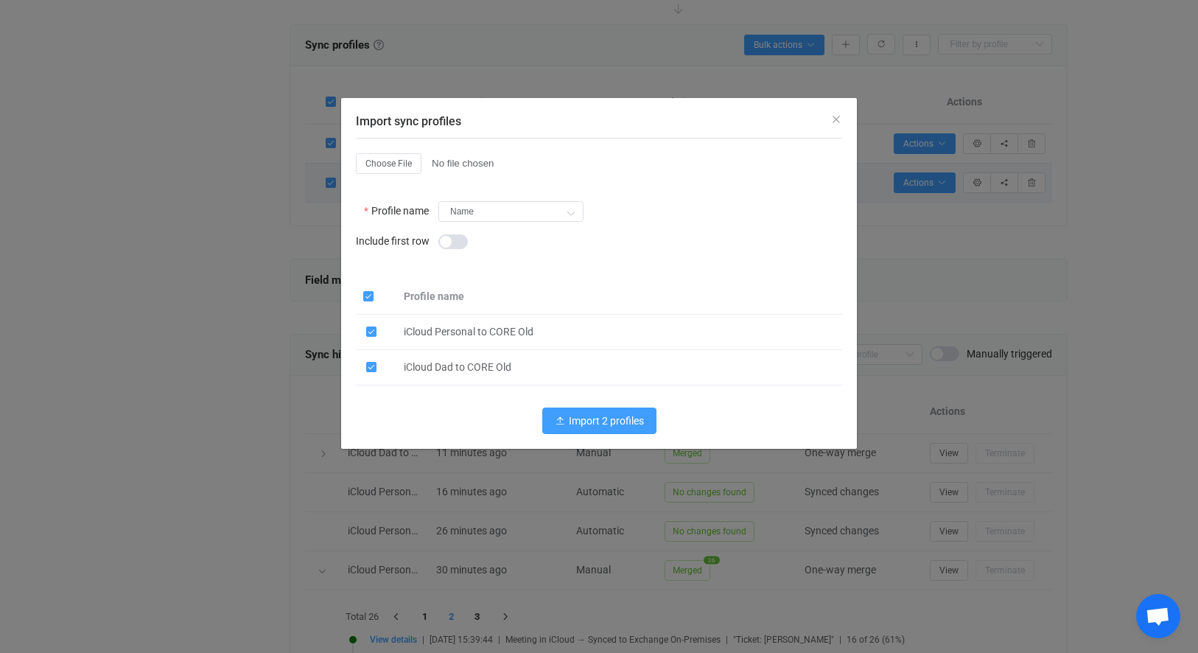
click at [625, 426] on span "Import 2 profiles" at bounding box center [606, 421] width 75 height 12
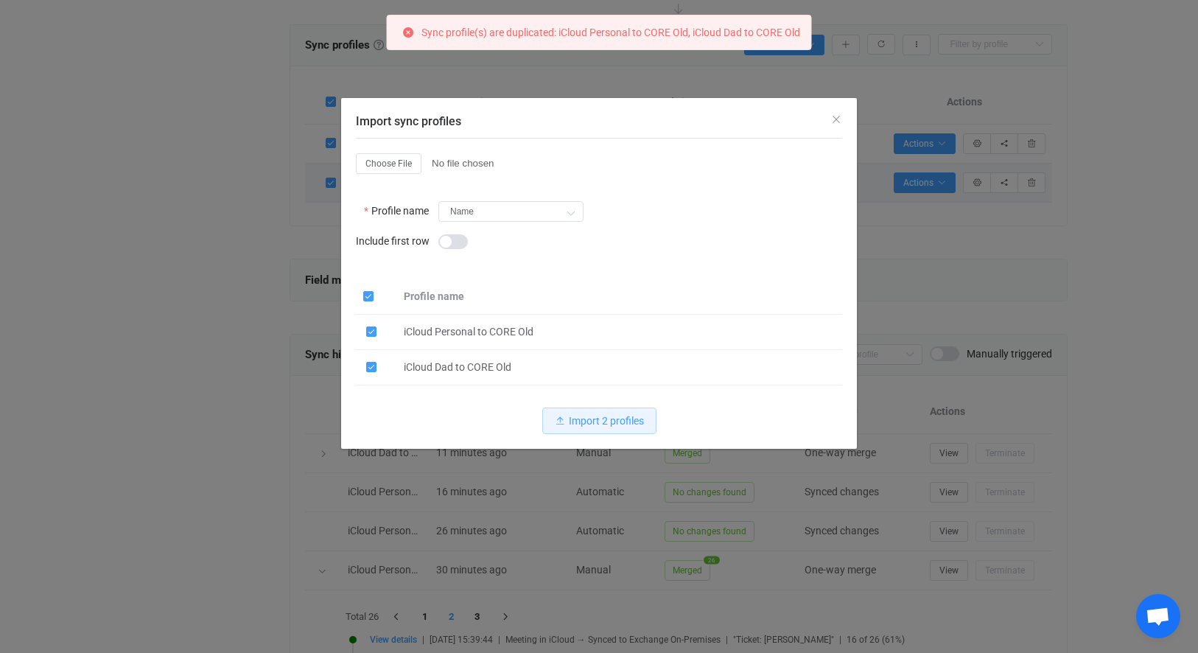
click at [784, 250] on div "Import sync profiles" at bounding box center [640, 240] width 404 height 29
click at [910, 261] on div "Import sync profiles Profile name Name ID Name Status Last synced time Include …" at bounding box center [599, 326] width 1198 height 653
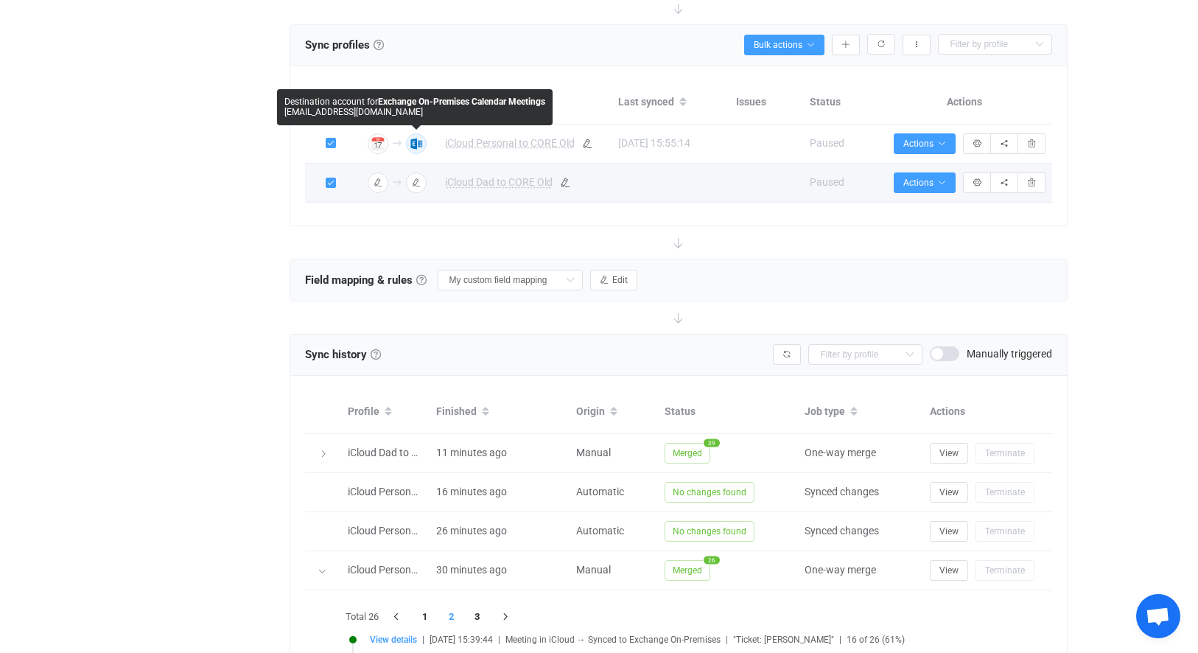
click at [415, 142] on icon "button" at bounding box center [416, 143] width 9 height 9
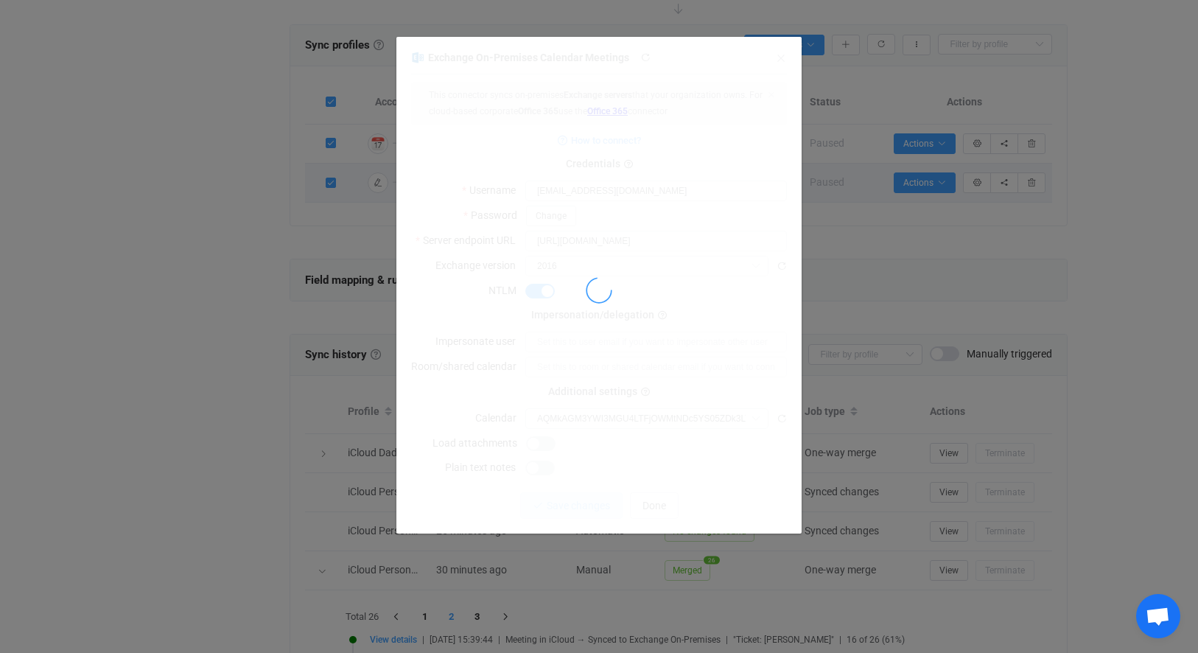
type input "Calendar (rsmith@coreintegratedtechnologies.com)"
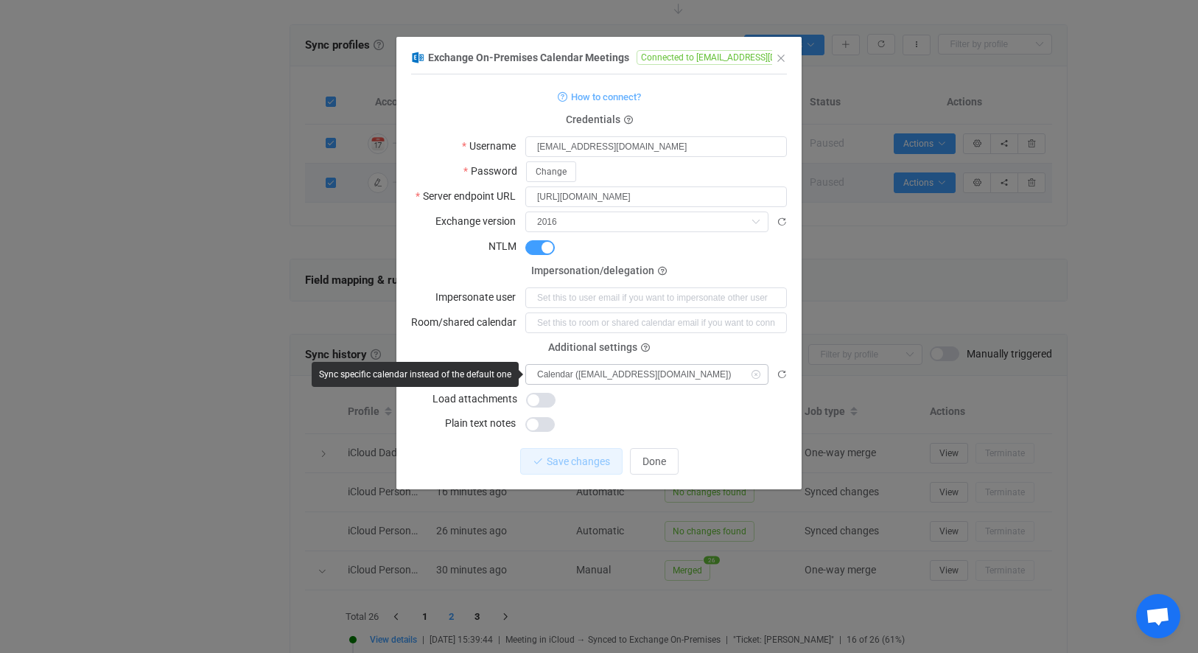
click at [758, 374] on icon "dialog" at bounding box center [755, 374] width 18 height 21
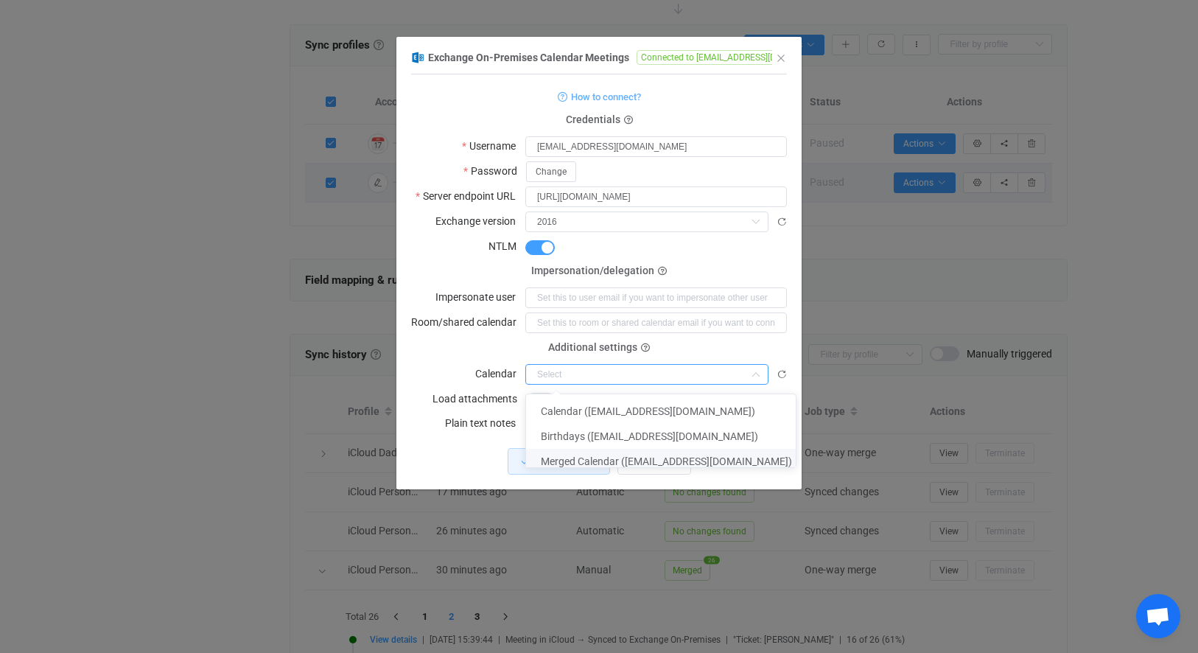
click at [709, 465] on span "Merged Calendar (rsmith@coreintegratedtechnologies.com)" at bounding box center [666, 461] width 251 height 12
type input "Merged Calendar (rsmith@coreintegratedtechnologies.com)"
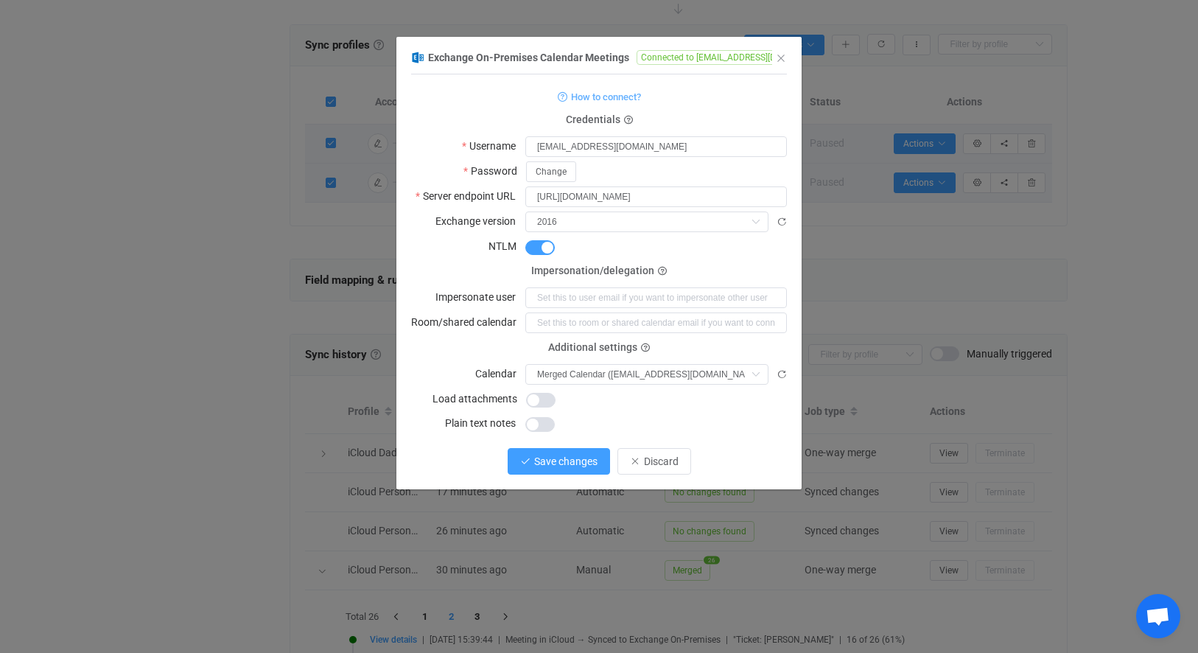
click at [577, 460] on span "Save changes" at bounding box center [565, 461] width 63 height 12
click at [647, 456] on span "Done" at bounding box center [654, 461] width 24 height 12
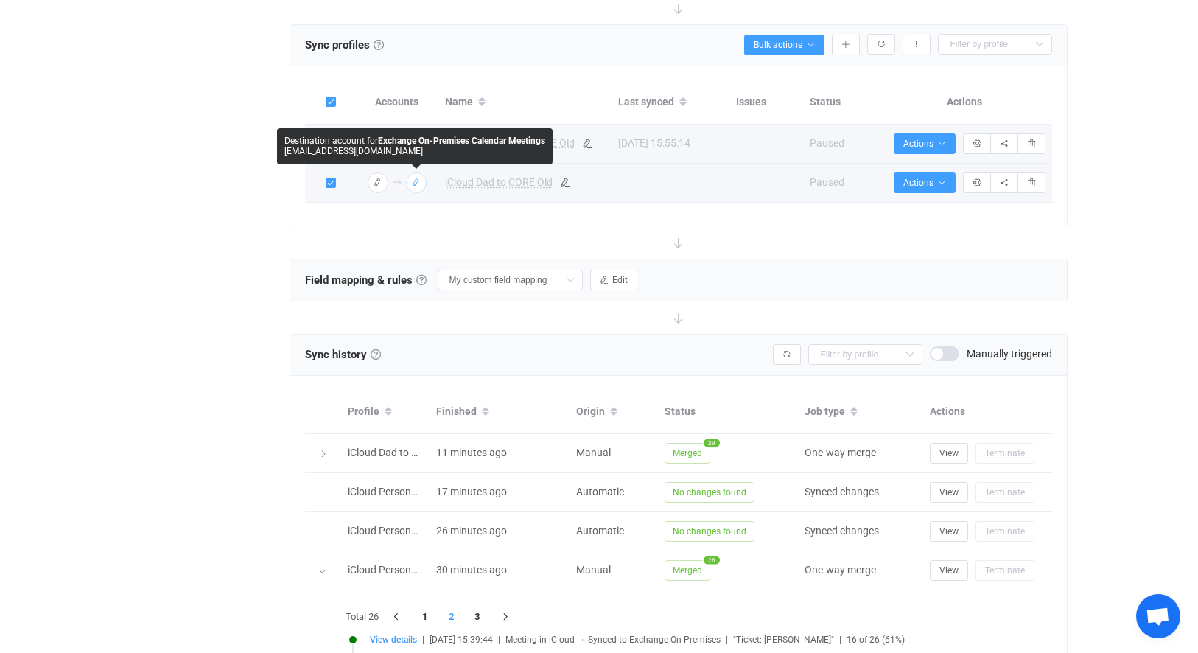
click at [412, 179] on icon "button" at bounding box center [416, 182] width 9 height 9
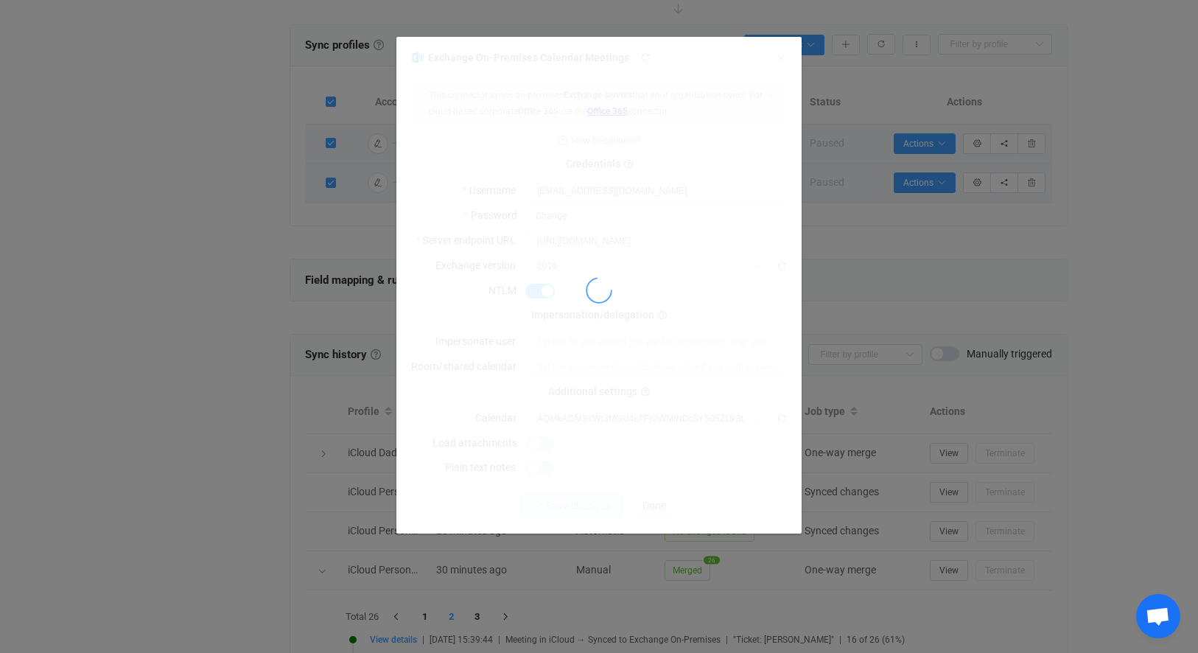
type input "Calendar (rsmith@coreintegratedtechnologies.com)"
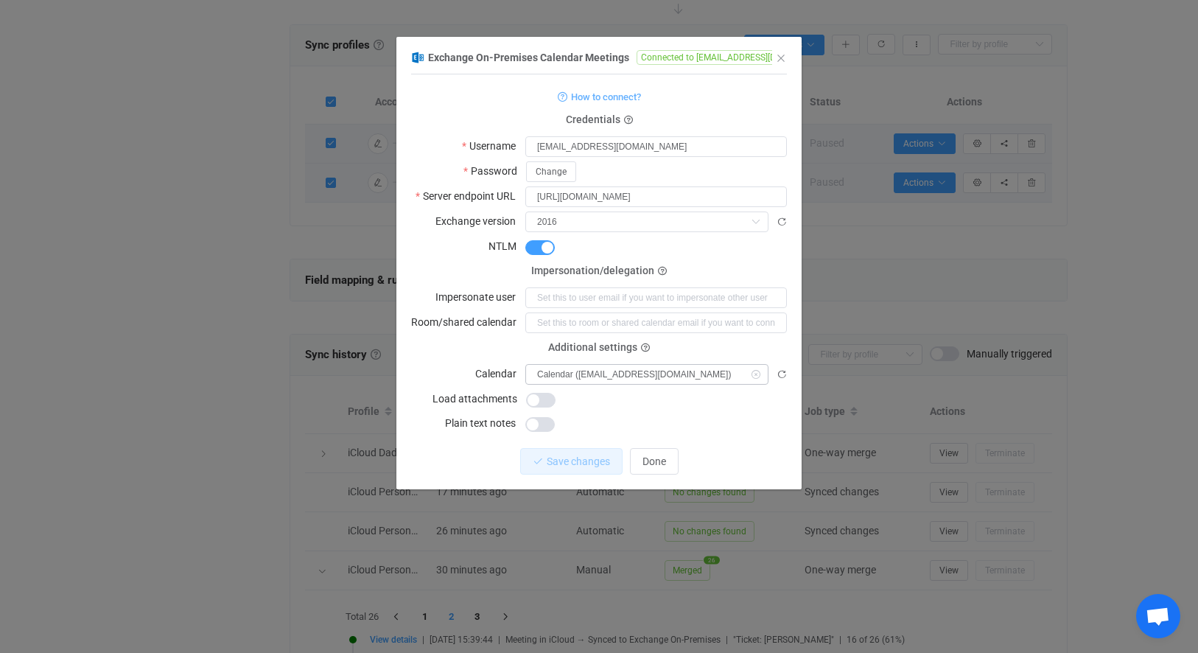
click at [754, 370] on icon "dialog" at bounding box center [755, 374] width 18 height 21
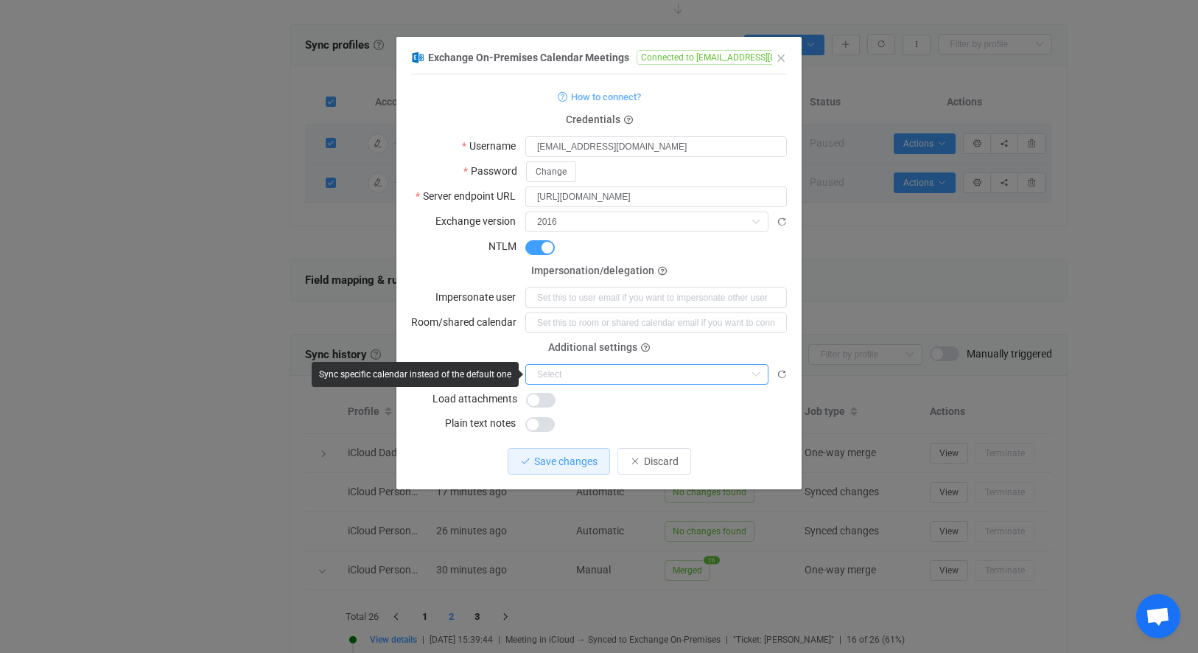
click at [742, 375] on input "dialog" at bounding box center [646, 374] width 243 height 21
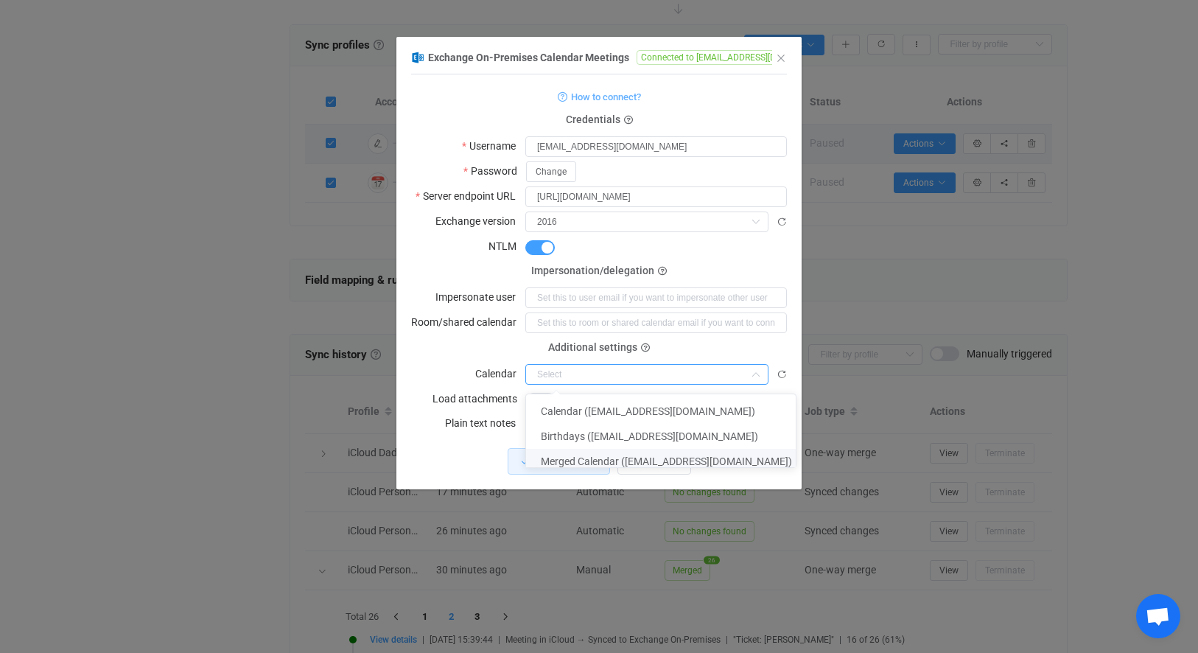
click at [565, 464] on span "Merged Calendar (rsmith@coreintegratedtechnologies.com)" at bounding box center [666, 461] width 251 height 12
type input "Merged Calendar (rsmith@coreintegratedtechnologies.com)"
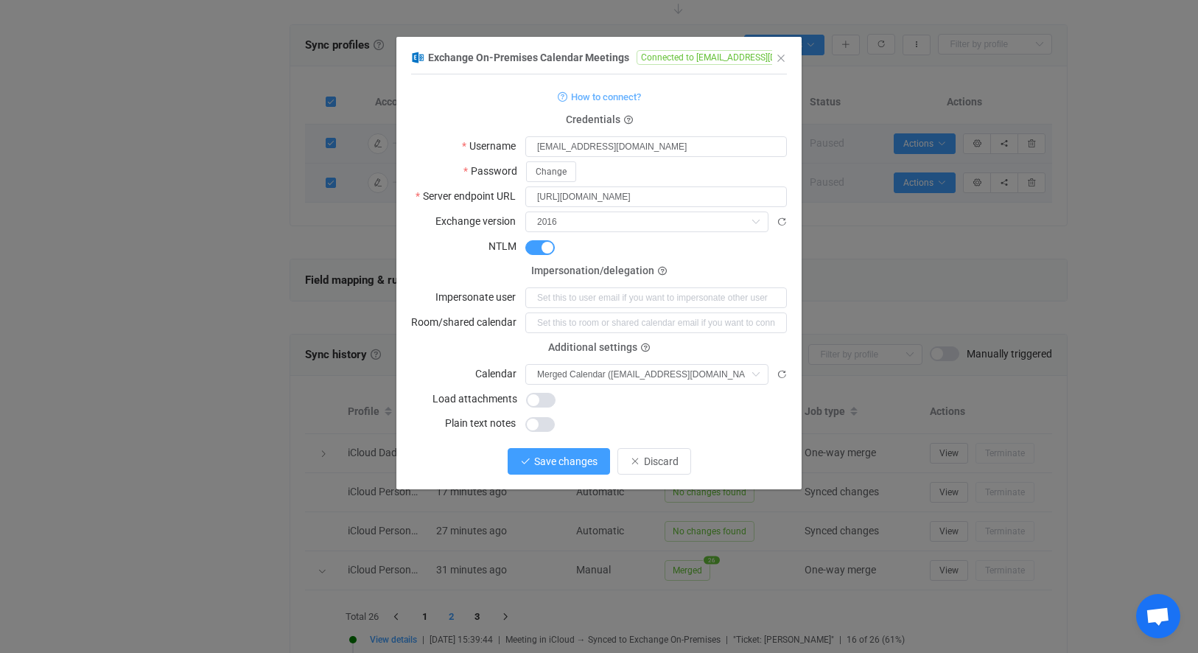
click at [566, 457] on span "Save changes" at bounding box center [565, 461] width 63 height 12
click at [659, 463] on span "Done" at bounding box center [654, 461] width 24 height 12
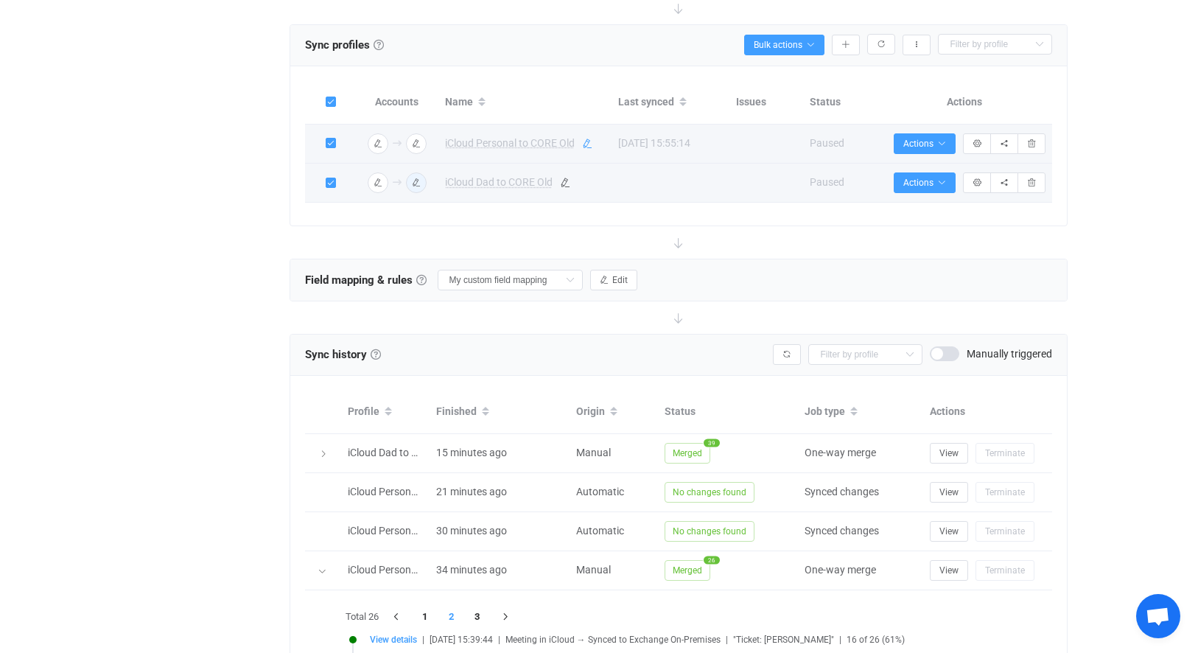
click at [589, 146] on icon at bounding box center [587, 143] width 10 height 10
click at [556, 146] on input "iCloud Personal to CORE Old" at bounding box center [504, 144] width 134 height 22
drag, startPoint x: 556, startPoint y: 146, endPoint x: 602, endPoint y: 147, distance: 46.4
click at [602, 147] on div "iCloud Personal to CORE Old" at bounding box center [524, 144] width 158 height 22
type input "iCloud Personal to CORE"
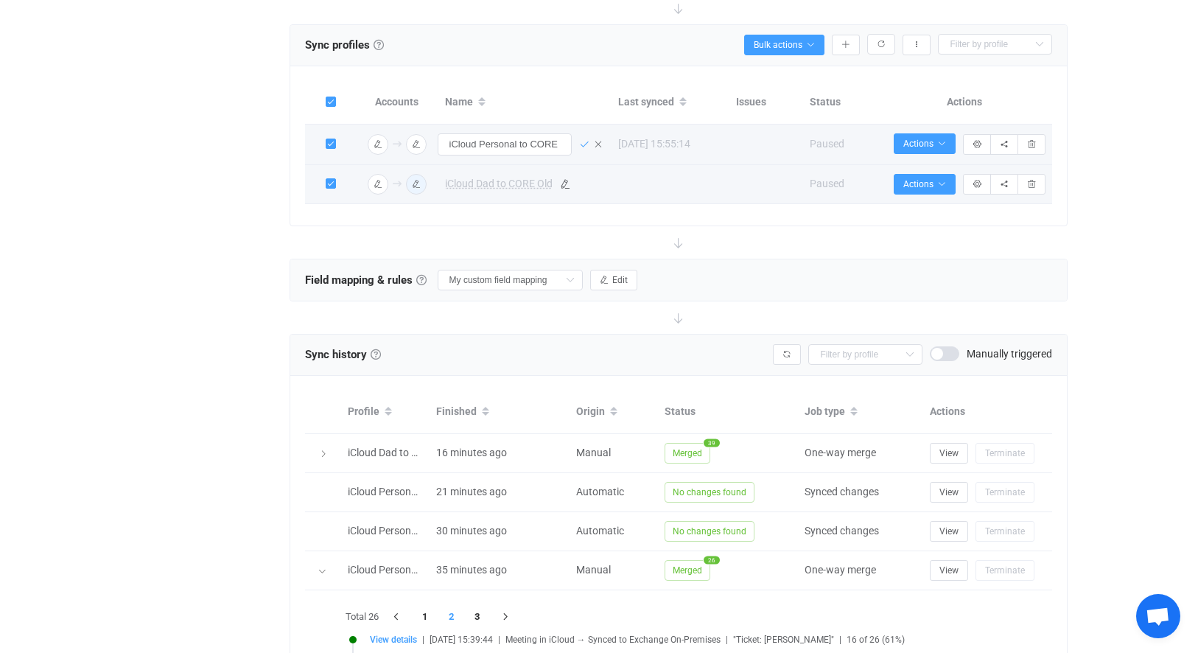
click at [580, 142] on icon at bounding box center [584, 144] width 10 height 10
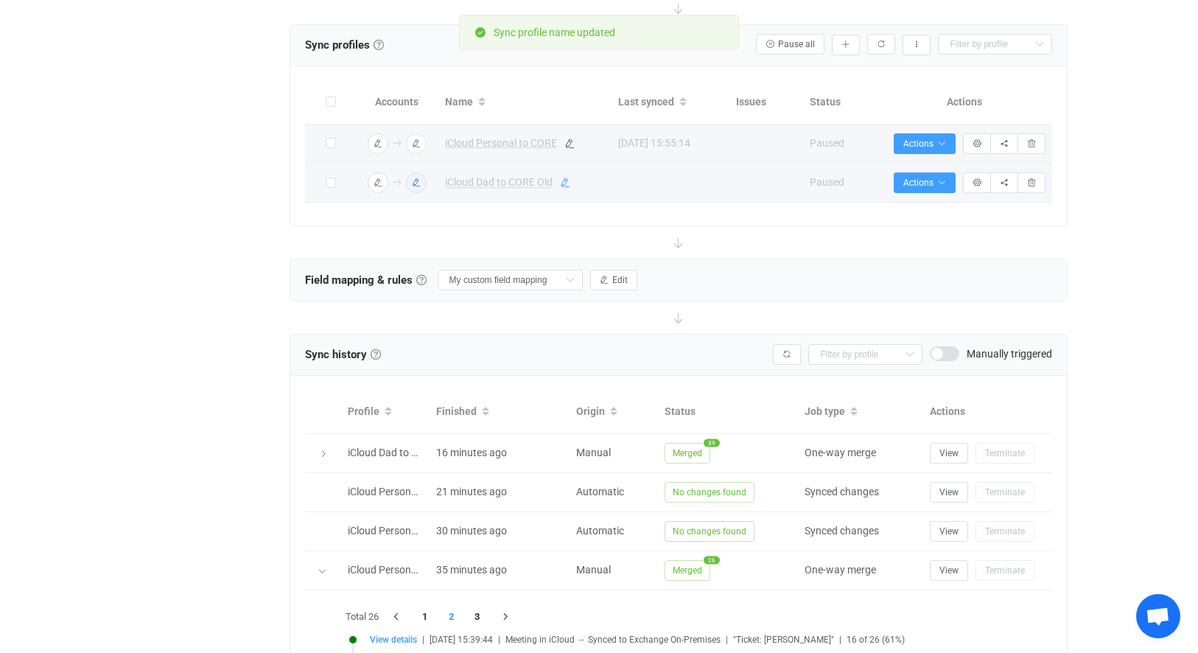
click at [562, 182] on icon at bounding box center [565, 182] width 10 height 10
click at [552, 183] on input "iCloud Dad to CORE Old" at bounding box center [504, 183] width 134 height 22
type input "iCloud Dad to CORE"
click at [583, 184] on icon at bounding box center [584, 183] width 10 height 10
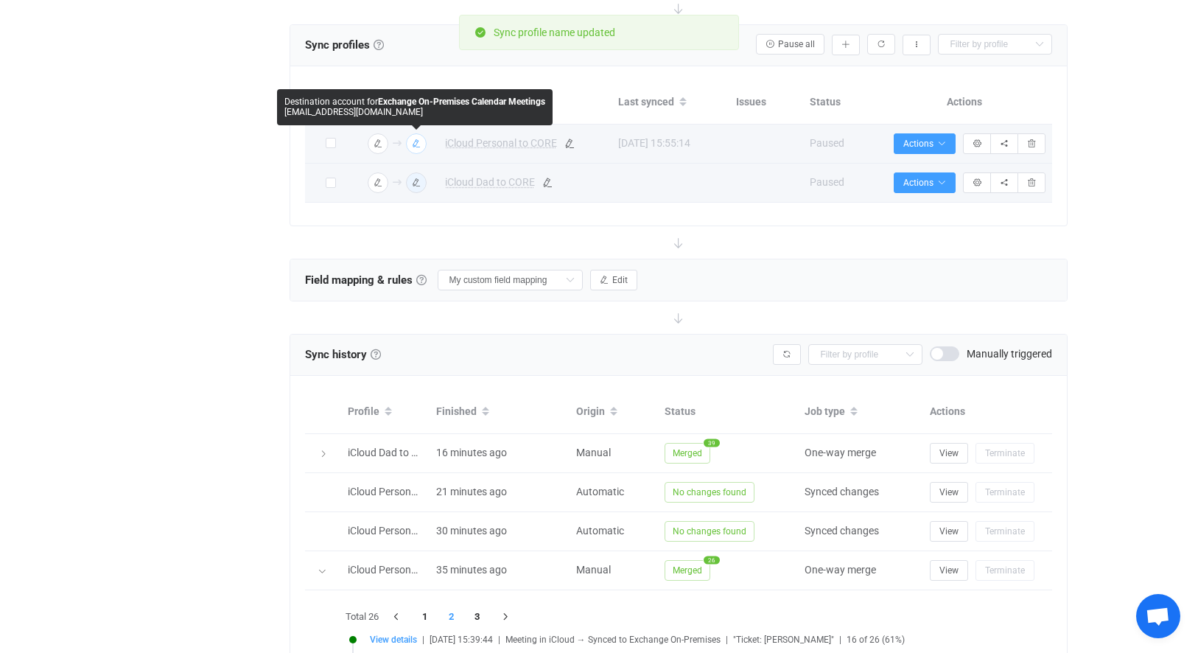
click at [422, 142] on img "button" at bounding box center [415, 143] width 13 height 13
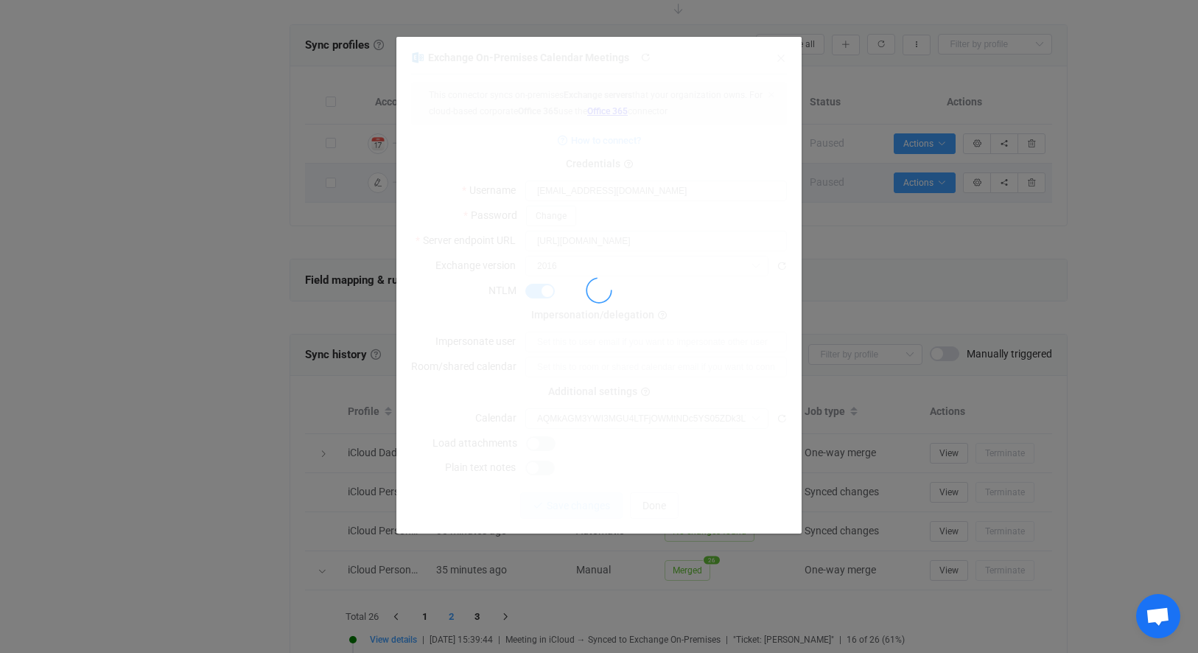
type input "Merged Calendar (rsmith@coreintegratedtechnologies.com)"
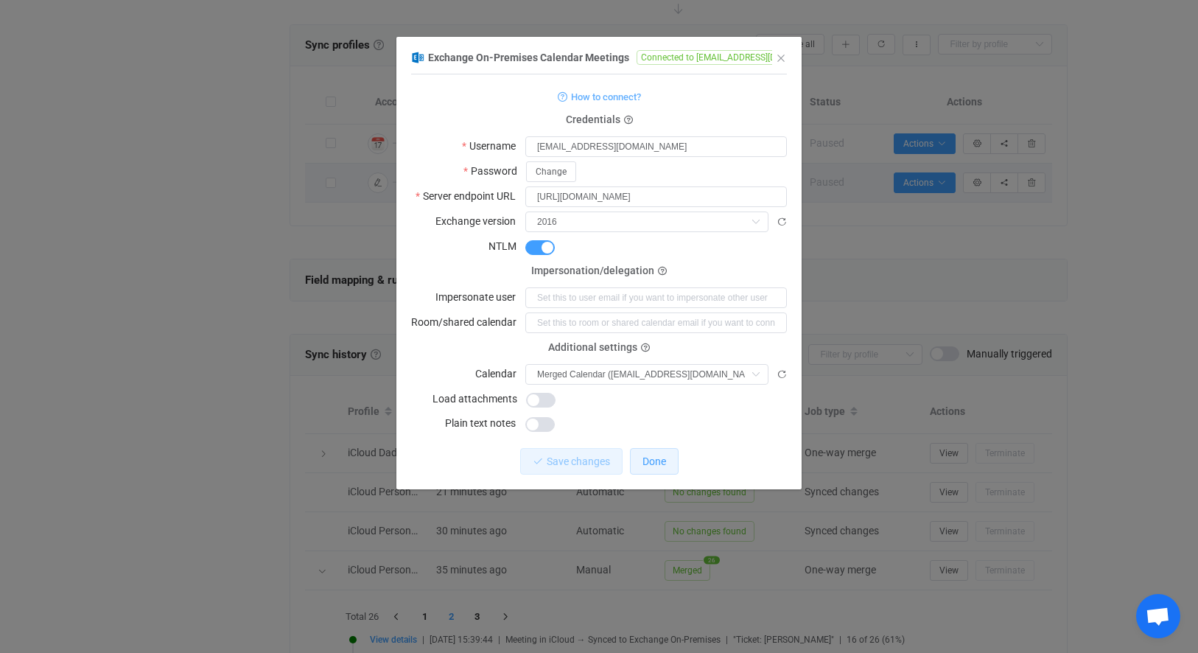
click at [647, 457] on span "Done" at bounding box center [654, 461] width 24 height 12
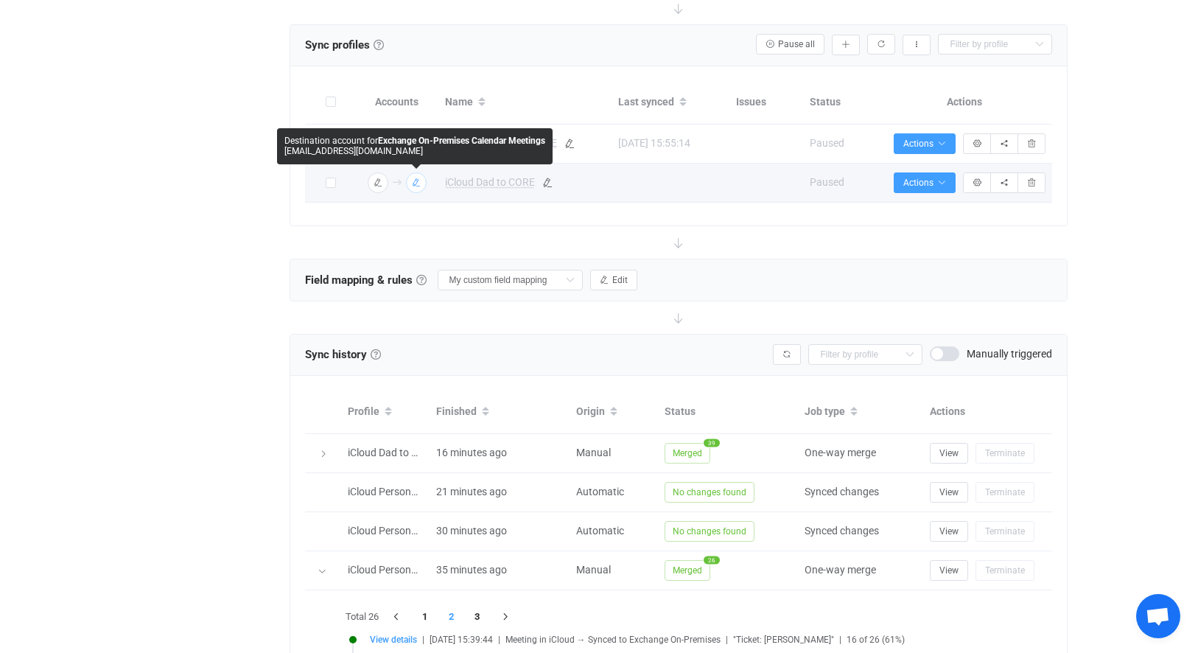
click at [415, 179] on icon "button" at bounding box center [416, 182] width 9 height 9
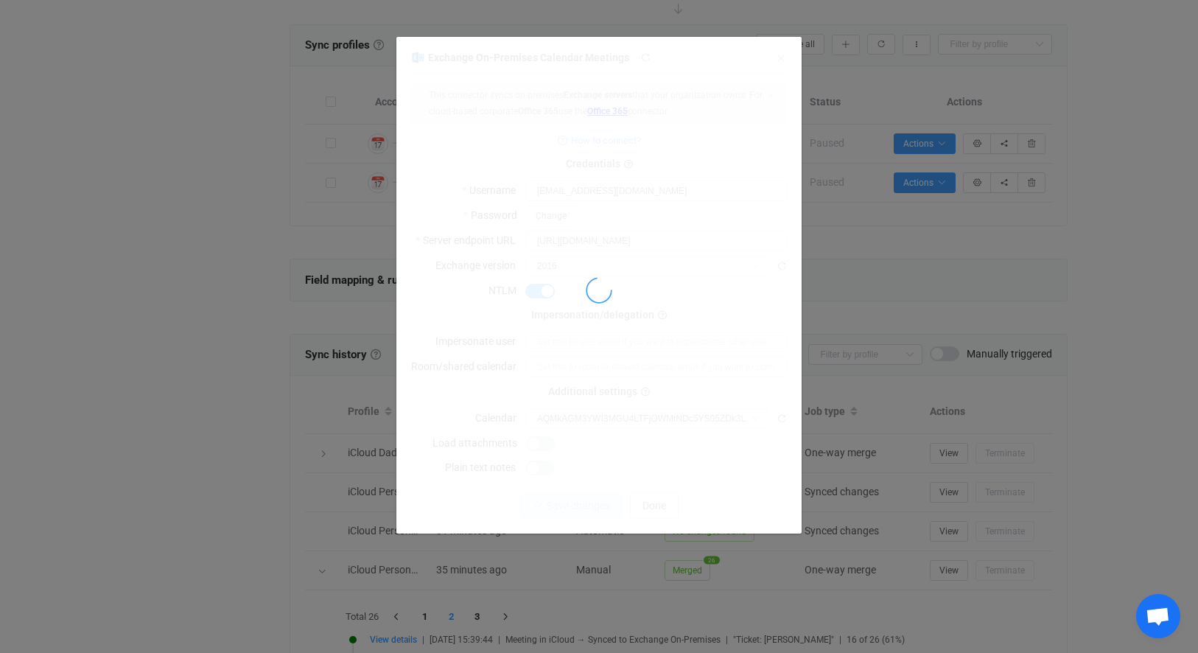
type input "Merged Calendar (rsmith@coreintegratedtechnologies.com)"
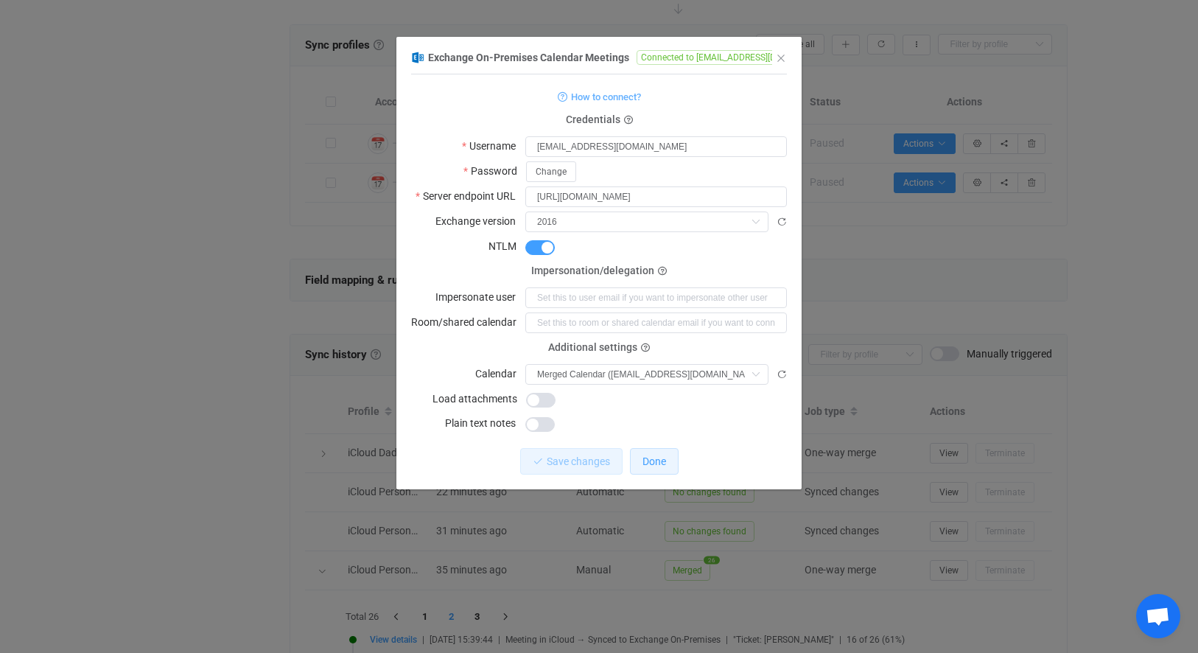
click at [650, 463] on span "Done" at bounding box center [654, 461] width 24 height 12
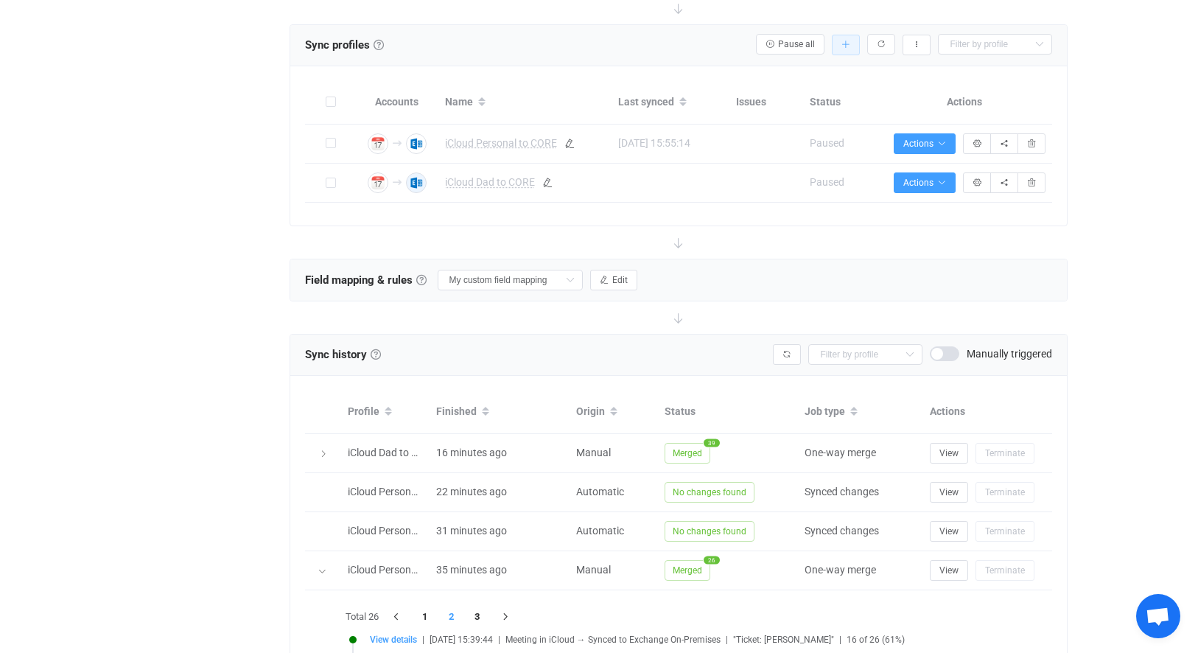
click at [844, 49] on button "button" at bounding box center [846, 45] width 28 height 21
click at [806, 92] on li "Add manually…" at bounding box center [792, 84] width 125 height 27
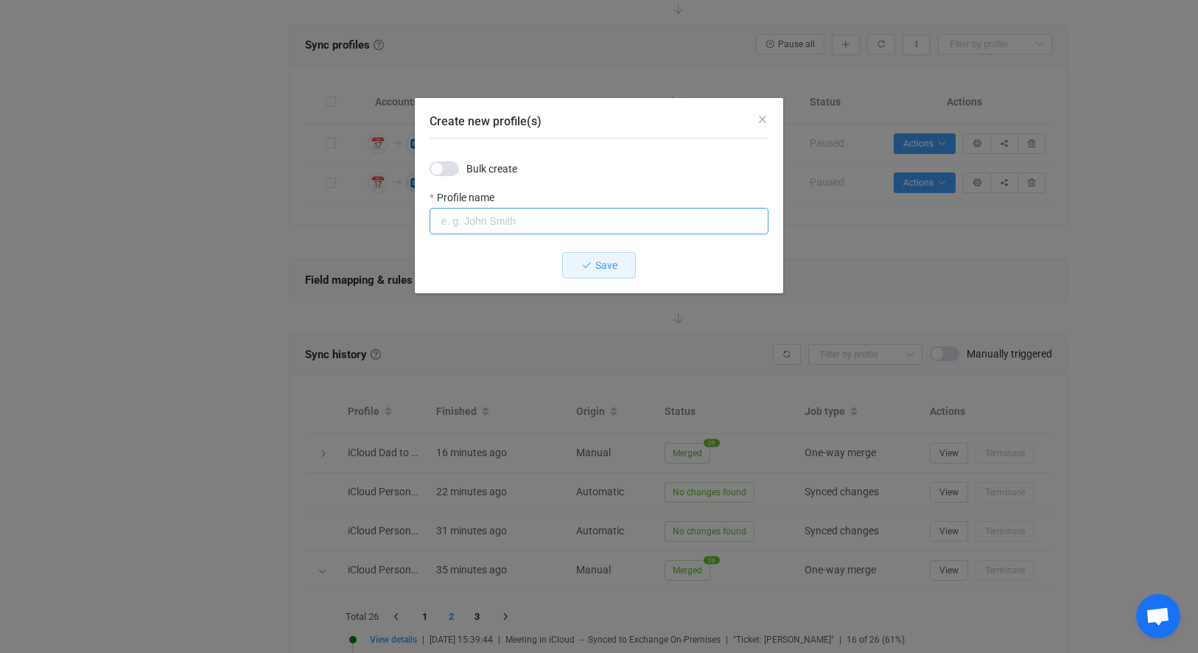
click at [486, 217] on input "Create new profile(s)" at bounding box center [598, 221] width 339 height 27
type input "CORE to CORE Merged"
click at [586, 261] on icon "Create new profile(s)" at bounding box center [586, 265] width 10 height 10
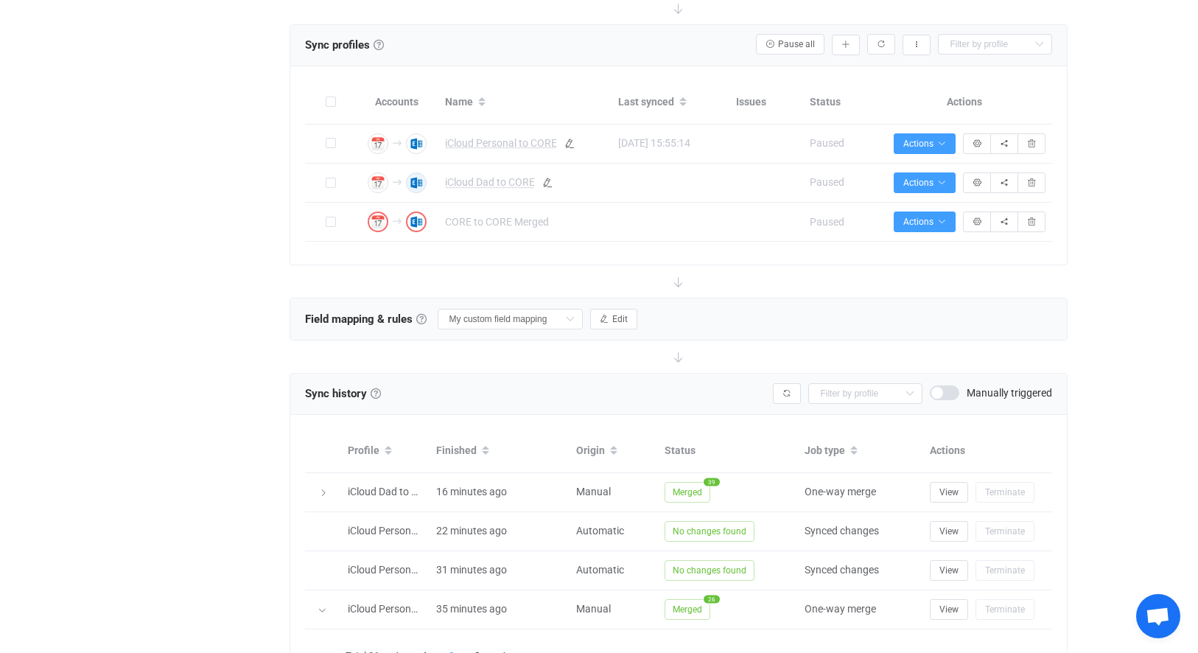
click at [534, 183] on span "iCloud Dad to CORE" at bounding box center [490, 182] width 90 height 17
type input "iCloud Dad to CORE"
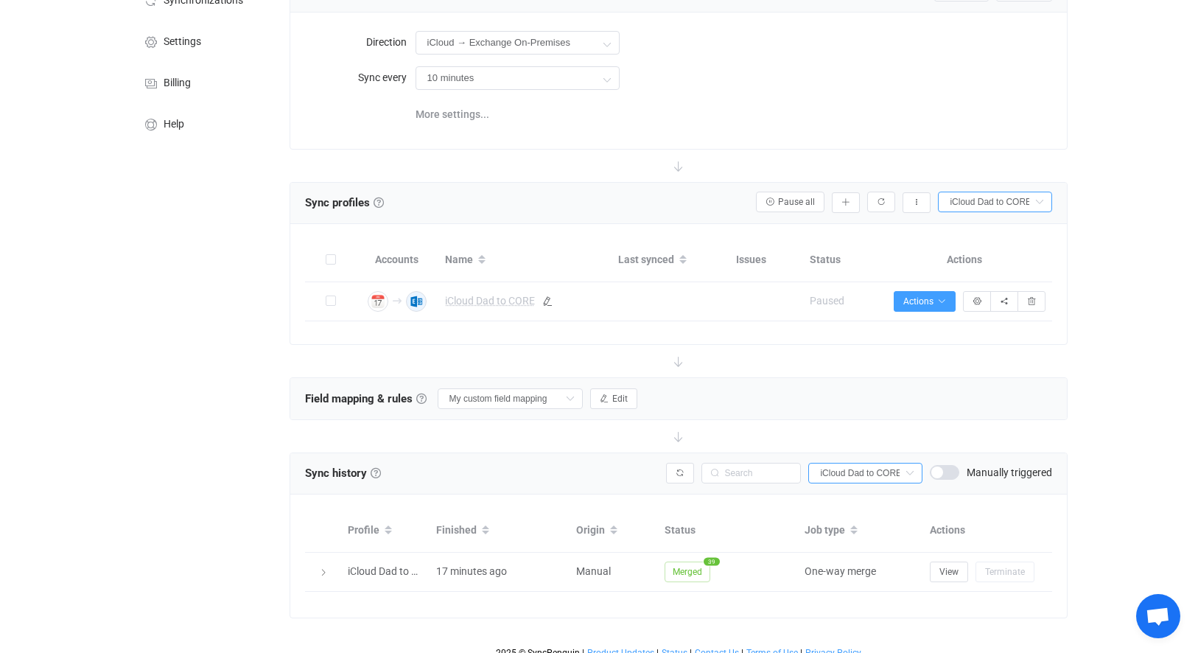
scroll to position [52, 0]
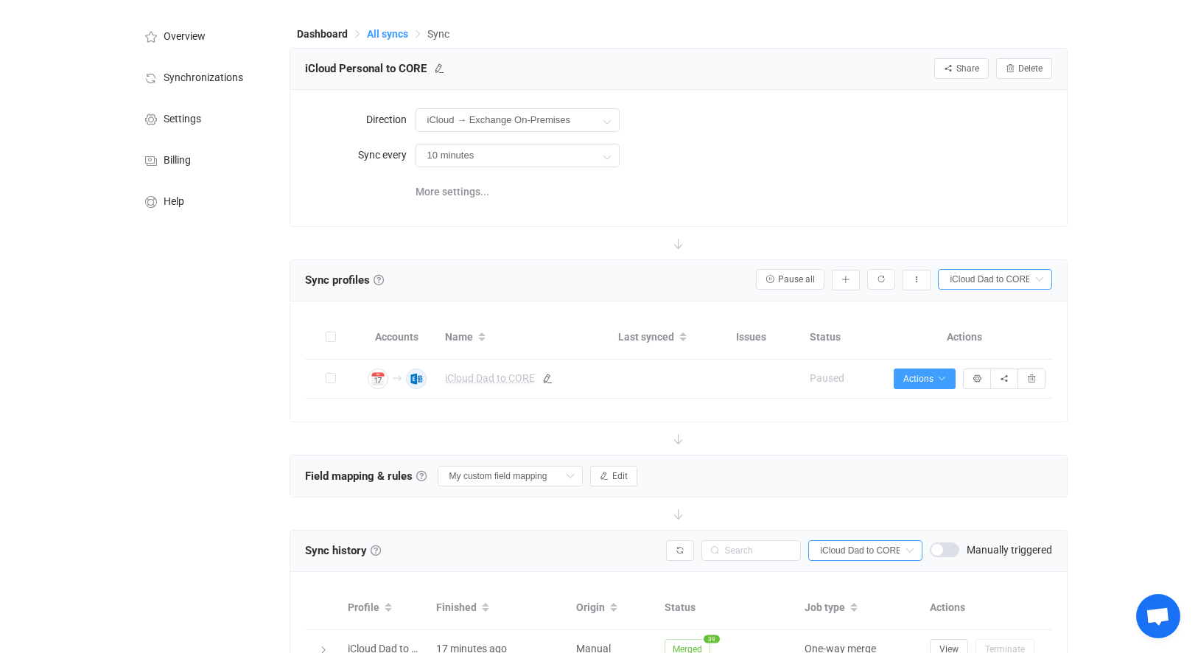
click at [371, 35] on span "All syncs" at bounding box center [387, 34] width 41 height 12
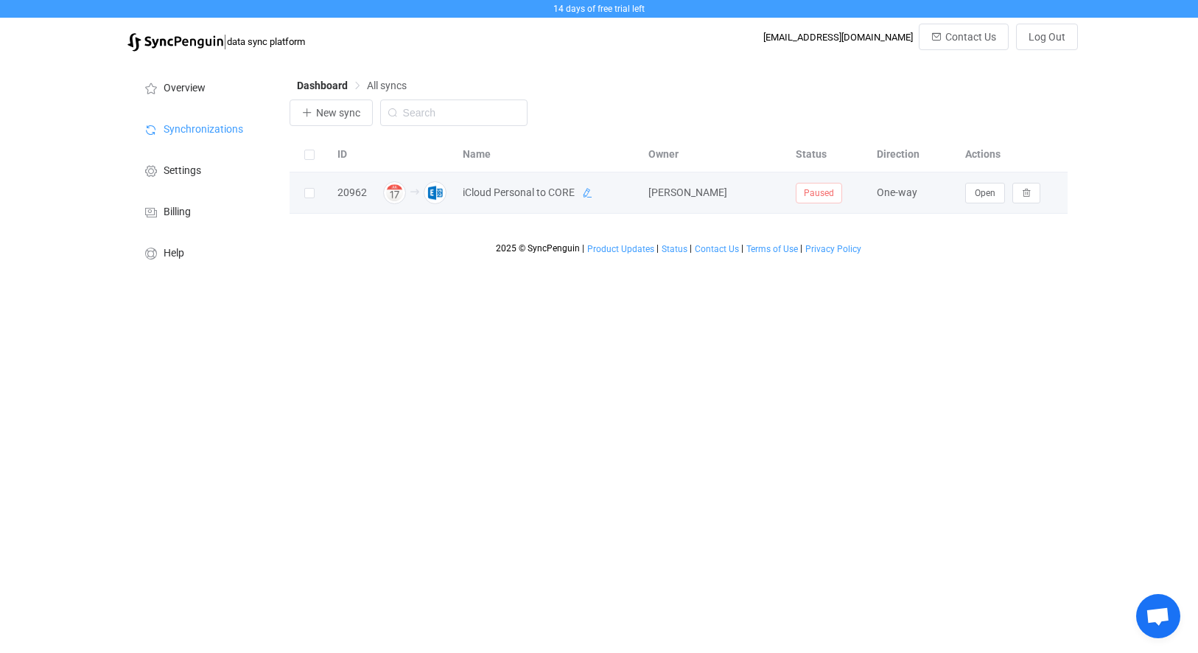
click at [586, 191] on icon at bounding box center [587, 193] width 10 height 10
drag, startPoint x: 588, startPoint y: 195, endPoint x: 452, endPoint y: 186, distance: 135.8
click at [452, 186] on tr "20962 iCloud Personal to CORE Ryan S. Smith Paused One-way Open" at bounding box center [678, 192] width 778 height 41
drag, startPoint x: 549, startPoint y: 189, endPoint x: 415, endPoint y: 192, distance: 133.3
click at [415, 192] on tr "20962 Merge Calendars Ryan S. Smith Paused One-way Open" at bounding box center [678, 192] width 778 height 41
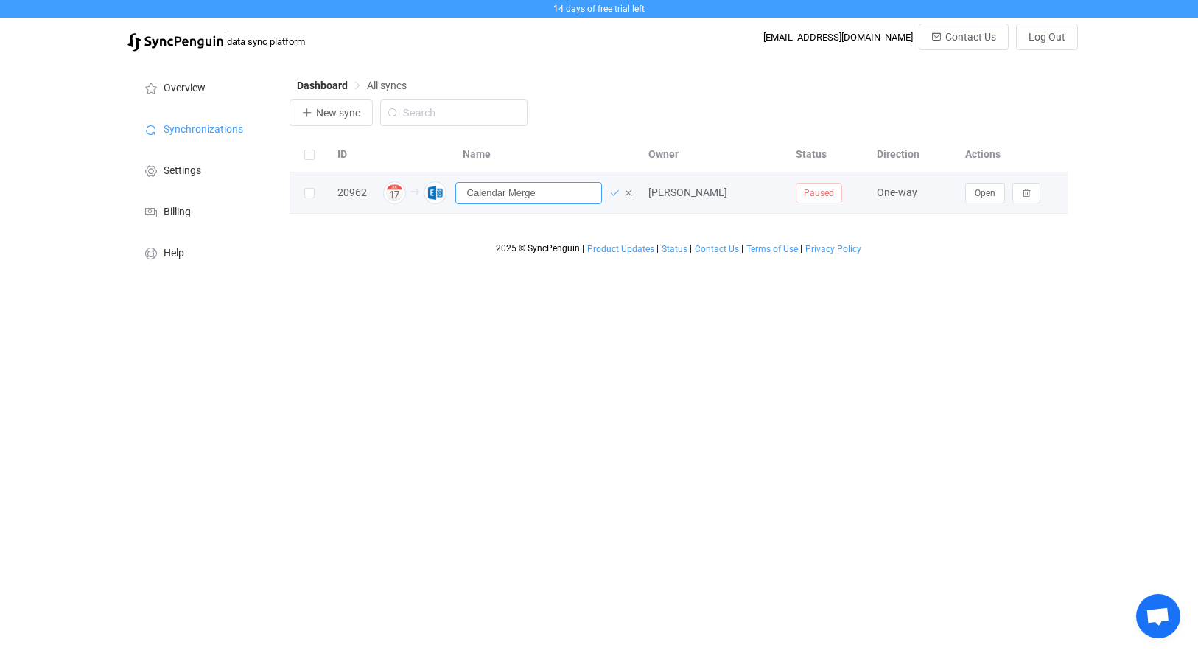
type input "Calendar Merge"
click at [612, 197] on icon at bounding box center [614, 193] width 10 height 10
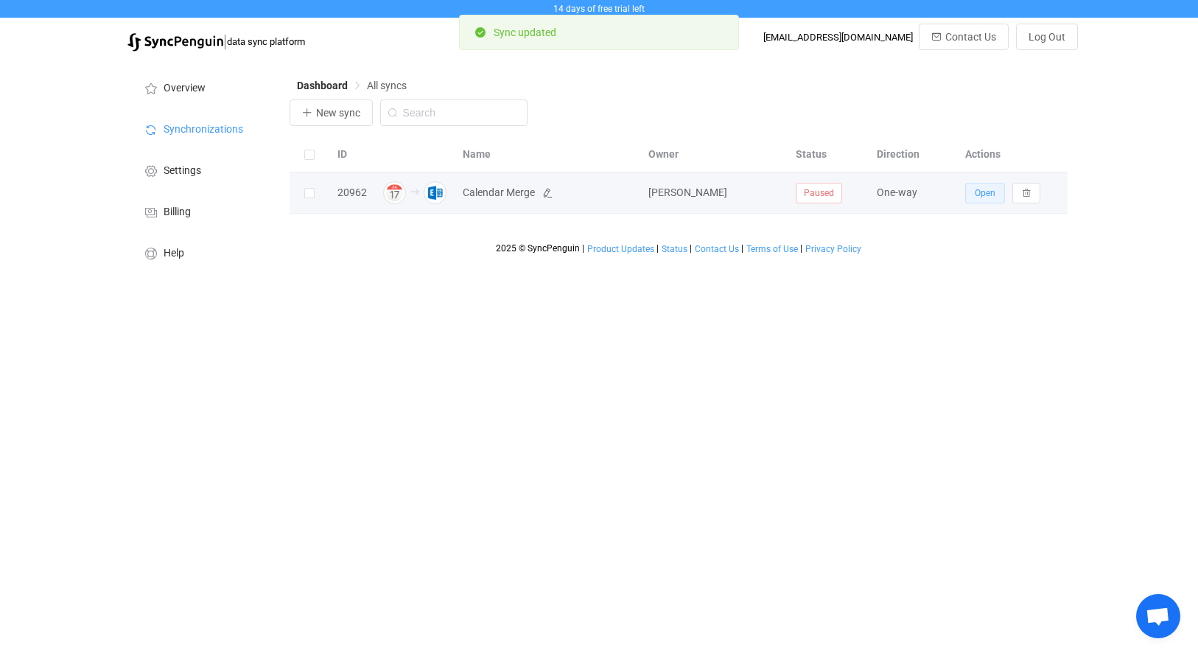
click at [982, 194] on span "Open" at bounding box center [984, 193] width 21 height 10
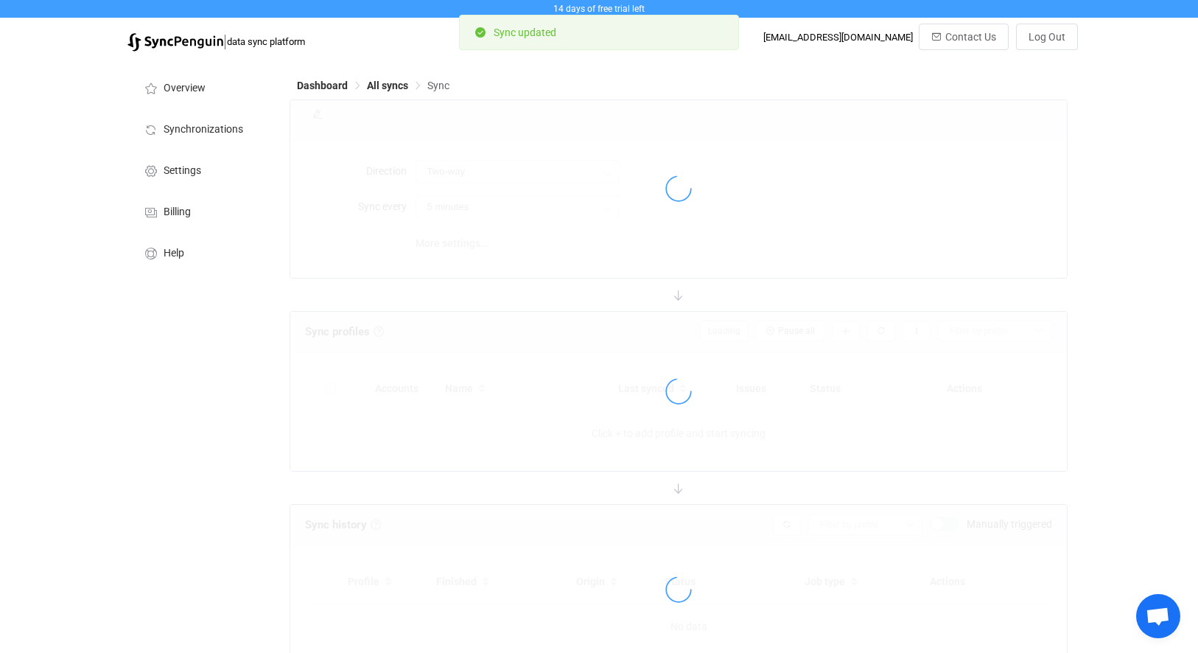
type input "iCloud → Exchange On-Premises"
type input "10 minutes"
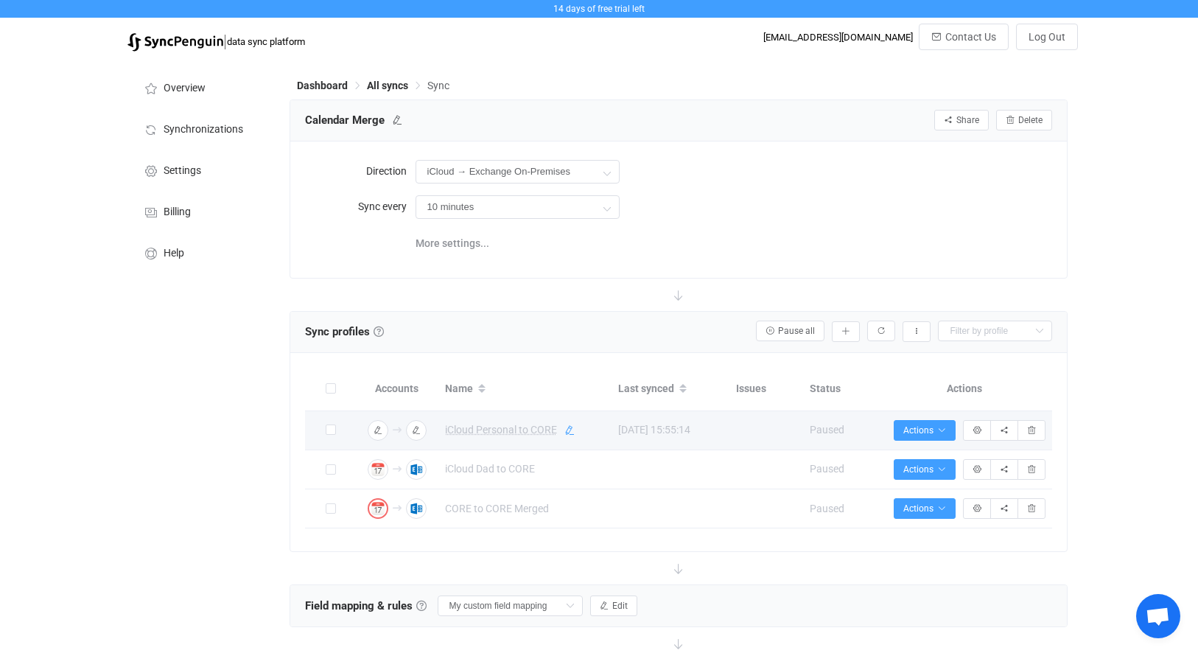
click at [566, 429] on icon at bounding box center [569, 430] width 10 height 10
click at [562, 429] on input "iCloud Personal to CORE" at bounding box center [504, 431] width 134 height 22
type input "iCloud Personal to CORE Merged"
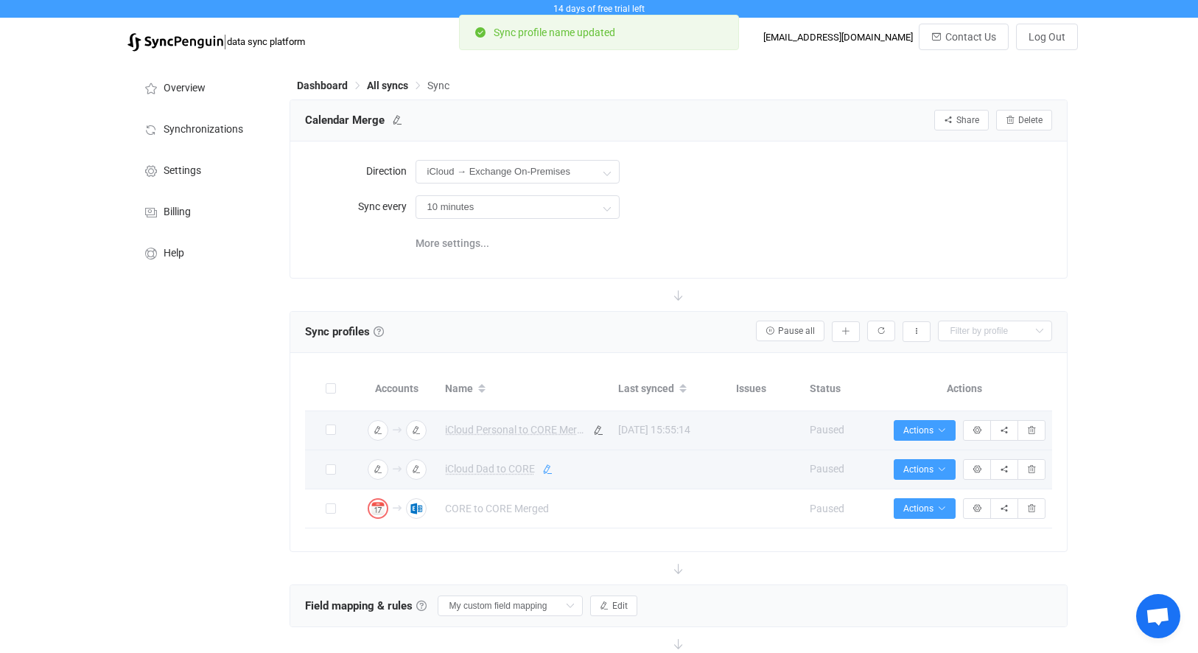
click at [544, 469] on icon at bounding box center [547, 469] width 10 height 10
click at [549, 470] on input "iCloud Dad to CORE" at bounding box center [504, 470] width 134 height 22
type input "iCloud Dad to CORE Merged"
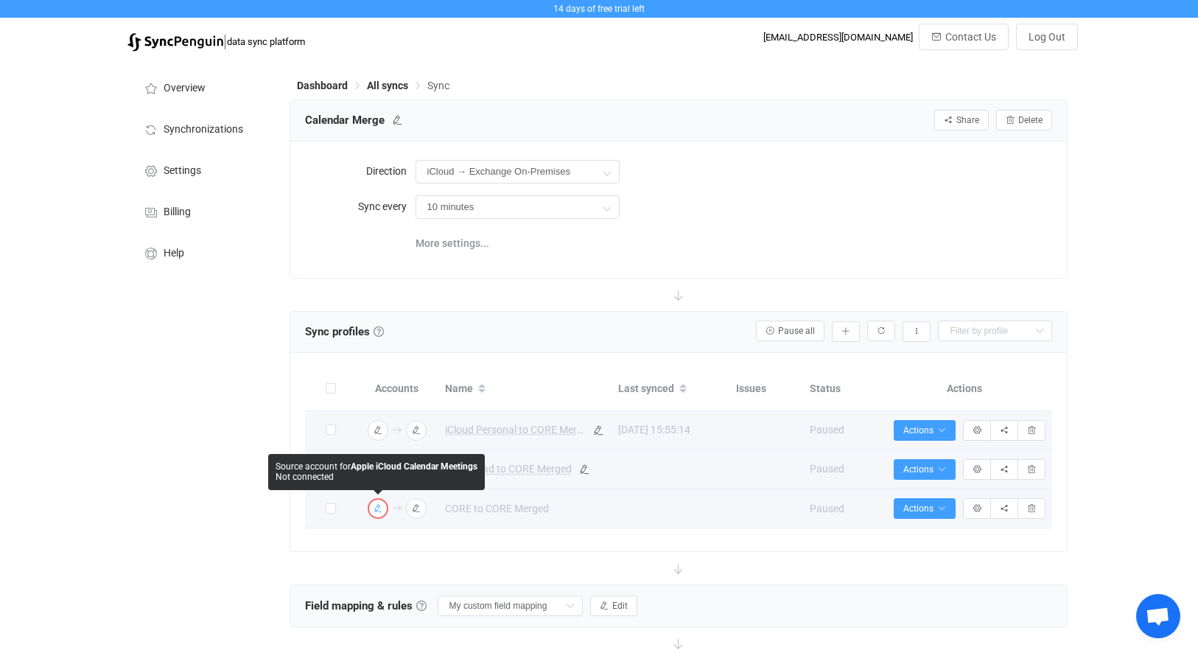
click at [382, 508] on icon "button" at bounding box center [377, 508] width 9 height 9
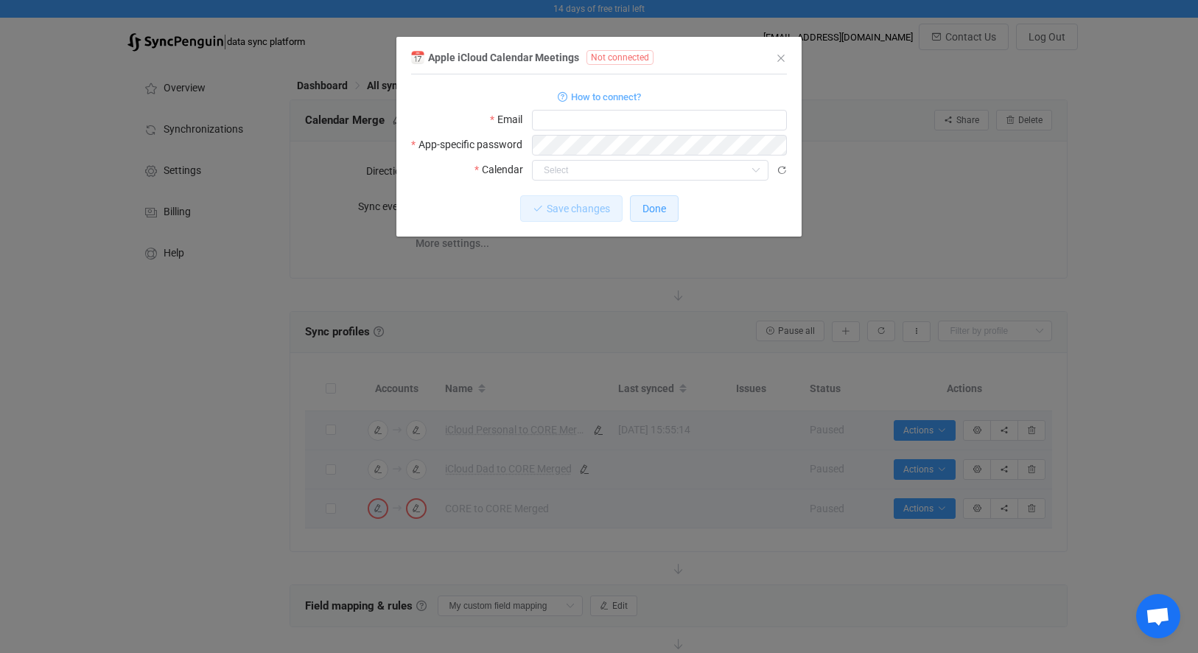
click at [668, 211] on button "Done" at bounding box center [654, 208] width 49 height 27
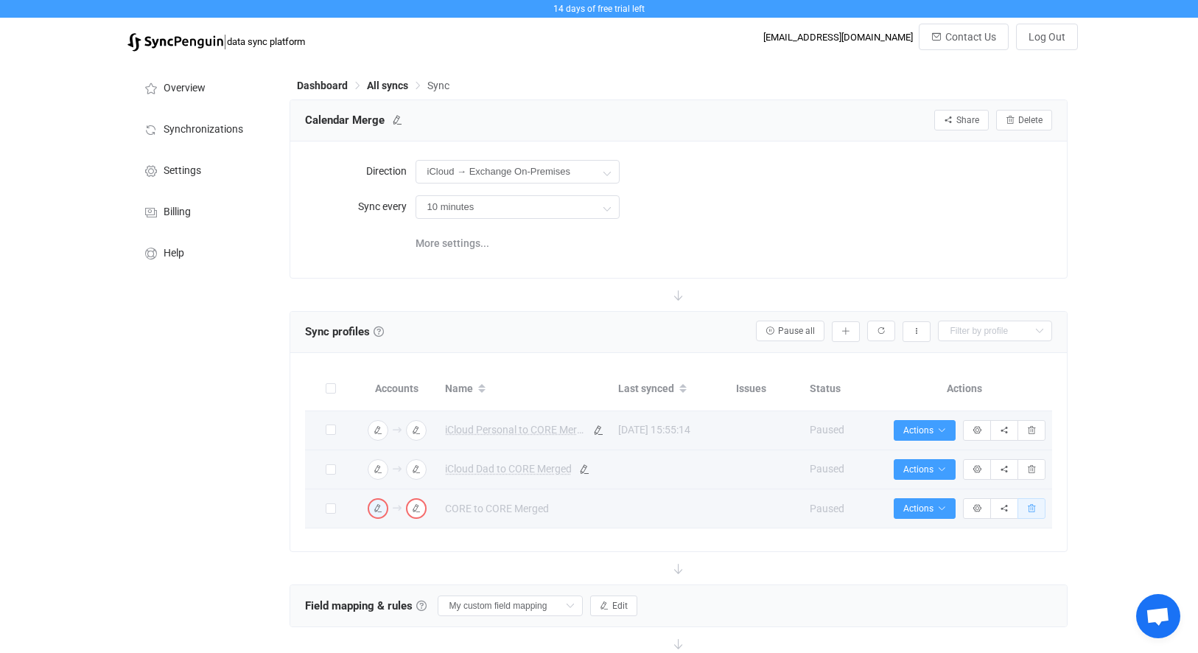
click at [1033, 507] on icon "button" at bounding box center [1031, 508] width 9 height 9
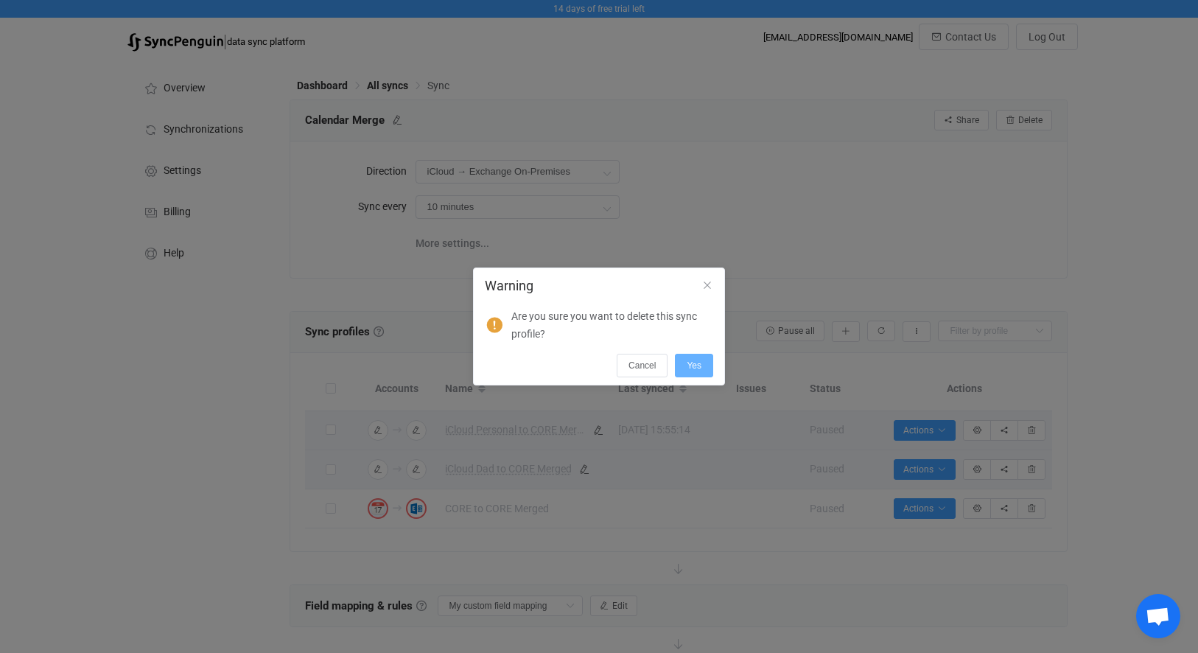
click at [688, 370] on button "Yes" at bounding box center [694, 366] width 38 height 24
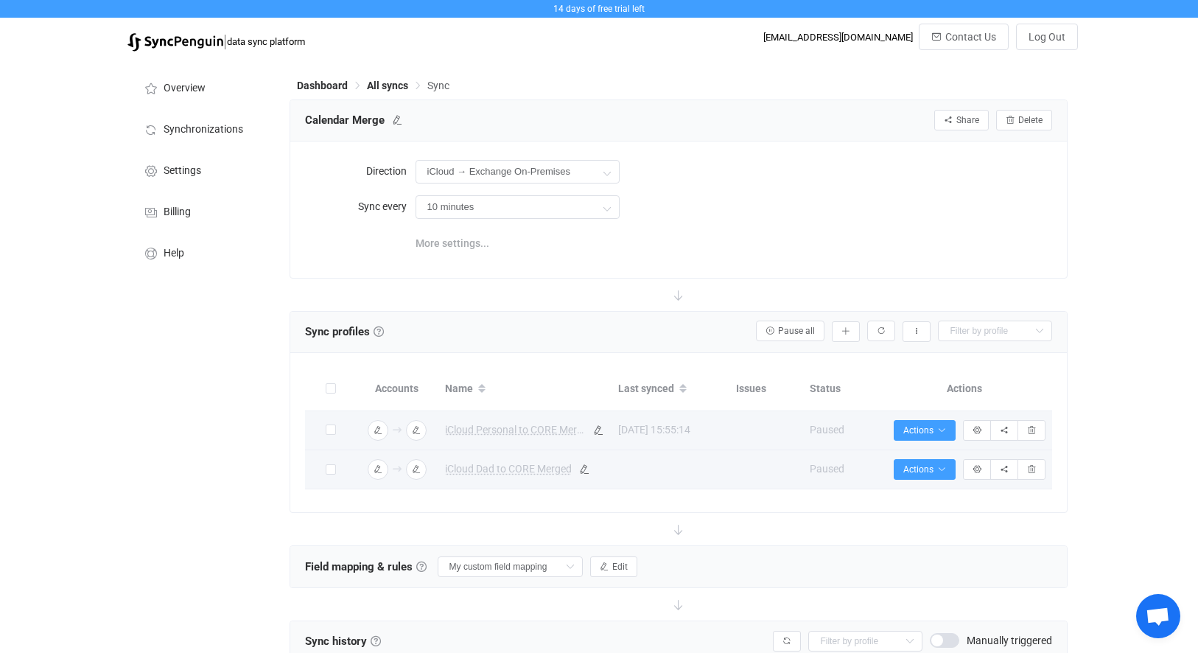
click at [432, 250] on span "More settings..." at bounding box center [452, 242] width 74 height 29
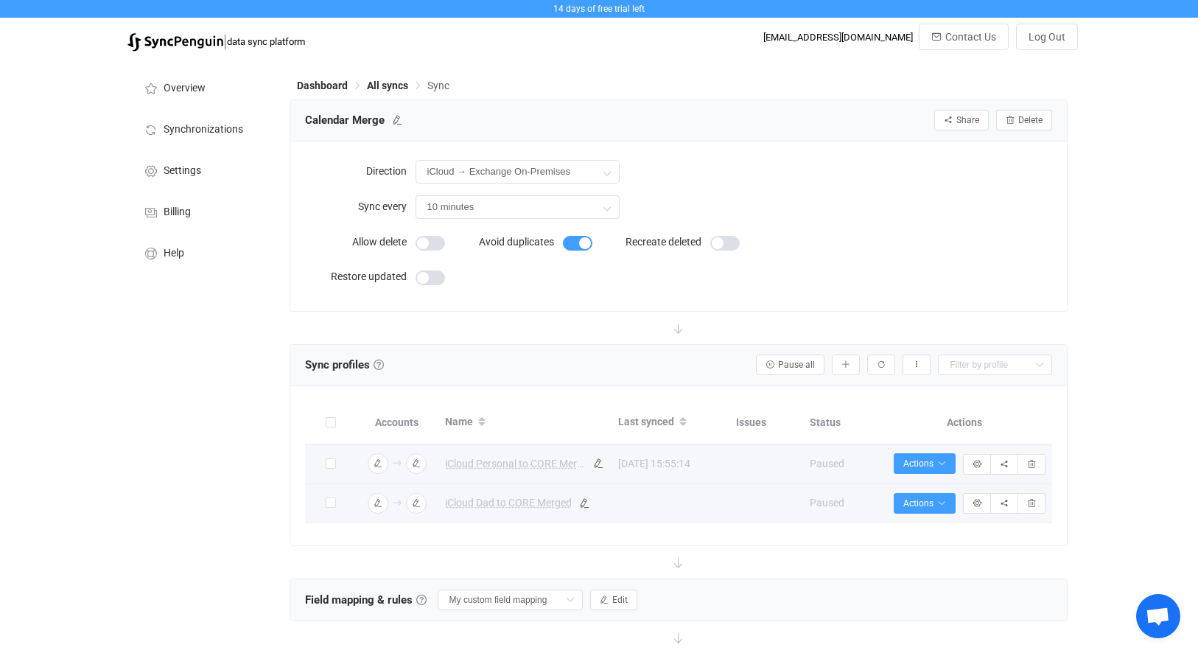
click at [885, 178] on div "iCloud → Exchange On-Premises Two-way iCloud Exchange On-Premises Exchange On-P…" at bounding box center [733, 171] width 637 height 30
click at [598, 287] on form "Allow delete Avoid duplicates Recreate deleted Restore updated" at bounding box center [563, 261] width 516 height 69
click at [379, 81] on span "All syncs" at bounding box center [387, 86] width 41 height 12
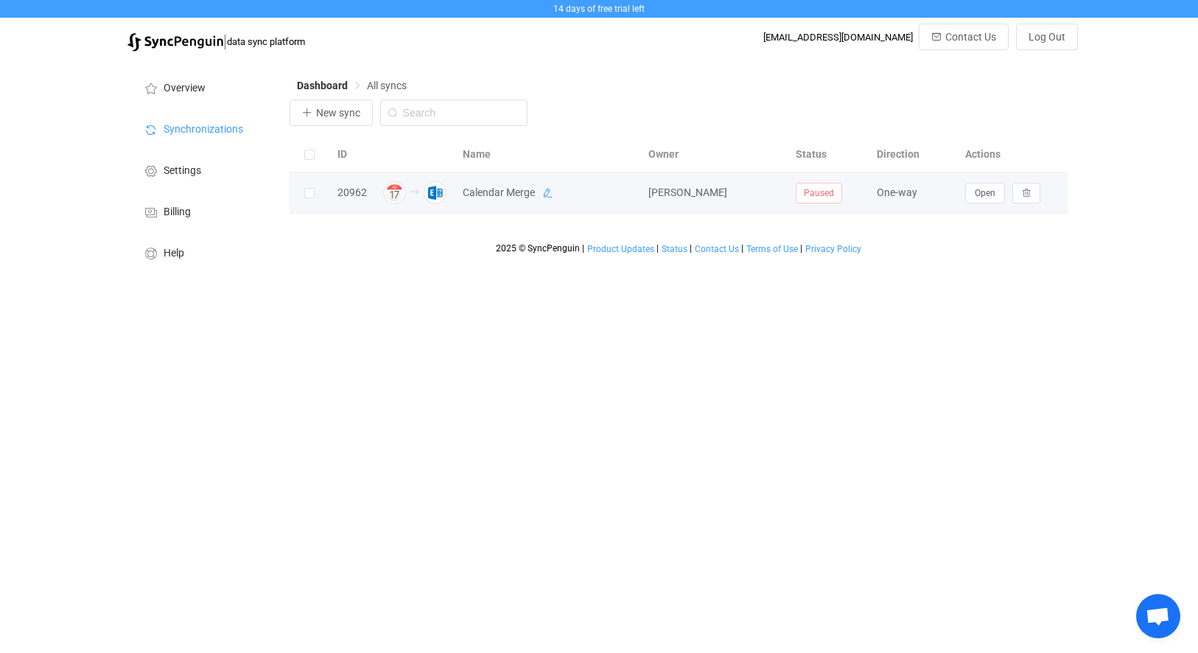
click at [549, 194] on icon at bounding box center [547, 193] width 10 height 10
click at [469, 189] on input "Calendar Merge" at bounding box center [528, 193] width 147 height 22
type input "iCloud Calendar Merge"
click at [616, 194] on icon at bounding box center [614, 193] width 10 height 10
click at [335, 109] on span "New sync" at bounding box center [338, 113] width 44 height 12
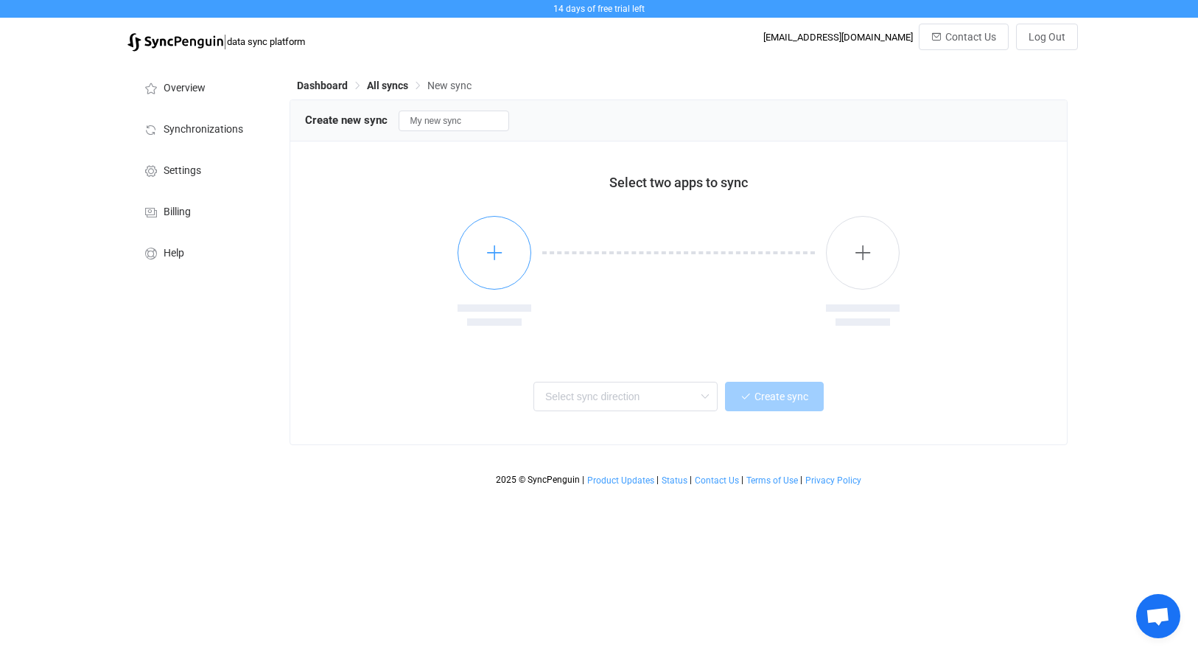
click at [511, 248] on button "button" at bounding box center [494, 253] width 74 height 74
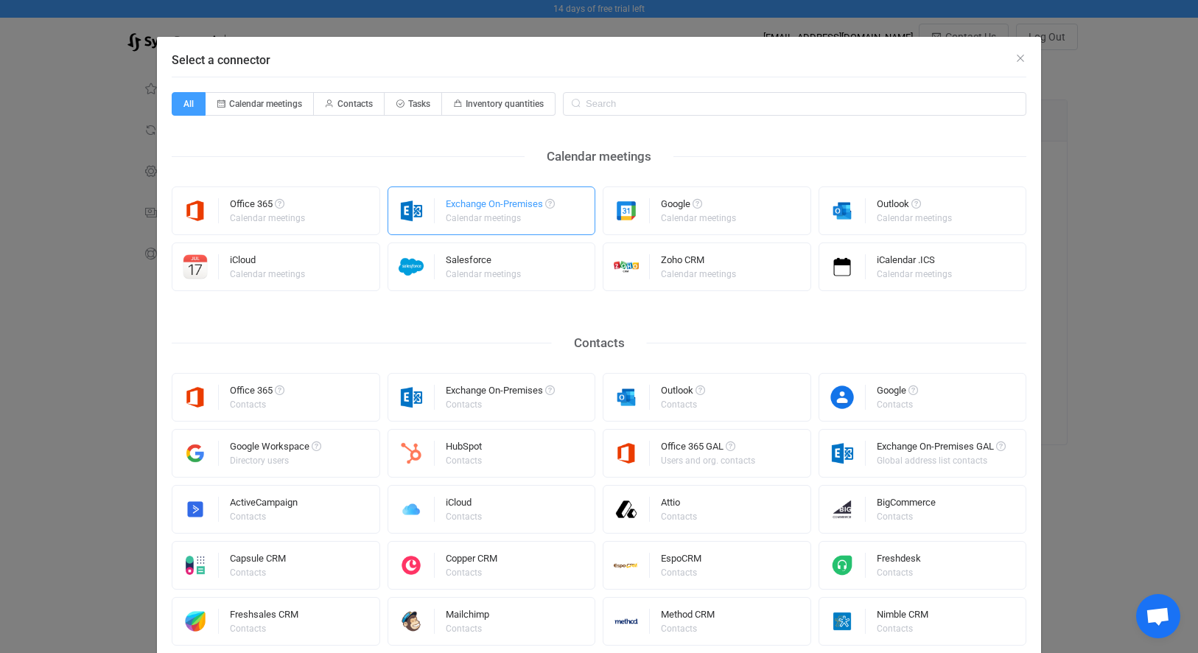
click at [508, 219] on div "Calendar meetings" at bounding box center [499, 218] width 107 height 9
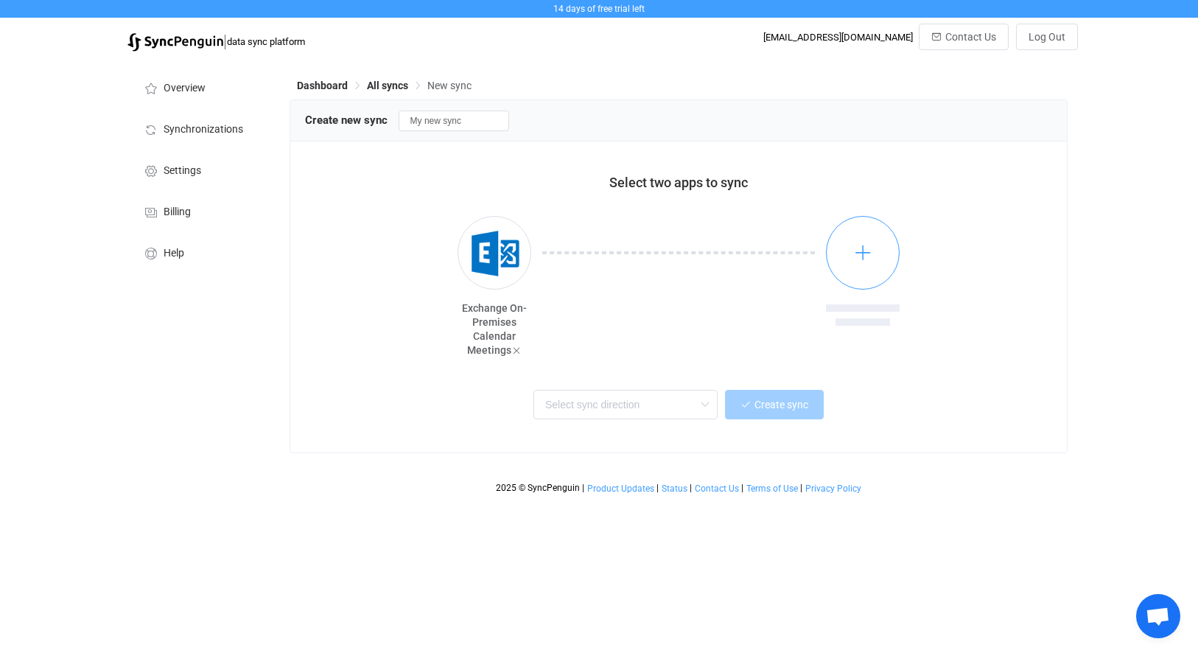
click at [840, 242] on button "button" at bounding box center [863, 253] width 74 height 74
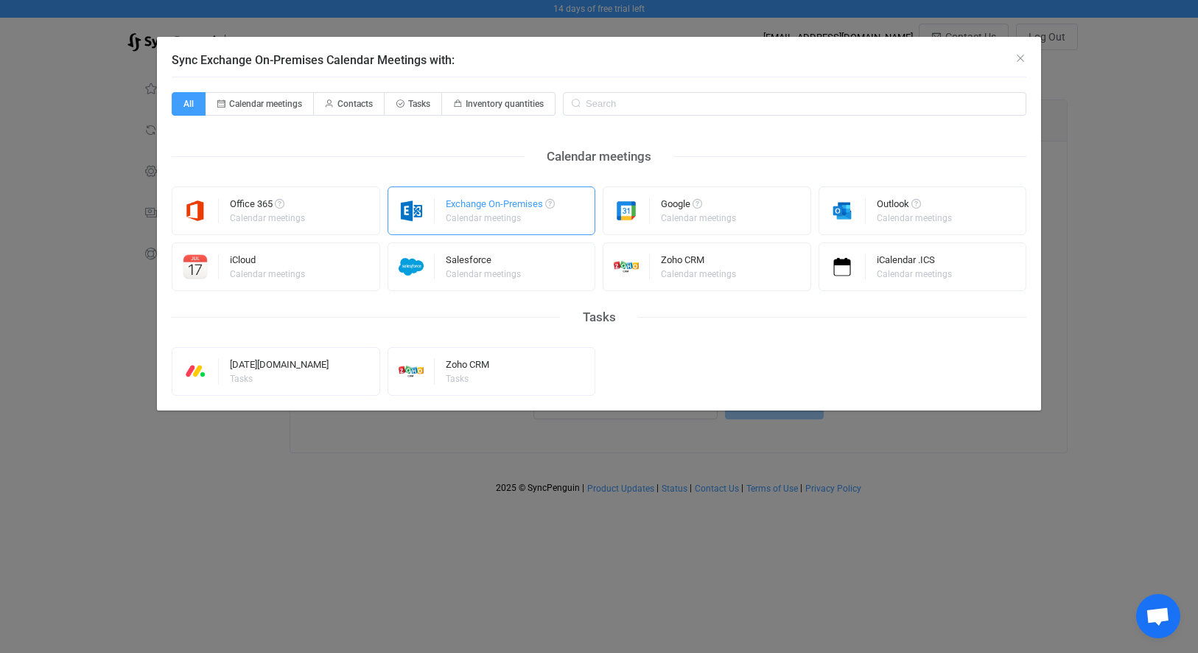
click at [493, 200] on div "Exchange On-Premises" at bounding box center [500, 206] width 109 height 15
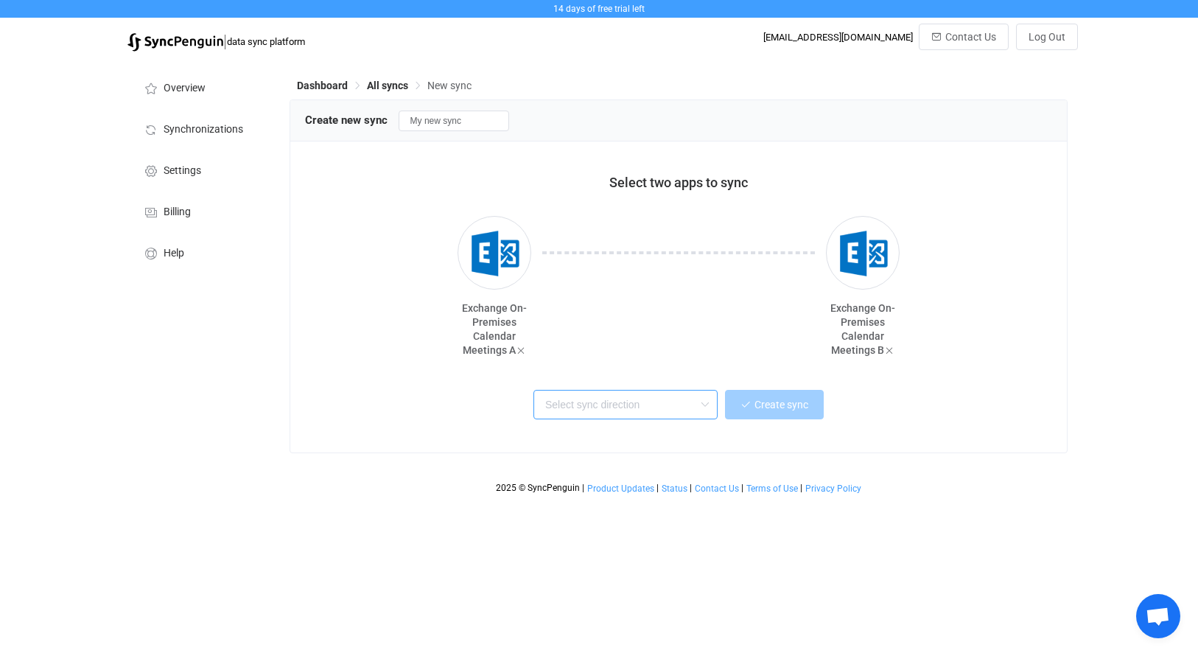
click at [600, 403] on input "text" at bounding box center [625, 404] width 184 height 29
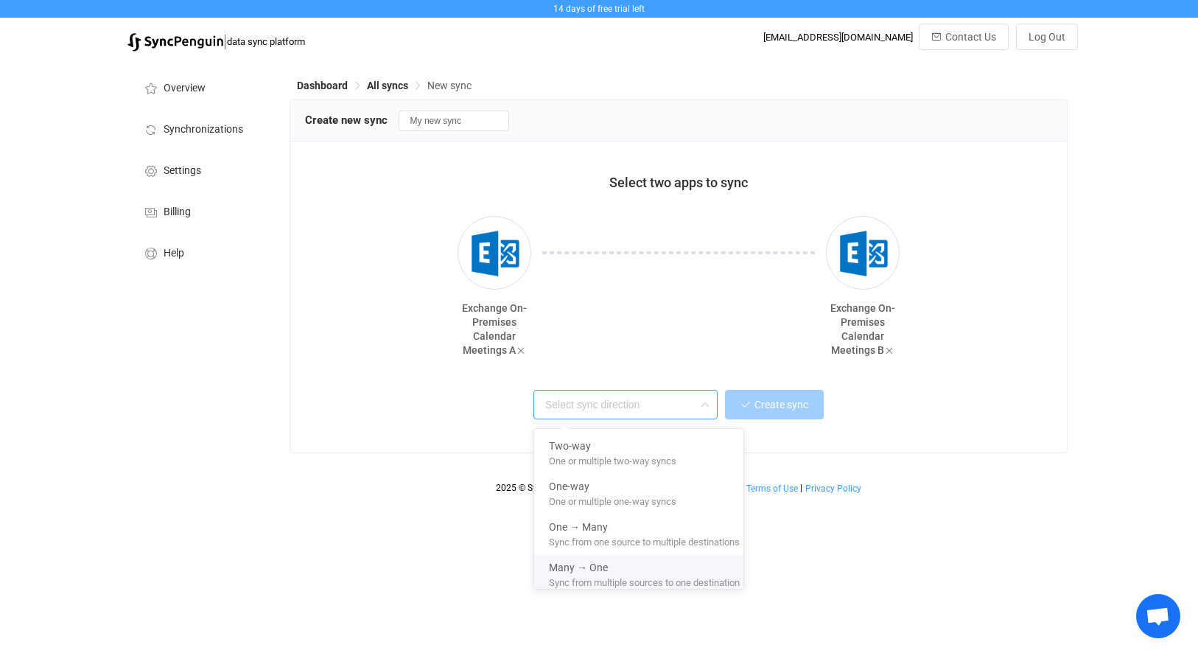
click at [616, 588] on div "Sync from multiple sources to one destination" at bounding box center [644, 581] width 191 height 15
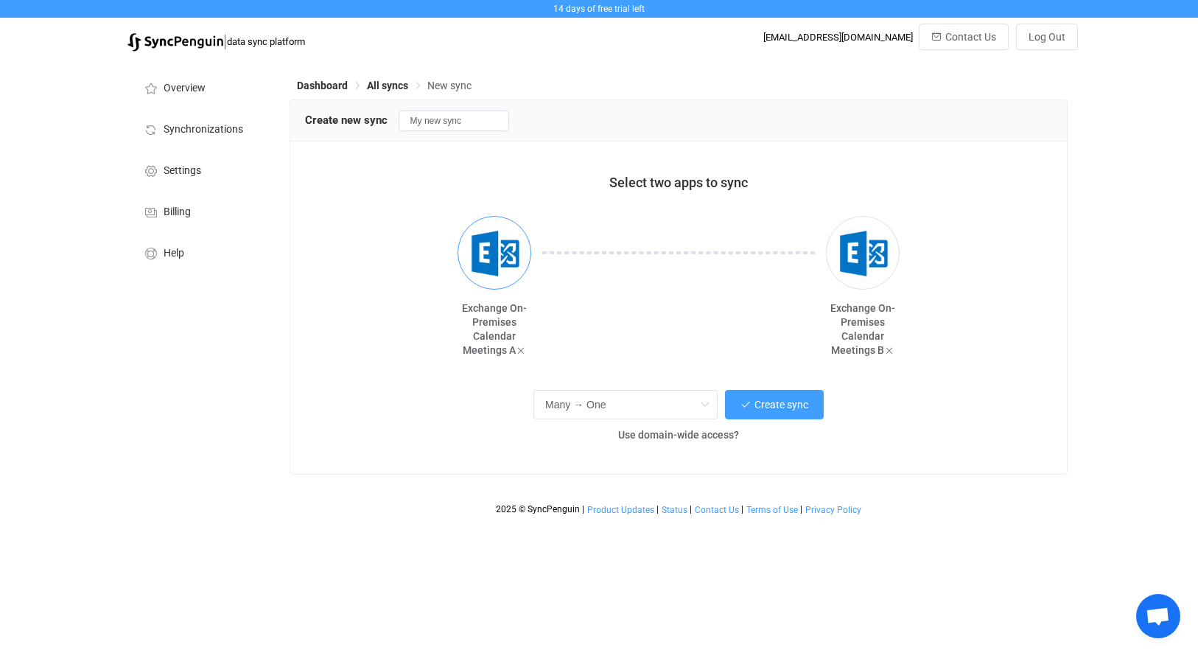
click at [499, 255] on img "button" at bounding box center [494, 252] width 55 height 55
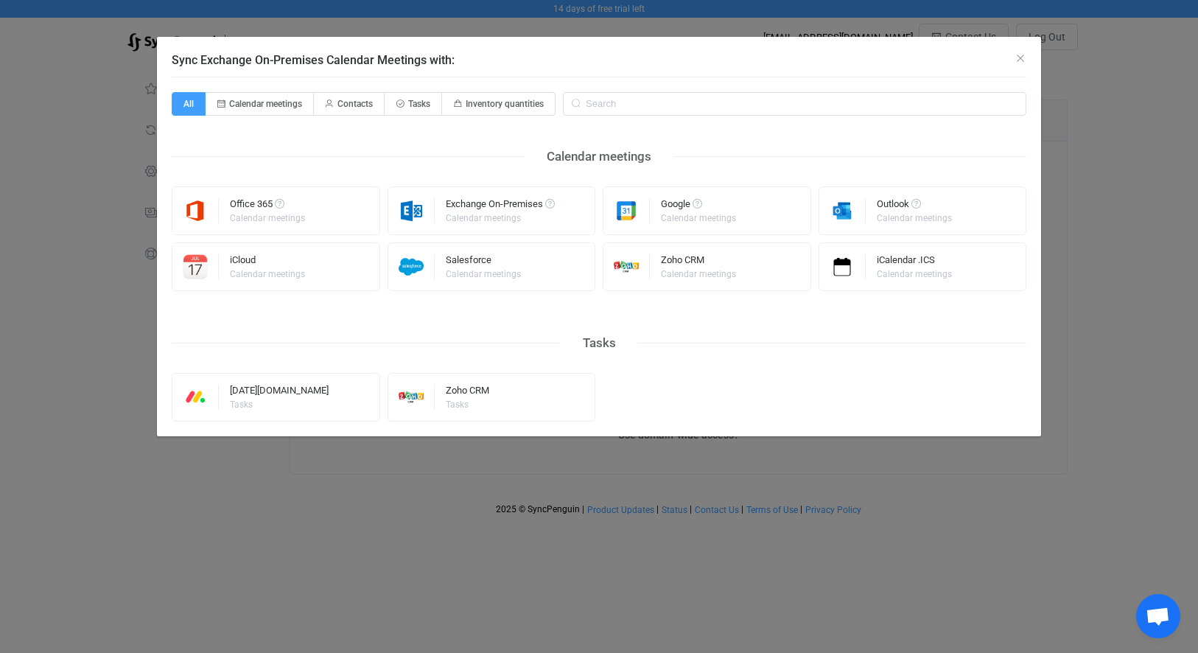
click at [1105, 96] on div "Sync Exchange On-Premises Calendar Meetings with: All Calendar meetings Contact…" at bounding box center [599, 326] width 1198 height 653
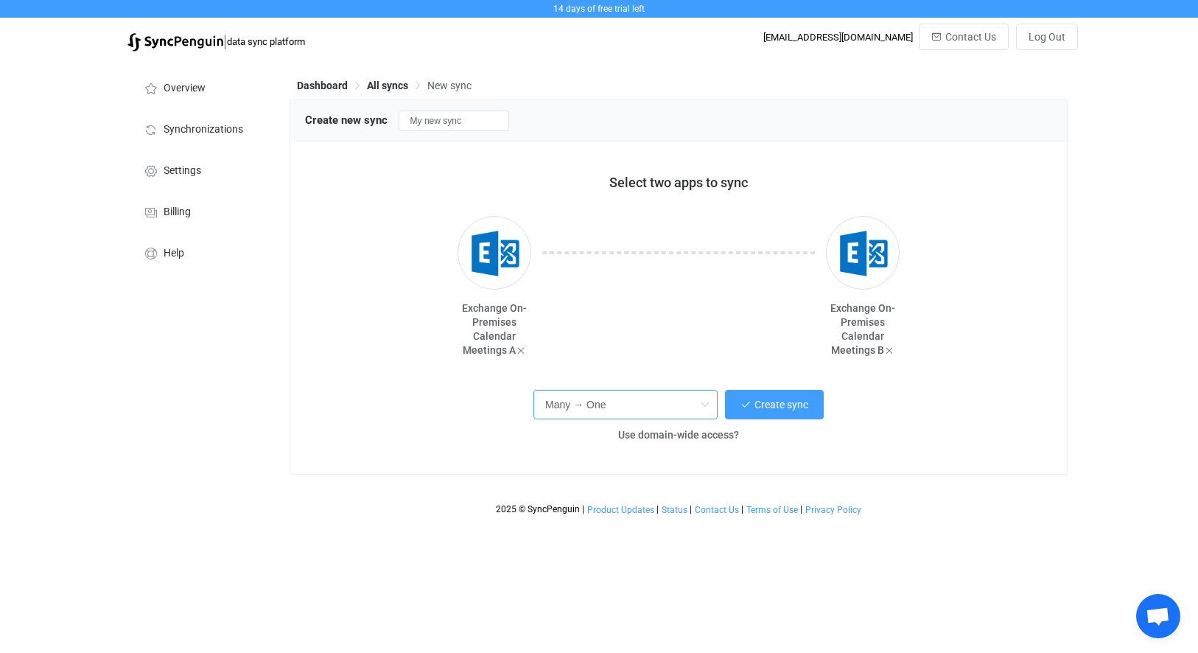
click at [662, 390] on input "Many → One" at bounding box center [625, 404] width 184 height 29
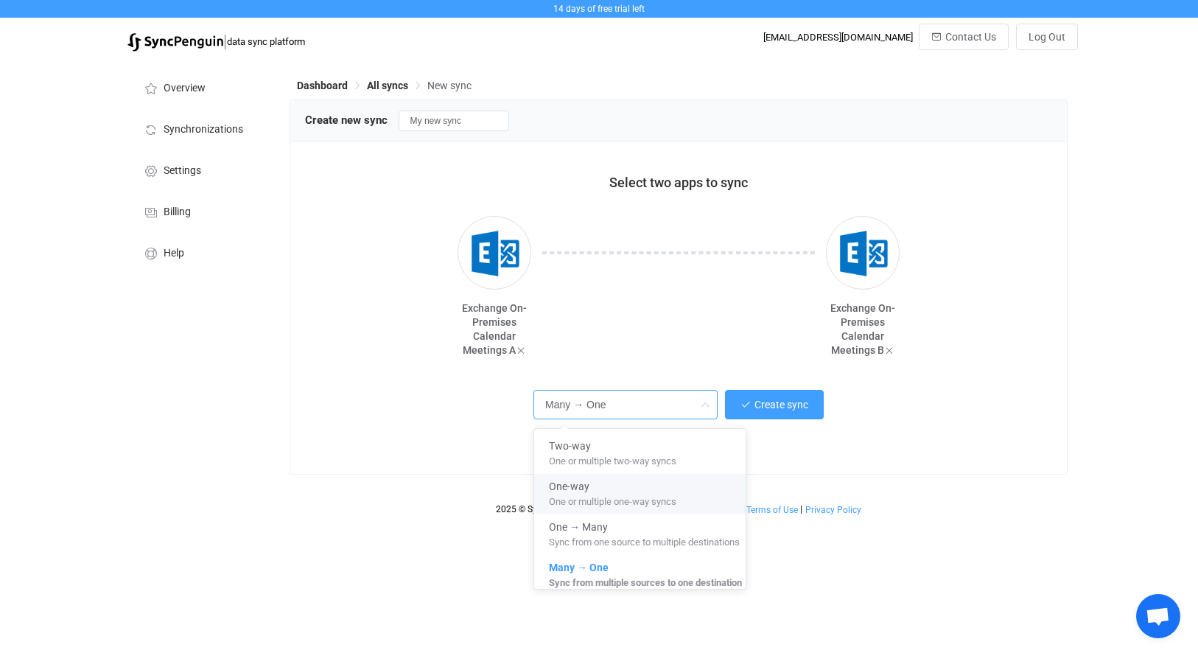
click at [596, 493] on span "One or multiple one-way syncs" at bounding box center [612, 499] width 127 height 16
type input "One-way"
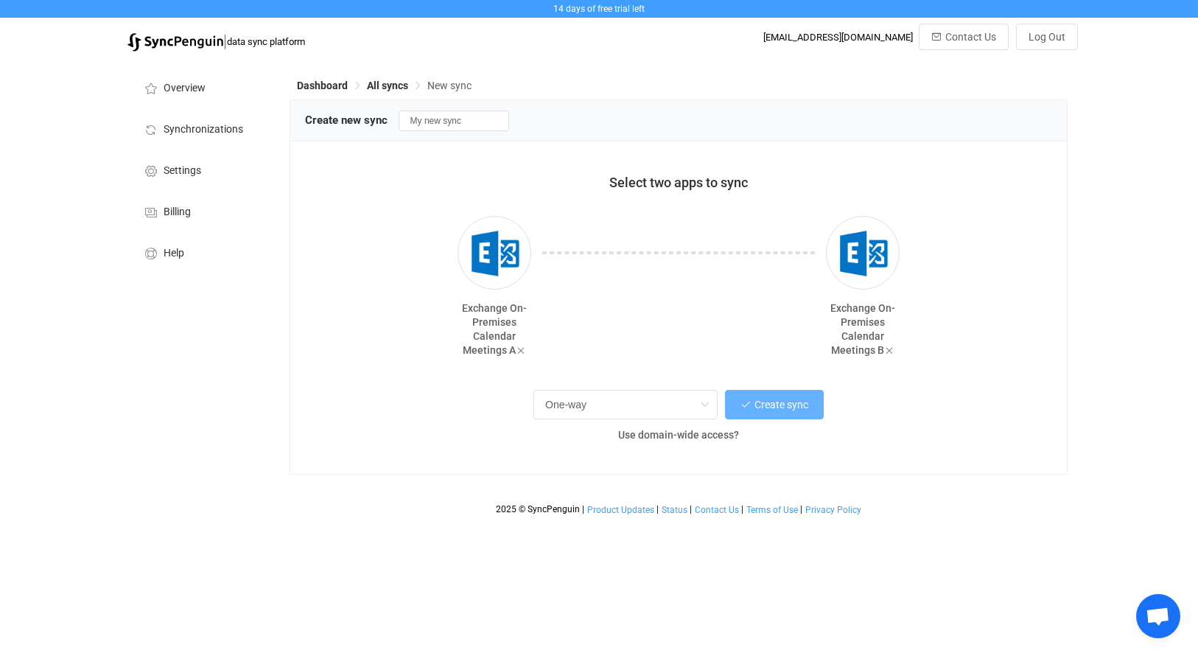
click at [783, 397] on button "Create sync" at bounding box center [774, 404] width 99 height 29
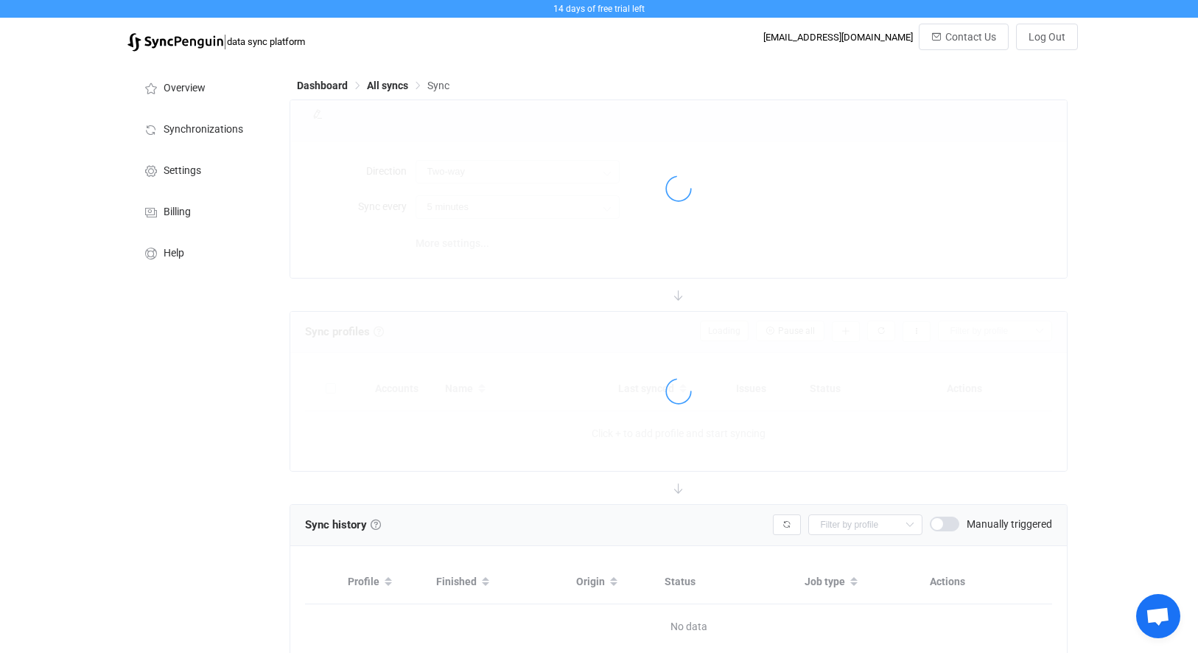
type input "A → B"
type input "10 minutes"
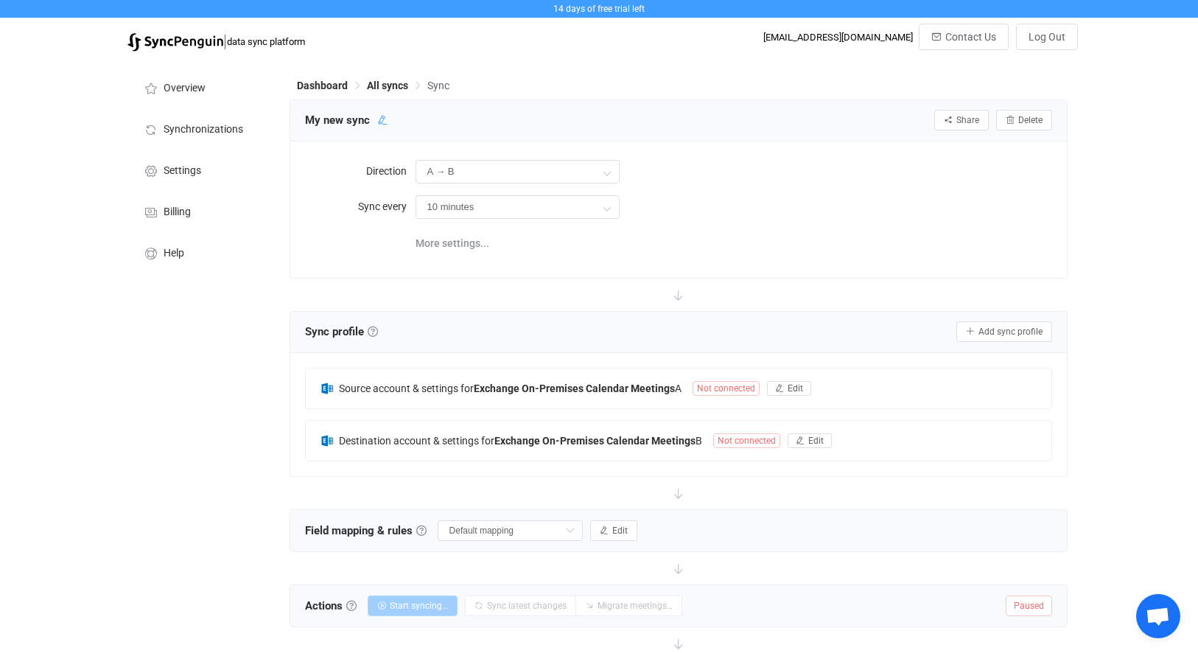
click at [381, 119] on icon at bounding box center [382, 120] width 10 height 10
drag, startPoint x: 423, startPoint y: 119, endPoint x: 261, endPoint y: 119, distance: 162.0
click at [261, 119] on div "Overview Synchronizations Settings Billing Help Dashboard All syncs Sync My new…" at bounding box center [599, 468] width 958 height 818
type input "CORE to CORE Merged"
click at [445, 124] on icon at bounding box center [450, 120] width 10 height 10
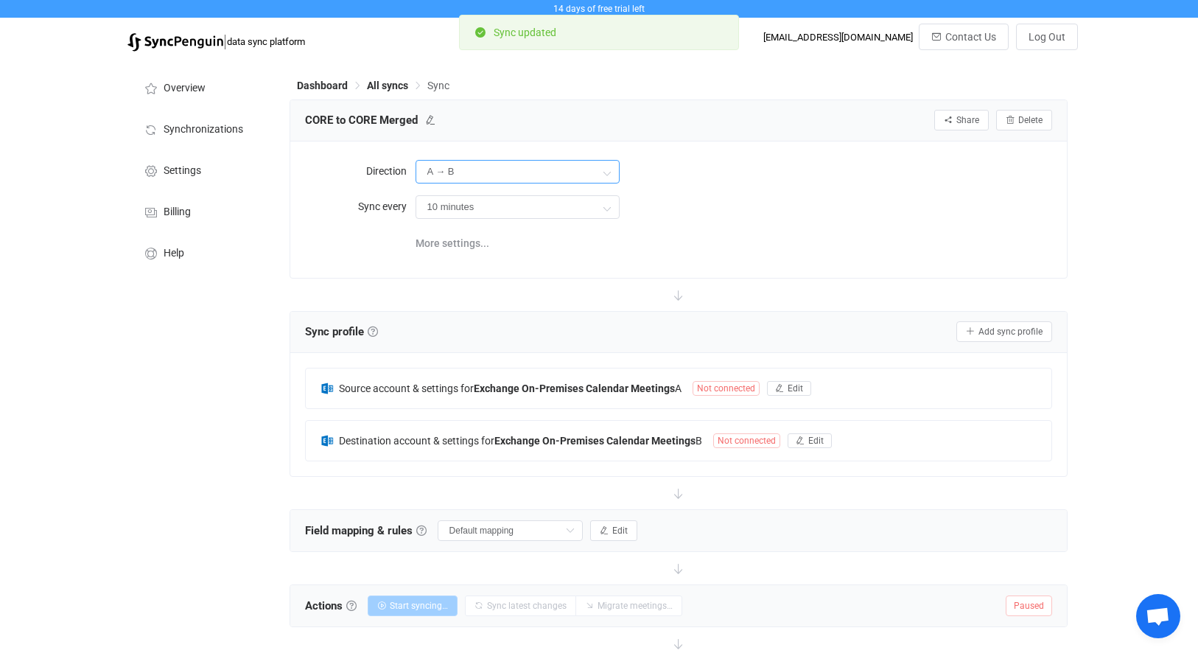
click at [460, 163] on input "A → B" at bounding box center [517, 172] width 204 height 24
click at [464, 233] on span "B" at bounding box center [461, 239] width 7 height 12
click at [493, 201] on input "10 minutes" at bounding box center [517, 207] width 204 height 24
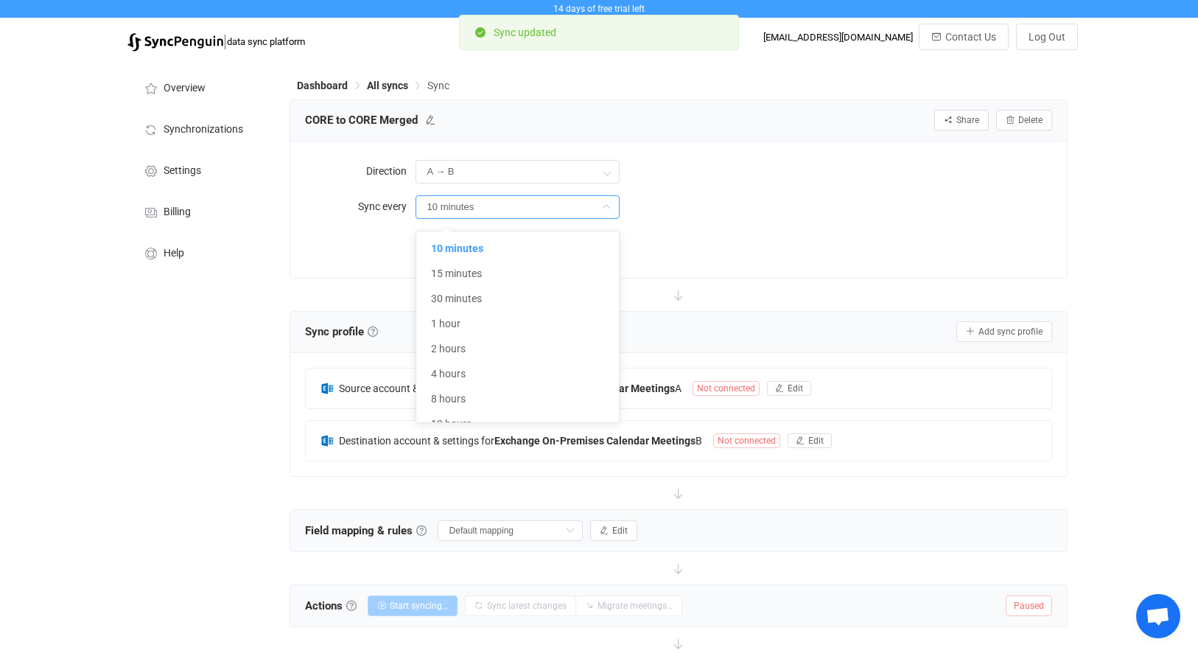
click at [839, 233] on div "More settings..." at bounding box center [733, 242] width 637 height 30
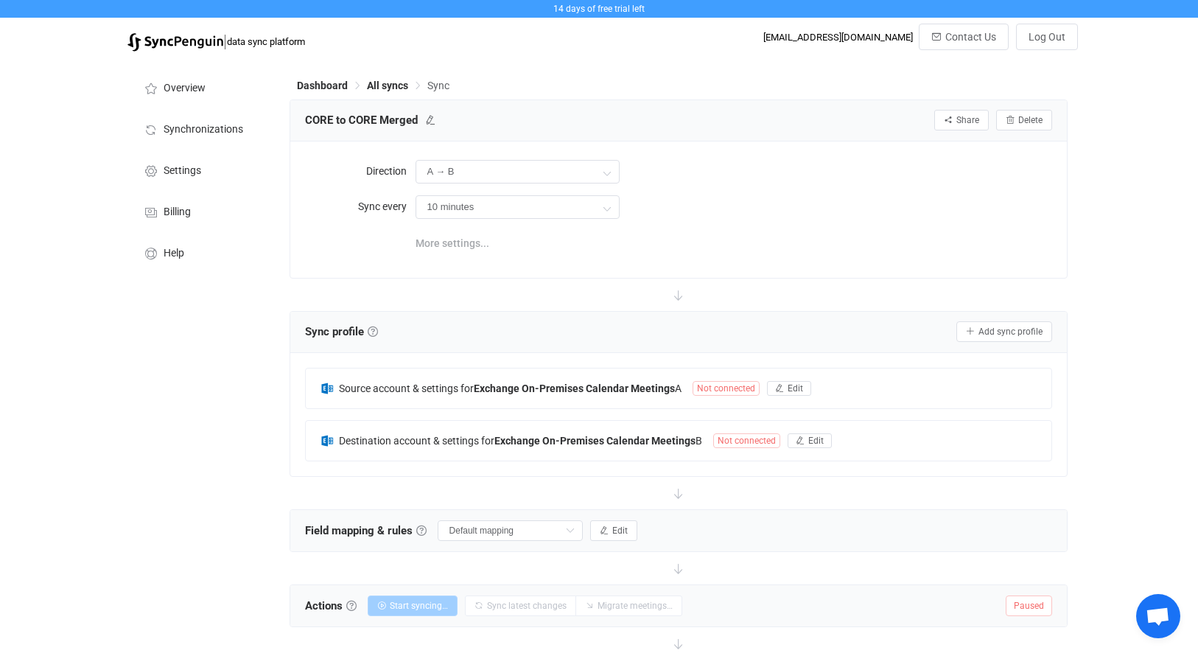
click at [471, 244] on span "More settings..." at bounding box center [452, 242] width 74 height 29
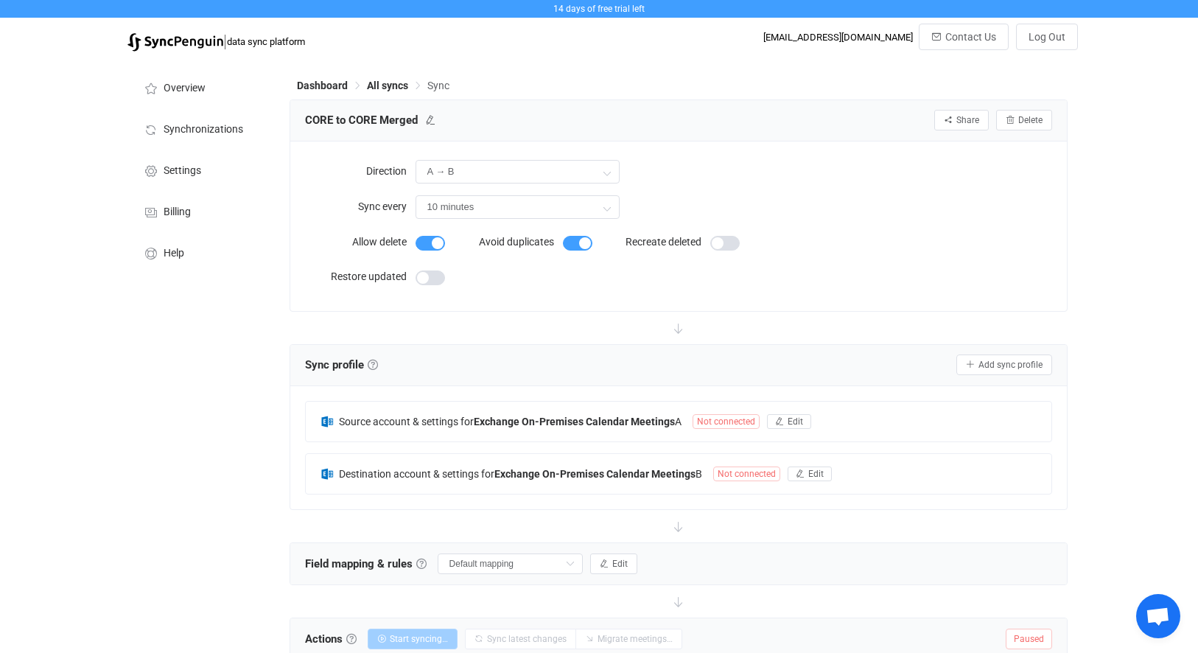
click at [408, 239] on label "Allow delete" at bounding box center [360, 241] width 110 height 29
click at [436, 241] on span at bounding box center [429, 243] width 29 height 15
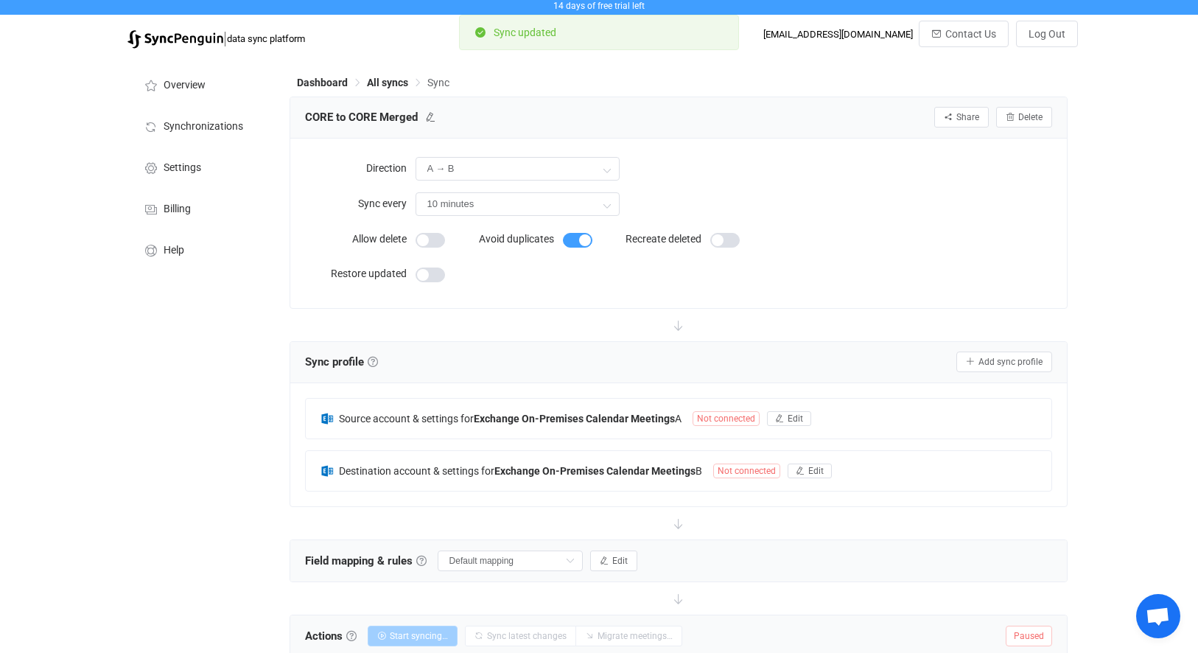
scroll to position [82, 0]
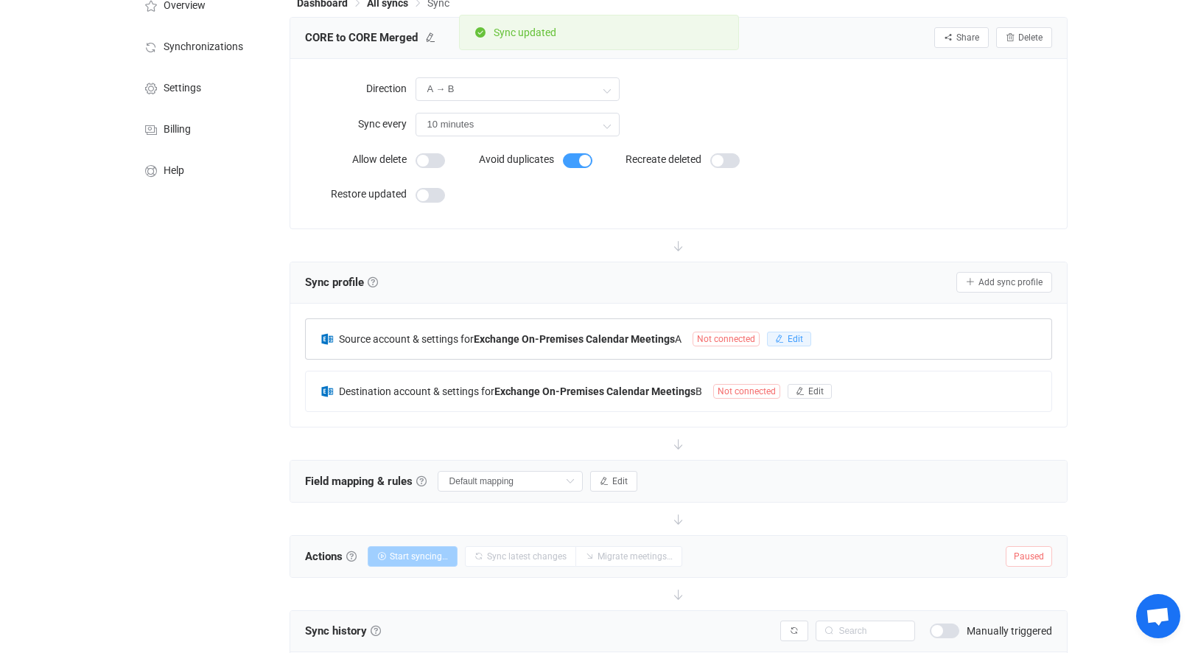
click at [801, 338] on span "Edit" at bounding box center [794, 339] width 15 height 10
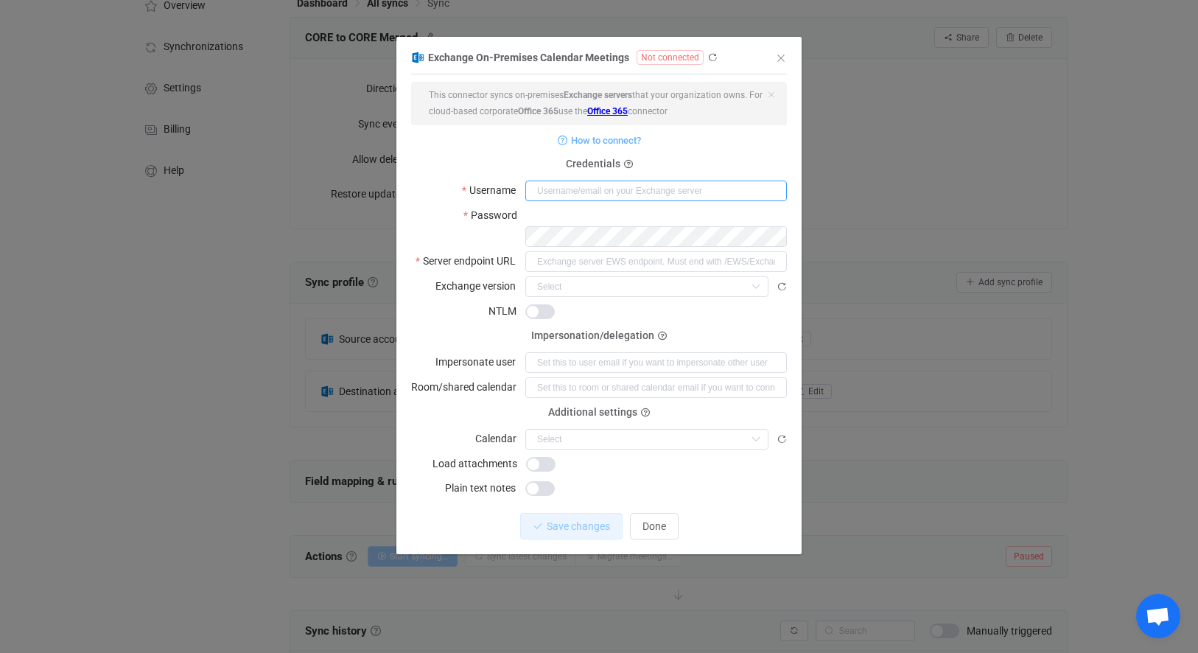
type input "[EMAIL_ADDRESS][DOMAIN_NAME]"
click at [662, 276] on input "dialog" at bounding box center [646, 286] width 243 height 21
type input "https://mail.coreintegratedtechnologies.com/EWS/Exchange.asmx"
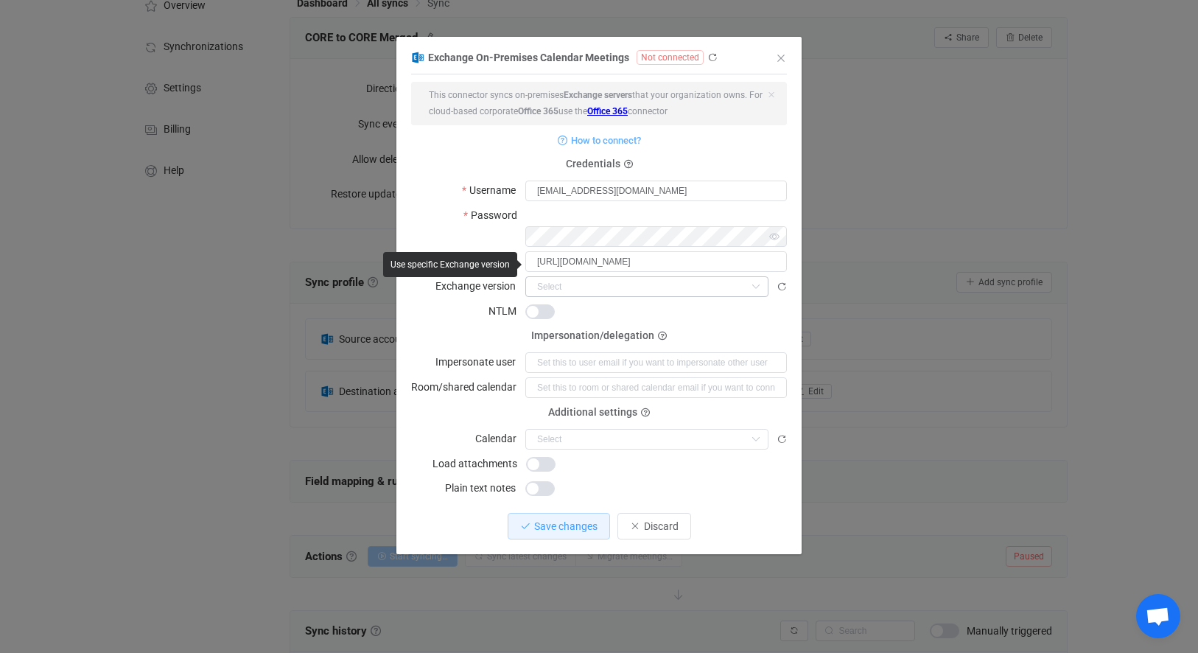
click at [762, 276] on icon "dialog" at bounding box center [755, 286] width 18 height 21
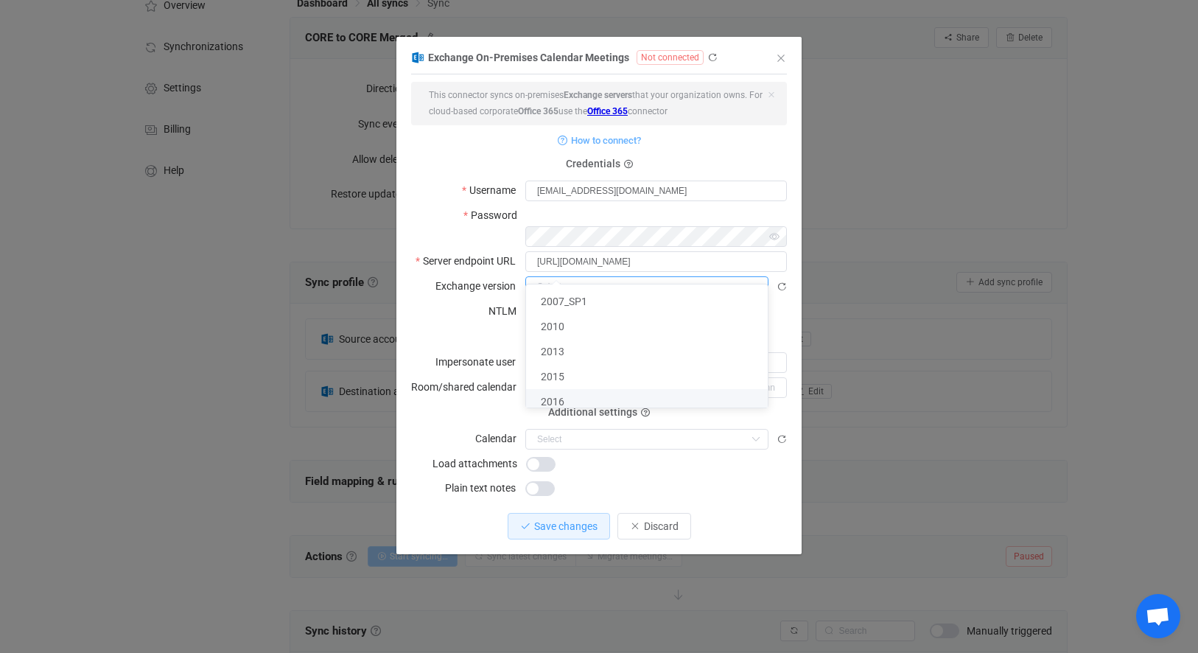
click at [549, 400] on span "2016" at bounding box center [553, 402] width 24 height 12
type input "2016"
click at [530, 304] on span "dialog" at bounding box center [539, 311] width 29 height 15
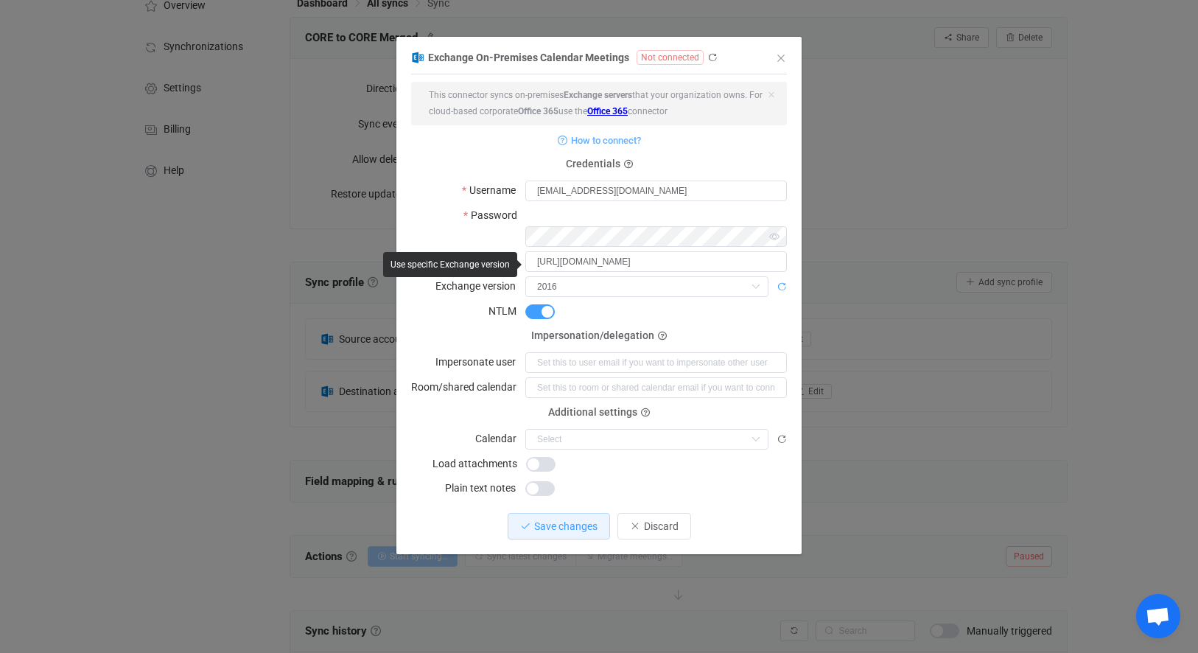
click at [784, 281] on icon "dialog" at bounding box center [781, 286] width 10 height 10
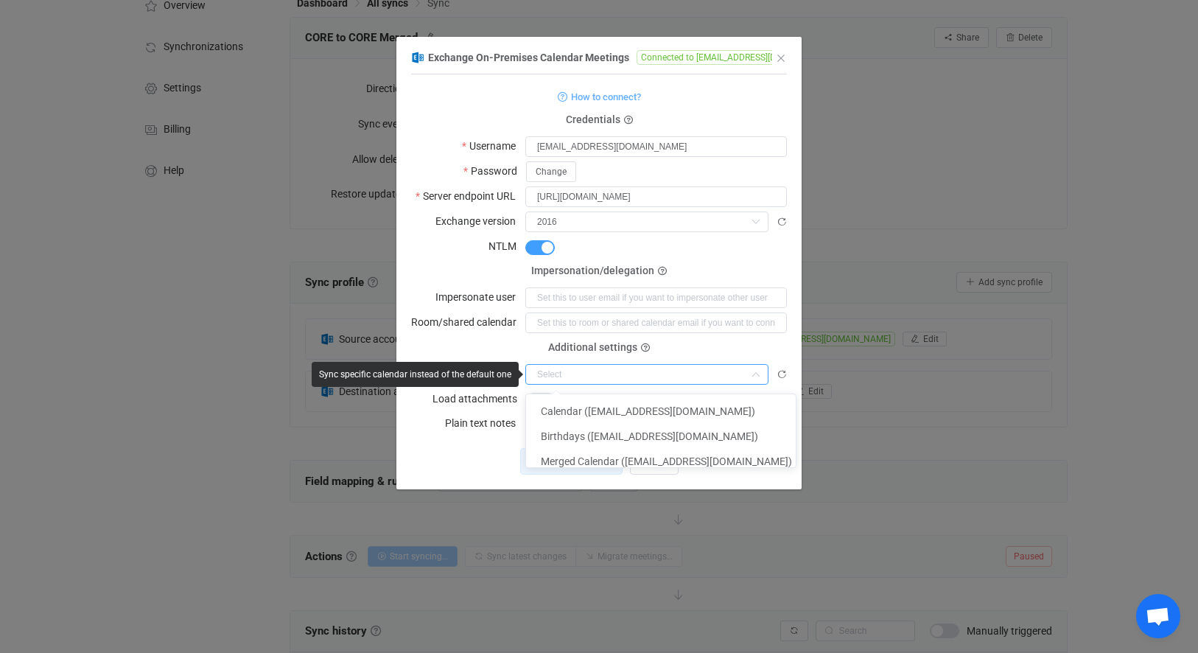
click at [639, 373] on input "dialog" at bounding box center [646, 374] width 243 height 21
click at [633, 408] on span "Calendar (rsmith@coreintegratedtechnologies.com)" at bounding box center [648, 411] width 214 height 12
type input "Calendar (rsmith@coreintegratedtechnologies.com)"
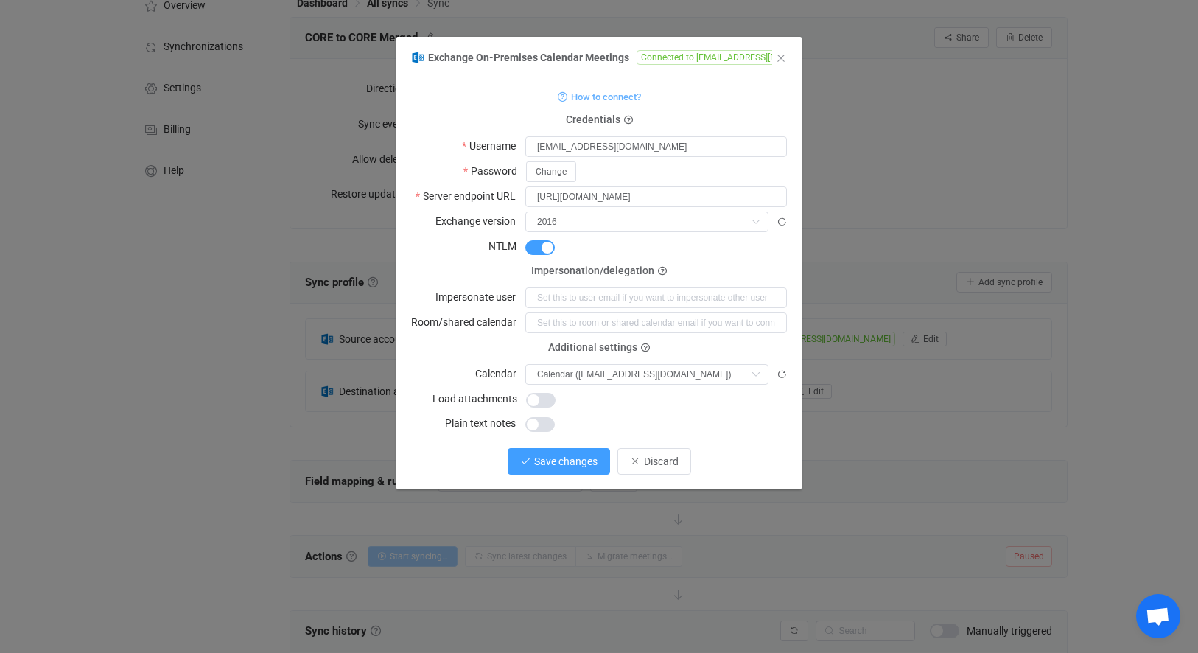
click at [572, 458] on span "Save changes" at bounding box center [565, 461] width 63 height 12
click at [647, 465] on span "Done" at bounding box center [654, 461] width 24 height 12
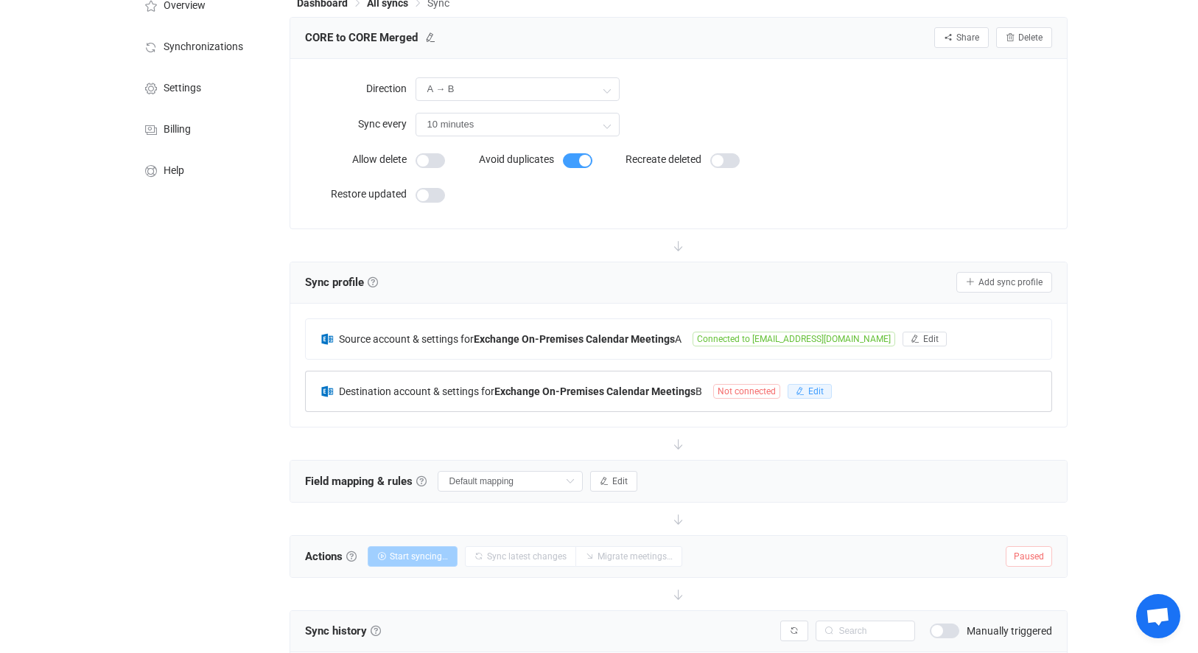
click at [798, 393] on icon "button" at bounding box center [799, 391] width 9 height 9
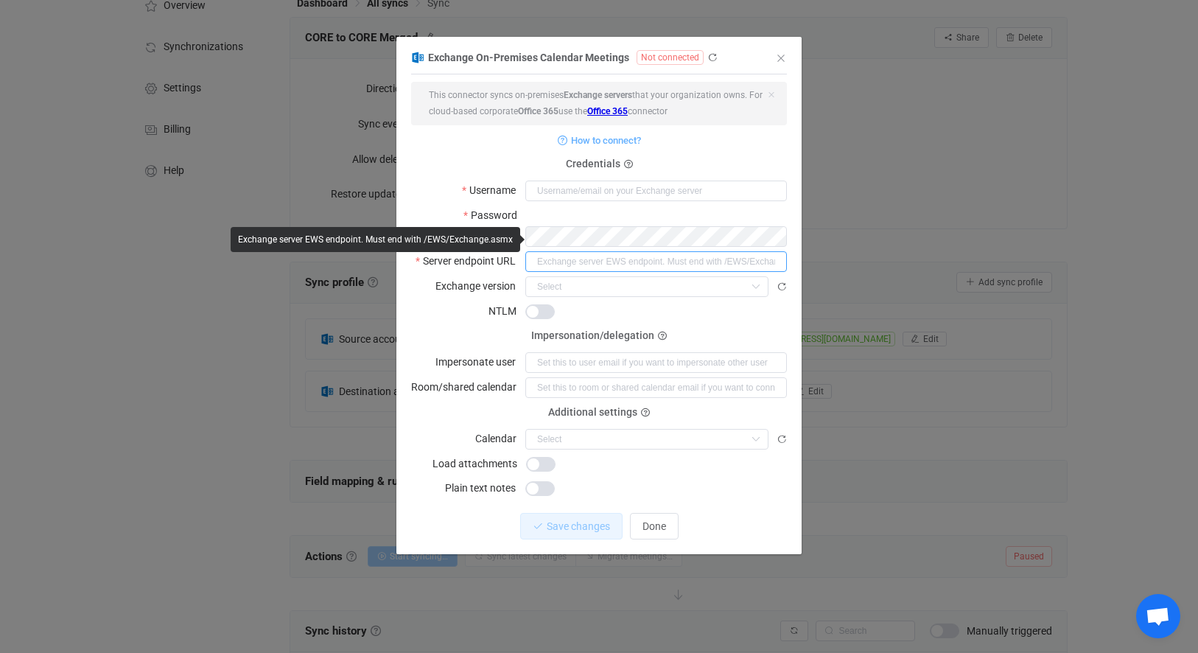
paste input "https://mail.coreintegratedtechnologies.com/EWS/Exchange.asmx"
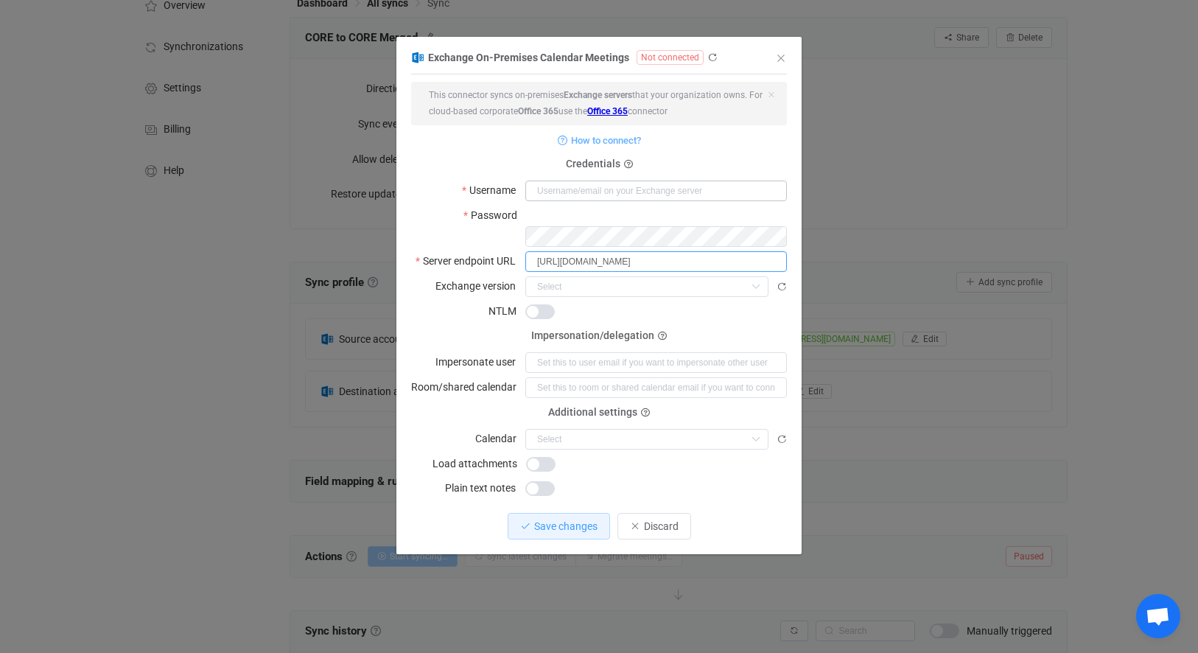
type input "https://mail.coreintegratedtechnologies.com/EWS/Exchange.asmx"
type input "[EMAIL_ADDRESS][DOMAIN_NAME]"
click at [591, 276] on input "dialog" at bounding box center [646, 286] width 243 height 21
click at [566, 397] on li "2016" at bounding box center [652, 401] width 253 height 25
type input "2016"
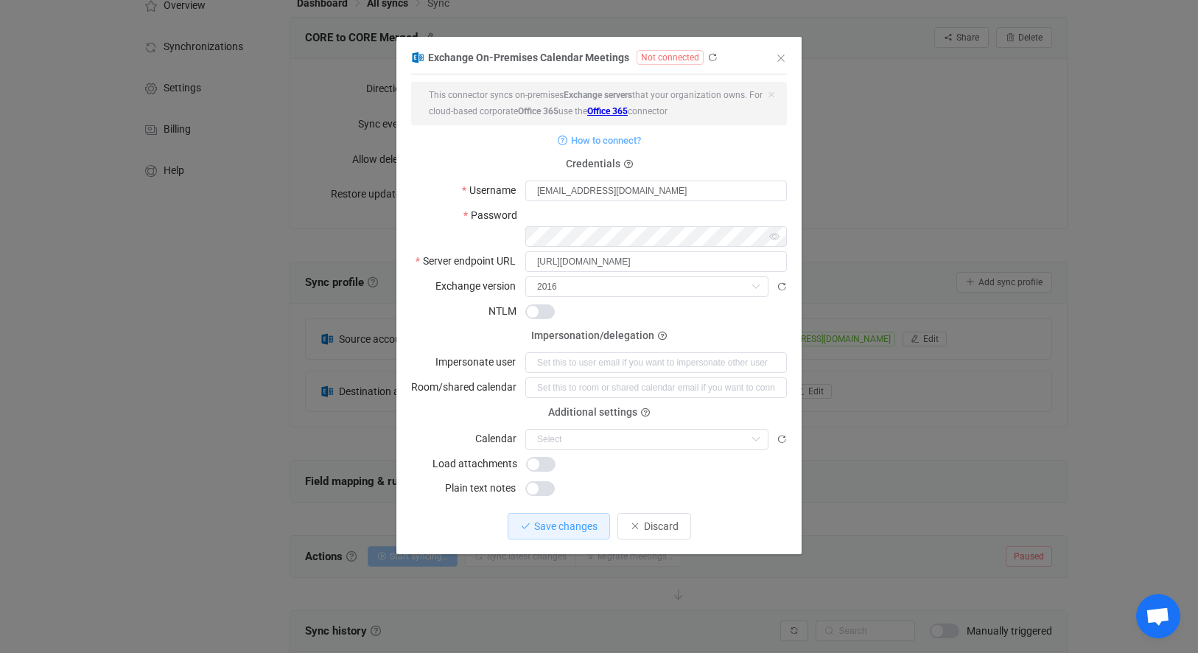
click at [536, 304] on span "dialog" at bounding box center [539, 311] width 29 height 15
click at [782, 281] on icon "dialog" at bounding box center [781, 286] width 10 height 10
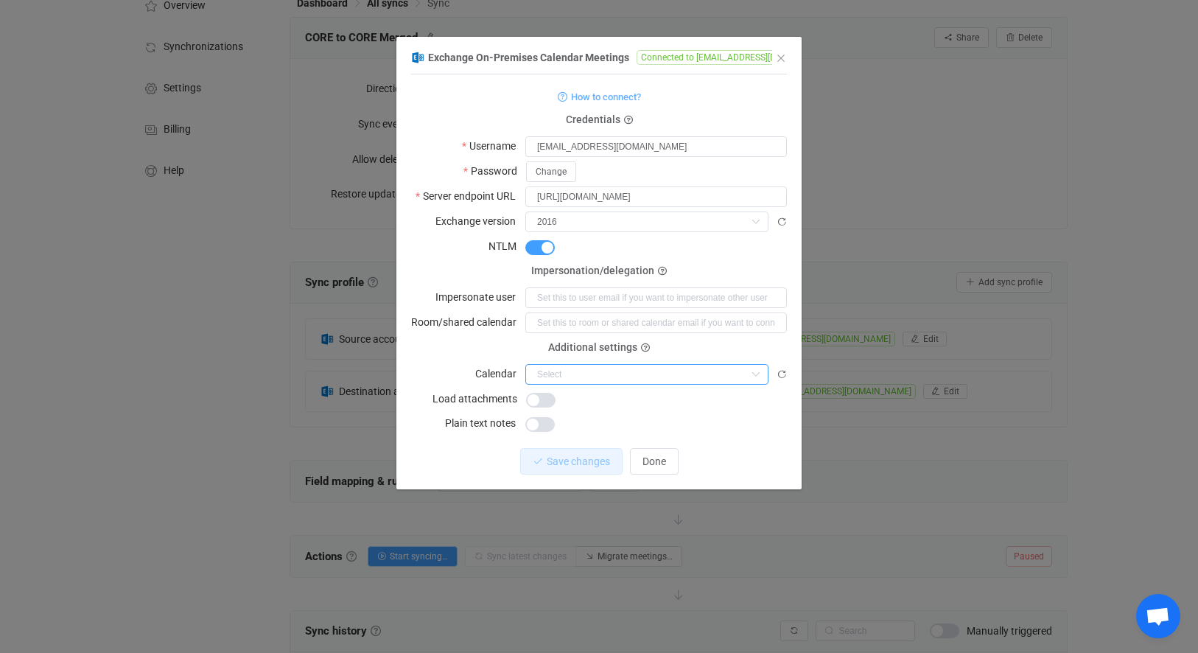
click at [608, 375] on input "dialog" at bounding box center [646, 374] width 243 height 21
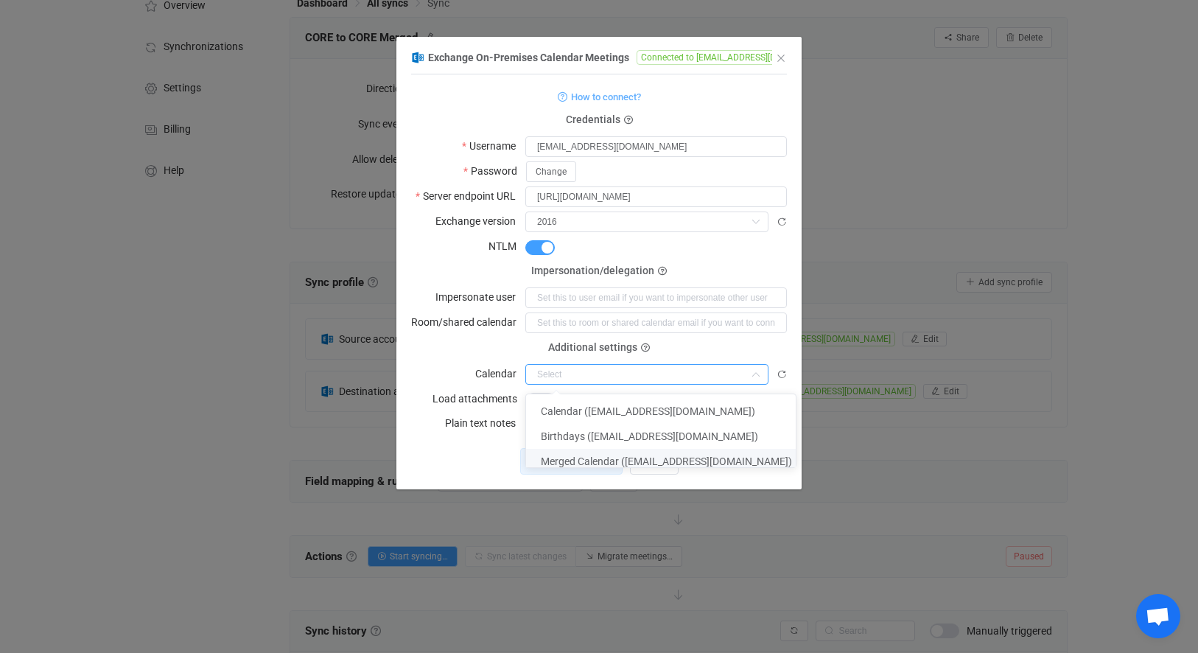
click at [596, 456] on span "Merged Calendar (rsmith@coreintegratedtechnologies.com)" at bounding box center [666, 461] width 251 height 12
type input "Merged Calendar (rsmith@coreintegratedtechnologies.com)"
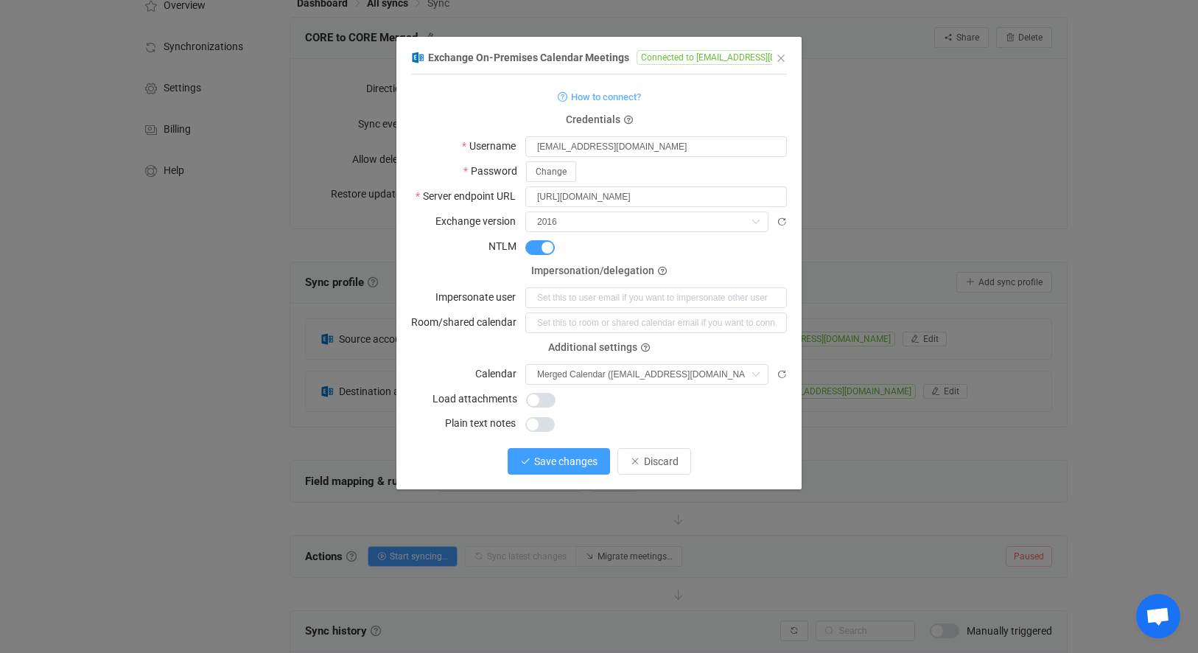
click at [580, 460] on span "Save changes" at bounding box center [565, 461] width 63 height 12
click at [667, 455] on button "Done" at bounding box center [654, 461] width 49 height 27
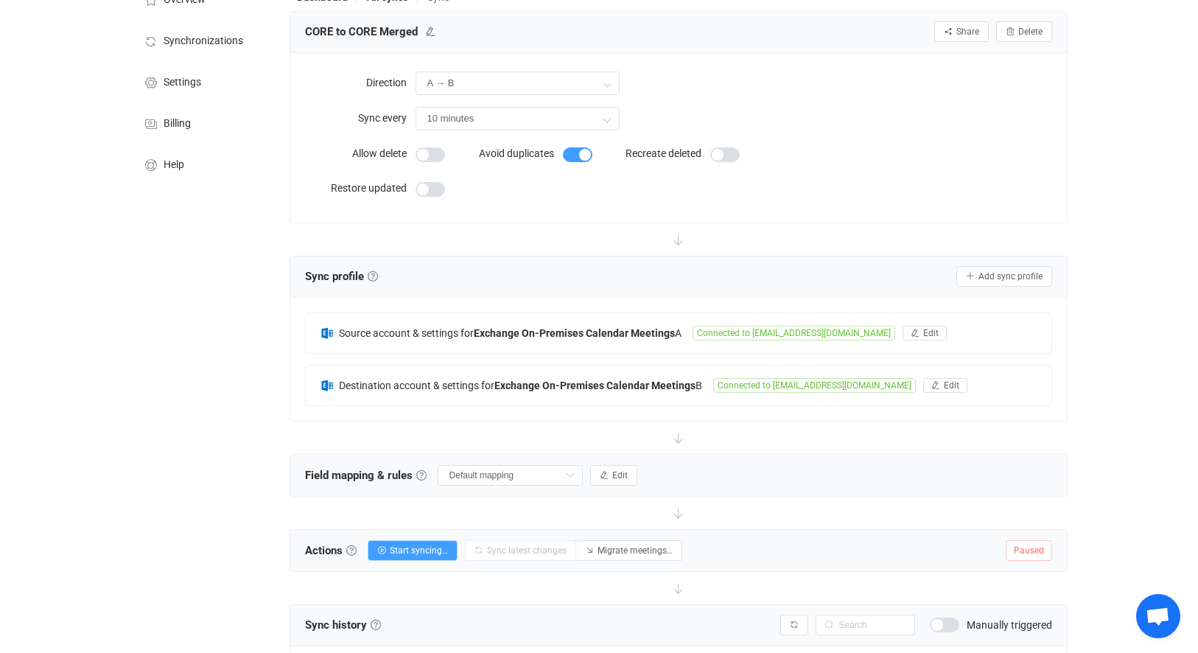
scroll to position [130, 0]
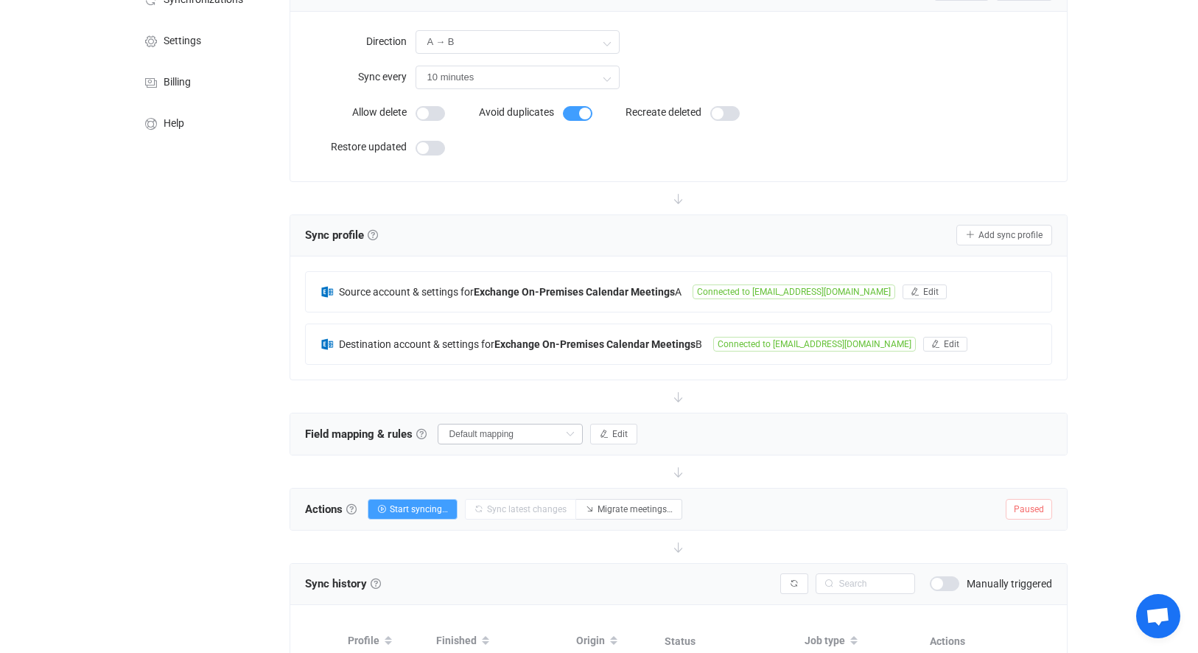
click at [577, 435] on icon at bounding box center [569, 433] width 18 height 21
click at [825, 446] on div "Field mapping & rules Field mapping & rules By default, all meetings of the con…" at bounding box center [678, 433] width 777 height 41
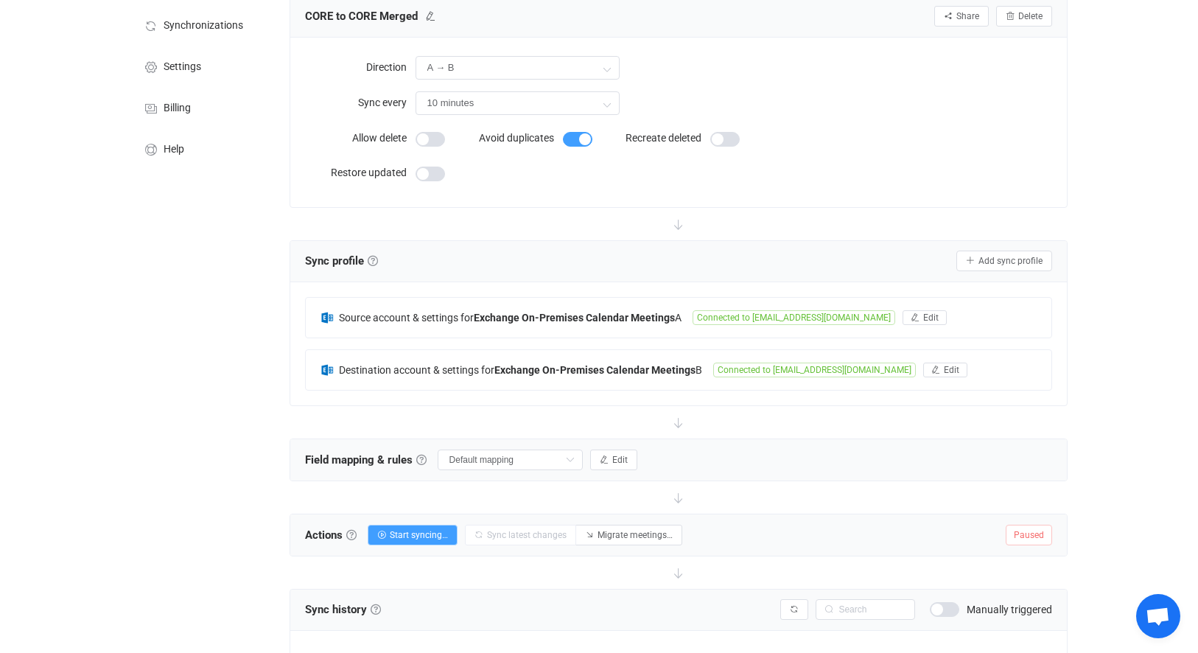
scroll to position [0, 0]
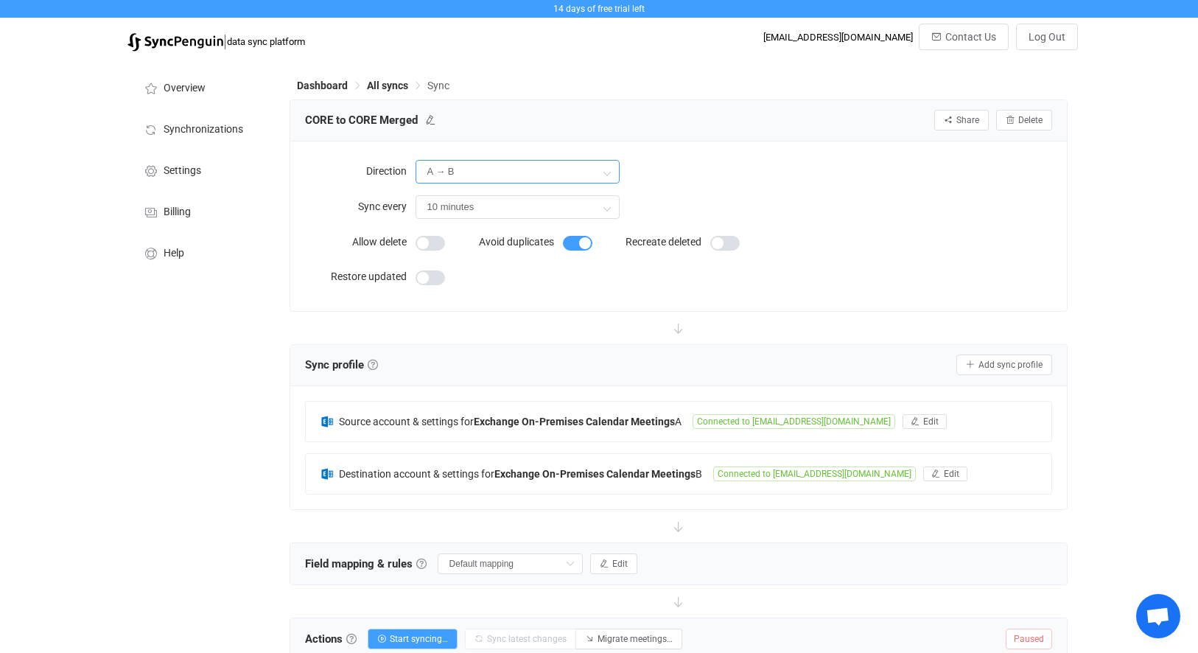
click at [536, 173] on input "A → B" at bounding box center [517, 172] width 204 height 24
click at [745, 165] on div "A → B" at bounding box center [733, 171] width 637 height 30
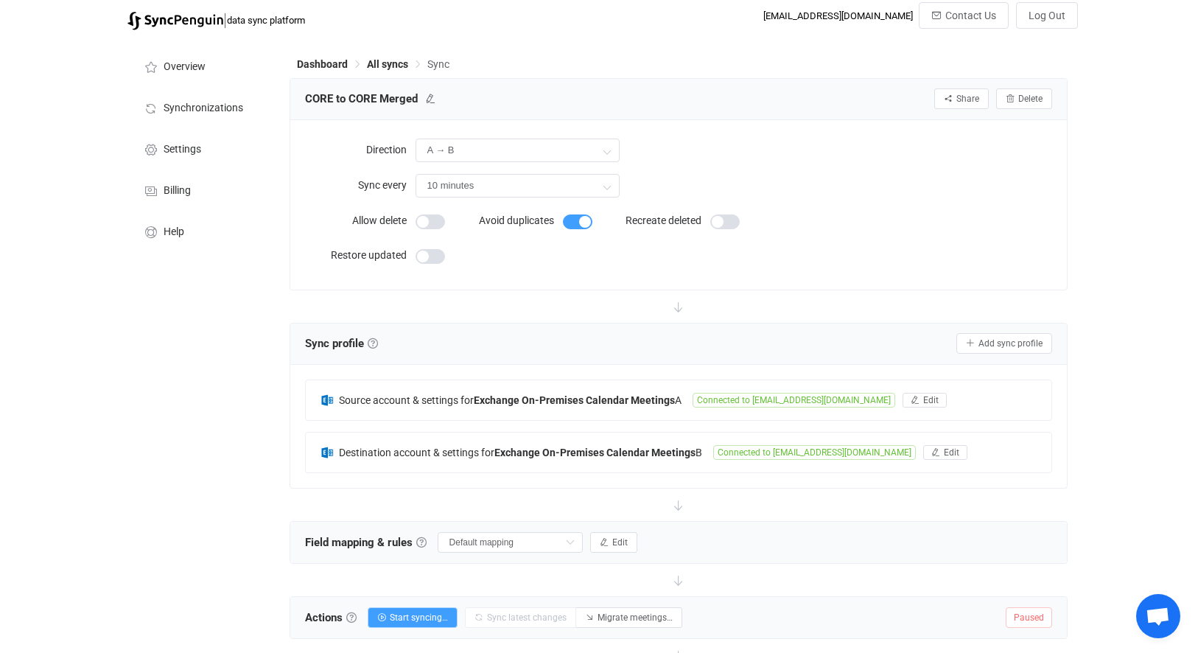
scroll to position [138, 0]
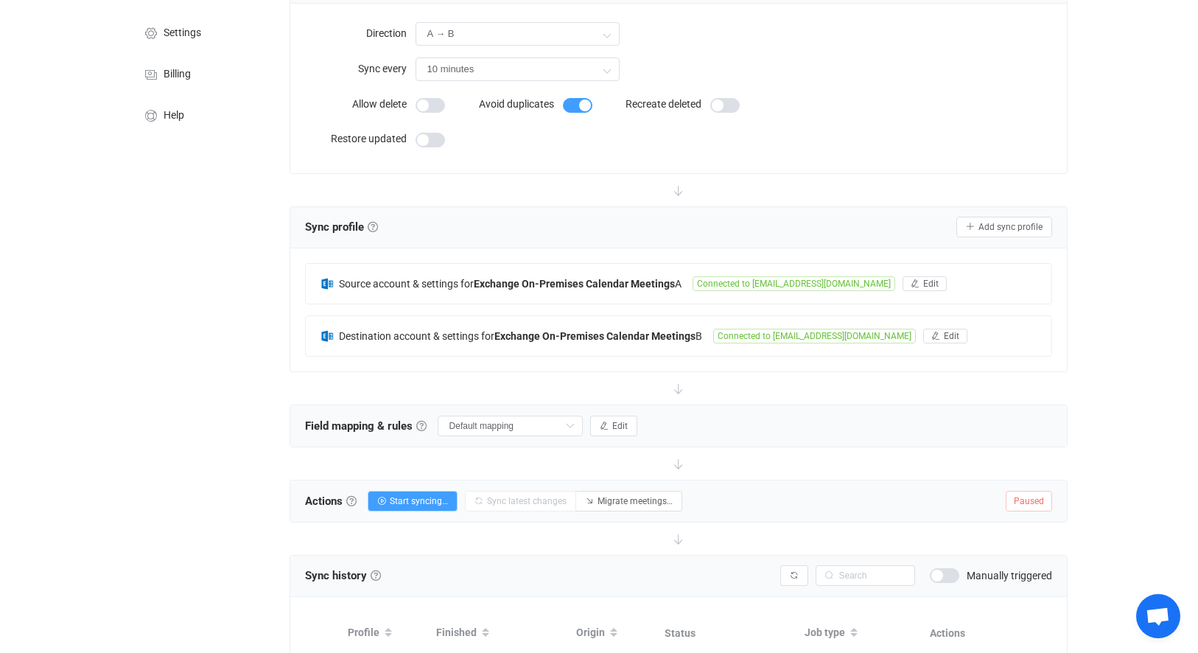
click at [540, 440] on div "Field mapping & rules Field mapping & rules By default, all meetings of the con…" at bounding box center [678, 425] width 777 height 41
click at [539, 429] on input "Default mapping" at bounding box center [509, 425] width 145 height 21
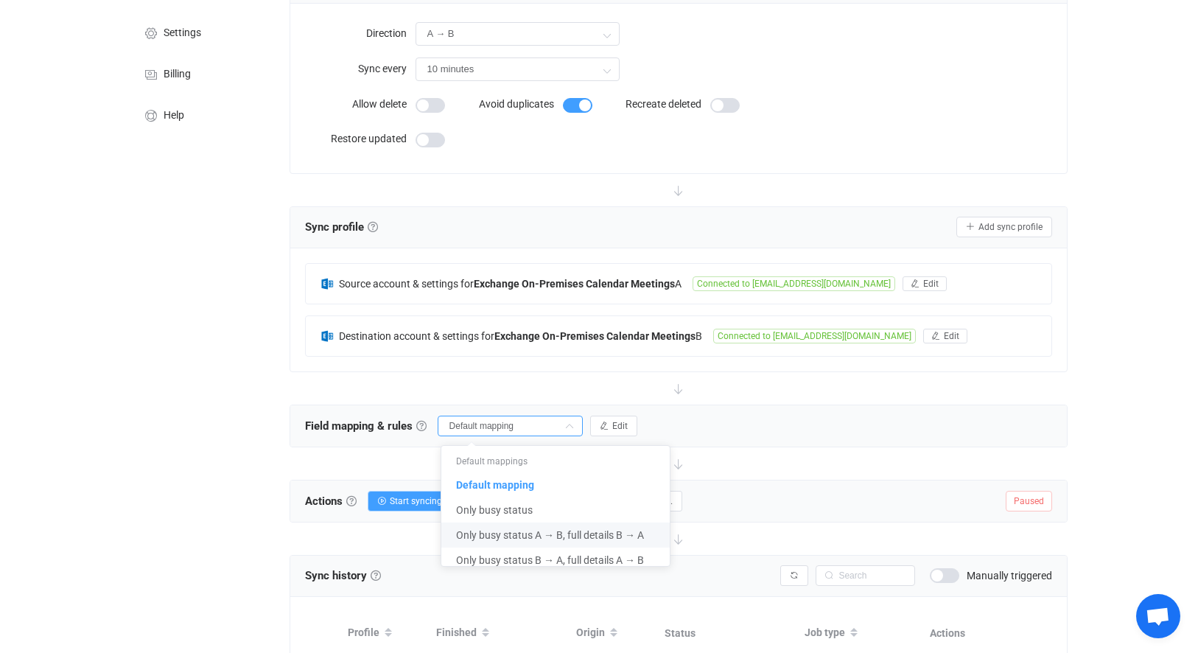
click at [561, 533] on span "Only busy status A → B, full details B → A" at bounding box center [550, 534] width 188 height 25
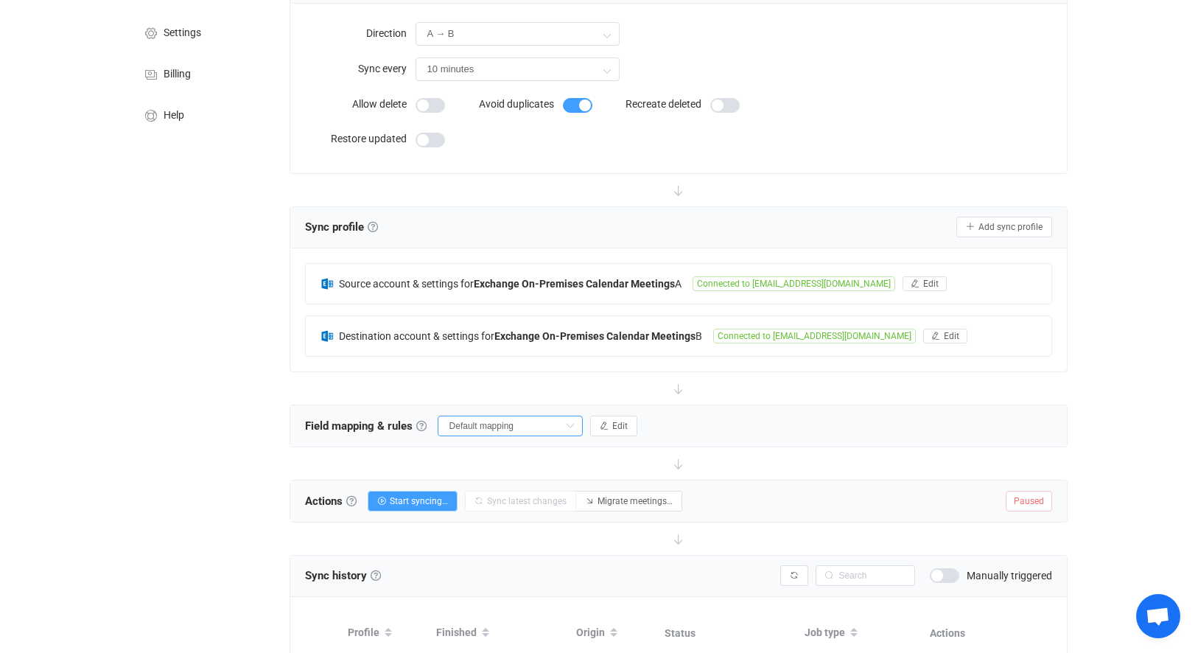
type input "Only busy status A → B, full details B → A"
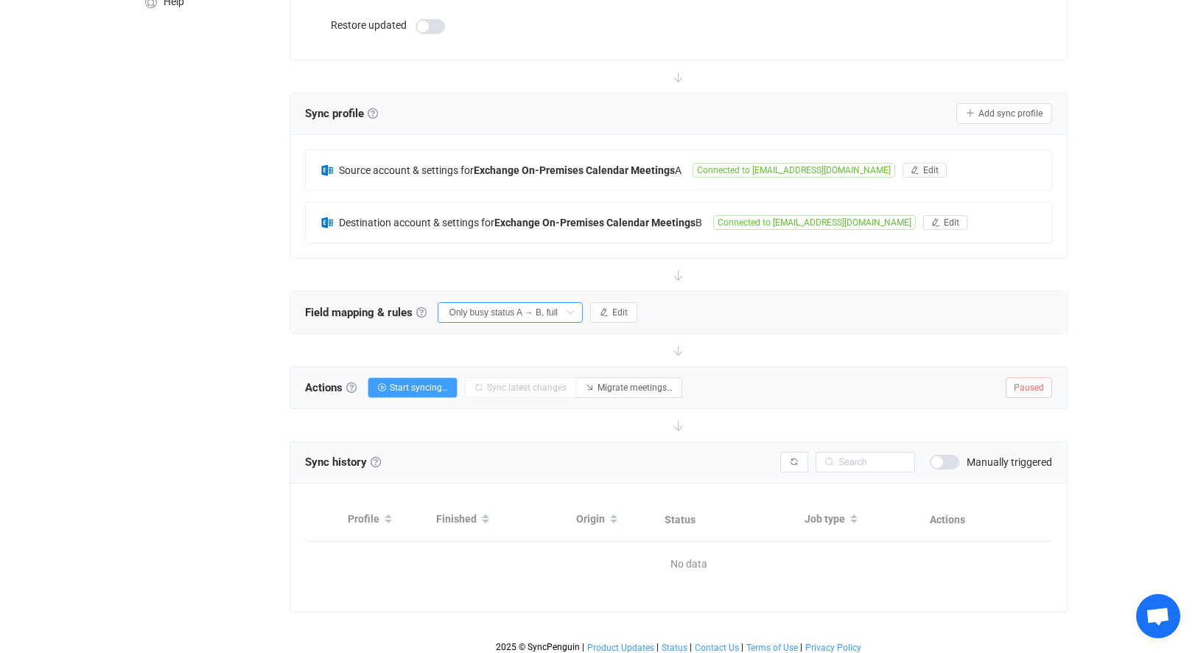
scroll to position [268, 0]
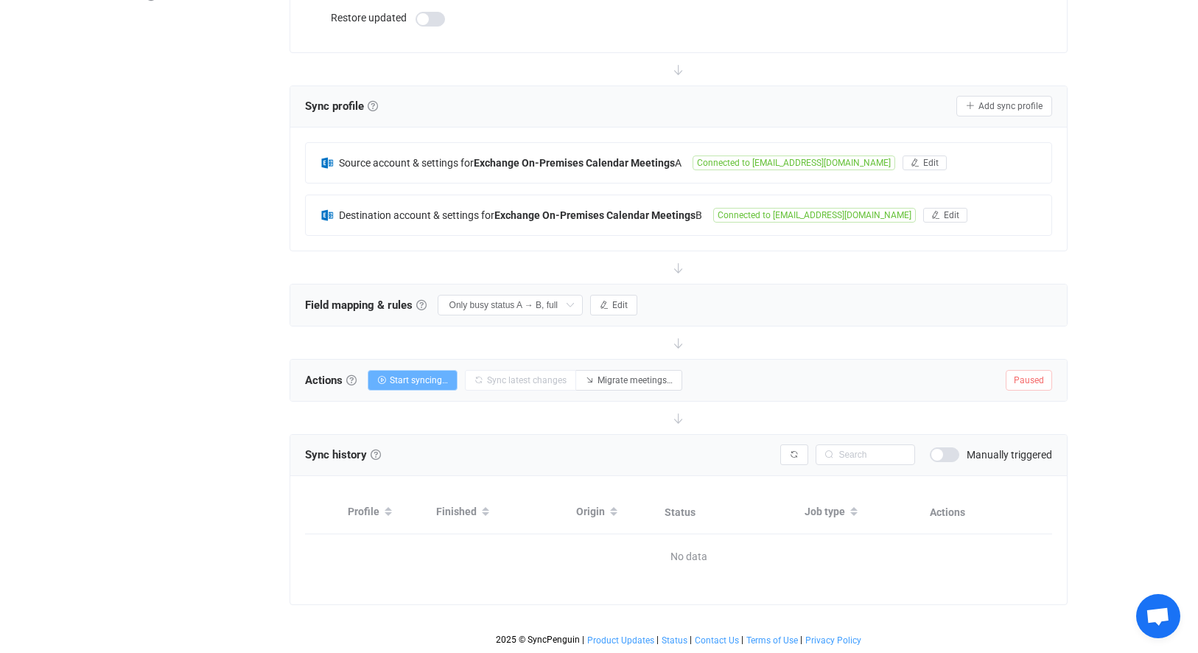
click at [437, 375] on span "Start syncing…" at bounding box center [419, 380] width 58 height 10
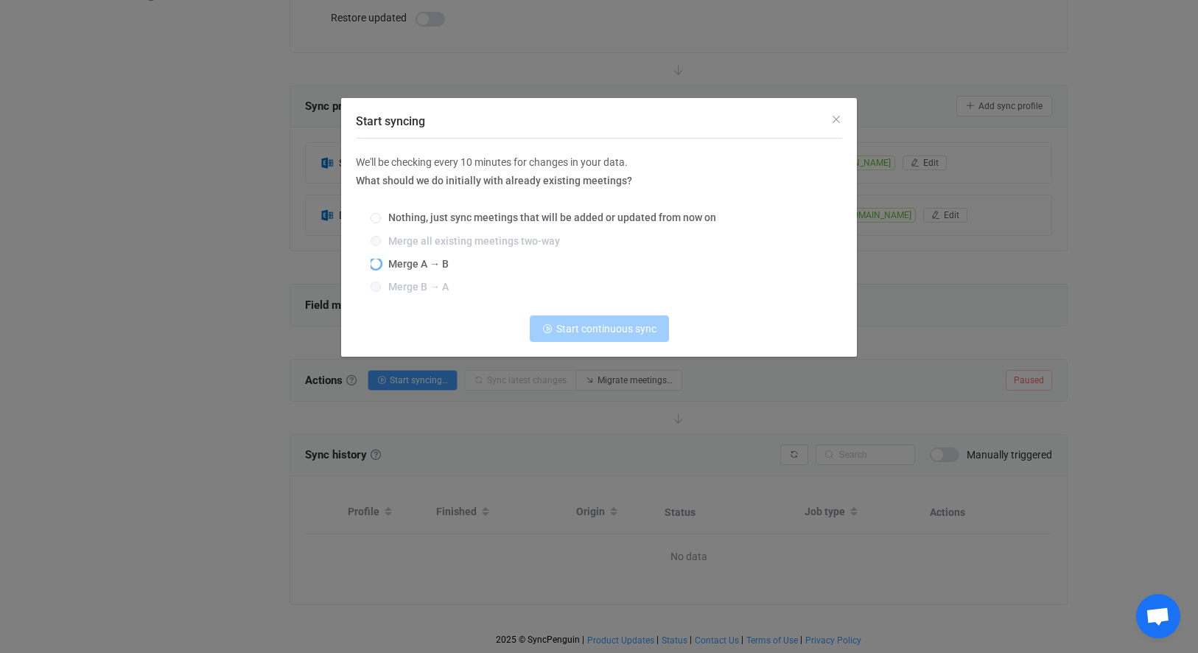
click at [434, 262] on span "Merge A → B" at bounding box center [415, 264] width 68 height 12
click at [381, 262] on input "Merge A → B" at bounding box center [375, 265] width 10 height 12
radio input "true"
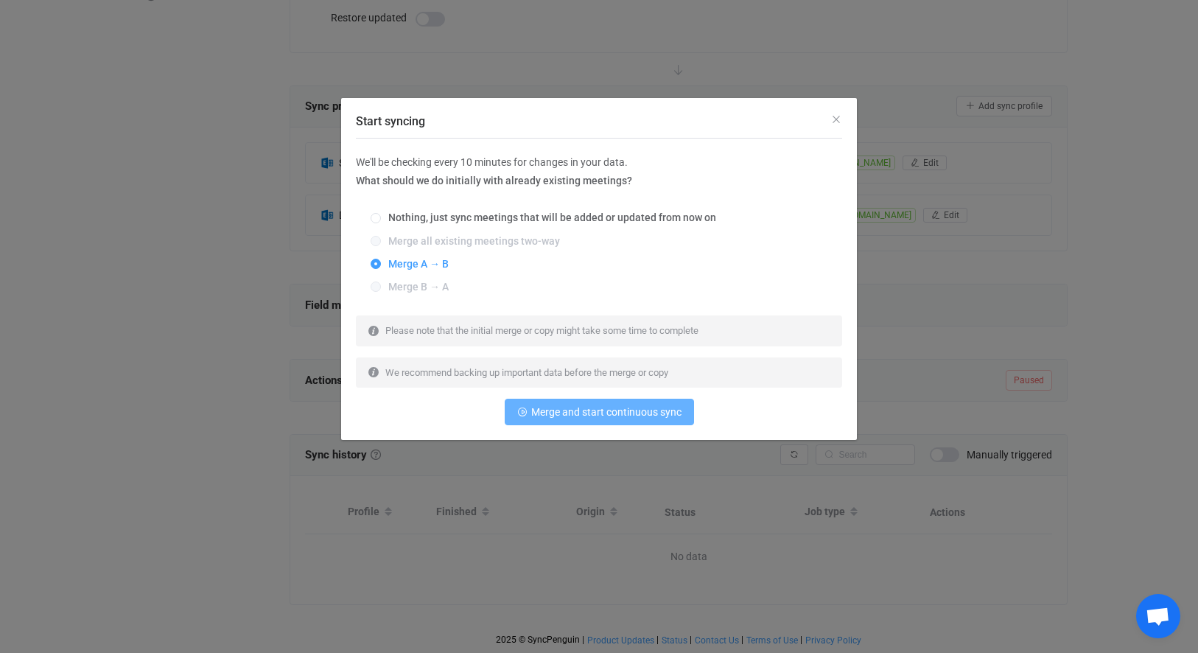
click at [624, 416] on span "Merge and start continuous sync" at bounding box center [606, 412] width 150 height 12
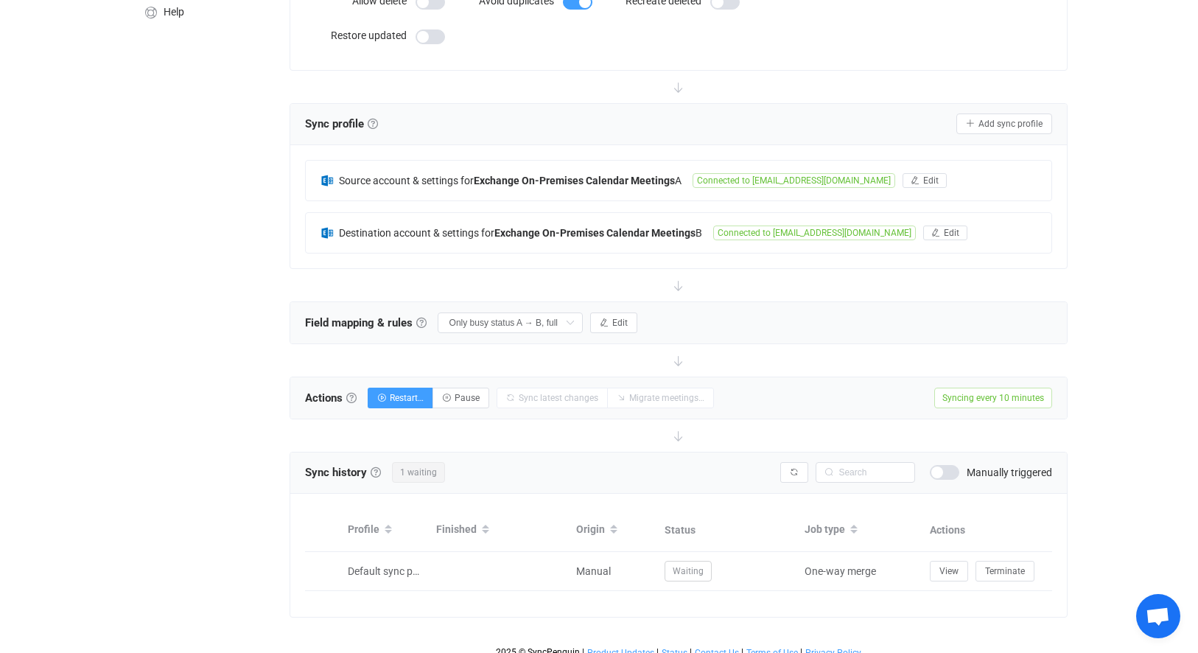
scroll to position [0, 0]
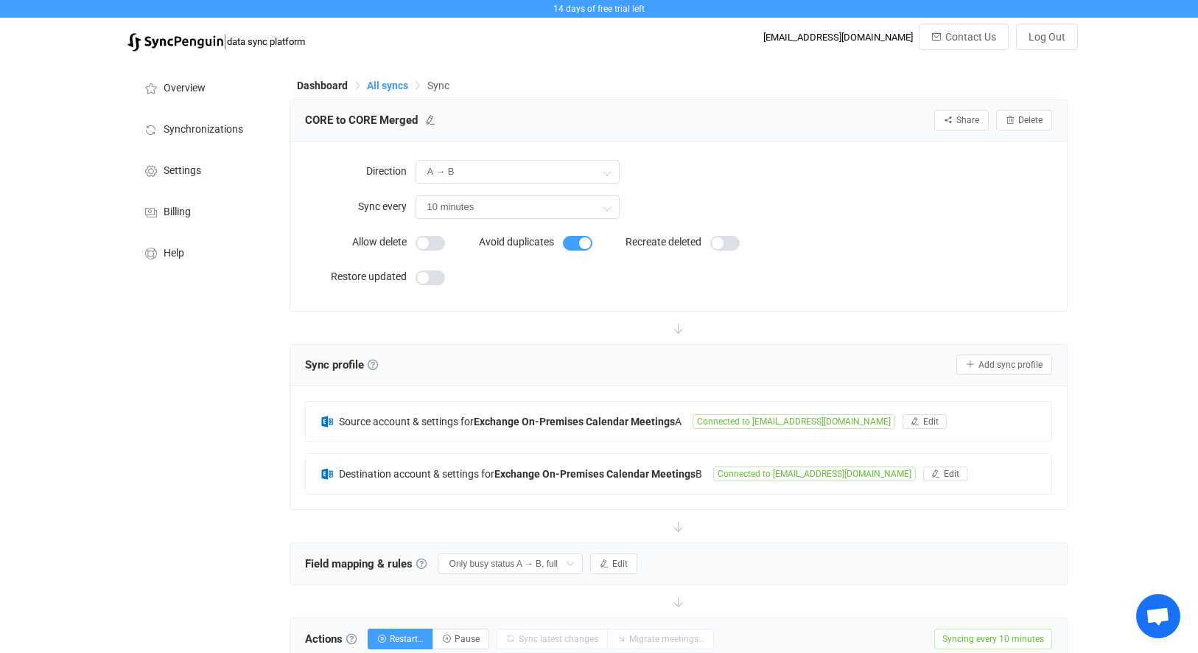
click at [378, 80] on span "All syncs" at bounding box center [387, 86] width 41 height 12
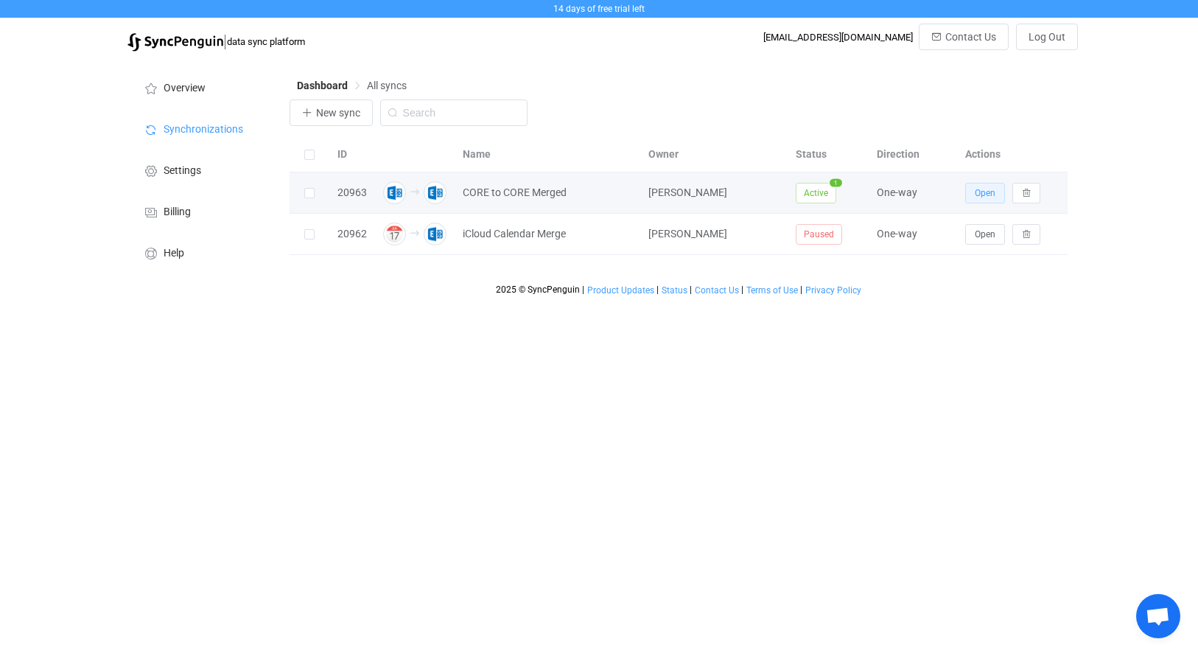
click at [985, 196] on span "Open" at bounding box center [984, 193] width 21 height 10
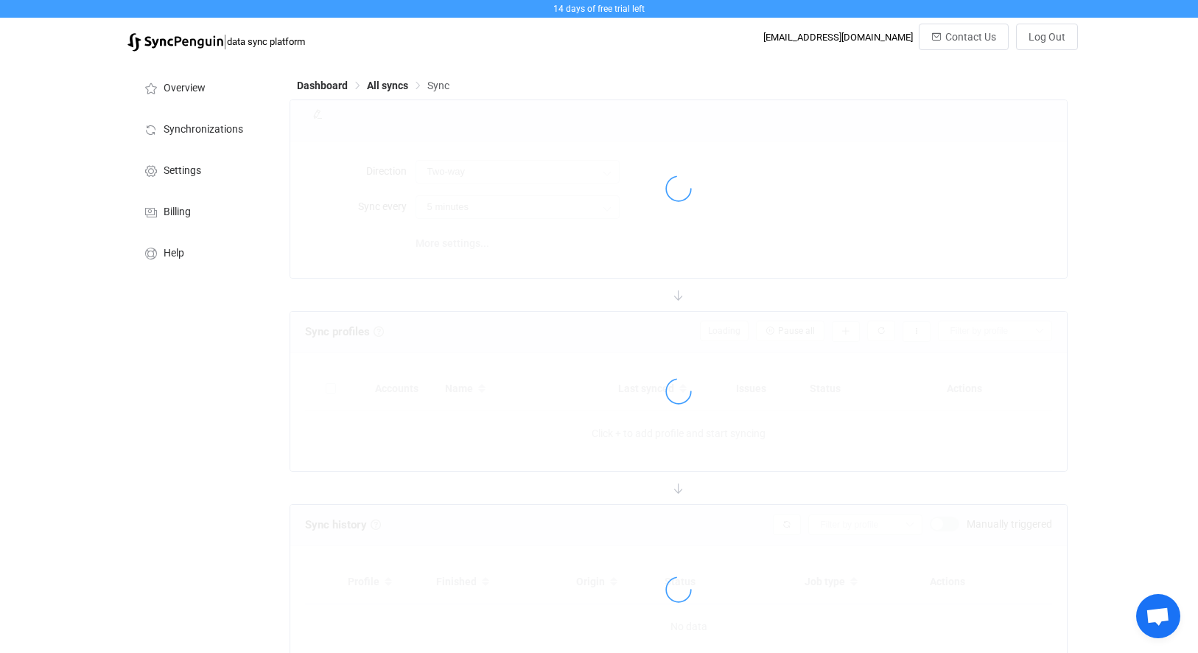
type input "A → B"
type input "10 minutes"
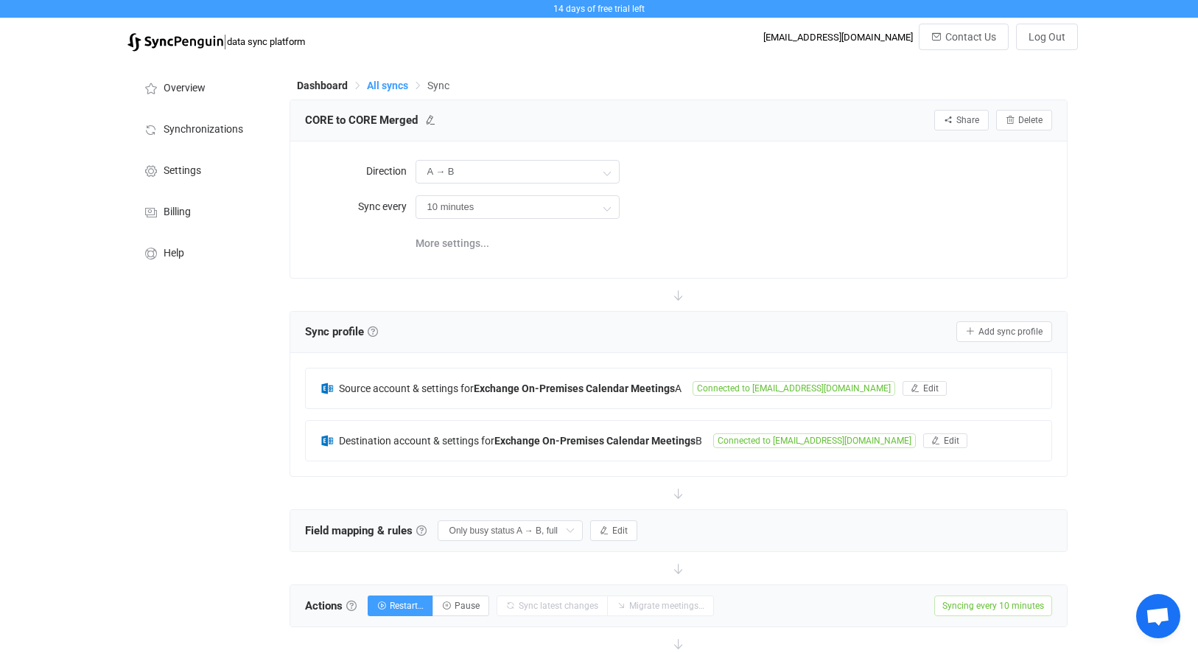
drag, startPoint x: 837, startPoint y: 407, endPoint x: 386, endPoint y: 91, distance: 550.5
click at [386, 91] on span "All syncs" at bounding box center [387, 86] width 41 height 12
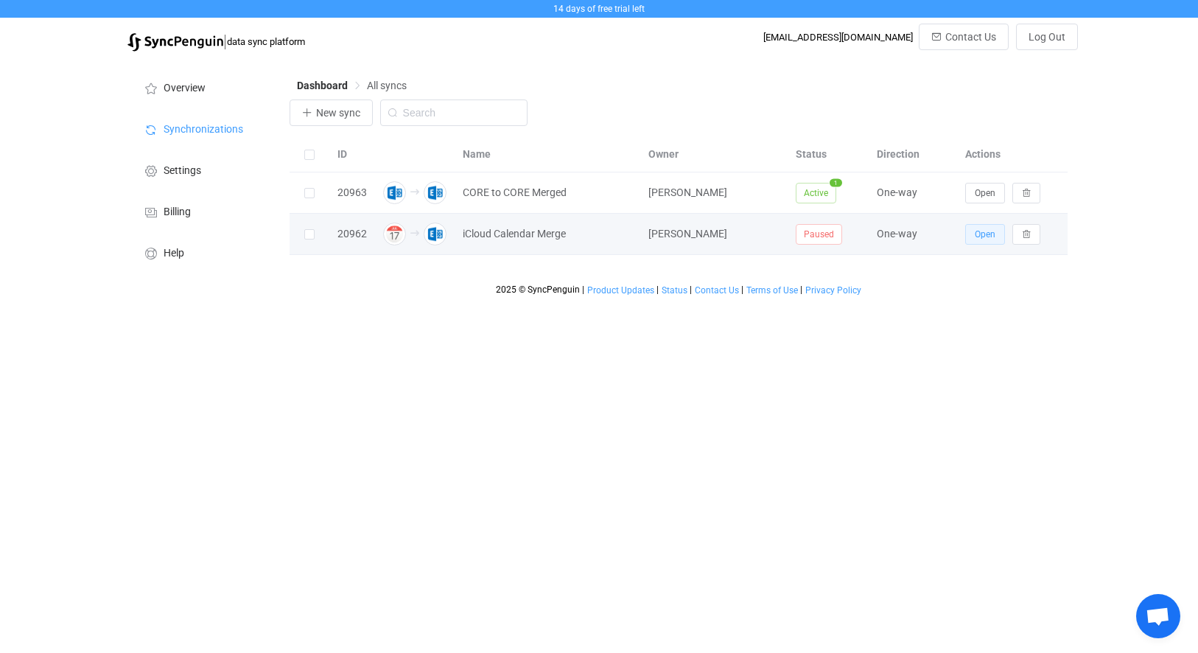
click at [971, 232] on button "Open" at bounding box center [985, 234] width 40 height 21
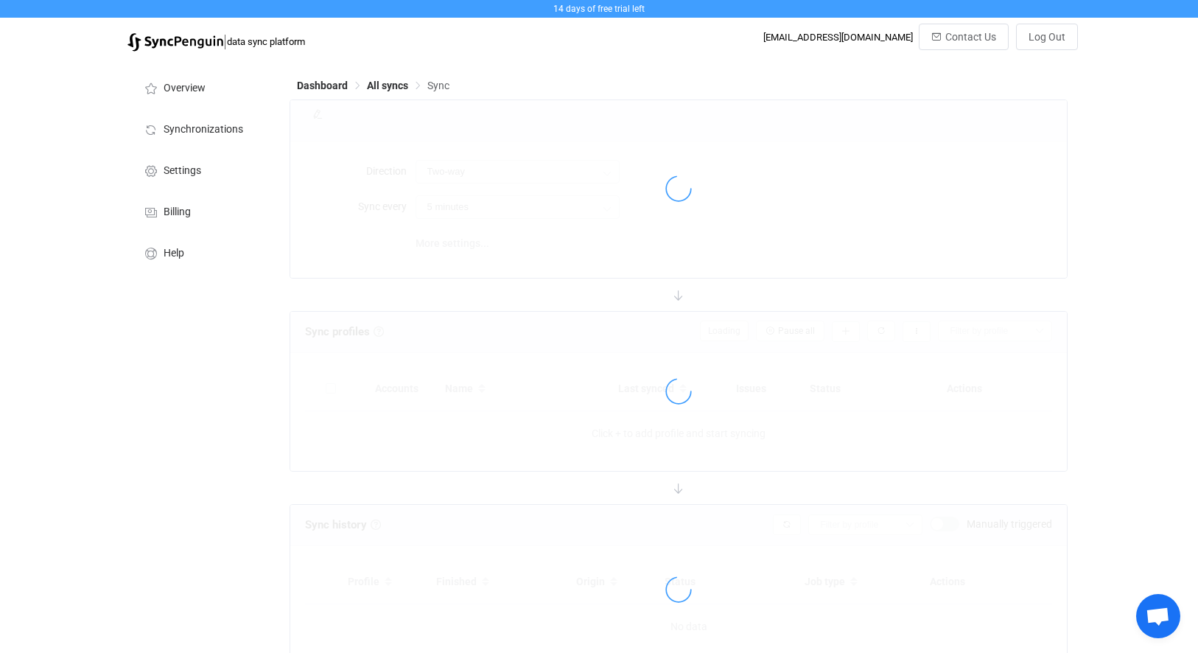
type input "iCloud → Exchange On-Premises"
type input "10 minutes"
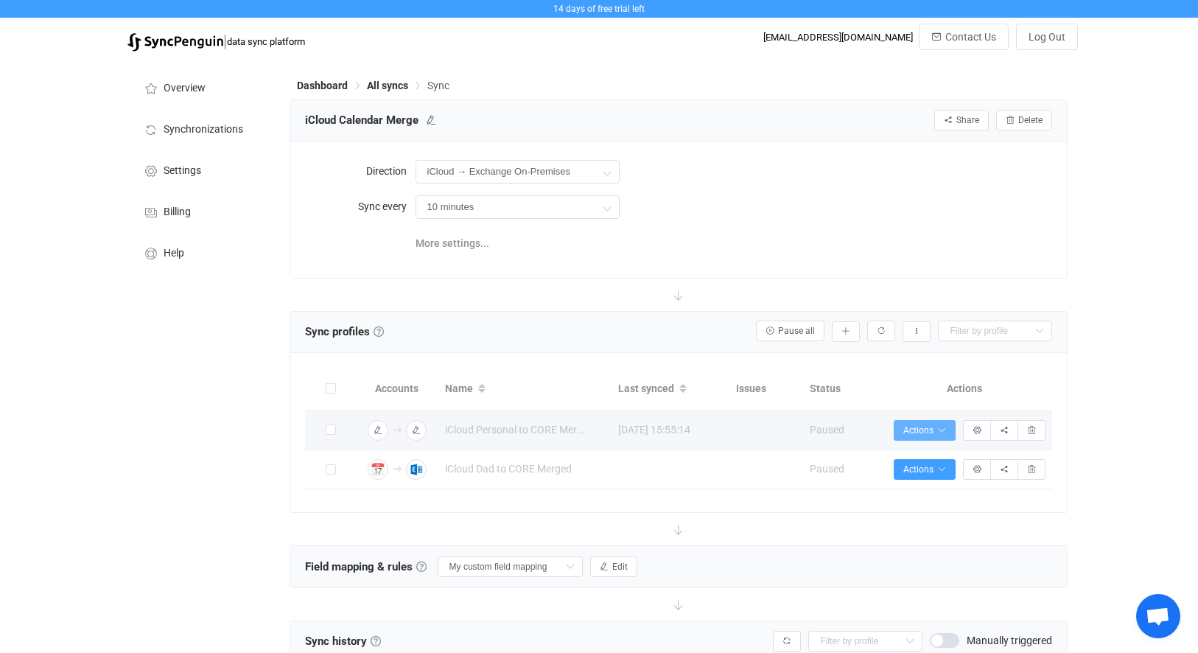
click at [933, 427] on span "Actions" at bounding box center [924, 430] width 43 height 10
click at [940, 431] on icon "button" at bounding box center [941, 430] width 9 height 9
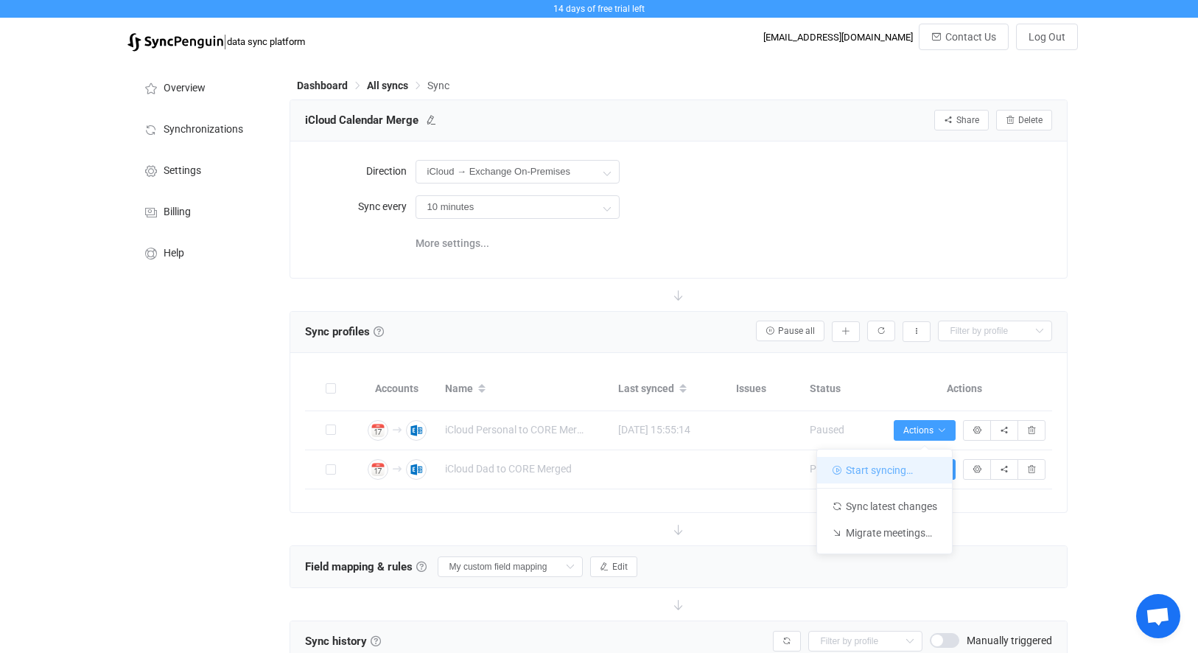
click at [913, 474] on li "Start syncing…" at bounding box center [884, 470] width 135 height 27
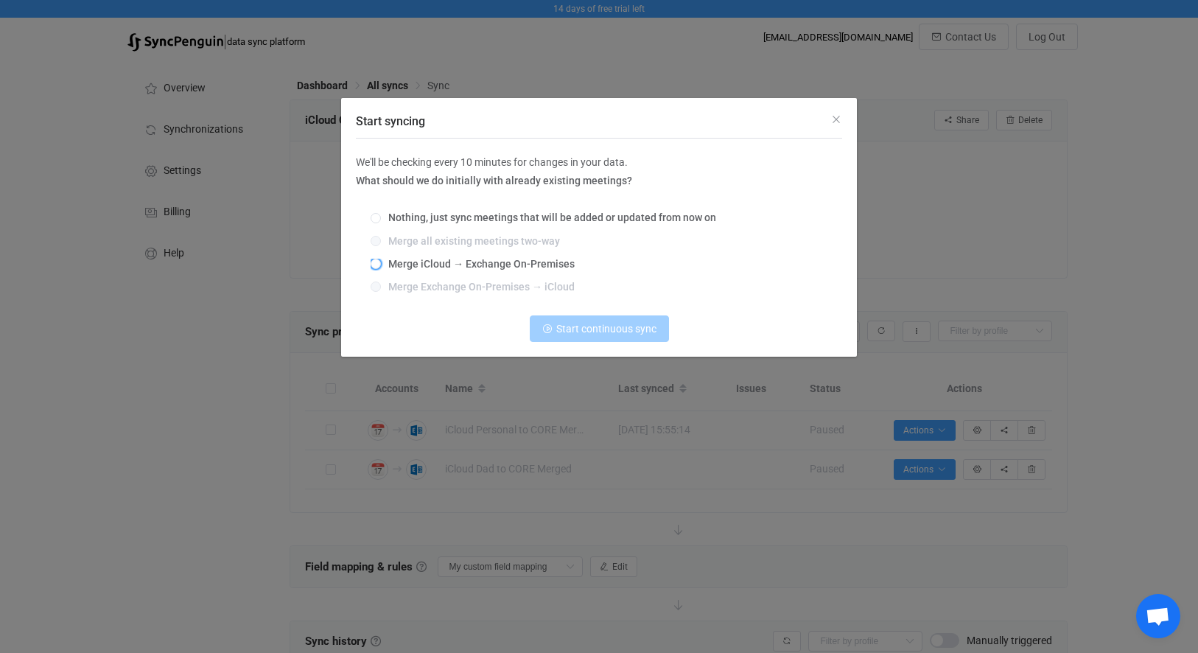
click at [518, 268] on span "Merge iCloud → Exchange On-Premises" at bounding box center [478, 264] width 194 height 12
click at [381, 268] on input "Merge iCloud → Exchange On-Premises" at bounding box center [375, 265] width 10 height 12
radio input "true"
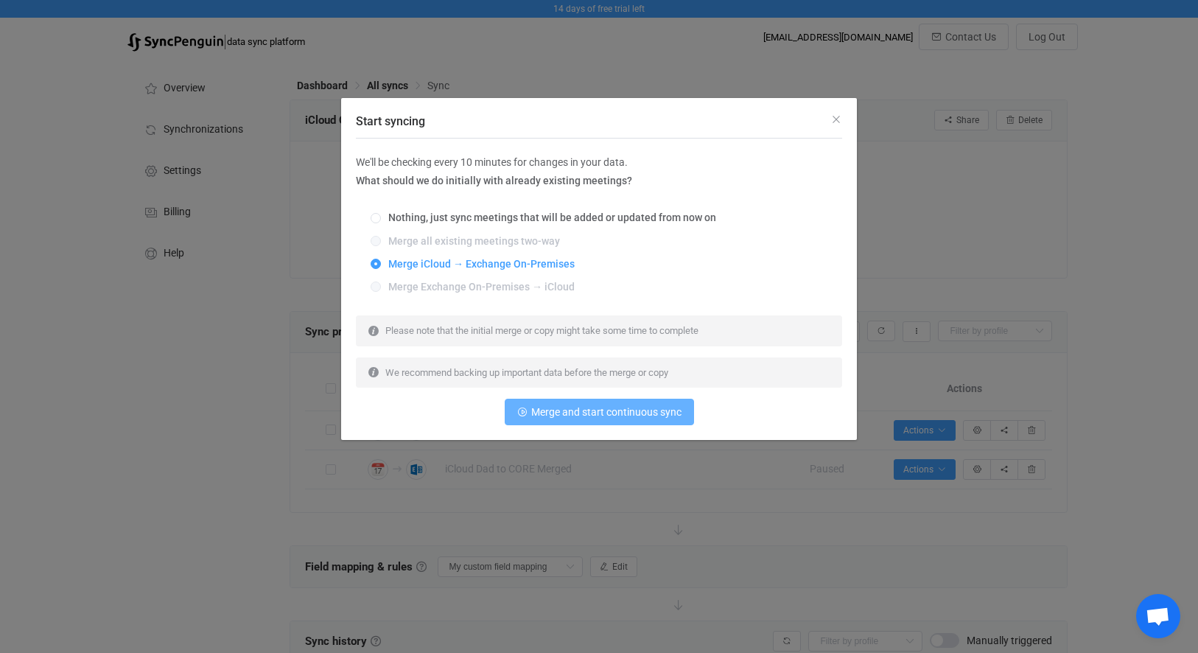
click at [611, 421] on button "Merge and start continuous sync" at bounding box center [599, 411] width 189 height 27
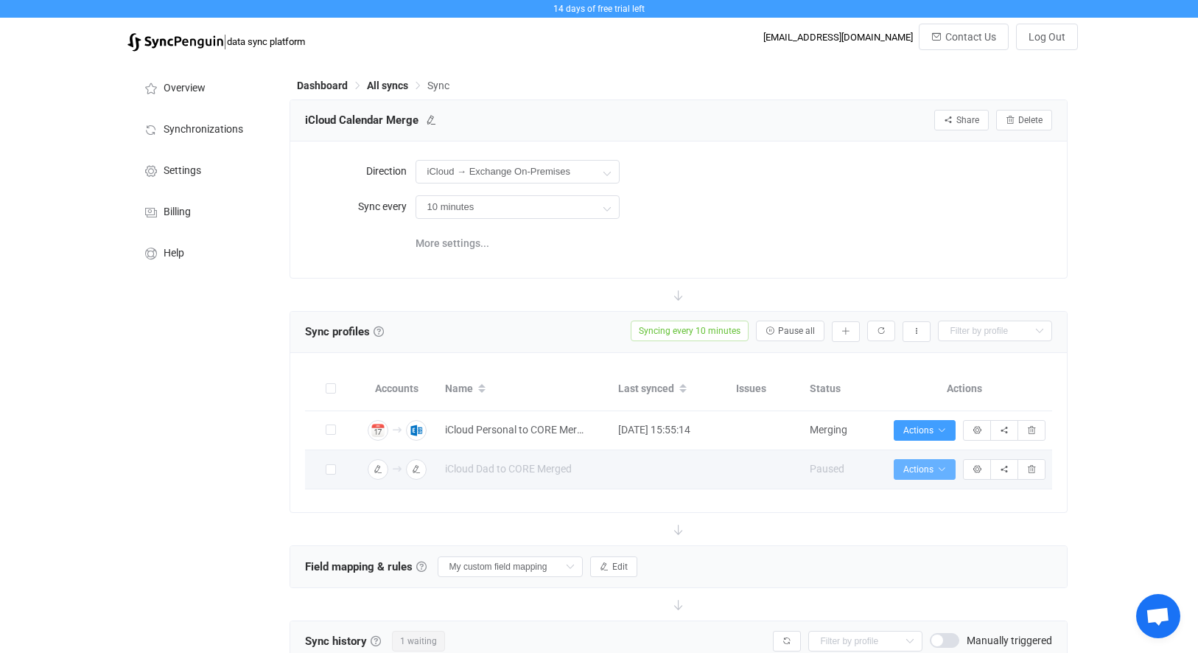
click at [937, 467] on icon "button" at bounding box center [941, 469] width 9 height 9
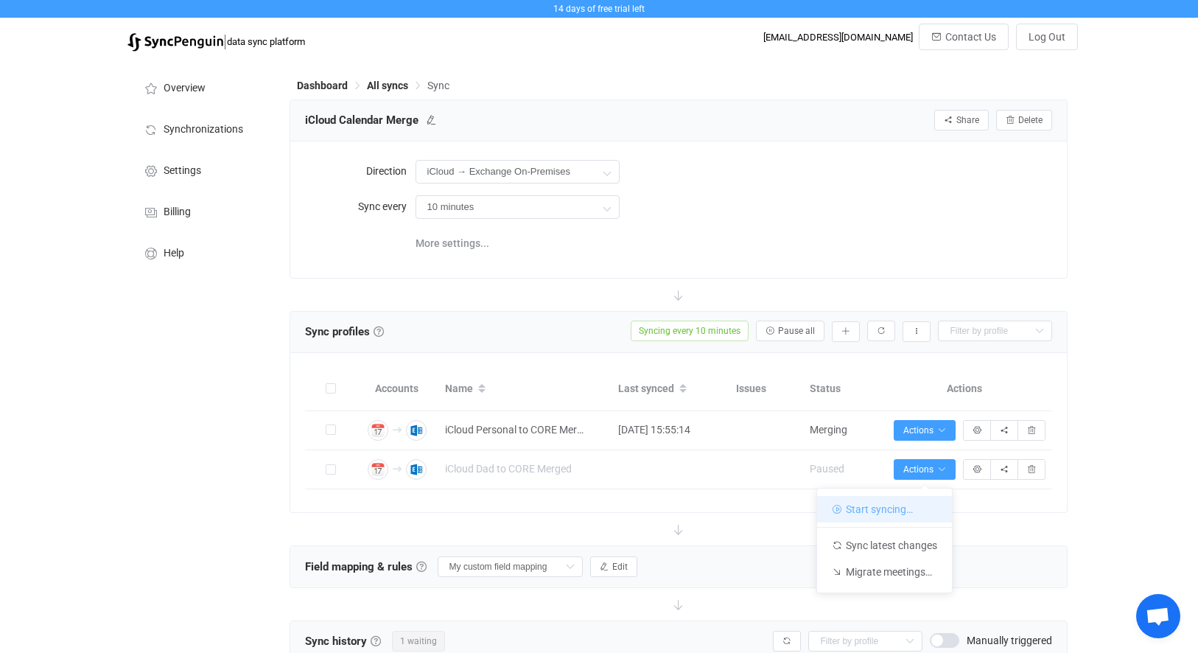
click at [901, 510] on li "Start syncing…" at bounding box center [884, 509] width 135 height 27
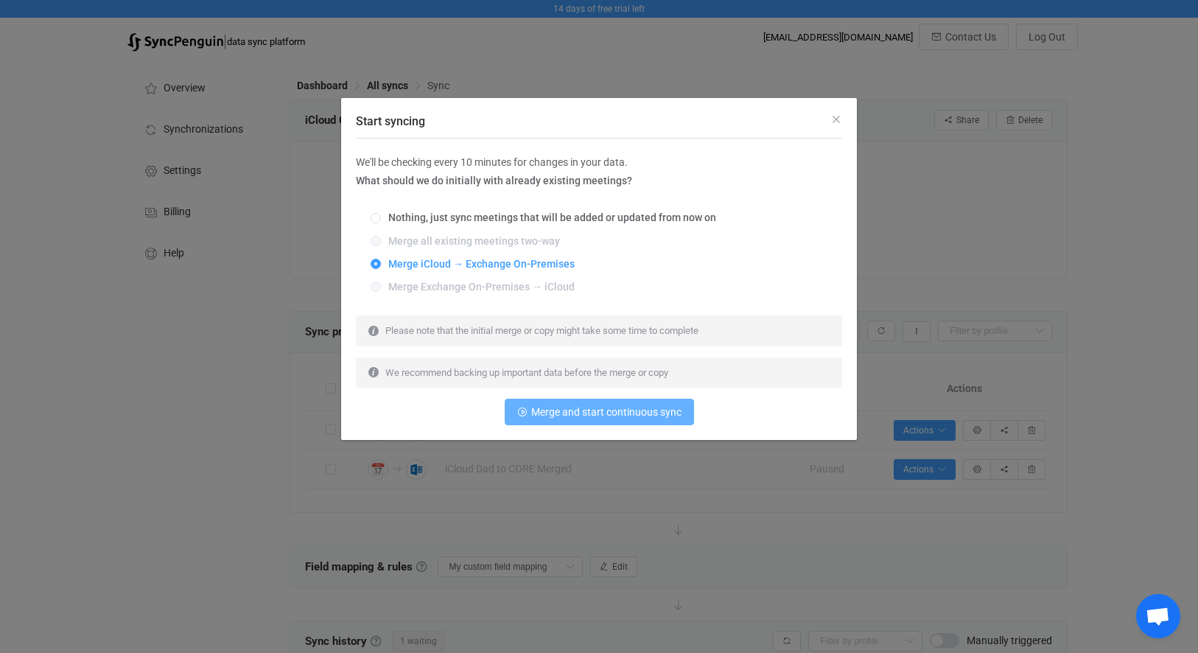
click at [576, 406] on span "Merge and start continuous sync" at bounding box center [606, 412] width 150 height 12
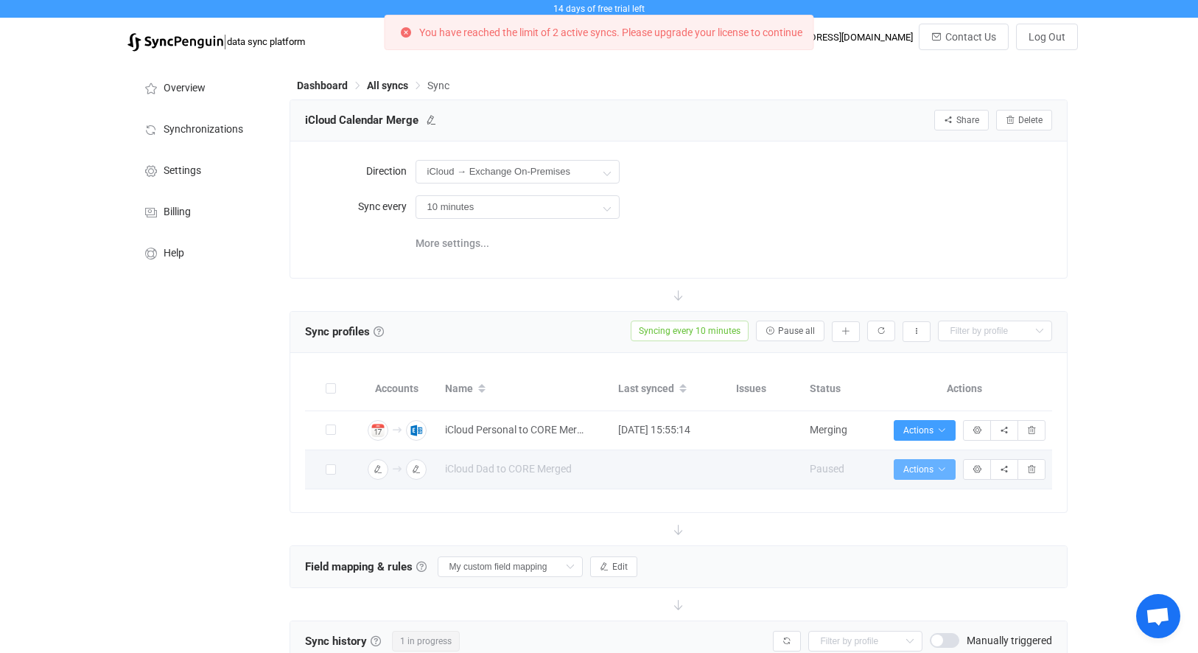
click at [944, 470] on icon "button" at bounding box center [941, 469] width 9 height 9
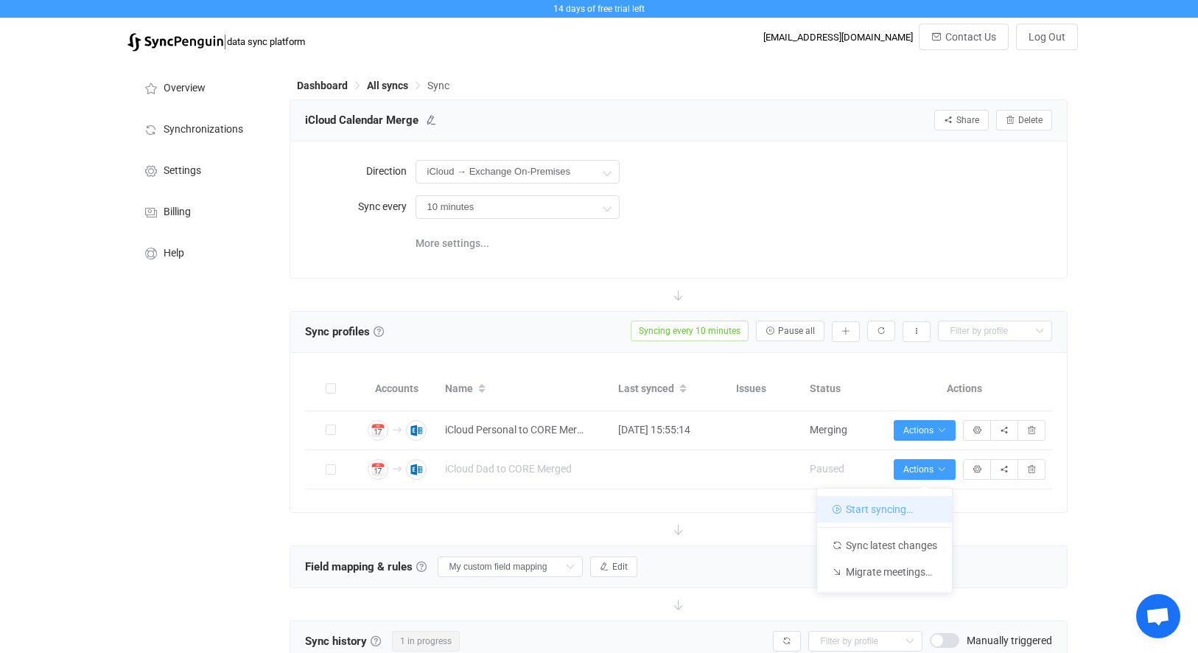
click at [891, 505] on li "Start syncing…" at bounding box center [884, 509] width 135 height 27
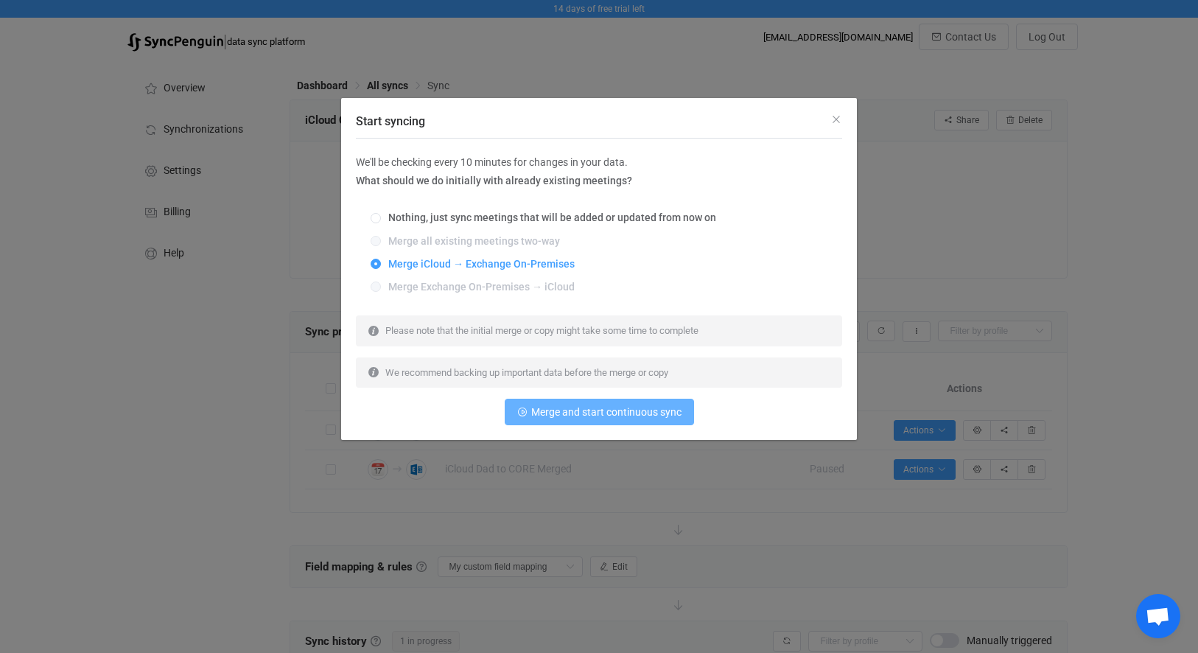
click at [568, 418] on button "Merge and start continuous sync" at bounding box center [599, 411] width 189 height 27
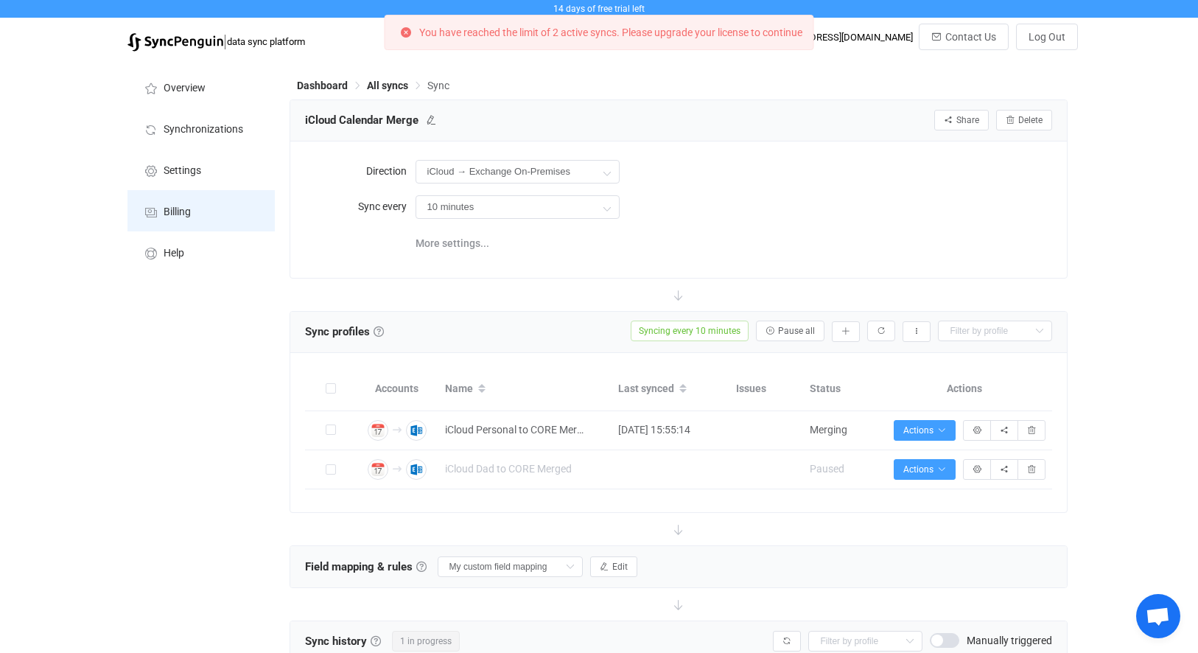
click at [180, 210] on span "Billing" at bounding box center [177, 212] width 27 height 12
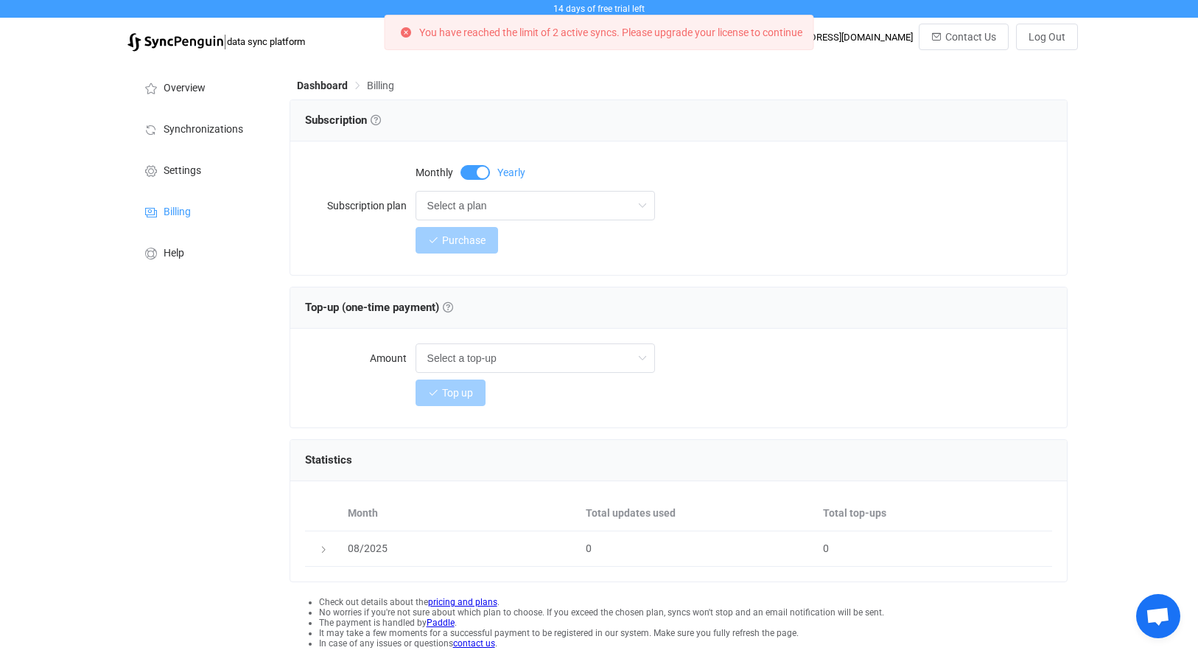
click at [477, 174] on span at bounding box center [474, 172] width 29 height 15
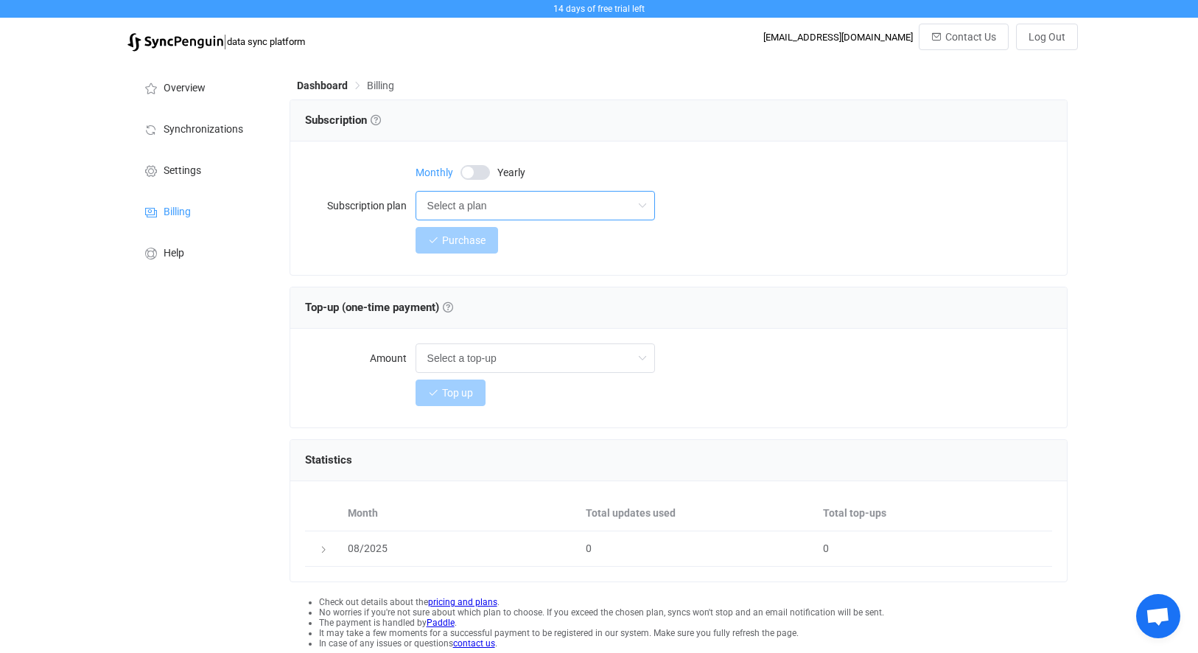
click at [493, 204] on input "Select a plan" at bounding box center [534, 205] width 239 height 29
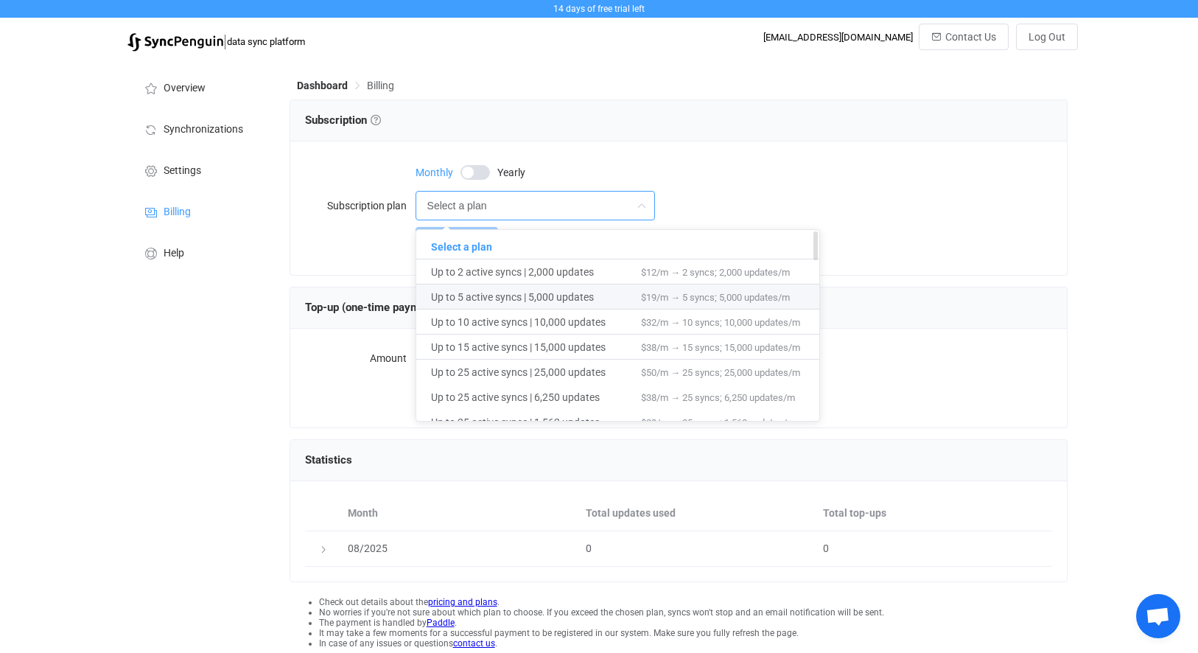
click at [515, 294] on span "Up to 5 active syncs | 5,000 updates" at bounding box center [536, 296] width 210 height 25
type input "Up to 5 active syncs | 5,000 updates"
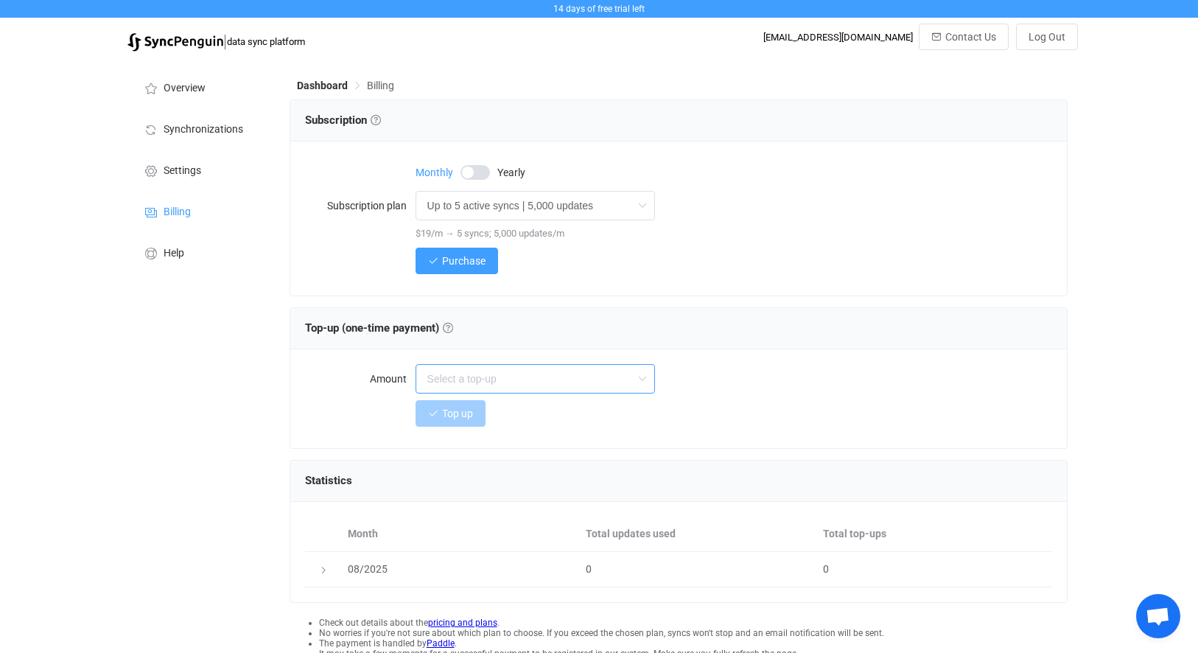
click at [532, 382] on input "text" at bounding box center [534, 378] width 239 height 29
click at [533, 382] on input "text" at bounding box center [534, 378] width 239 height 29
type input "Select a top-up"
click at [480, 258] on span "Purchase" at bounding box center [463, 261] width 43 height 12
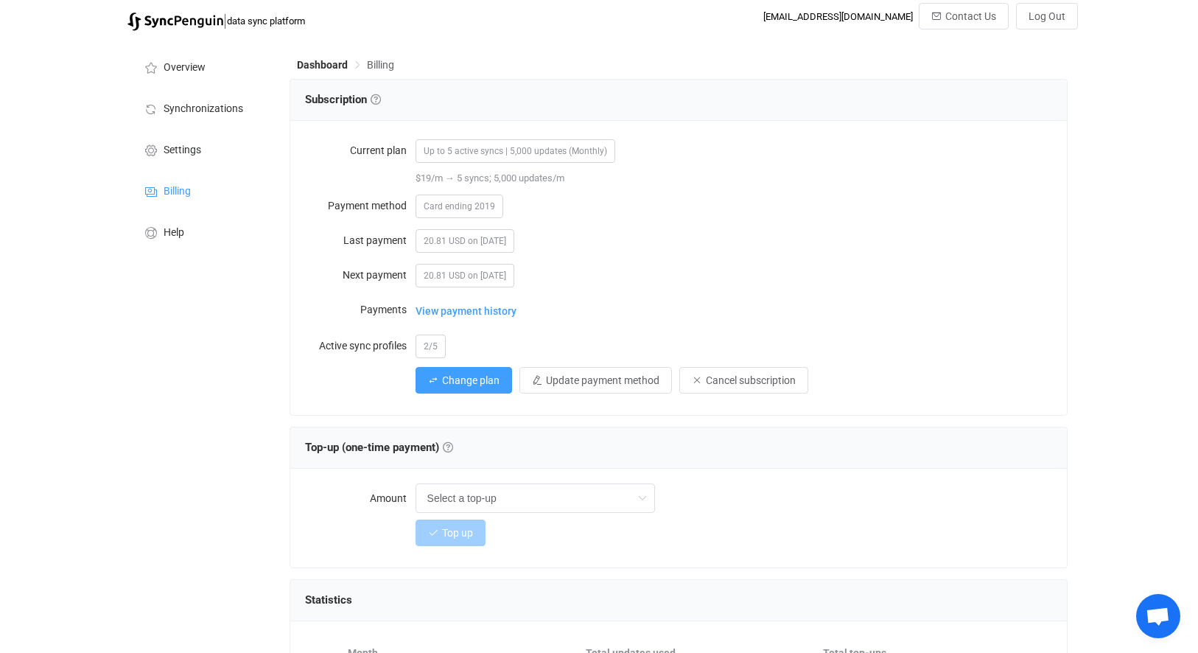
scroll to position [9, 0]
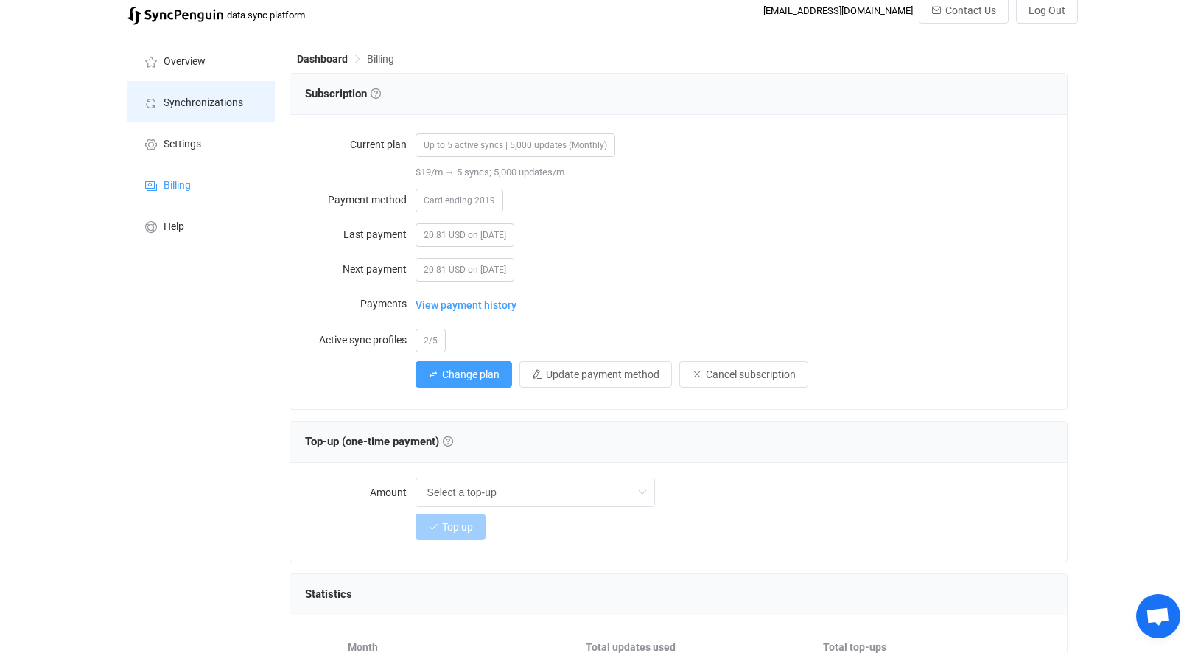
click at [191, 97] on span "Synchronizations" at bounding box center [204, 103] width 80 height 12
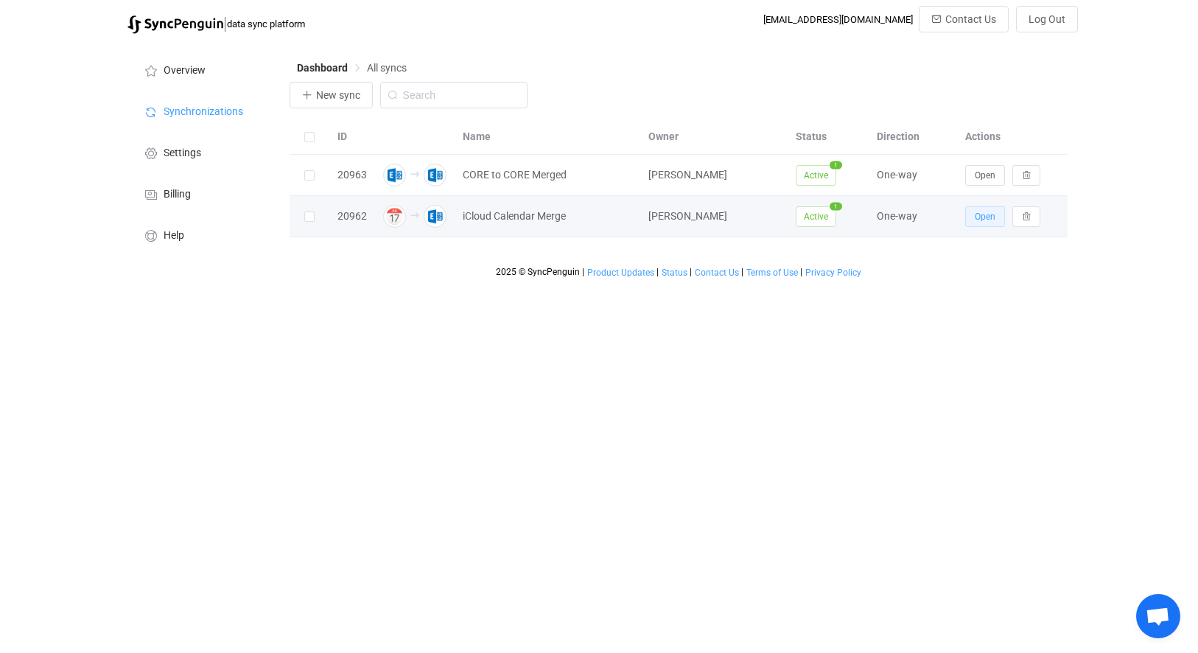
click at [984, 220] on span "Open" at bounding box center [984, 216] width 21 height 10
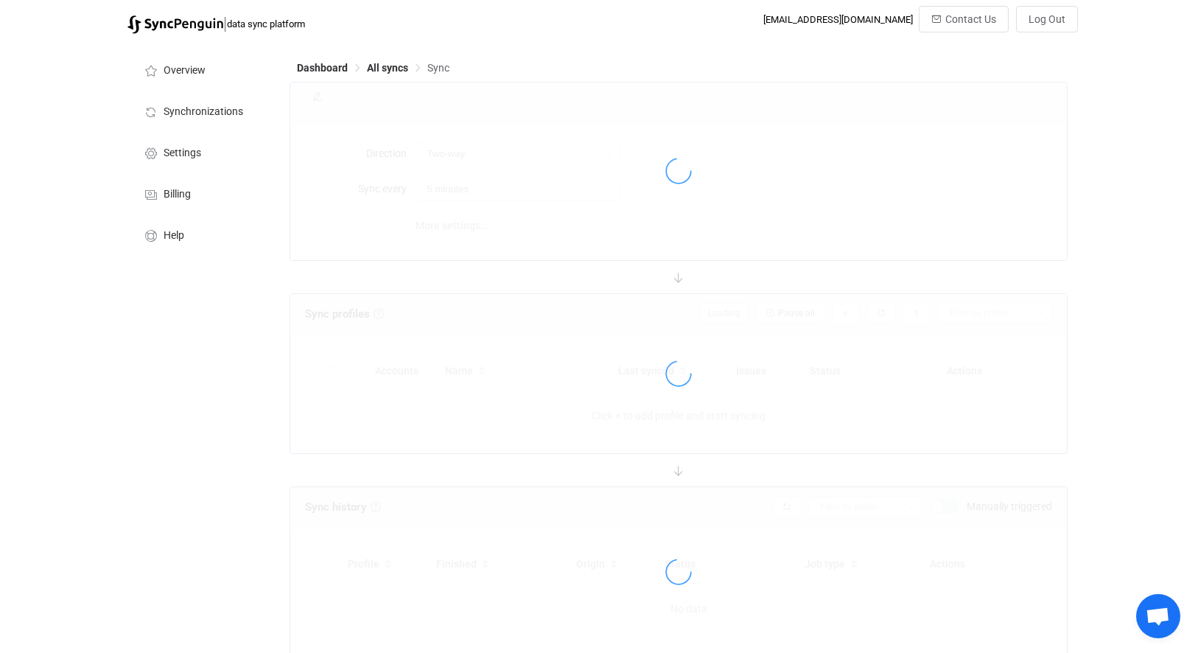
type input "iCloud → Exchange On-Premises"
type input "10 minutes"
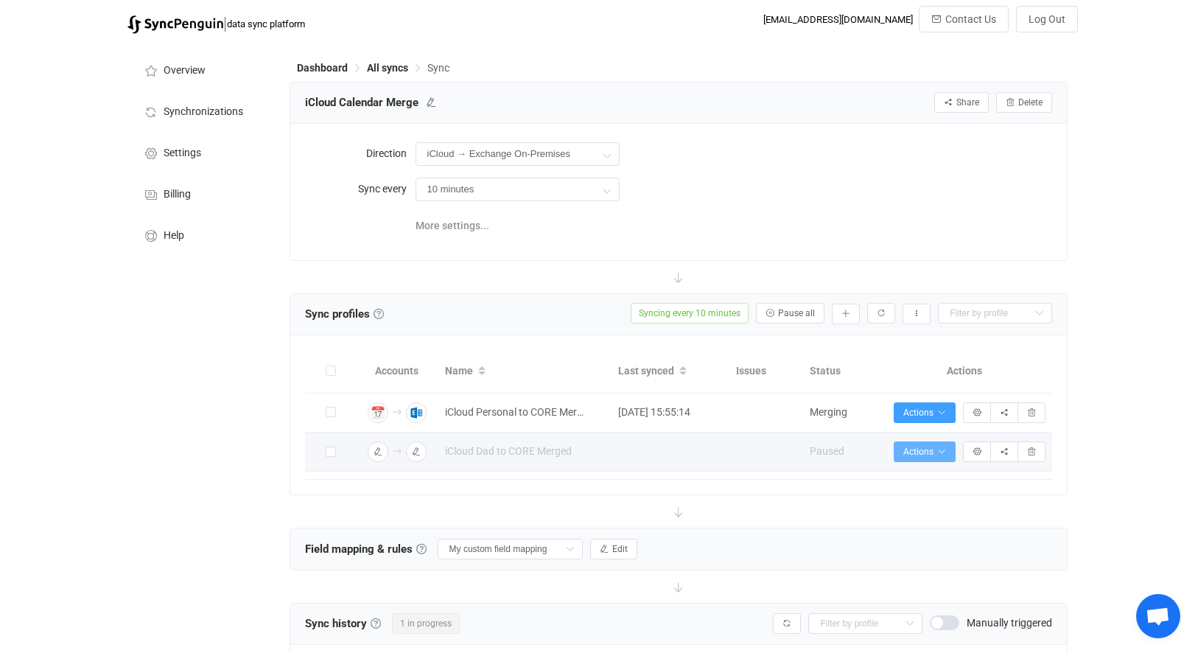
click at [943, 450] on icon "button" at bounding box center [941, 451] width 9 height 9
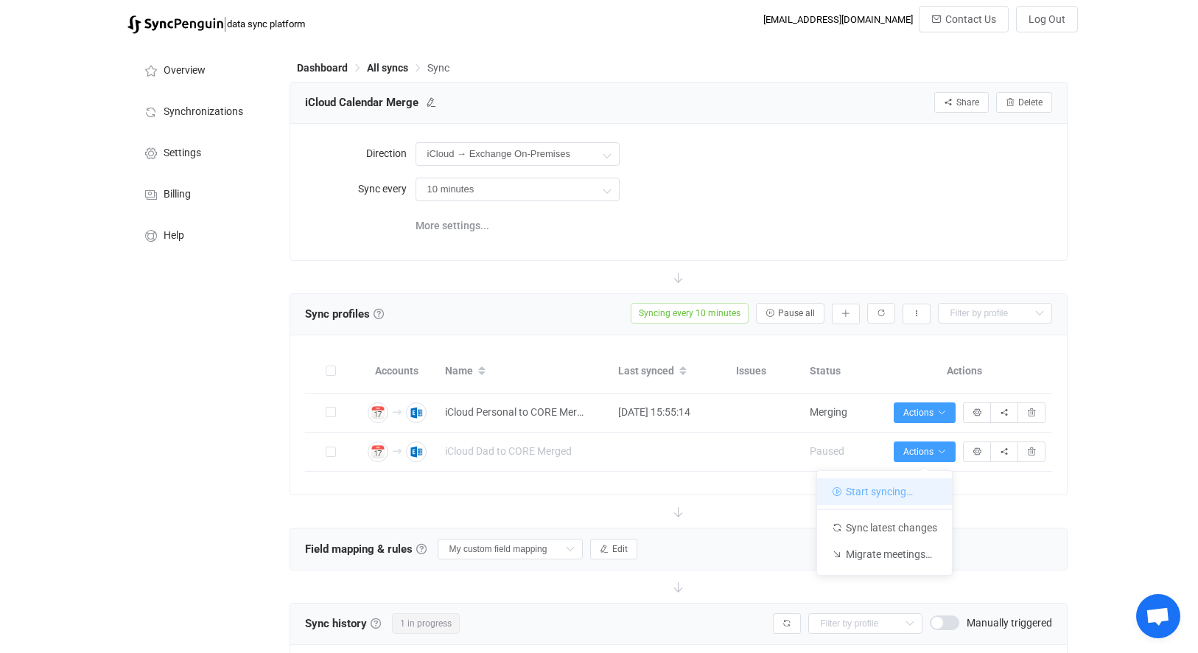
click at [870, 486] on li "Start syncing…" at bounding box center [884, 491] width 135 height 27
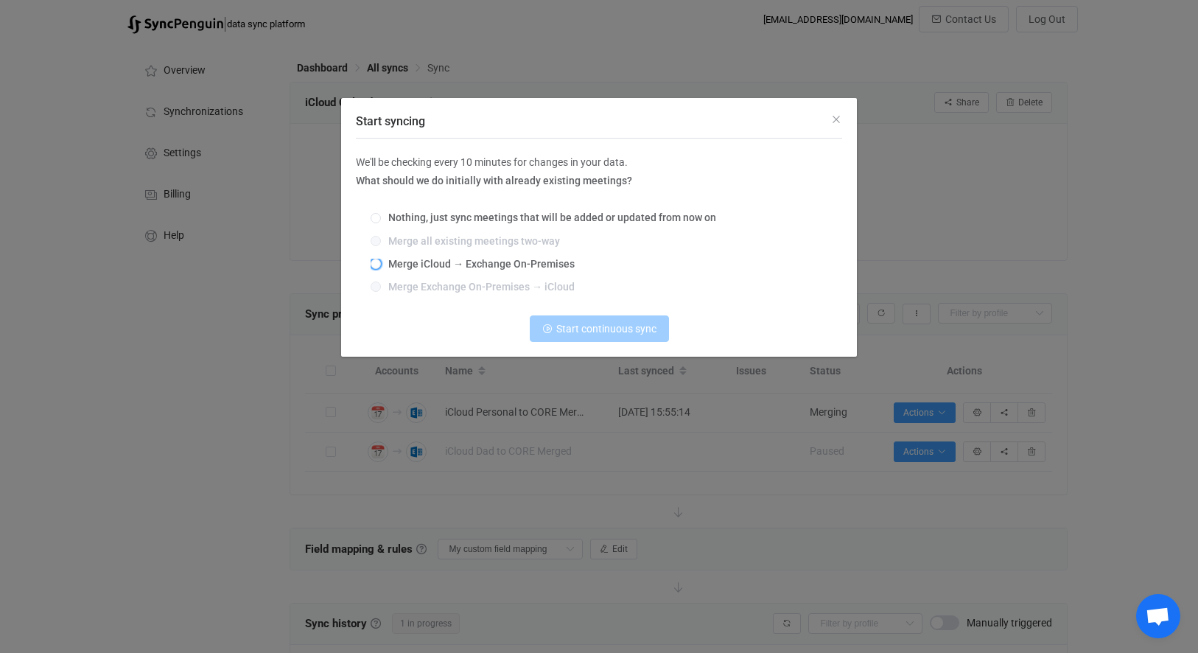
click at [499, 263] on span "Merge iCloud → Exchange On-Premises" at bounding box center [478, 264] width 194 height 12
click at [381, 263] on input "Merge iCloud → Exchange On-Premises" at bounding box center [375, 265] width 10 height 12
radio input "true"
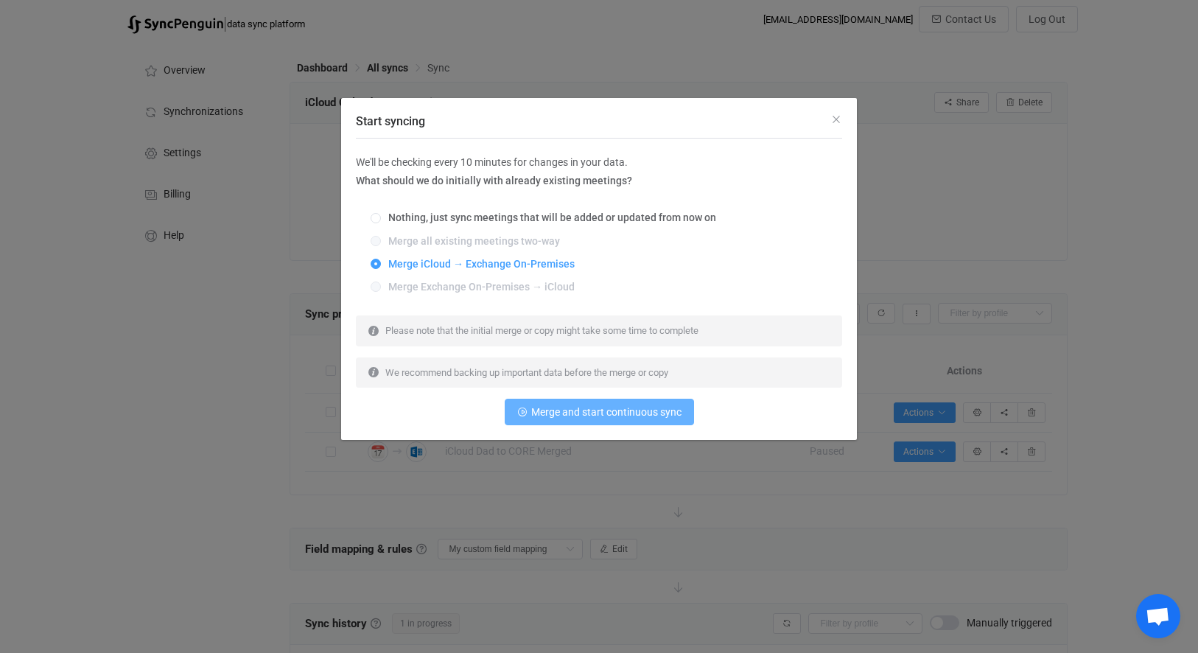
click at [580, 412] on span "Merge and start continuous sync" at bounding box center [606, 412] width 150 height 12
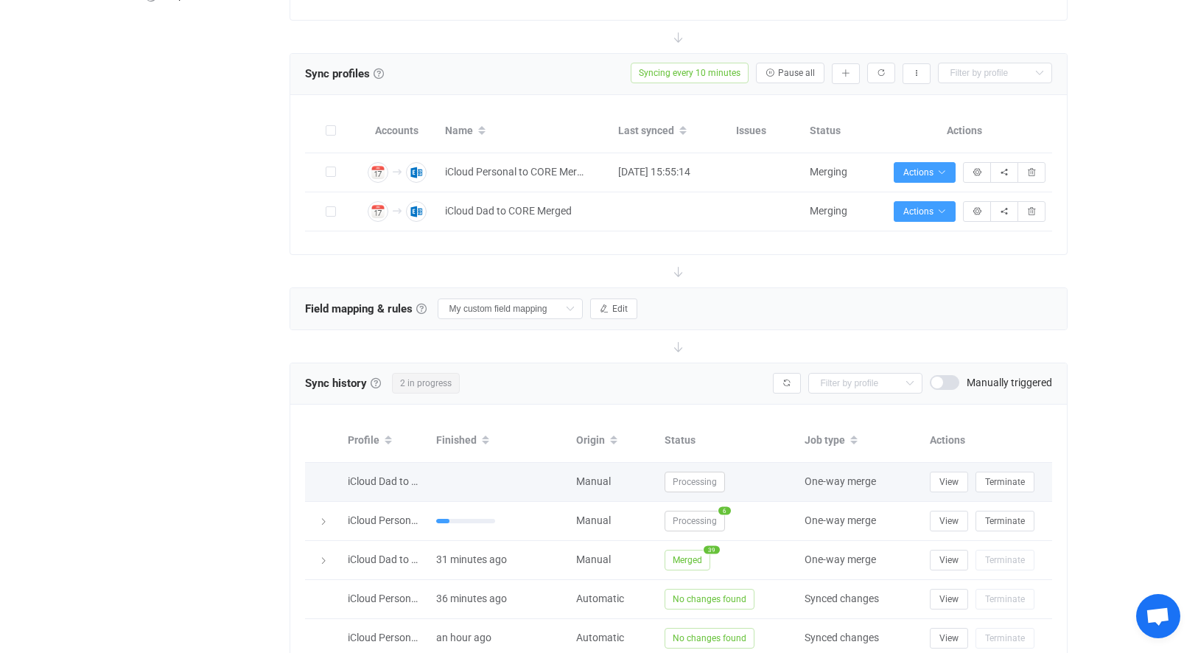
scroll to position [369, 0]
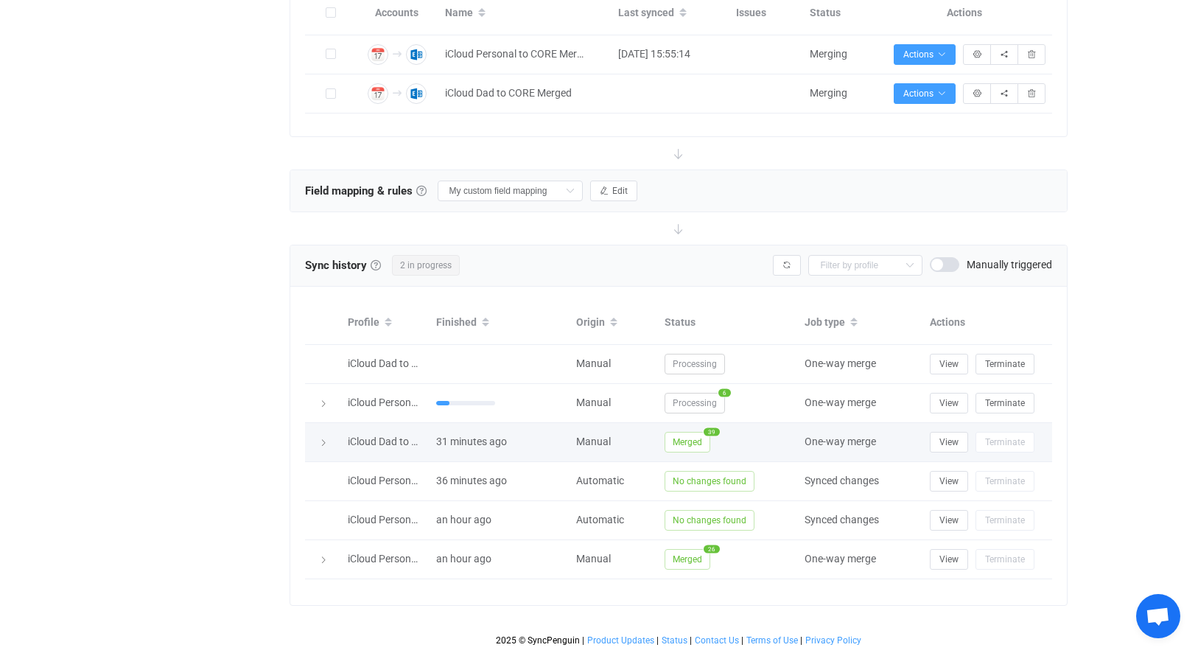
click at [325, 438] on icon at bounding box center [323, 442] width 9 height 9
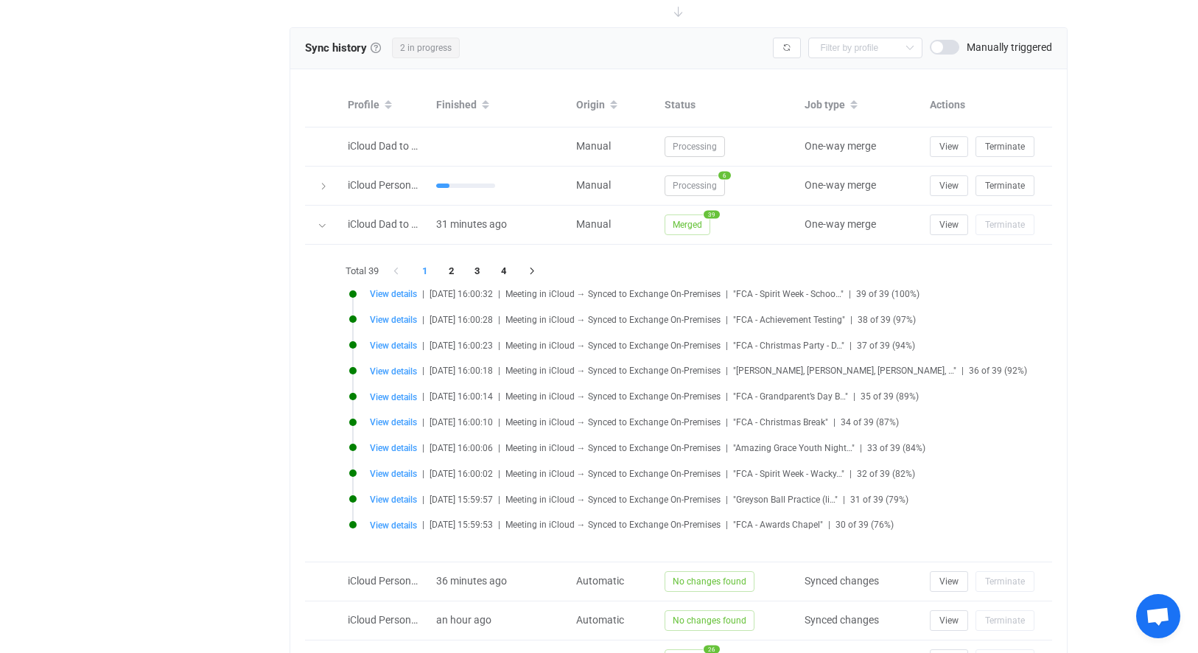
scroll to position [687, 0]
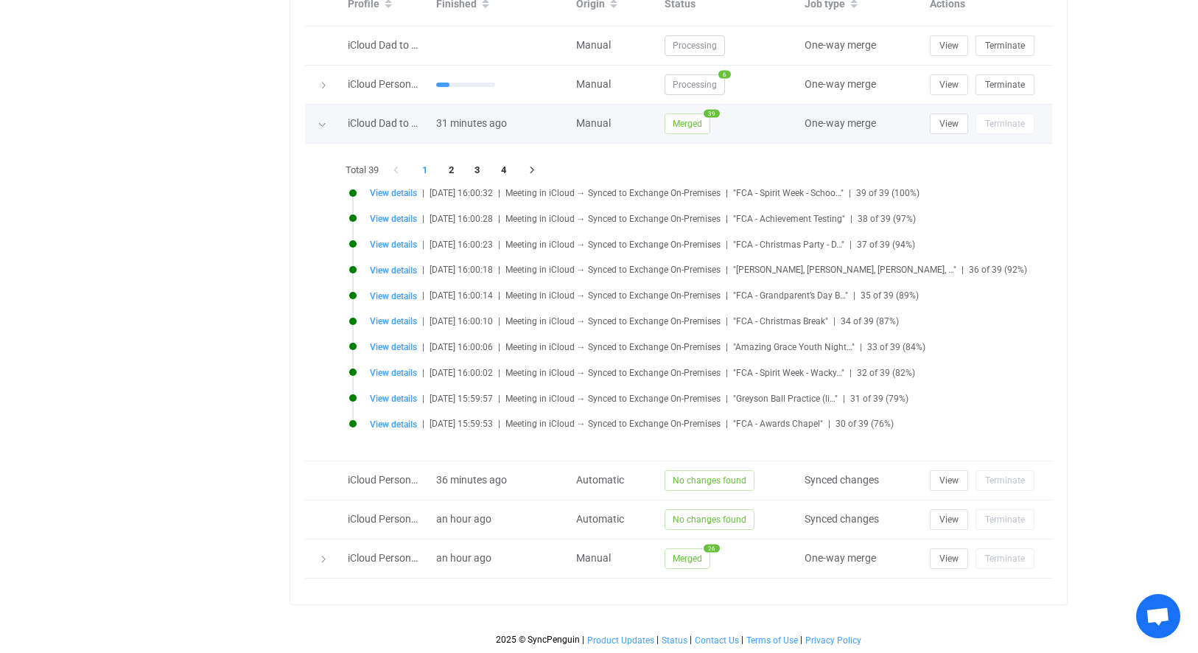
click at [324, 124] on td at bounding box center [322, 124] width 35 height 39
click at [321, 119] on div at bounding box center [322, 123] width 15 height 21
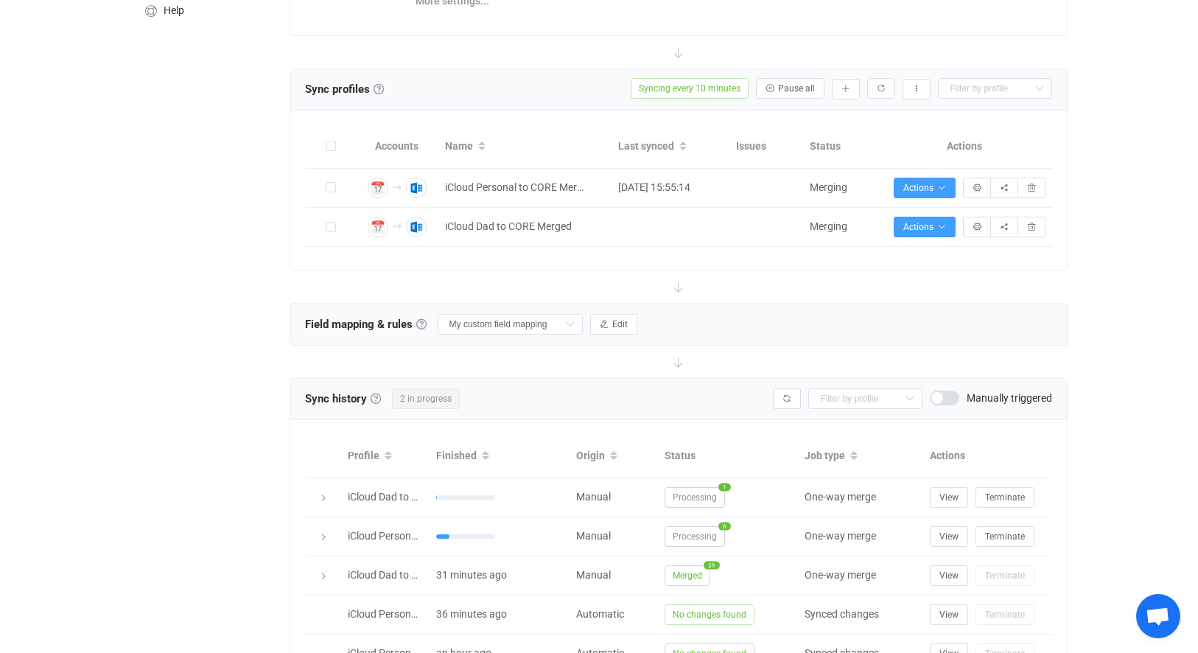
scroll to position [0, 0]
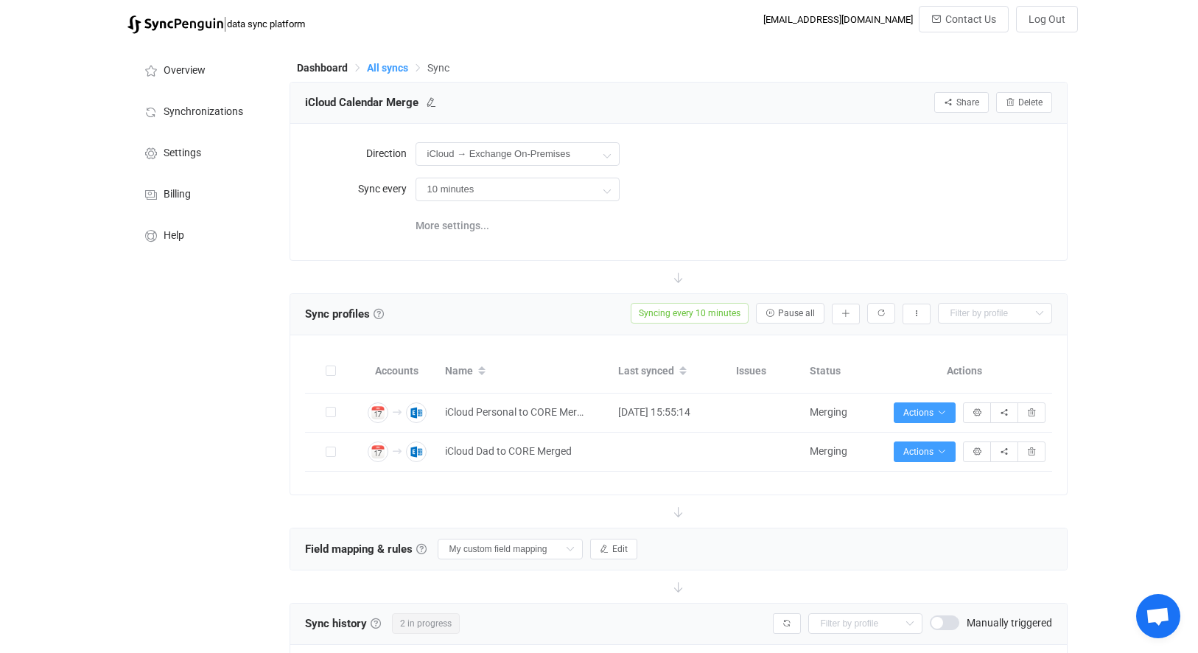
click at [398, 71] on span "All syncs" at bounding box center [387, 68] width 41 height 12
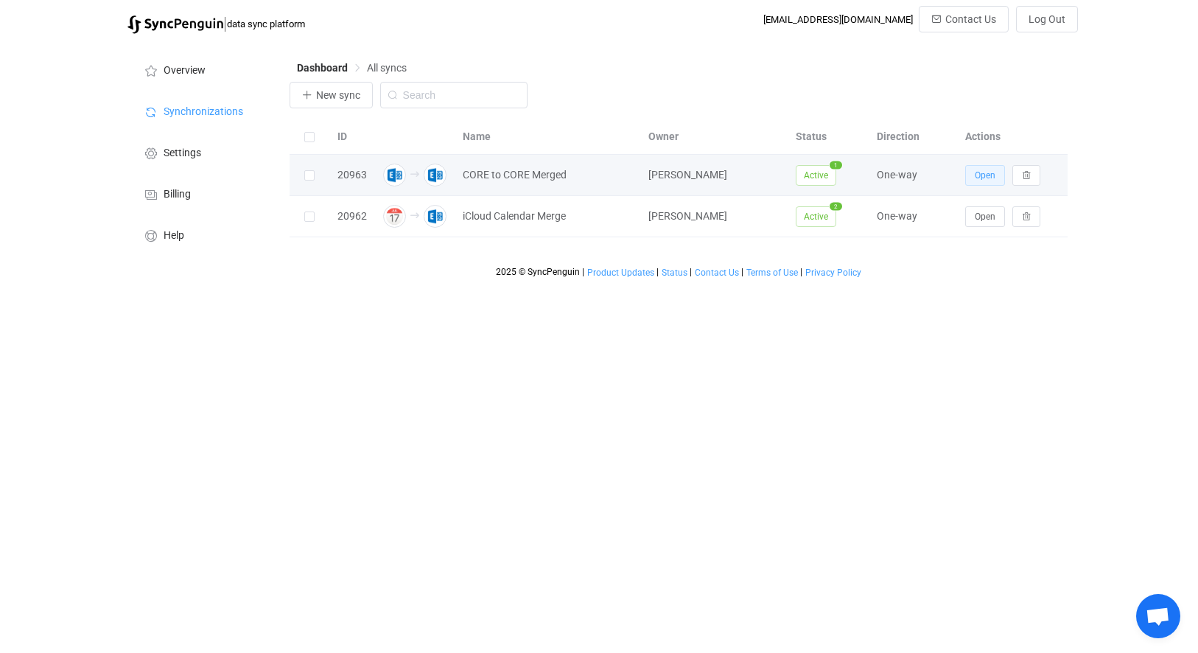
click at [981, 177] on span "Open" at bounding box center [984, 175] width 21 height 10
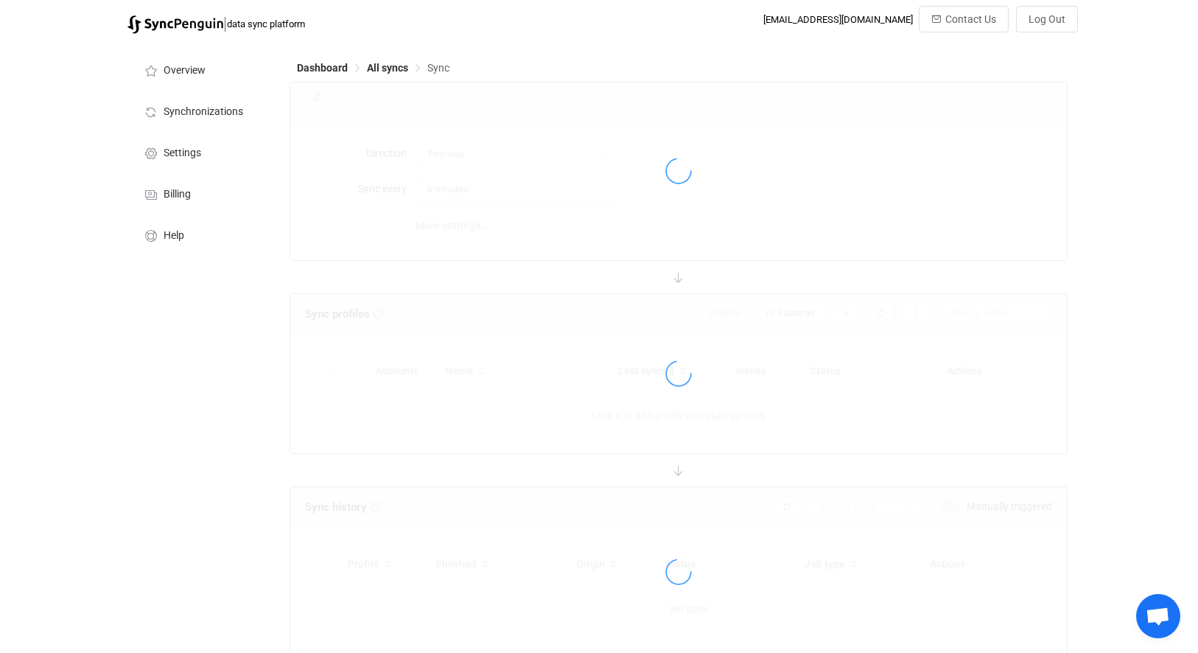
type input "A → B"
type input "10 minutes"
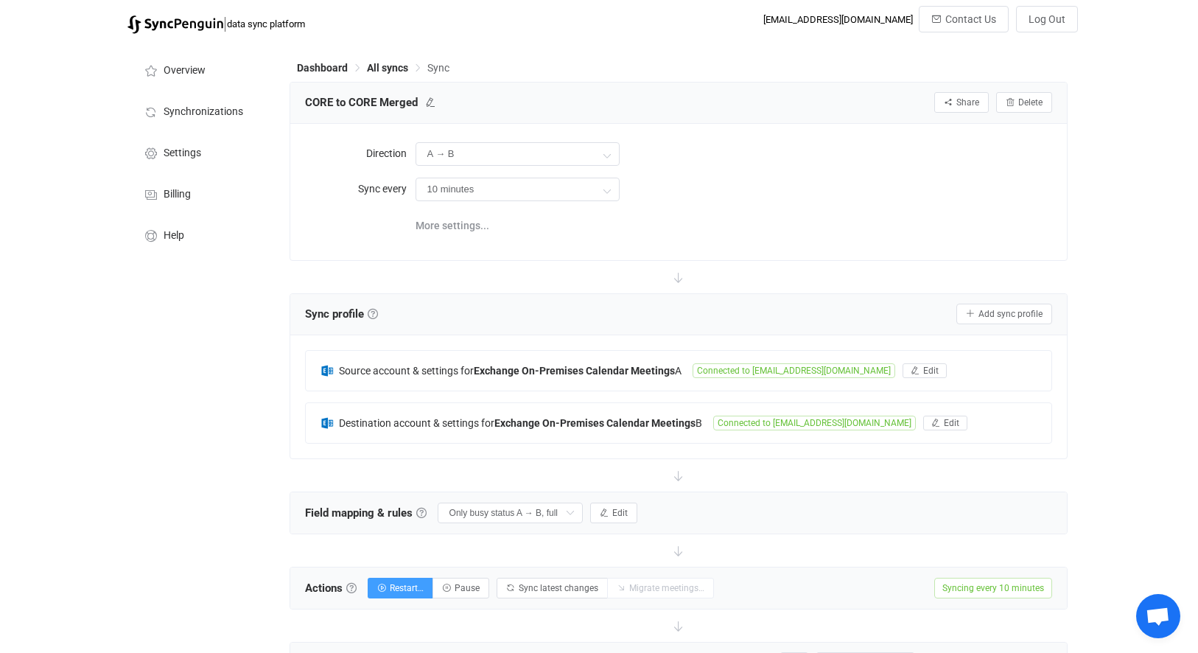
scroll to position [213, 0]
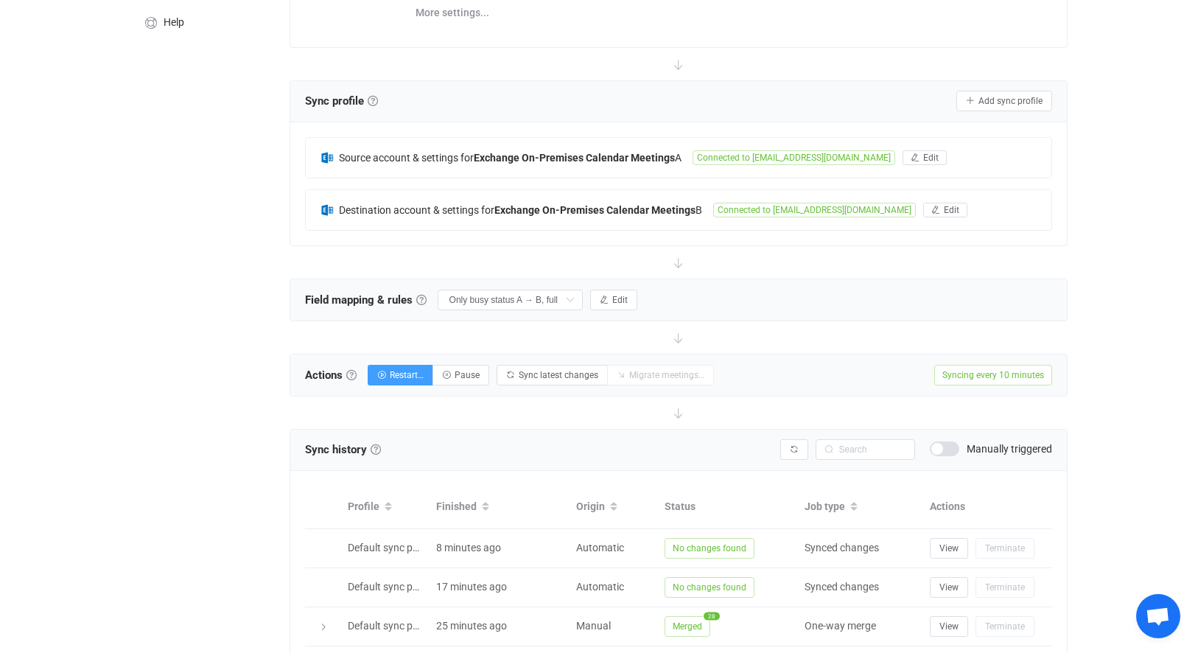
click at [1016, 379] on span "Syncing every 10 minutes" at bounding box center [993, 375] width 118 height 21
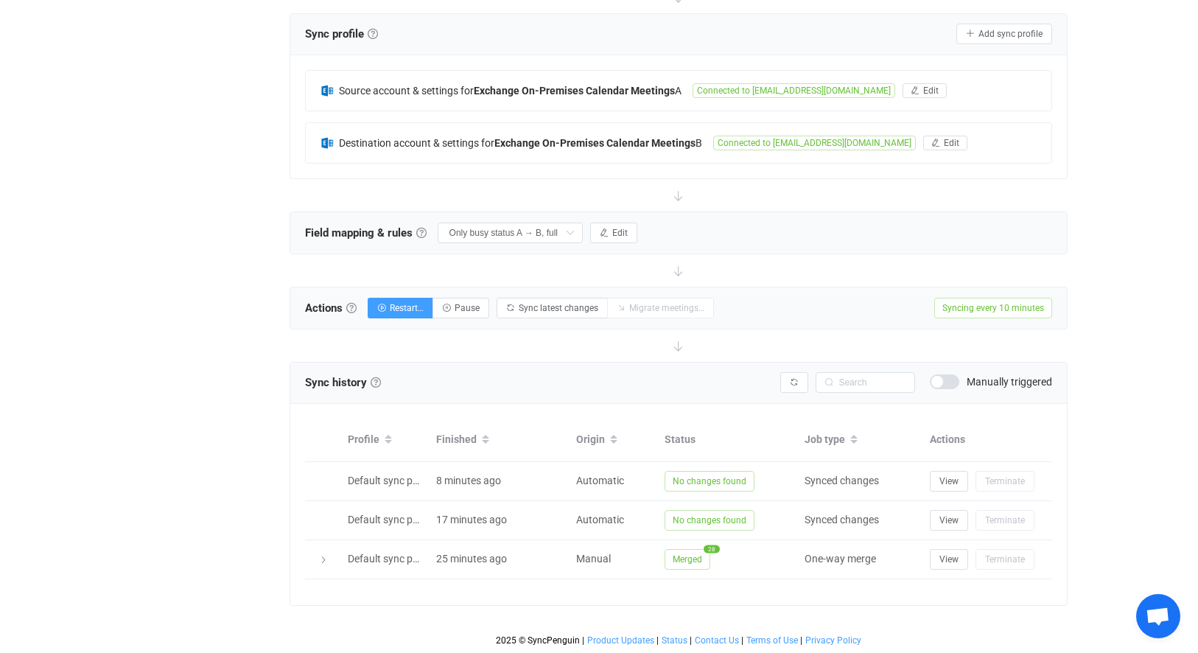
scroll to position [0, 0]
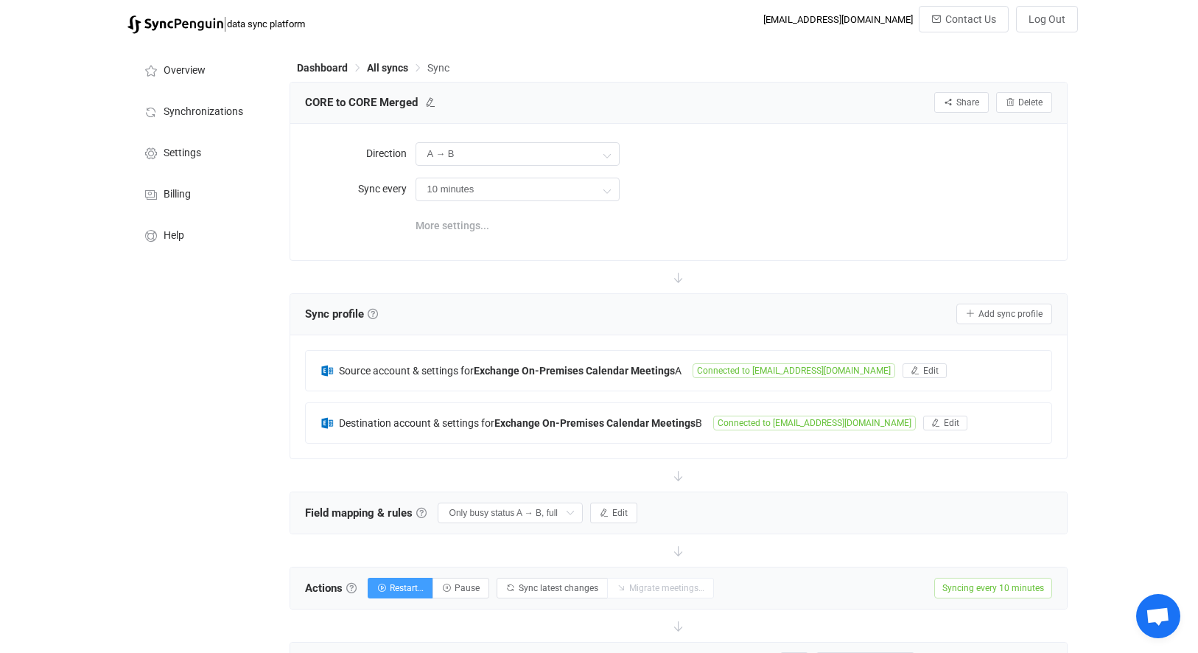
click at [471, 220] on span "More settings..." at bounding box center [452, 225] width 74 height 29
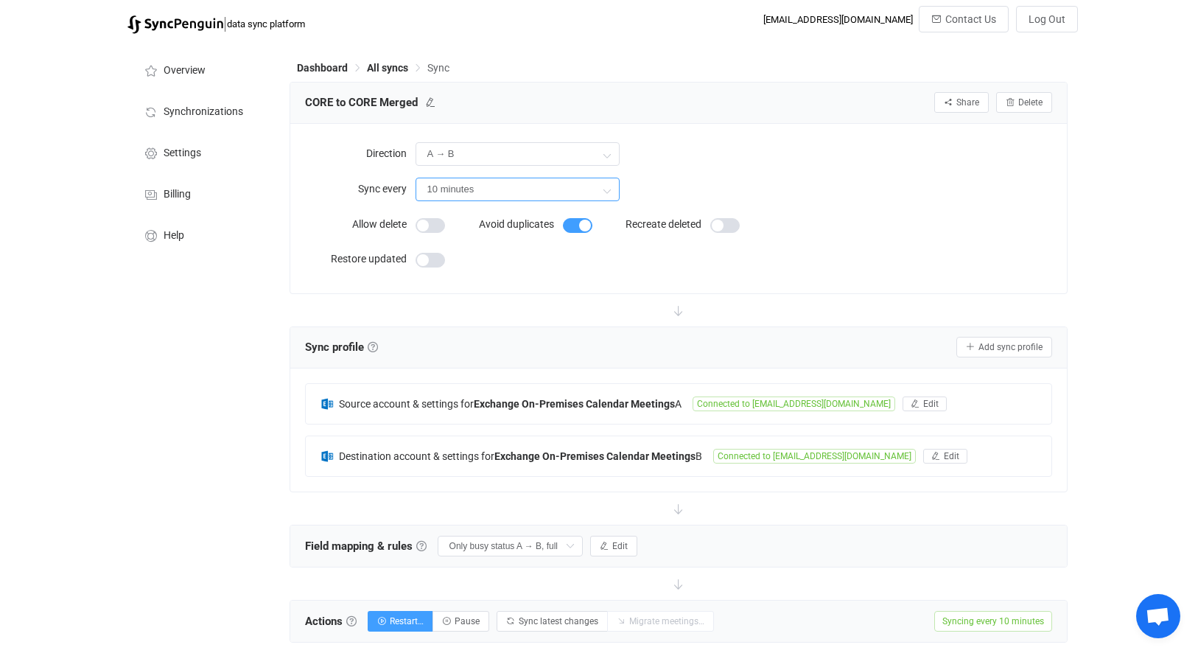
click at [505, 183] on input "10 minutes" at bounding box center [517, 189] width 204 height 24
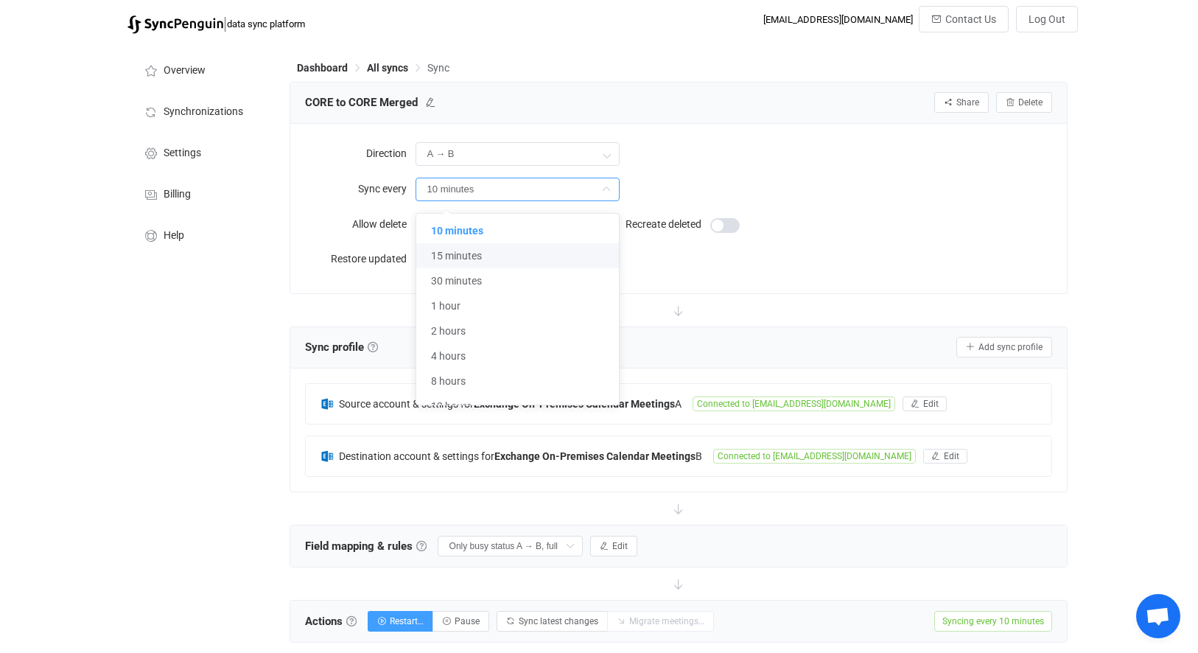
click at [893, 219] on div "Direction A → B Two-way A B B A Sync every 10 minutes Allow delete Avoid duplic…" at bounding box center [679, 208] width 748 height 140
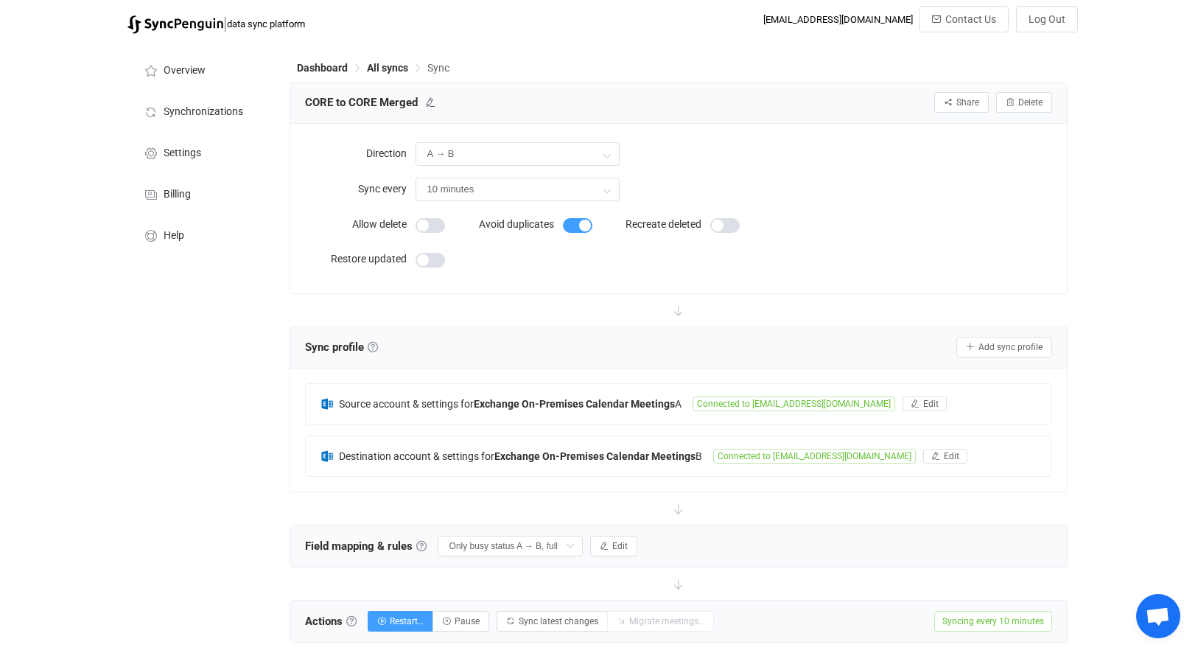
click at [178, 29] on img at bounding box center [175, 24] width 96 height 18
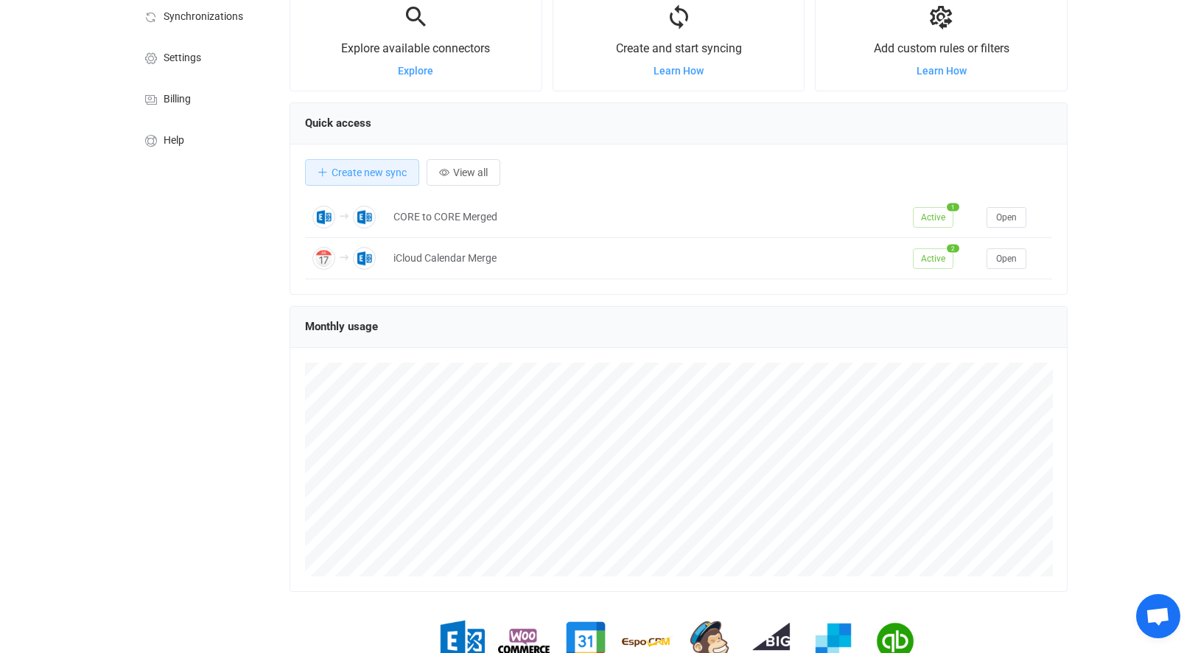
scroll to position [162, 0]
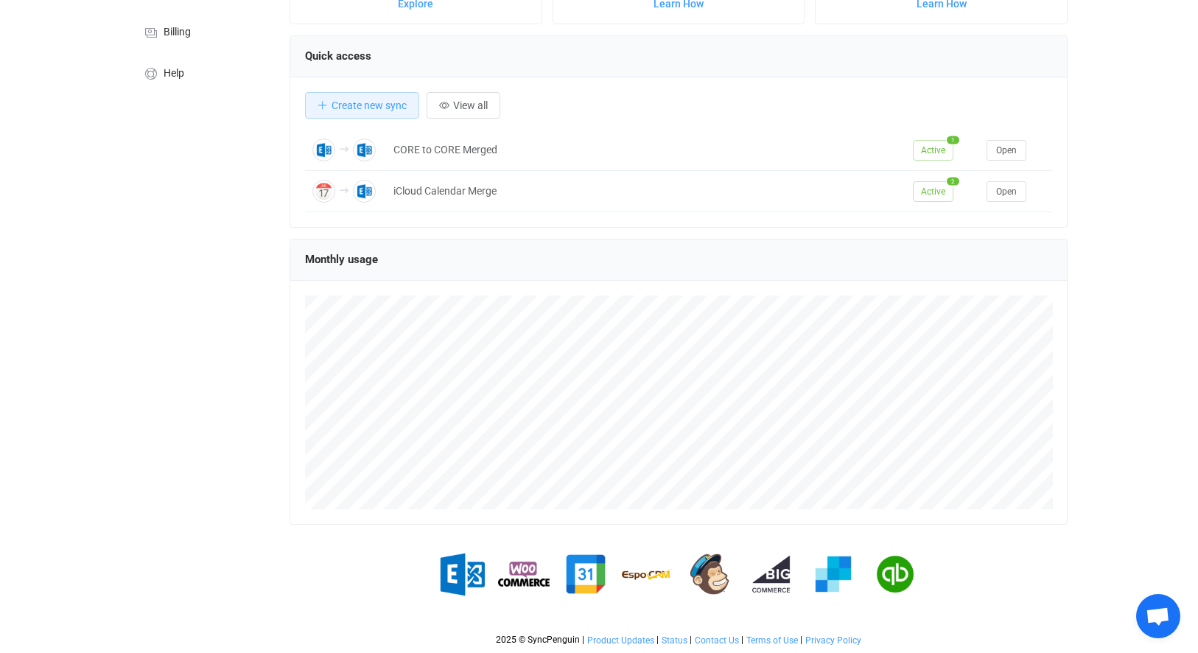
click at [907, 575] on img at bounding box center [895, 574] width 52 height 52
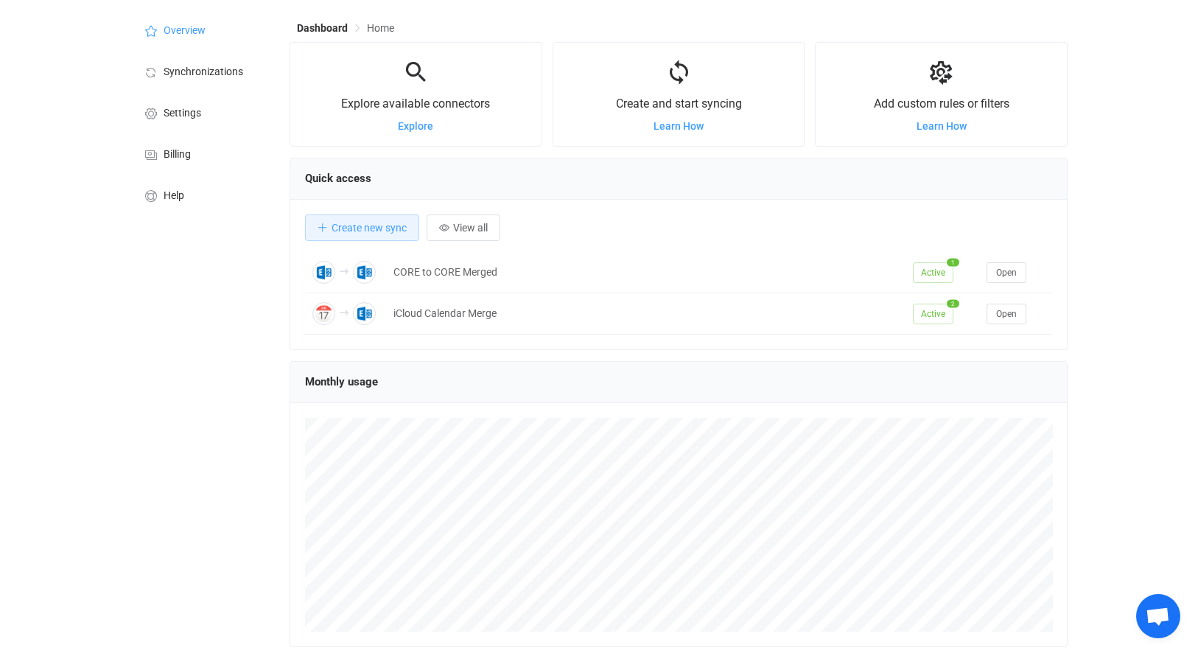
scroll to position [0, 0]
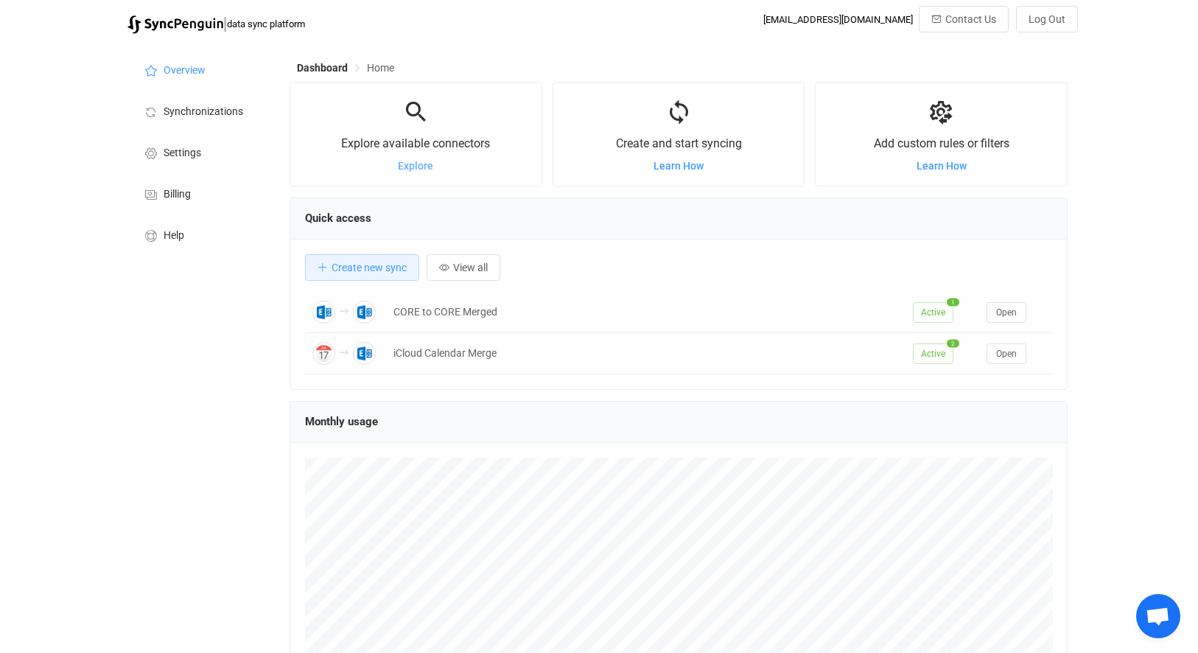
click at [409, 163] on span "Explore" at bounding box center [415, 166] width 35 height 12
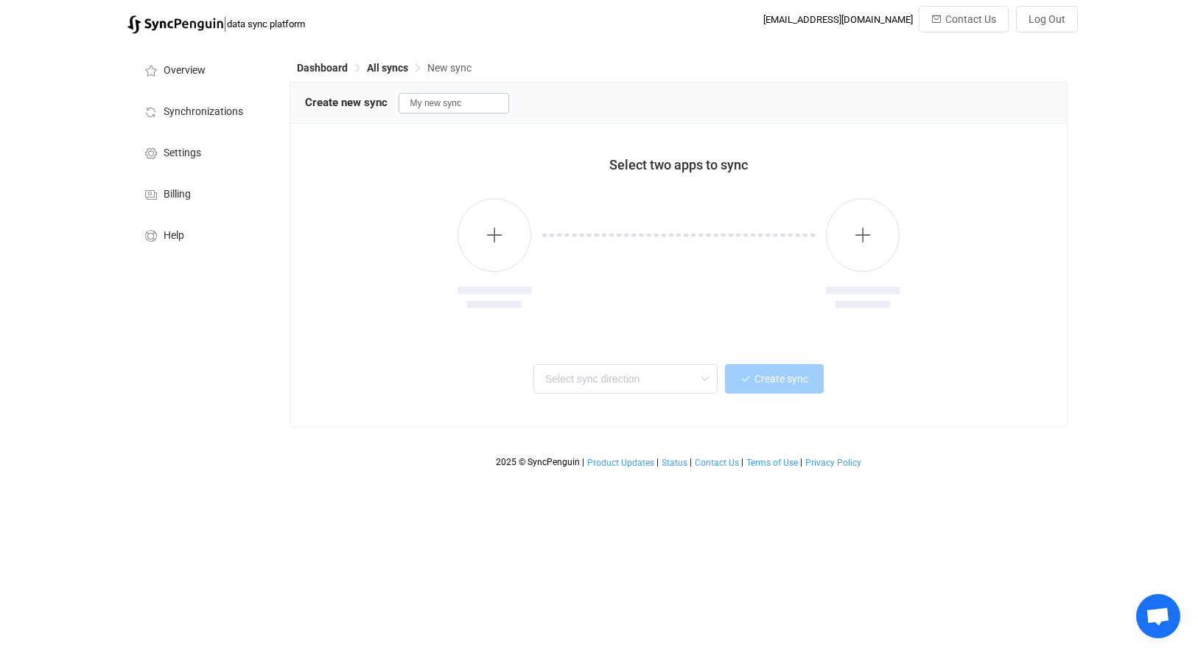
scroll to position [1396, 0]
click at [503, 239] on icon "button" at bounding box center [494, 234] width 18 height 18
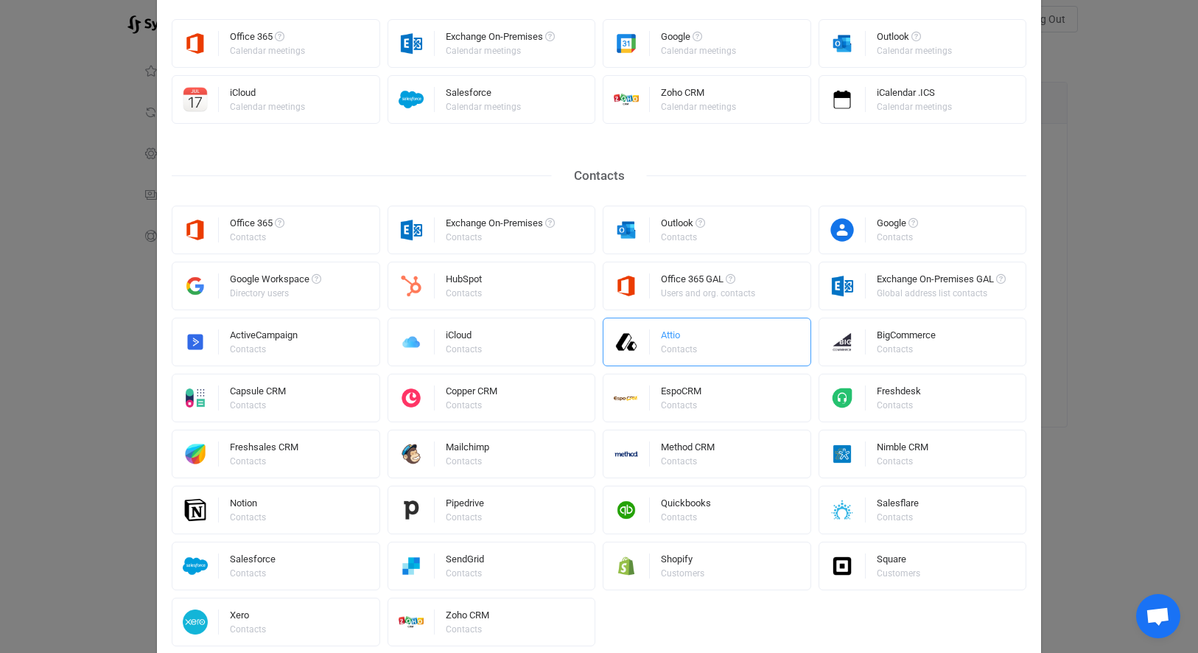
scroll to position [0, 0]
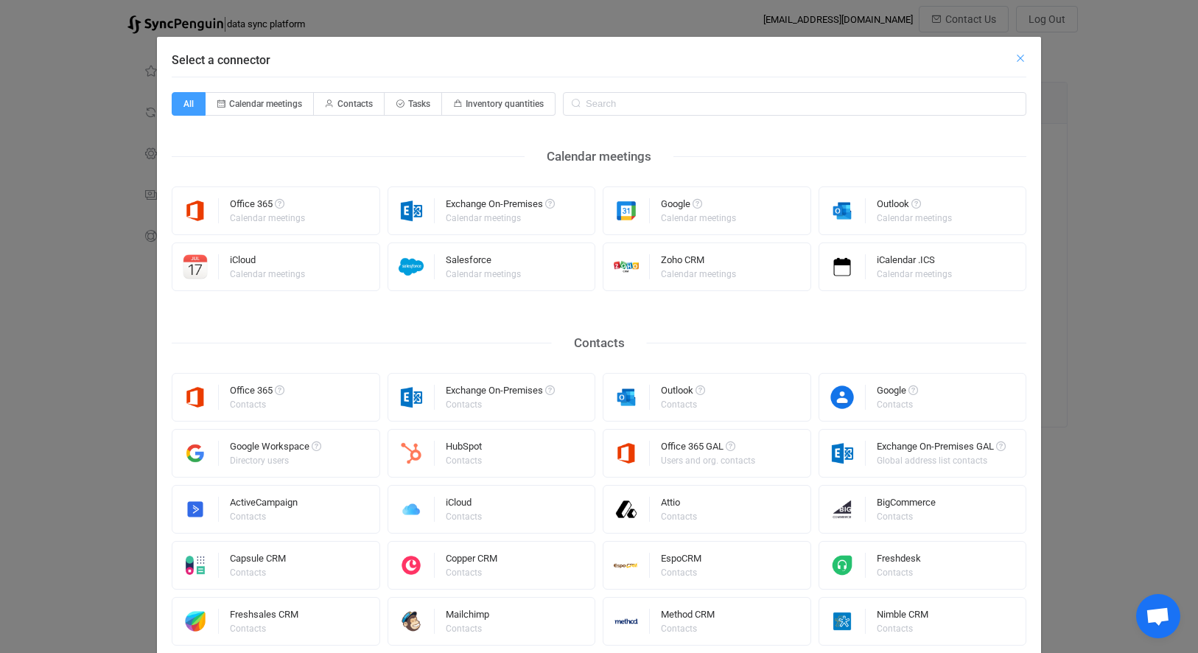
click at [1014, 57] on icon "Close" at bounding box center [1020, 58] width 12 height 12
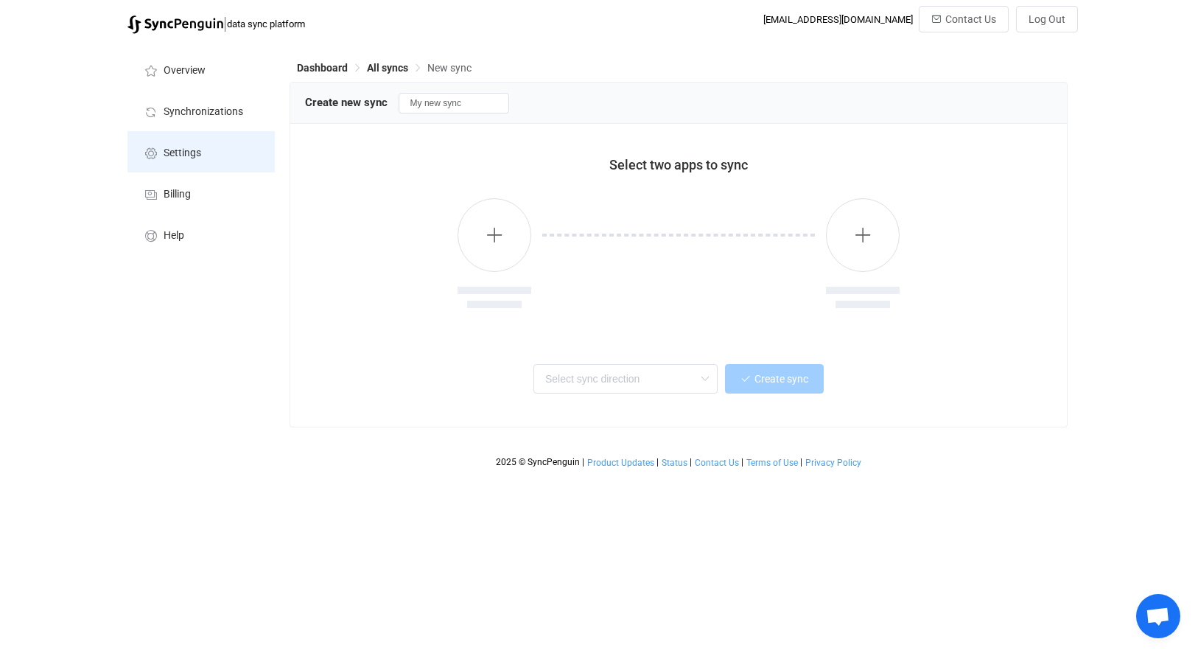
click at [176, 138] on li "Settings" at bounding box center [200, 151] width 147 height 41
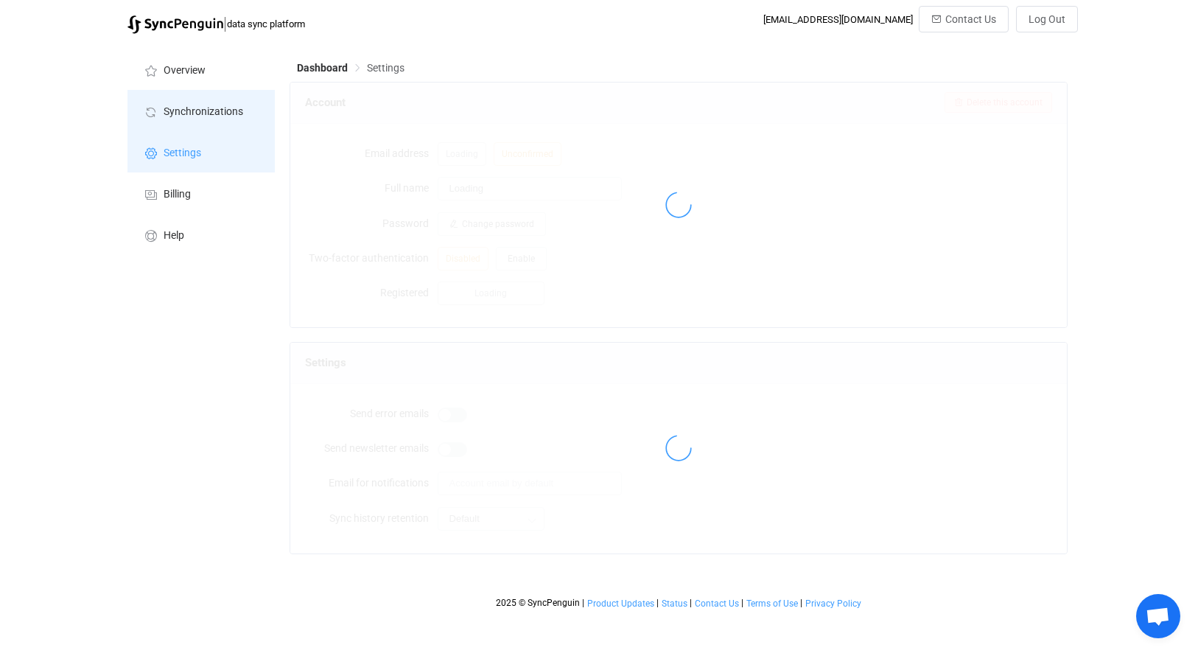
type input "[PERSON_NAME]"
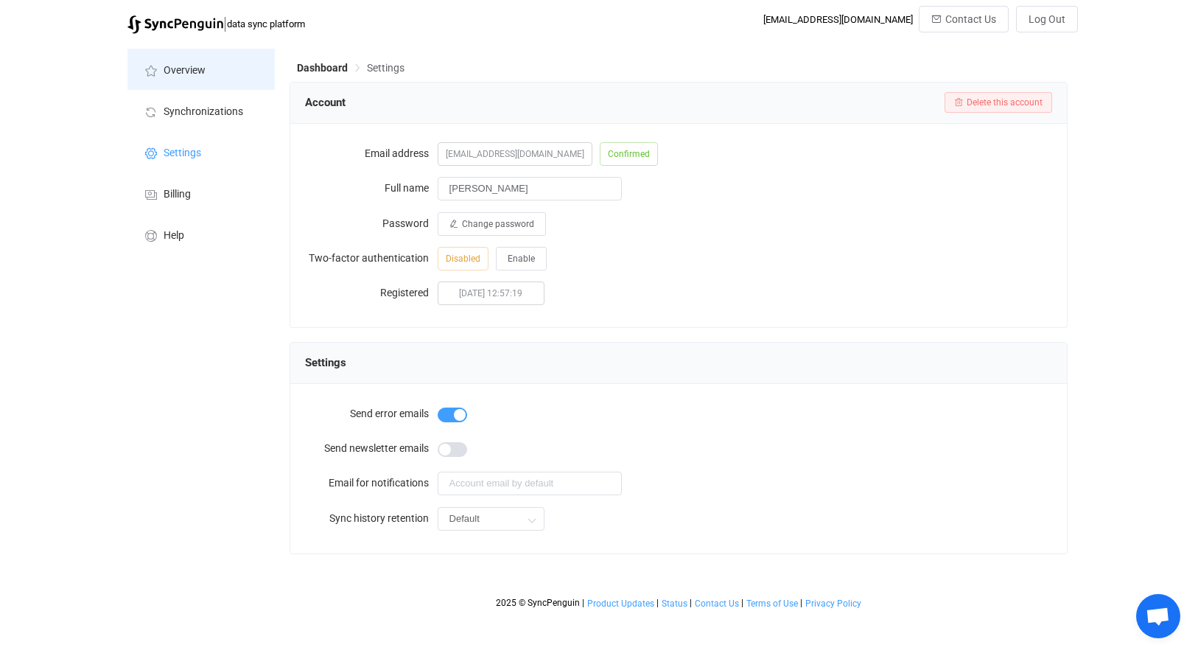
click at [183, 88] on li "Overview" at bounding box center [200, 69] width 147 height 41
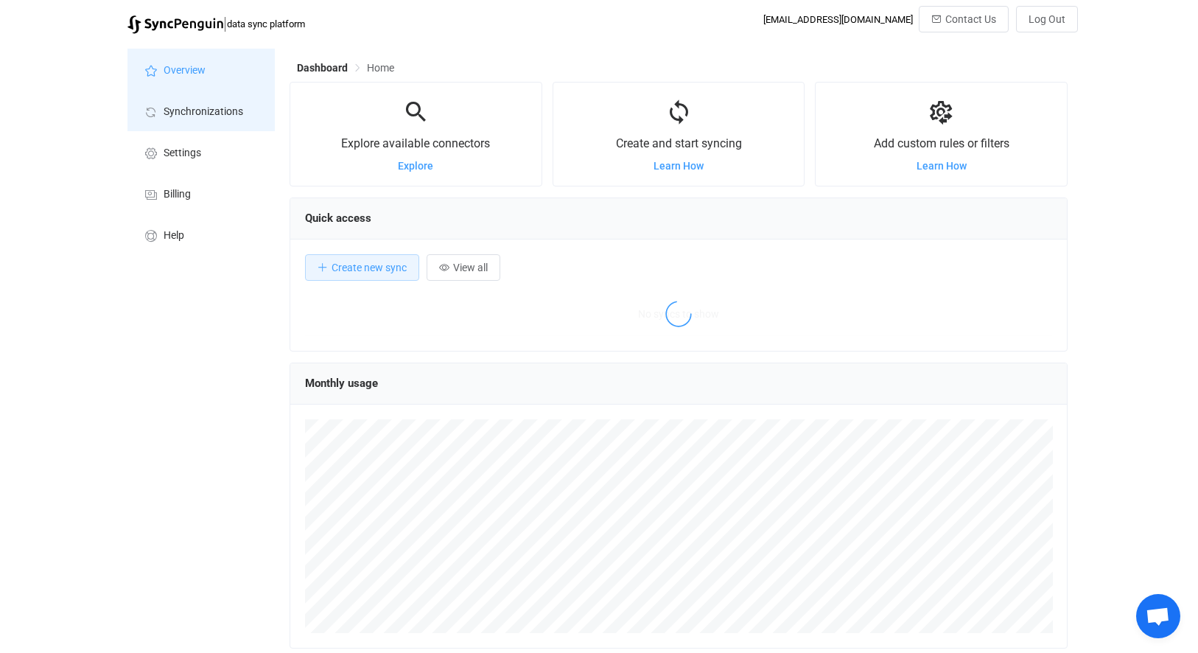
scroll to position [286, 778]
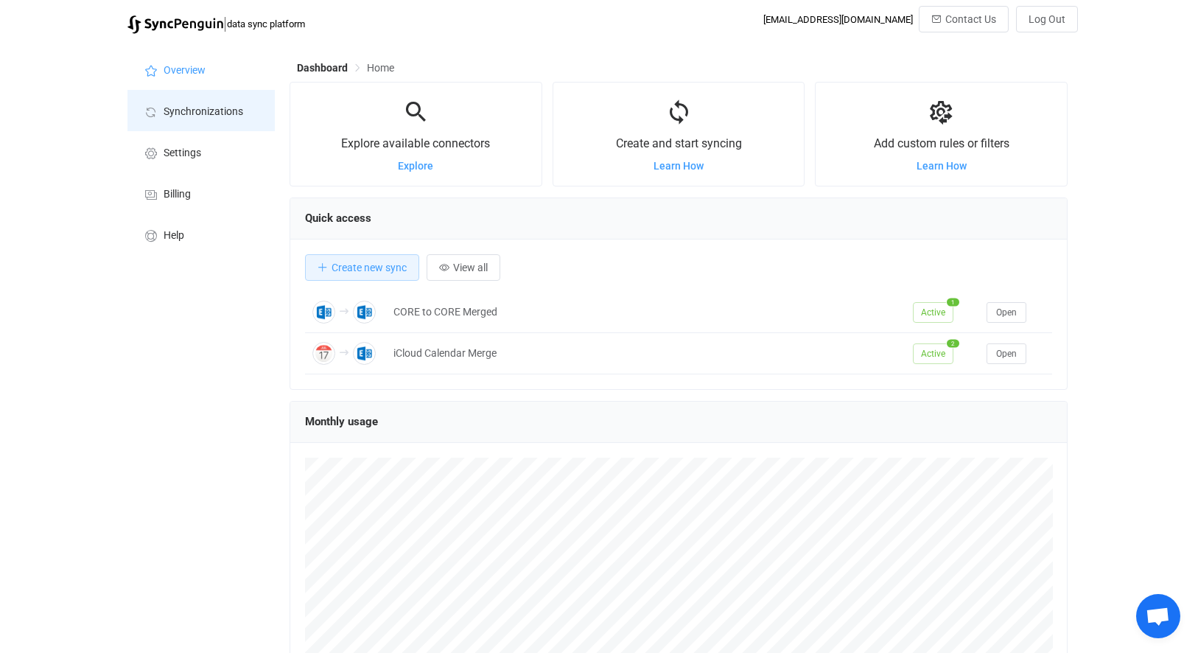
click at [197, 106] on span "Synchronizations" at bounding box center [204, 112] width 80 height 12
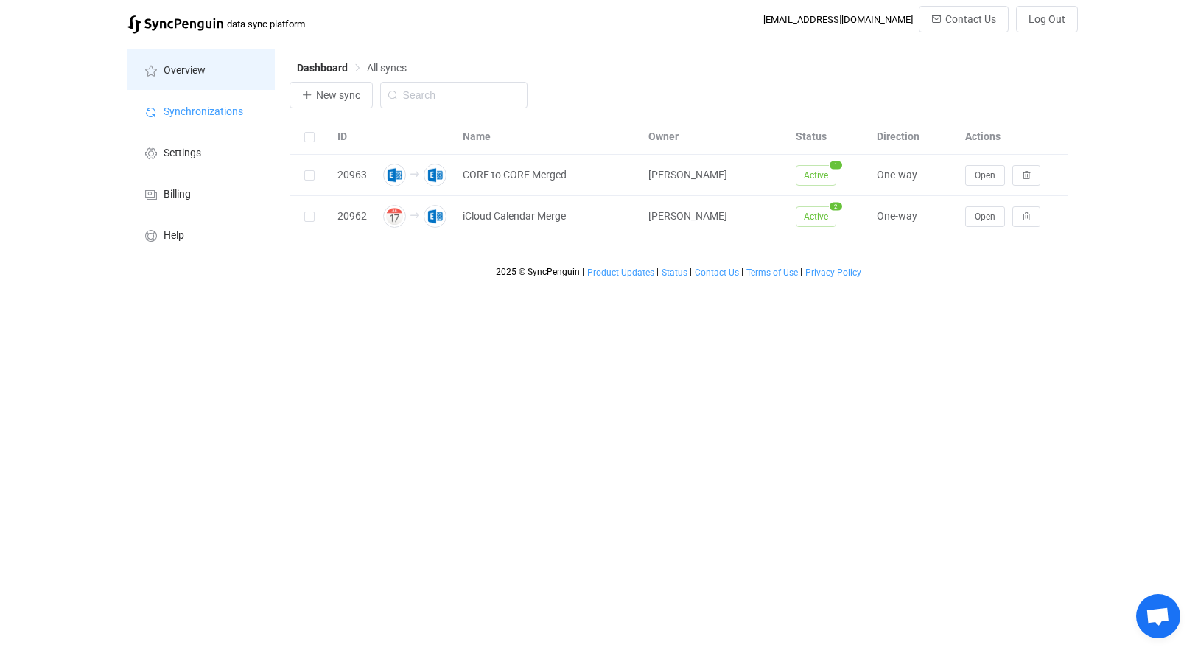
click at [194, 65] on span "Overview" at bounding box center [185, 71] width 42 height 12
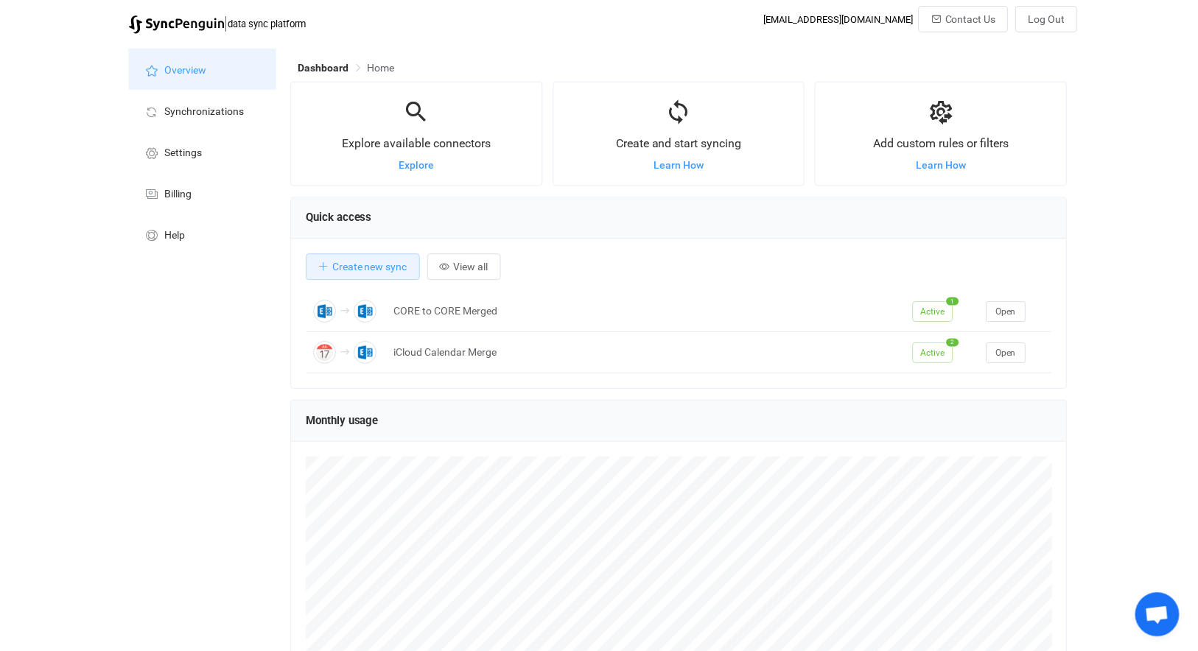
scroll to position [286, 778]
